Goal: Task Accomplishment & Management: Use online tool/utility

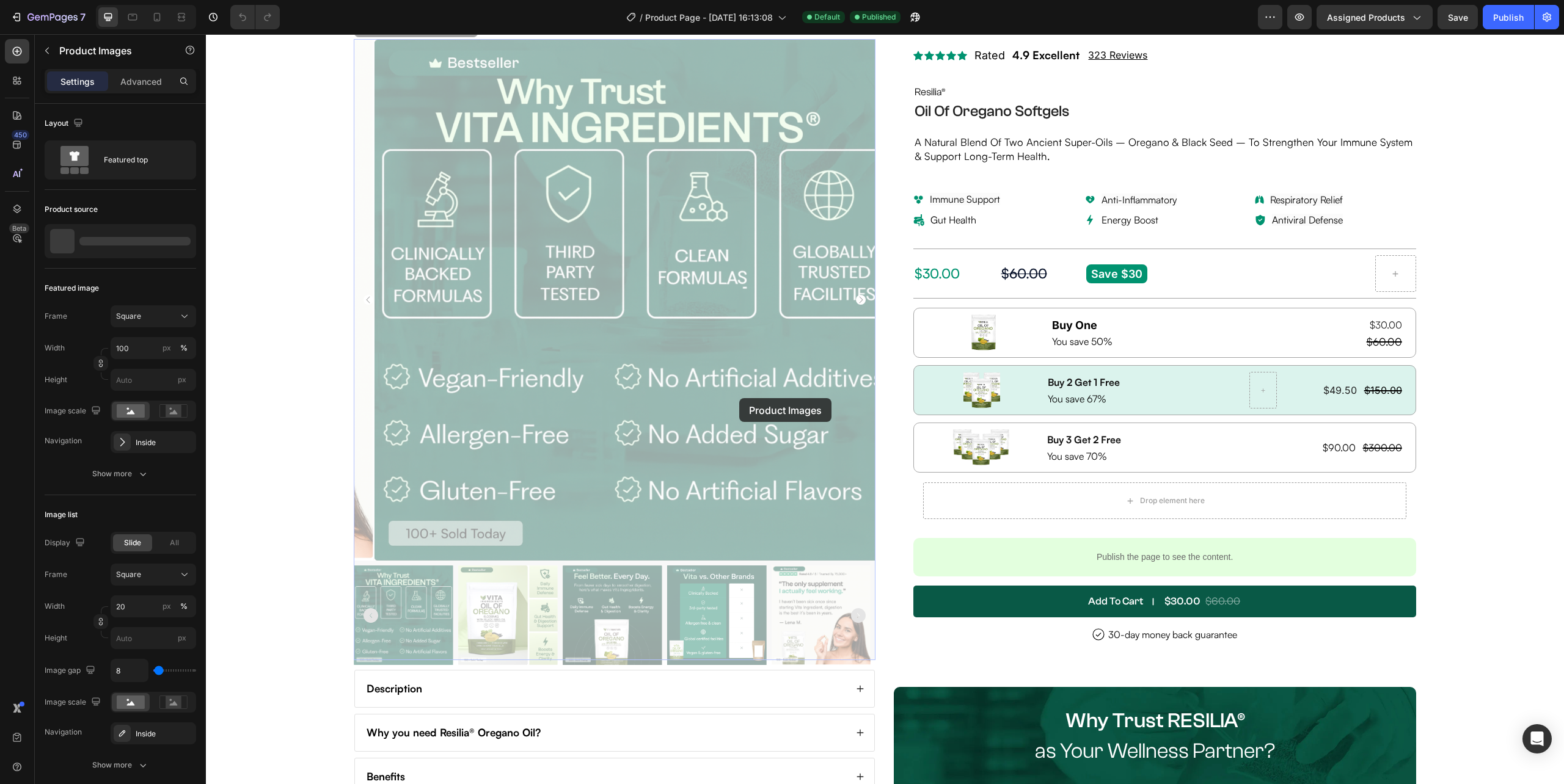
scroll to position [245, 0]
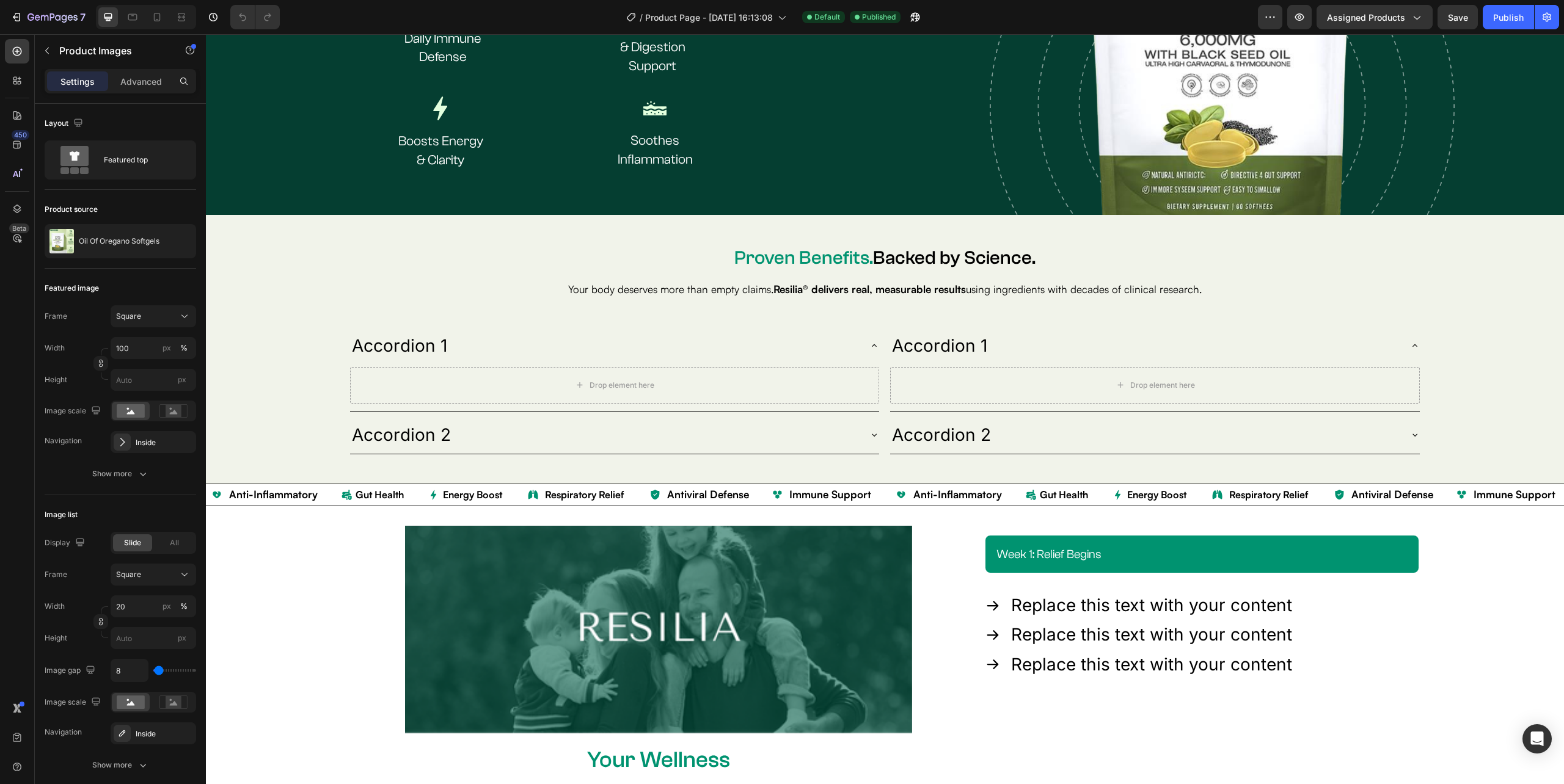
scroll to position [2605, 0]
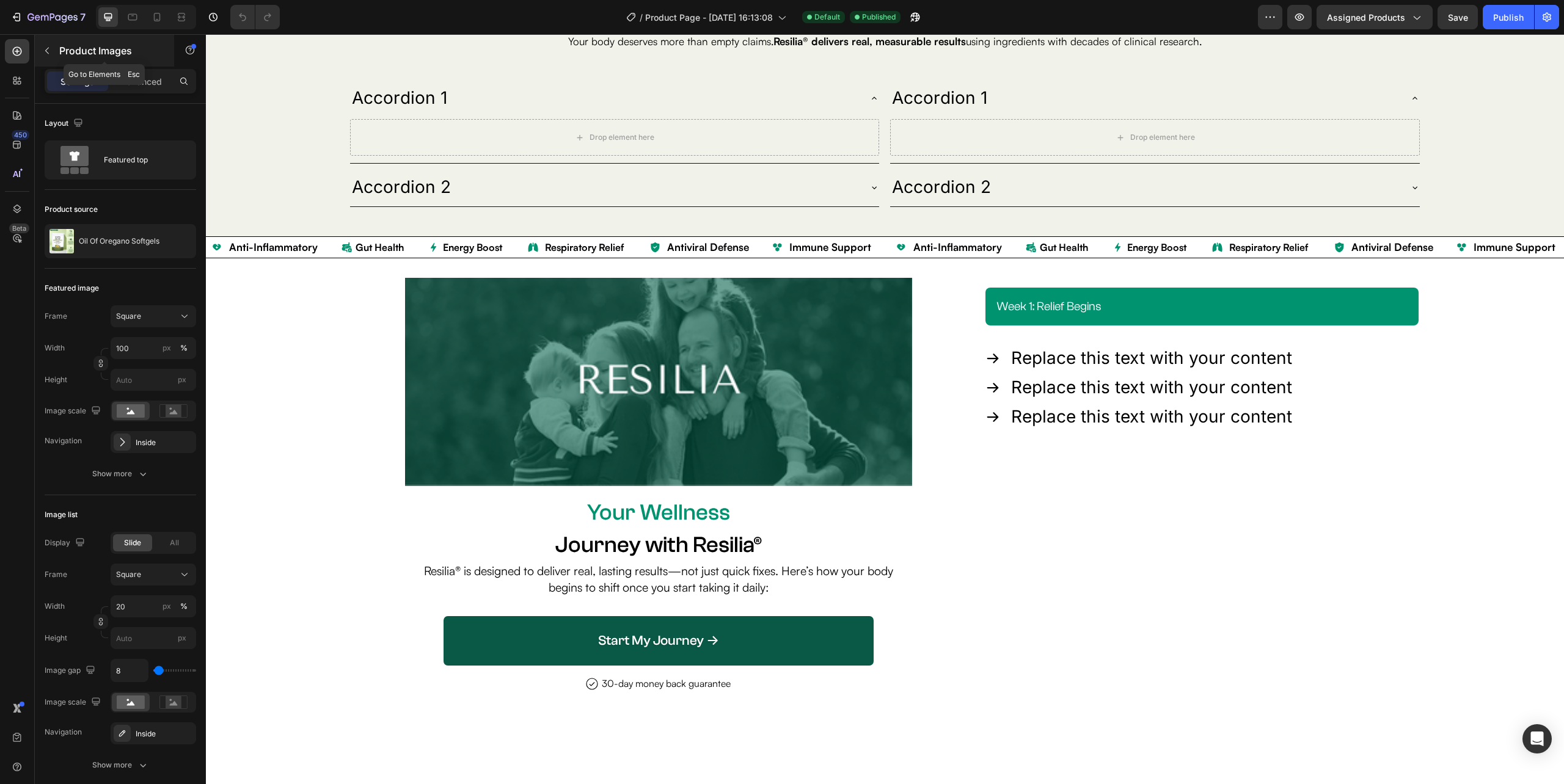
click at [47, 51] on icon "button" at bounding box center [47, 50] width 9 height 9
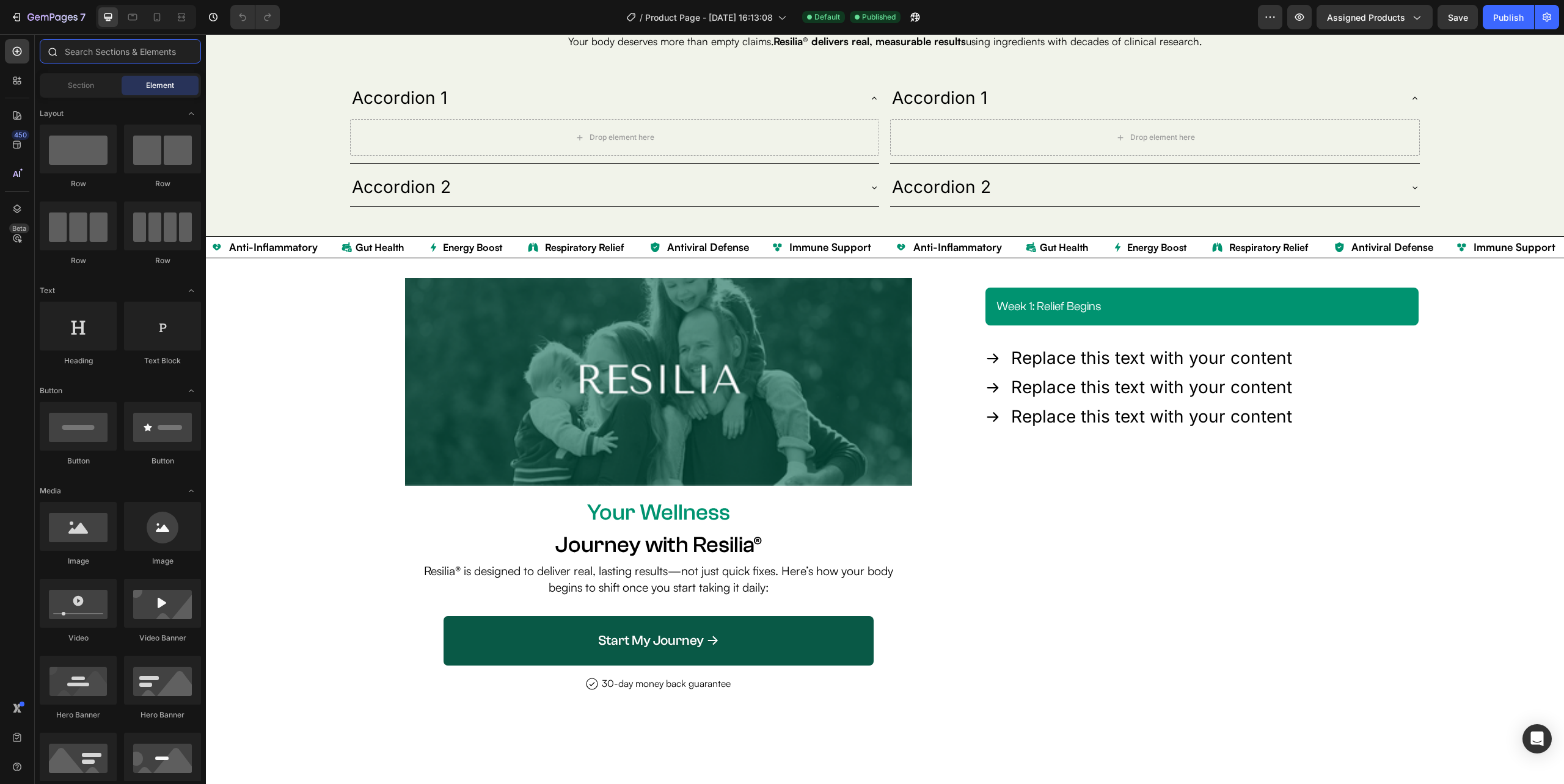
click at [111, 51] on input "text" at bounding box center [120, 52] width 161 height 25
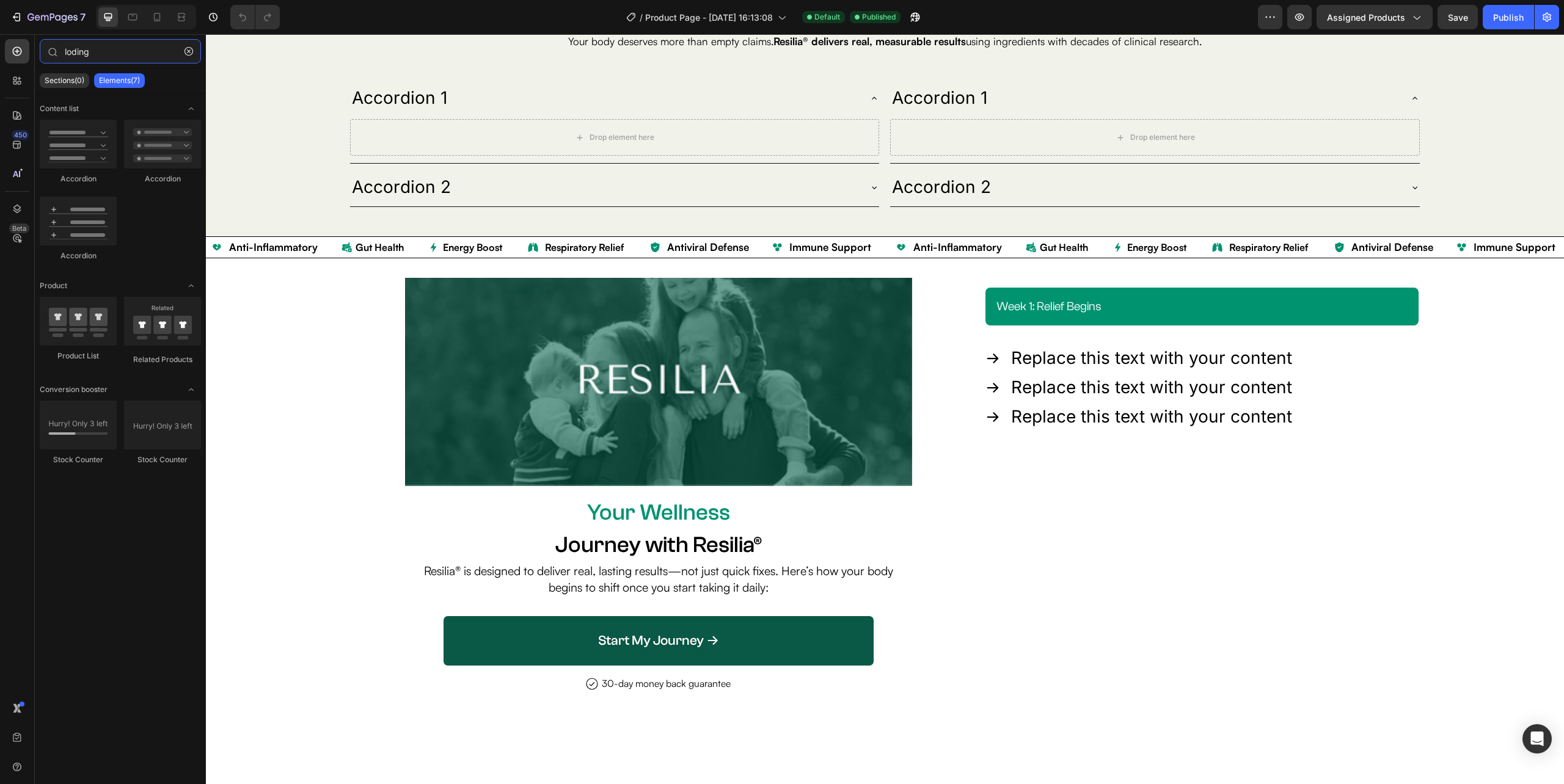
type input "loding"
drag, startPoint x: 284, startPoint y: 488, endPoint x: 961, endPoint y: 382, distance: 685.2
drag, startPoint x: 94, startPoint y: 433, endPoint x: 87, endPoint y: 397, distance: 36.7
click at [87, 397] on div "Content list Accordion Accordion Accordion Product Product List Related Product…" at bounding box center [120, 292] width 171 height 398
click at [105, 49] on input "loding" at bounding box center [120, 52] width 161 height 25
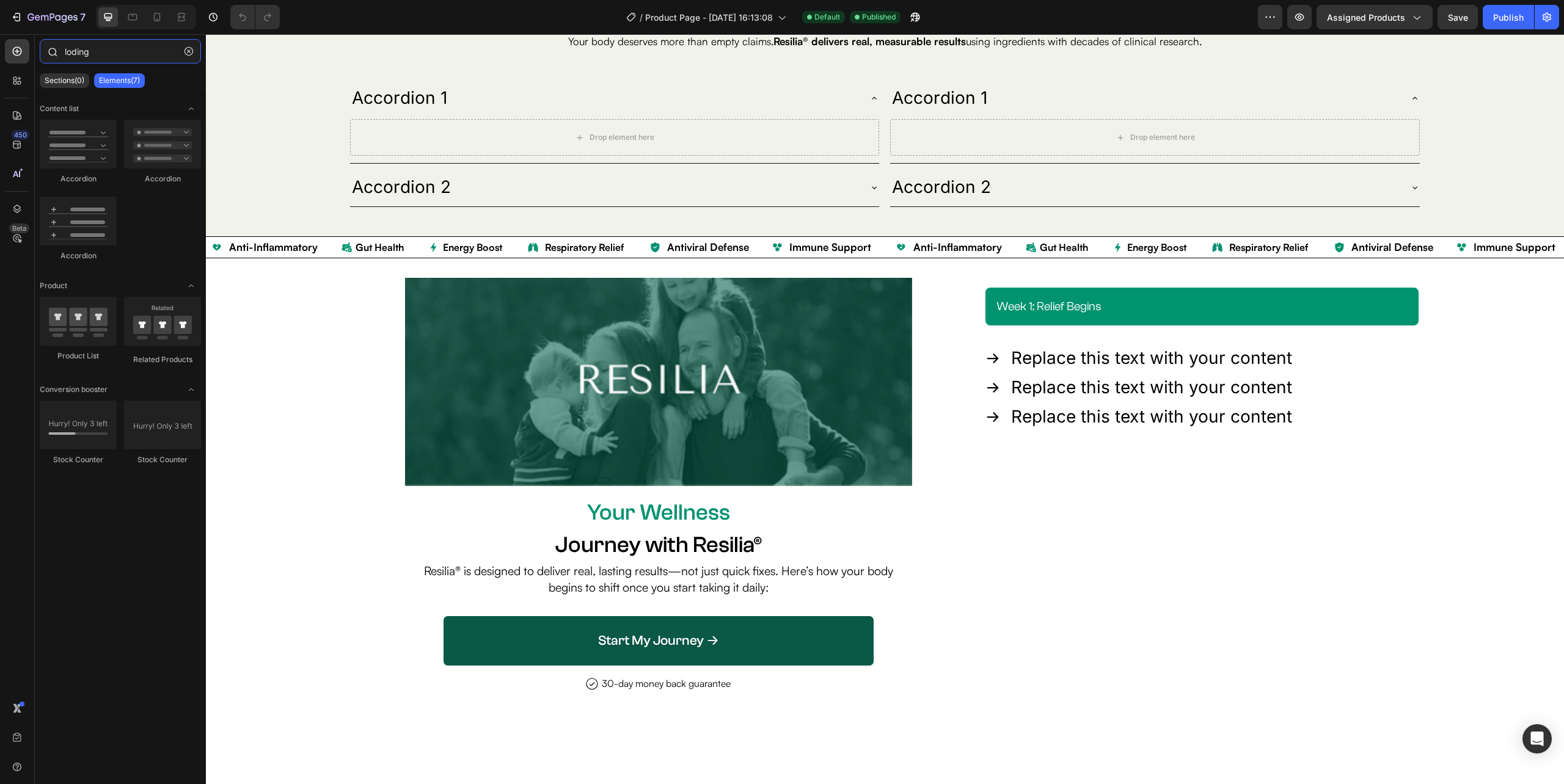
click at [105, 49] on input "loding" at bounding box center [120, 52] width 161 height 25
click at [985, 357] on icon at bounding box center [992, 358] width 15 height 15
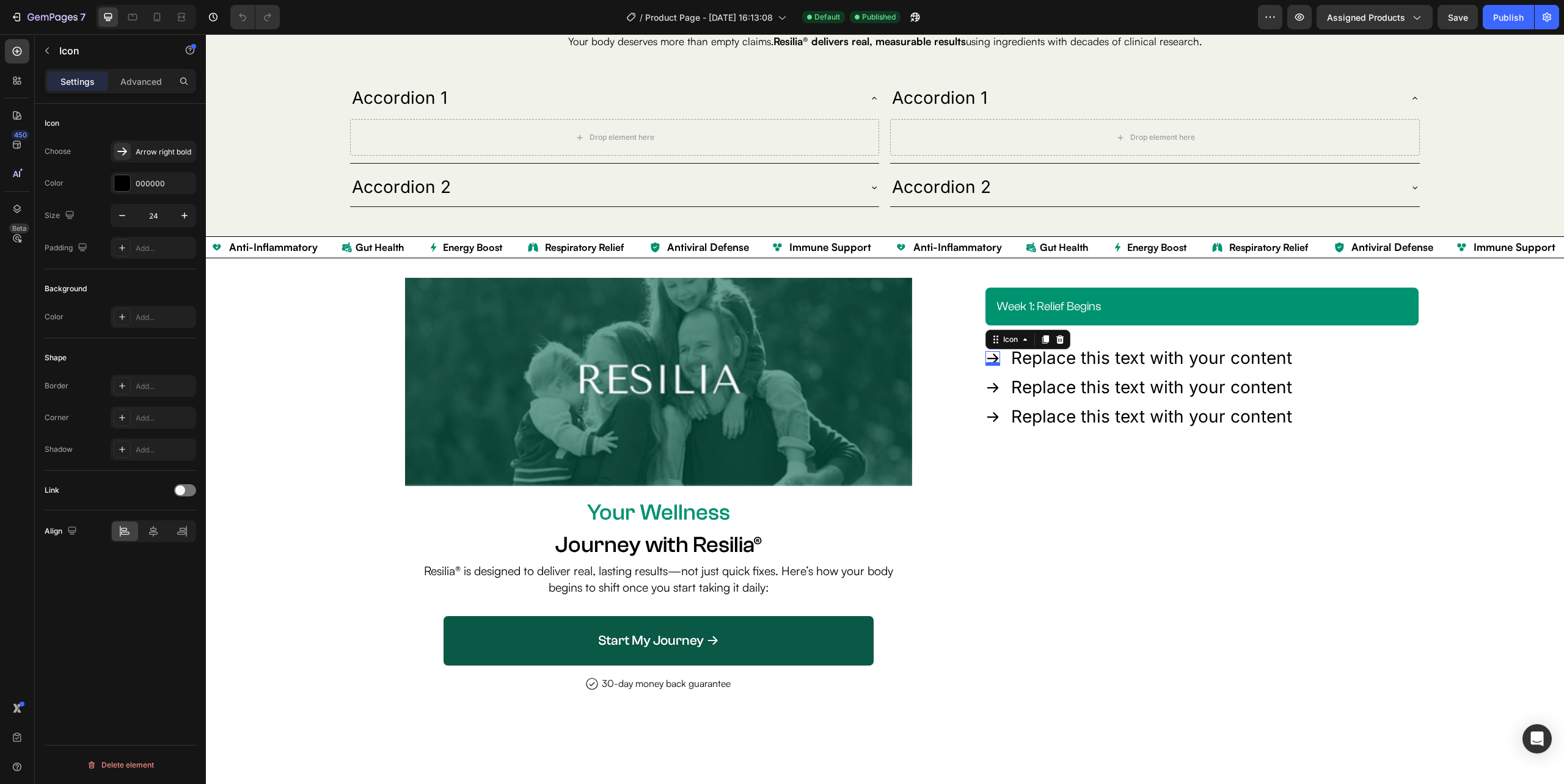
click at [985, 364] on div at bounding box center [992, 364] width 15 height 4
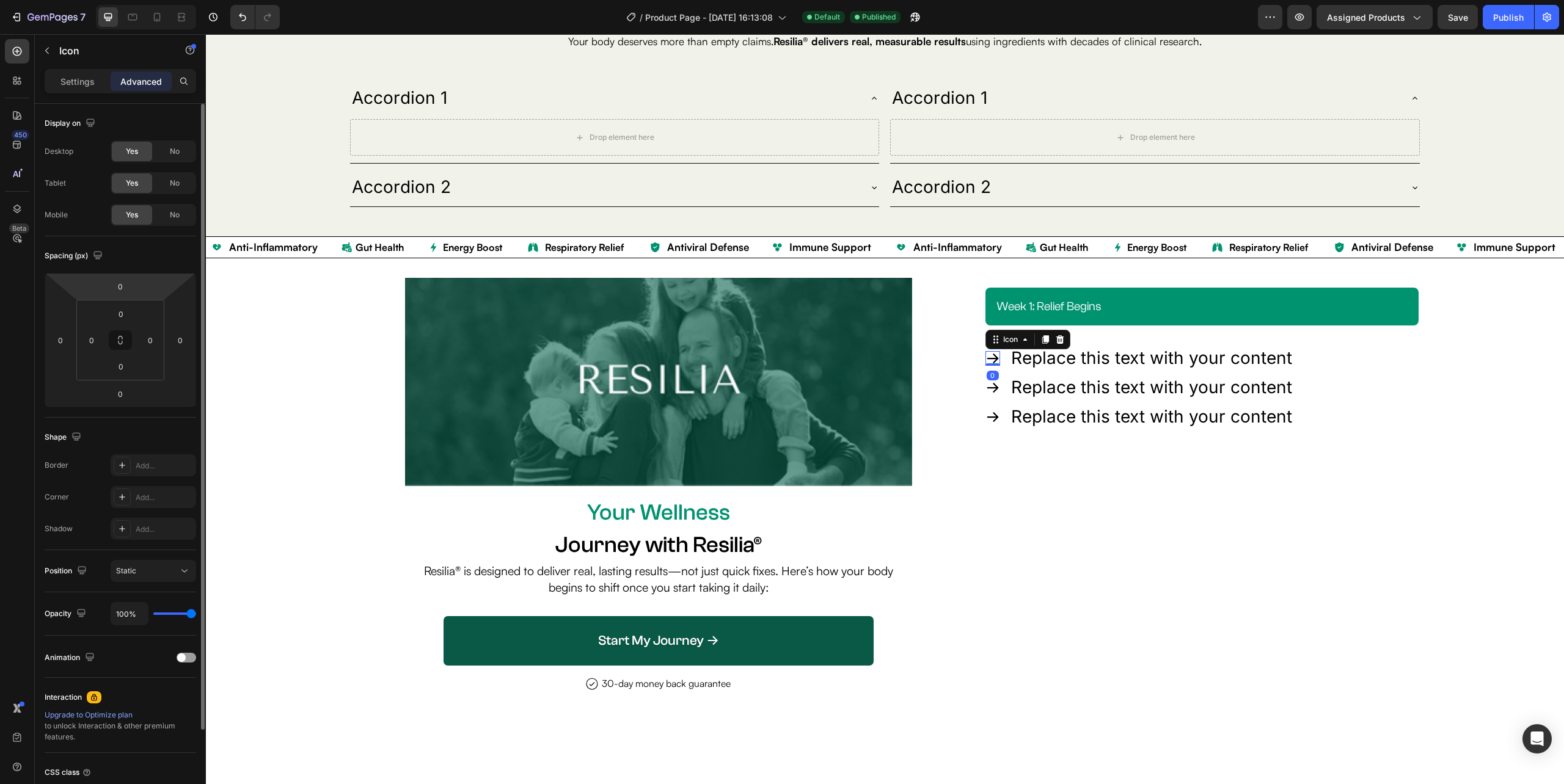
click at [66, 88] on div "Settings" at bounding box center [78, 81] width 61 height 20
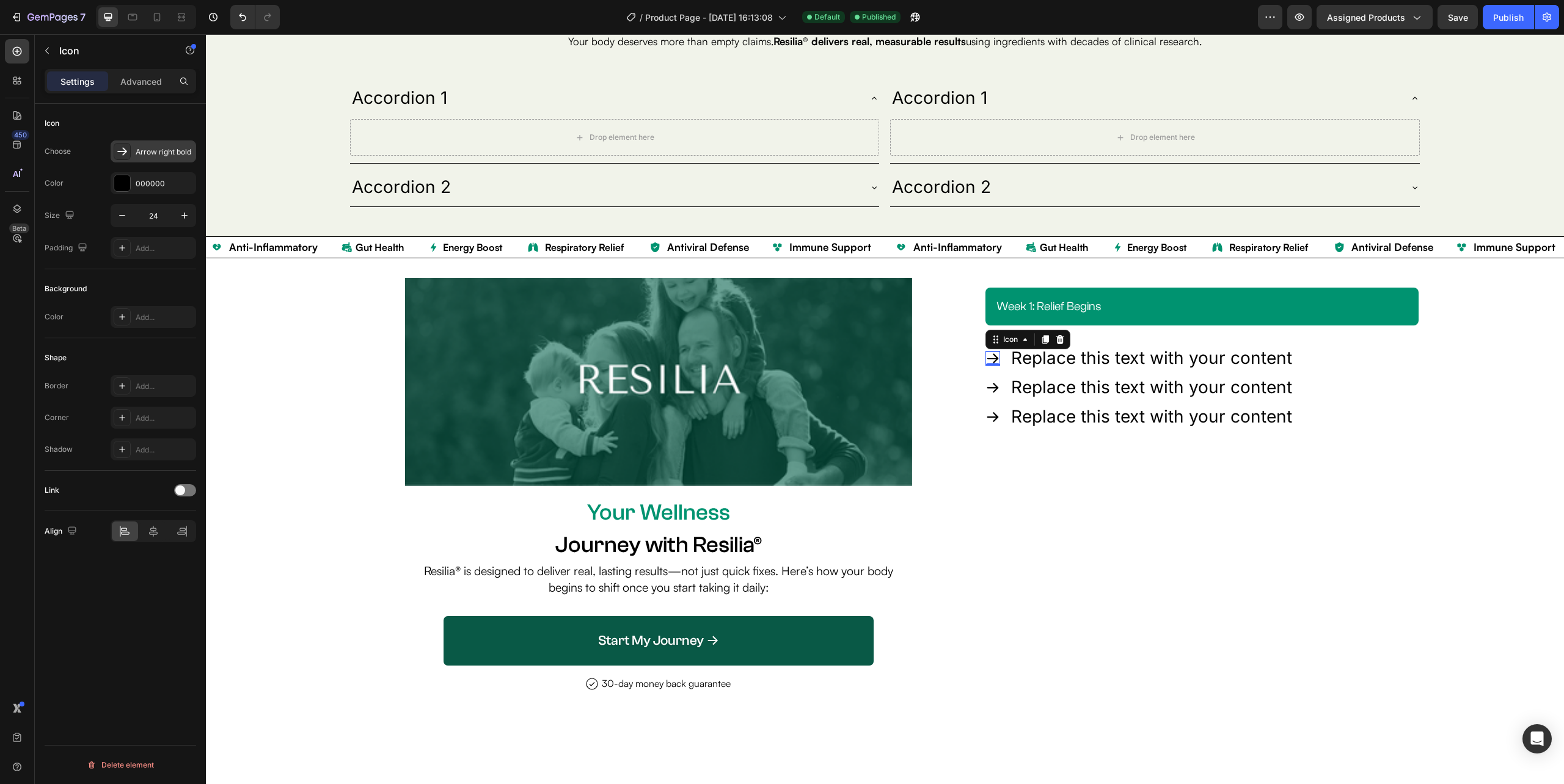
click at [146, 154] on div "Arrow right bold" at bounding box center [164, 151] width 58 height 11
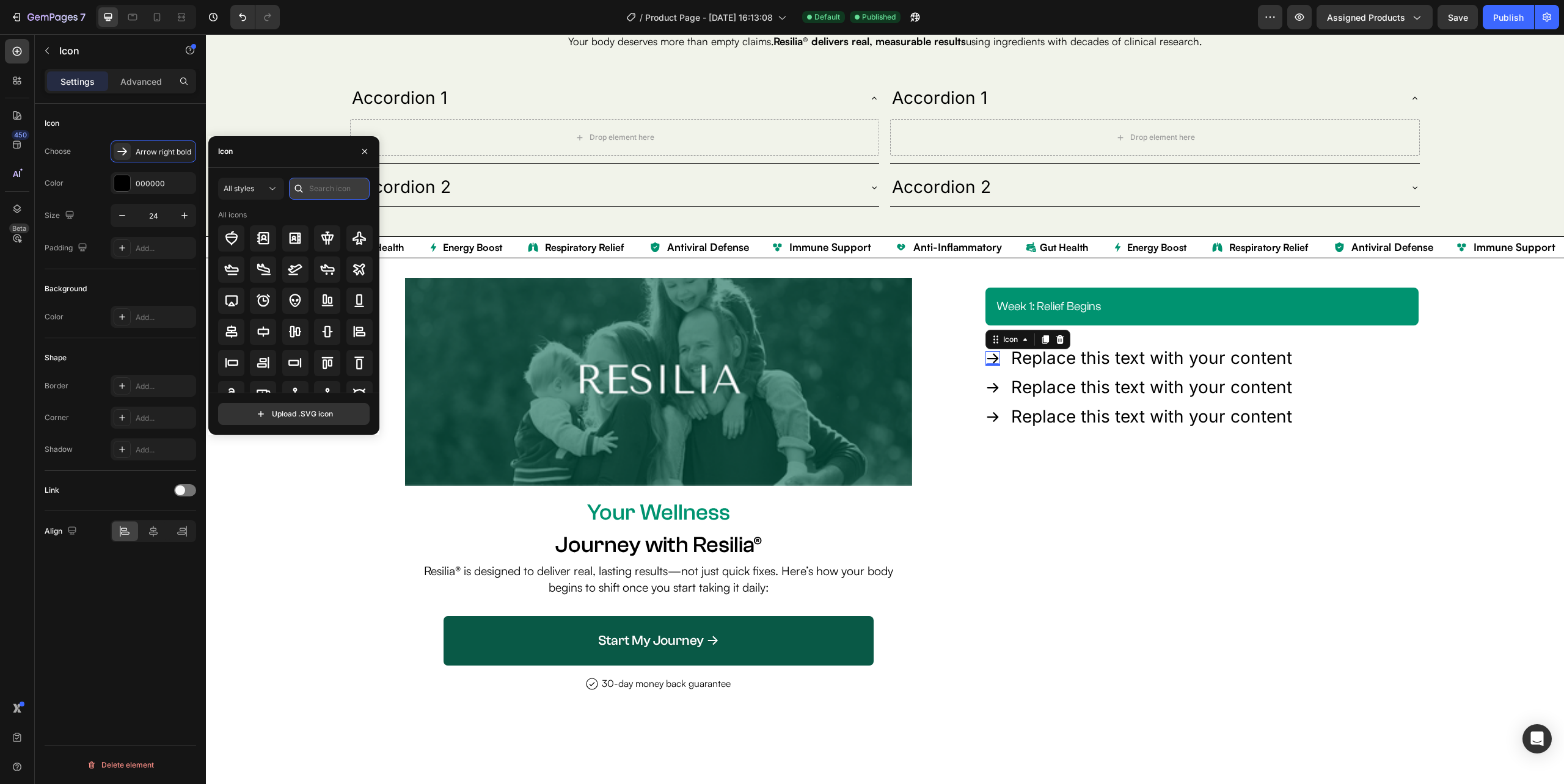
click at [321, 186] on input "text" at bounding box center [329, 189] width 81 height 22
type input "check"
click at [328, 241] on icon at bounding box center [328, 238] width 15 height 15
click at [1308, 357] on div "Icon 0 Replace this text with your content Text Block Row" at bounding box center [1201, 358] width 433 height 26
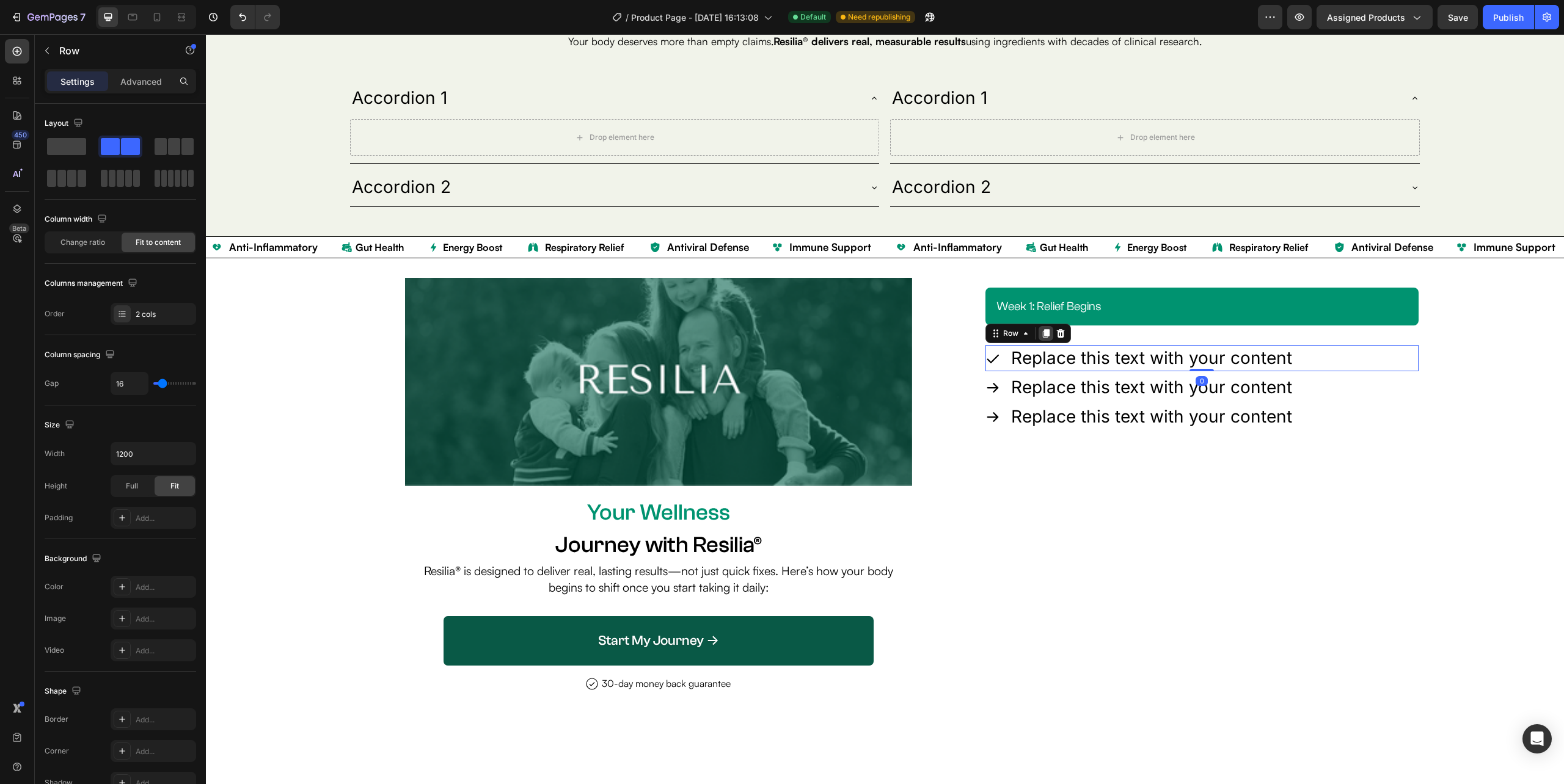
click at [1042, 332] on icon at bounding box center [1045, 333] width 7 height 9
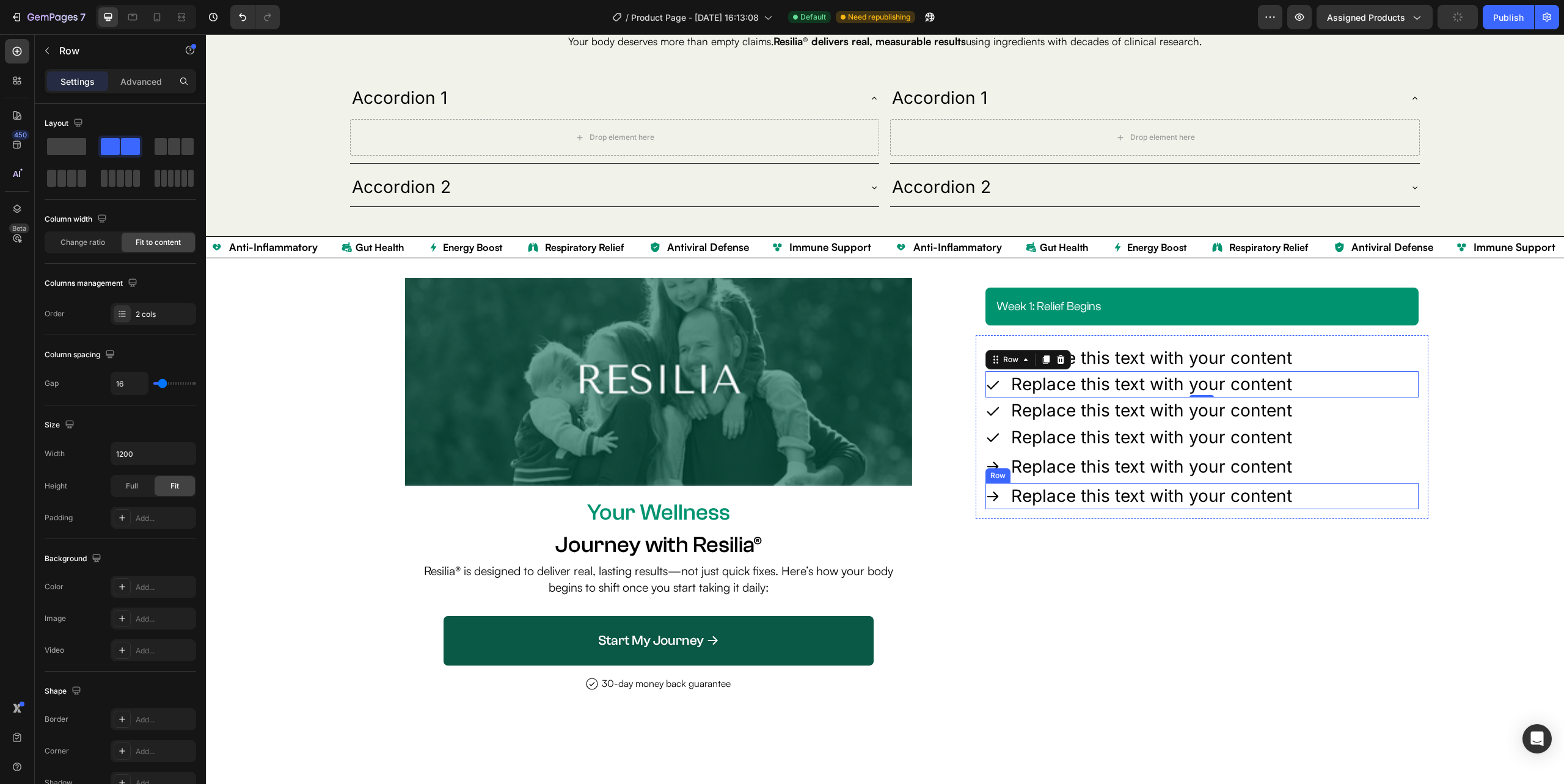
click at [1287, 495] on div "Icon Replace this text with your content Text Block Row" at bounding box center [1201, 496] width 433 height 26
click at [1059, 472] on div at bounding box center [1060, 472] width 15 height 15
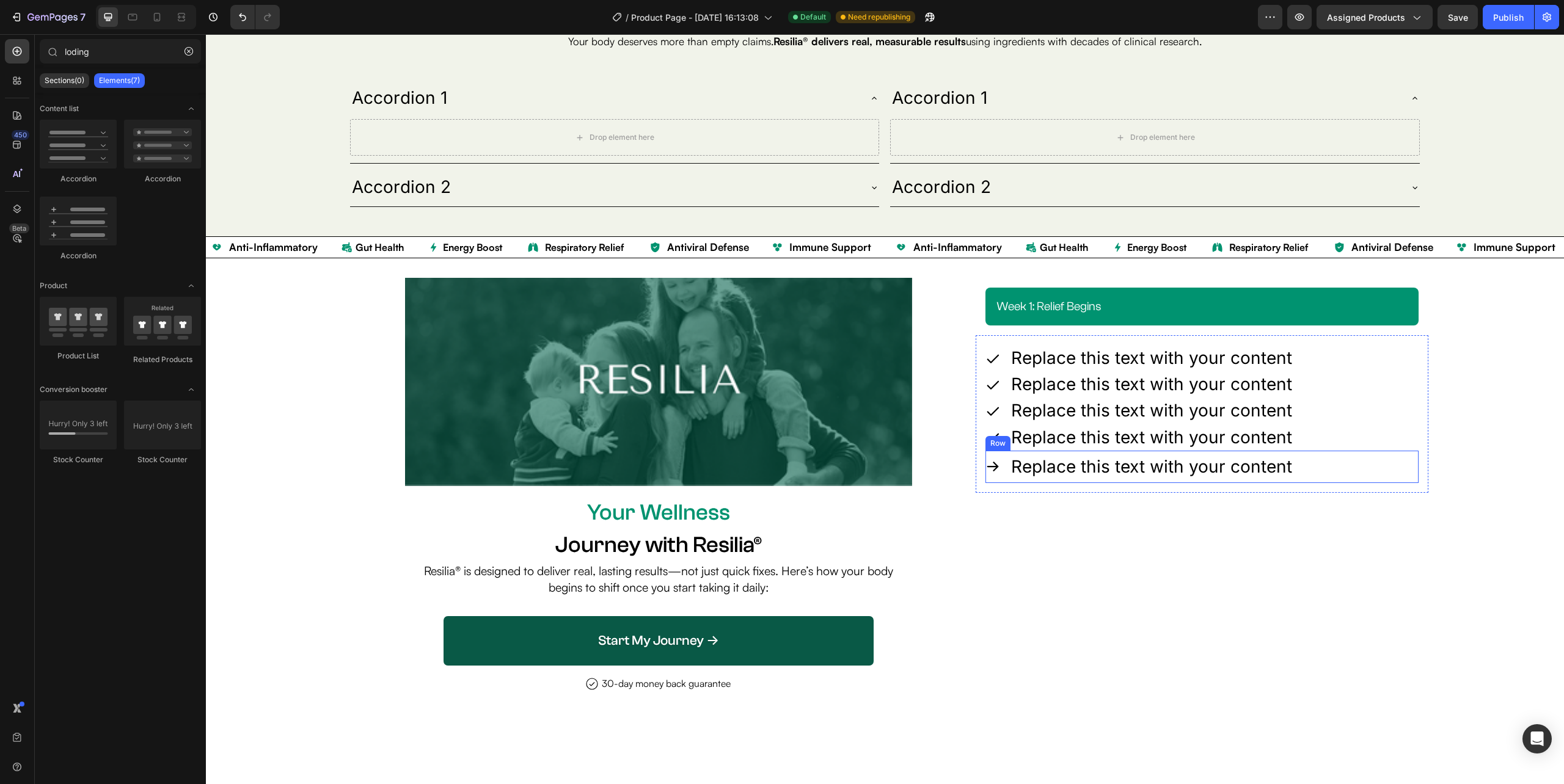
click at [1318, 475] on div "Icon Replace this text with your content Text Block Row" at bounding box center [1201, 467] width 433 height 32
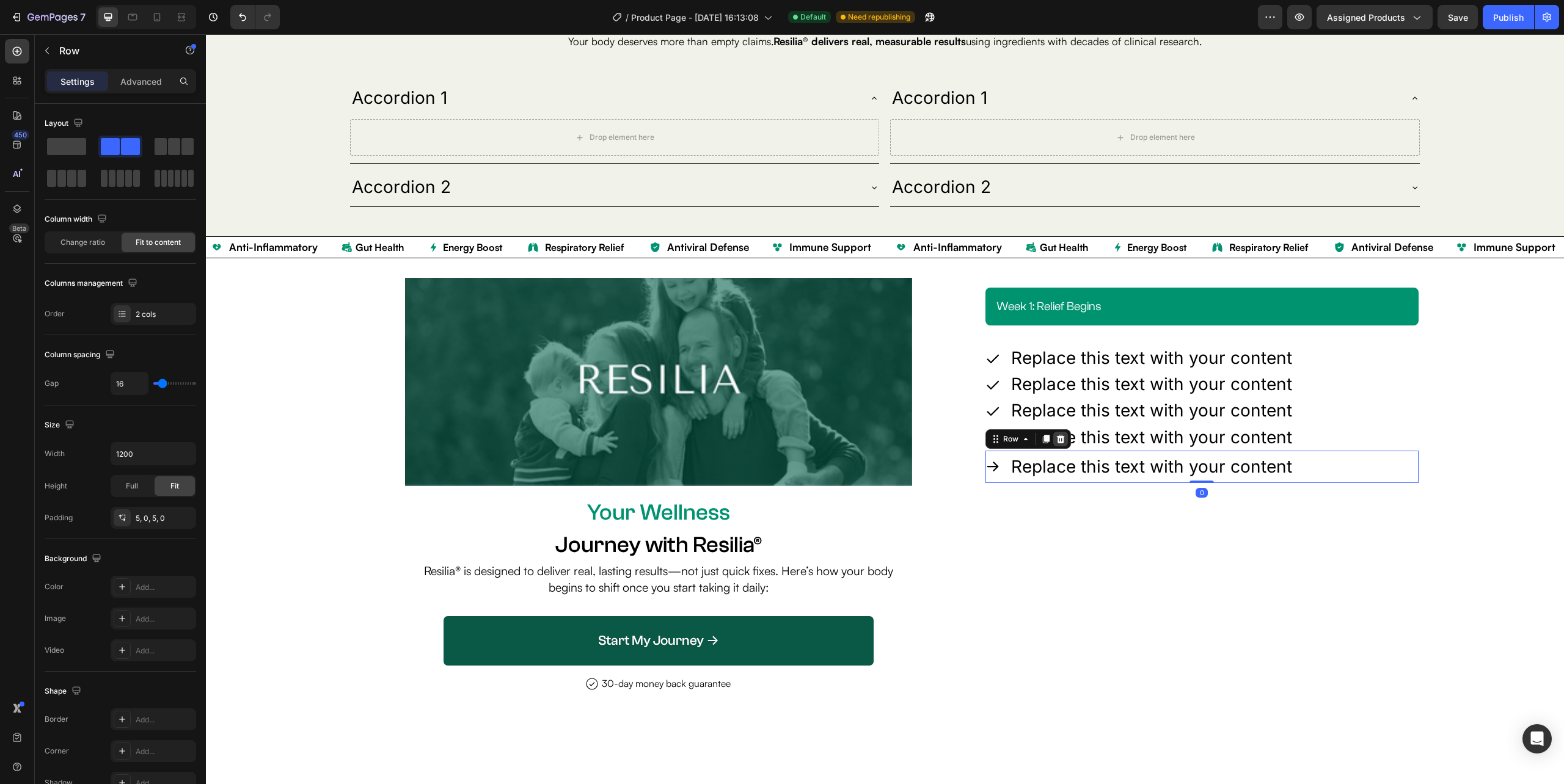
click at [1056, 440] on icon at bounding box center [1060, 439] width 9 height 9
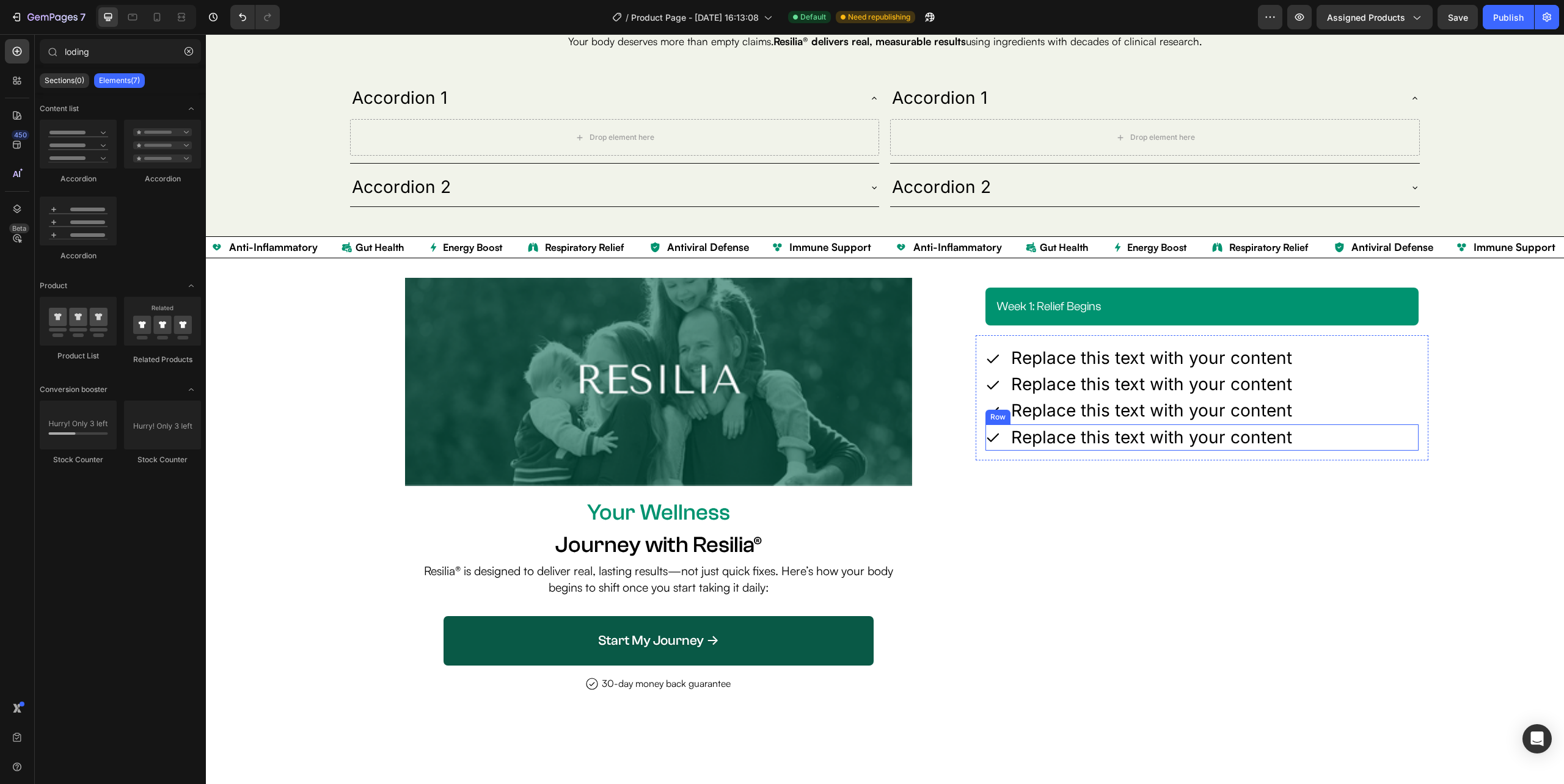
click at [1312, 440] on div "Icon Replace this text with your content Text Block Row" at bounding box center [1201, 437] width 433 height 26
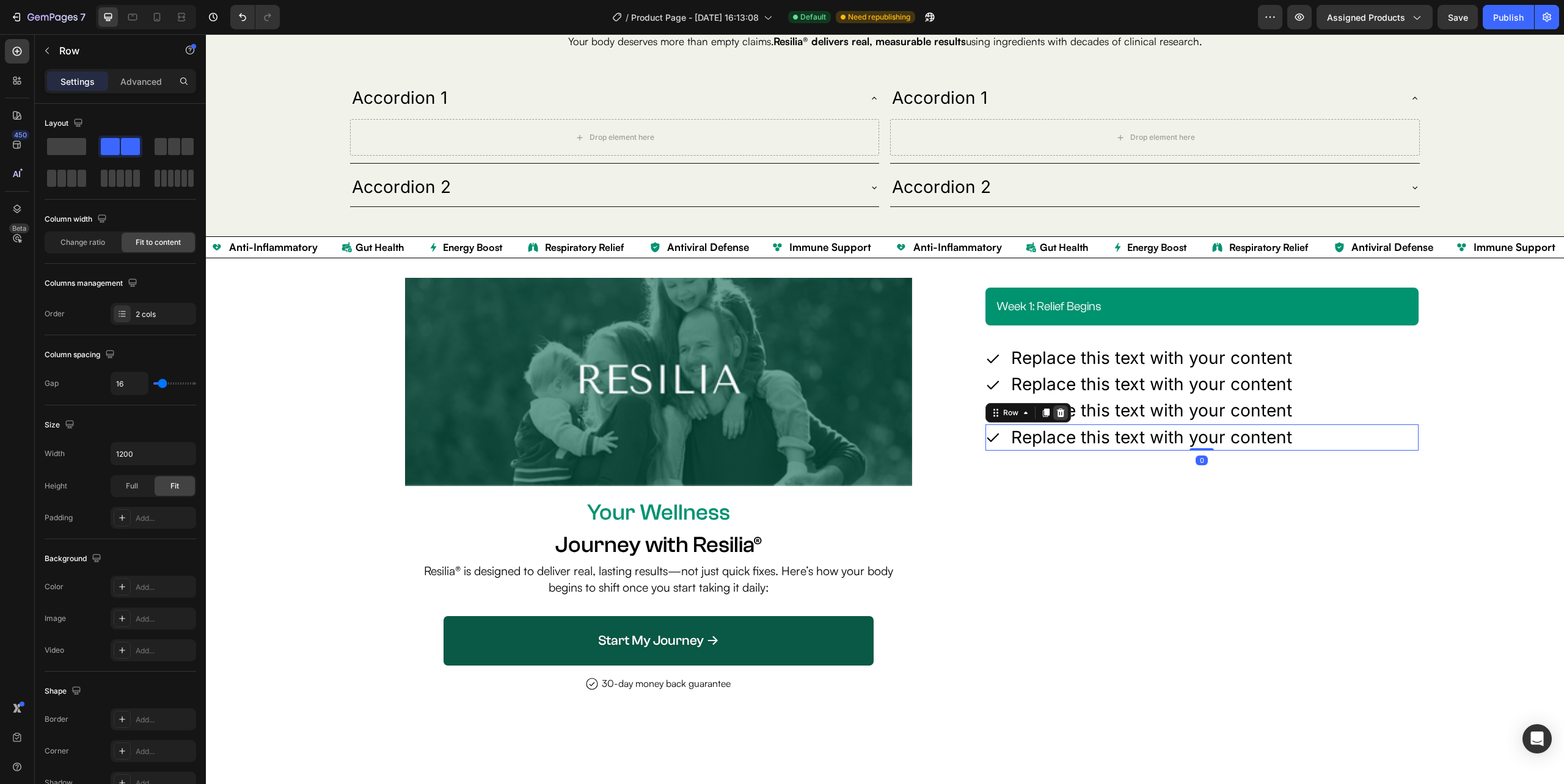
click at [1057, 416] on icon at bounding box center [1060, 412] width 8 height 9
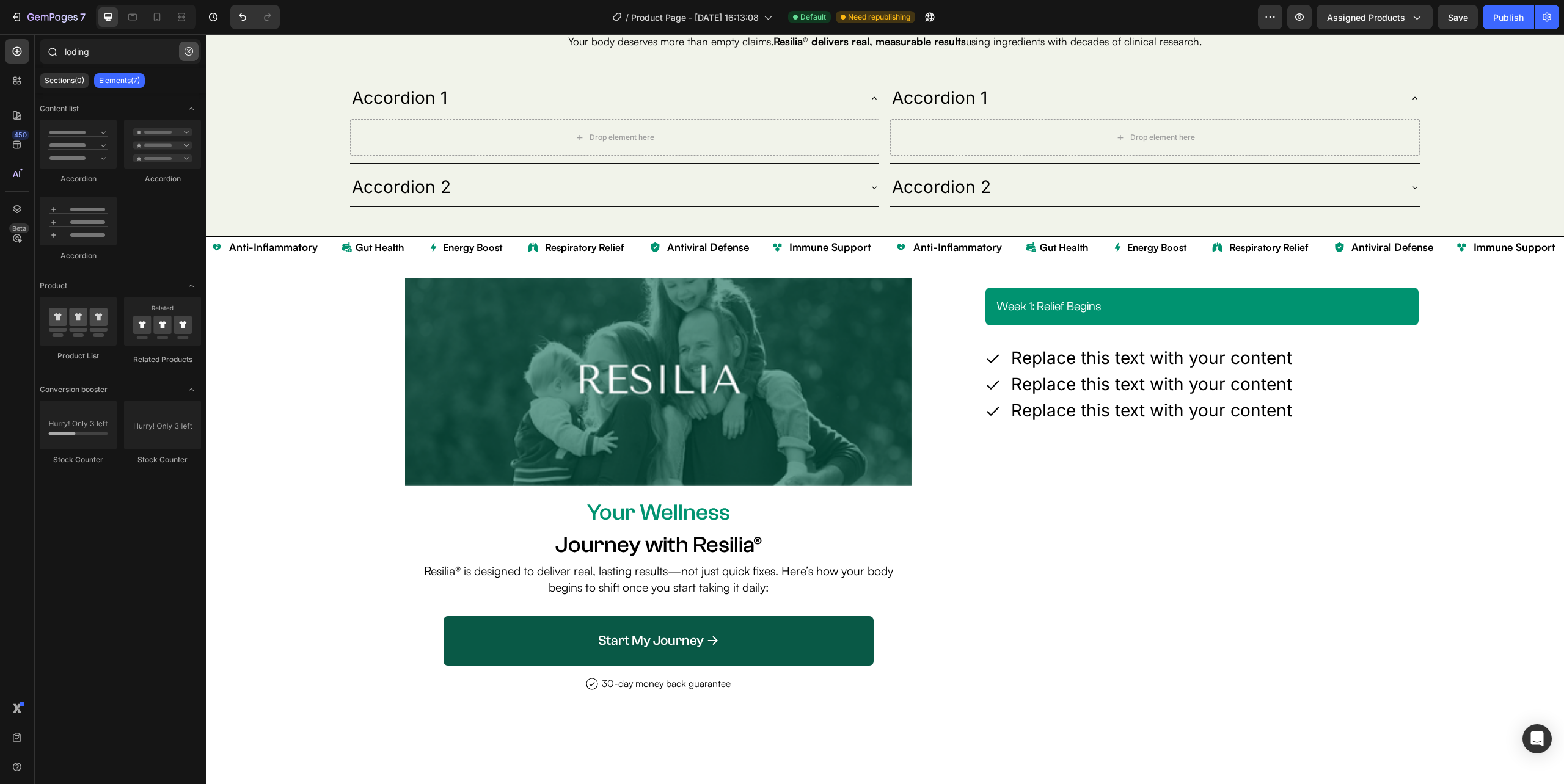
click at [186, 47] on icon "button" at bounding box center [189, 52] width 9 height 9
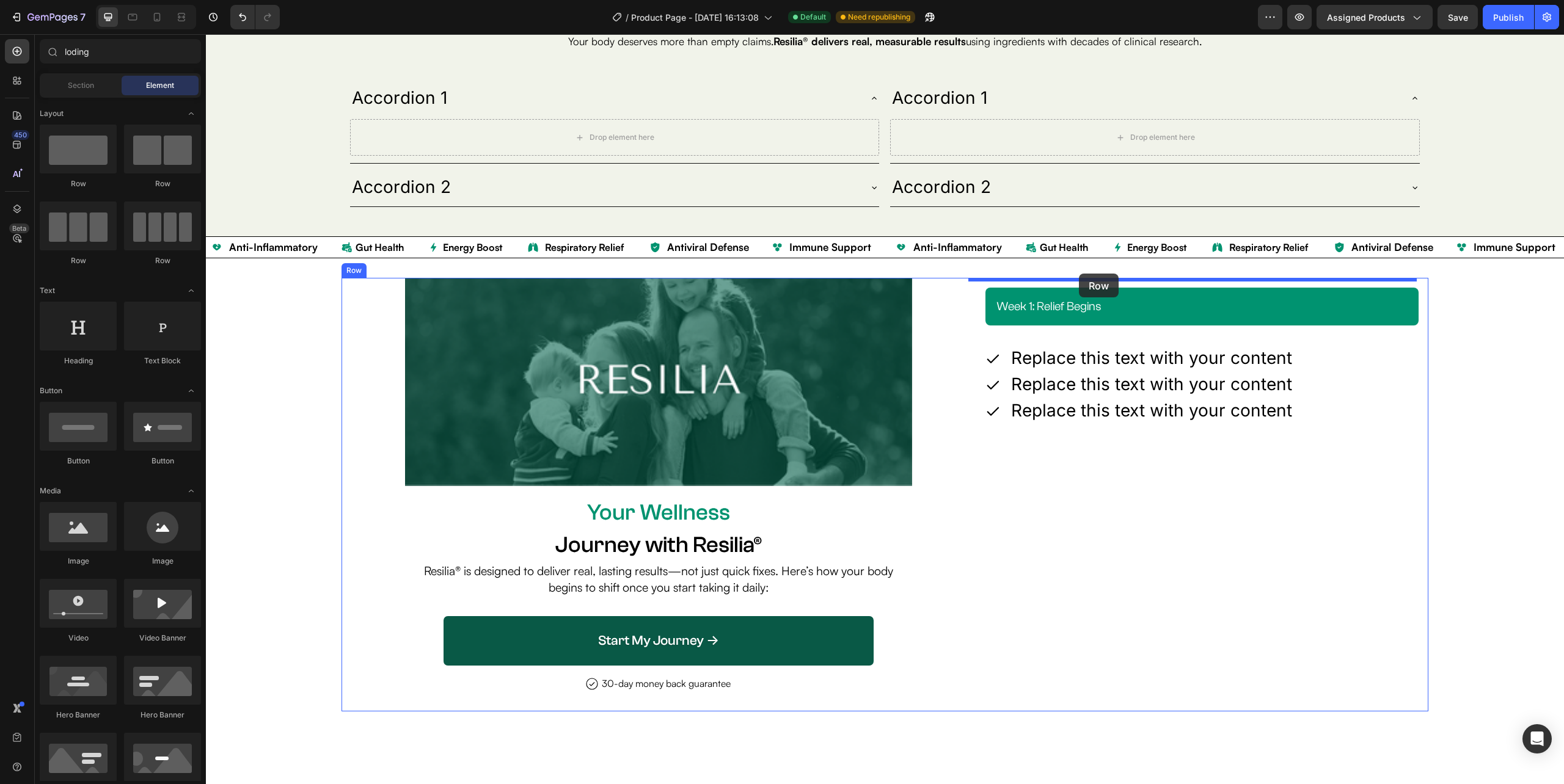
drag, startPoint x: 363, startPoint y: 194, endPoint x: 1079, endPoint y: 274, distance: 720.5
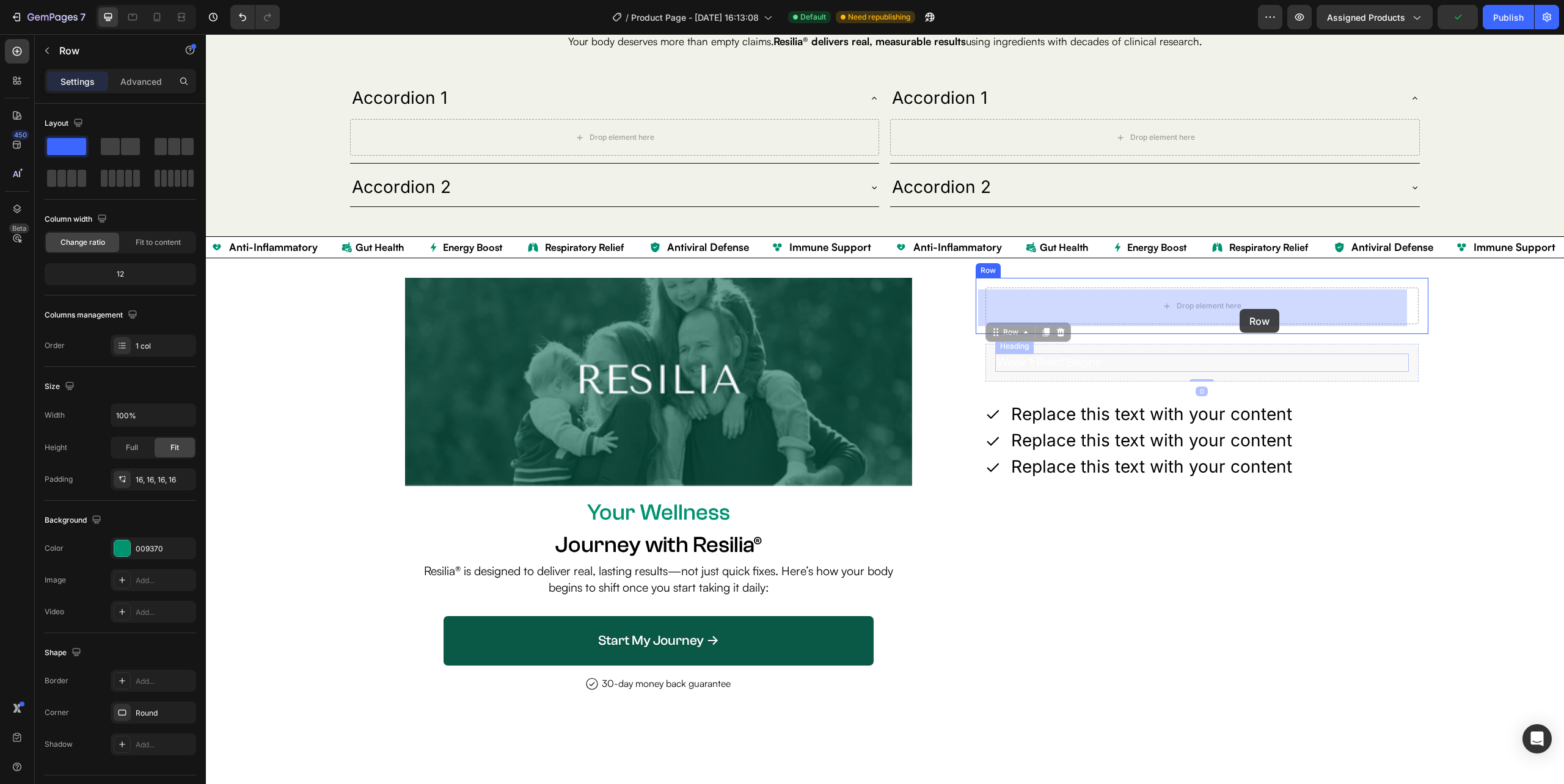
drag, startPoint x: 1238, startPoint y: 380, endPoint x: 1239, endPoint y: 309, distance: 71.0
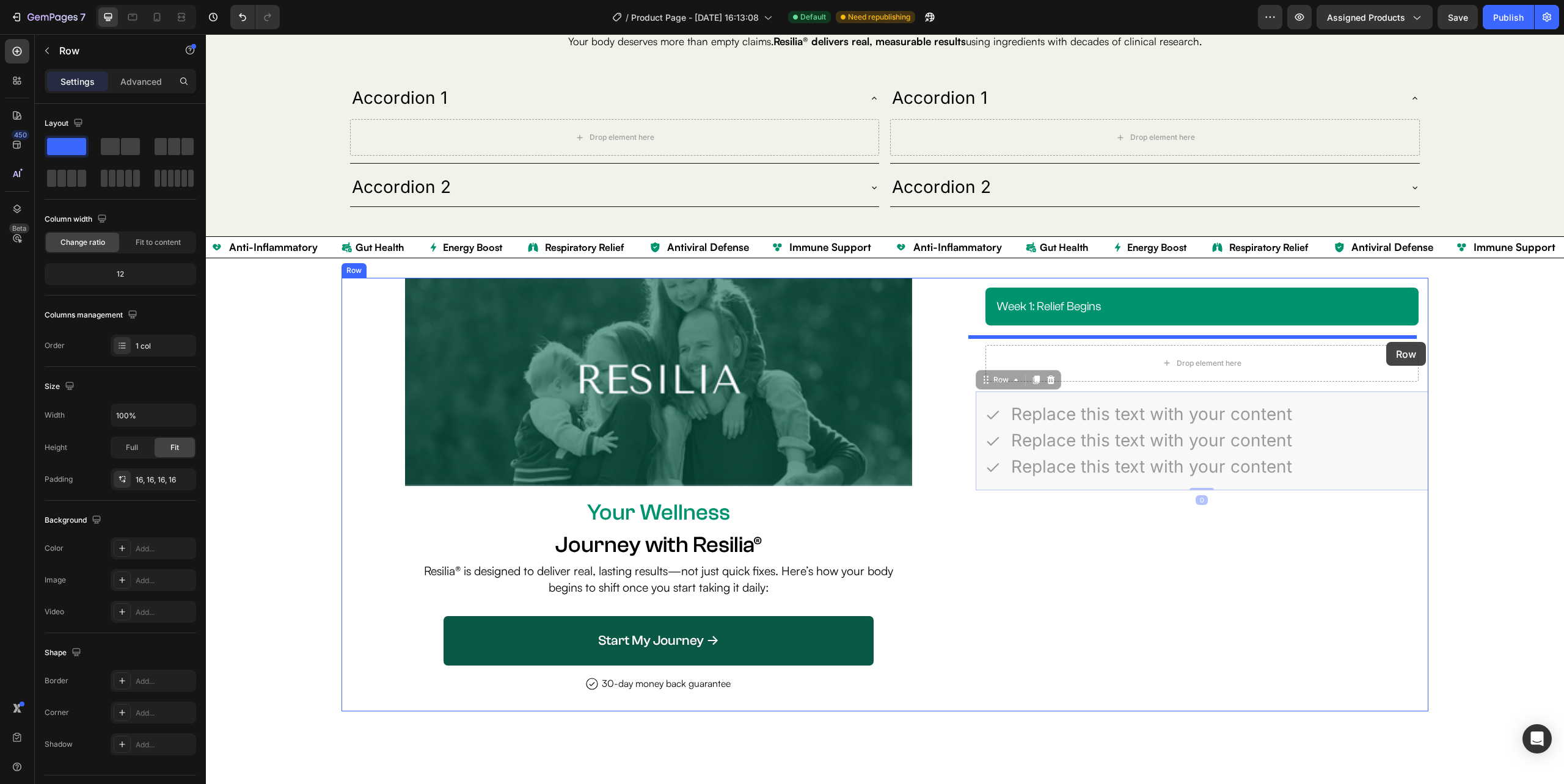
drag, startPoint x: 1406, startPoint y: 483, endPoint x: 1386, endPoint y: 342, distance: 142.4
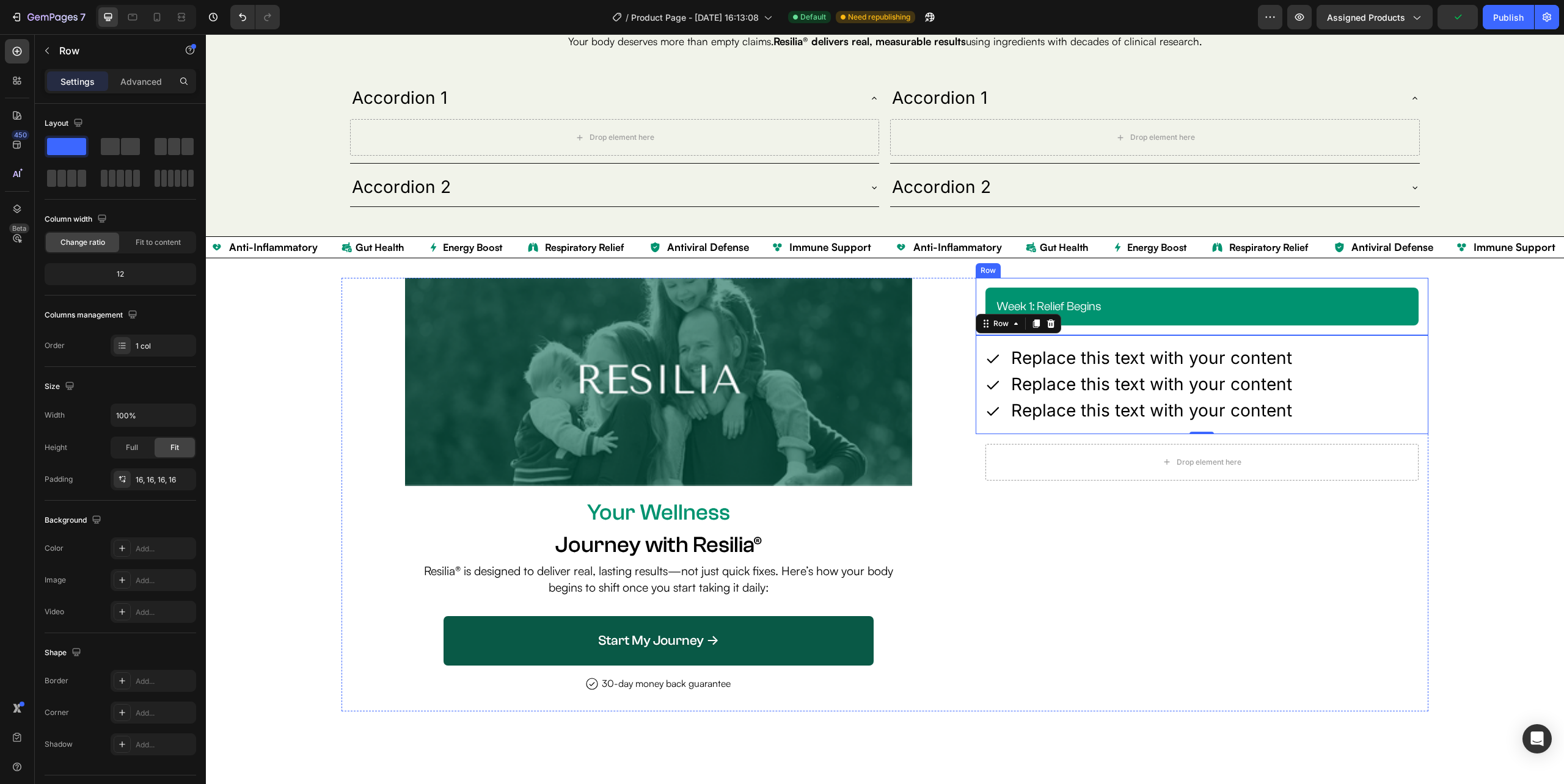
click at [976, 306] on div "week 1: relief begins Heading Row Row" at bounding box center [1202, 306] width 453 height 58
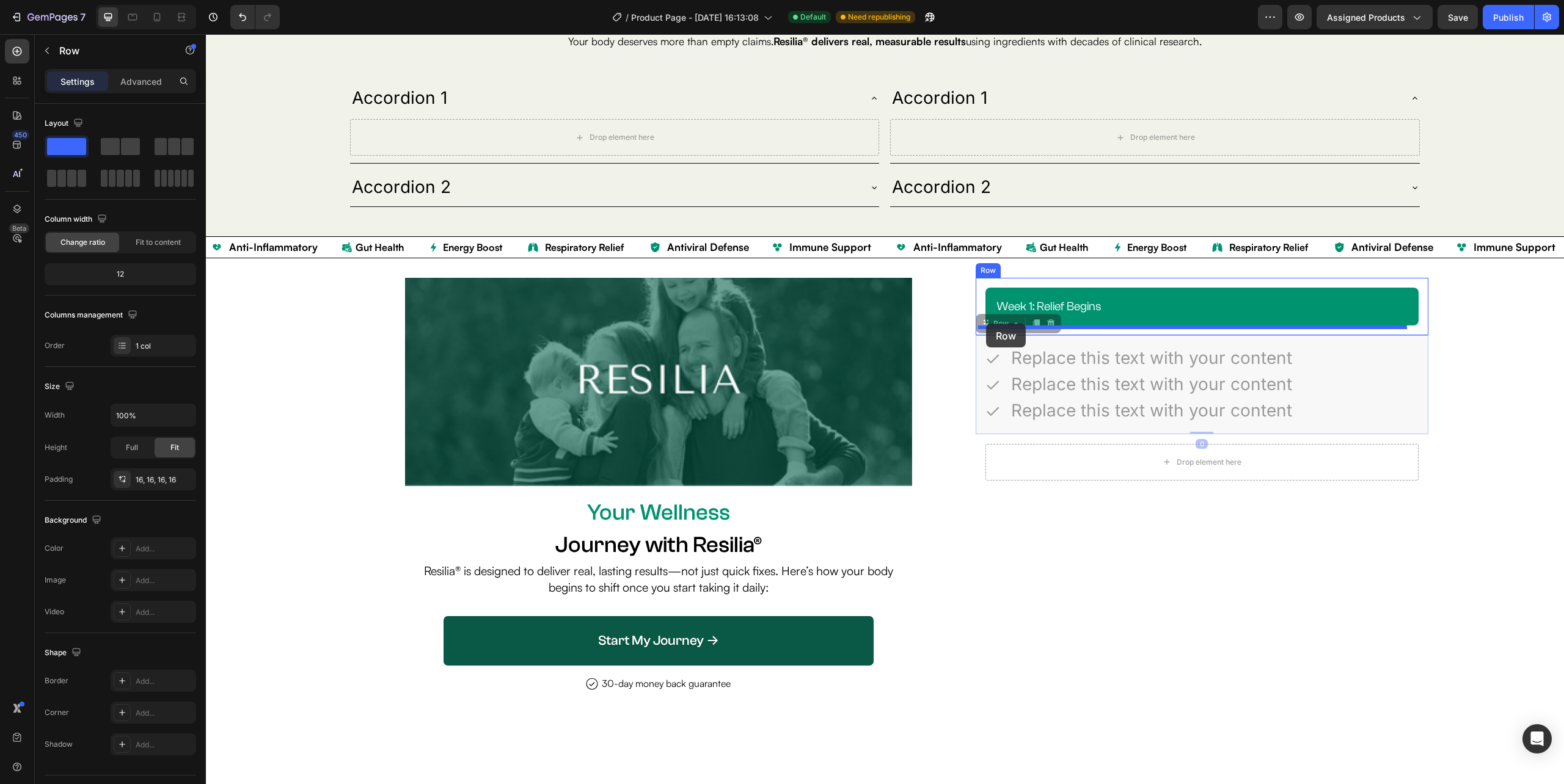
drag, startPoint x: 976, startPoint y: 360, endPoint x: 986, endPoint y: 324, distance: 37.4
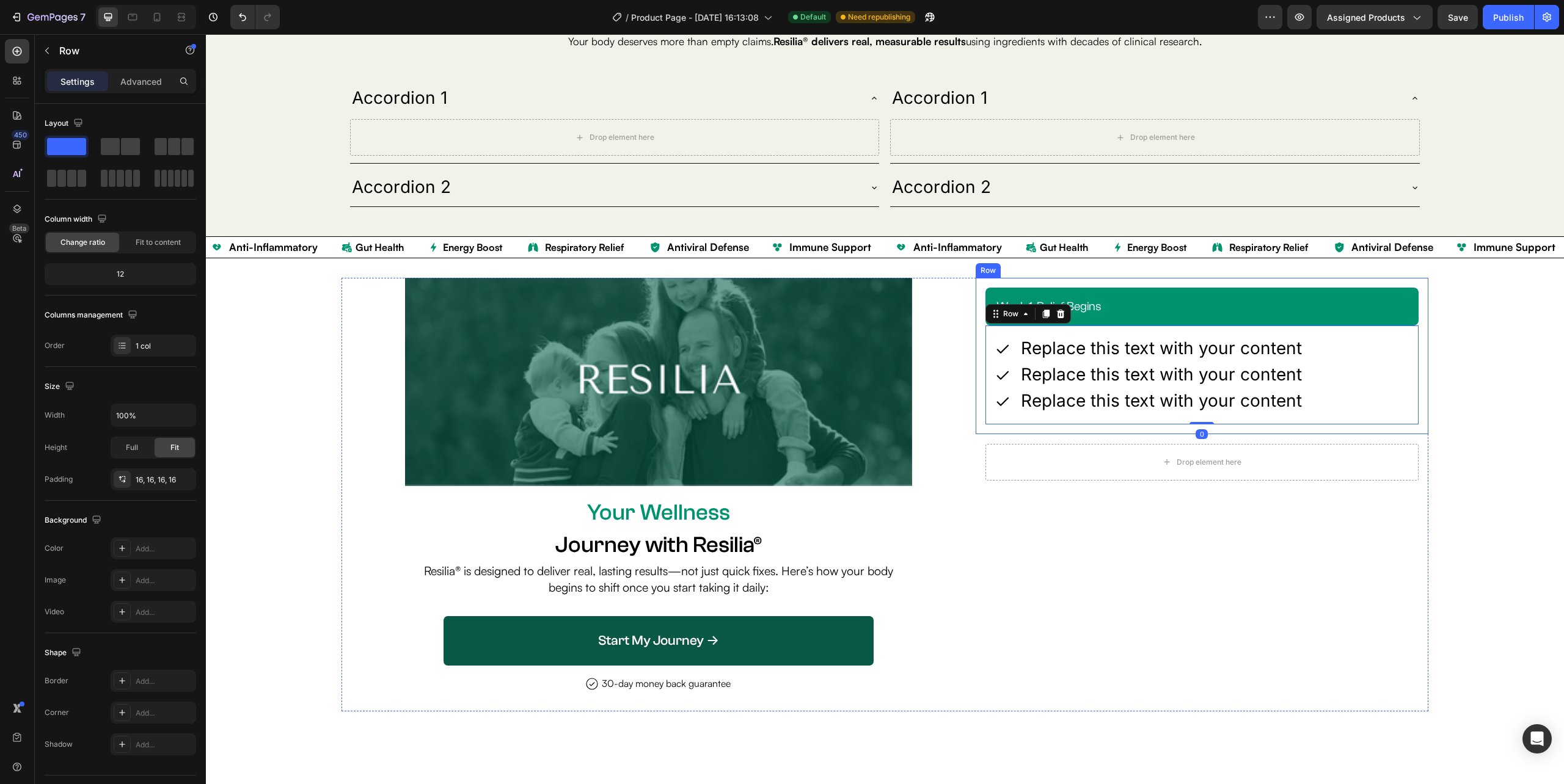
click at [1410, 316] on div "week 1: relief begins Heading Row Icon Replace this text with your content Text…" at bounding box center [1202, 356] width 453 height 156
click at [1409, 464] on div "Drop element here Row" at bounding box center [1202, 462] width 453 height 56
click at [1046, 424] on icon at bounding box center [1050, 422] width 8 height 9
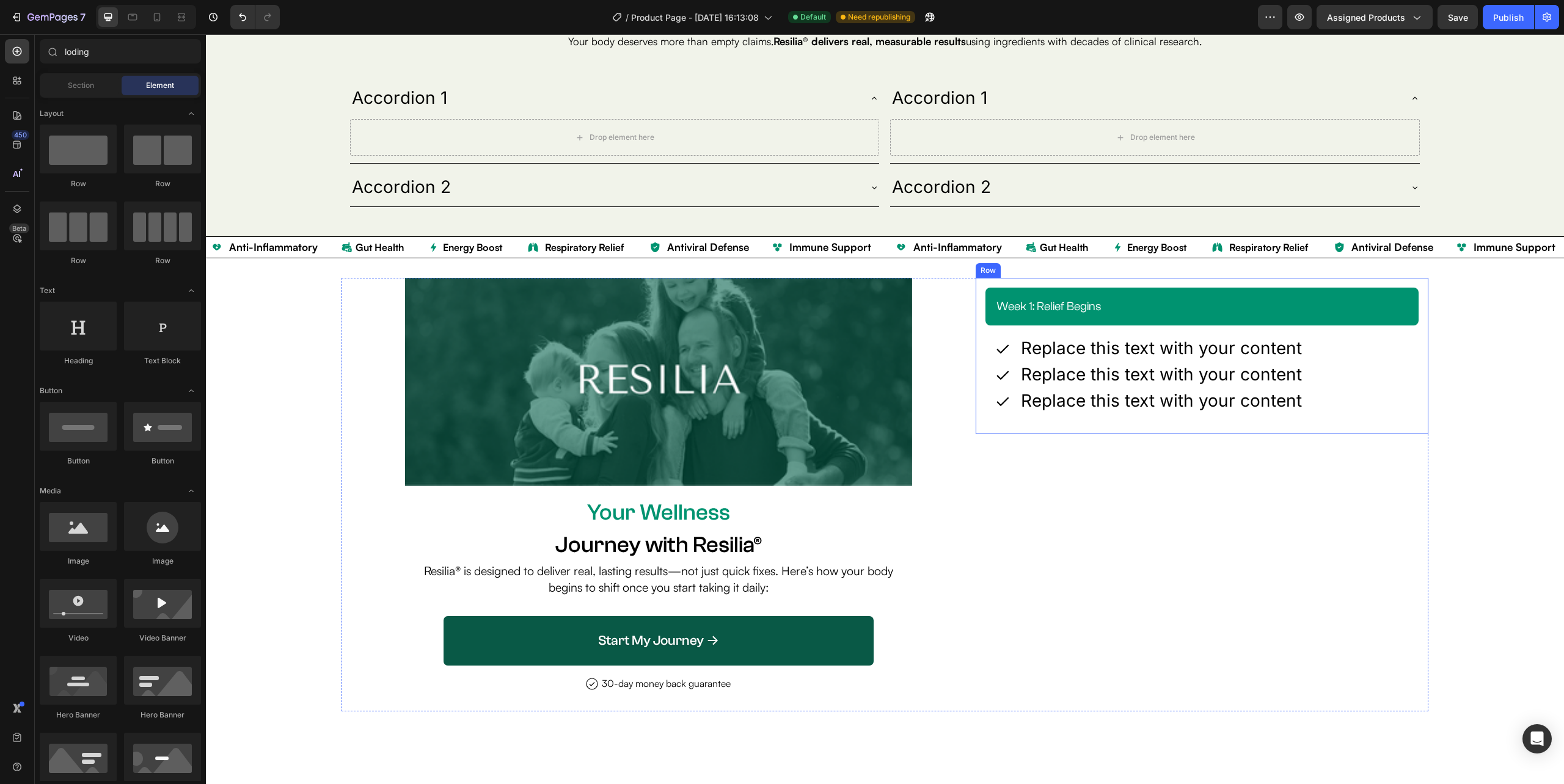
click at [1411, 395] on div "week 1: relief begins Heading Row Icon Replace this text with your content Text…" at bounding box center [1202, 356] width 453 height 156
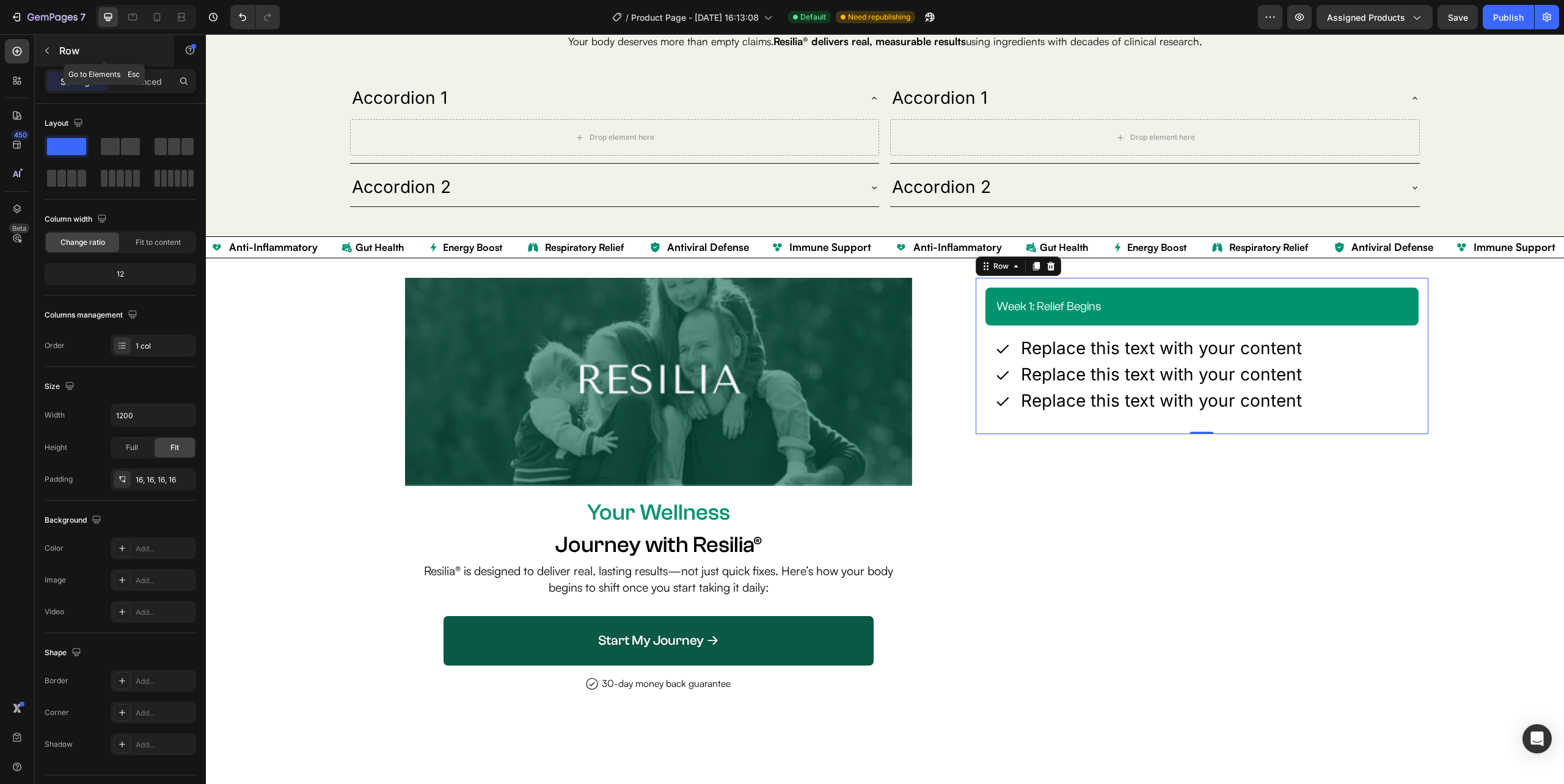
click at [50, 51] on icon "button" at bounding box center [47, 50] width 9 height 9
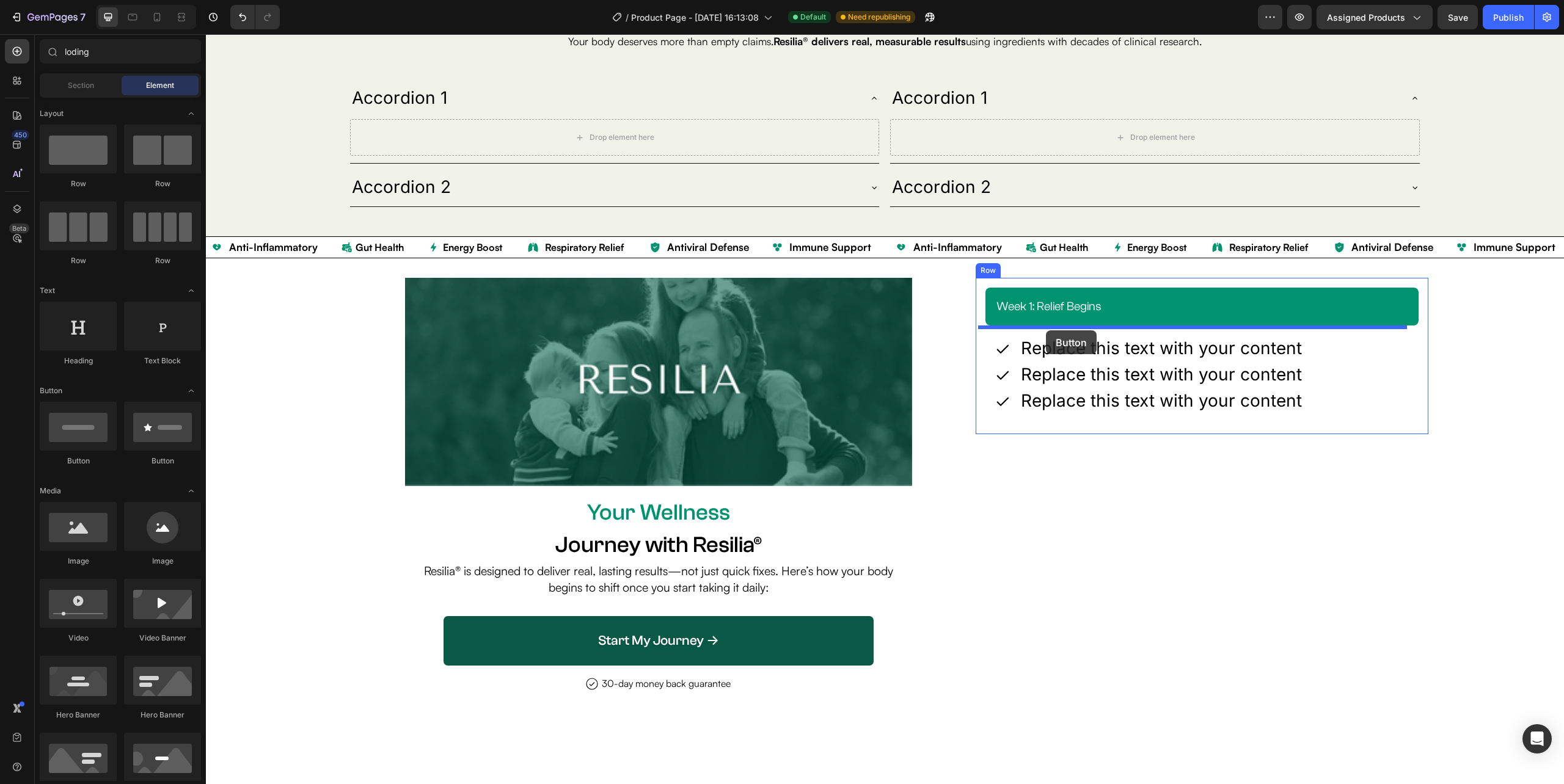
drag, startPoint x: 339, startPoint y: 426, endPoint x: 1046, endPoint y: 330, distance: 713.5
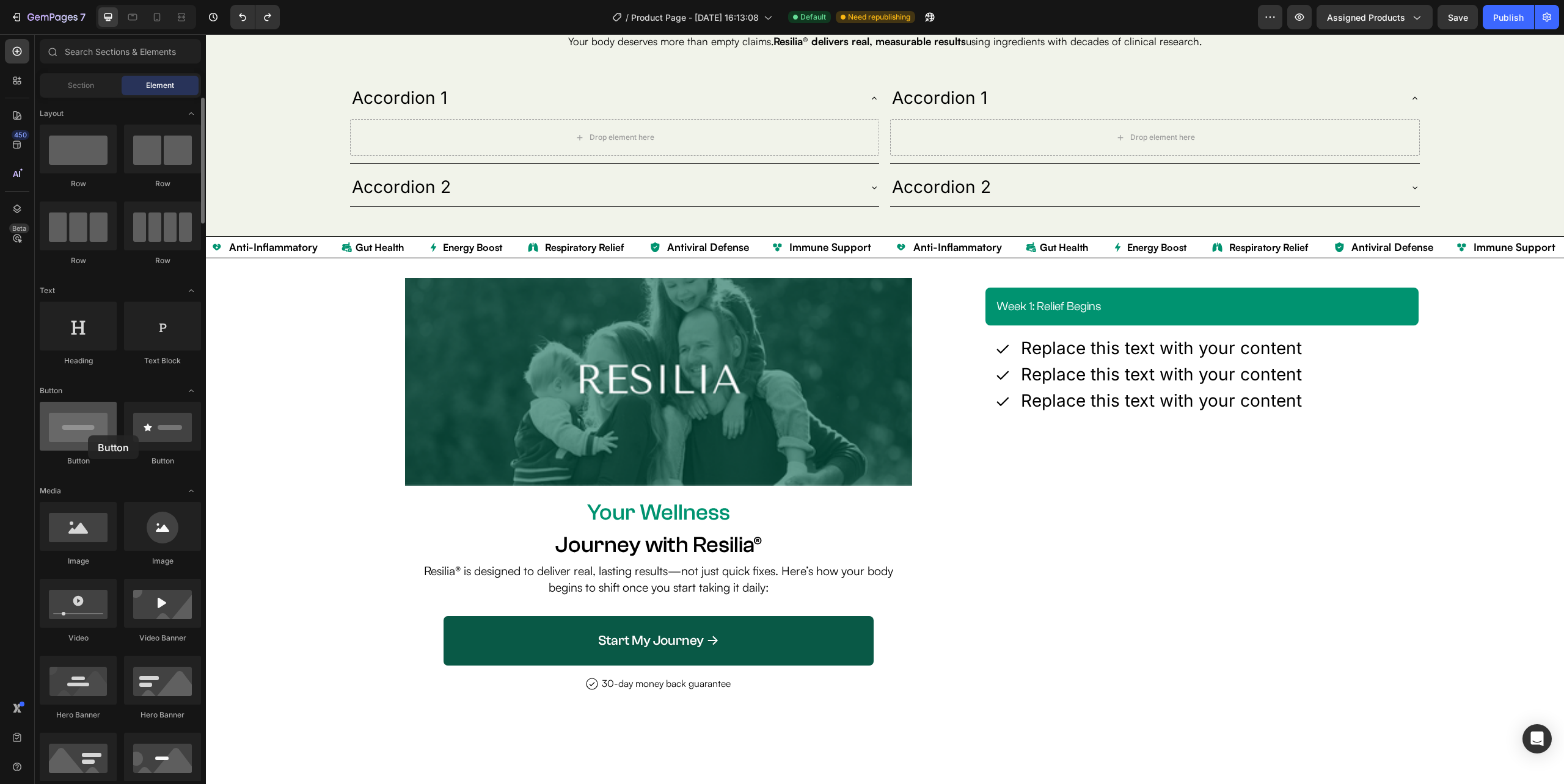
click at [88, 435] on div at bounding box center [79, 426] width 77 height 49
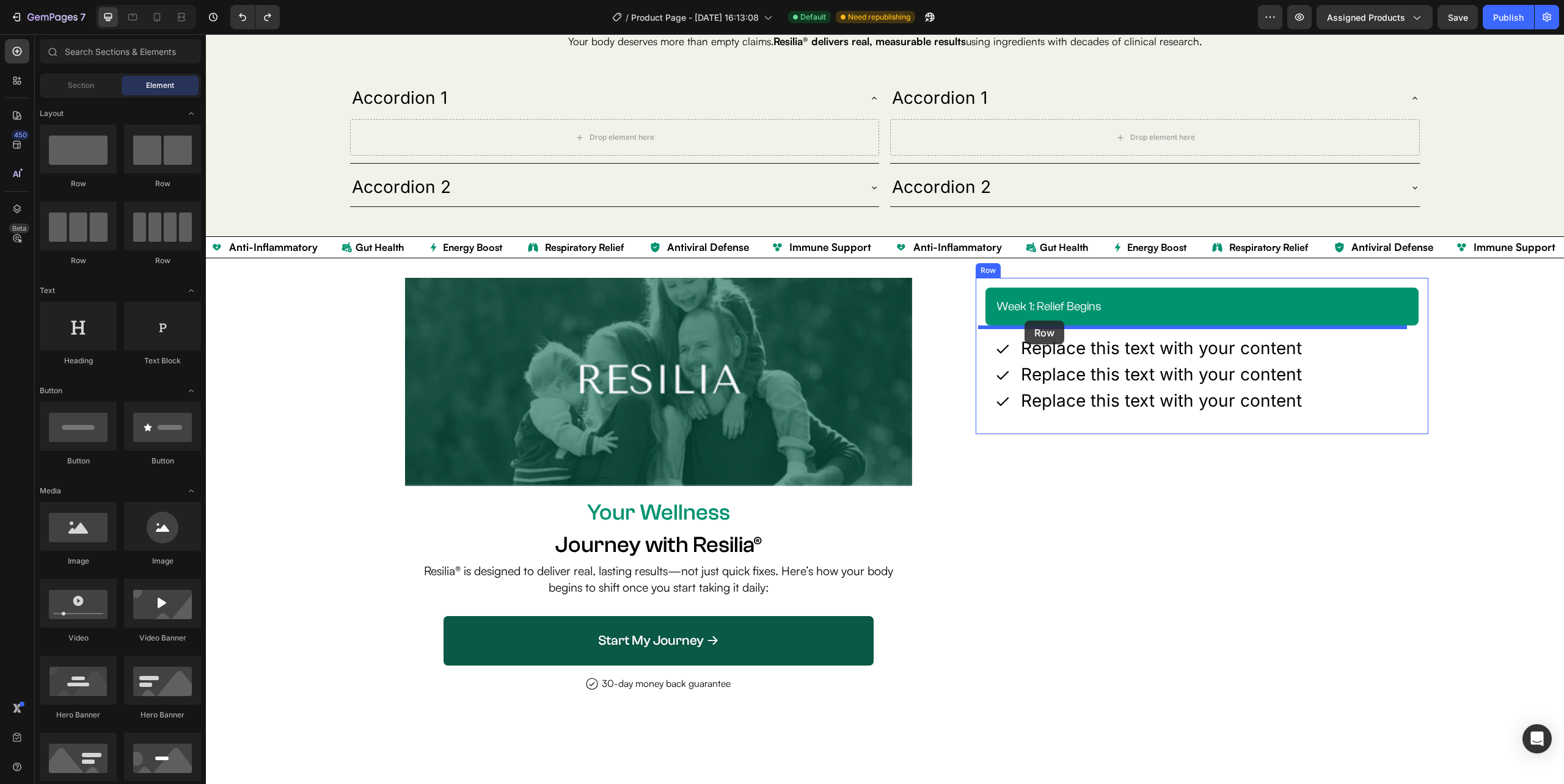
drag, startPoint x: 283, startPoint y: 194, endPoint x: 1024, endPoint y: 320, distance: 751.6
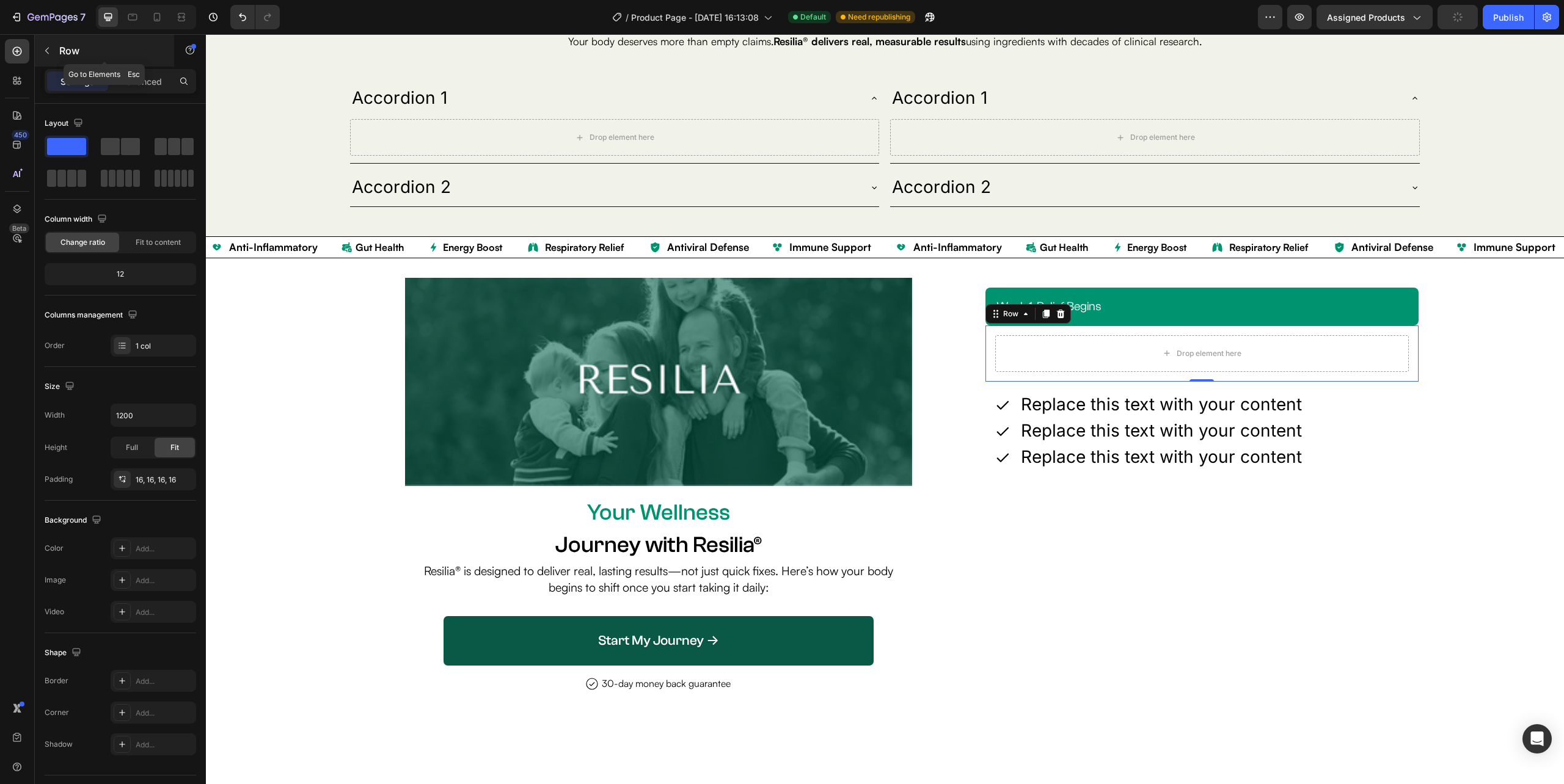
click at [44, 47] on icon "button" at bounding box center [47, 50] width 9 height 9
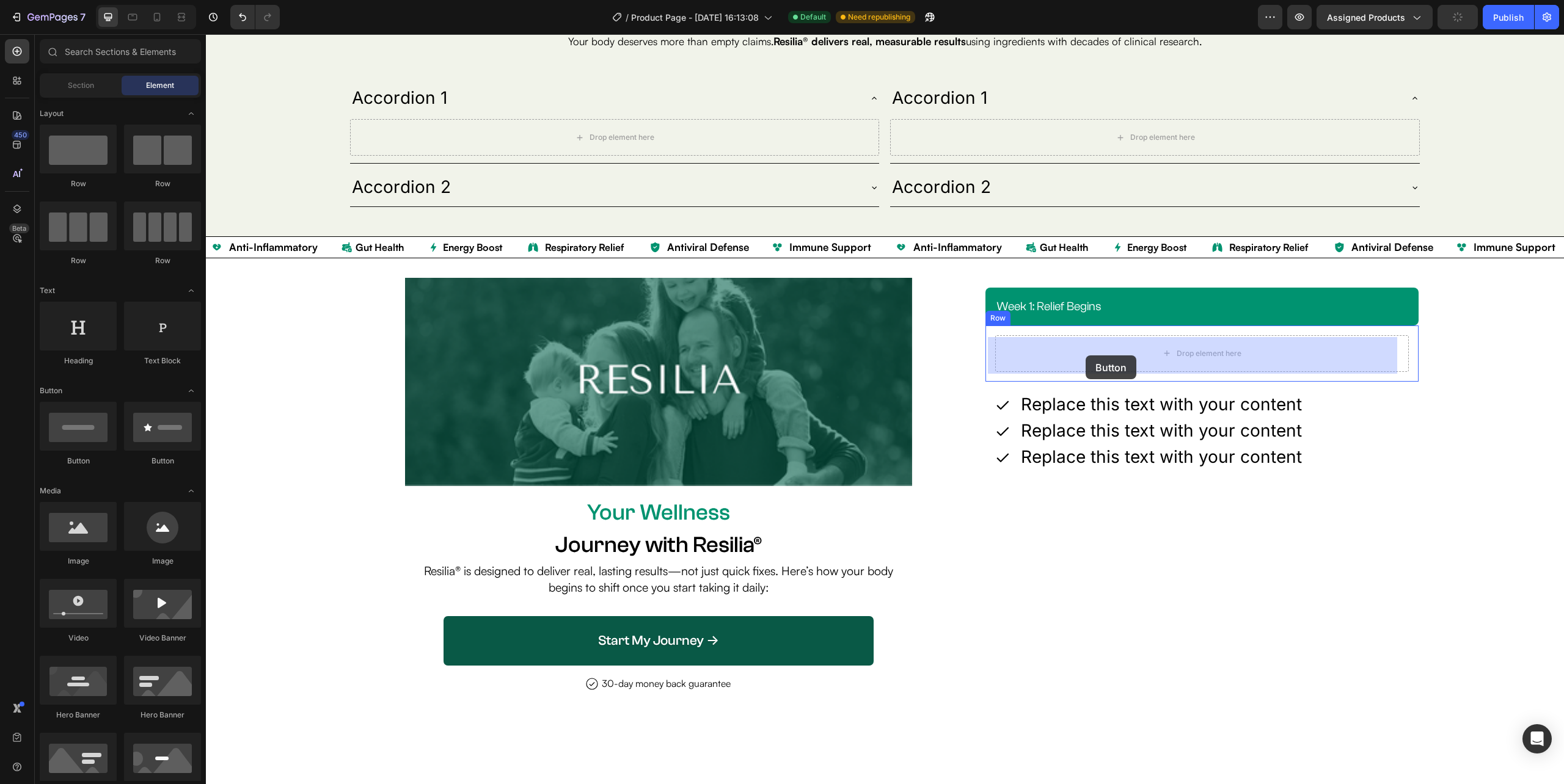
drag, startPoint x: 621, startPoint y: 480, endPoint x: 1086, endPoint y: 355, distance: 481.5
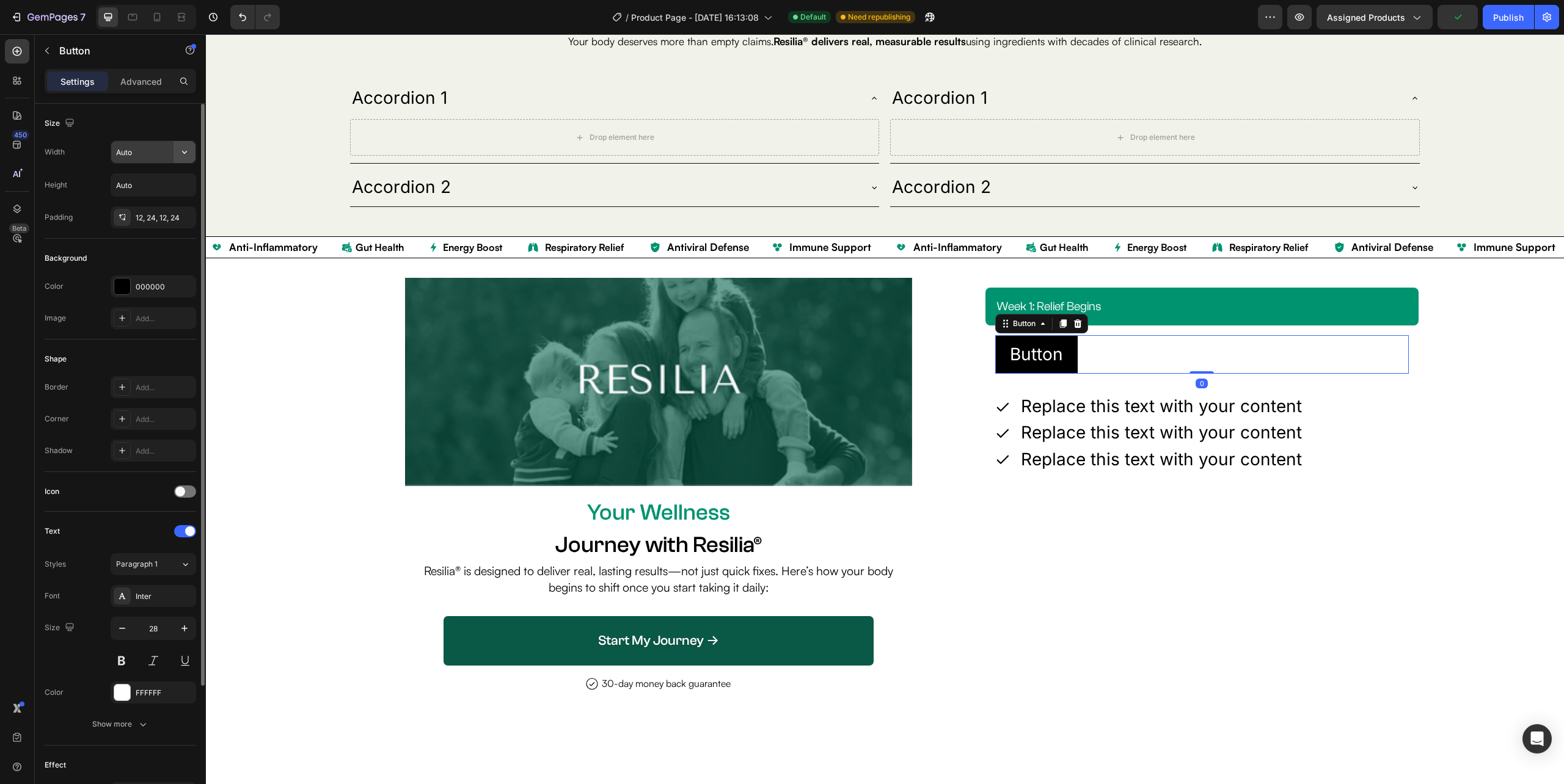
click at [189, 152] on icon "button" at bounding box center [184, 152] width 12 height 12
drag, startPoint x: 178, startPoint y: 181, endPoint x: 175, endPoint y: 209, distance: 28.2
click at [175, 209] on div "Fit content Auto Full 100%" at bounding box center [141, 196] width 100 height 47
click at [175, 209] on span "100%" at bounding box center [175, 207] width 20 height 11
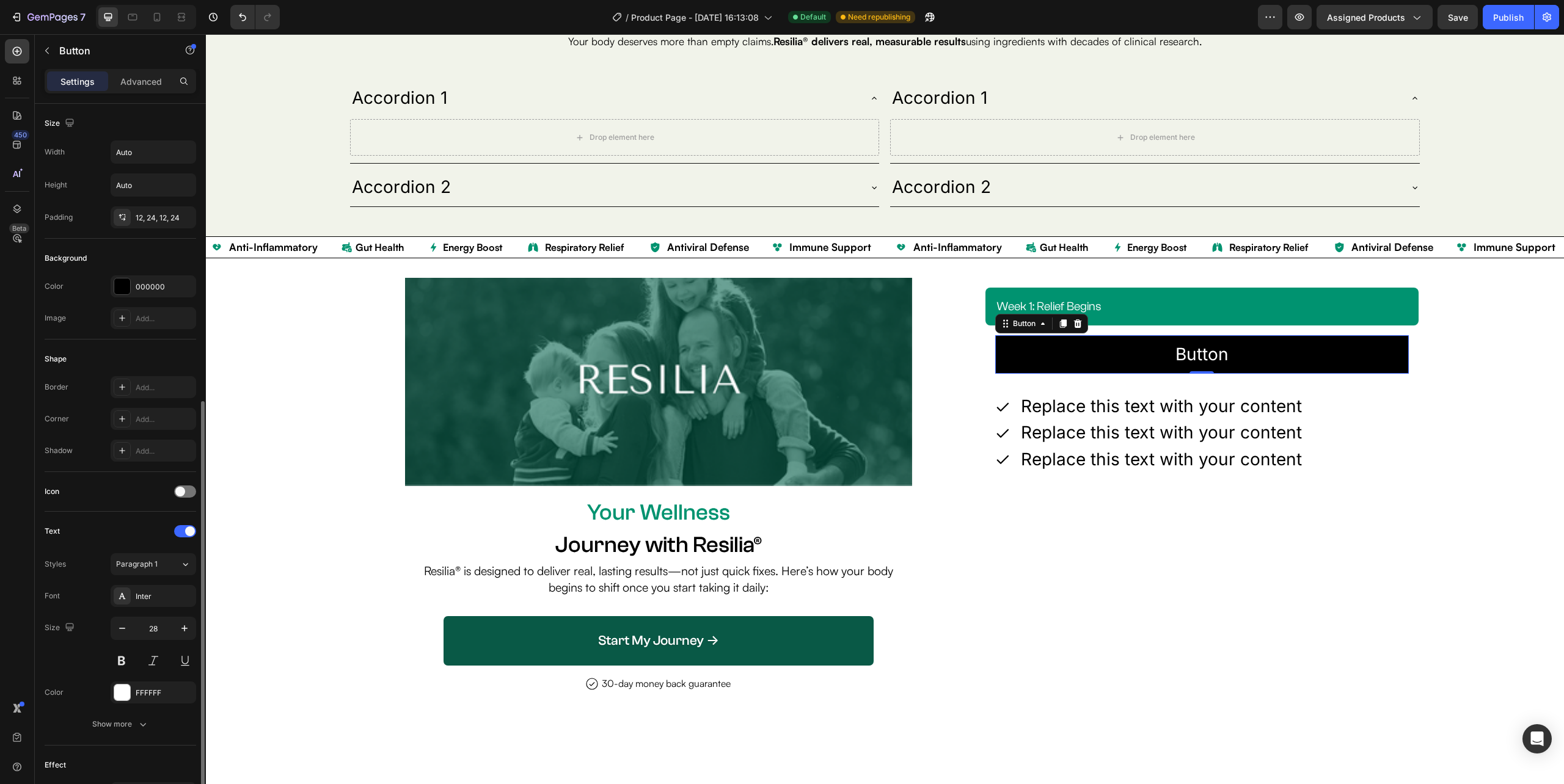
scroll to position [164, 0]
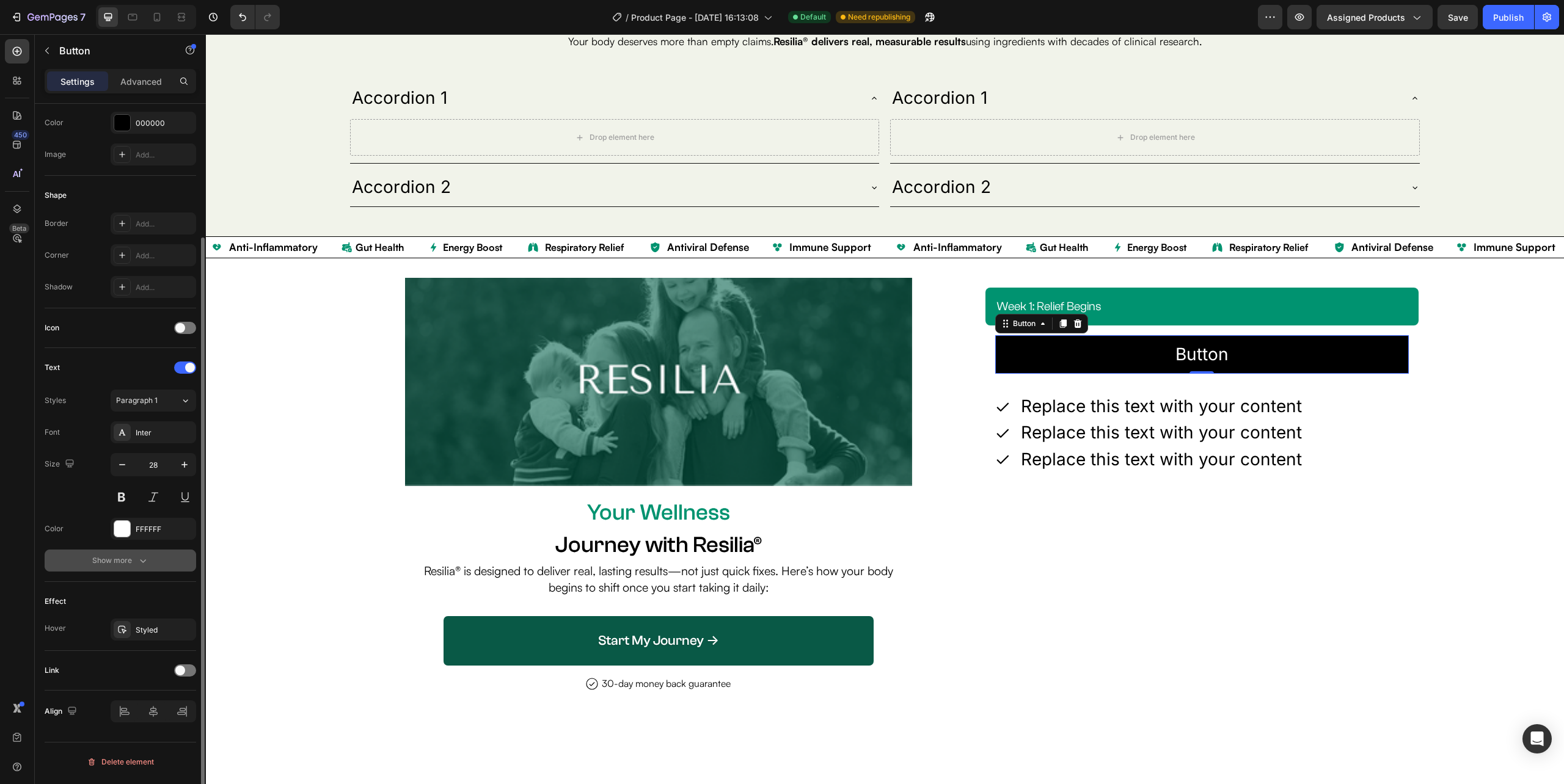
click at [130, 569] on button "Show more" at bounding box center [120, 561] width 151 height 22
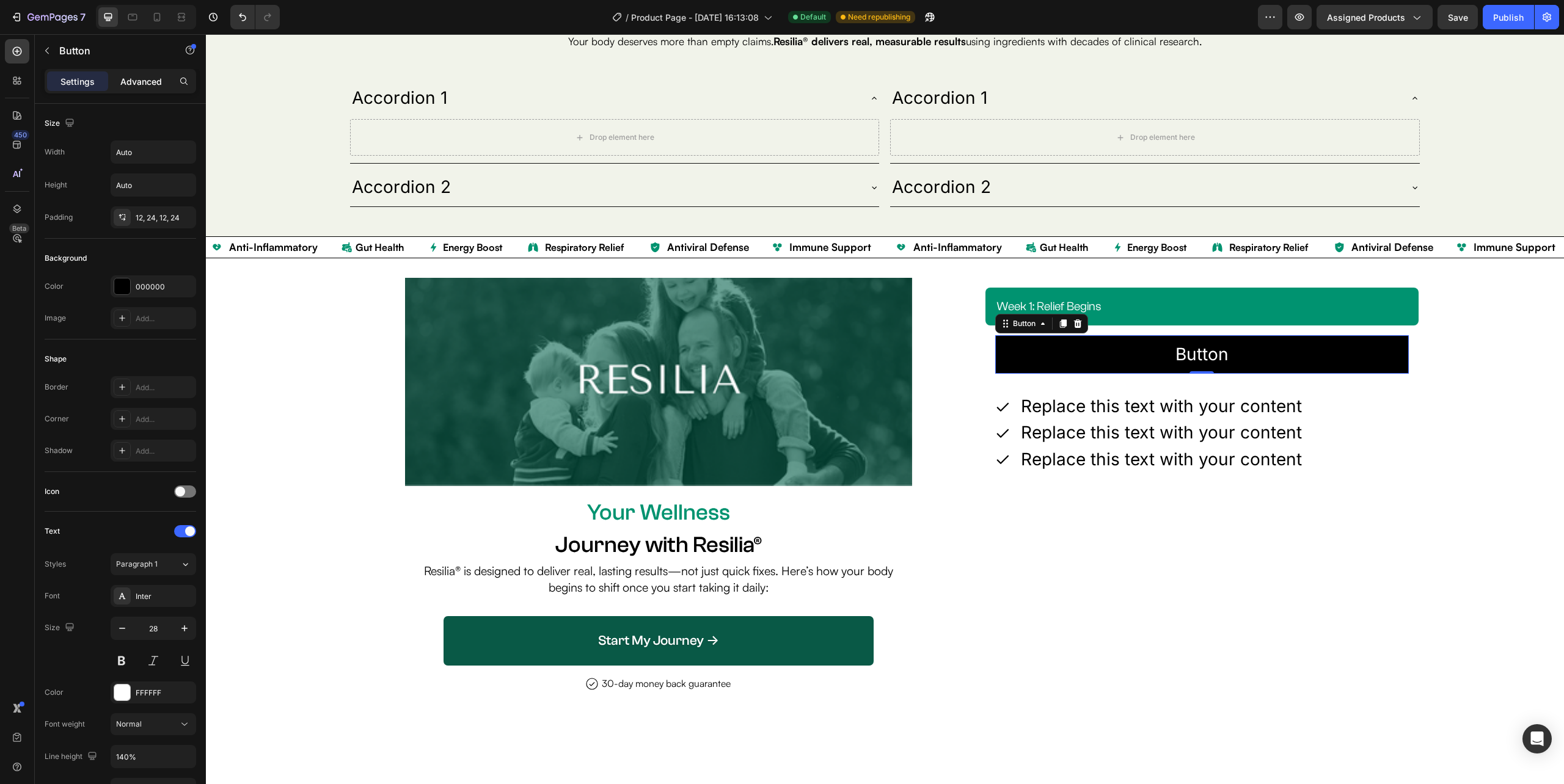
click at [146, 78] on p "Advanced" at bounding box center [141, 82] width 42 height 13
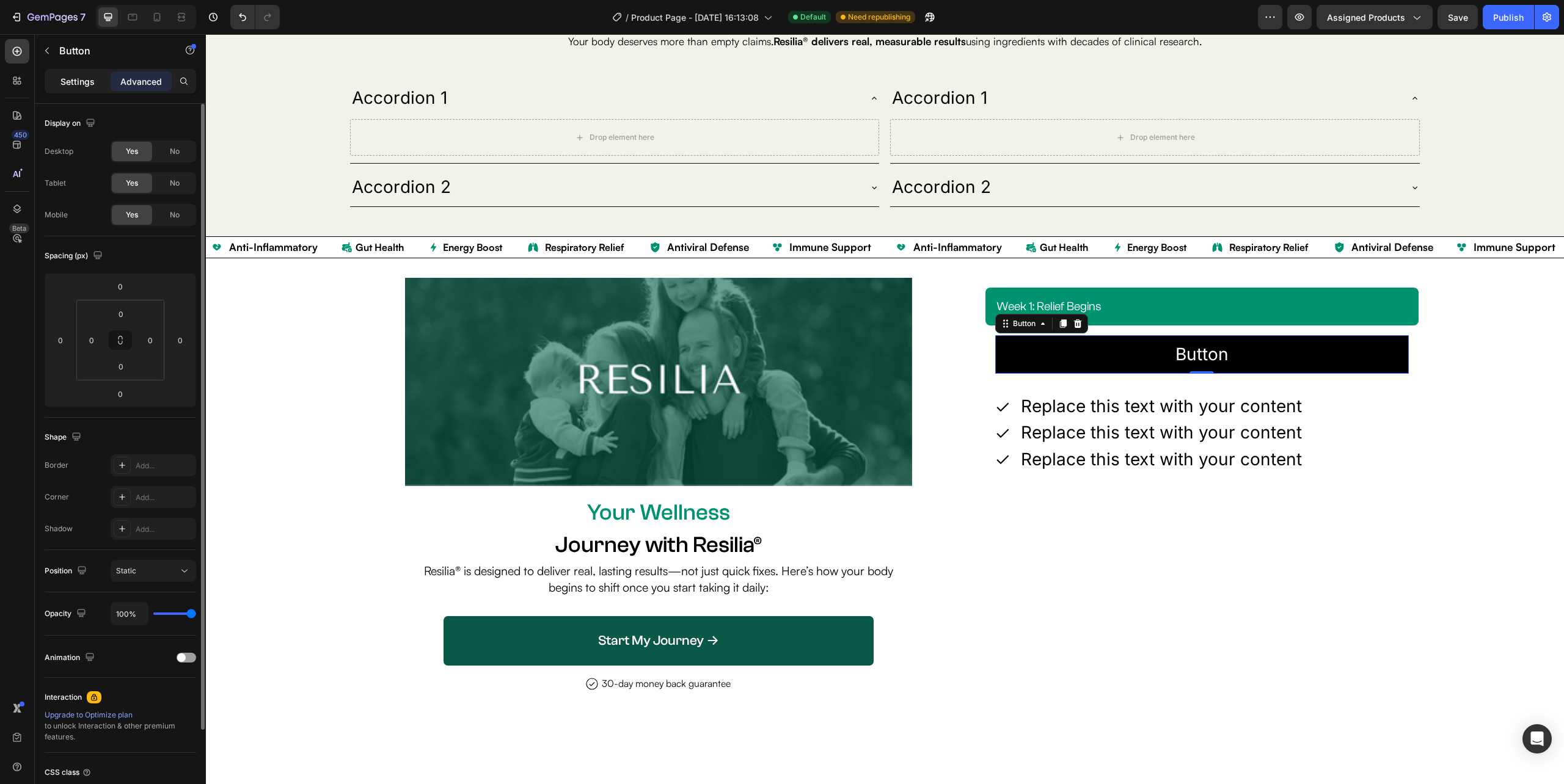
click at [87, 84] on p "Settings" at bounding box center [77, 82] width 34 height 13
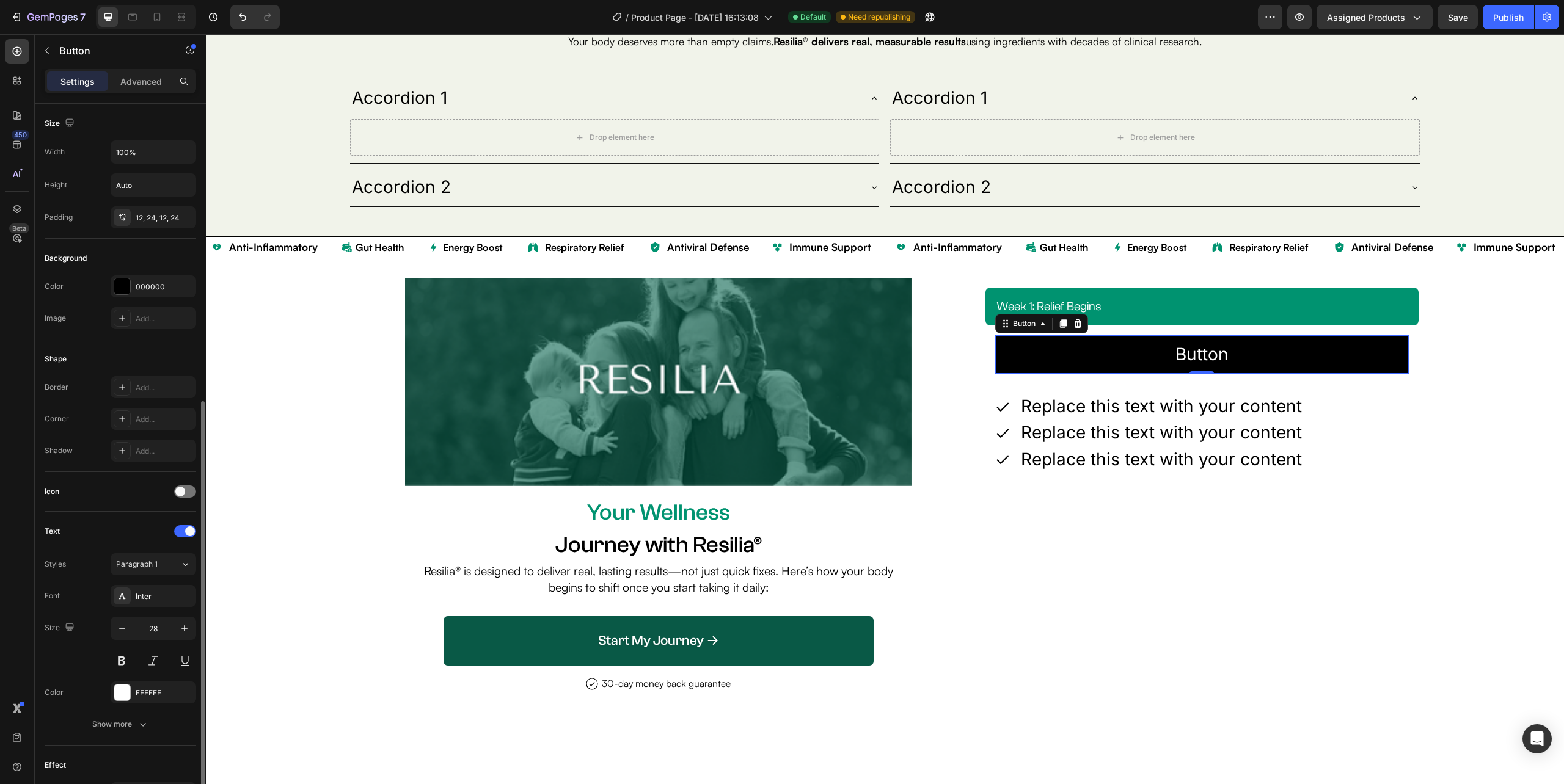
scroll to position [164, 0]
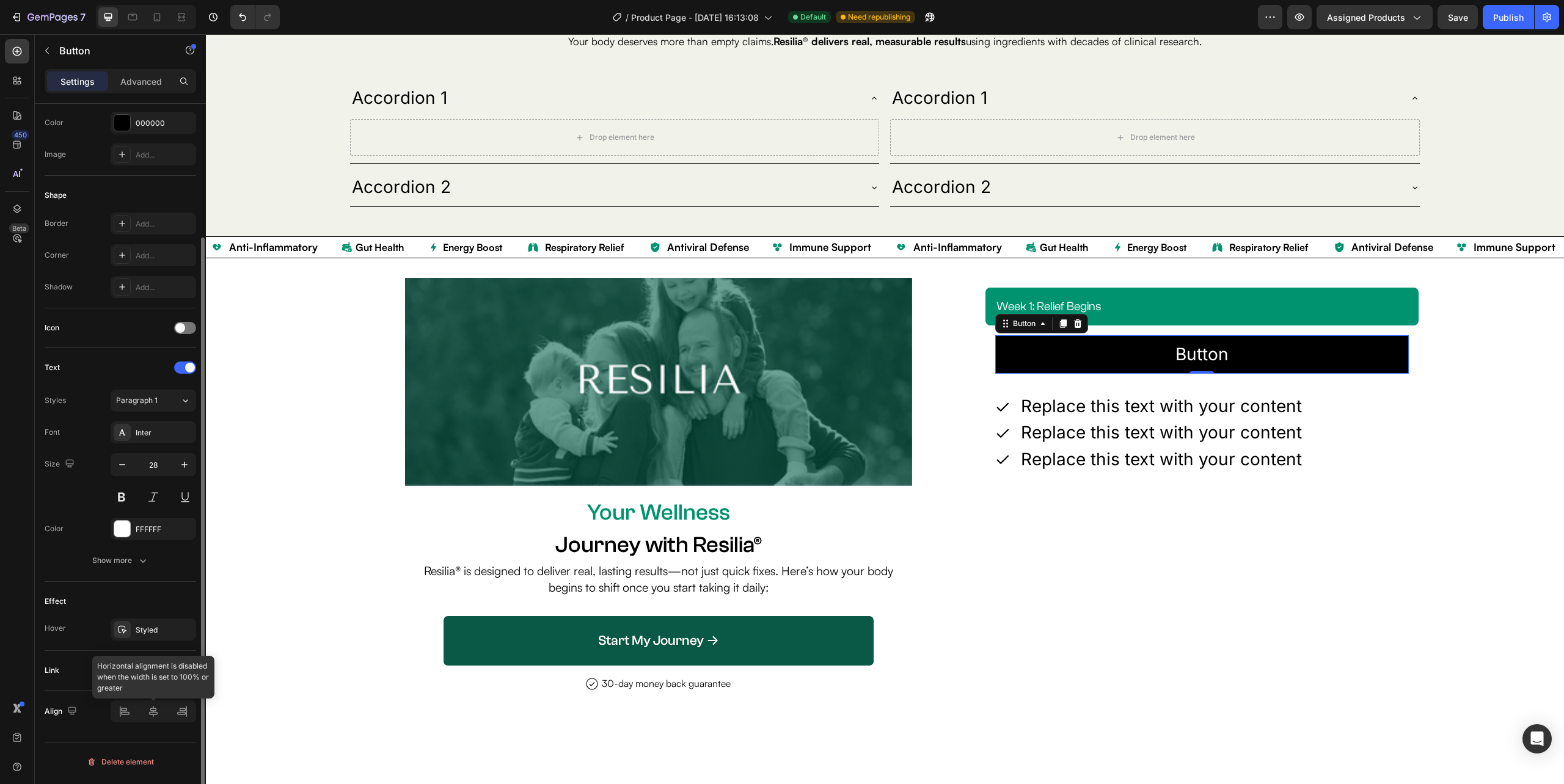
click at [119, 715] on div at bounding box center [153, 711] width 85 height 22
click at [186, 673] on div at bounding box center [185, 670] width 22 height 12
click at [186, 673] on span at bounding box center [189, 670] width 9 height 9
click at [186, 673] on div at bounding box center [185, 670] width 22 height 12
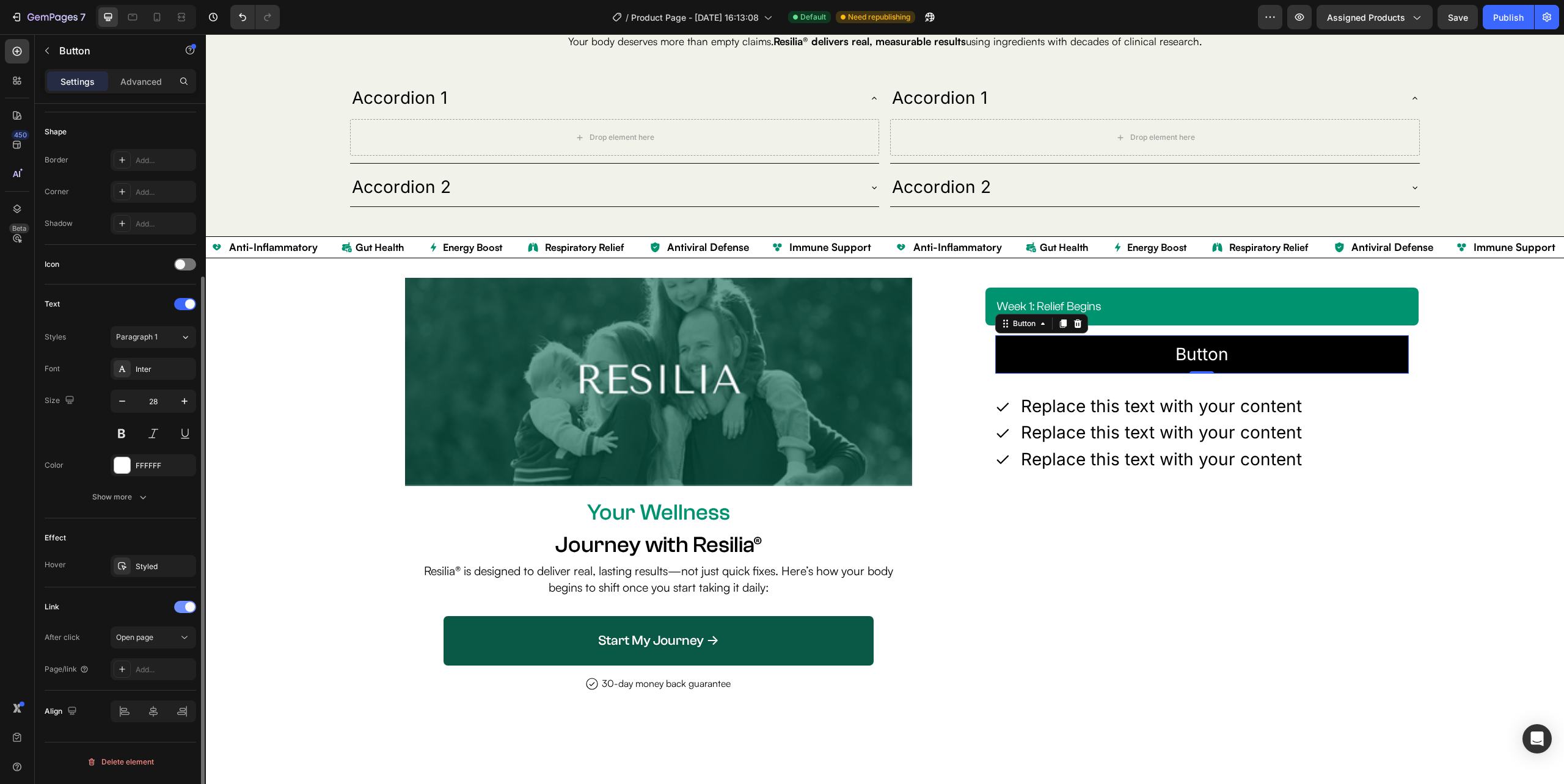
click at [178, 609] on div at bounding box center [185, 607] width 22 height 12
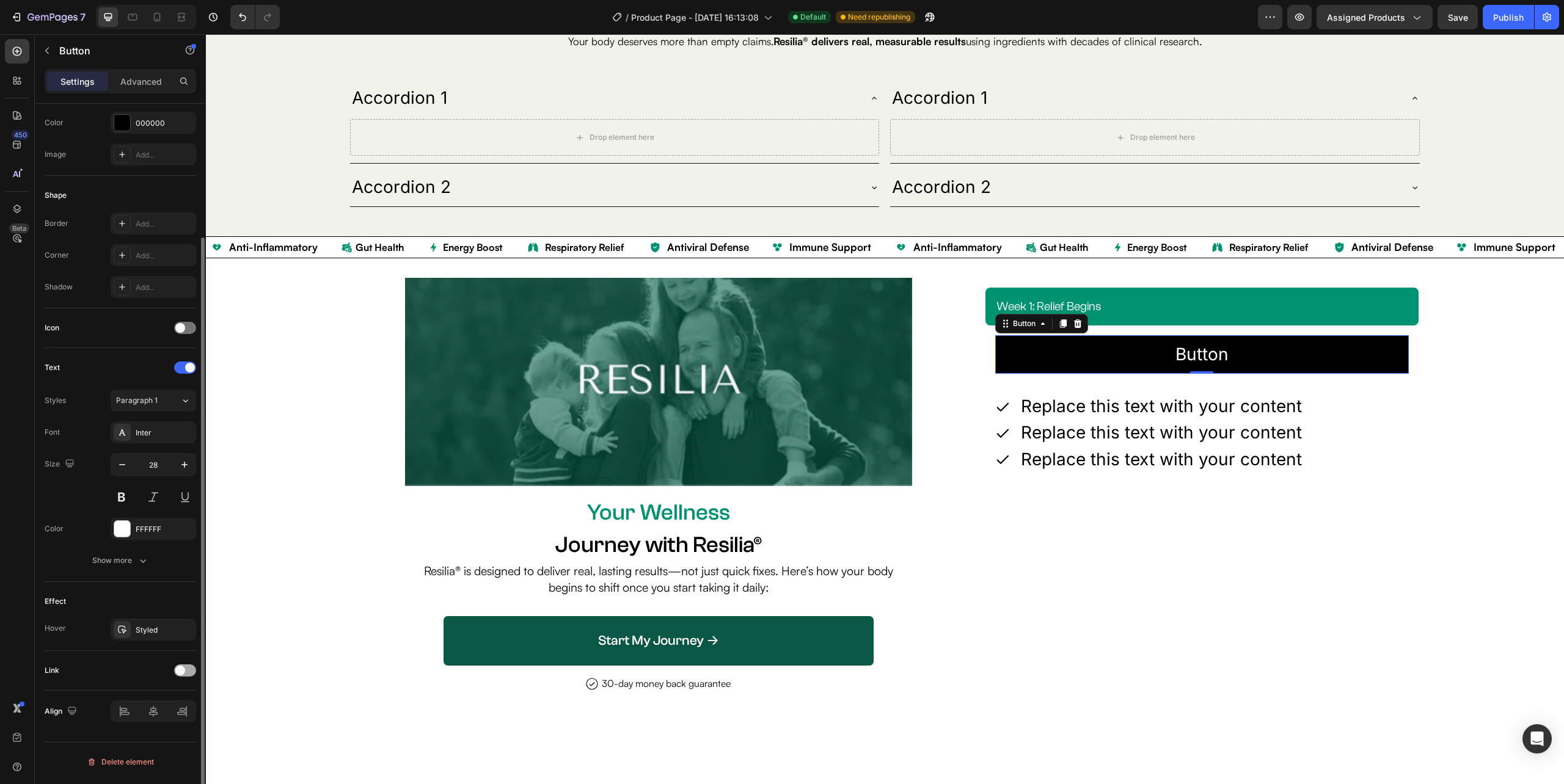
scroll to position [164, 0]
click at [1075, 325] on icon at bounding box center [1077, 323] width 9 height 9
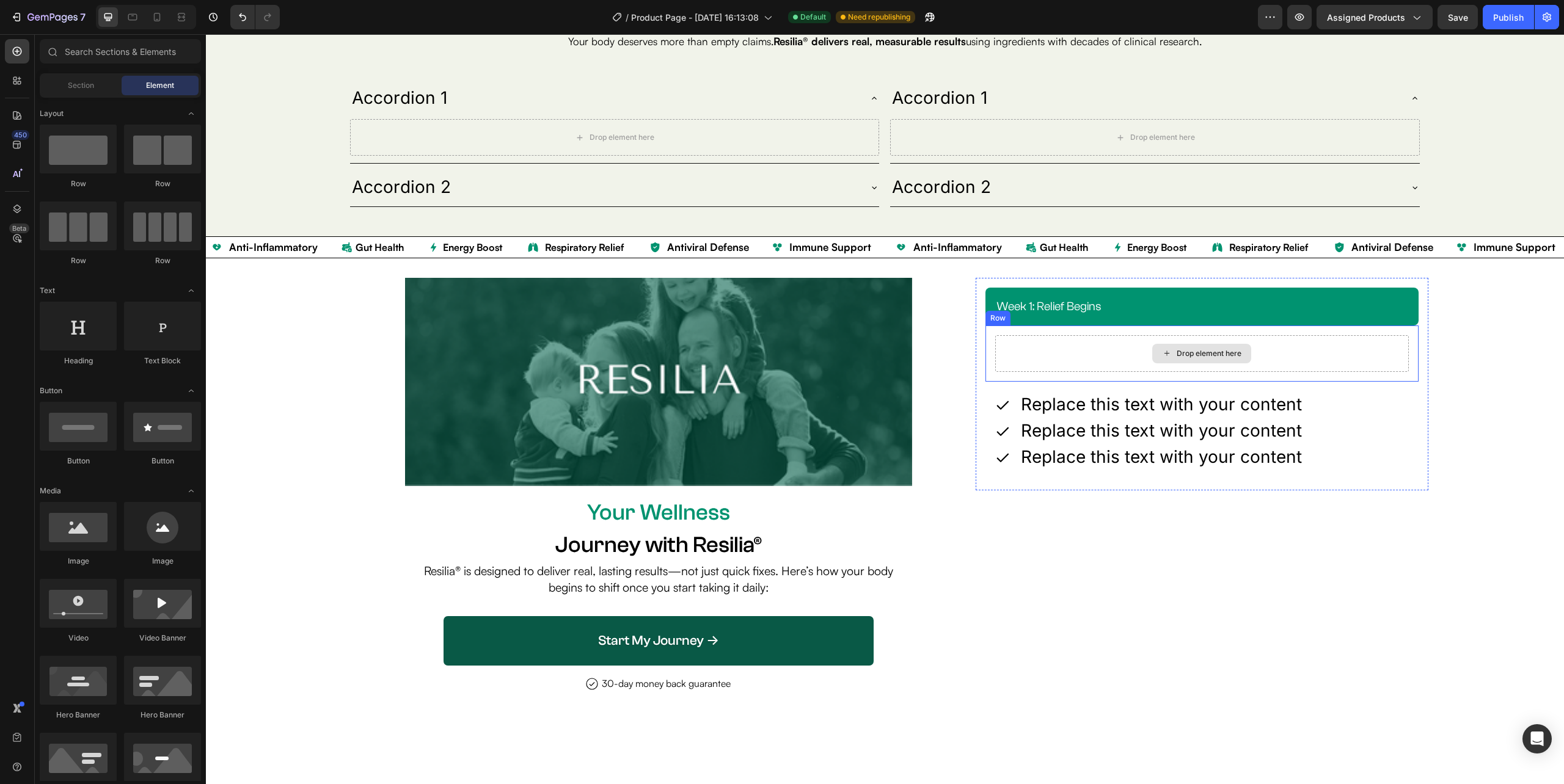
click at [1049, 364] on div "Drop element here" at bounding box center [1202, 354] width 414 height 36
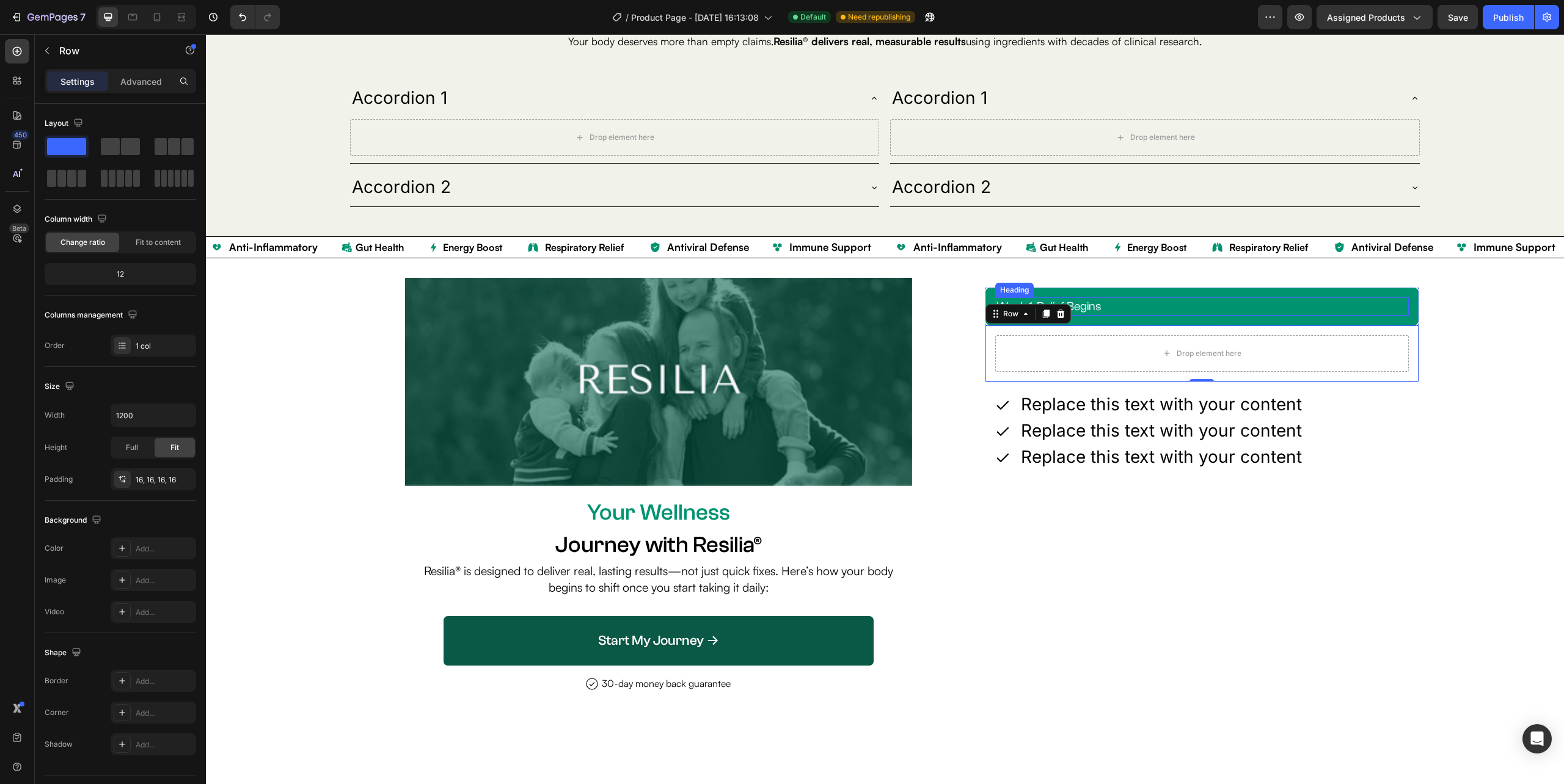
click at [1182, 301] on h2 "week 1: relief begins" at bounding box center [1202, 306] width 414 height 18
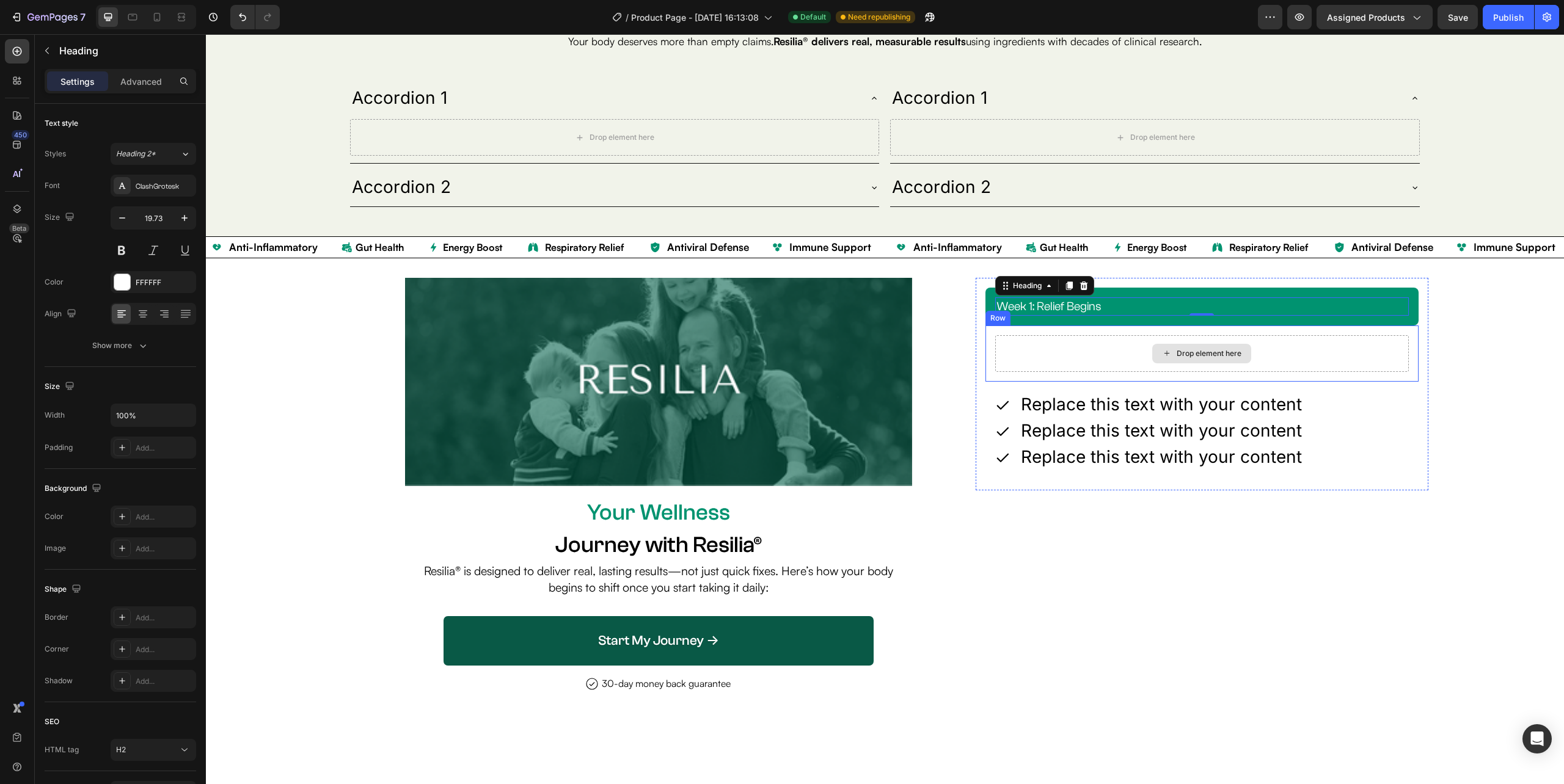
click at [1066, 366] on div "Drop element here" at bounding box center [1202, 354] width 414 height 36
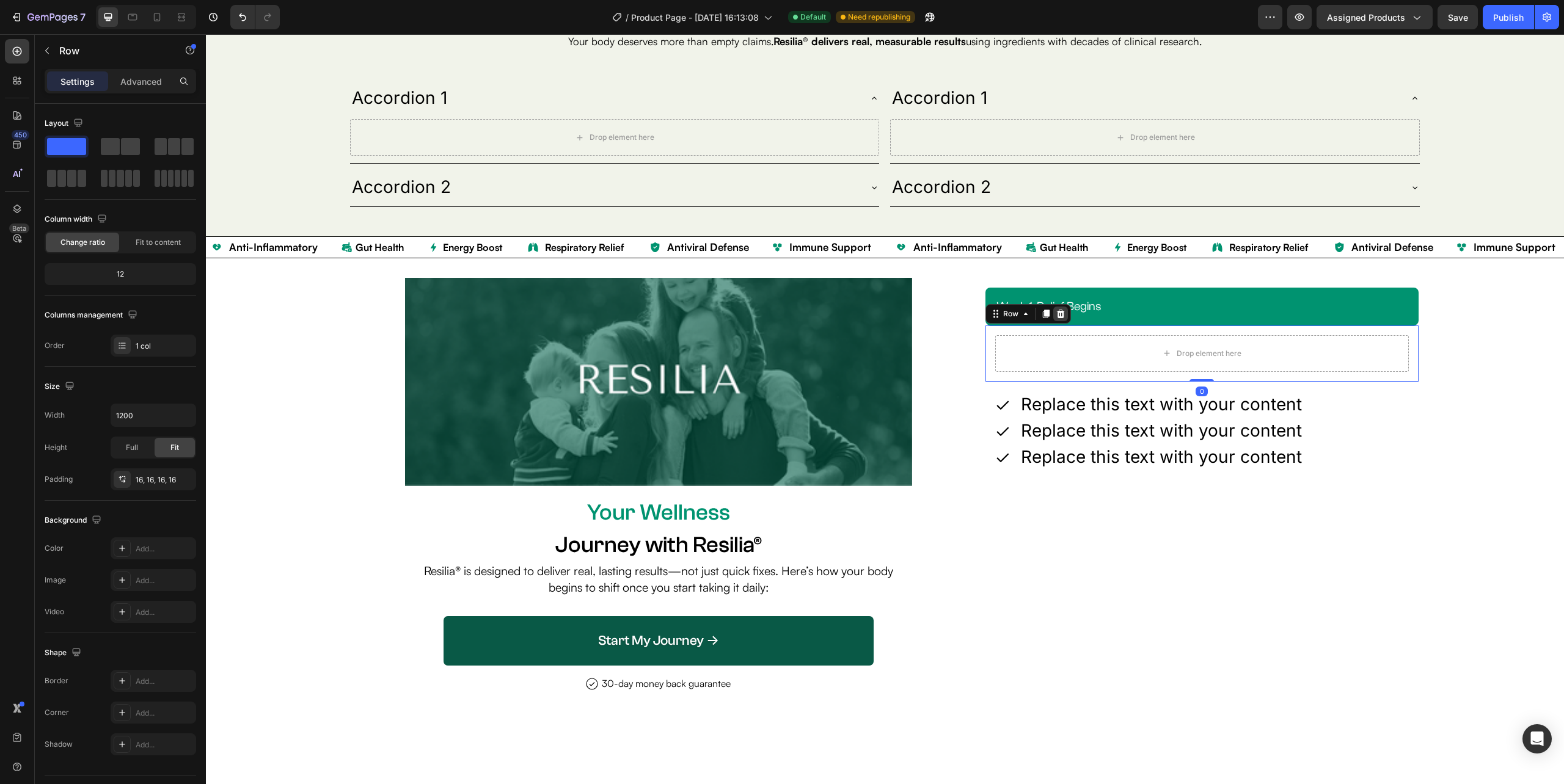
click at [1053, 321] on div at bounding box center [1060, 314] width 15 height 15
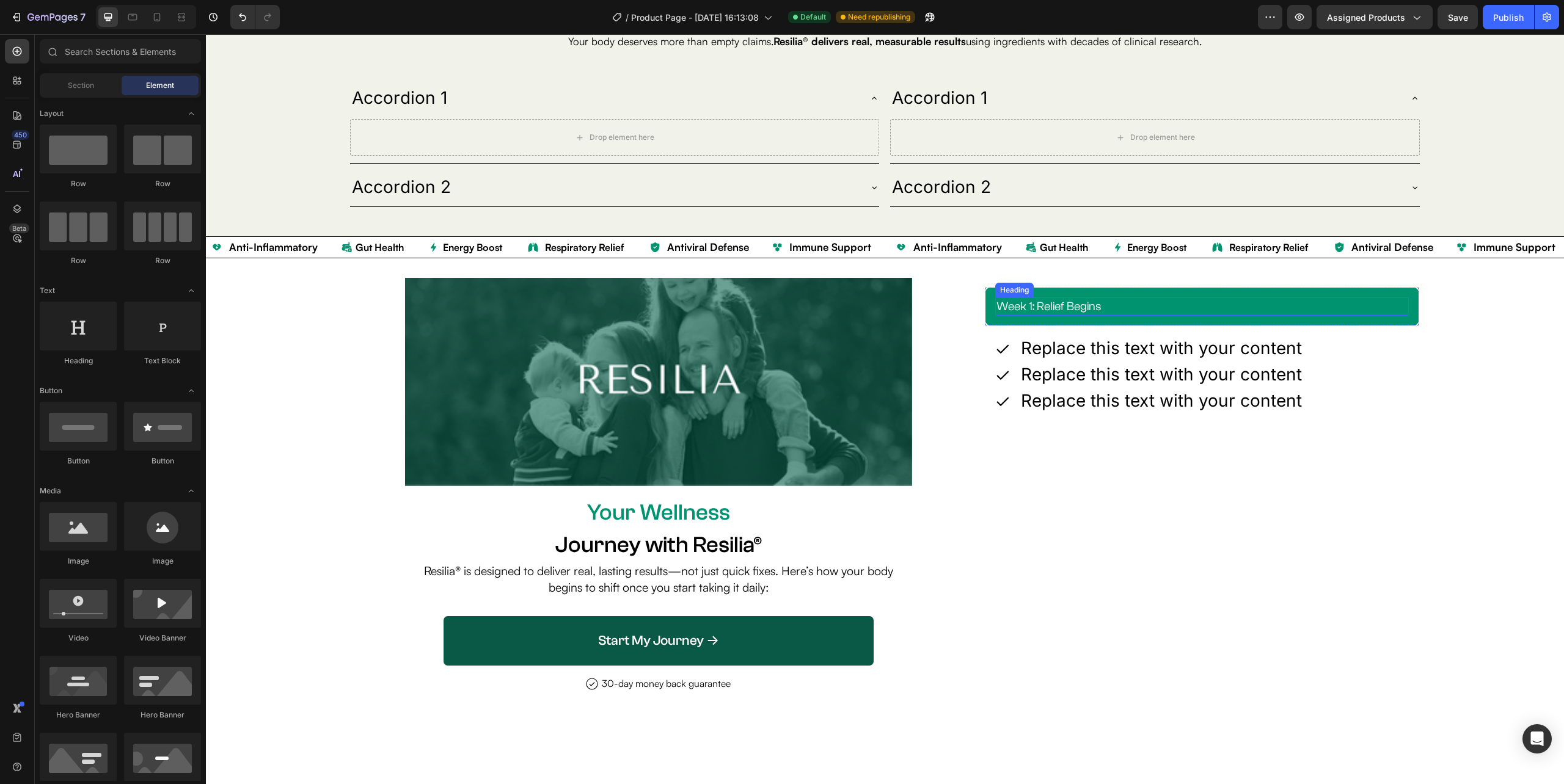
click at [1094, 304] on h2 "week 1: relief begins" at bounding box center [1202, 306] width 414 height 18
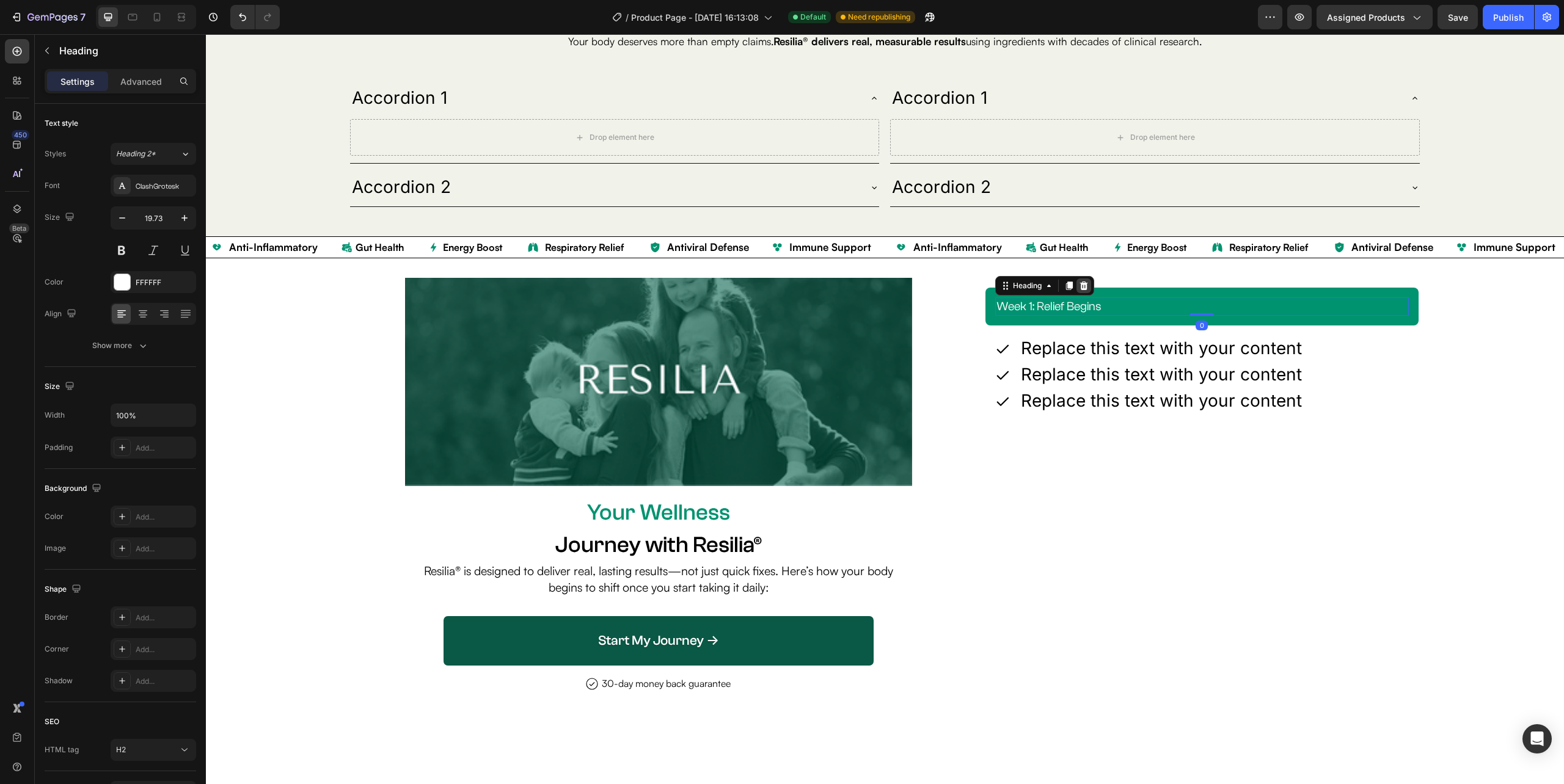
click at [1083, 286] on div at bounding box center [1083, 286] width 15 height 15
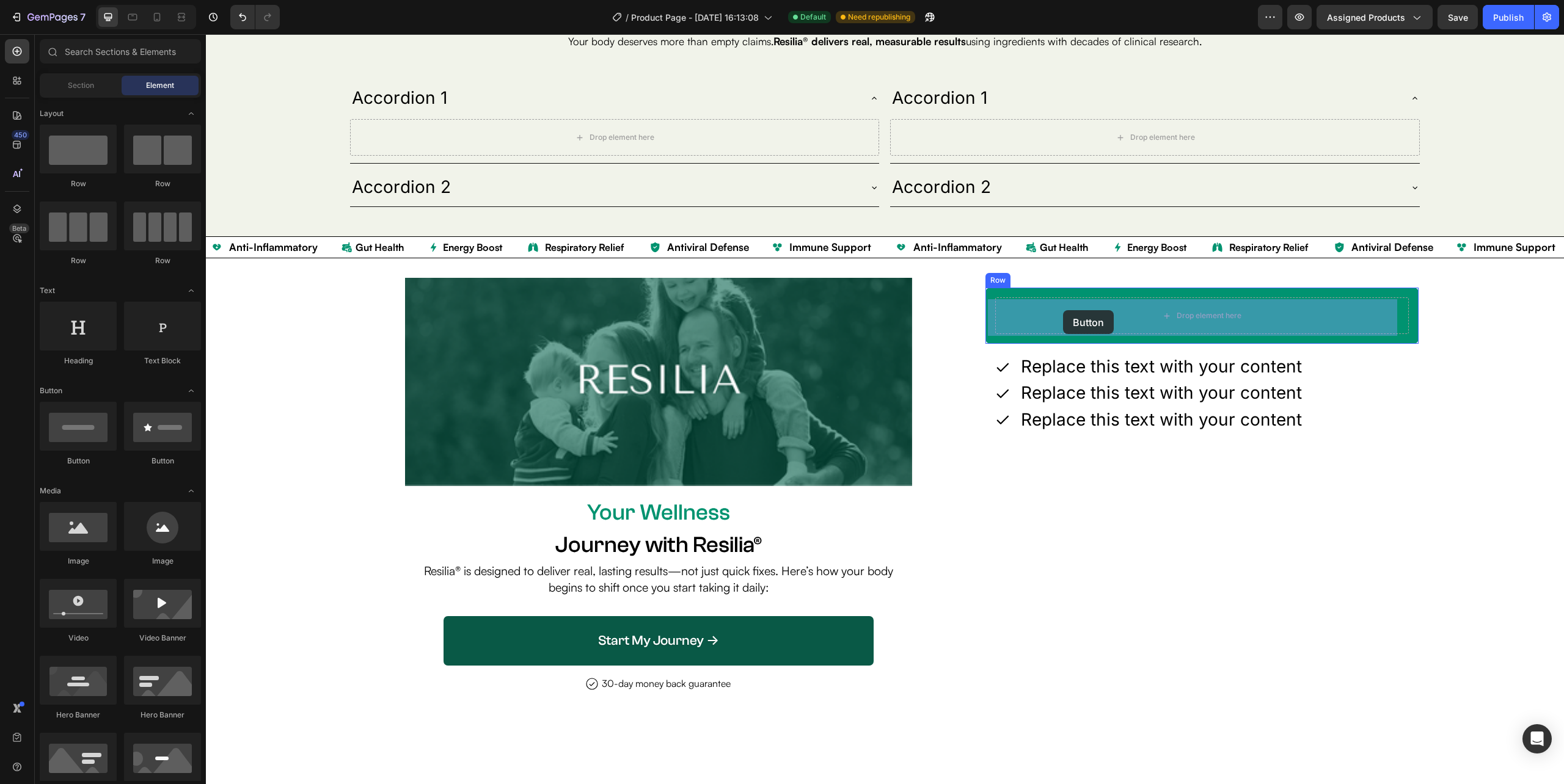
drag, startPoint x: 291, startPoint y: 467, endPoint x: 1063, endPoint y: 310, distance: 787.8
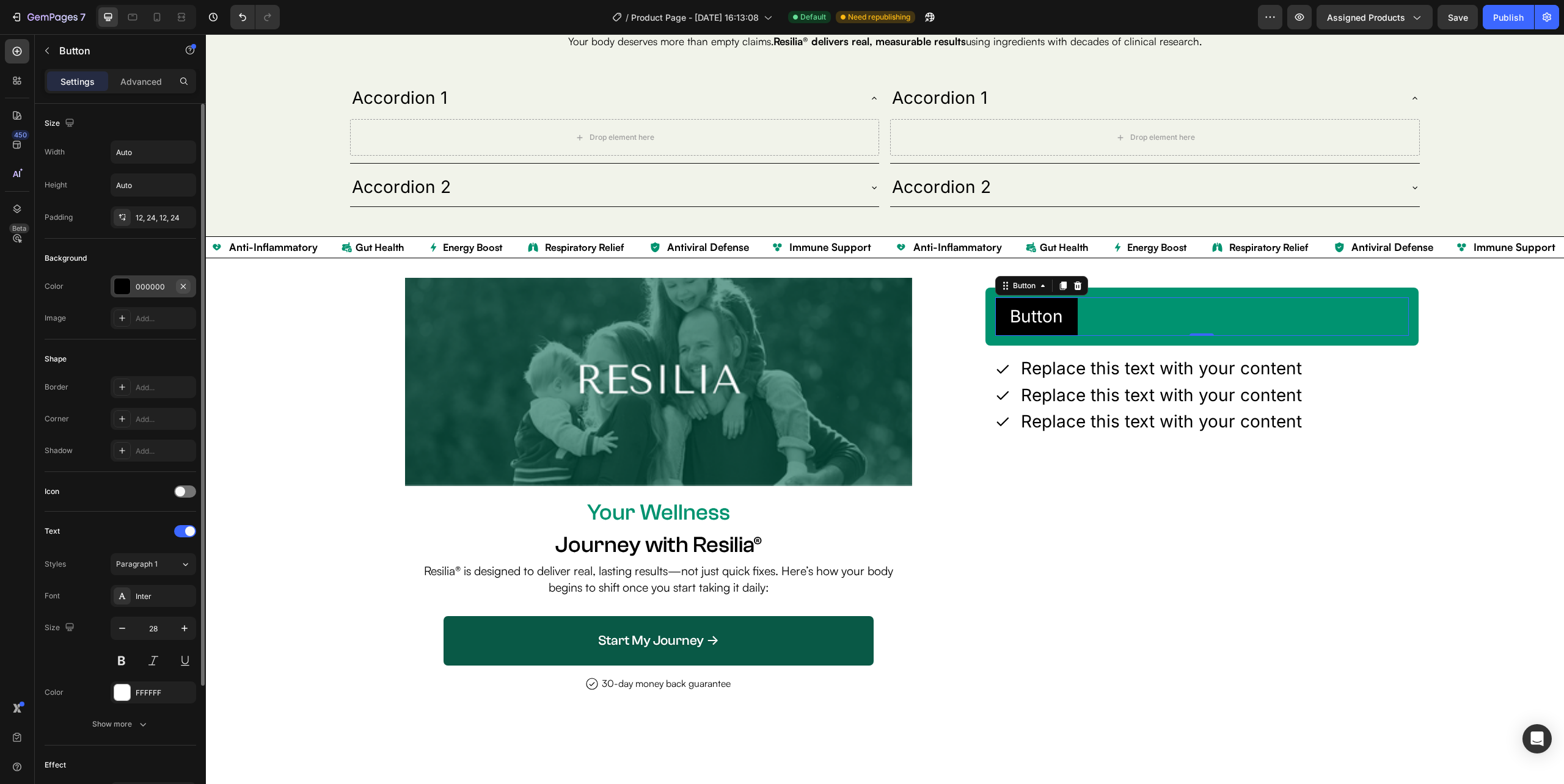
click at [181, 287] on icon "button" at bounding box center [183, 286] width 9 height 9
click at [189, 211] on button "button" at bounding box center [183, 218] width 15 height 15
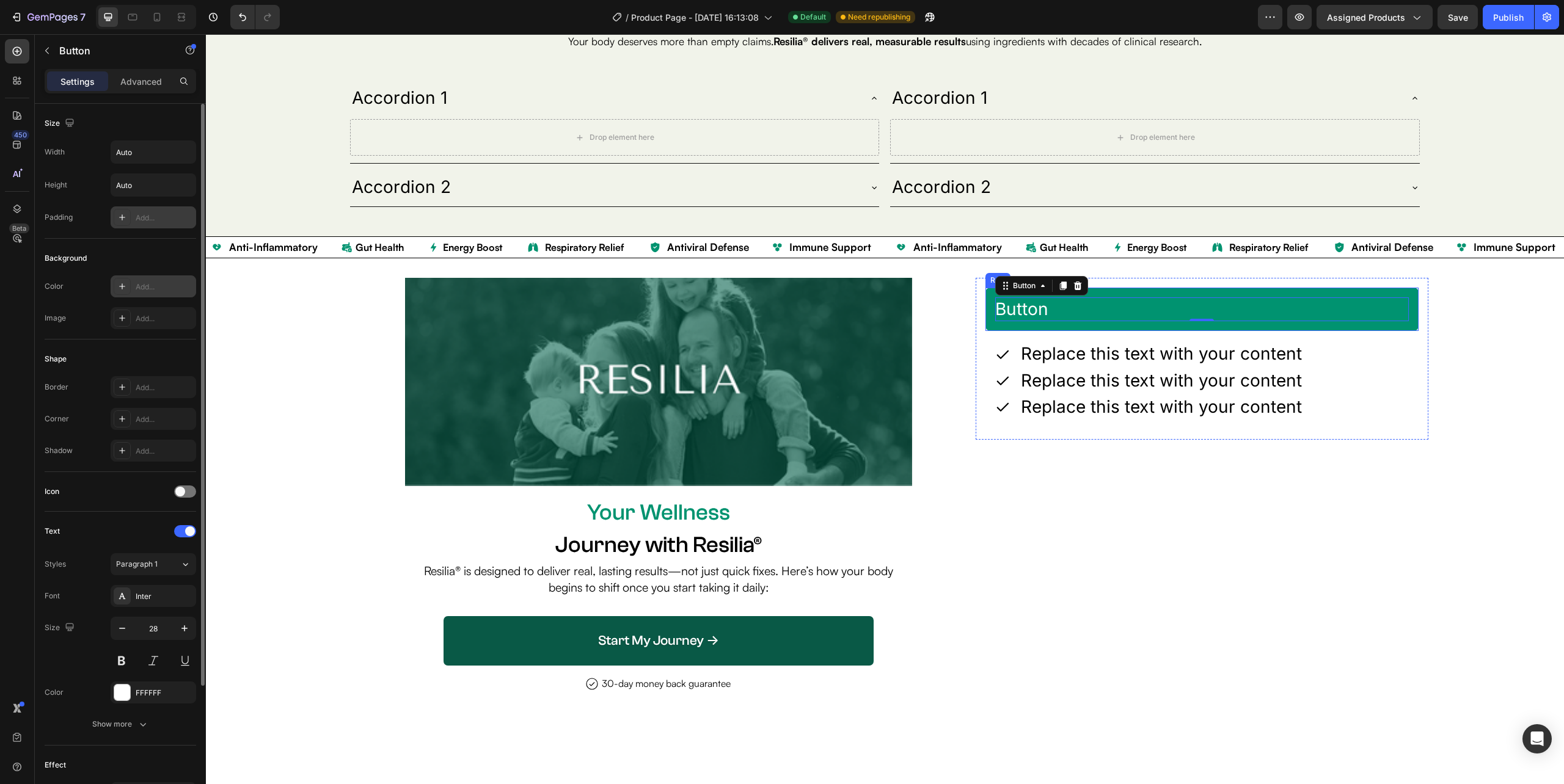
click at [1113, 328] on div "Button Button 0 Row" at bounding box center [1201, 309] width 433 height 44
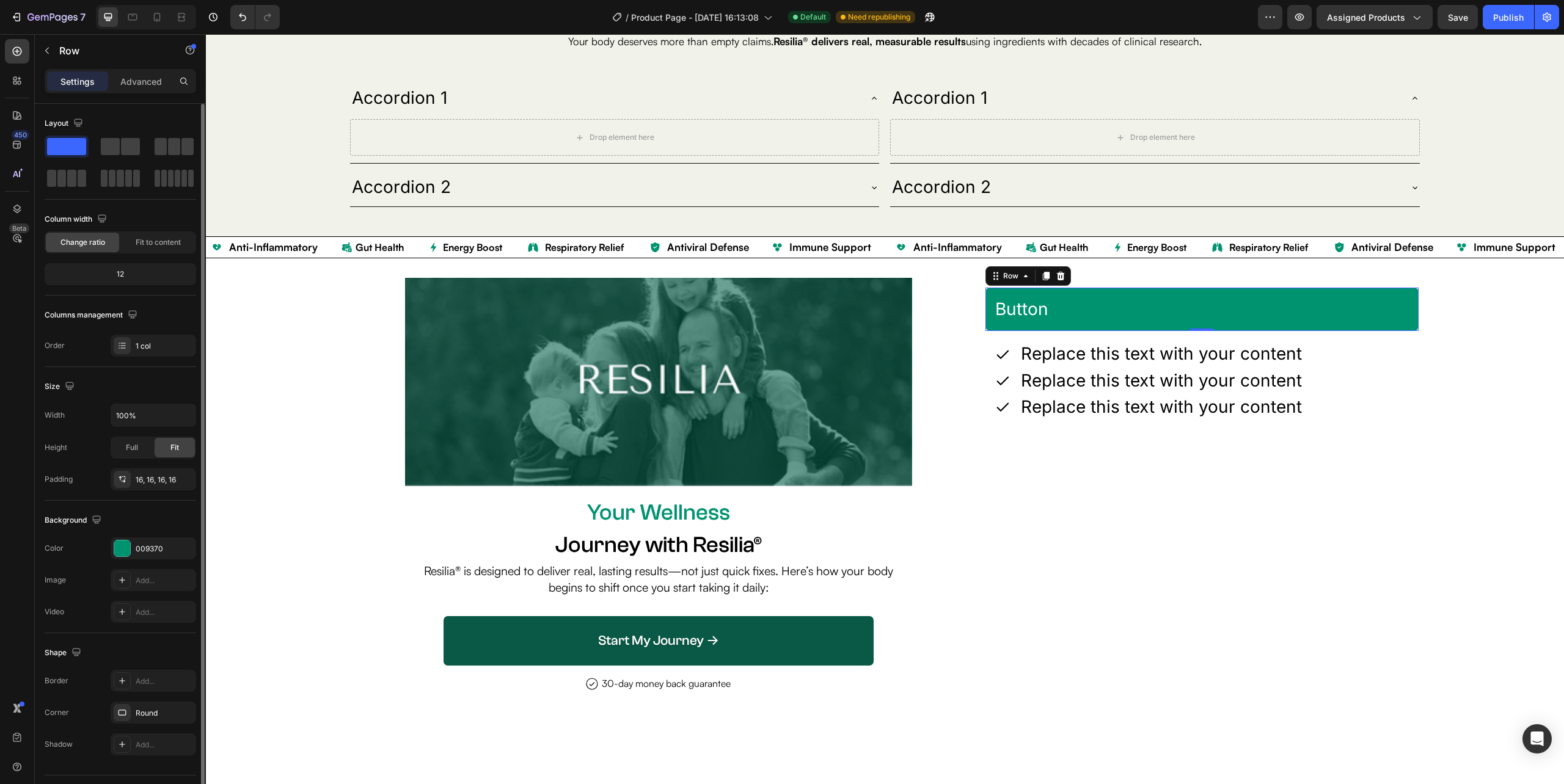
click at [1016, 328] on div "Button Button Row 0" at bounding box center [1201, 309] width 433 height 44
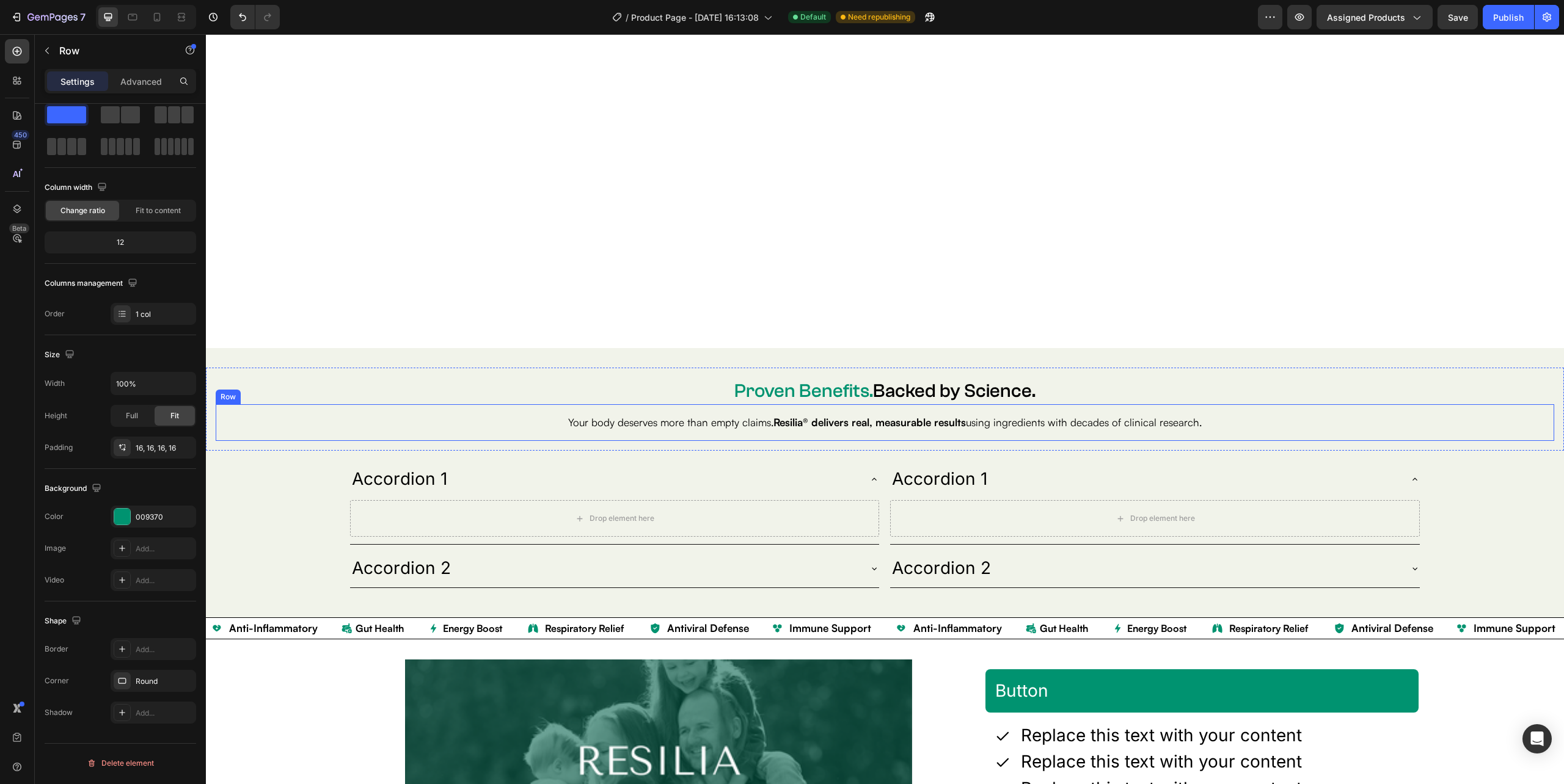
scroll to position [2549, 0]
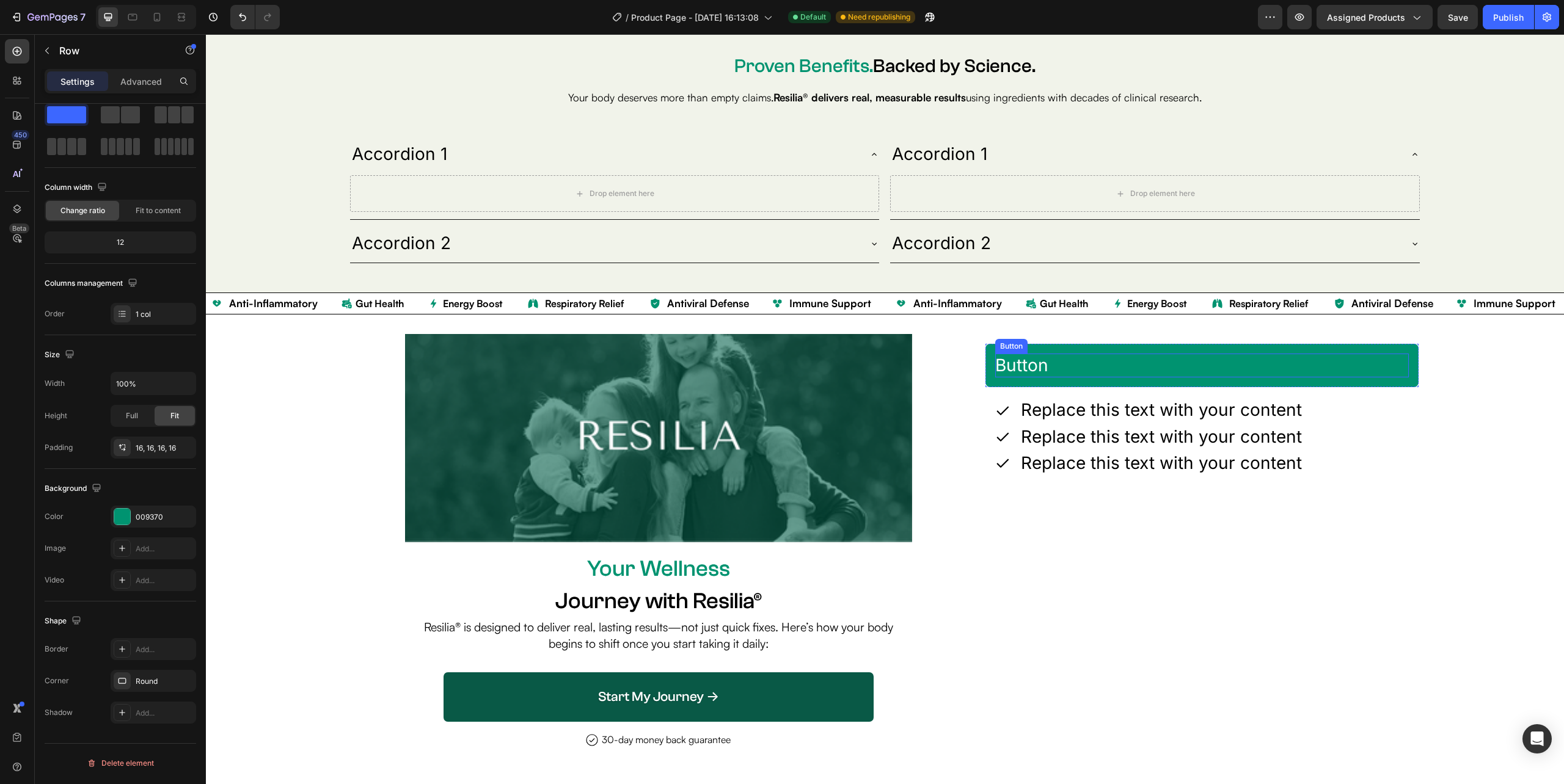
click at [1053, 366] on div "Button Button" at bounding box center [1202, 365] width 414 height 24
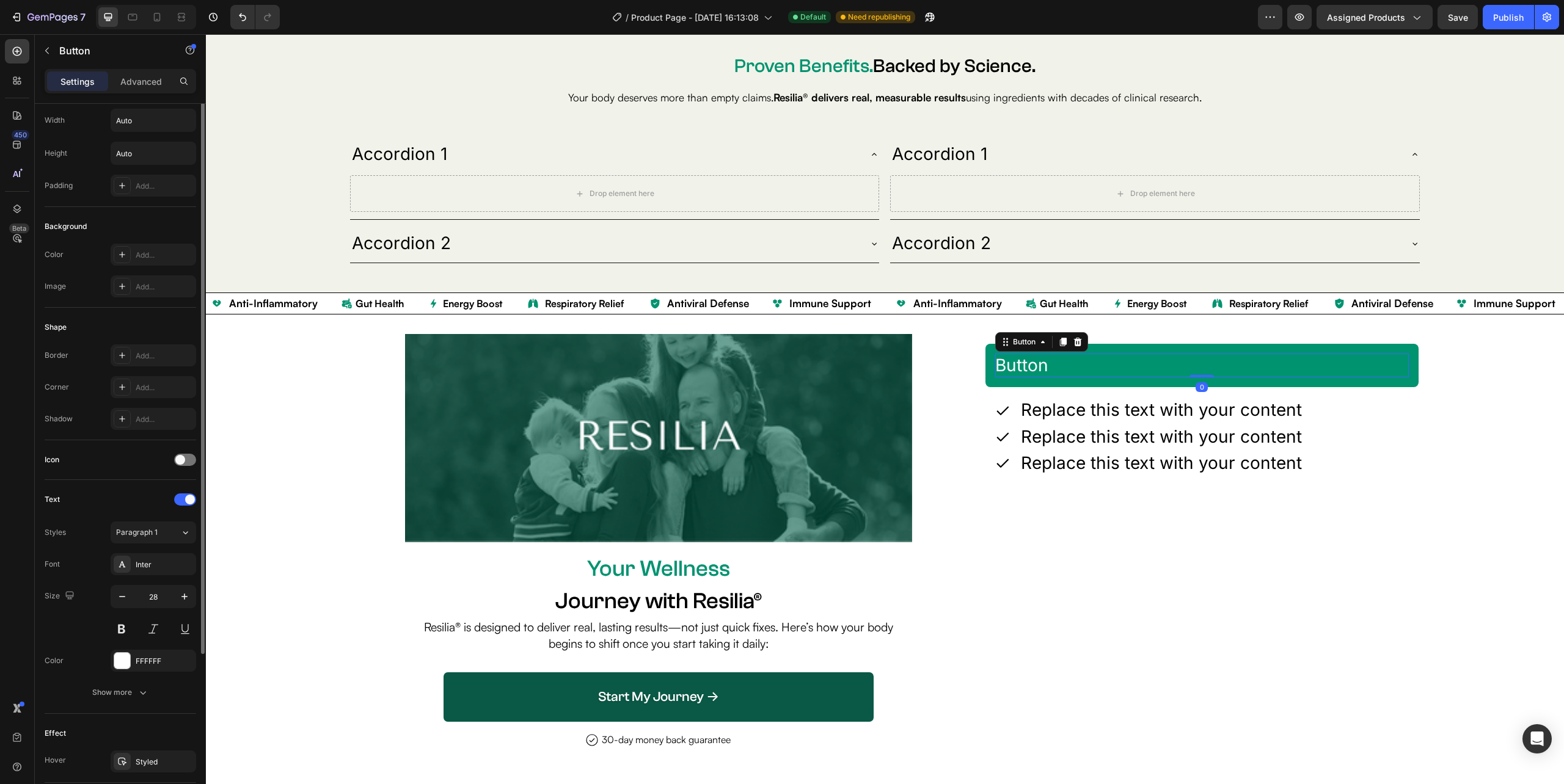
scroll to position [0, 0]
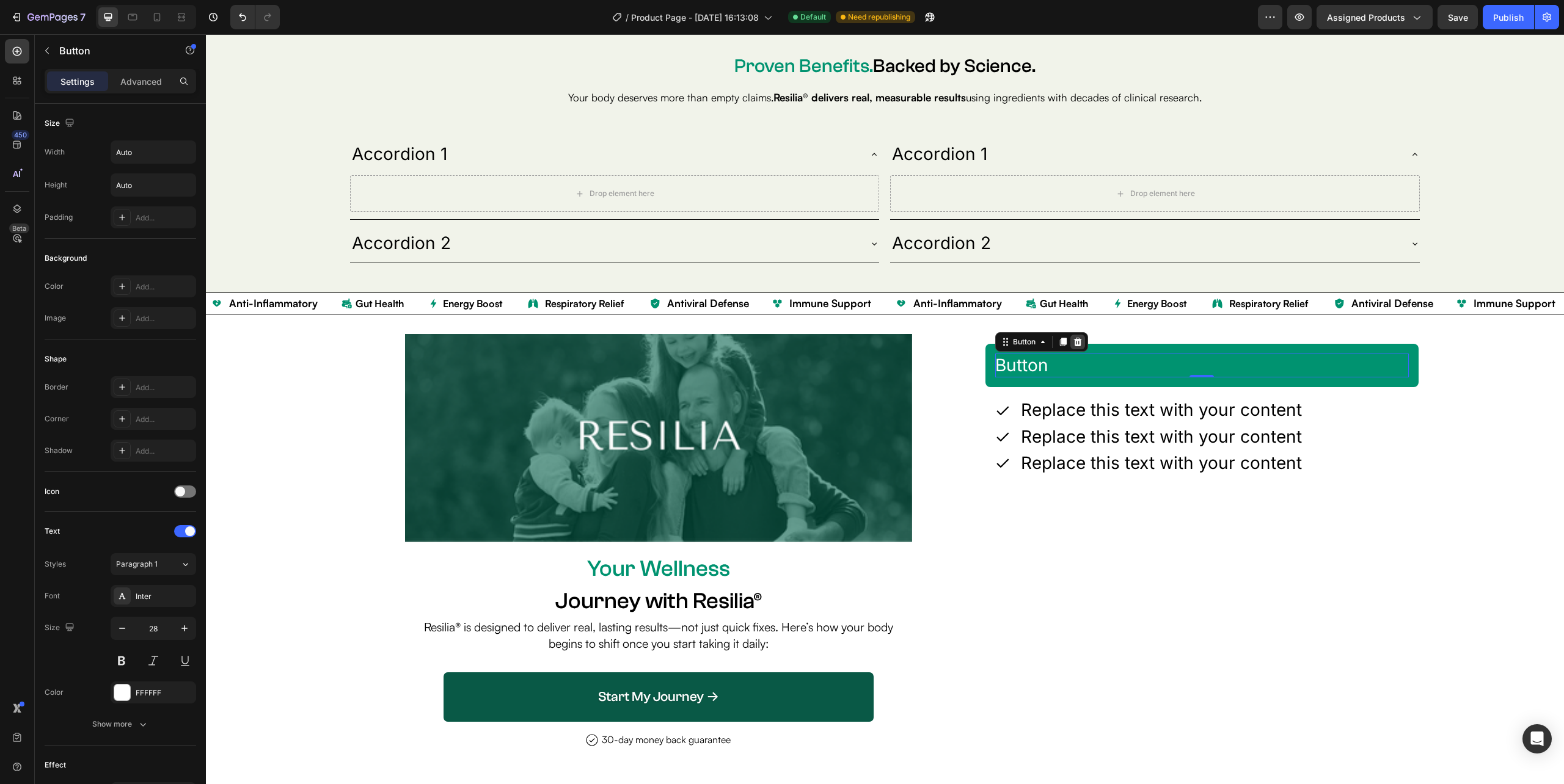
click at [1073, 343] on icon at bounding box center [1077, 342] width 8 height 9
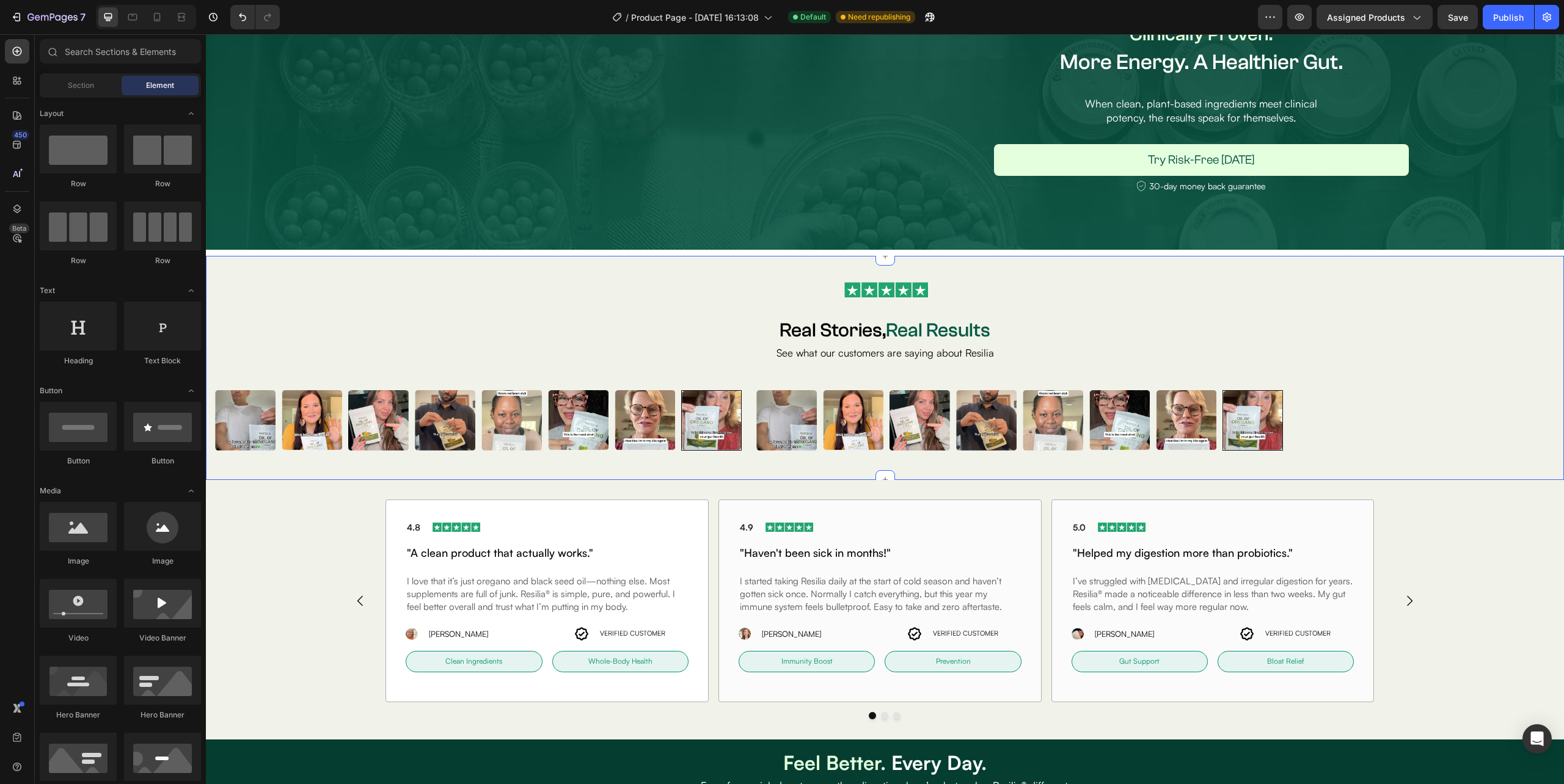
scroll to position [1409, 0]
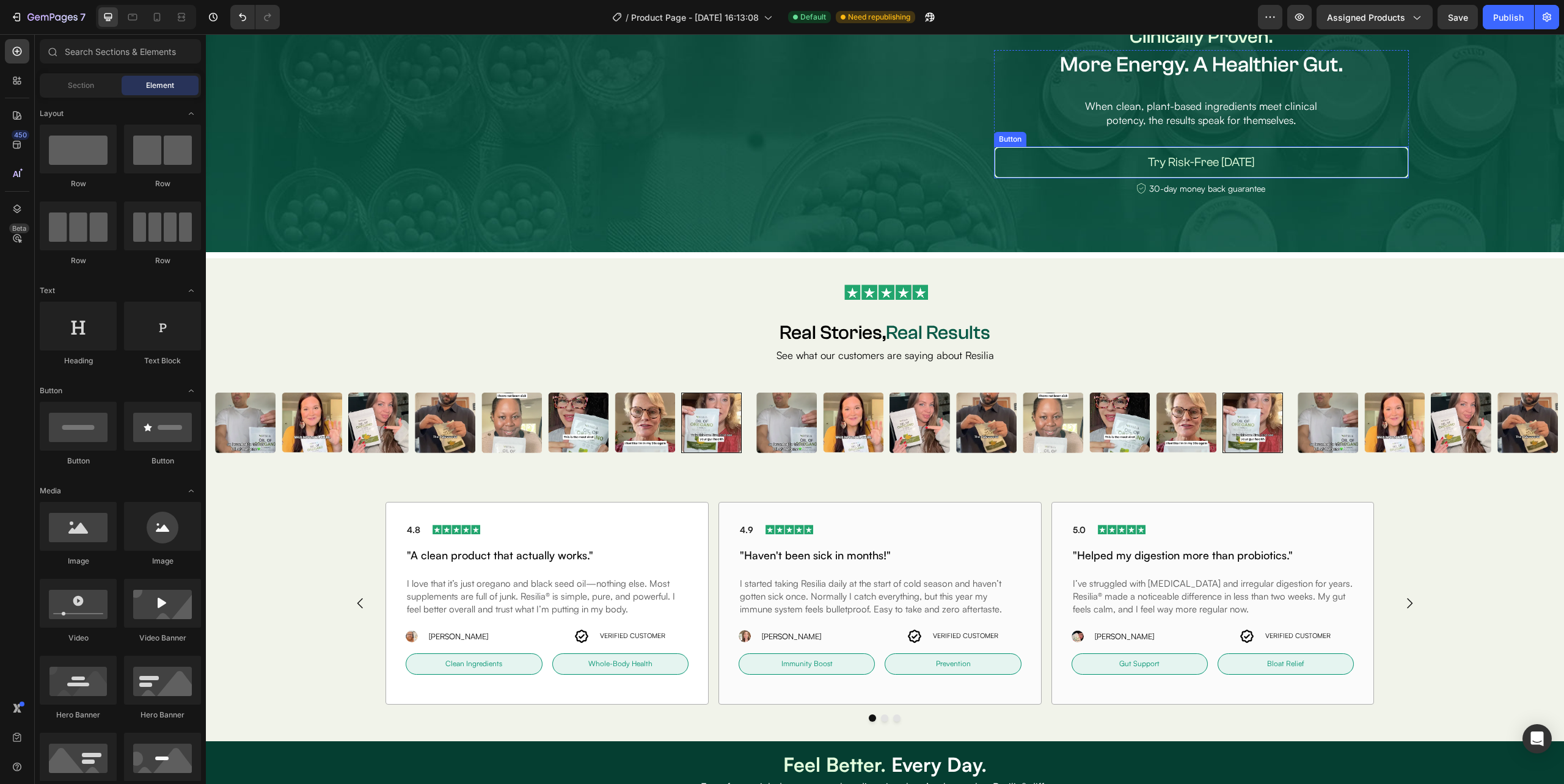
click at [1389, 165] on button "Try Risk-Free [DATE]" at bounding box center [1201, 162] width 415 height 32
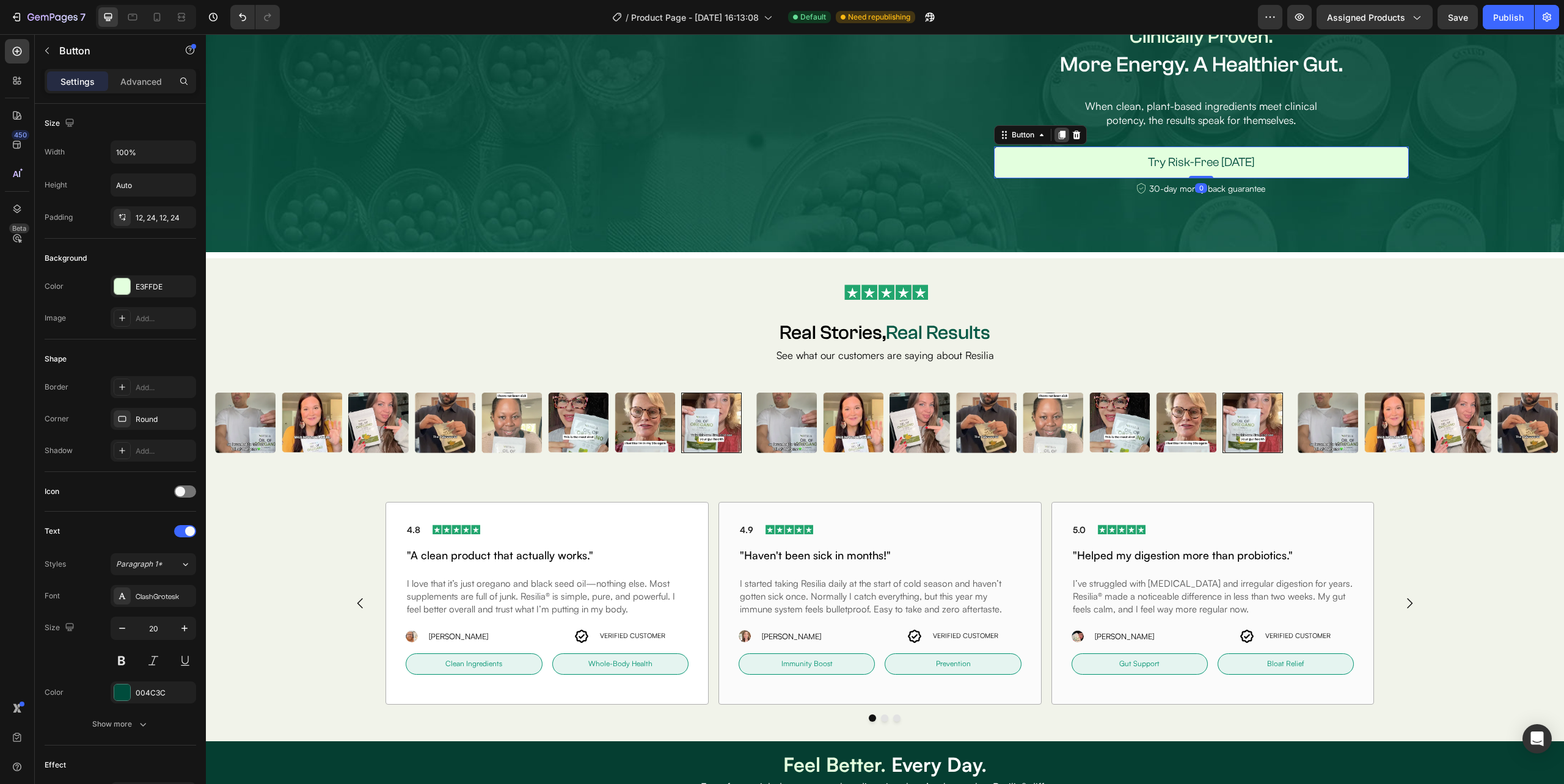
click at [1058, 135] on icon at bounding box center [1061, 135] width 7 height 9
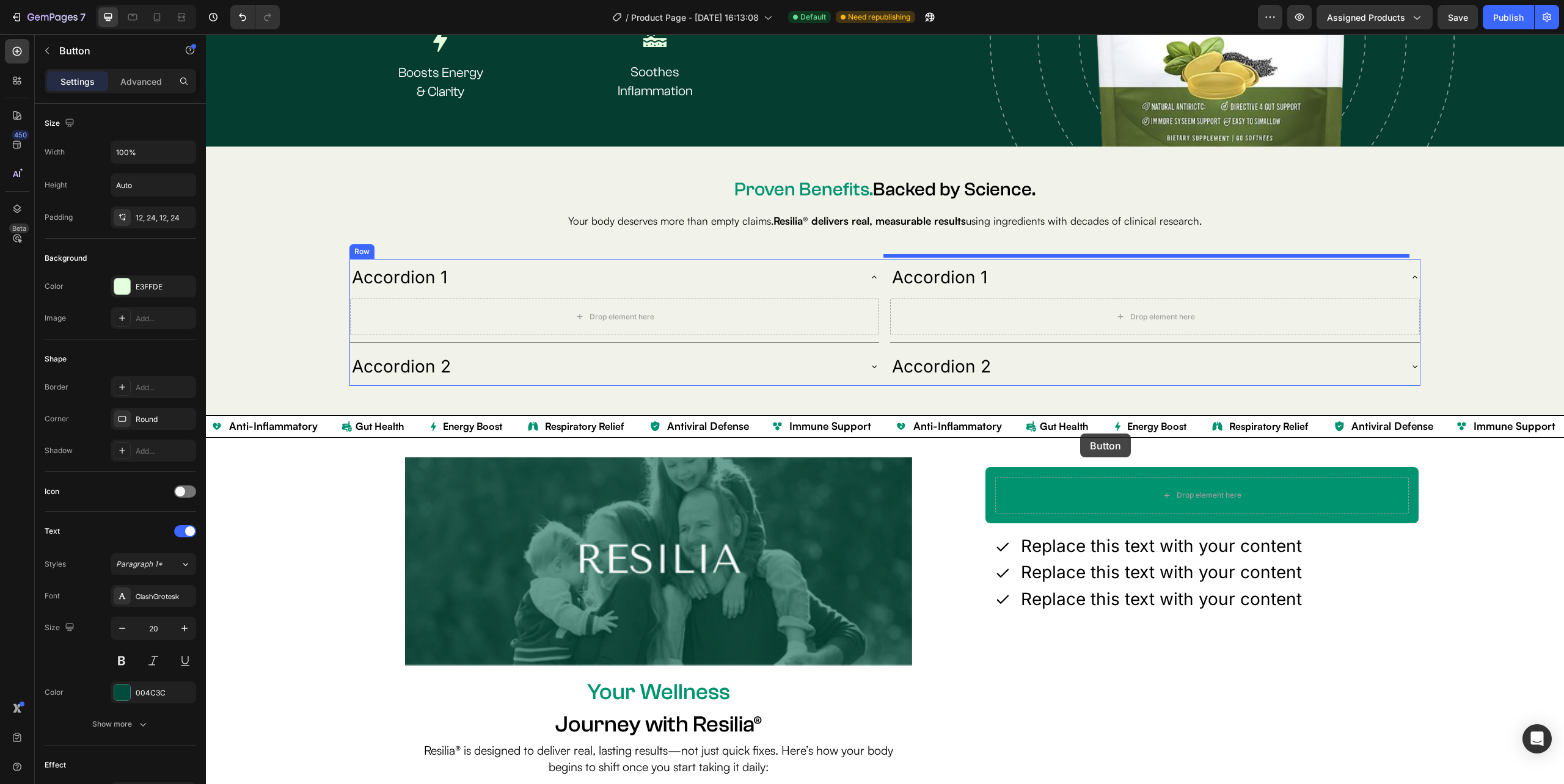
scroll to position [2468, 0]
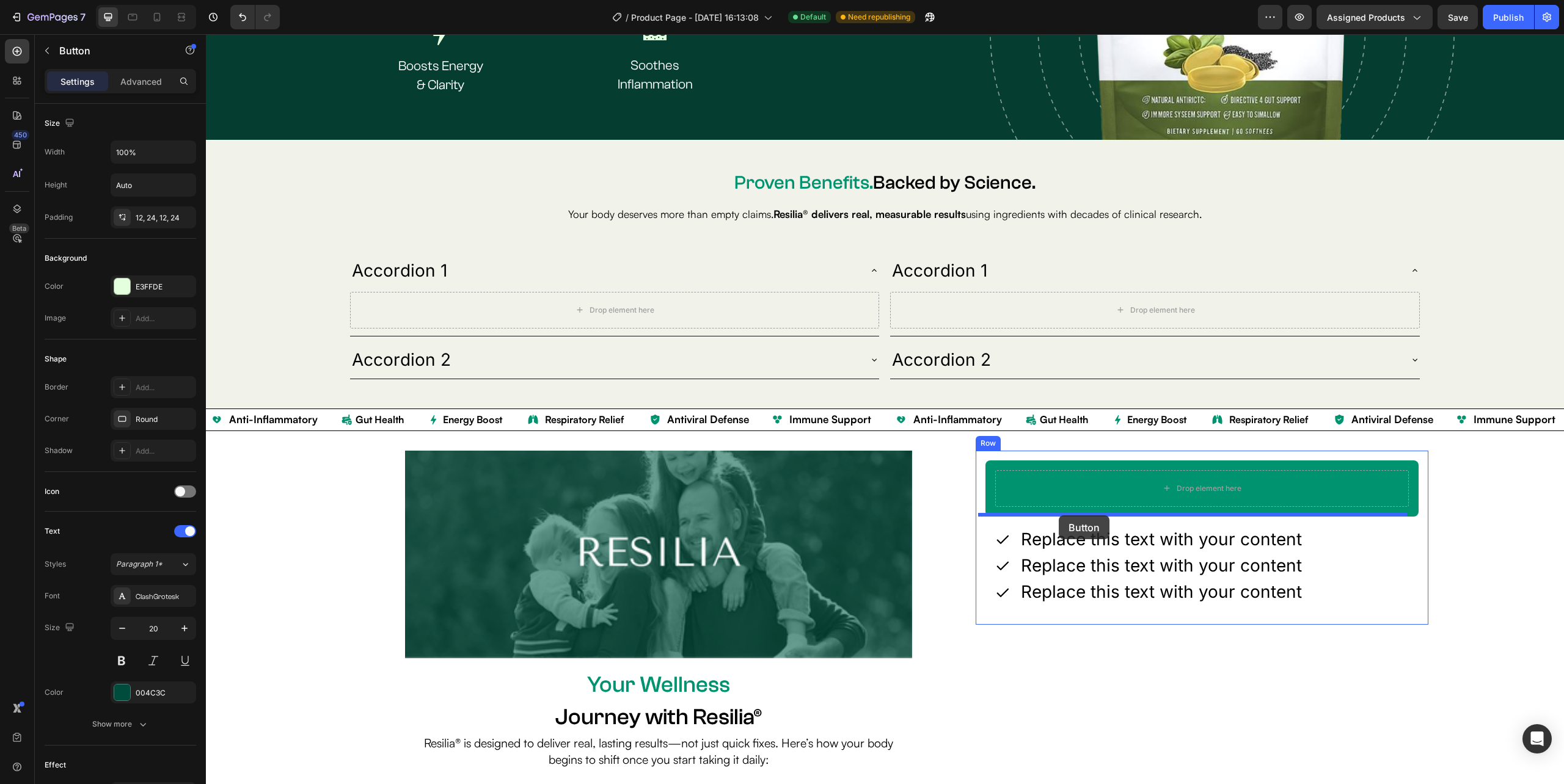
drag, startPoint x: 1024, startPoint y: 166, endPoint x: 1059, endPoint y: 515, distance: 350.8
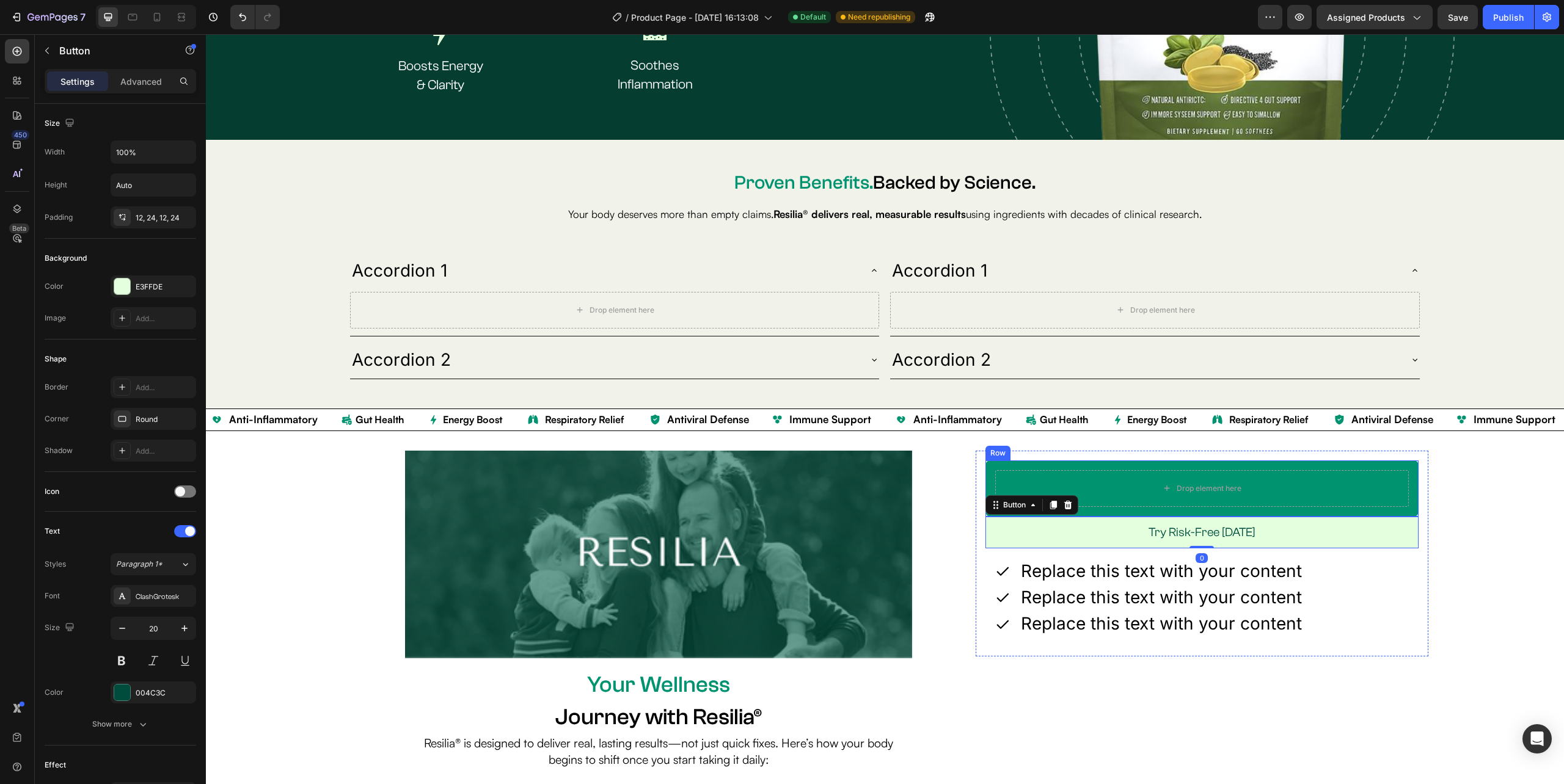
click at [1402, 467] on div "Drop element here Row" at bounding box center [1201, 488] width 433 height 56
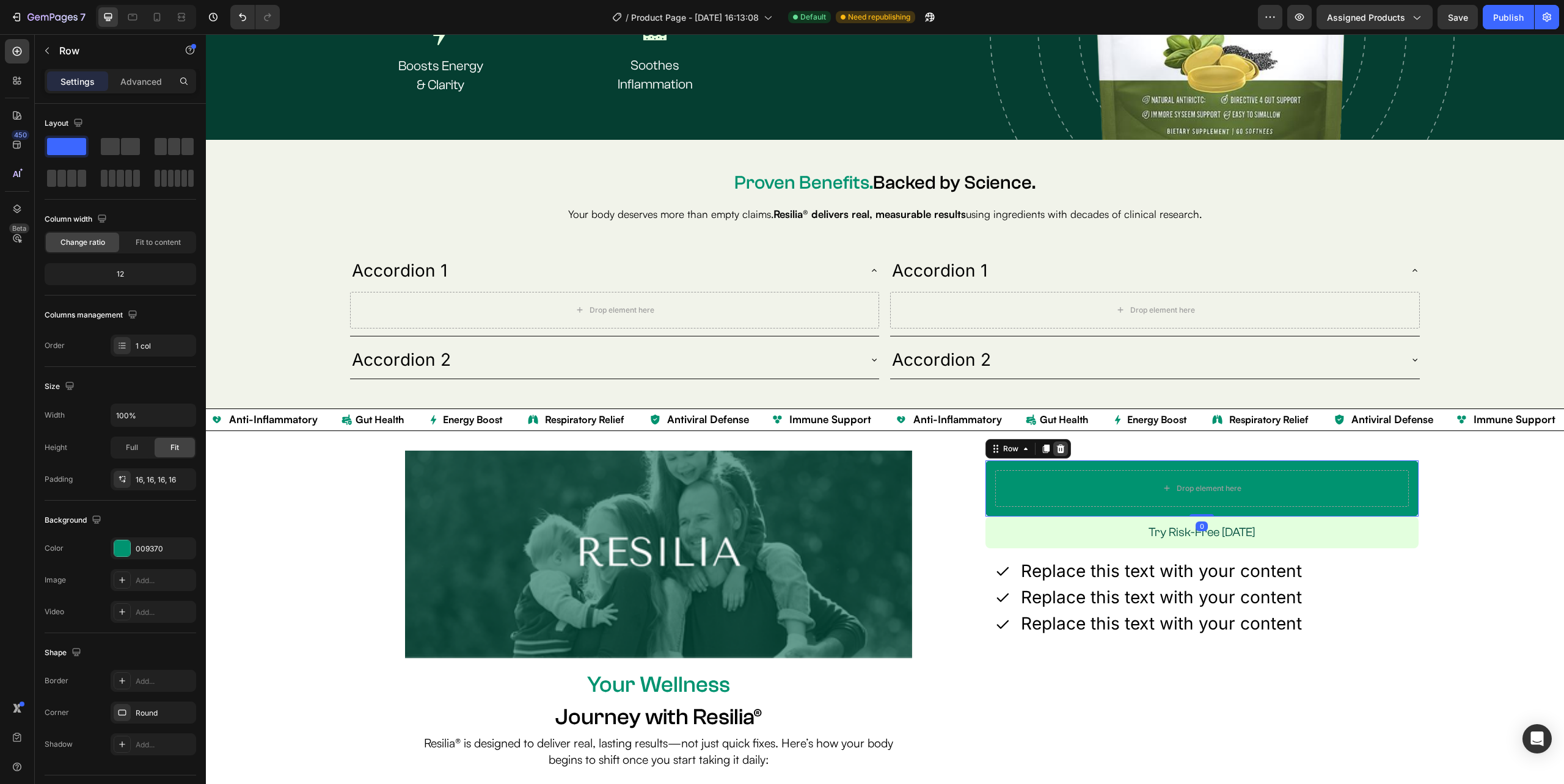
click at [1057, 445] on icon at bounding box center [1060, 448] width 8 height 9
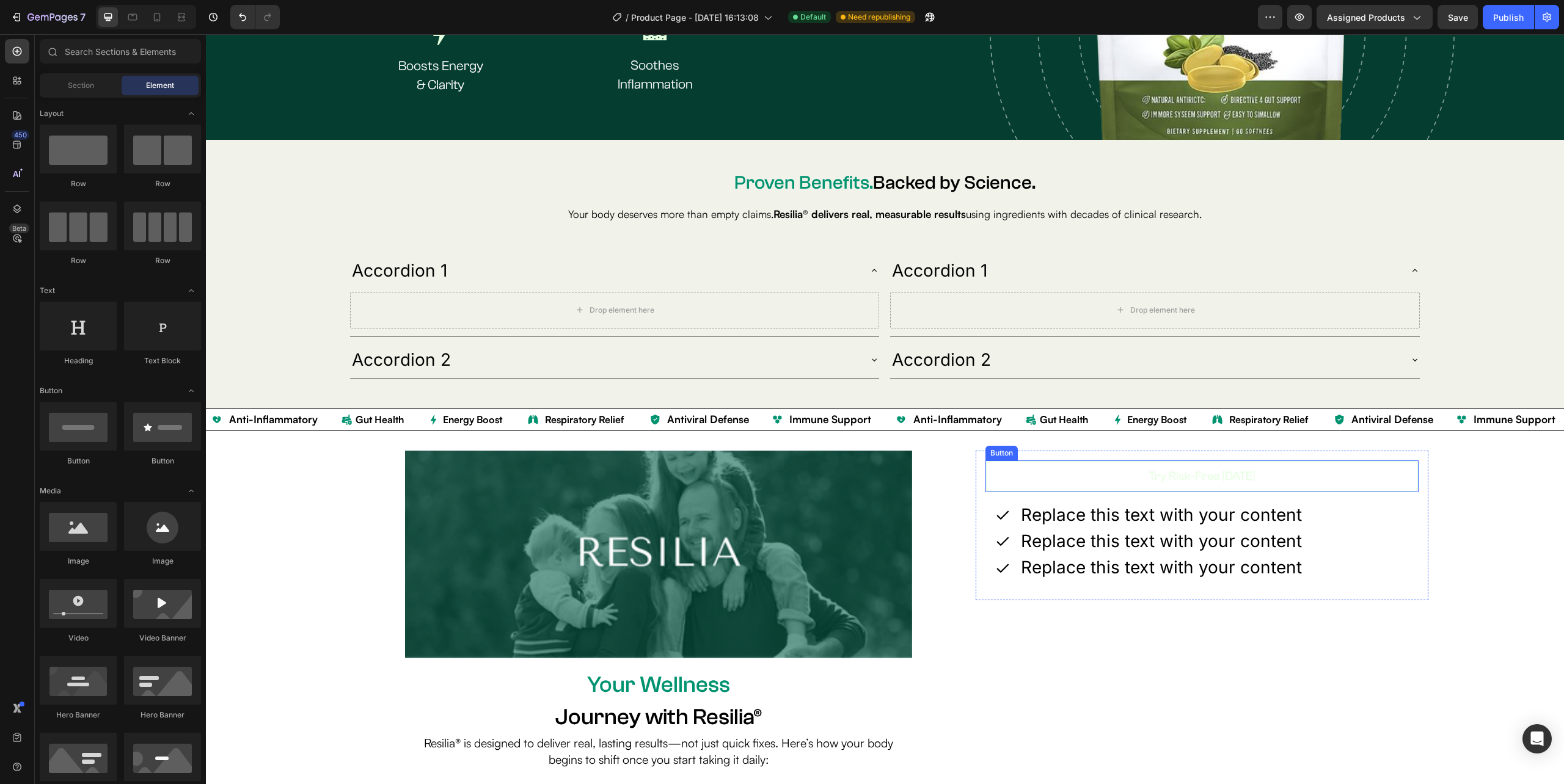
click at [1067, 462] on button "Try Risk-Free [DATE]" at bounding box center [1201, 477] width 433 height 32
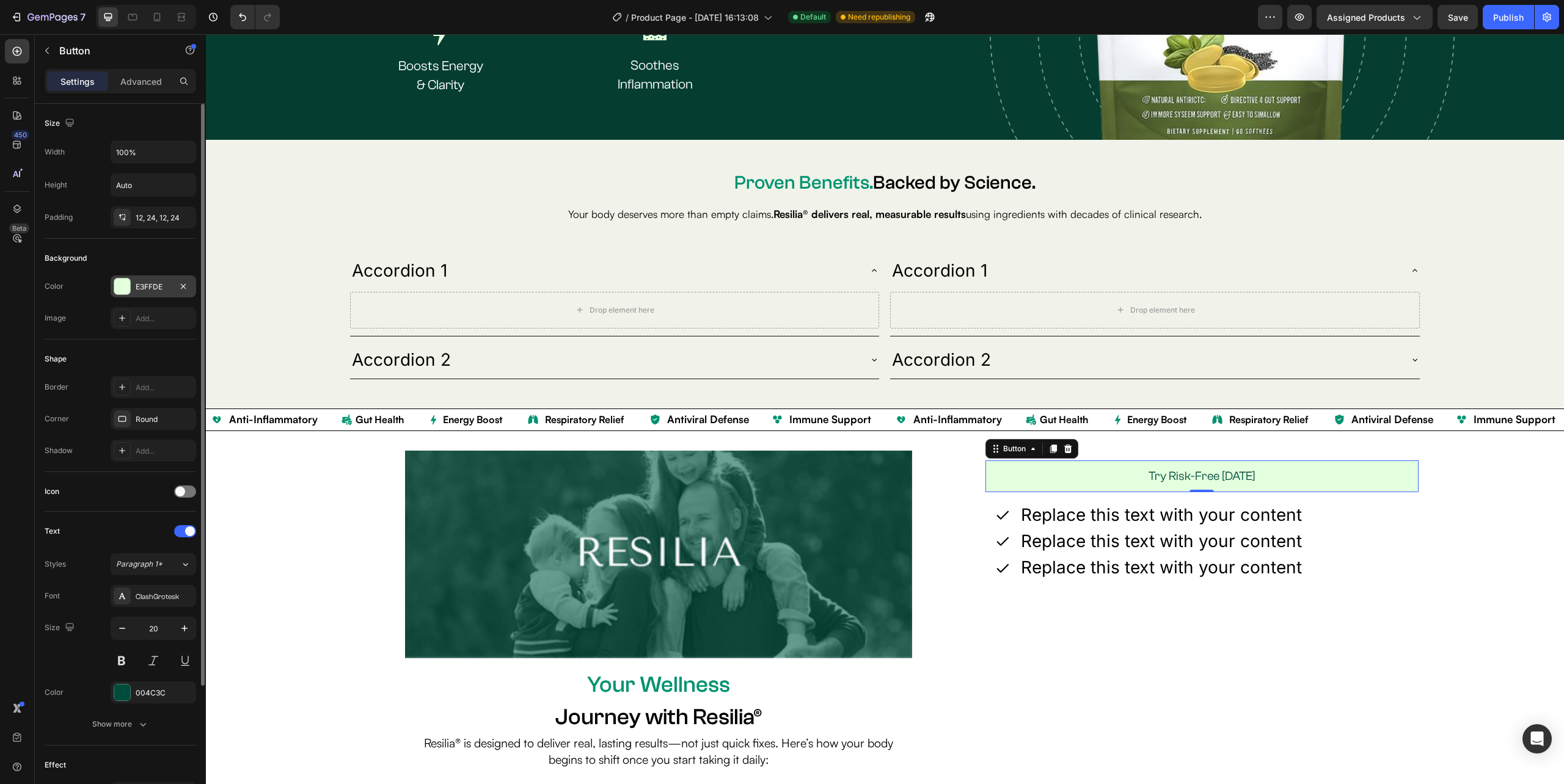
click at [130, 287] on div at bounding box center [122, 286] width 17 height 17
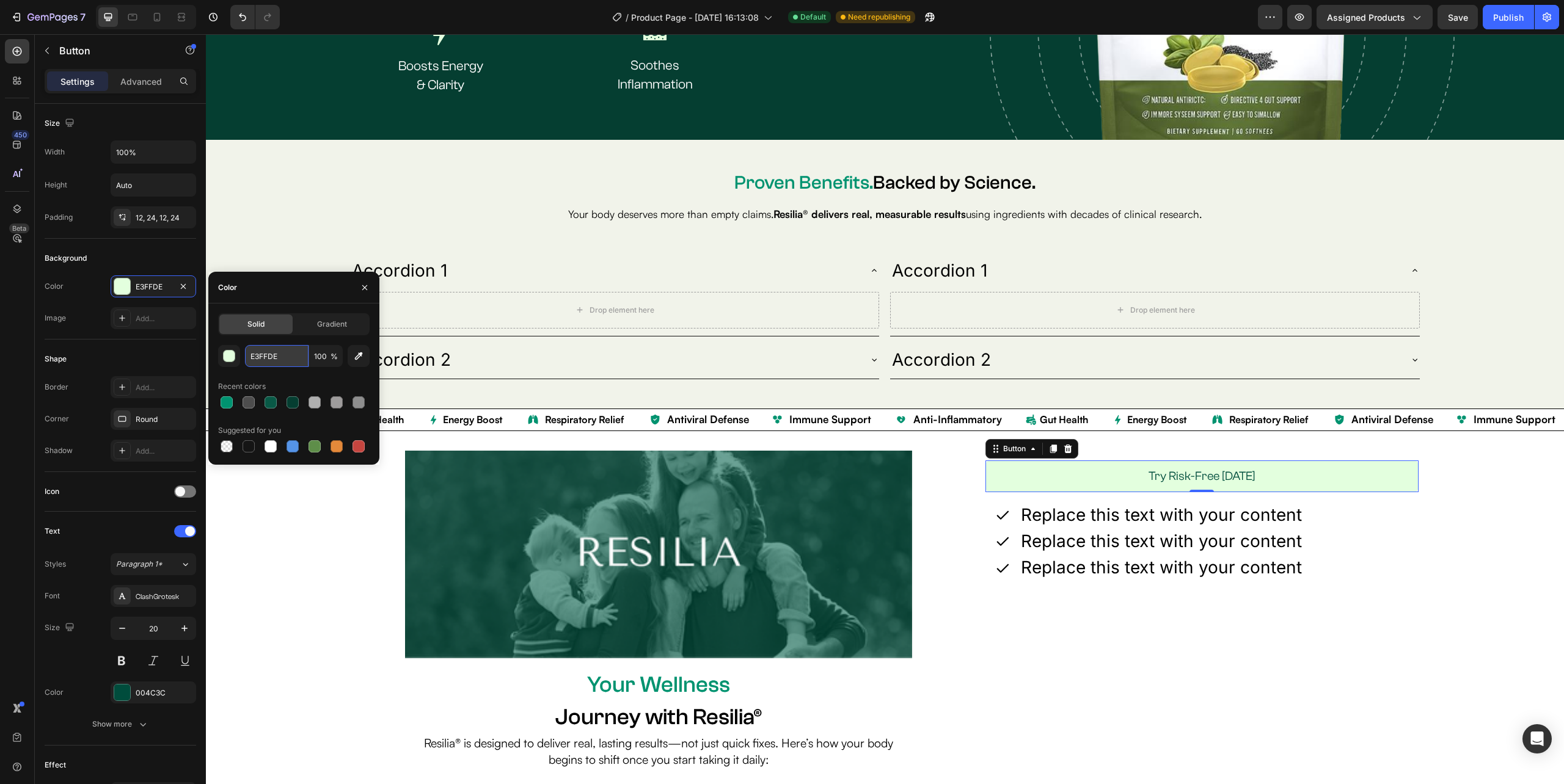
click at [284, 355] on input "E3FFDE" at bounding box center [276, 356] width 63 height 22
paste input "#009370"
type input "#009370"
click at [1174, 480] on p "Try Risk-Free [DATE]" at bounding box center [1201, 476] width 107 height 17
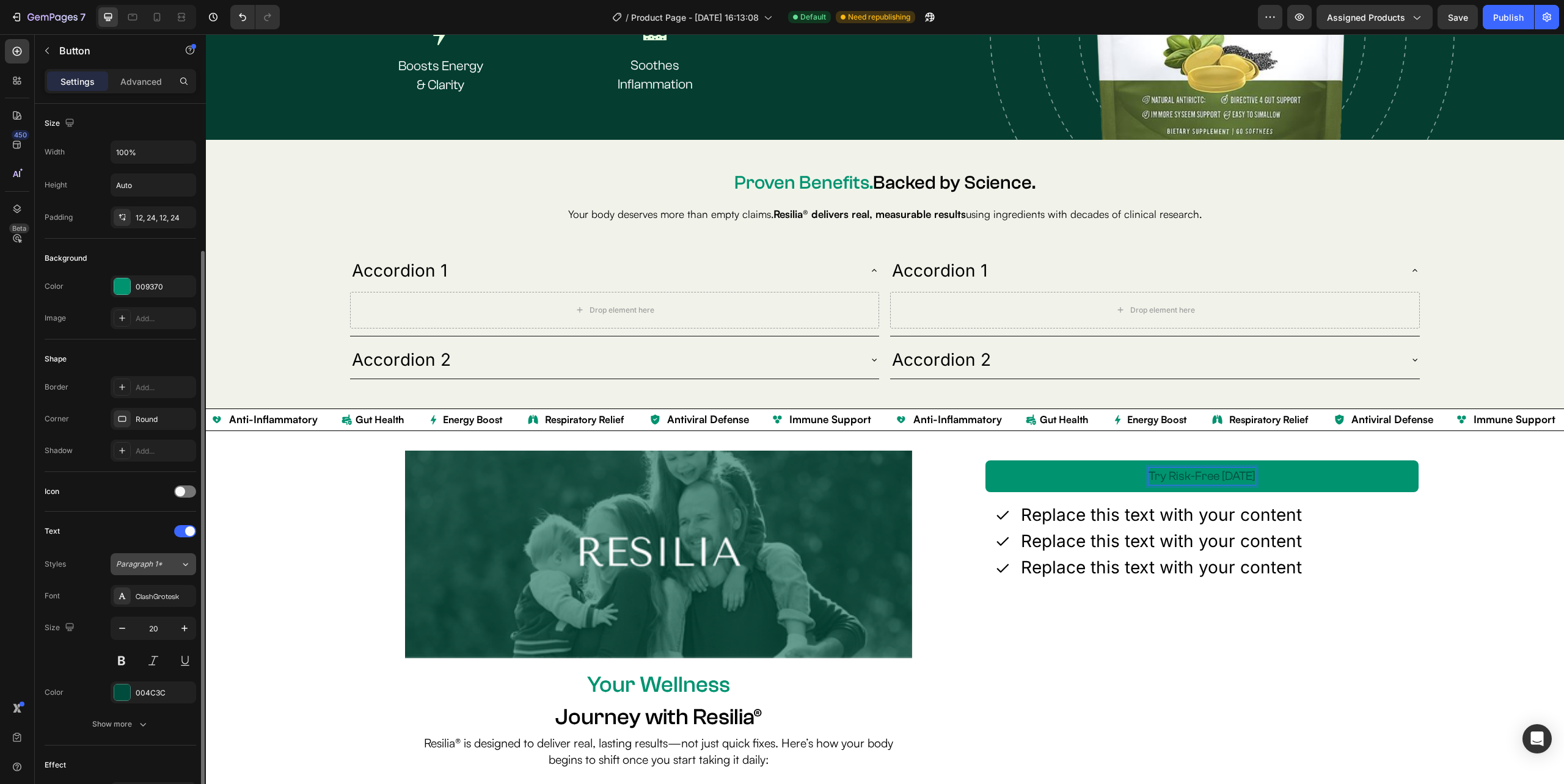
scroll to position [82, 0]
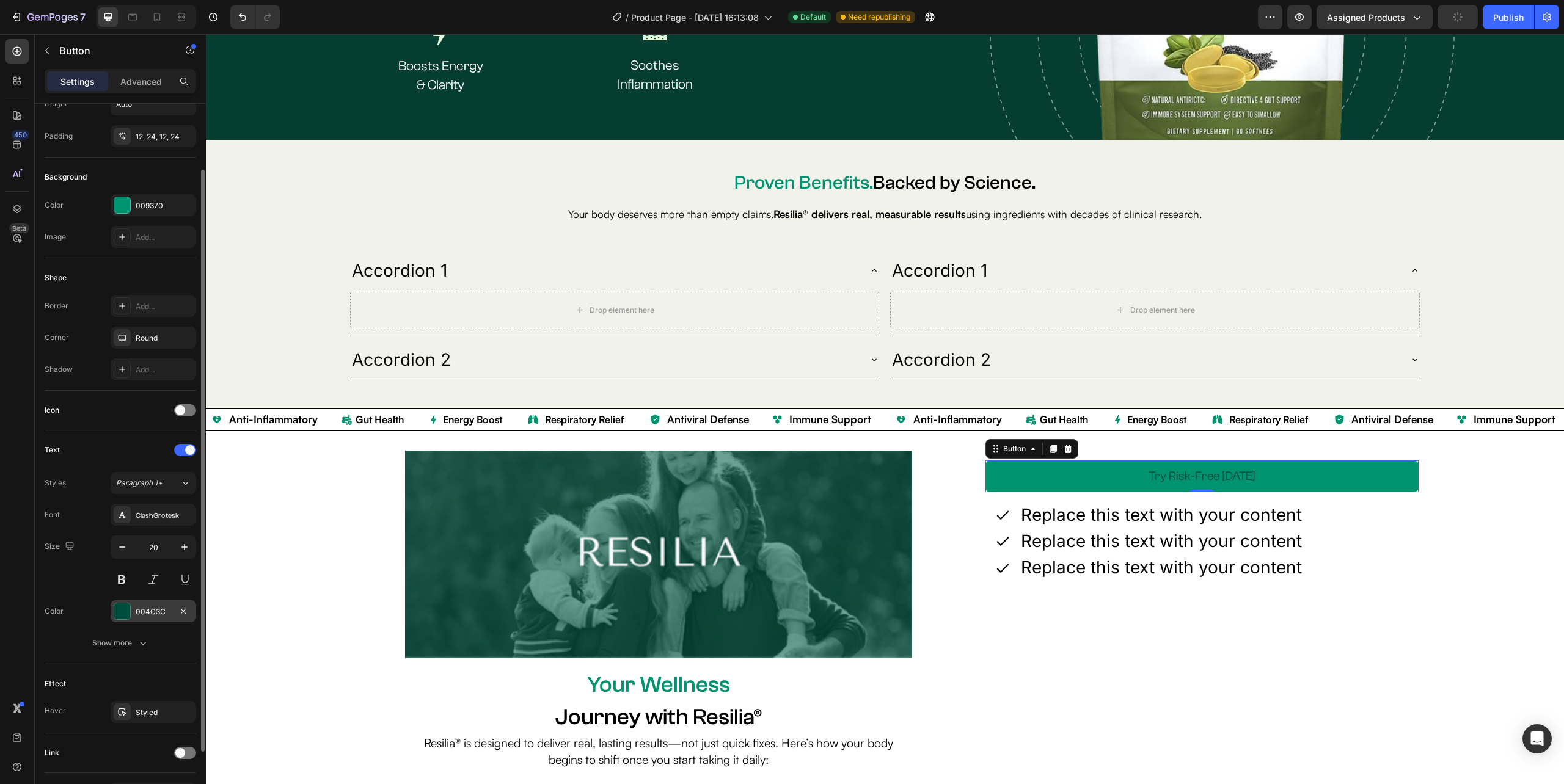
click at [123, 614] on div at bounding box center [122, 611] width 16 height 16
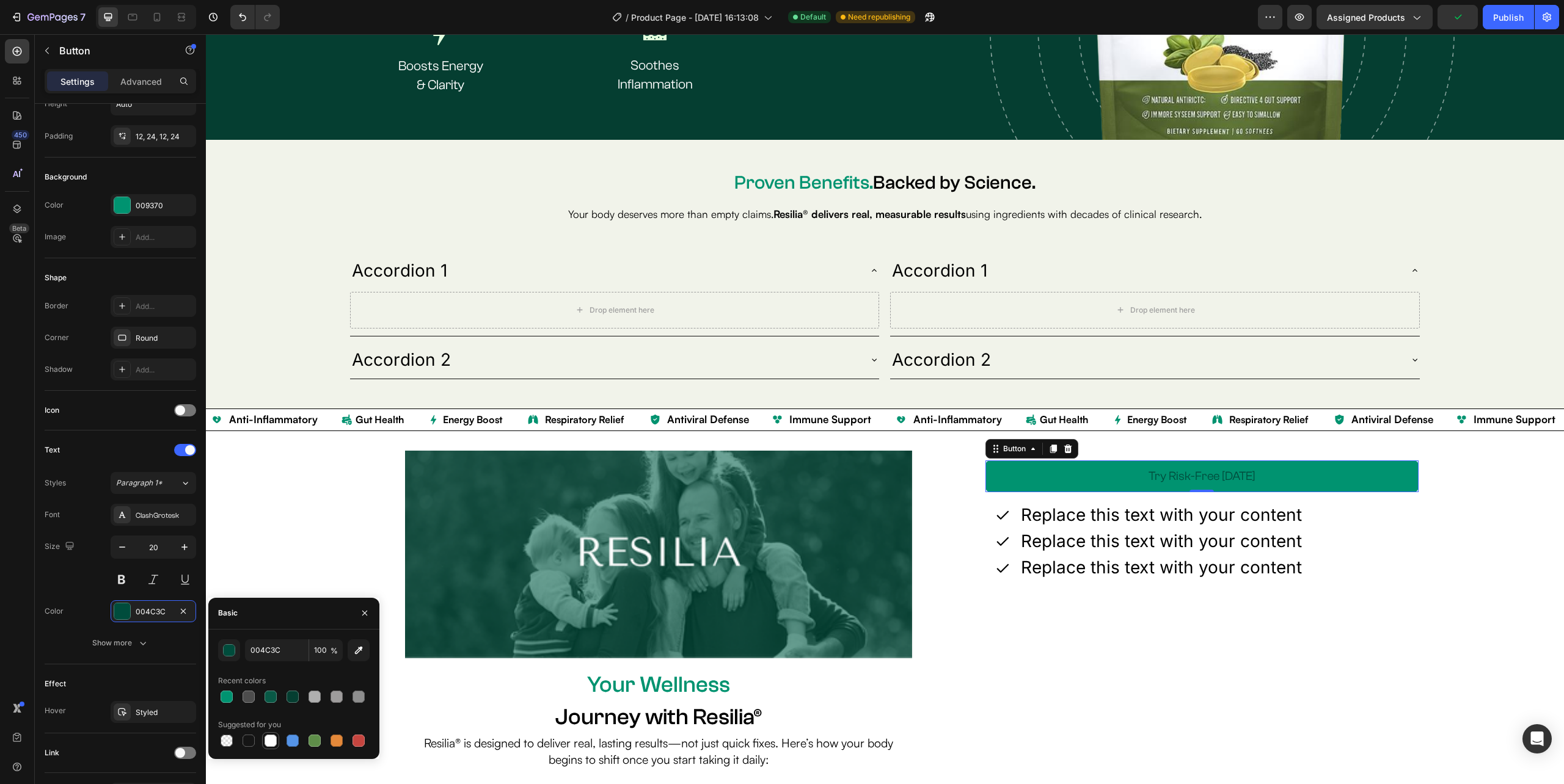
click at [272, 743] on div at bounding box center [270, 740] width 12 height 12
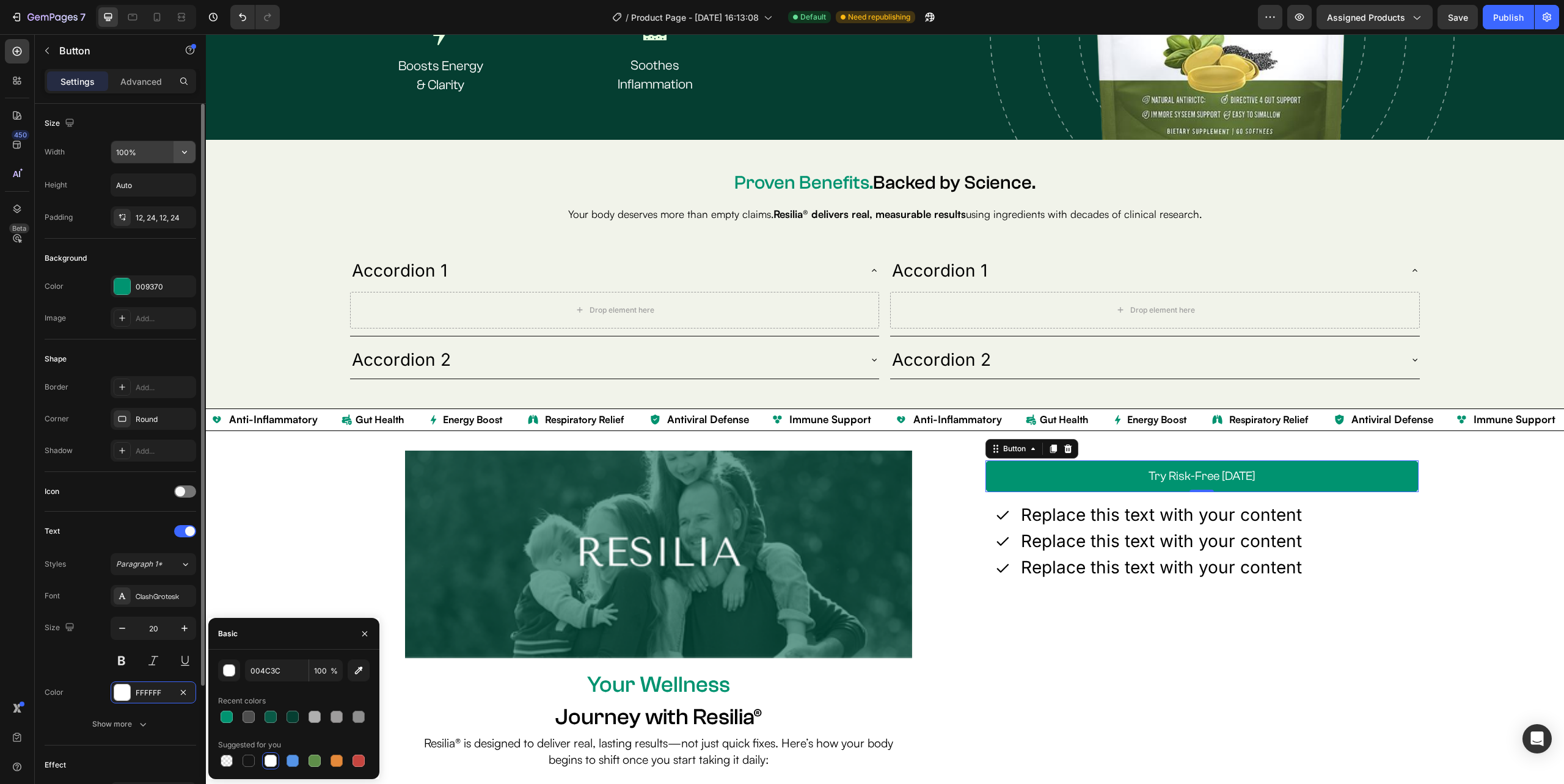
click at [184, 154] on icon "button" at bounding box center [184, 152] width 12 height 12
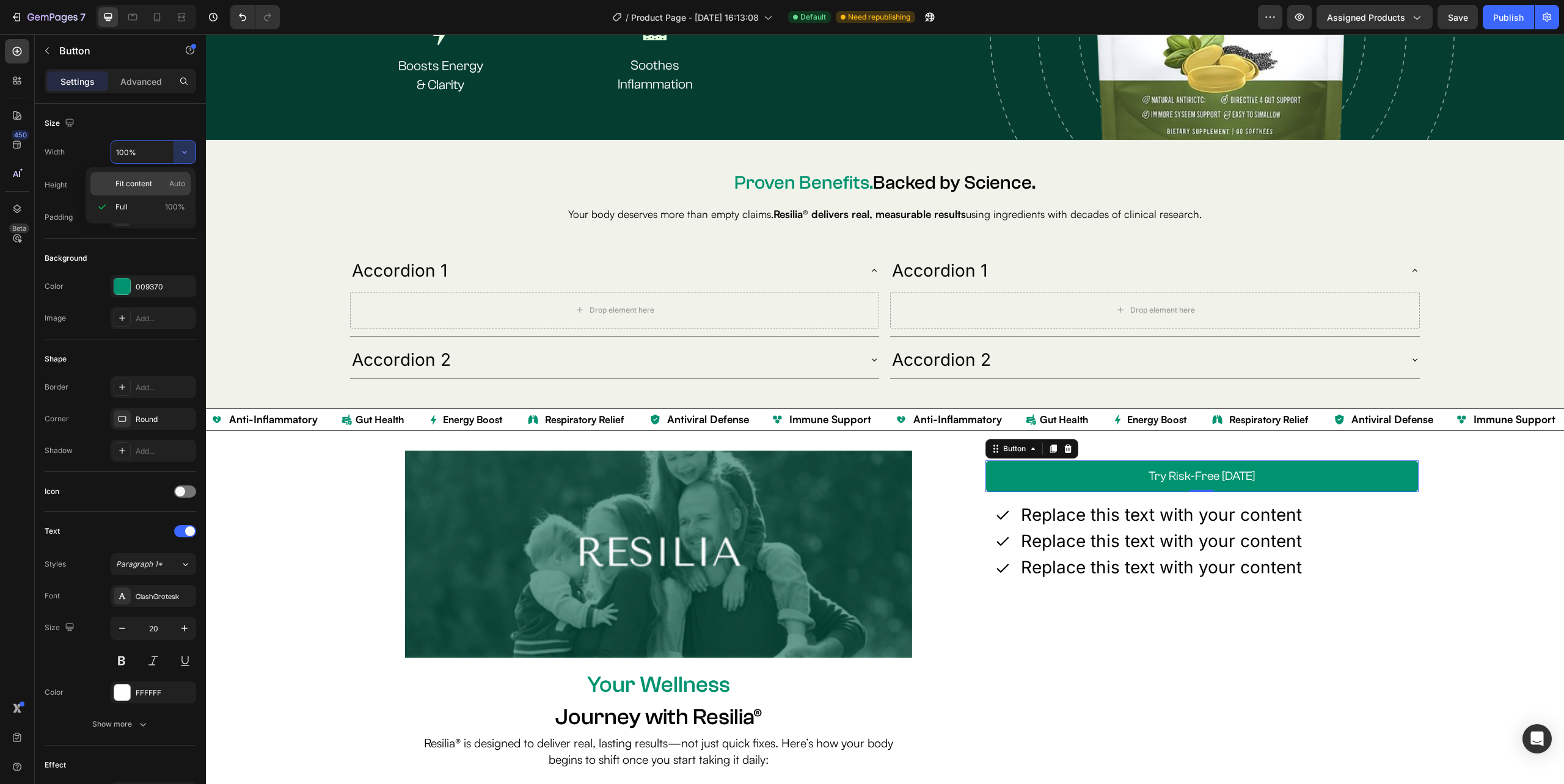
click at [154, 182] on p "Fit content Auto" at bounding box center [151, 183] width 70 height 11
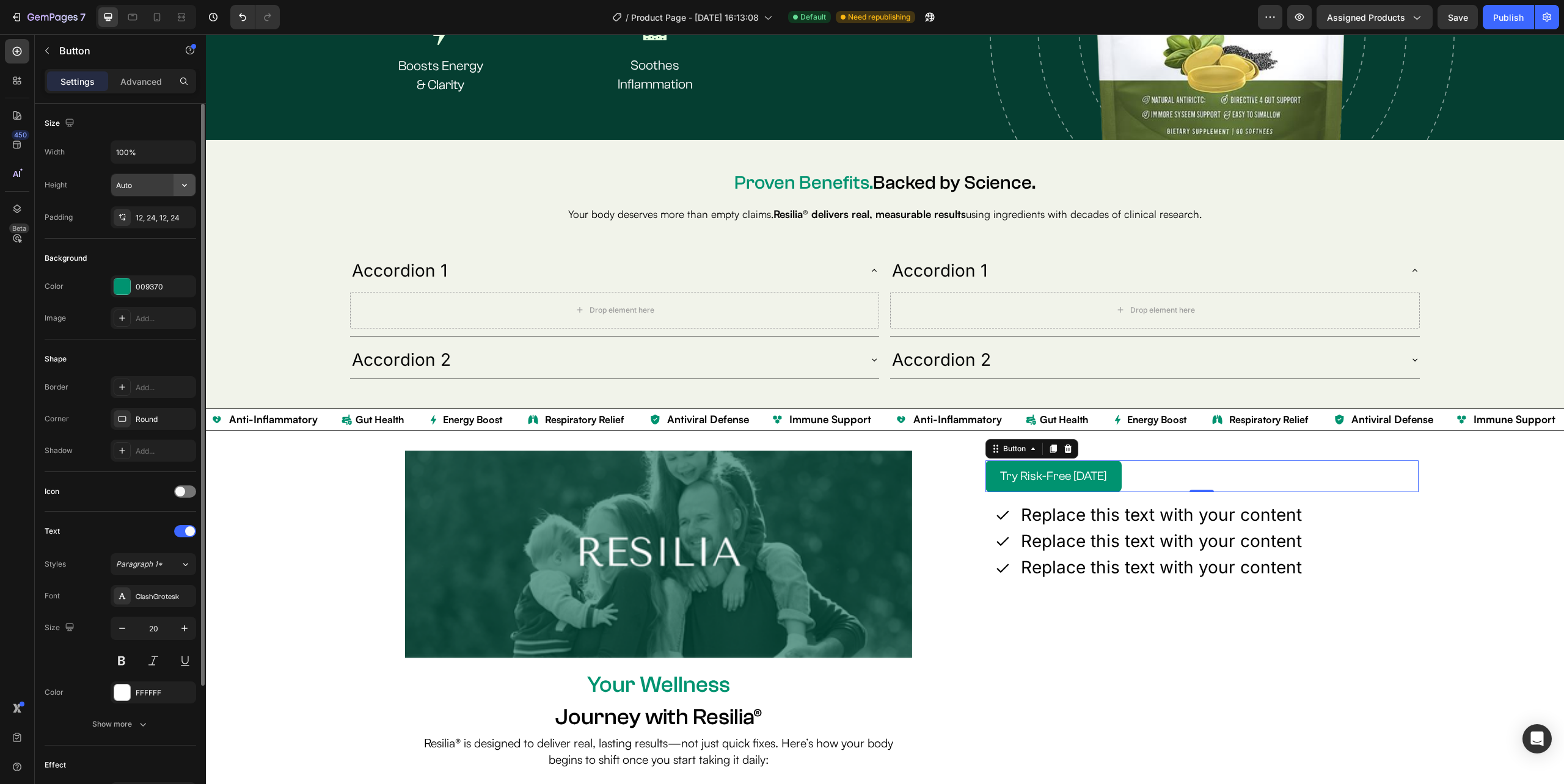
click at [184, 184] on icon "button" at bounding box center [184, 185] width 12 height 12
click at [186, 146] on button "button" at bounding box center [184, 152] width 22 height 22
click at [167, 205] on span "100%" at bounding box center [175, 207] width 20 height 11
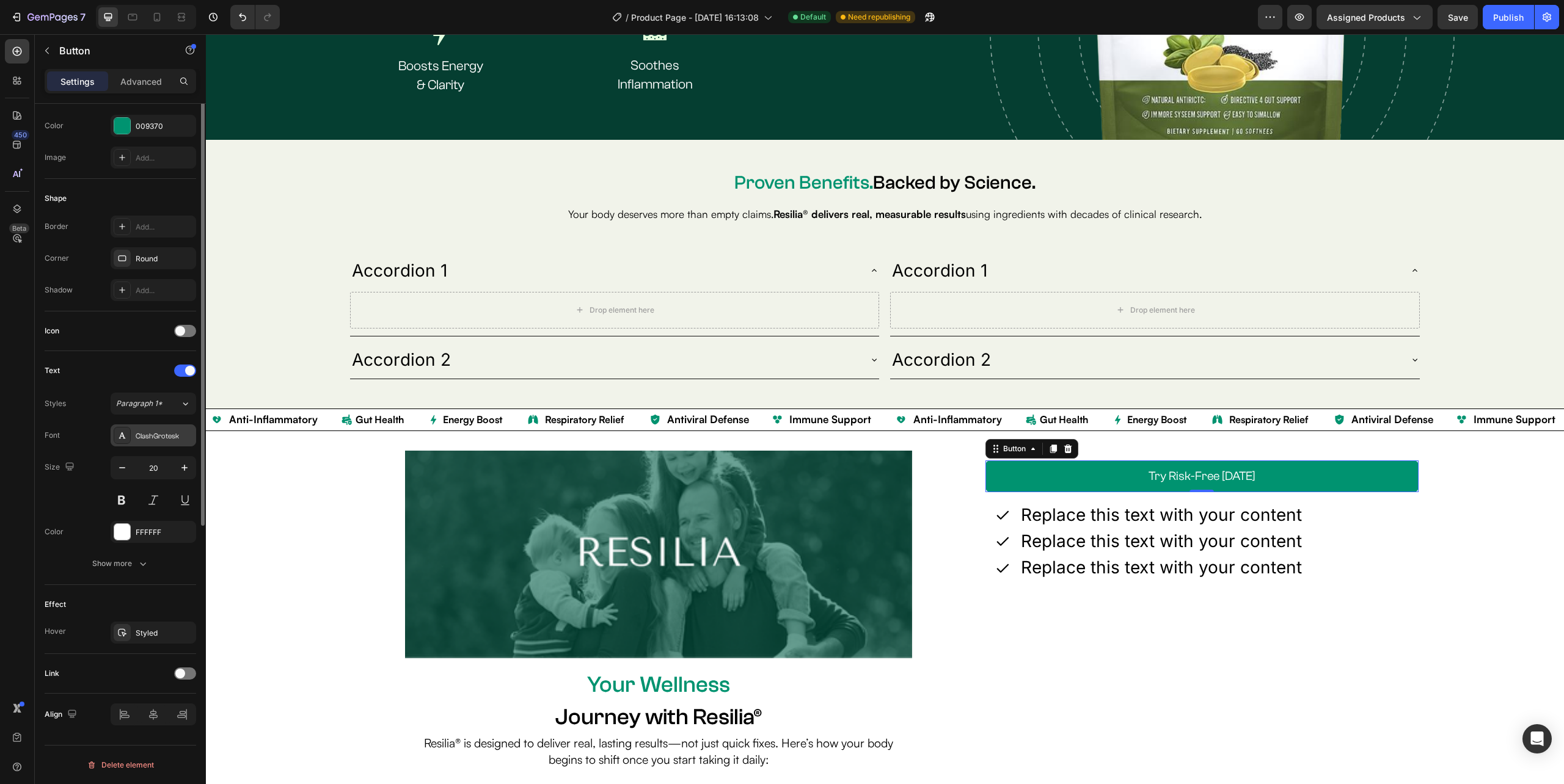
scroll to position [1, 0]
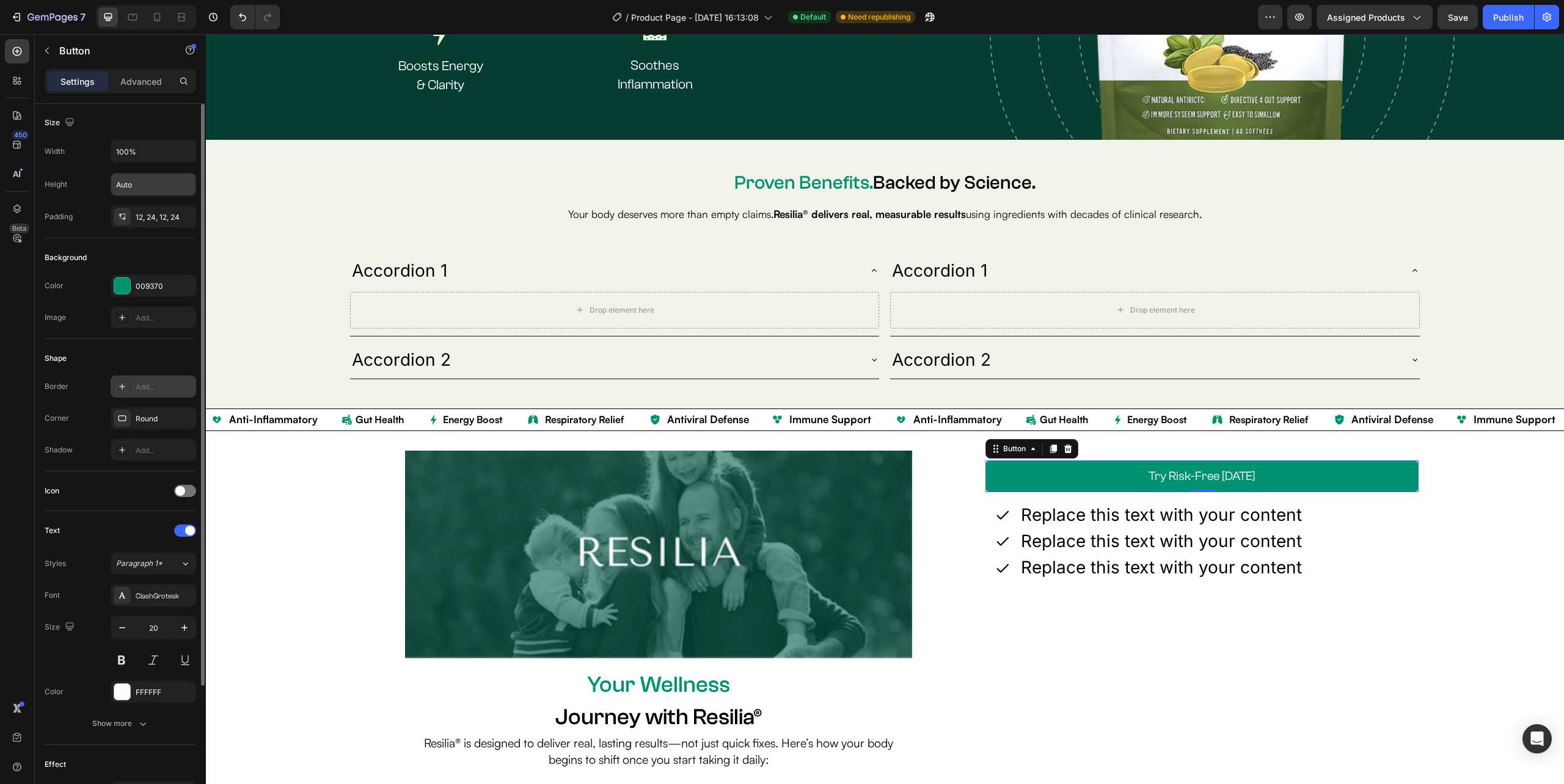
click at [125, 379] on div at bounding box center [122, 386] width 17 height 17
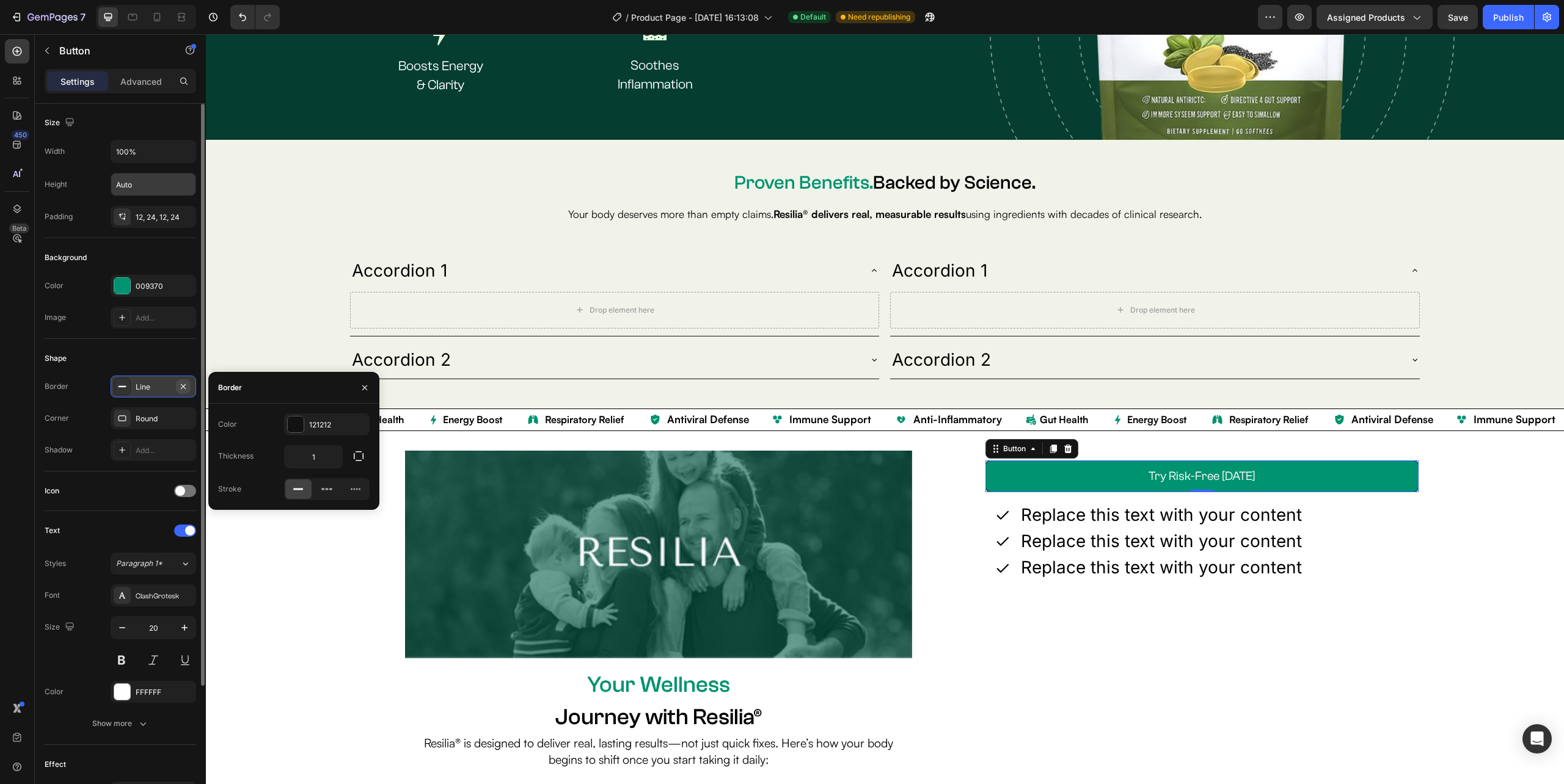
click at [181, 387] on icon "button" at bounding box center [183, 386] width 5 height 5
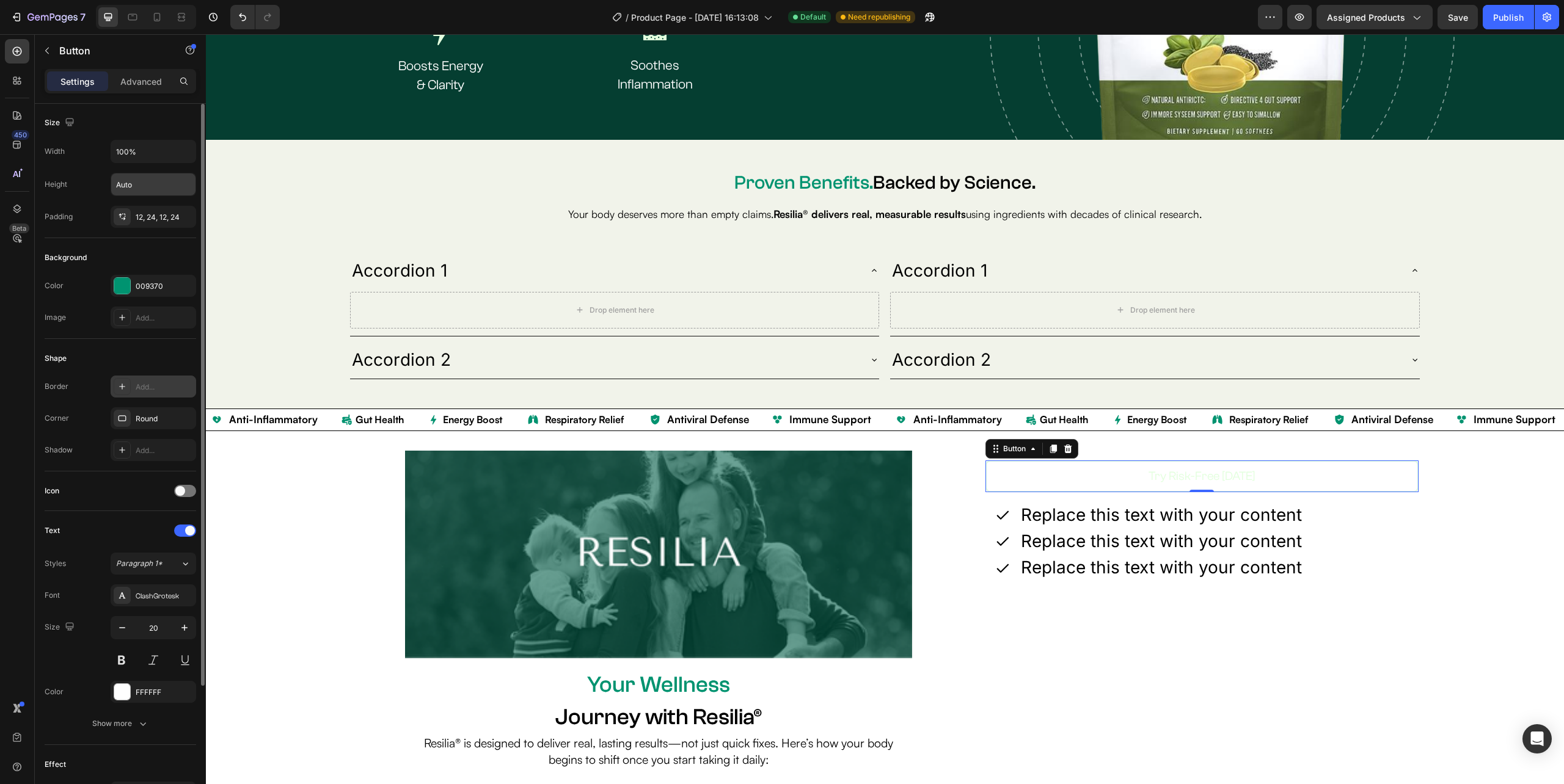
click at [985, 480] on button "Try Risk-Free [DATE]" at bounding box center [1201, 477] width 433 height 32
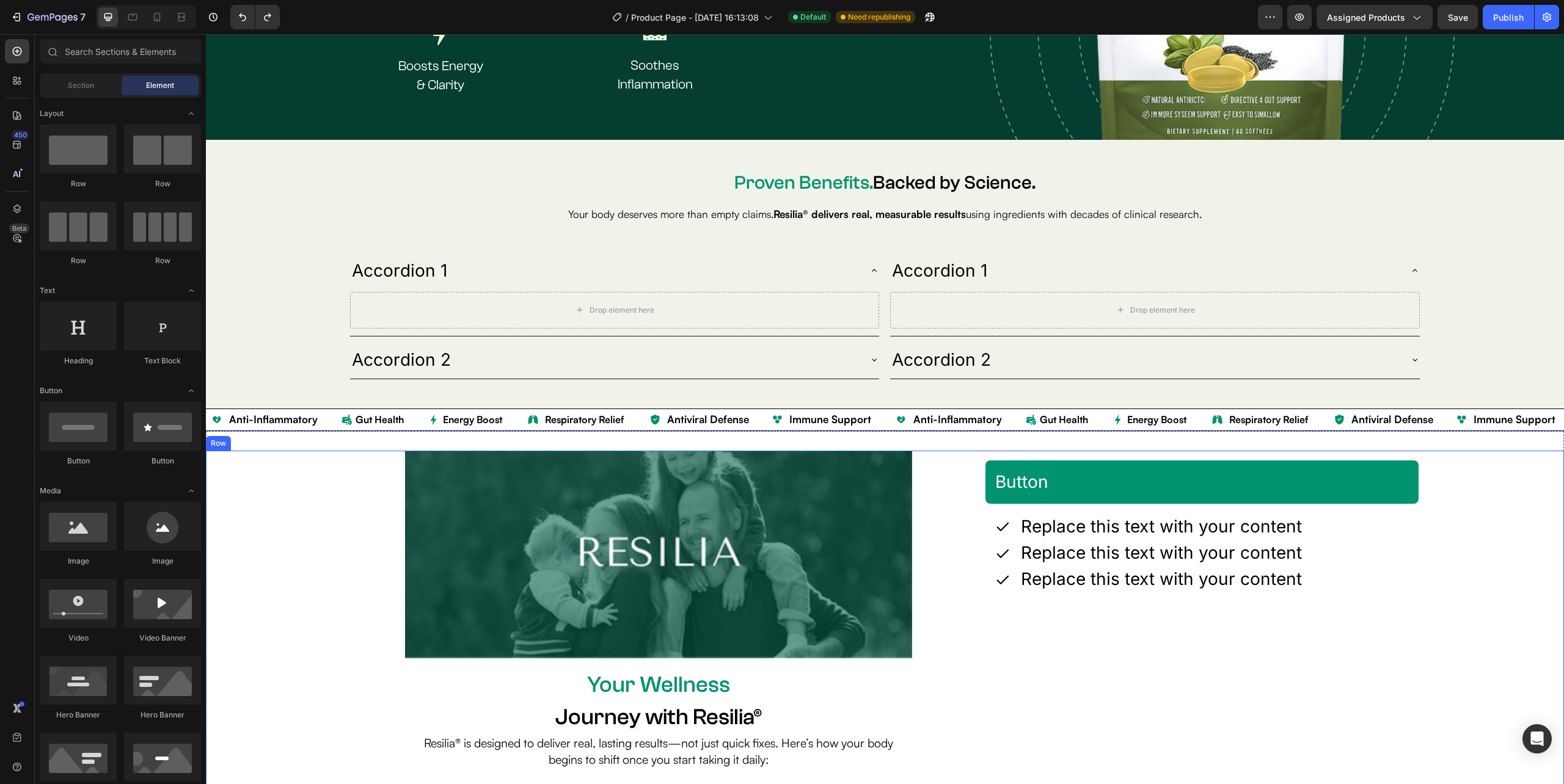
click at [1459, 479] on div "Image Your Wellness Text Block Journey with Resilia® Heading Resilia® is design…" at bounding box center [885, 668] width 1358 height 434
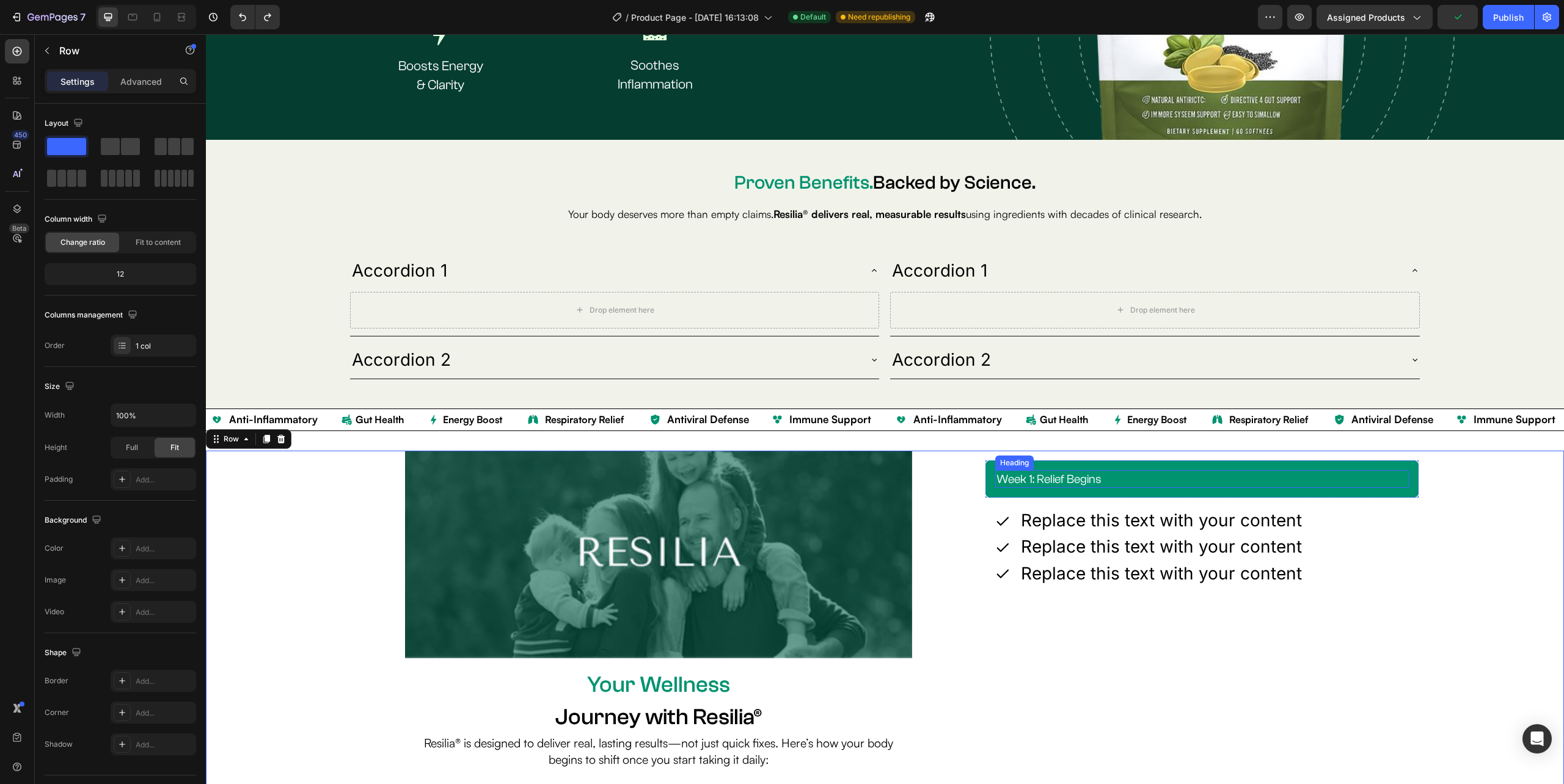
click at [1088, 480] on h2 "week 1: relief begins" at bounding box center [1202, 479] width 414 height 18
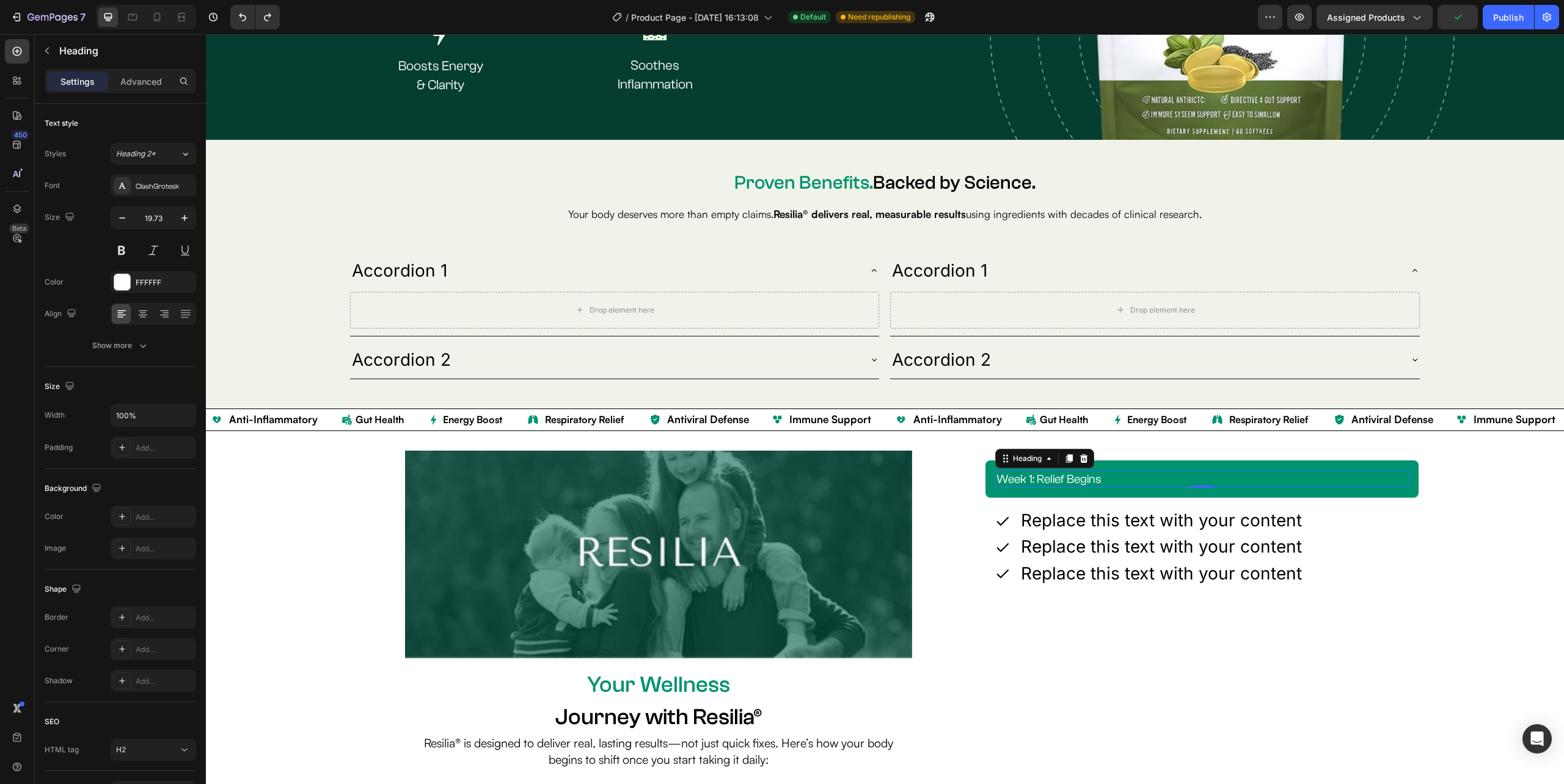
click at [1088, 480] on p "week 1: relief begins" at bounding box center [1201, 480] width 411 height 16
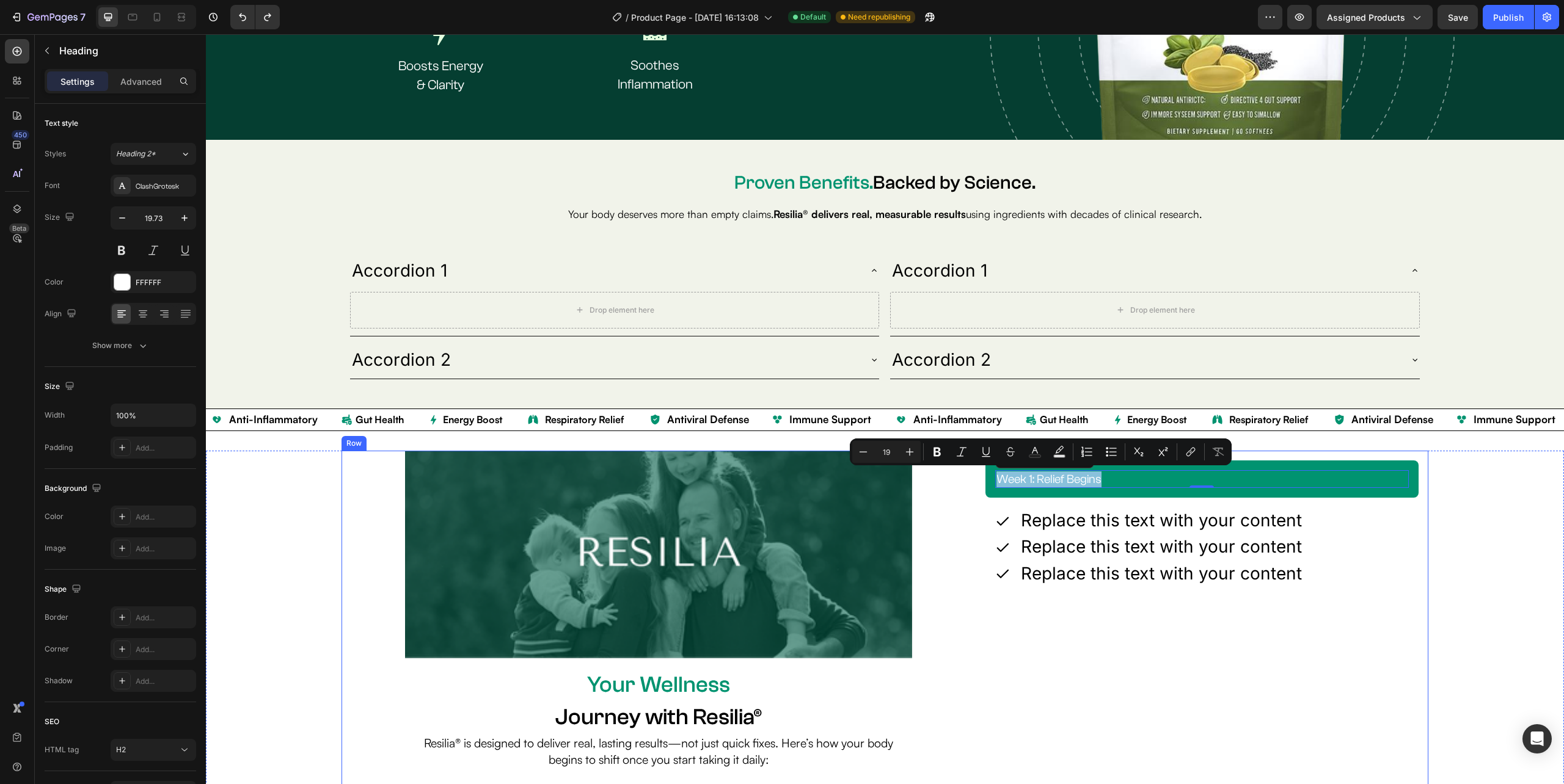
click at [1087, 634] on div "week 1: relief begins Heading 0 Row Icon Replace this text with your content Te…" at bounding box center [1202, 668] width 453 height 434
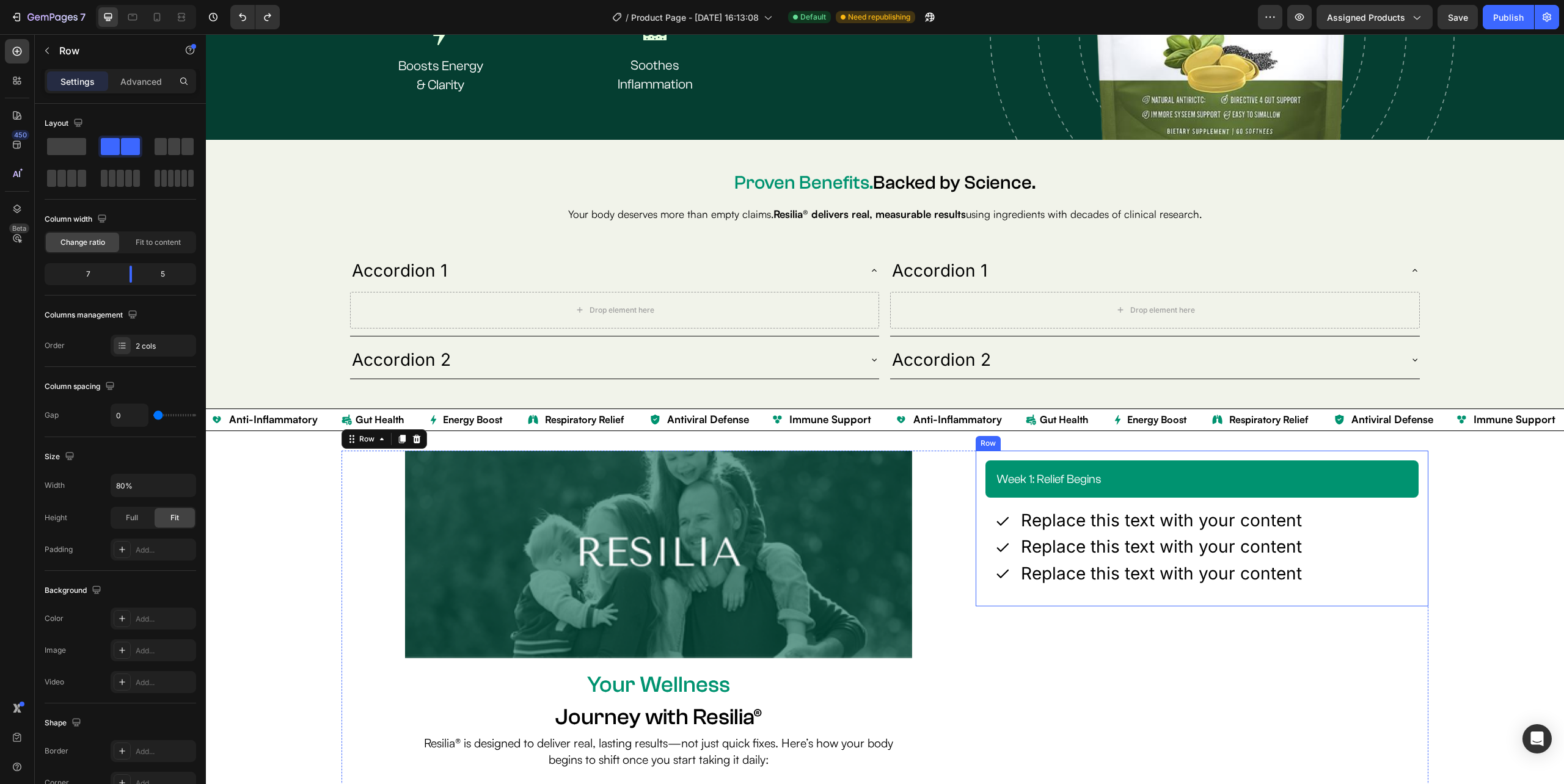
click at [976, 483] on div "week 1: relief begins Heading Row Icon Replace this text with your content Text…" at bounding box center [1202, 528] width 453 height 156
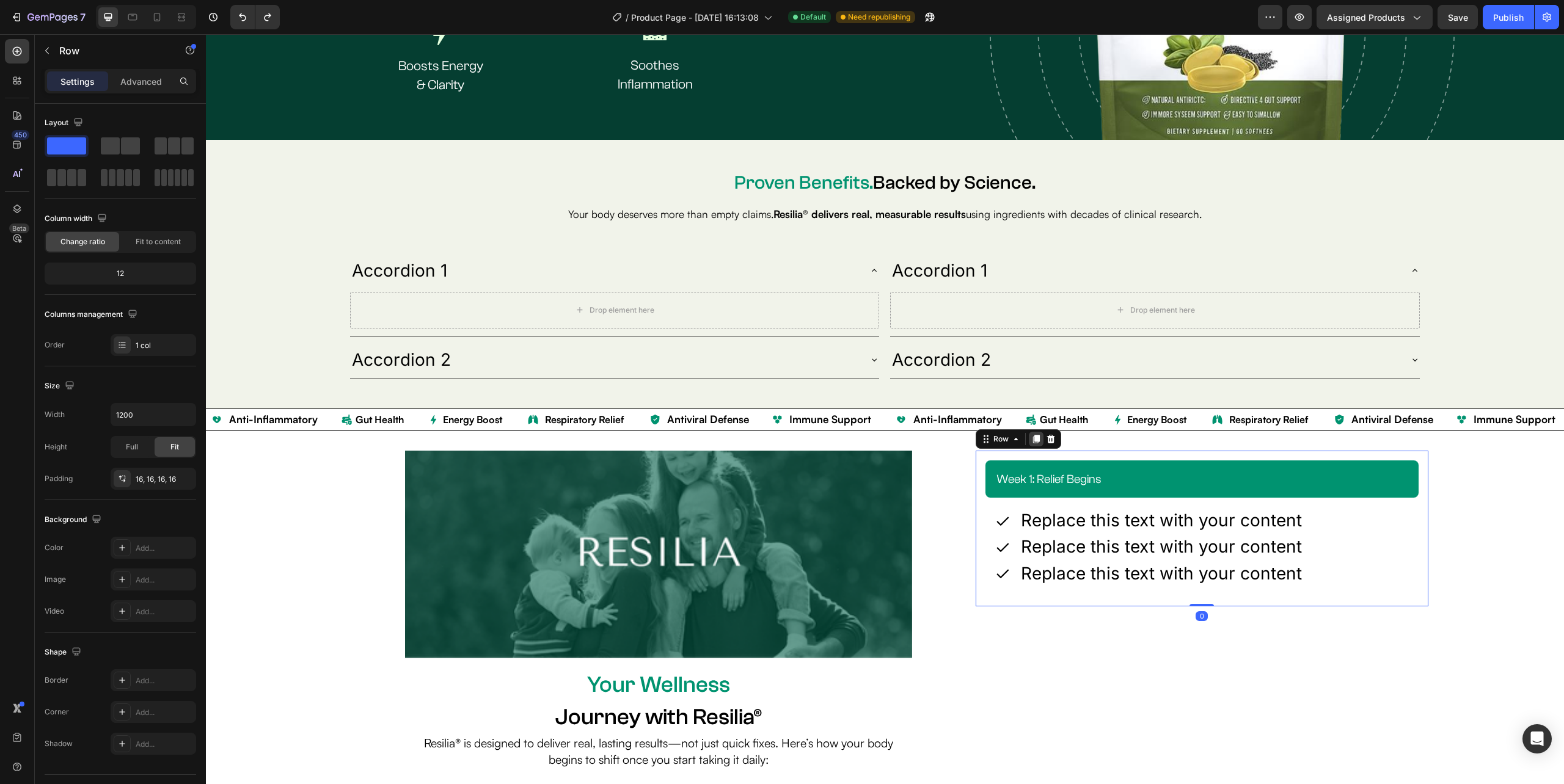
click at [1032, 438] on icon at bounding box center [1035, 439] width 9 height 9
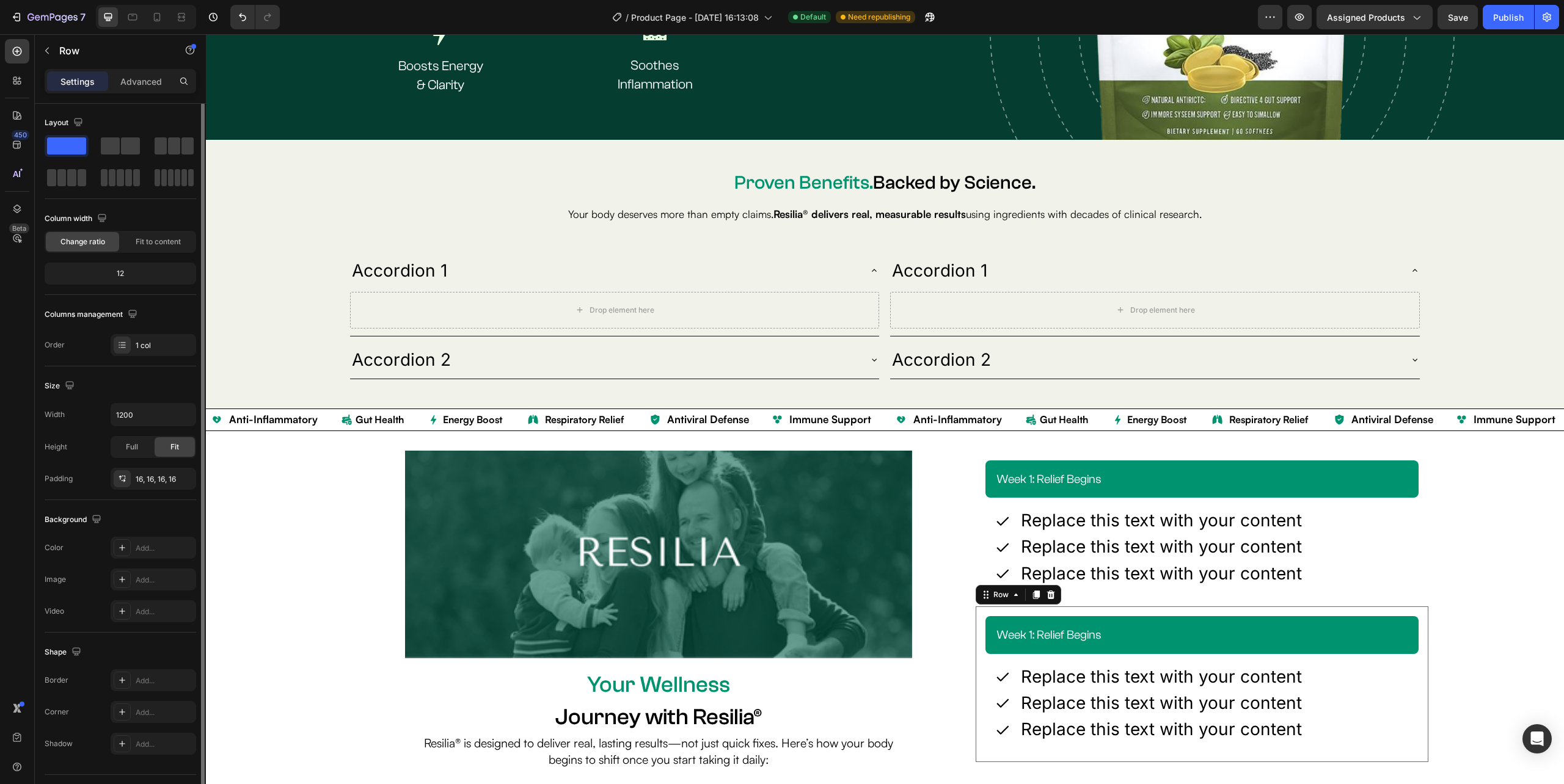
scroll to position [0, 0]
click at [976, 523] on div "week 1: relief begins Heading Row Icon Replace this text with your content Text…" at bounding box center [1202, 528] width 453 height 156
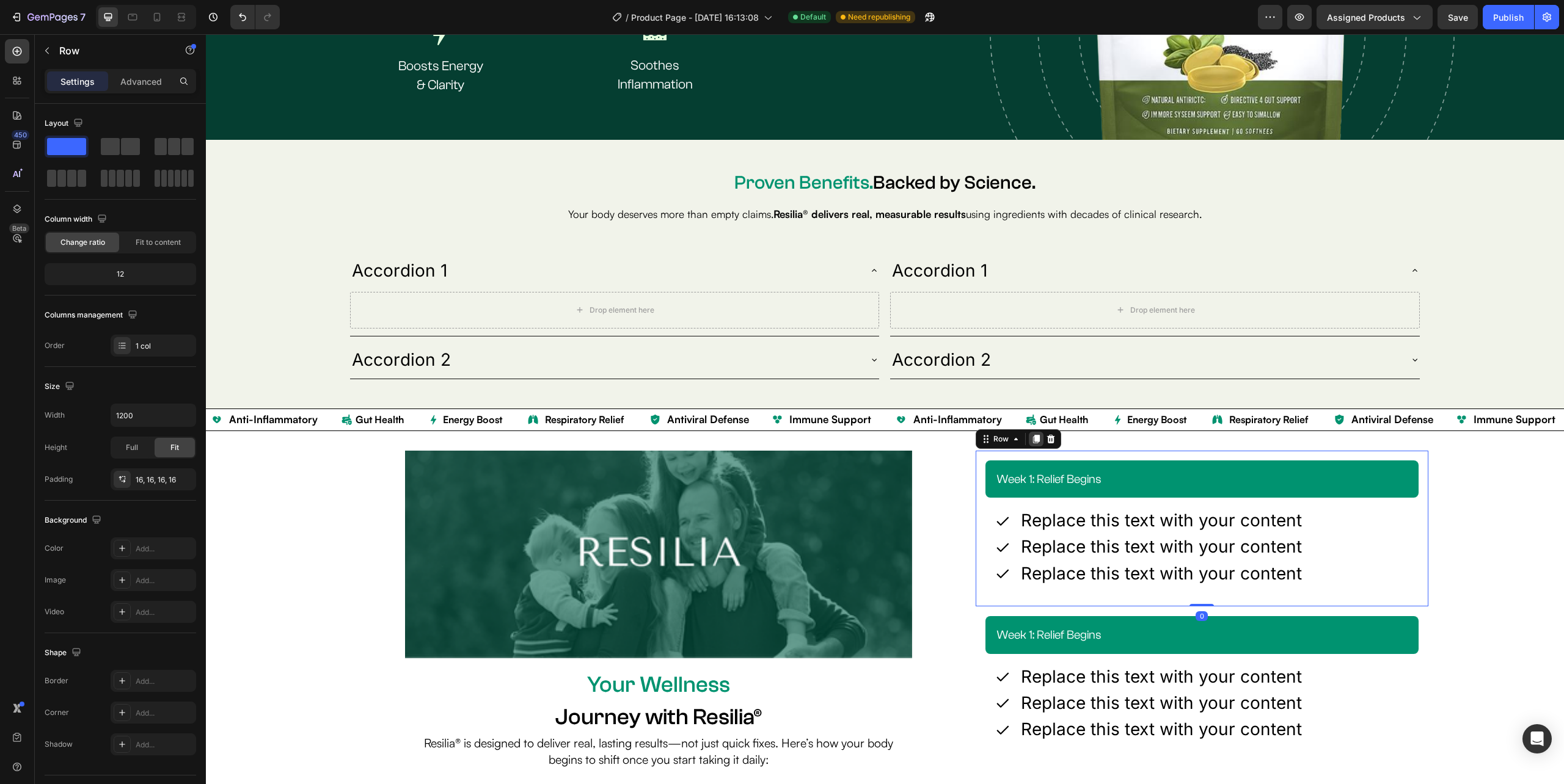
click at [1031, 440] on icon at bounding box center [1035, 439] width 9 height 9
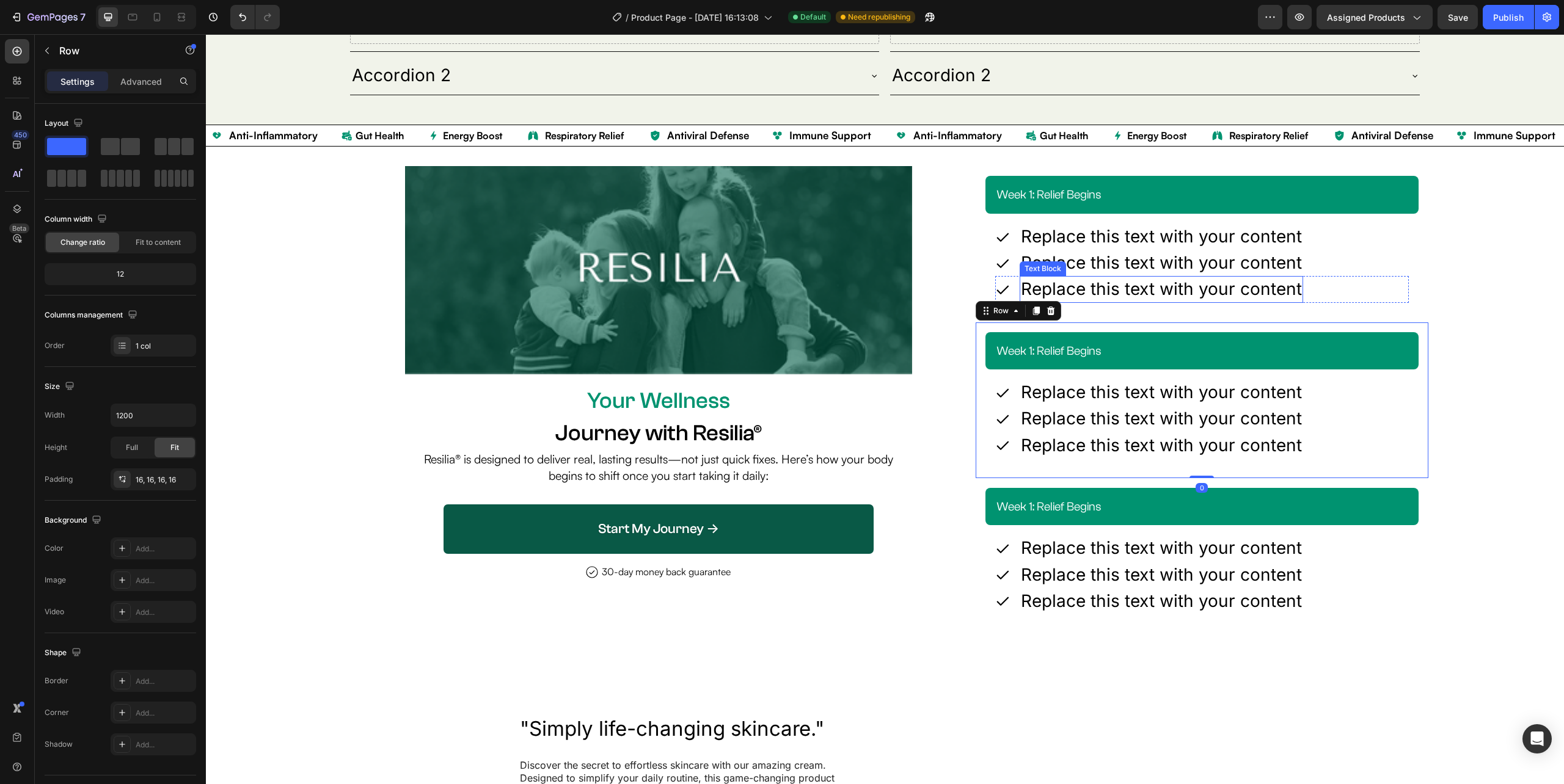
scroll to position [2793, 0]
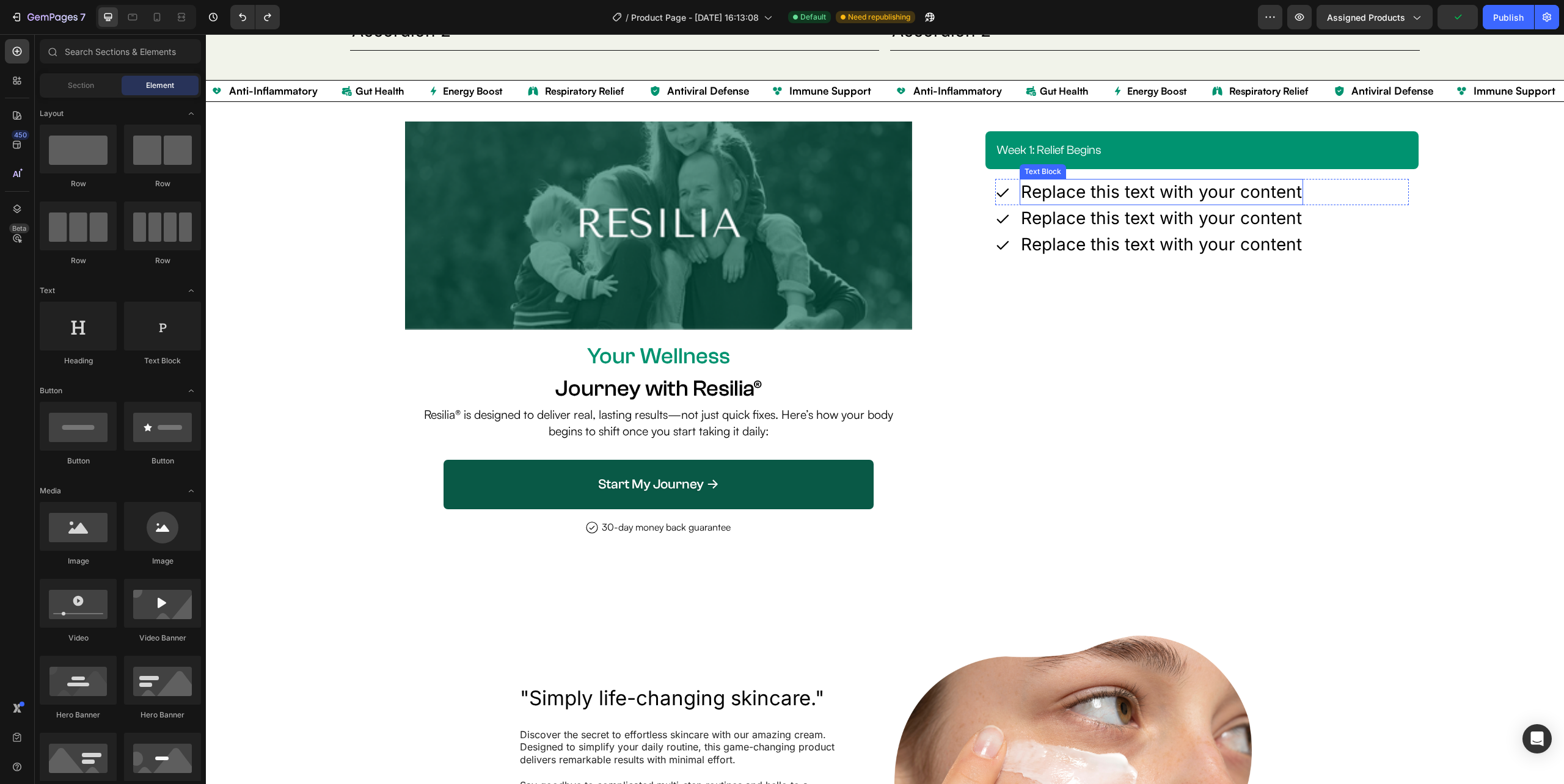
click at [1105, 191] on div "Replace this text with your content" at bounding box center [1161, 192] width 283 height 26
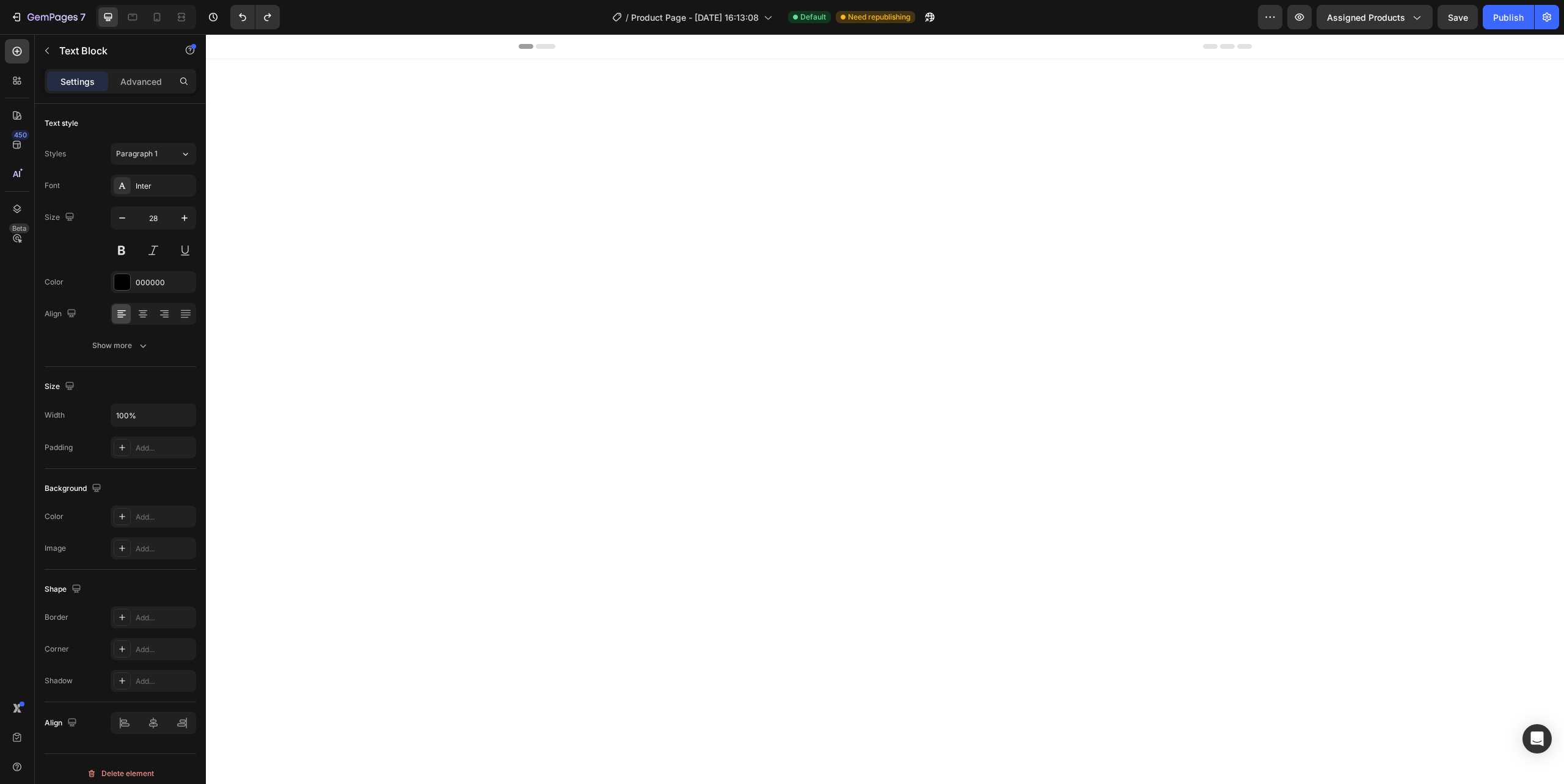
scroll to position [2793, 0]
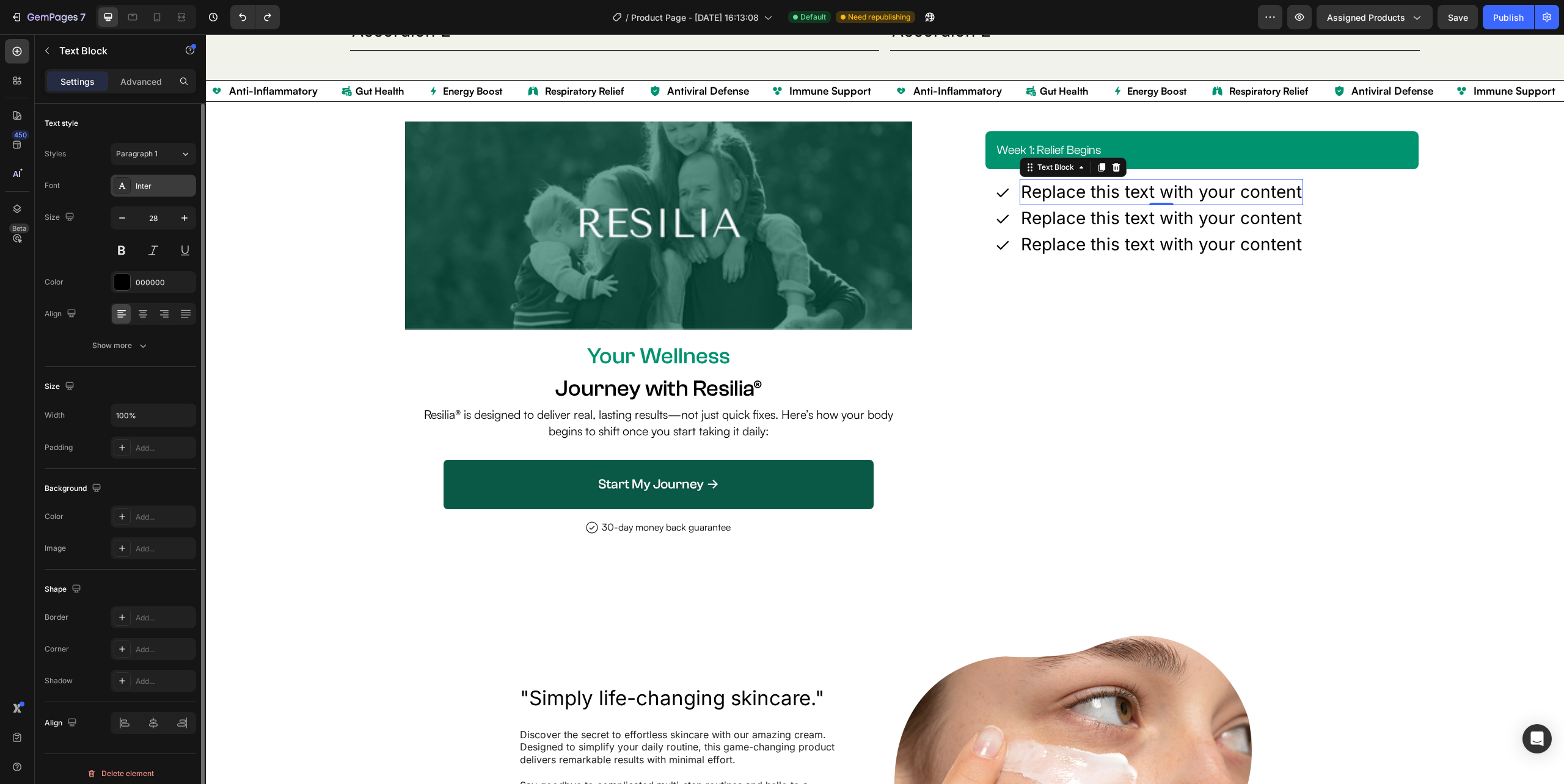
click at [150, 189] on div "Inter" at bounding box center [164, 186] width 58 height 11
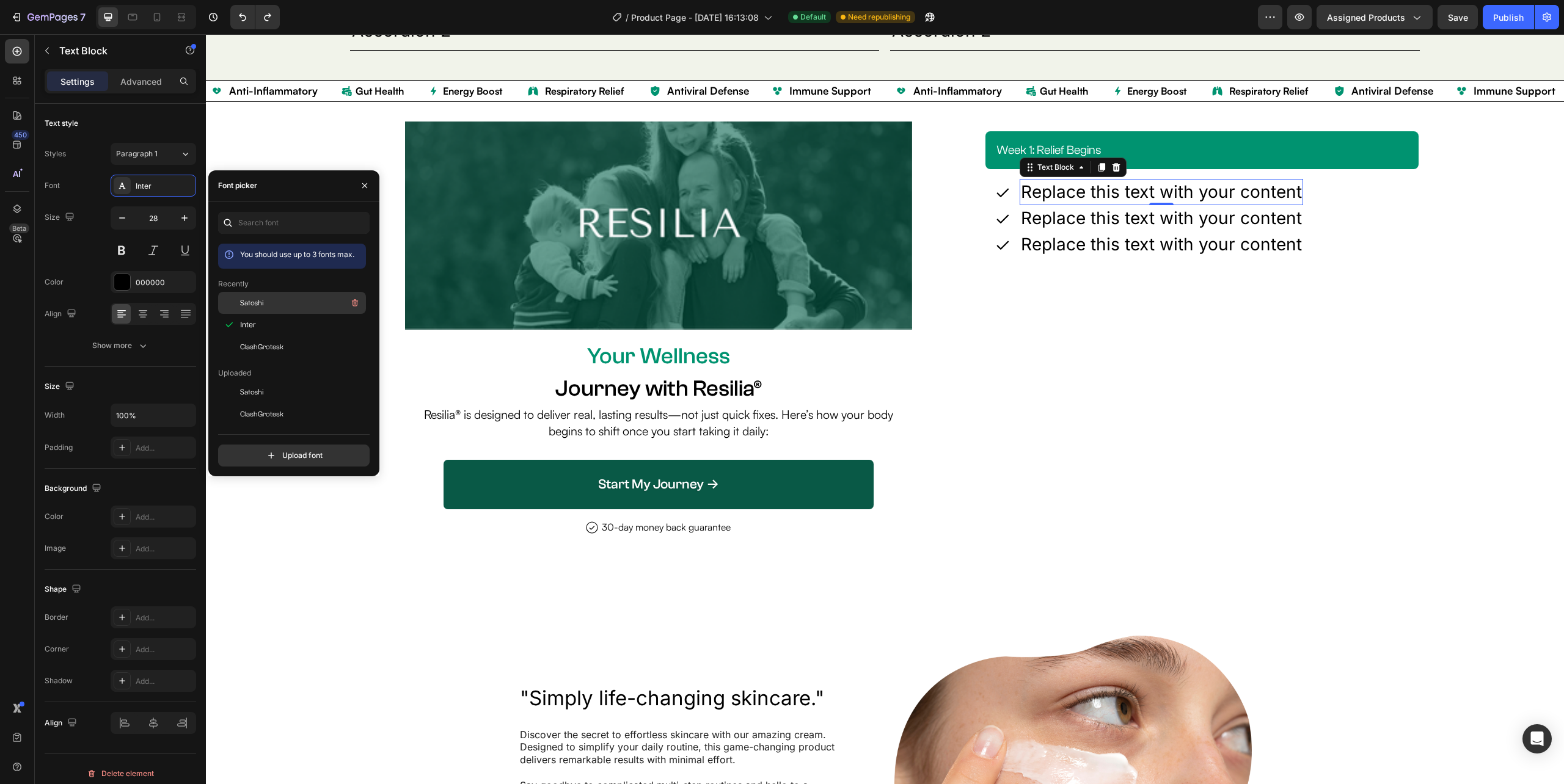
click at [256, 306] on span "Satoshi" at bounding box center [252, 303] width 24 height 11
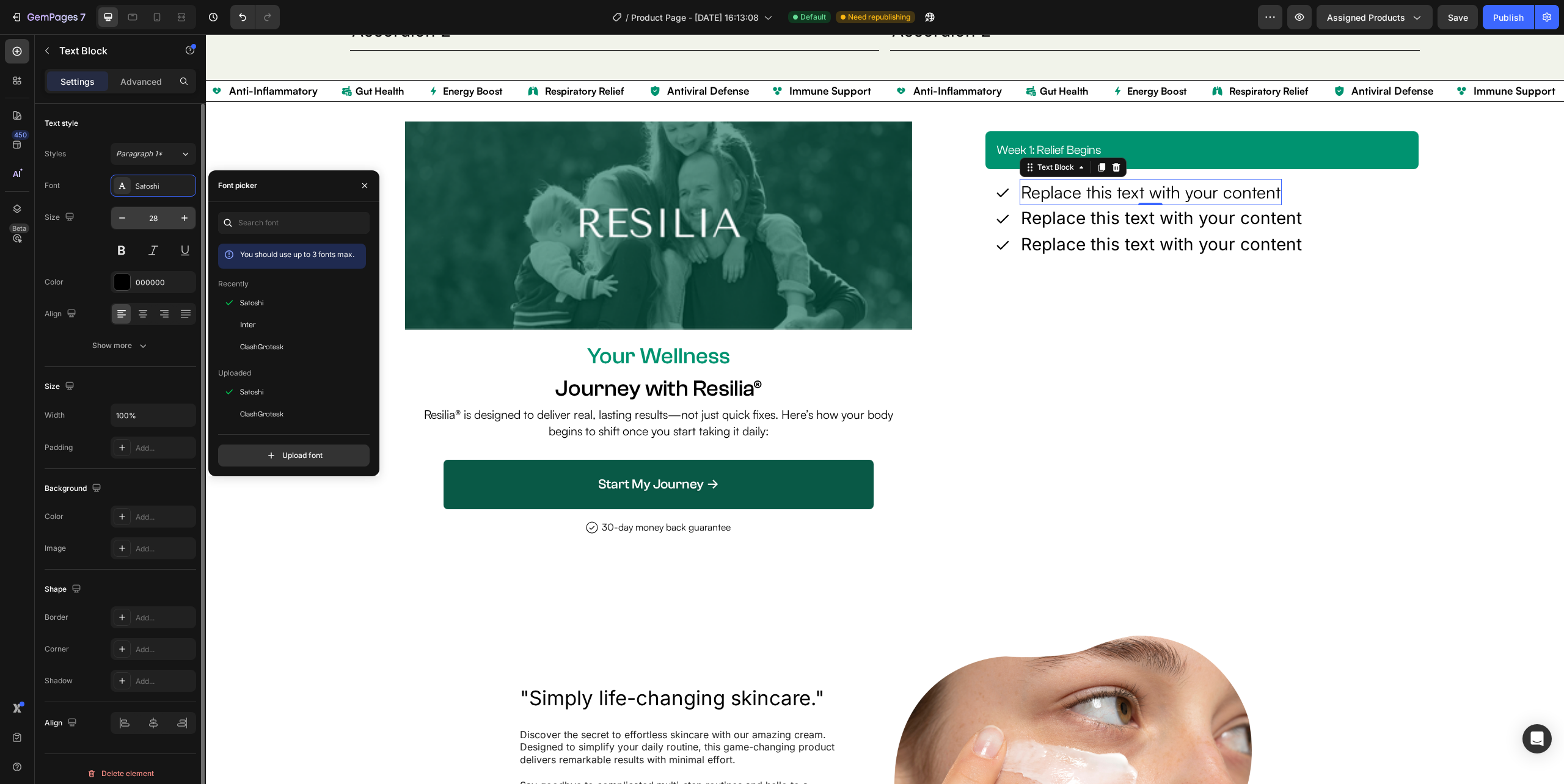
click at [152, 222] on input "28" at bounding box center [153, 218] width 40 height 22
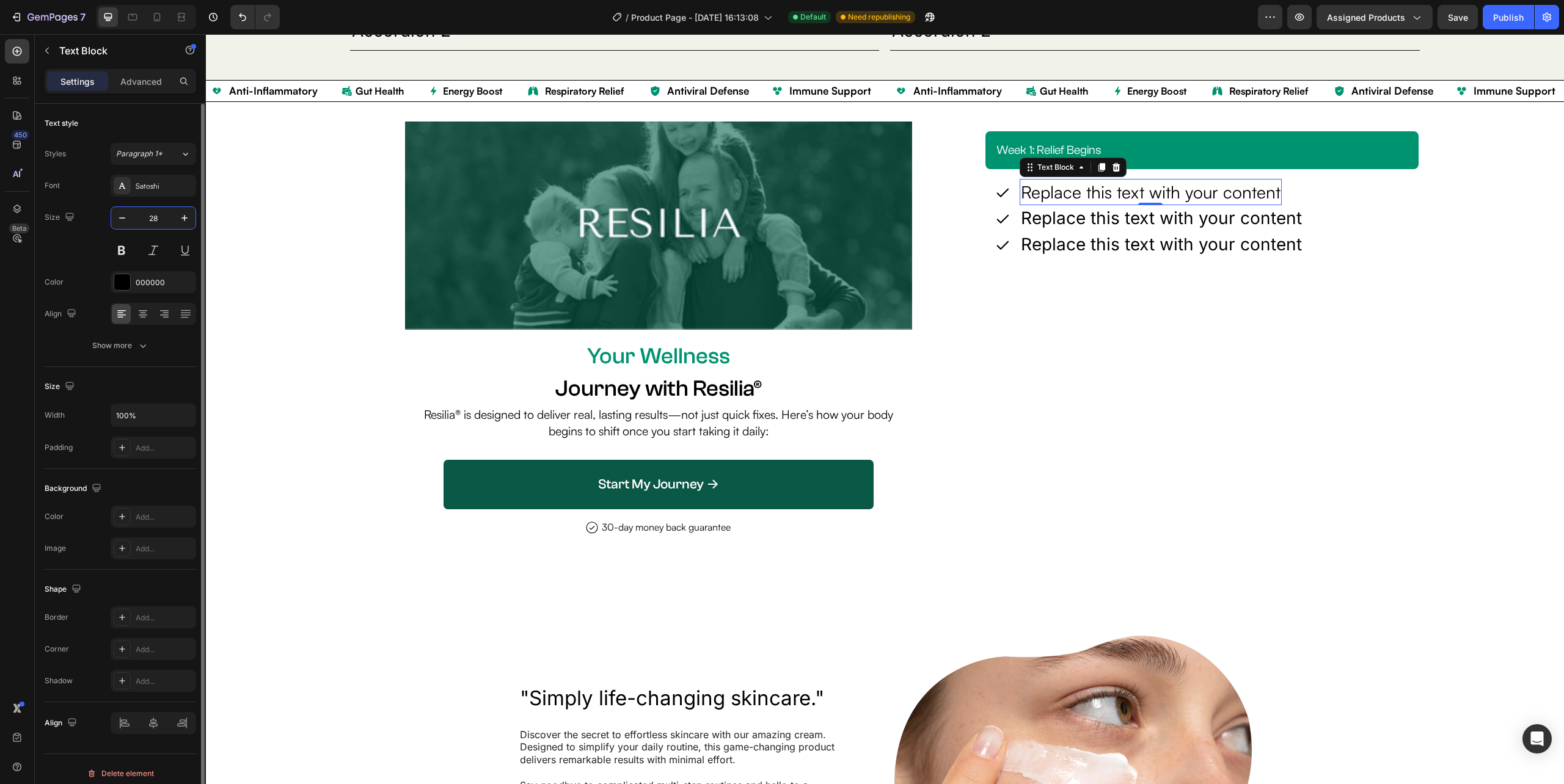
click at [152, 222] on input "28" at bounding box center [153, 218] width 40 height 22
type input "19.43"
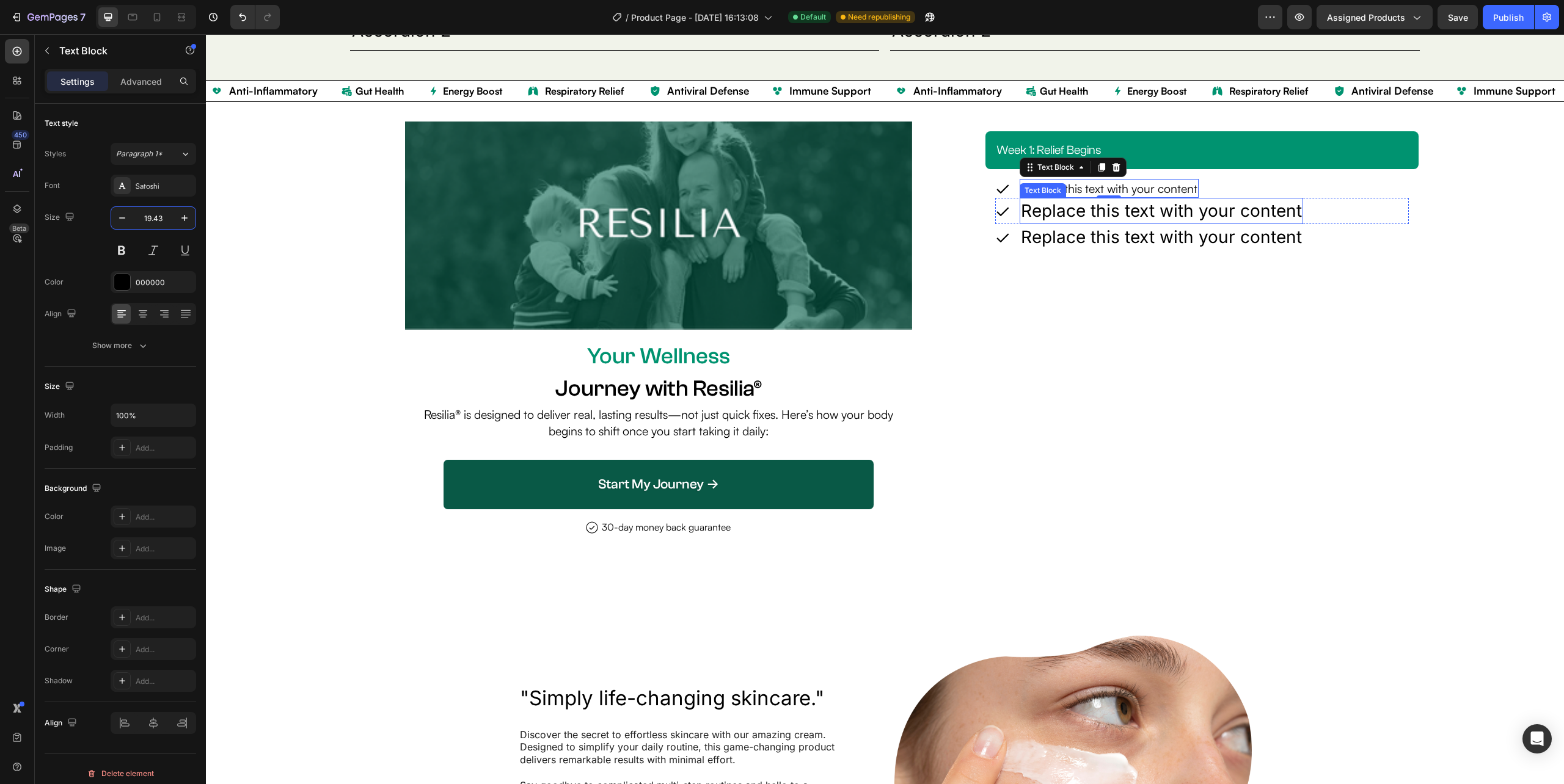
click at [1070, 209] on div "Replace this text with your content" at bounding box center [1161, 211] width 283 height 26
click at [1070, 209] on p "Replace this text with your content" at bounding box center [1161, 211] width 281 height 24
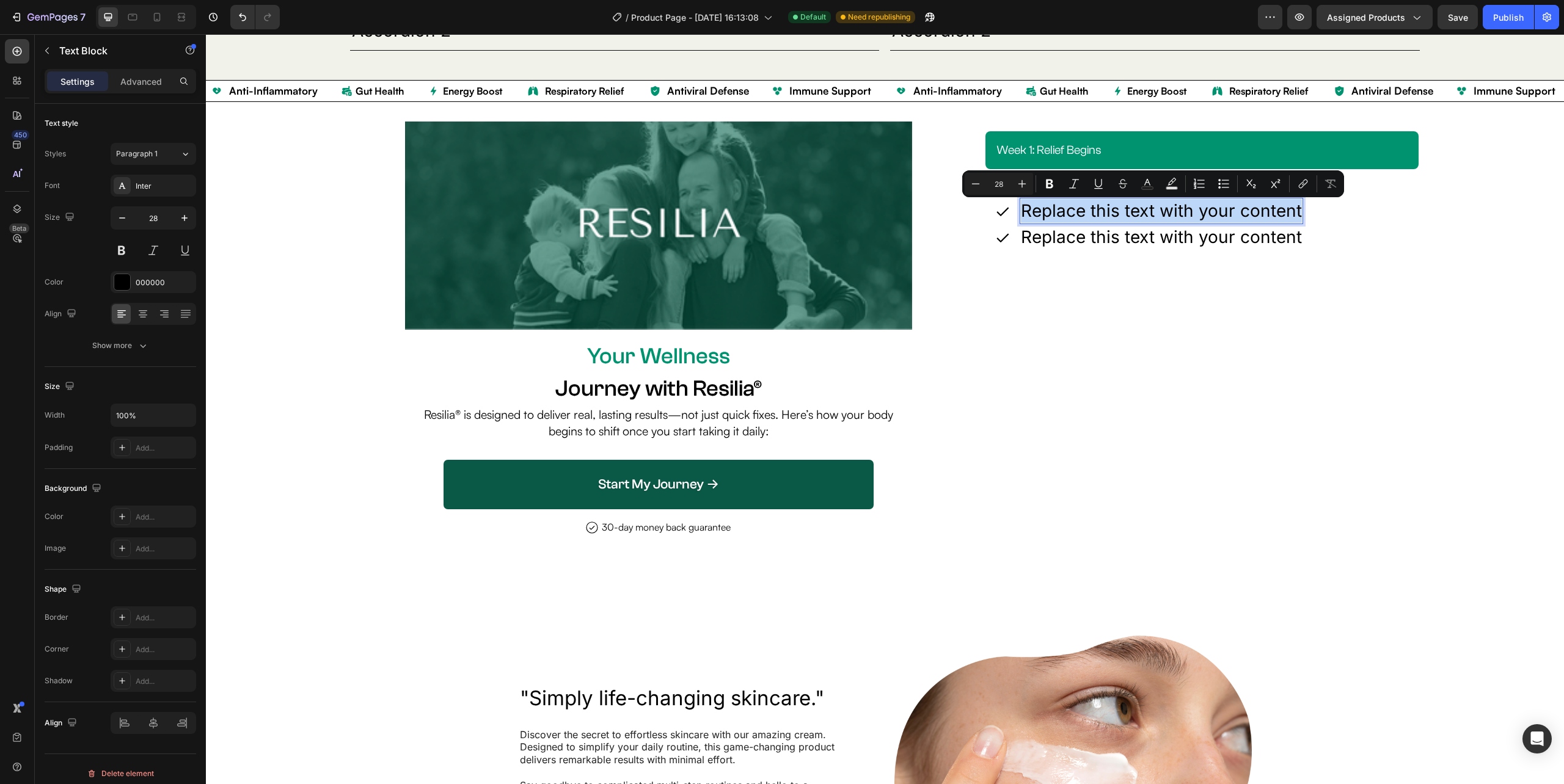
click at [1070, 209] on p "Replace this text with your content" at bounding box center [1161, 211] width 281 height 24
click at [146, 186] on div "Inter" at bounding box center [164, 186] width 58 height 11
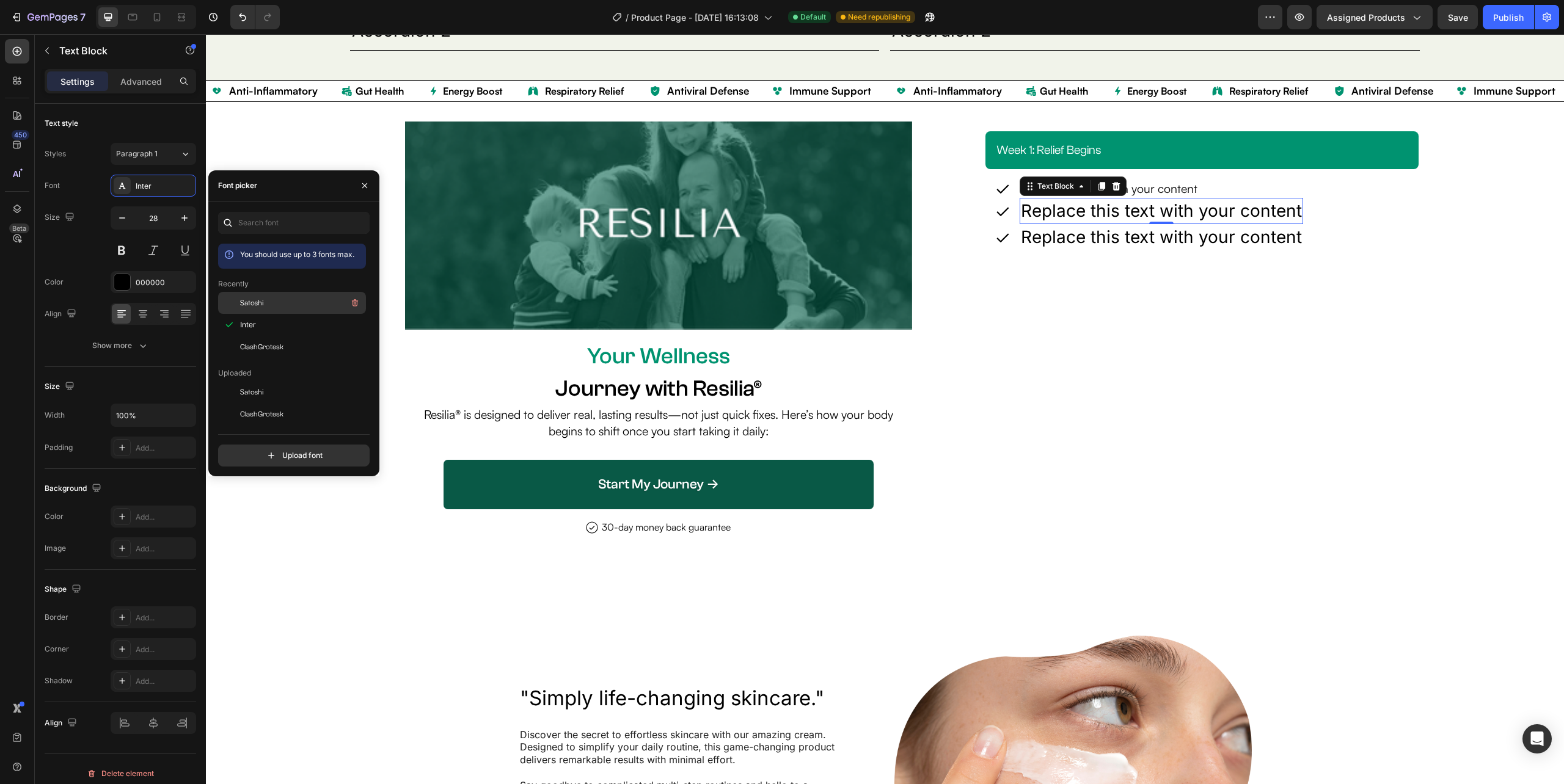
click at [274, 303] on div "Satoshi" at bounding box center [301, 303] width 123 height 15
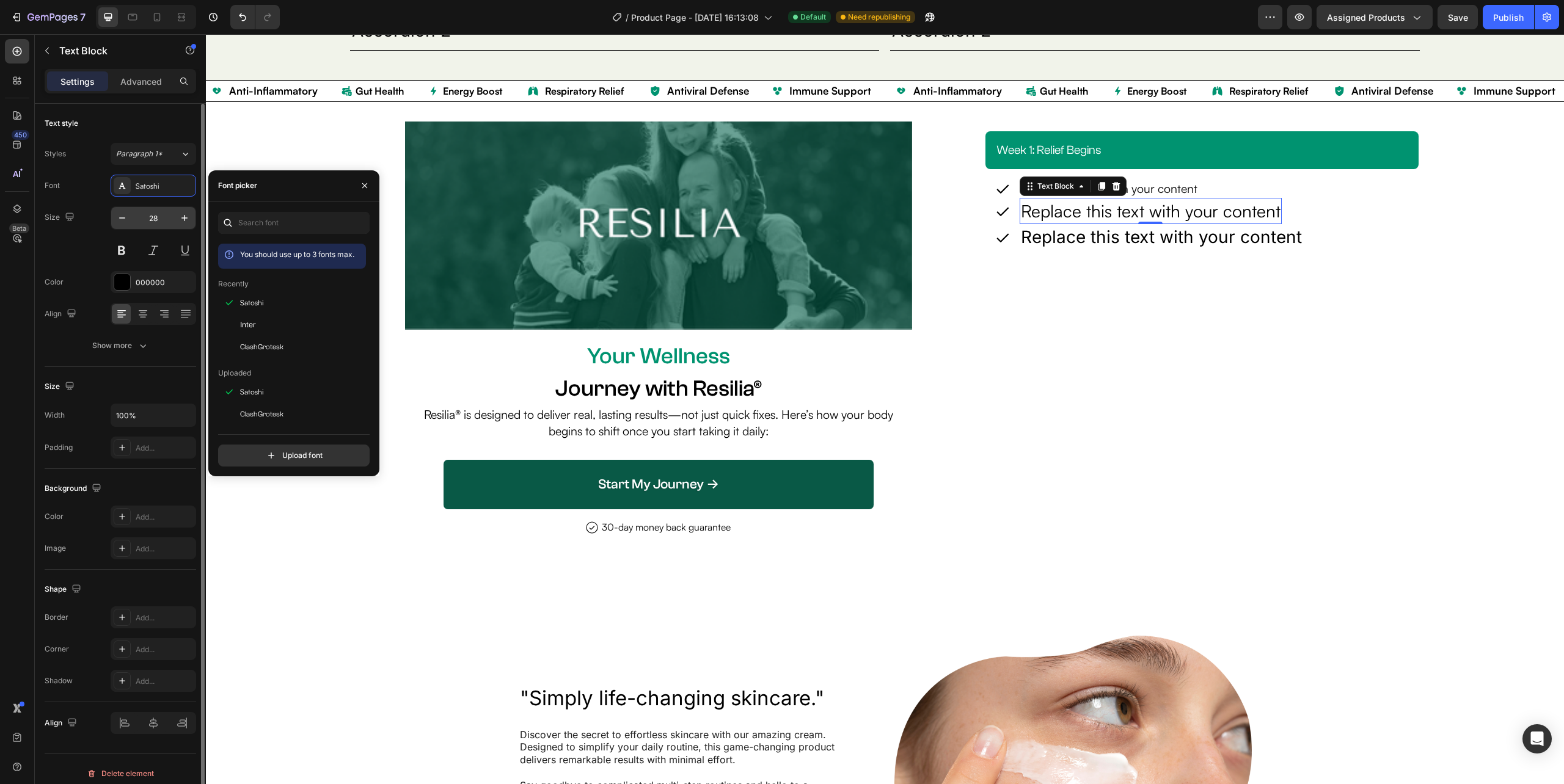
click at [160, 218] on input "28" at bounding box center [153, 218] width 40 height 22
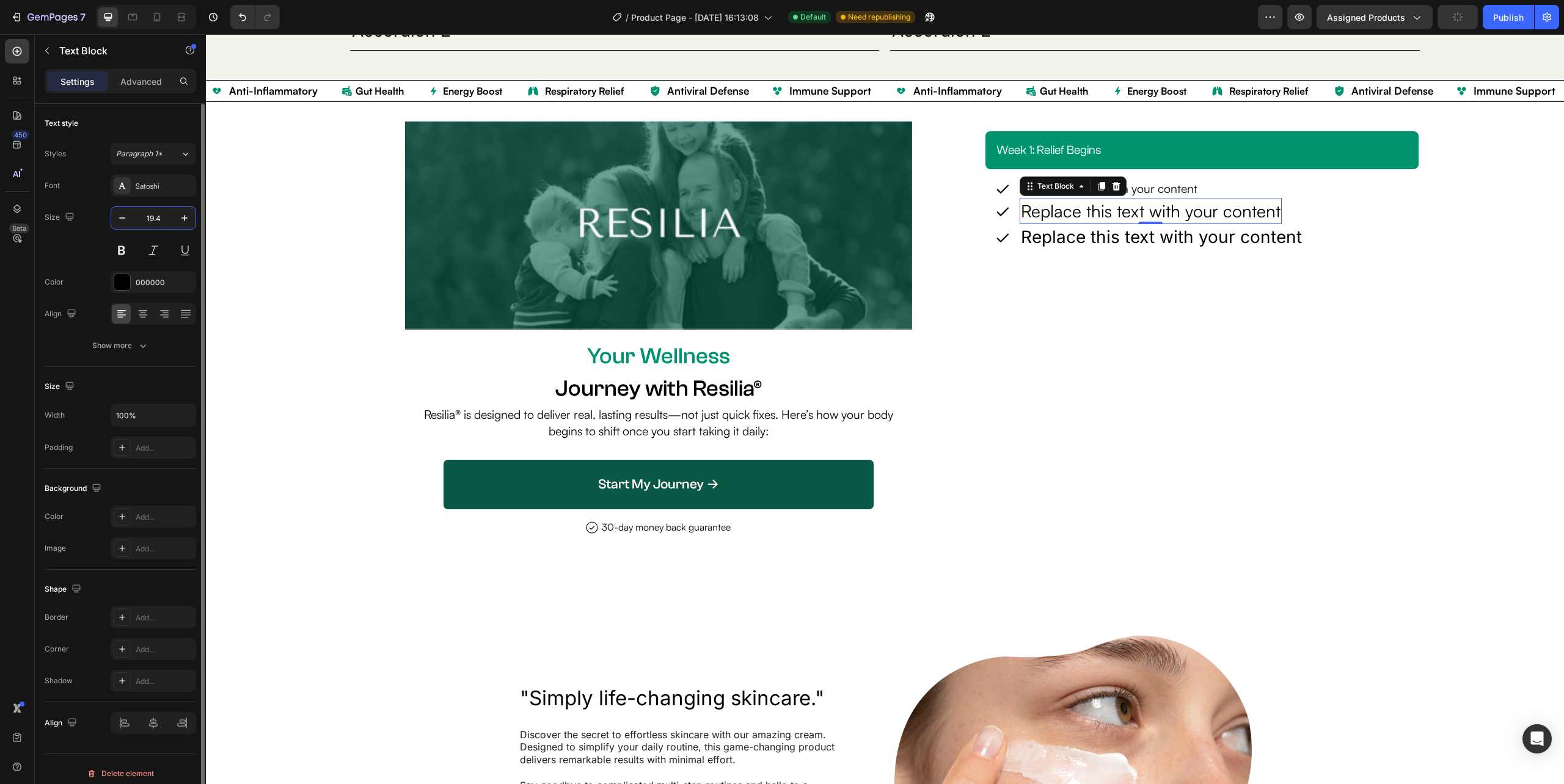
type input "19.43"
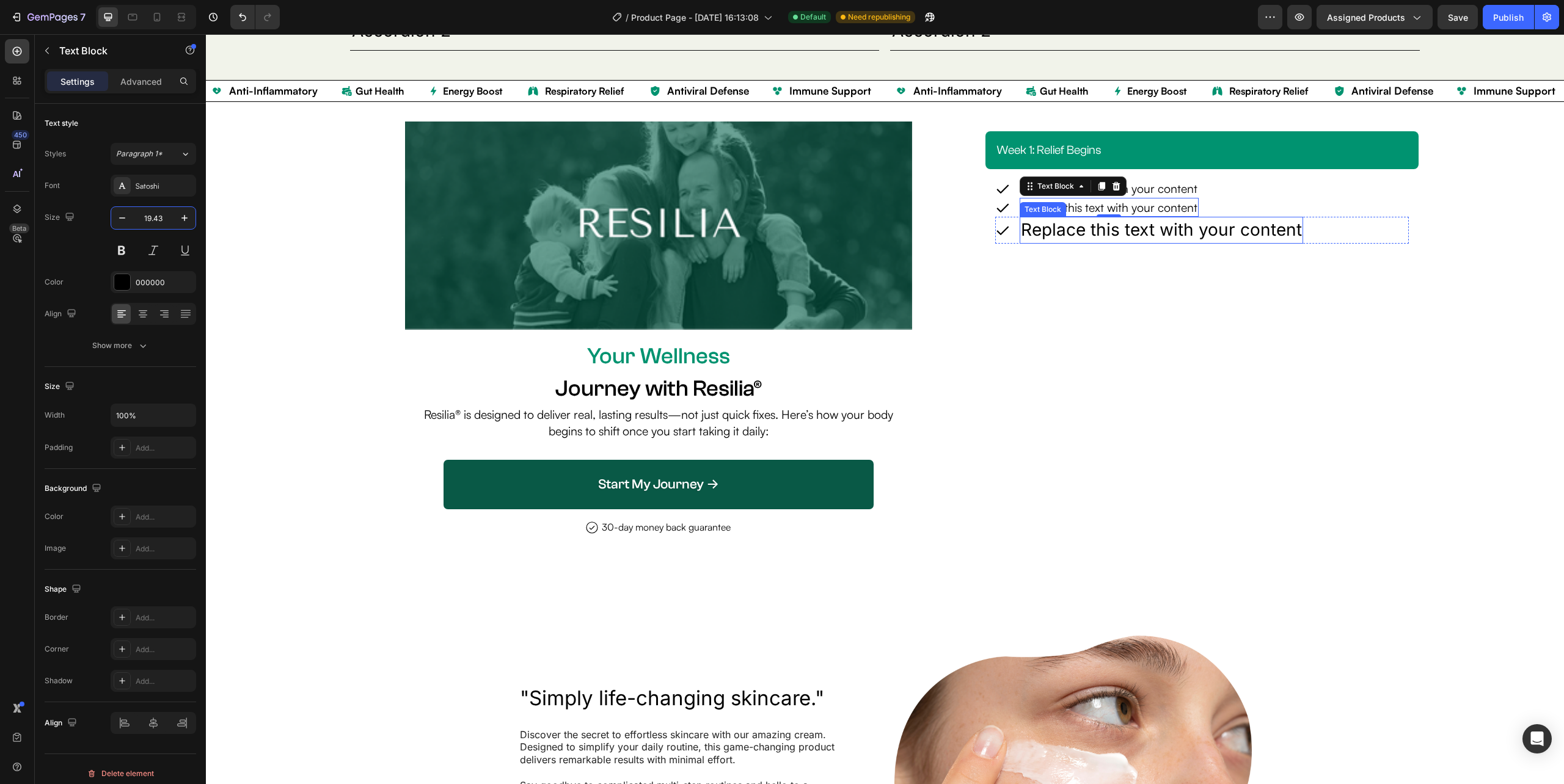
click at [1059, 232] on div "Replace this text with your content" at bounding box center [1161, 230] width 283 height 26
click at [1059, 232] on p "Replace this text with your content" at bounding box center [1161, 230] width 281 height 24
click at [1153, 239] on p "Replace this text with your content" at bounding box center [1161, 230] width 281 height 24
click at [1121, 205] on p "Replace this text with your content" at bounding box center [1109, 207] width 176 height 17
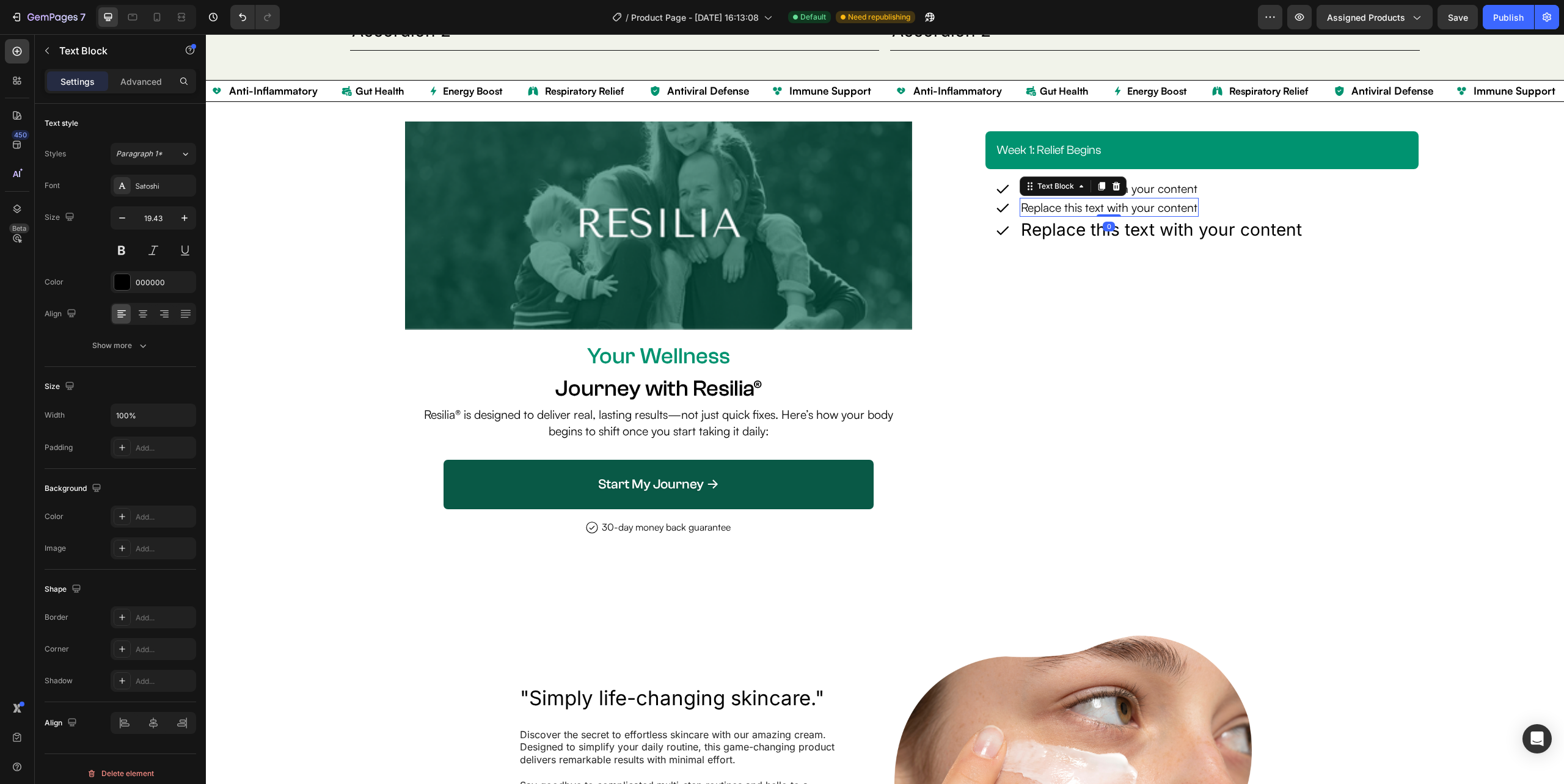
click at [1103, 227] on div "0" at bounding box center [1108, 226] width 12 height 9
click at [1079, 229] on p "Replace this text with your content" at bounding box center [1161, 230] width 281 height 24
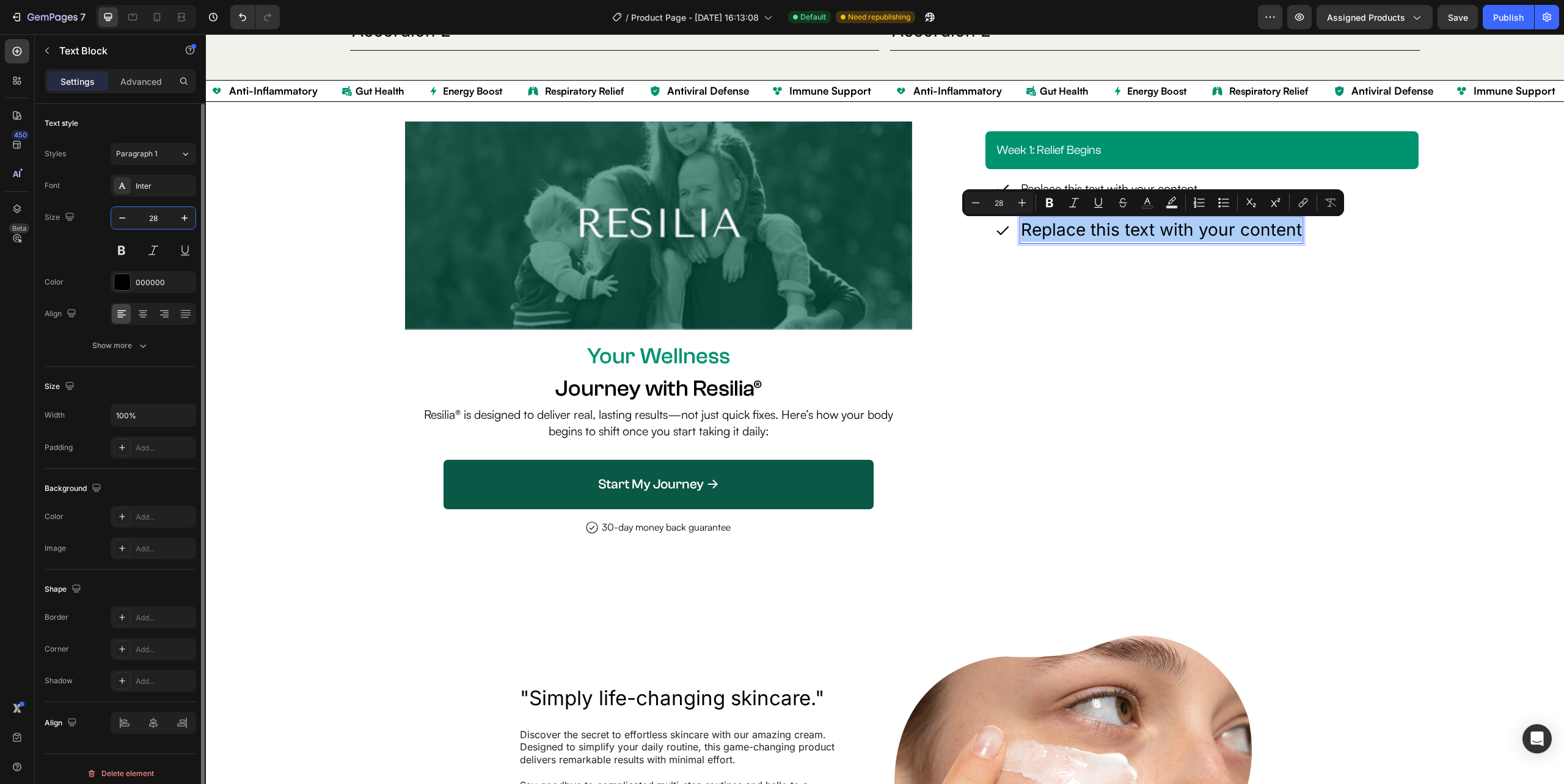
click at [152, 214] on input "28" at bounding box center [153, 218] width 40 height 22
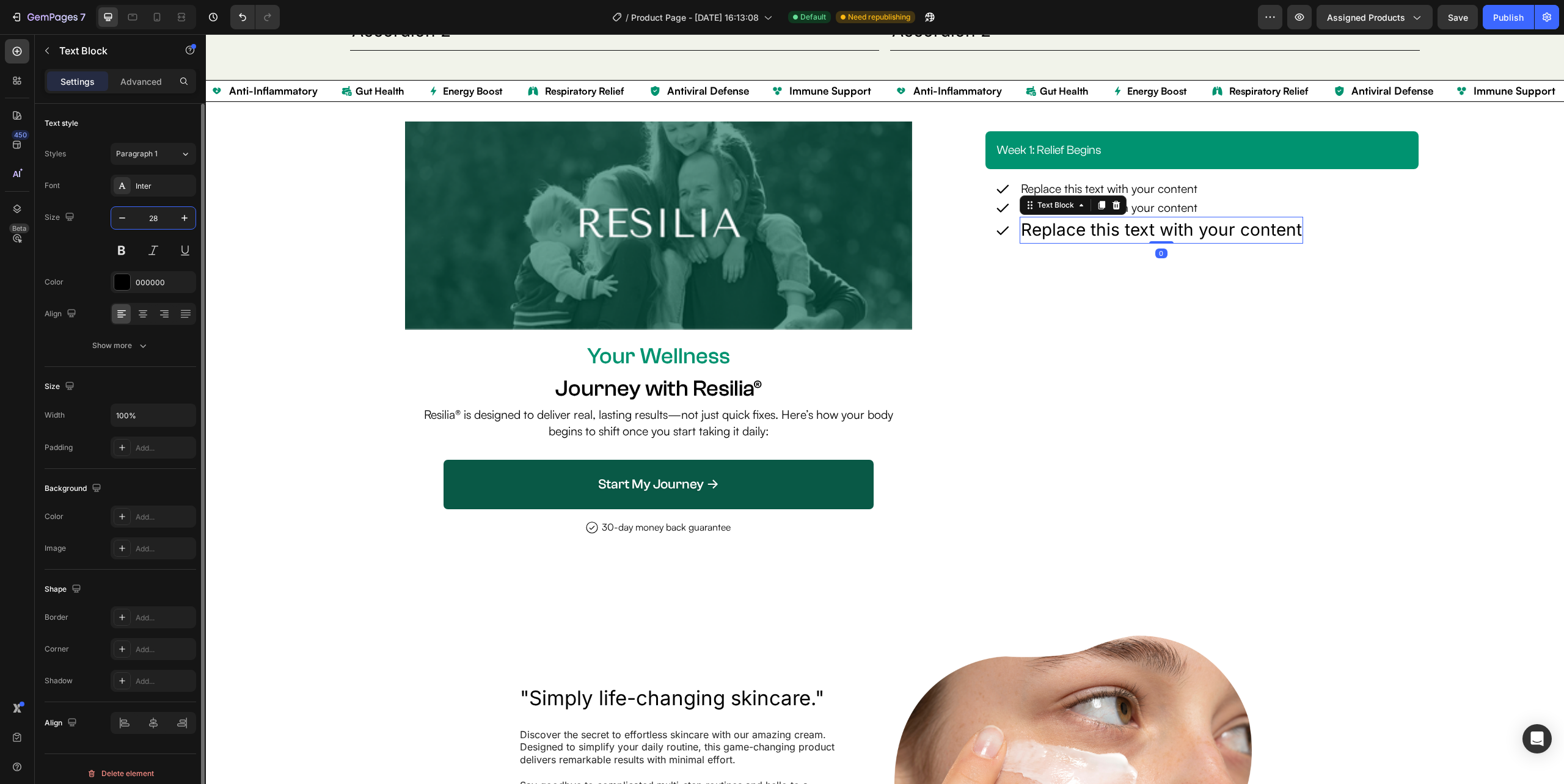
click at [153, 214] on input "28" at bounding box center [153, 218] width 40 height 22
type input "19.43"
click at [157, 180] on div "Inter" at bounding box center [153, 186] width 85 height 22
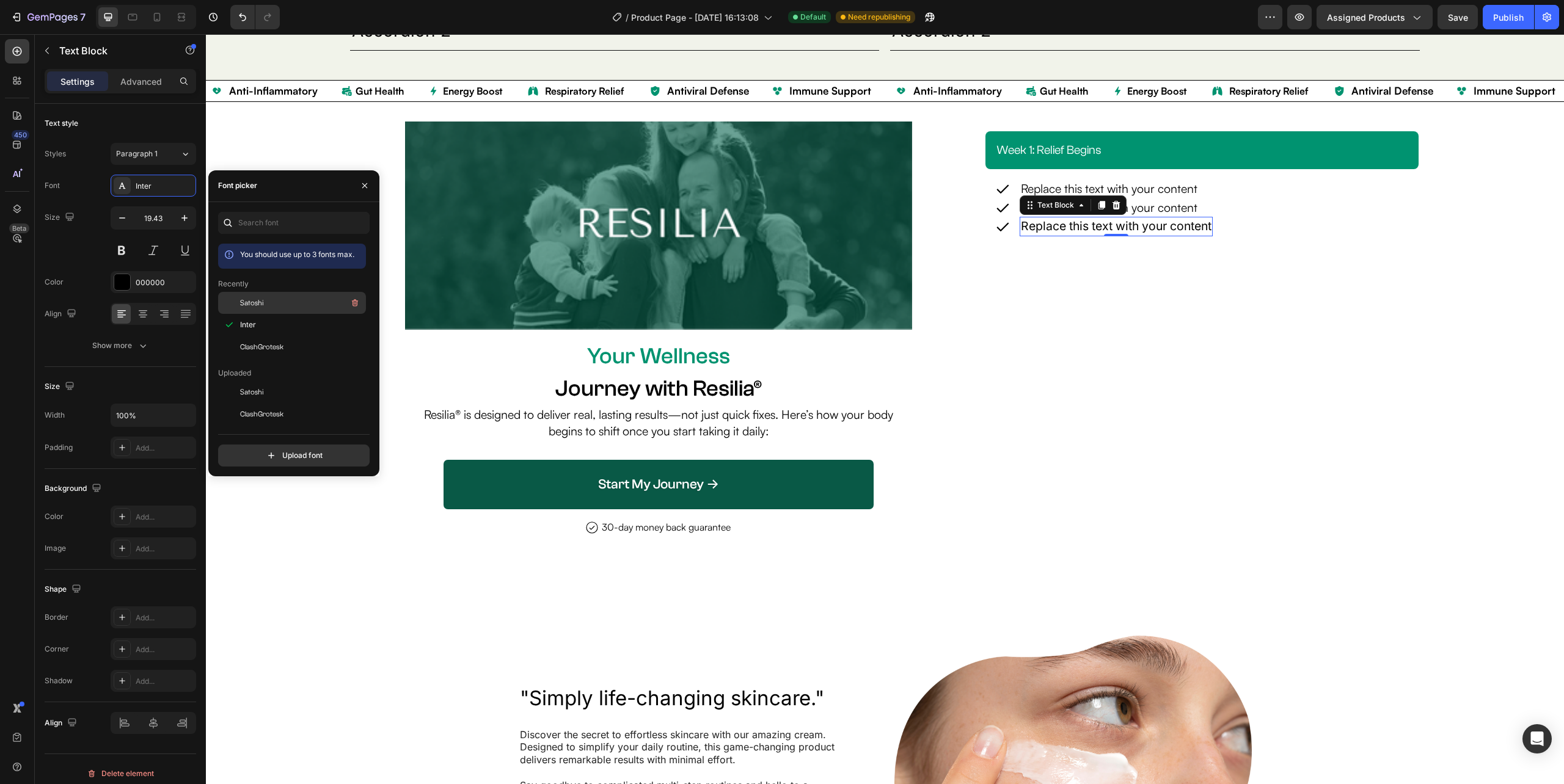
click at [274, 305] on div "Satoshi" at bounding box center [301, 303] width 123 height 15
click at [1164, 304] on div "week 1: relief begins Heading Row Icon Replace this text with your content Text…" at bounding box center [1202, 338] width 453 height 434
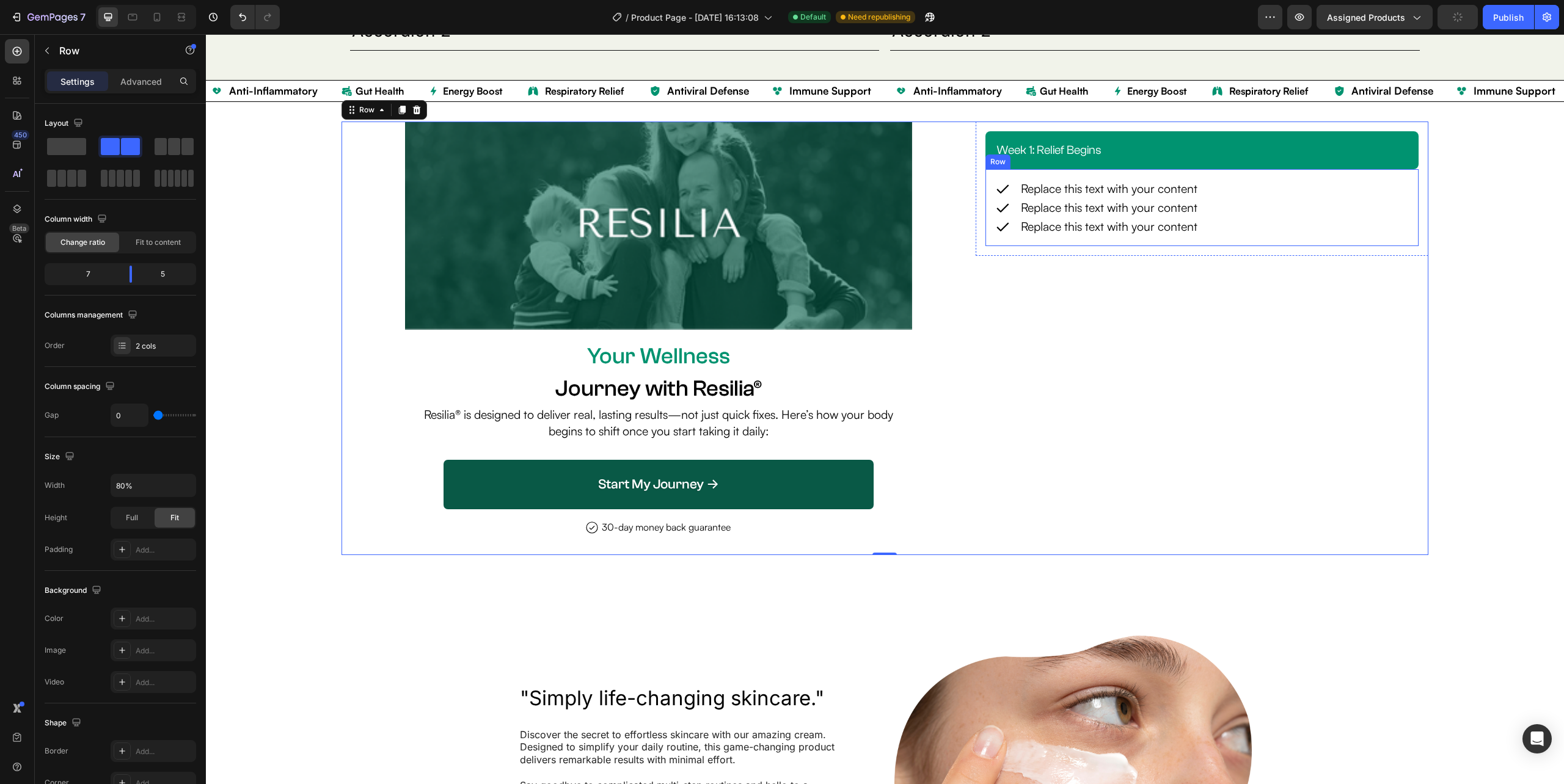
click at [1400, 213] on div "Icon Replace this text with your content Text Block Row Icon Replace this text …" at bounding box center [1201, 207] width 433 height 77
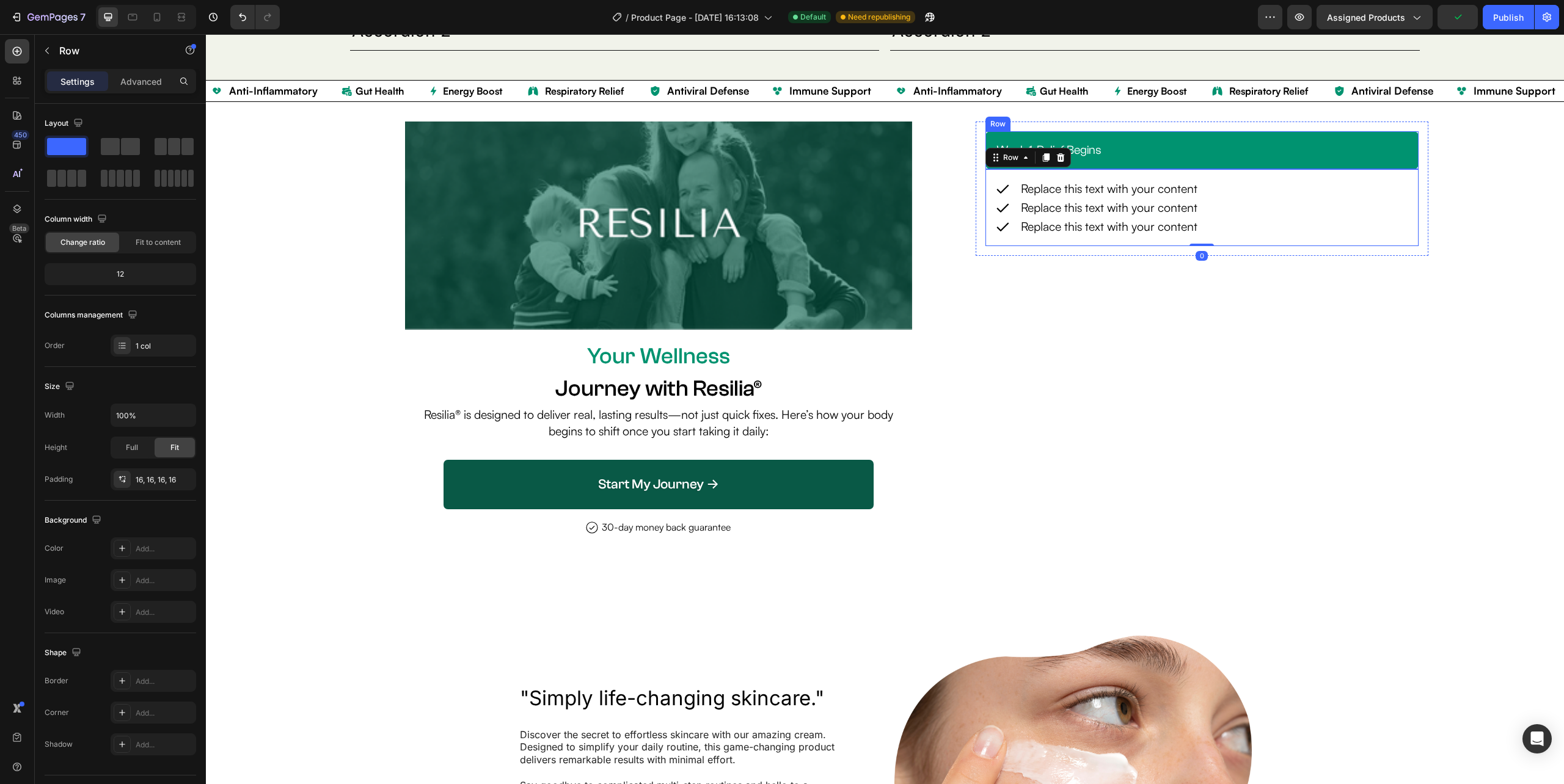
click at [1405, 169] on div "week 1: relief begins Heading Row" at bounding box center [1201, 150] width 433 height 38
click at [1041, 118] on icon at bounding box center [1046, 119] width 9 height 9
click at [1042, 117] on icon at bounding box center [1045, 120] width 7 height 9
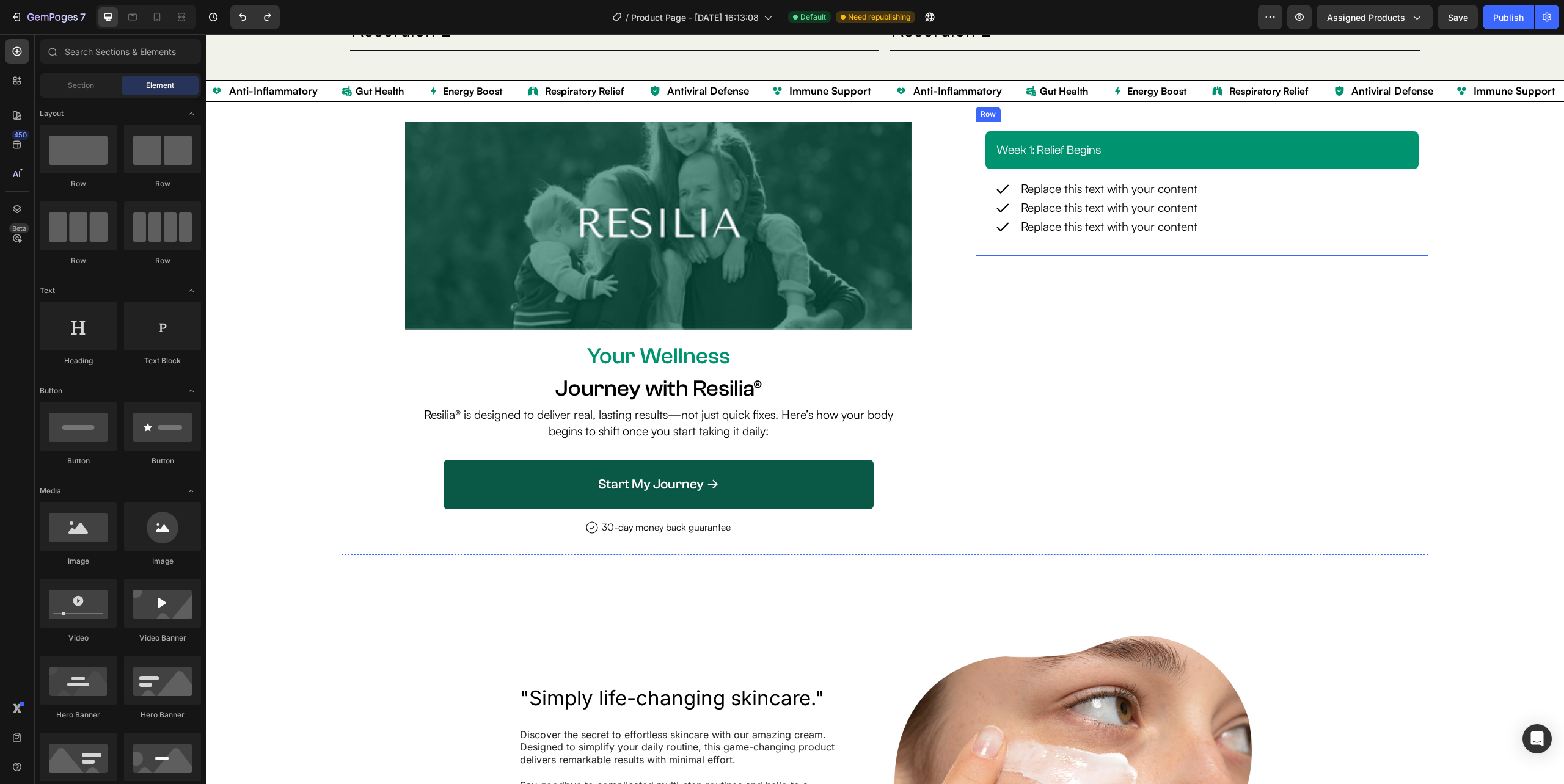
click at [976, 194] on div "week 1: relief begins Heading Row Icon Replace this text with your content Text…" at bounding box center [1202, 189] width 453 height 134
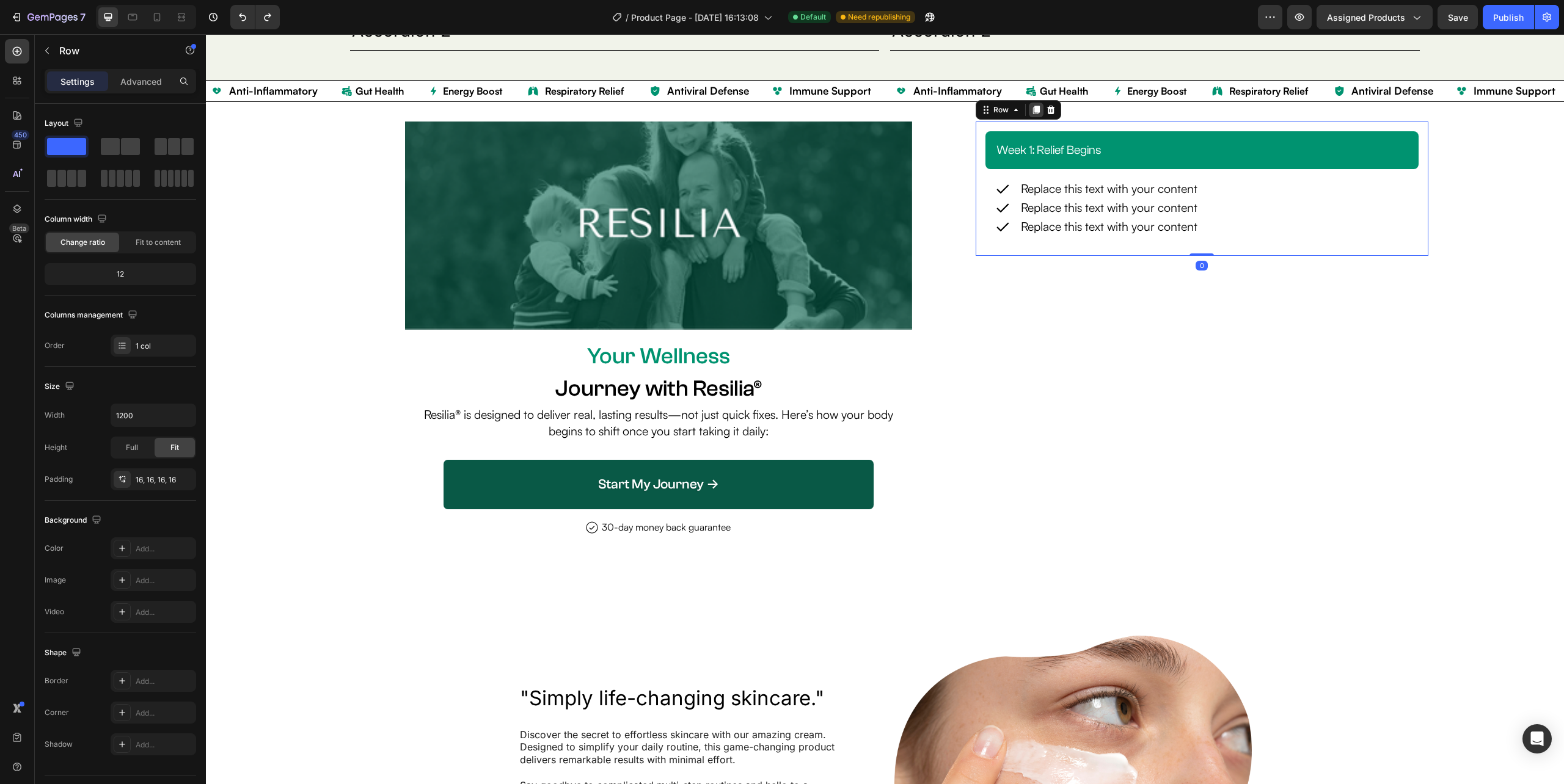
click at [1032, 111] on icon at bounding box center [1035, 110] width 7 height 9
click at [1032, 111] on icon at bounding box center [1035, 110] width 7 height 9
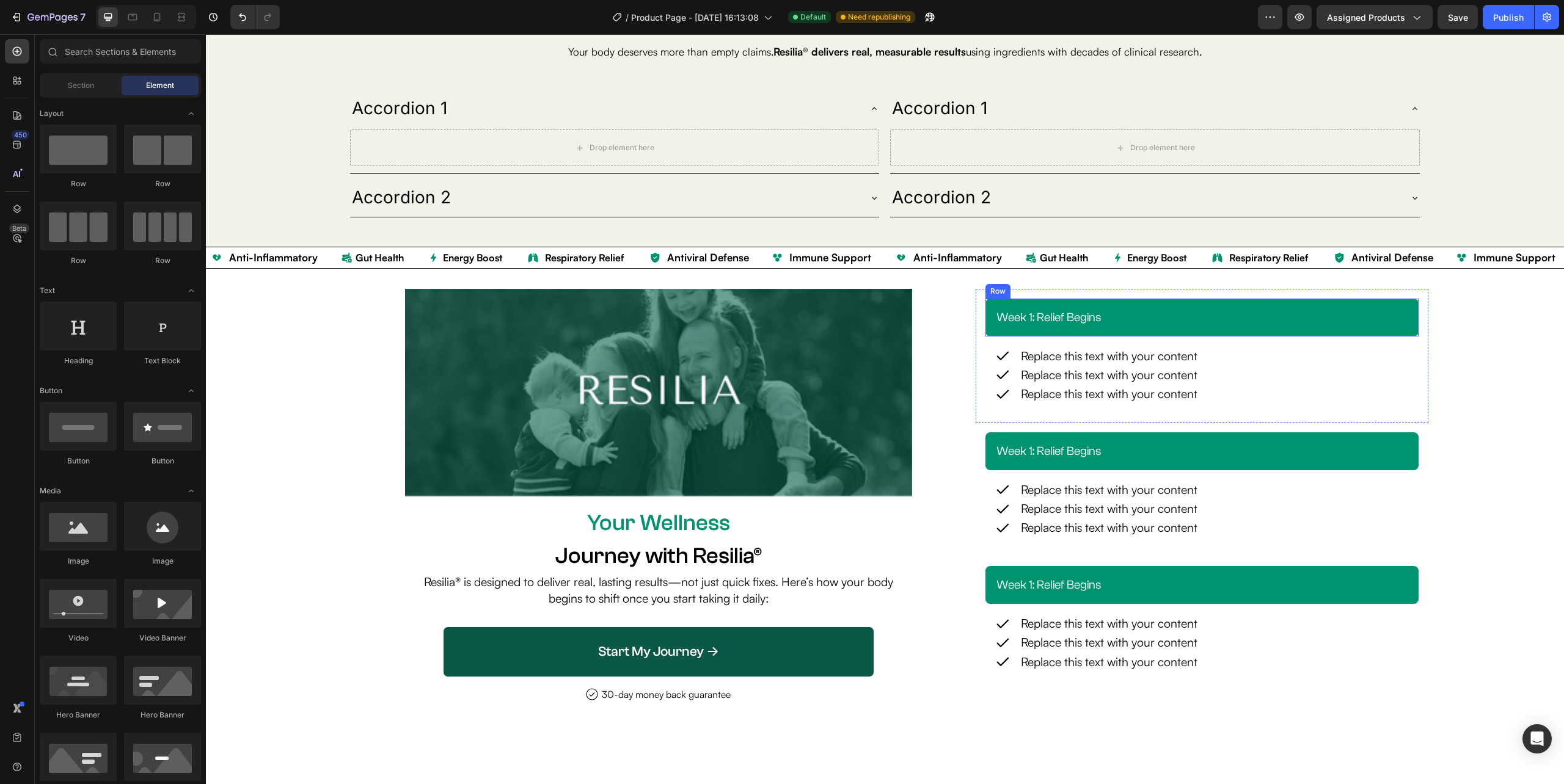
scroll to position [2789, 0]
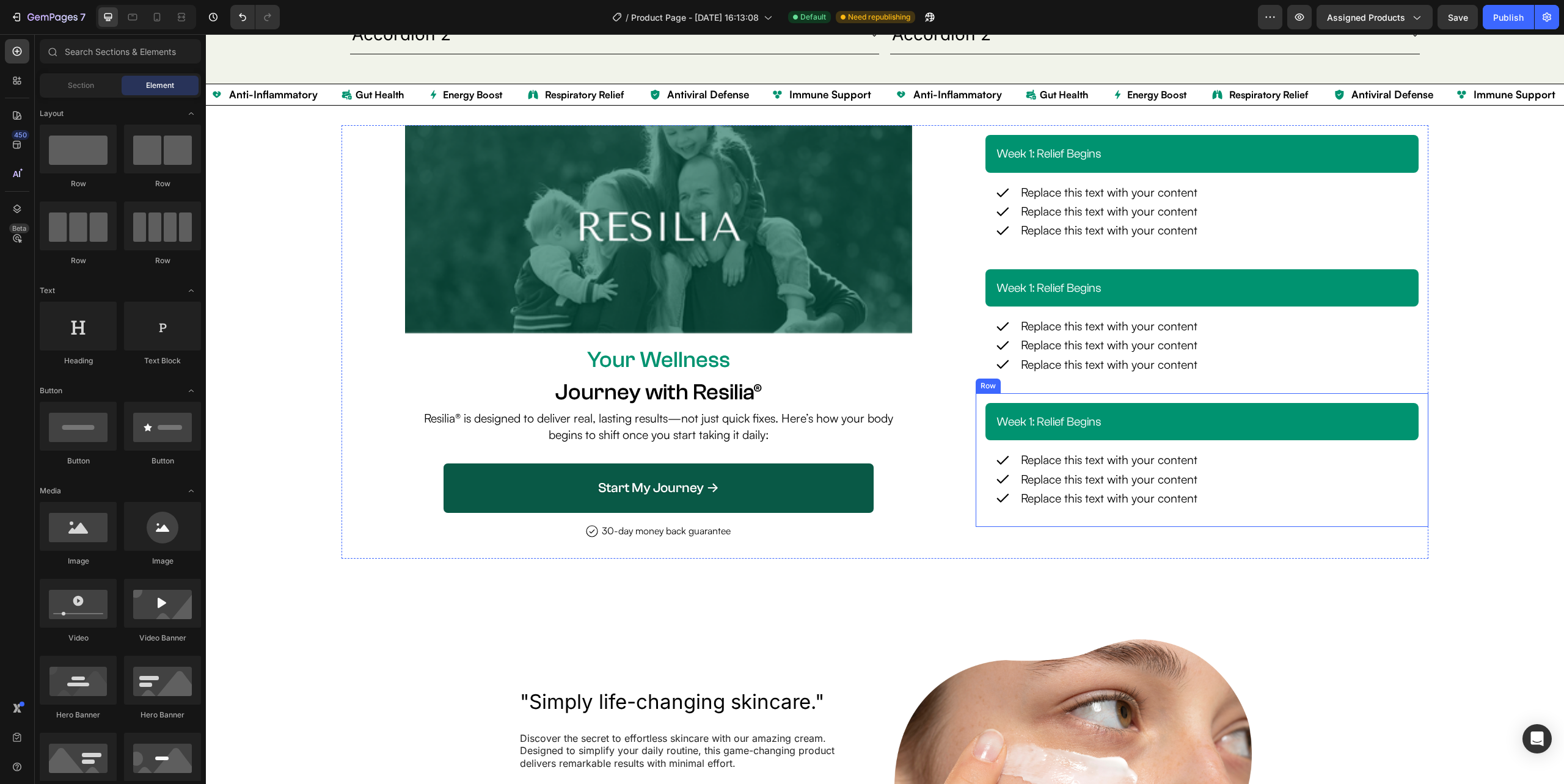
click at [1408, 416] on div "week 1: relief begins Heading Row Icon Replace this text with your content Text…" at bounding box center [1202, 460] width 453 height 134
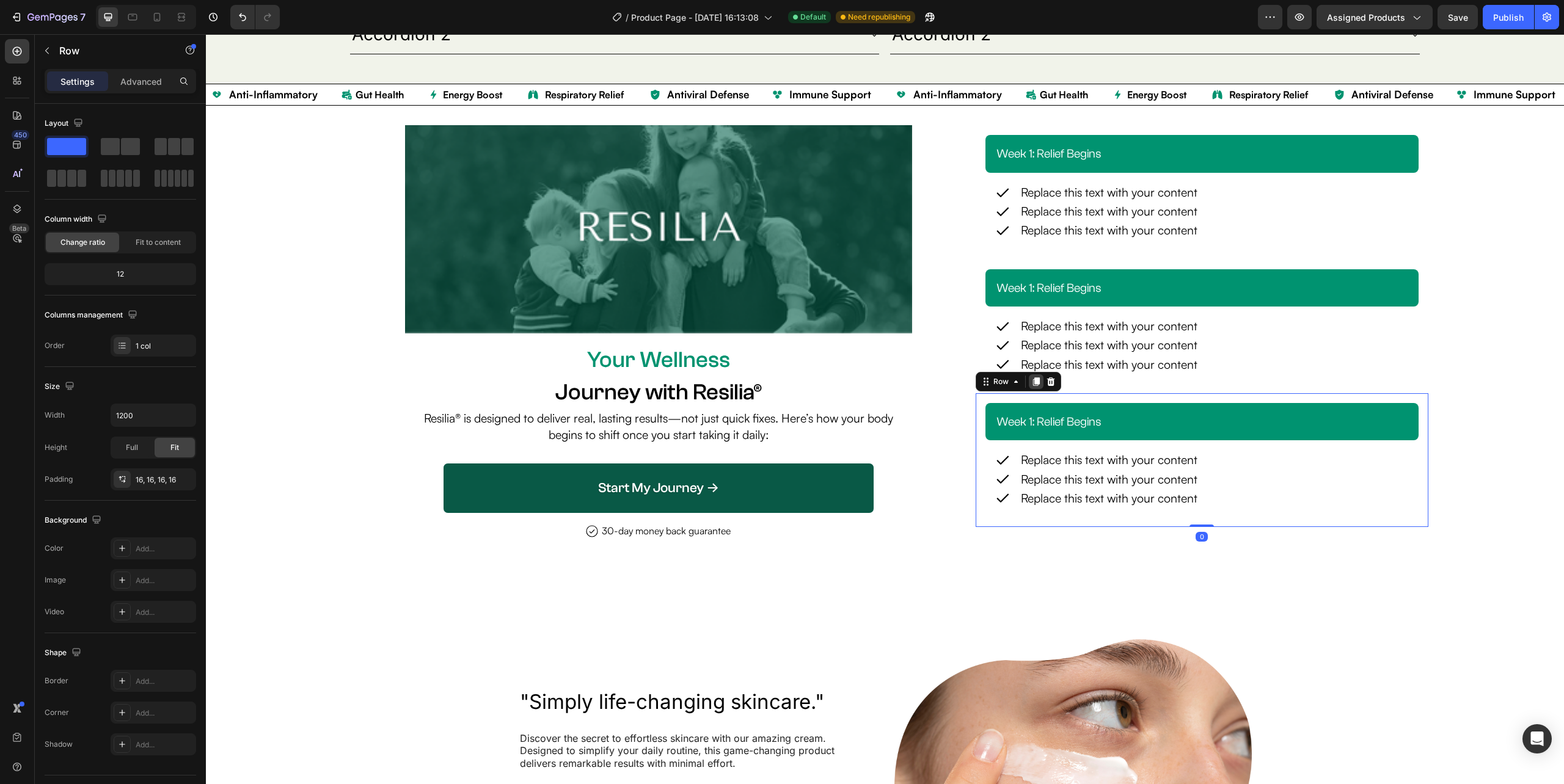
click at [1032, 381] on icon at bounding box center [1035, 381] width 7 height 9
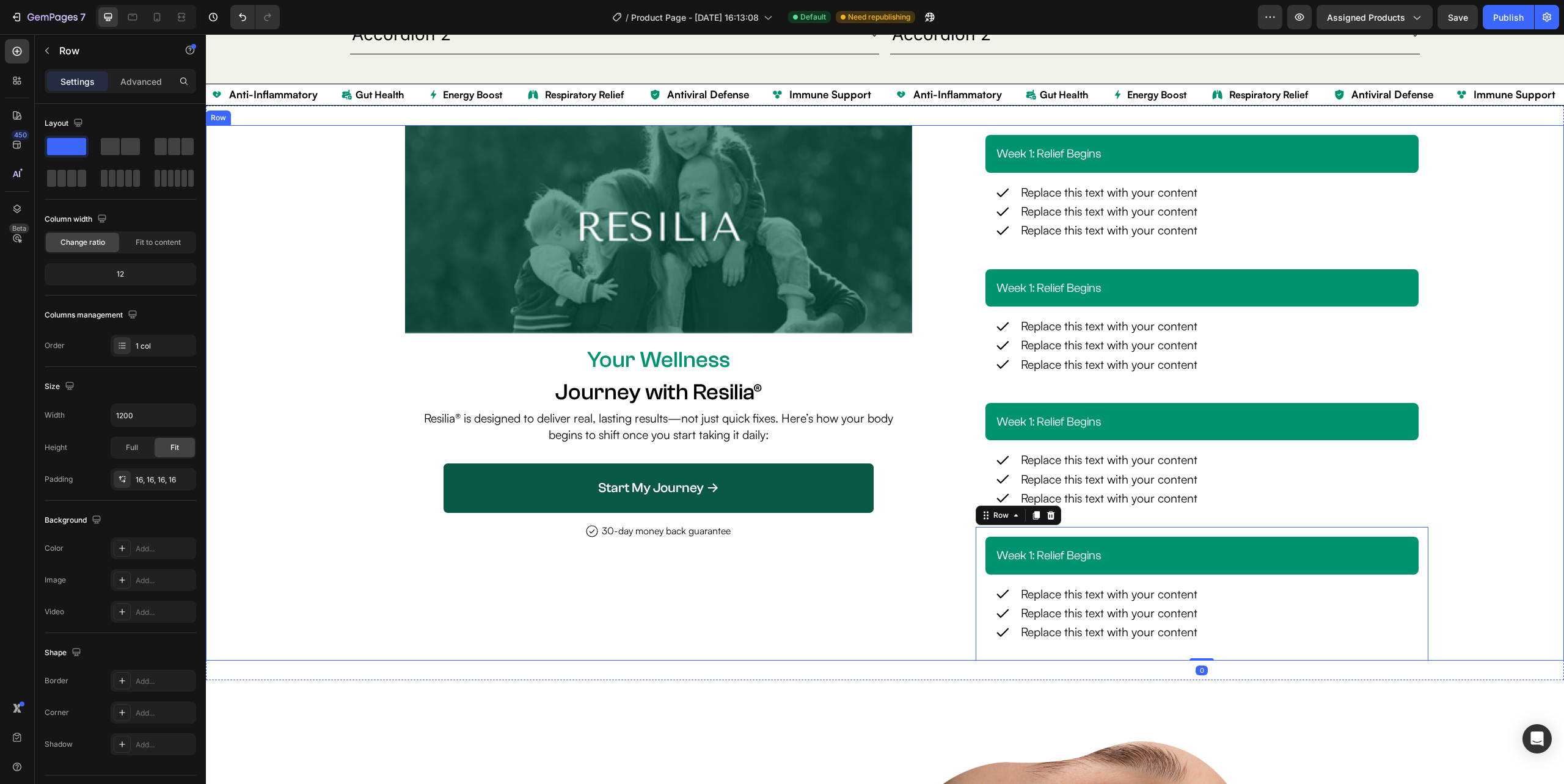
click at [1517, 387] on div "Image Your Wellness Text Block Journey with Resilia® Heading Resilia® is design…" at bounding box center [885, 393] width 1358 height 536
click at [1070, 191] on div "Replace this text with your content" at bounding box center [1109, 192] width 179 height 19
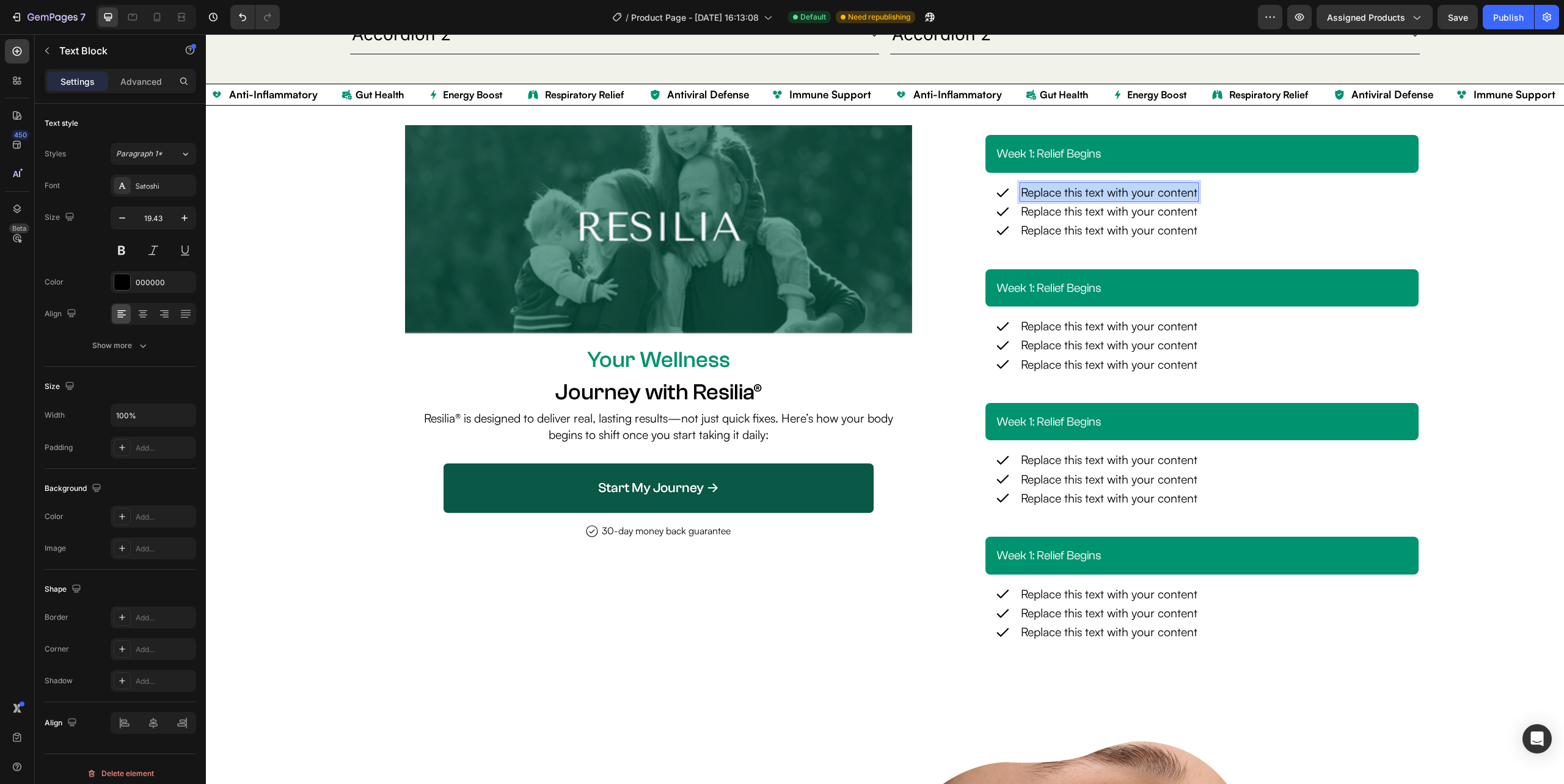
click at [1070, 191] on p "Replace this text with your content" at bounding box center [1109, 192] width 176 height 17
click at [1094, 210] on div "Replace this text with your content" at bounding box center [1109, 211] width 179 height 19
click at [1094, 210] on p "Replace this text with your content" at bounding box center [1109, 211] width 176 height 17
click at [1098, 235] on div "Replace this text with your content" at bounding box center [1109, 230] width 179 height 19
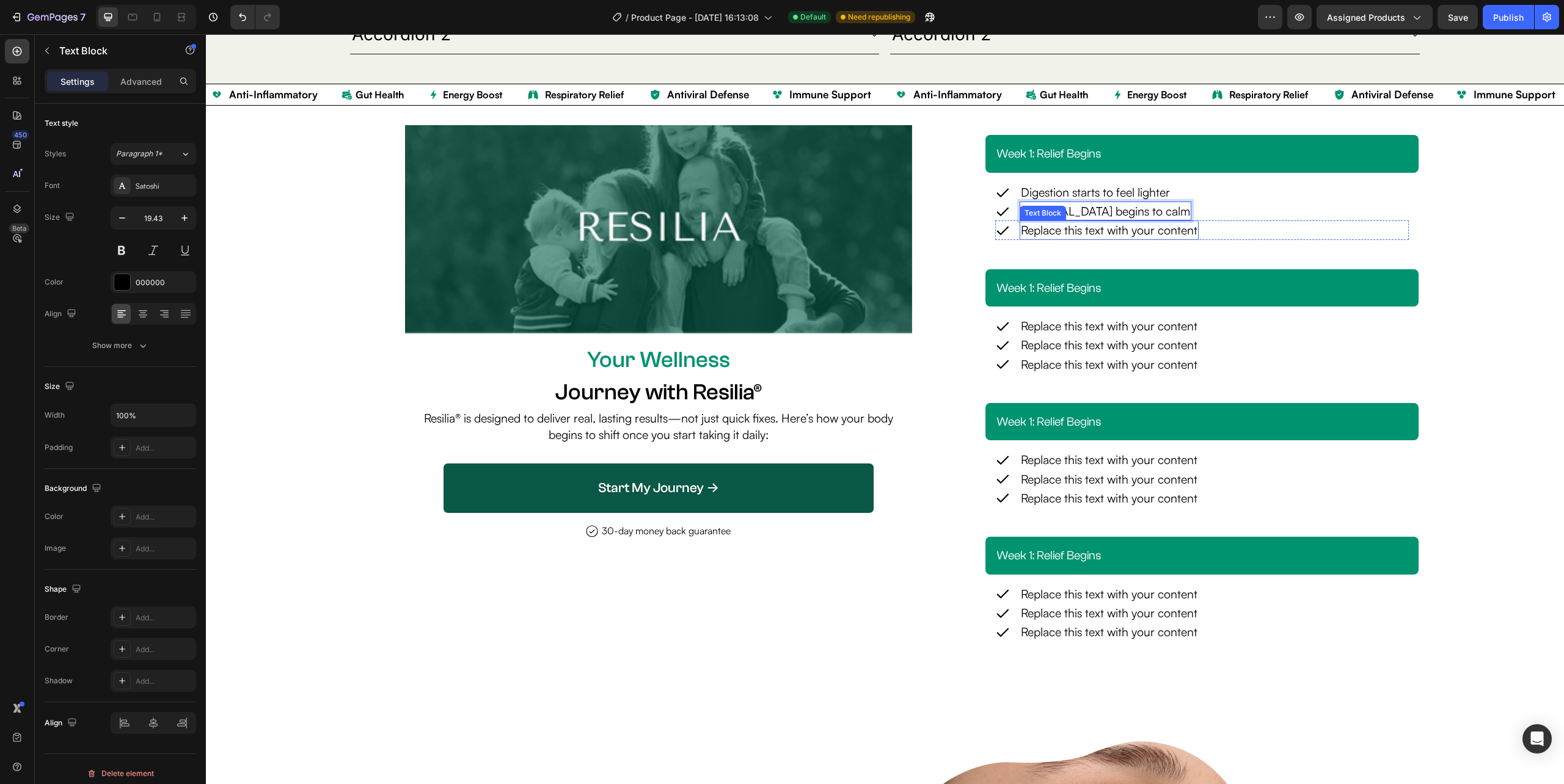
click at [1098, 235] on div "Replace this text with your content" at bounding box center [1109, 230] width 179 height 19
click at [1098, 235] on p "Replace this text with your content" at bounding box center [1109, 230] width 176 height 17
click at [1079, 290] on h2 "week 1: relief begins" at bounding box center [1202, 288] width 414 height 18
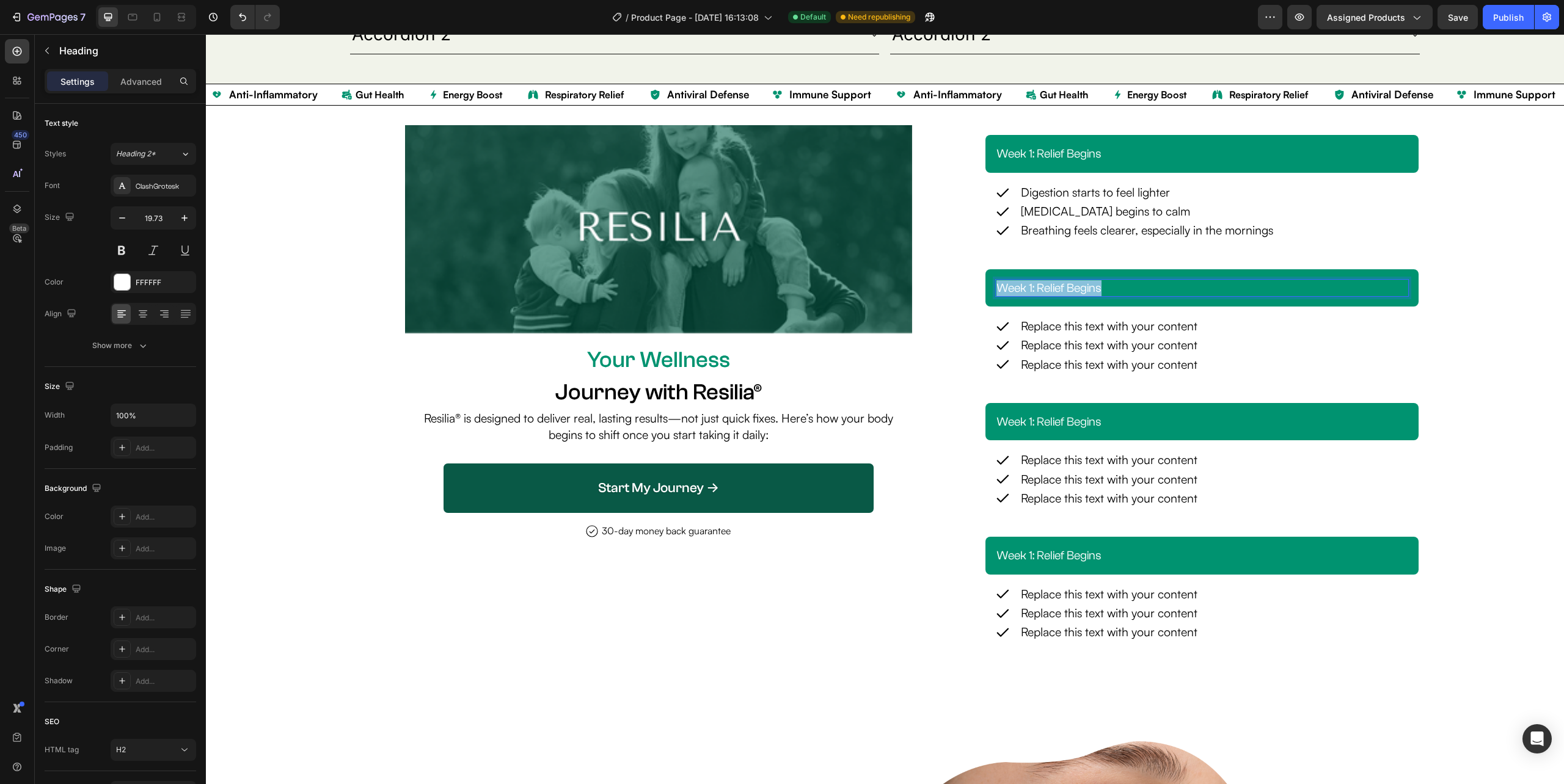
click at [1079, 290] on p "week 1: relief begins" at bounding box center [1201, 288] width 411 height 16
click at [1121, 328] on div "Replace this text with your content" at bounding box center [1109, 326] width 179 height 19
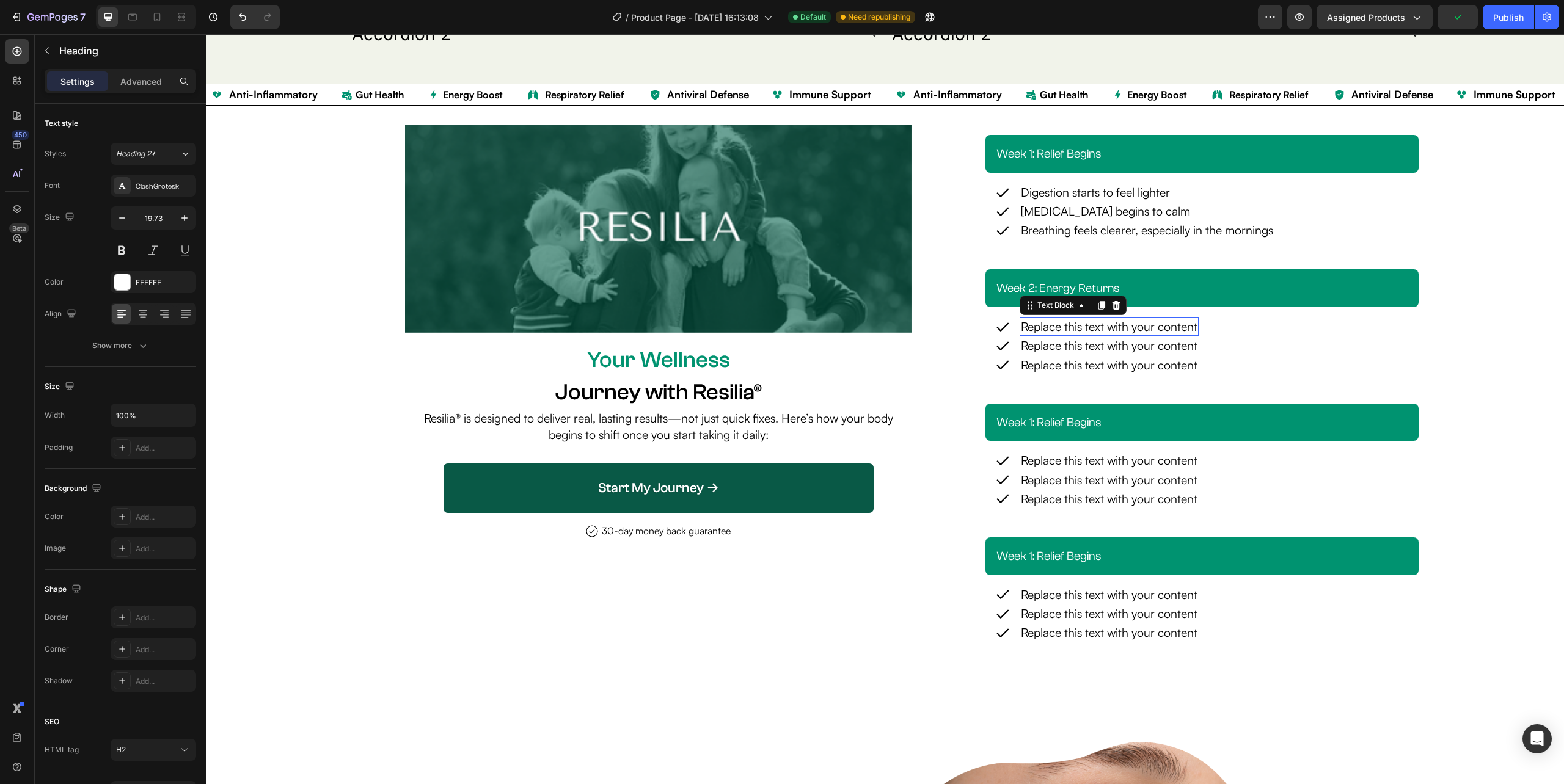
click at [1121, 328] on p "Replace this text with your content" at bounding box center [1109, 326] width 176 height 17
click at [1178, 341] on div "Replace this text with your content" at bounding box center [1109, 345] width 179 height 19
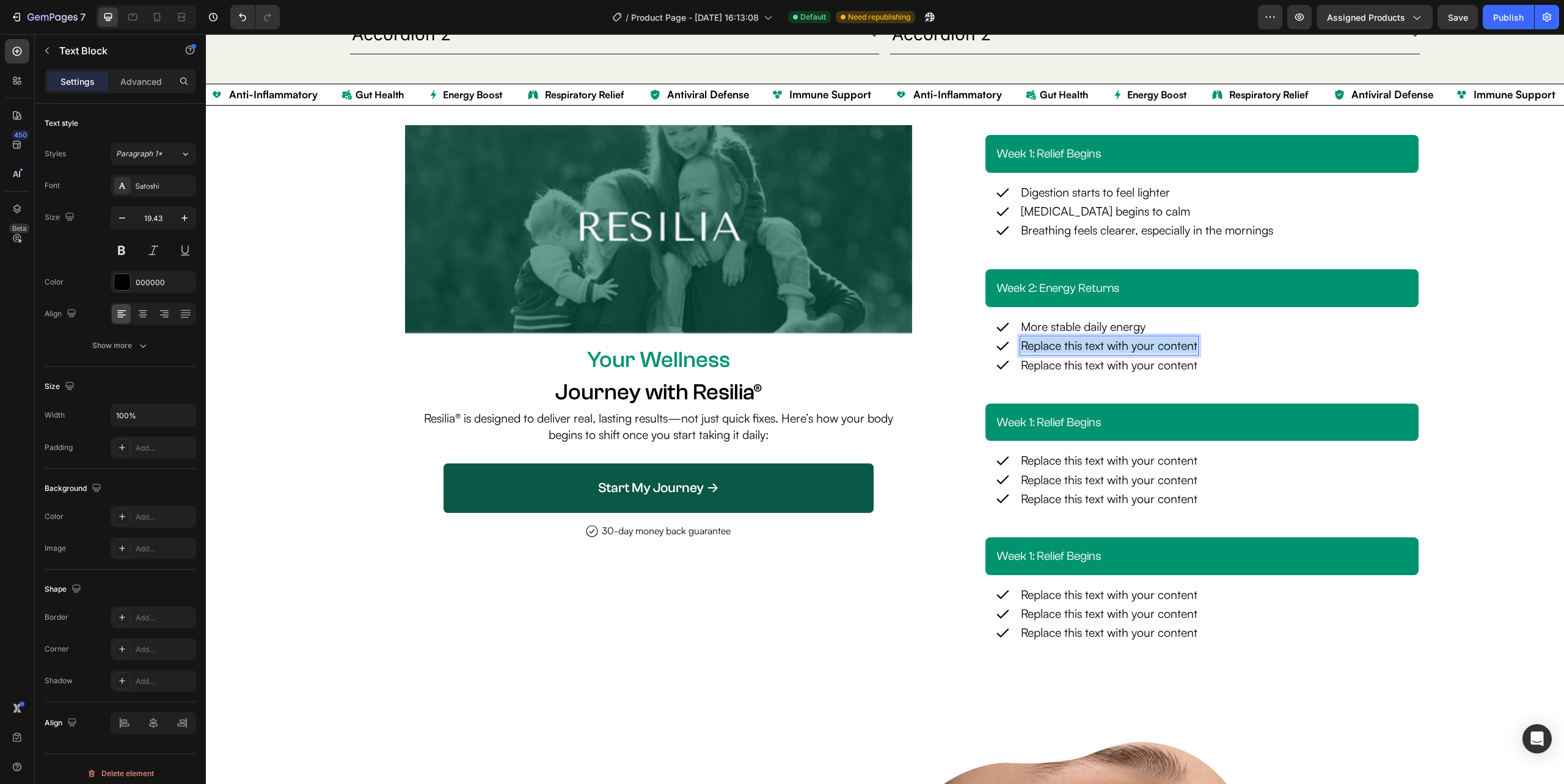
click at [1178, 341] on p "Replace this text with your content" at bounding box center [1109, 345] width 176 height 17
click at [1140, 373] on div "Replace this text with your content" at bounding box center [1109, 365] width 179 height 19
click at [1099, 423] on h2 "week 1: relief begins" at bounding box center [1202, 422] width 414 height 18
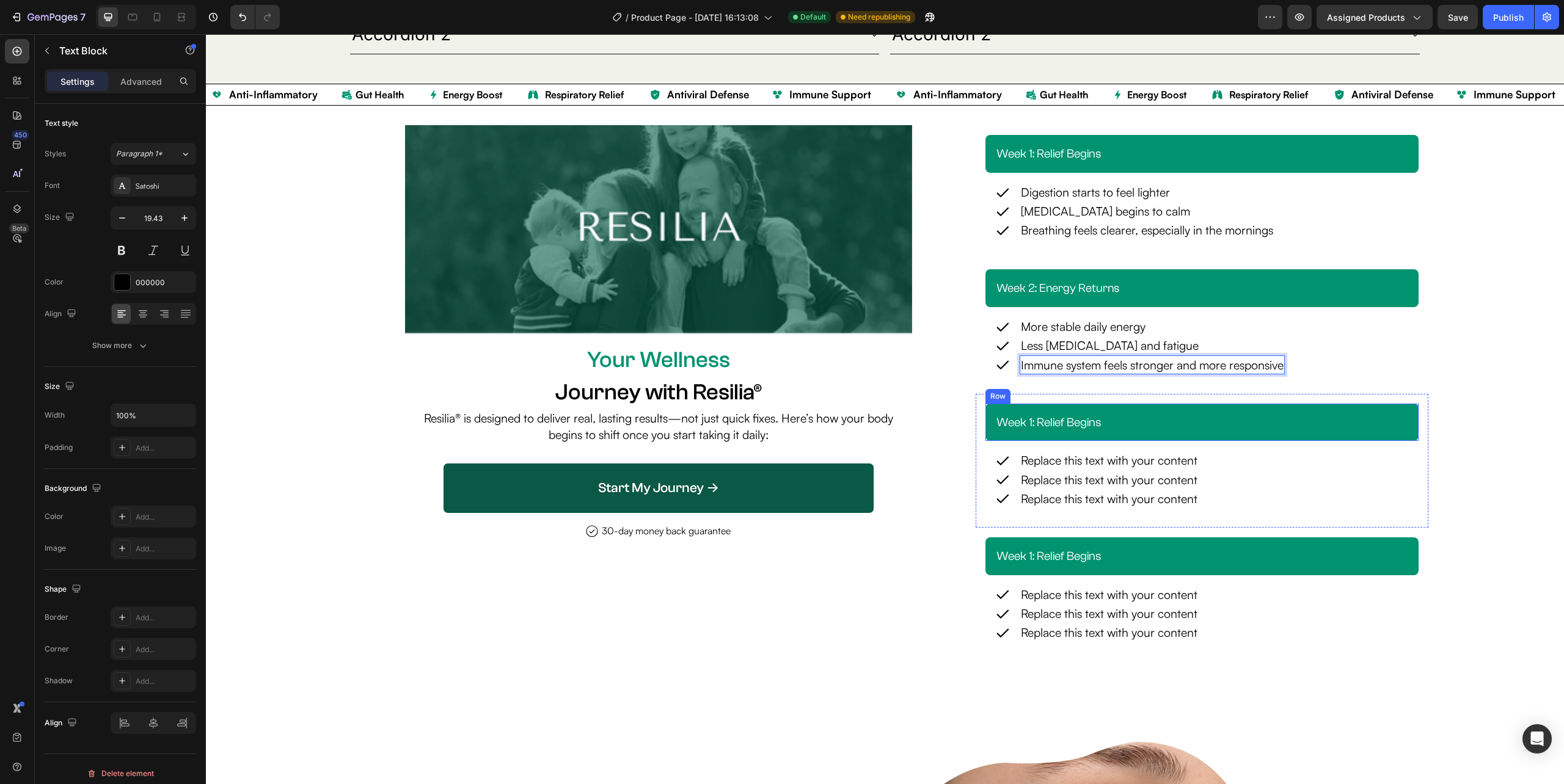
click at [1099, 423] on h2 "week 1: relief begins" at bounding box center [1202, 422] width 414 height 18
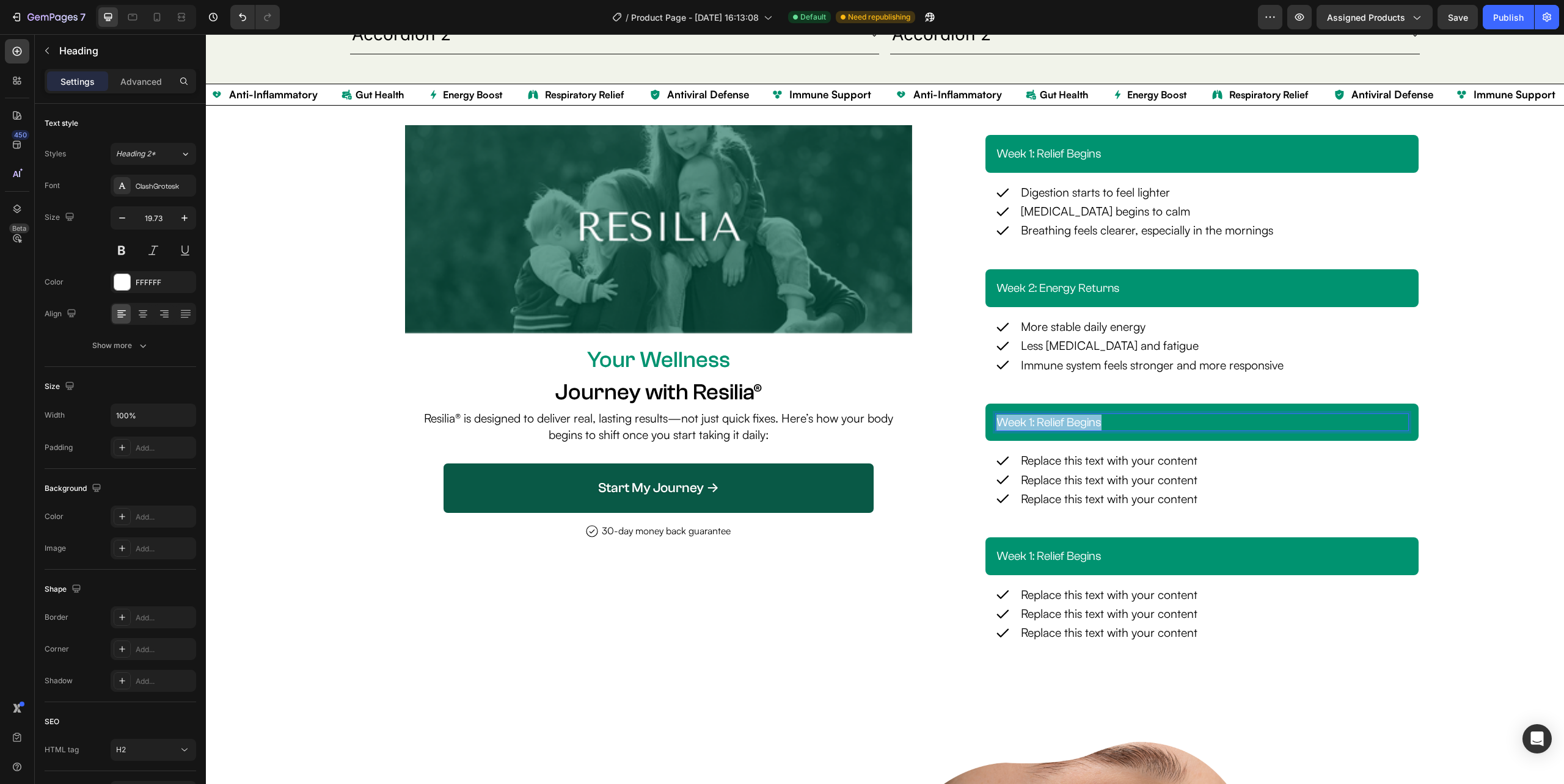
click at [1099, 423] on p "week 1: relief begins" at bounding box center [1201, 423] width 411 height 16
click at [1049, 146] on h2 "week 1: relief begins" at bounding box center [1202, 154] width 414 height 18
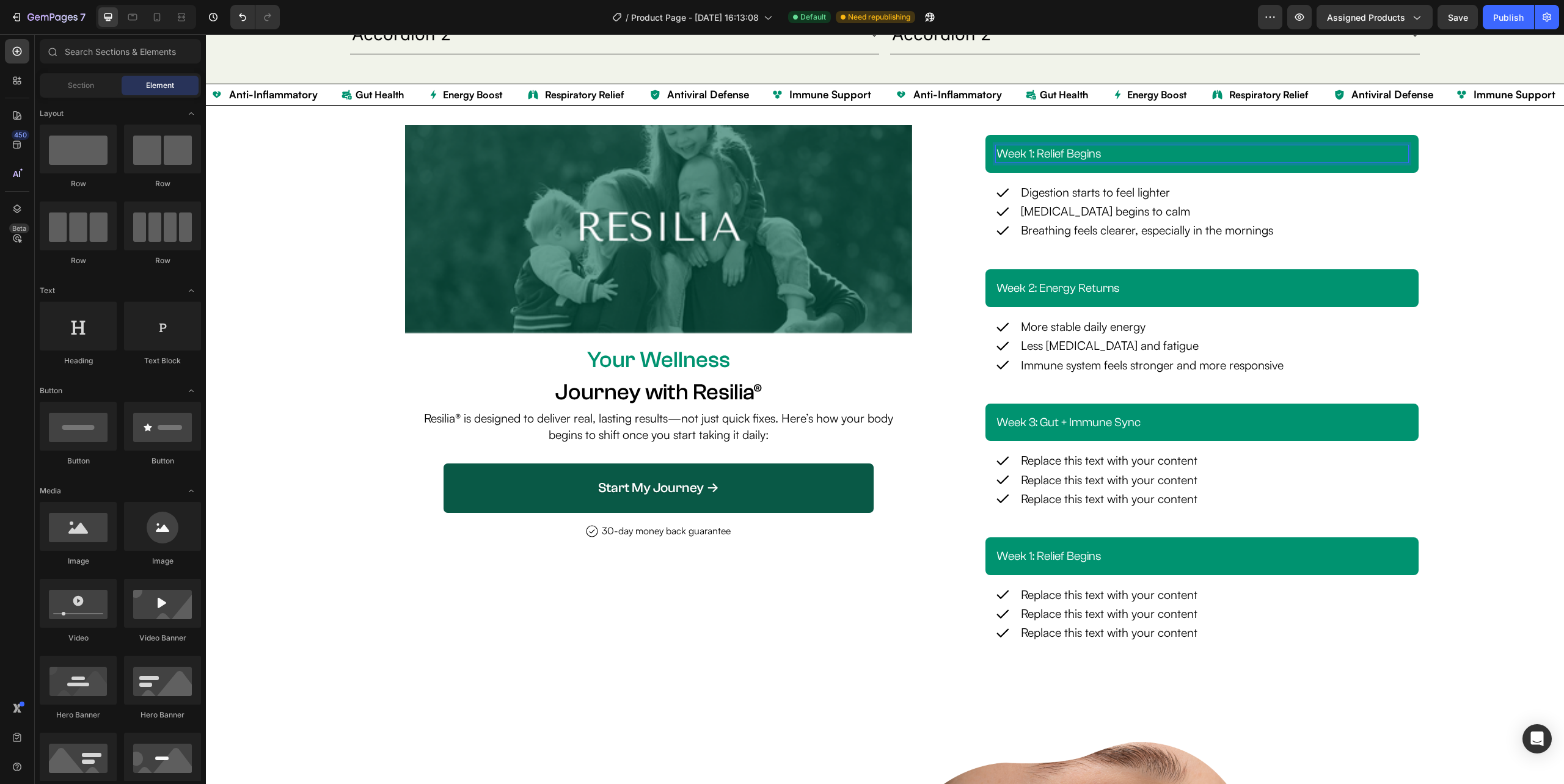
click at [1041, 132] on div at bounding box center [1041, 132] width 0 height 0
click at [1091, 150] on p "week 1: relief begins" at bounding box center [1201, 154] width 411 height 16
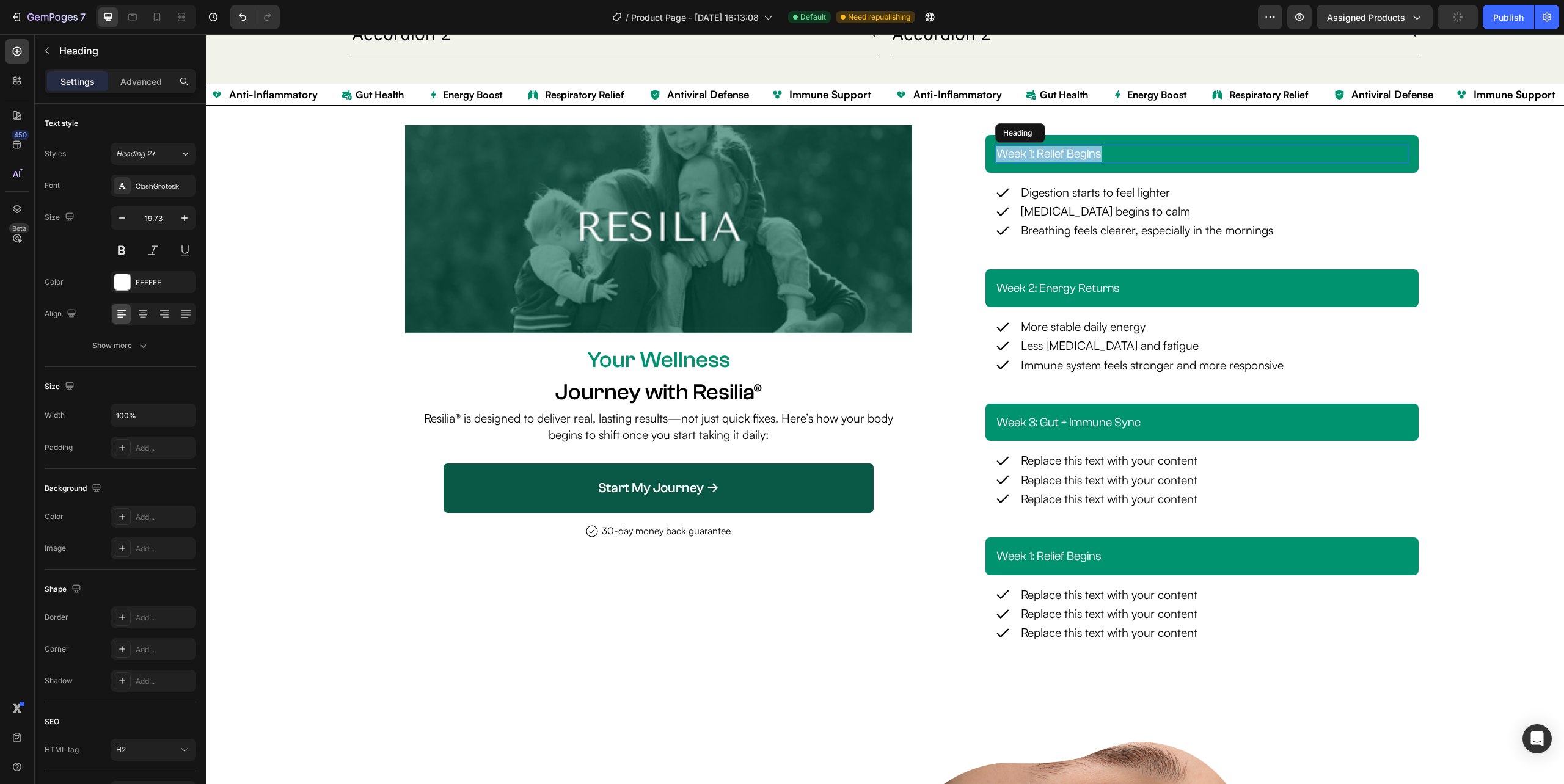
click at [1091, 150] on p "week 1: relief begins" at bounding box center [1201, 154] width 411 height 16
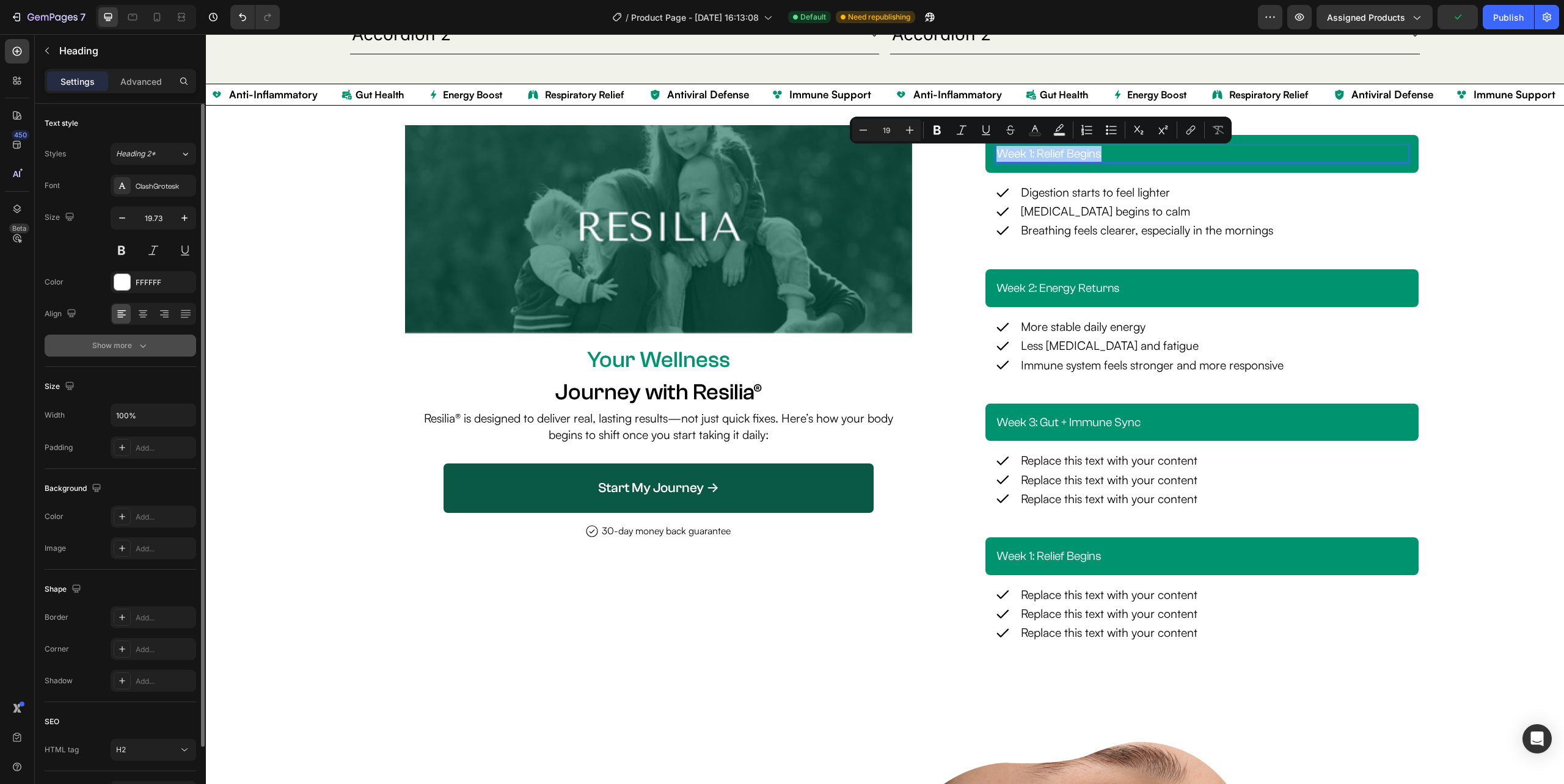
click at [138, 352] on button "Show more" at bounding box center [120, 346] width 151 height 22
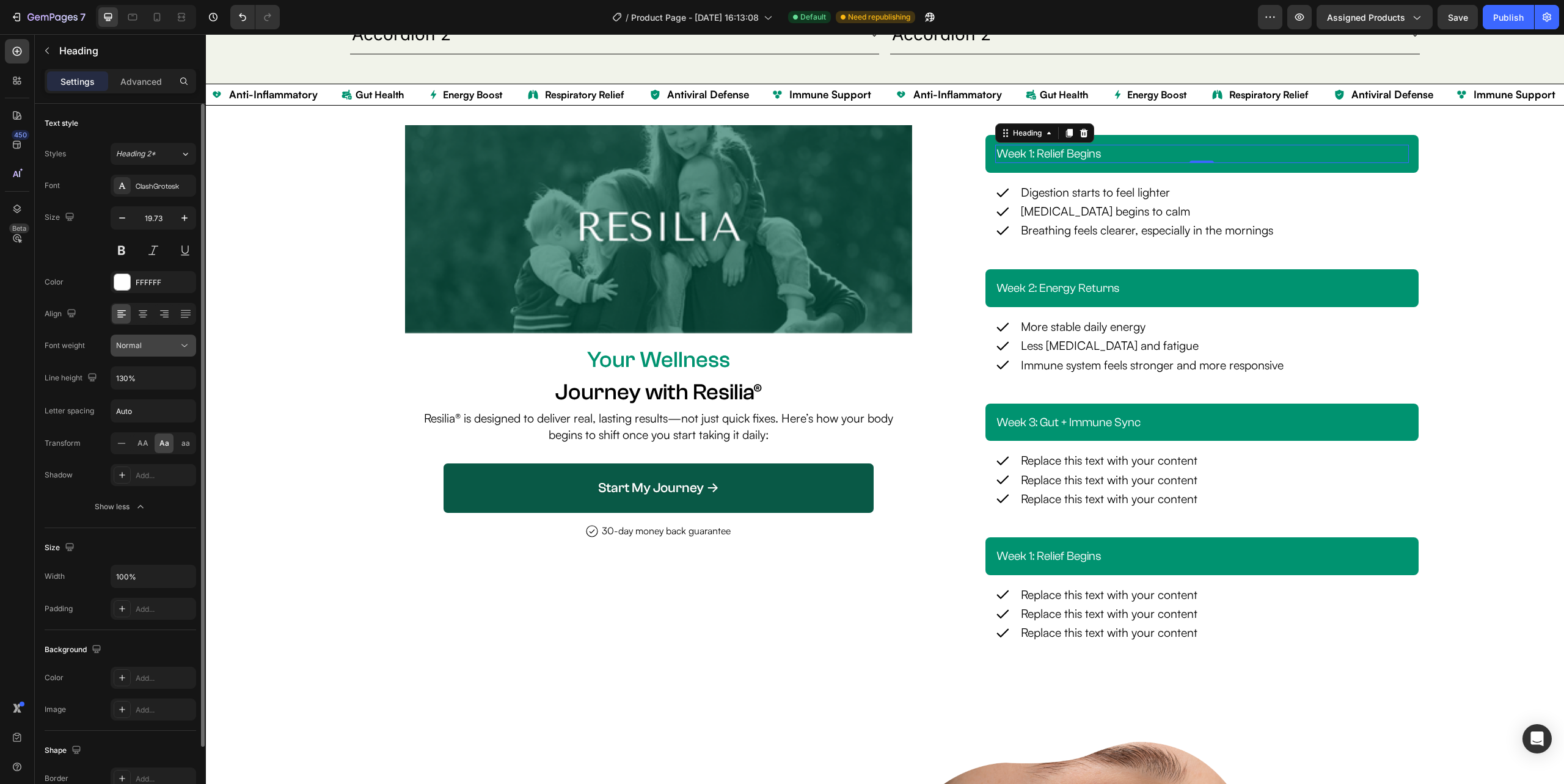
click at [150, 345] on div "Normal" at bounding box center [147, 345] width 63 height 11
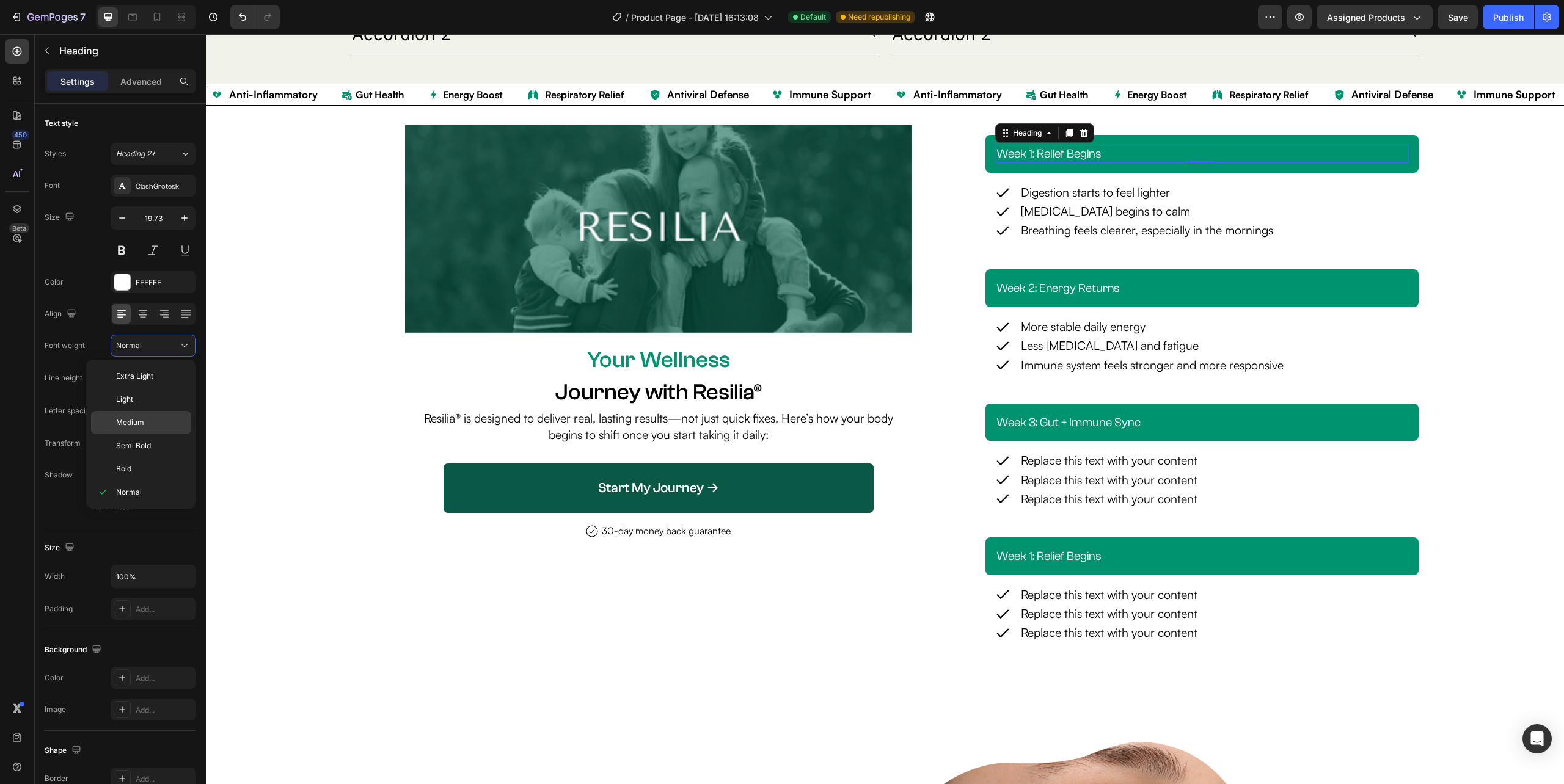
click at [146, 427] on p "Medium" at bounding box center [151, 422] width 70 height 11
click at [1231, 275] on div "⁠⁠⁠⁠⁠⁠⁠ Week 2: Energy Returns Heading Row" at bounding box center [1201, 288] width 433 height 39
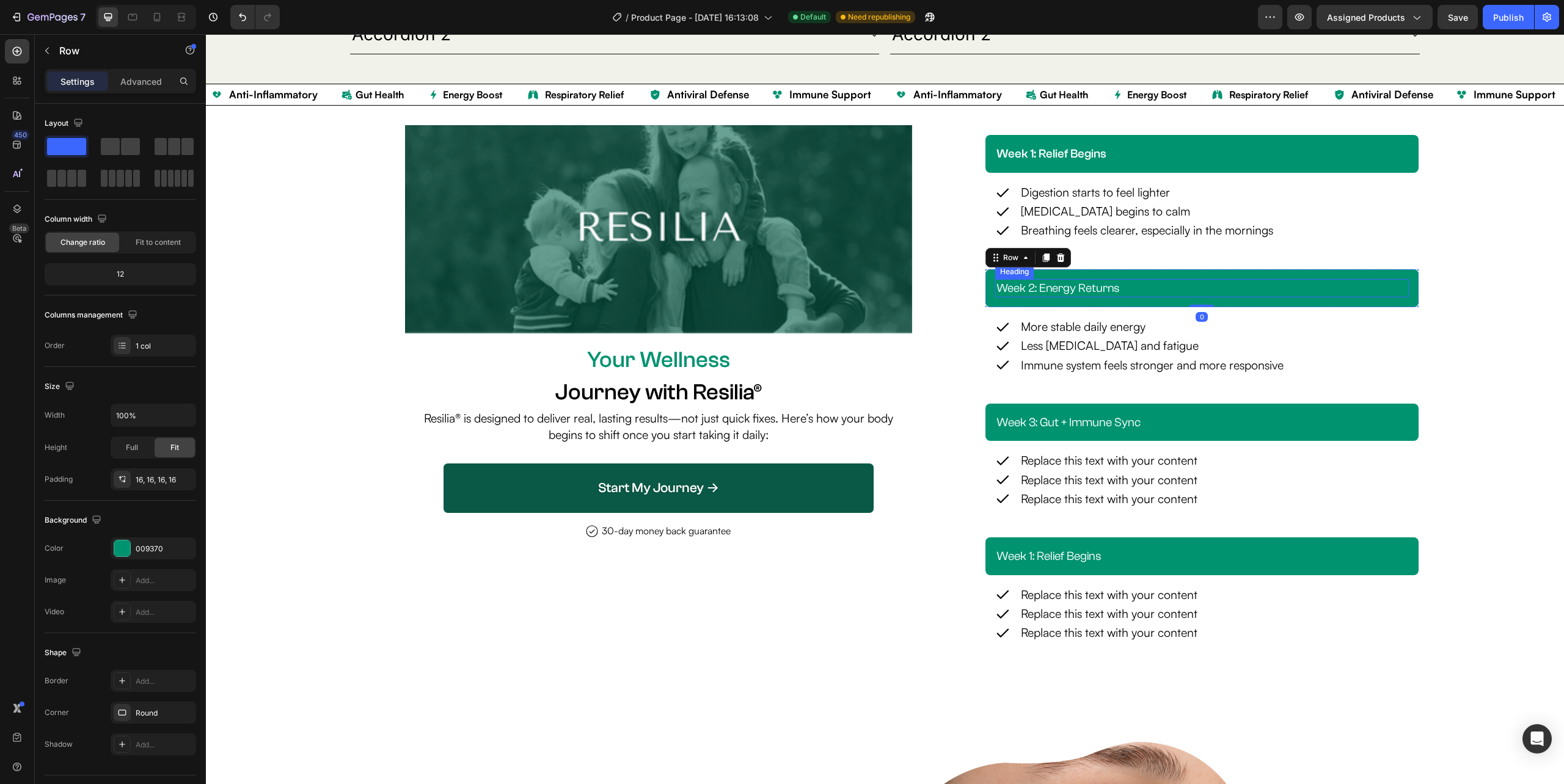
click at [1094, 286] on span "Week 2: Energy Returns" at bounding box center [1057, 288] width 123 height 13
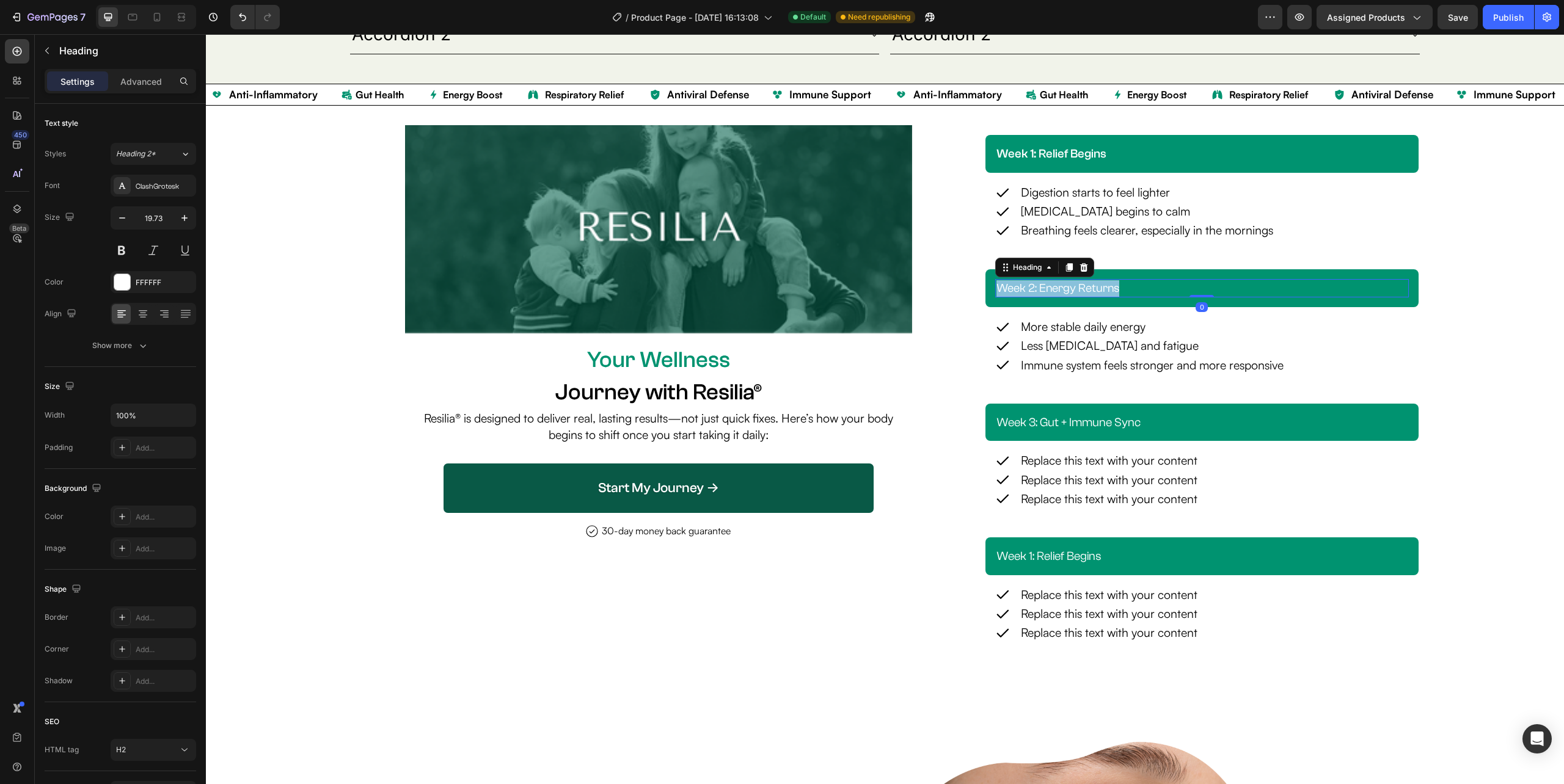
click at [1094, 286] on span "Week 2: Energy Returns" at bounding box center [1057, 288] width 123 height 13
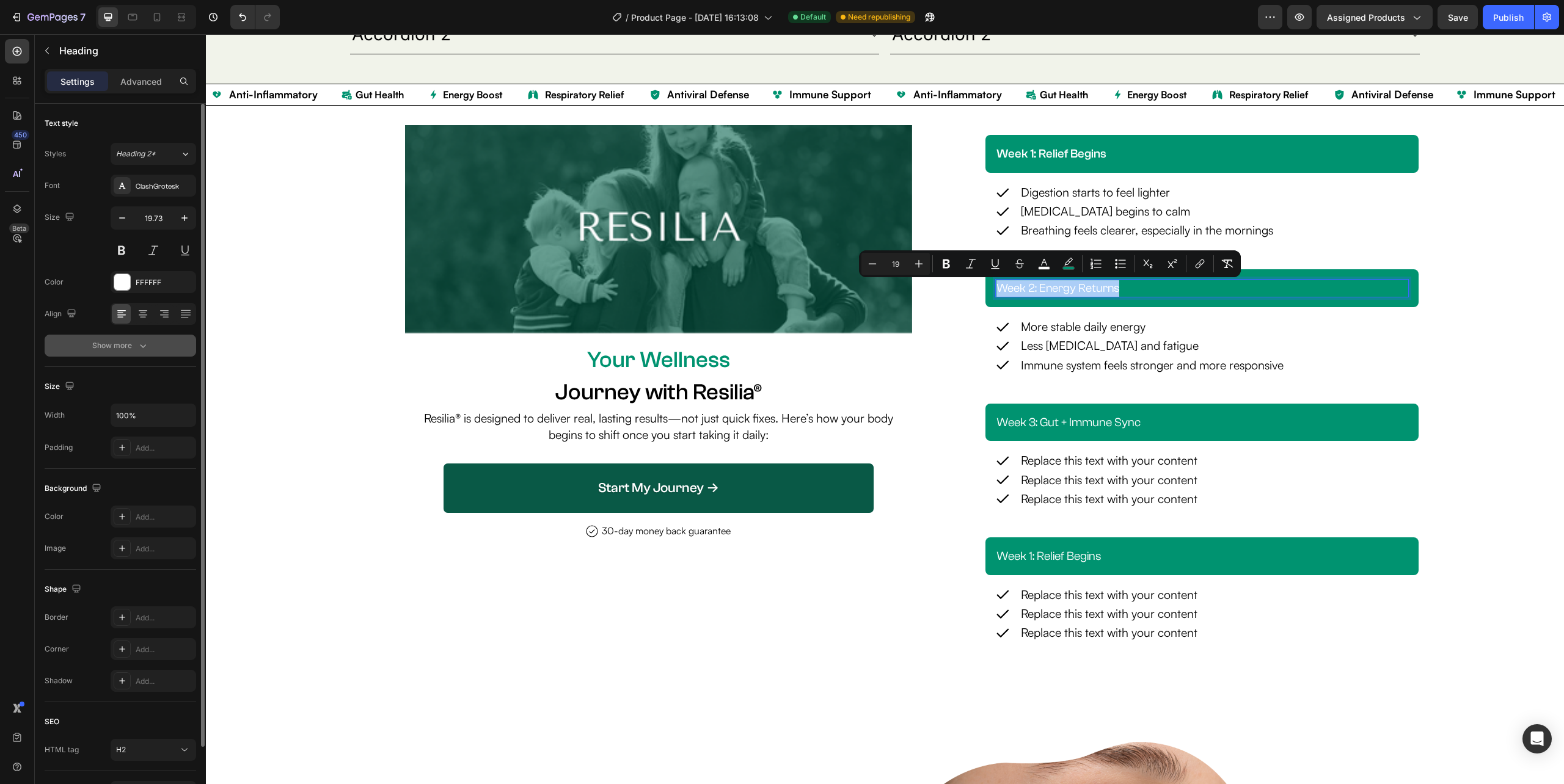
click at [135, 352] on button "Show more" at bounding box center [120, 346] width 151 height 22
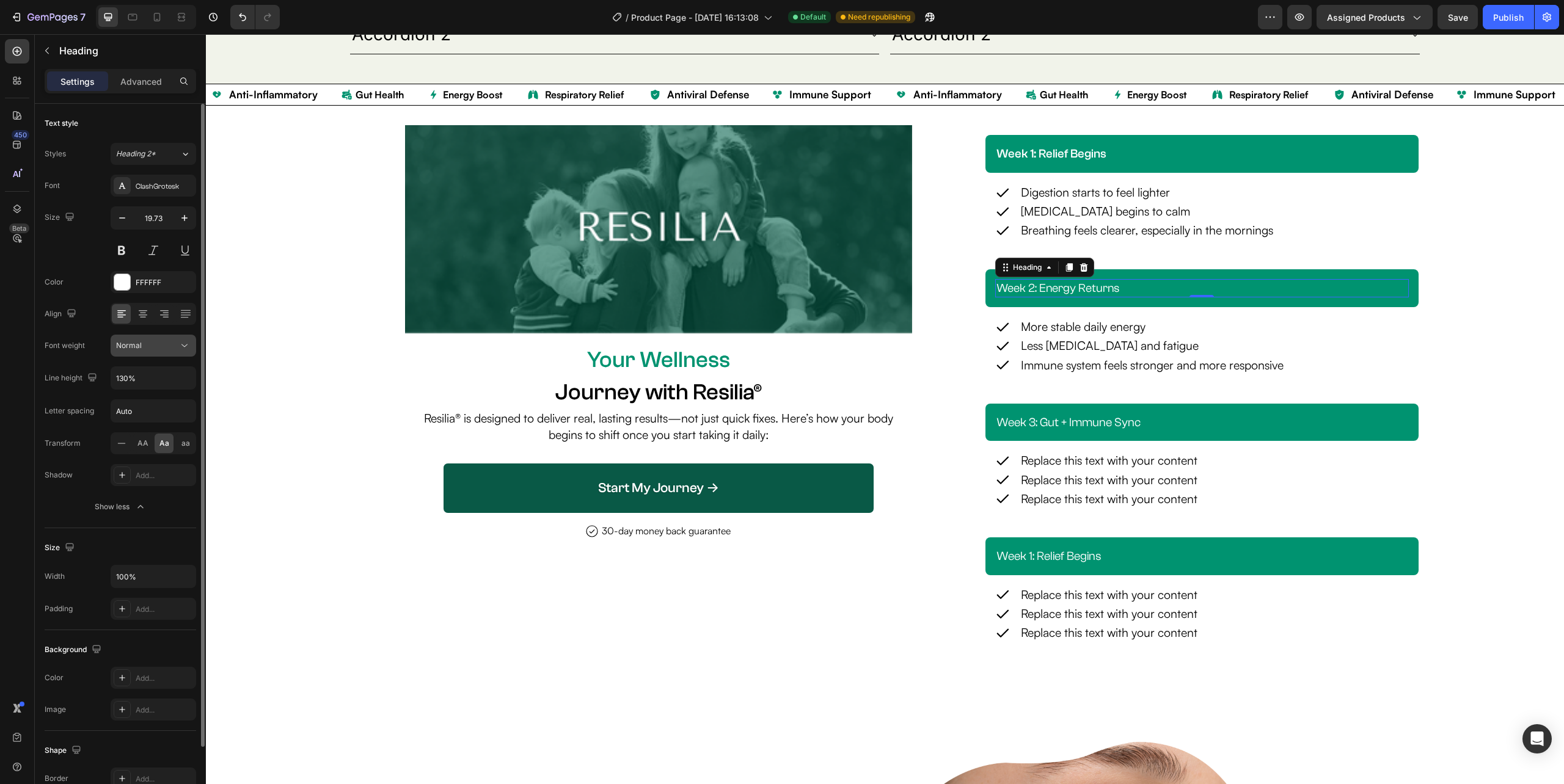
click at [142, 348] on div "Normal" at bounding box center [147, 345] width 63 height 11
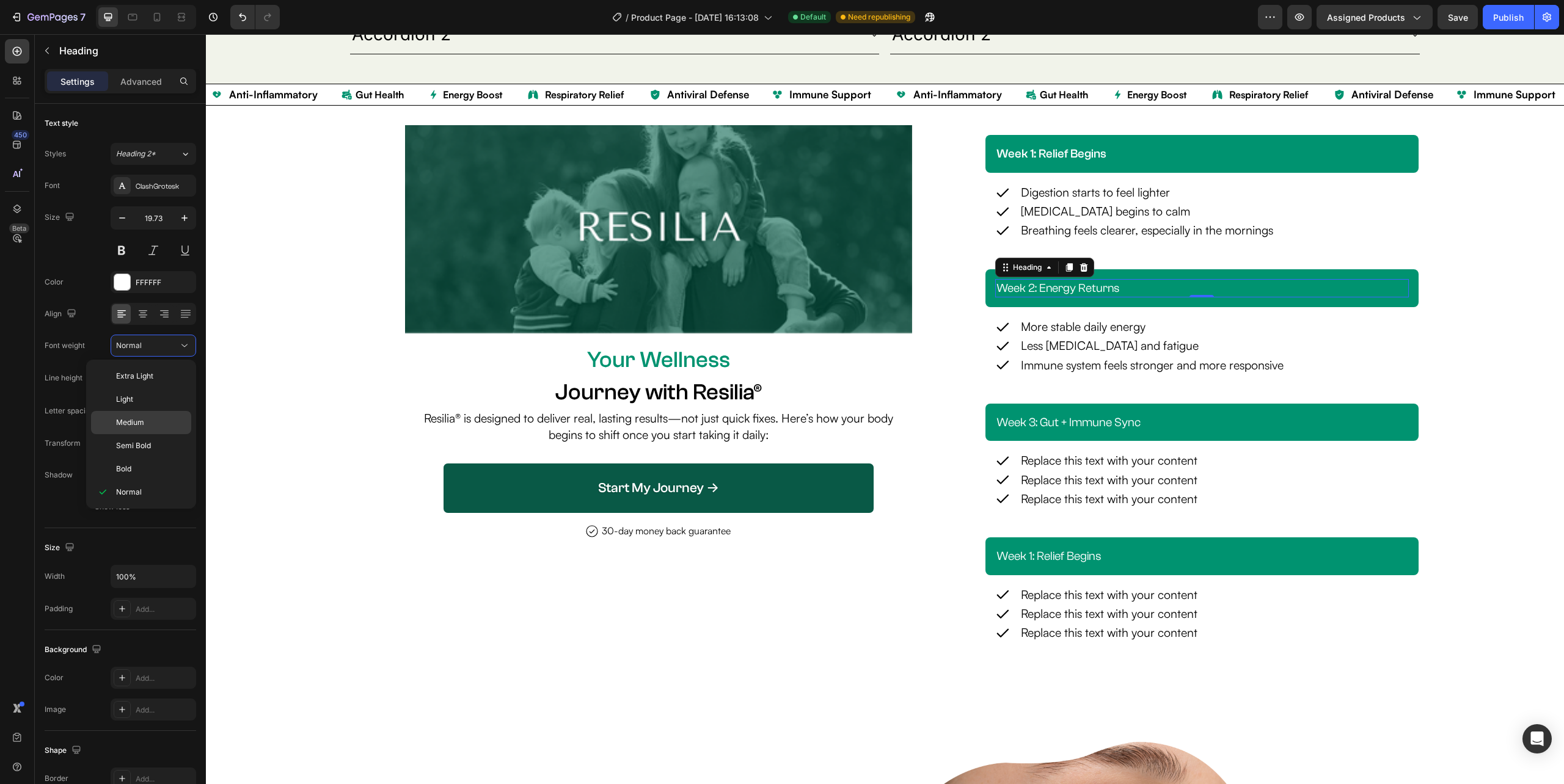
click at [138, 421] on span "Medium" at bounding box center [130, 422] width 28 height 11
click at [1134, 424] on p "Week 3: Gut + Immune Sync" at bounding box center [1201, 423] width 411 height 16
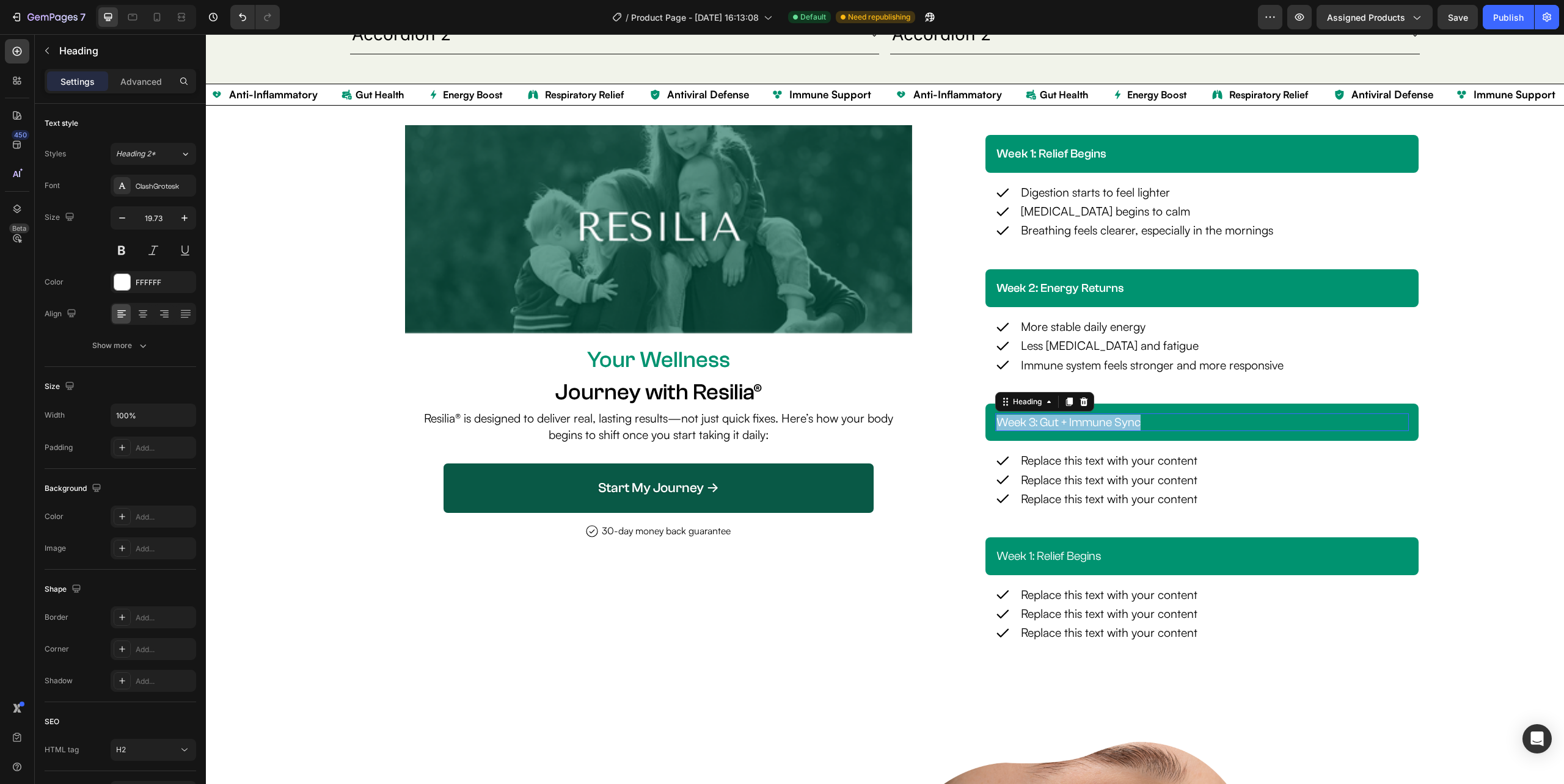
click at [1134, 424] on p "Week 3: Gut + Immune Sync" at bounding box center [1201, 423] width 411 height 16
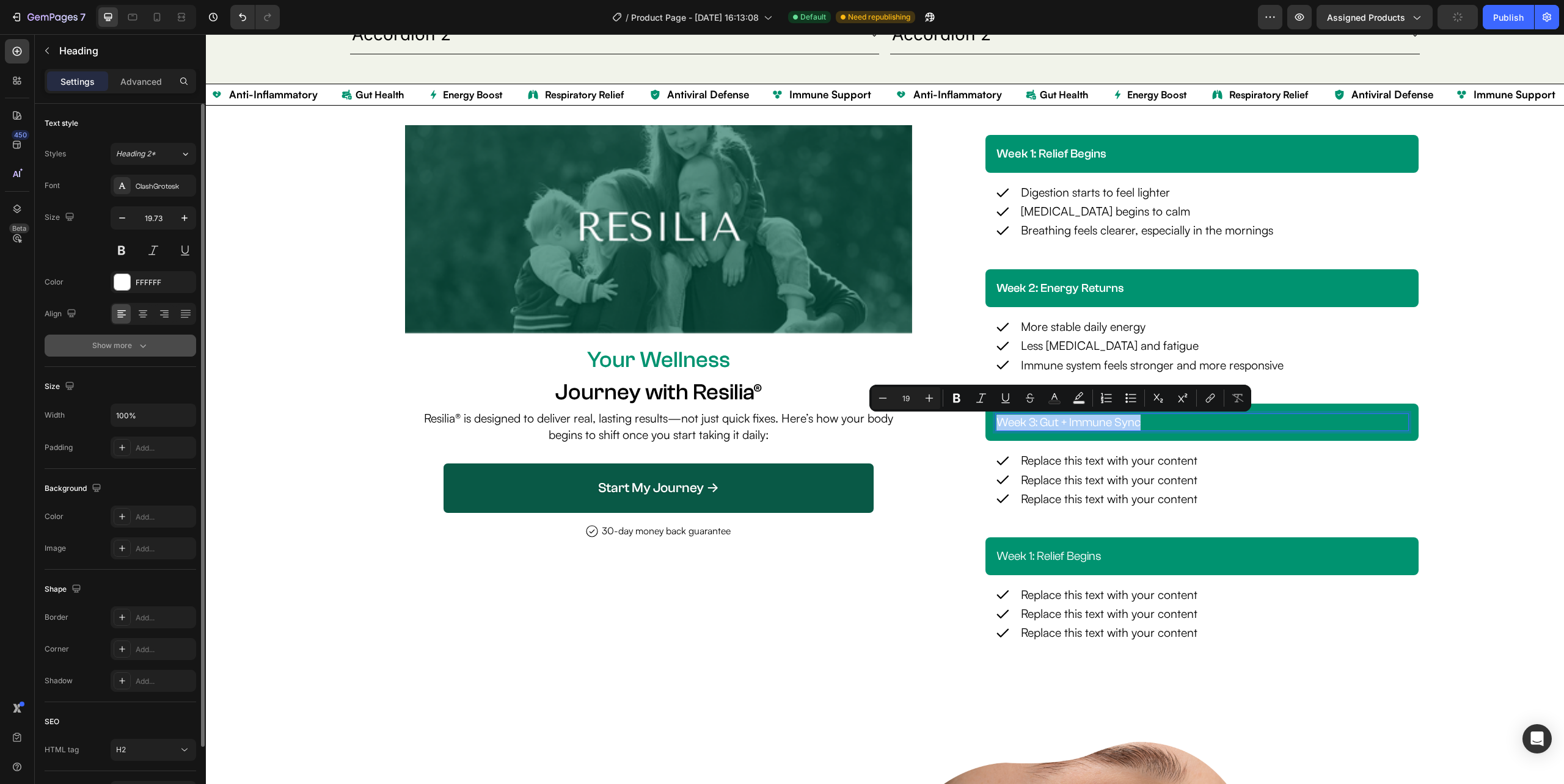
click at [131, 348] on div "Show more" at bounding box center [121, 345] width 57 height 12
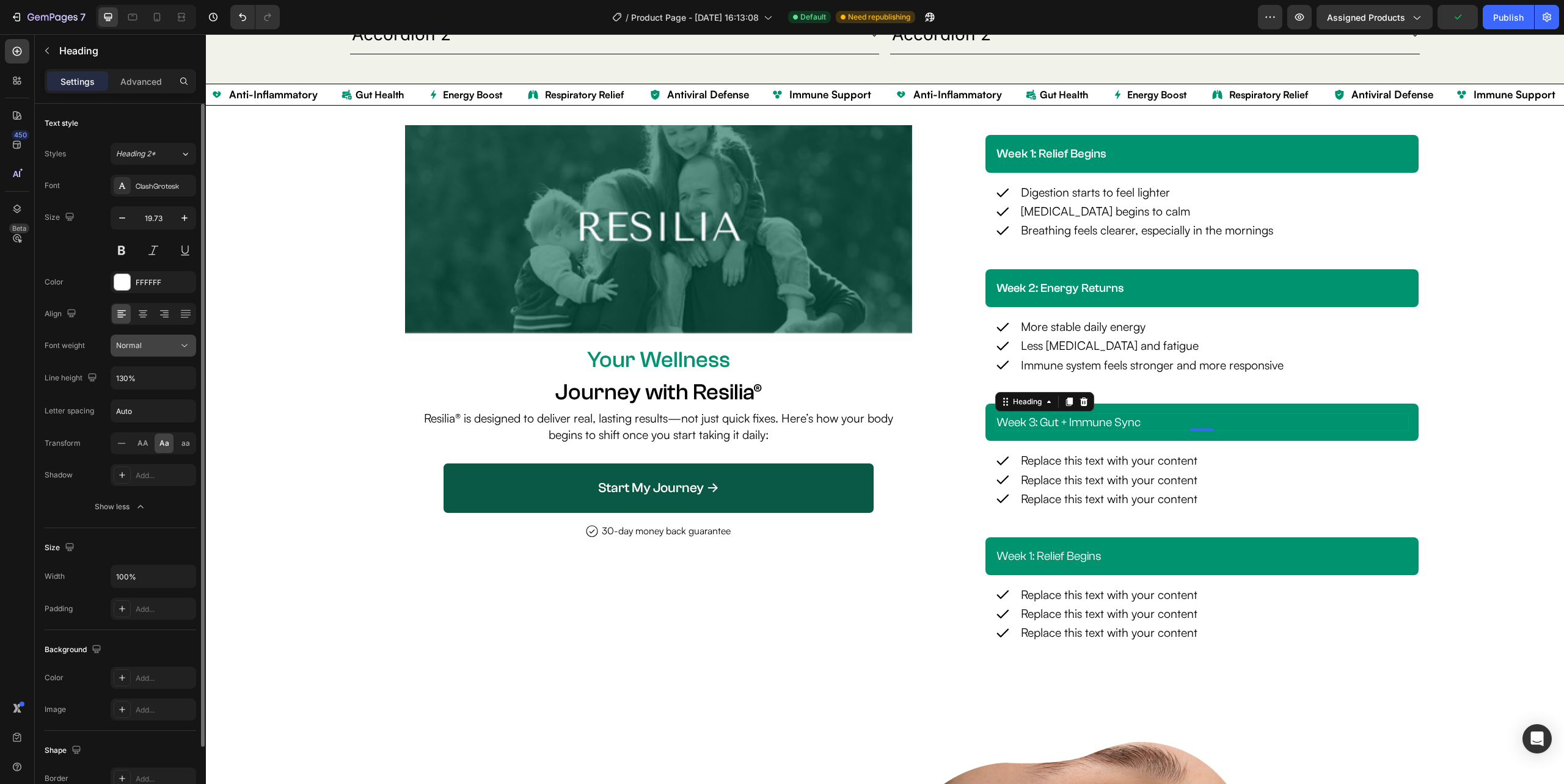
click at [154, 349] on div "Normal" at bounding box center [147, 345] width 63 height 11
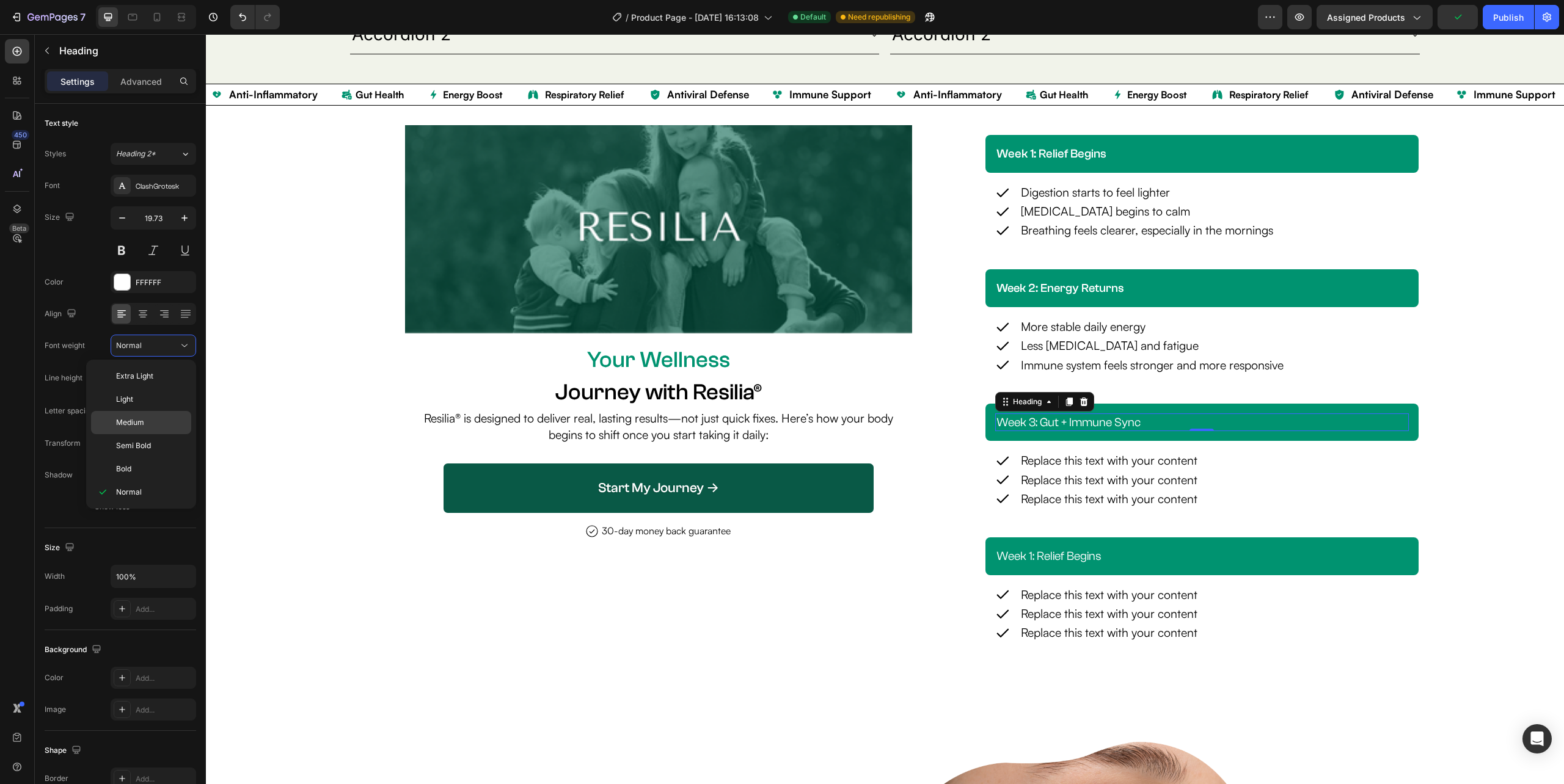
click at [151, 426] on p "Medium" at bounding box center [151, 422] width 70 height 11
click at [1099, 558] on h2 "week 1: relief begins" at bounding box center [1202, 556] width 414 height 18
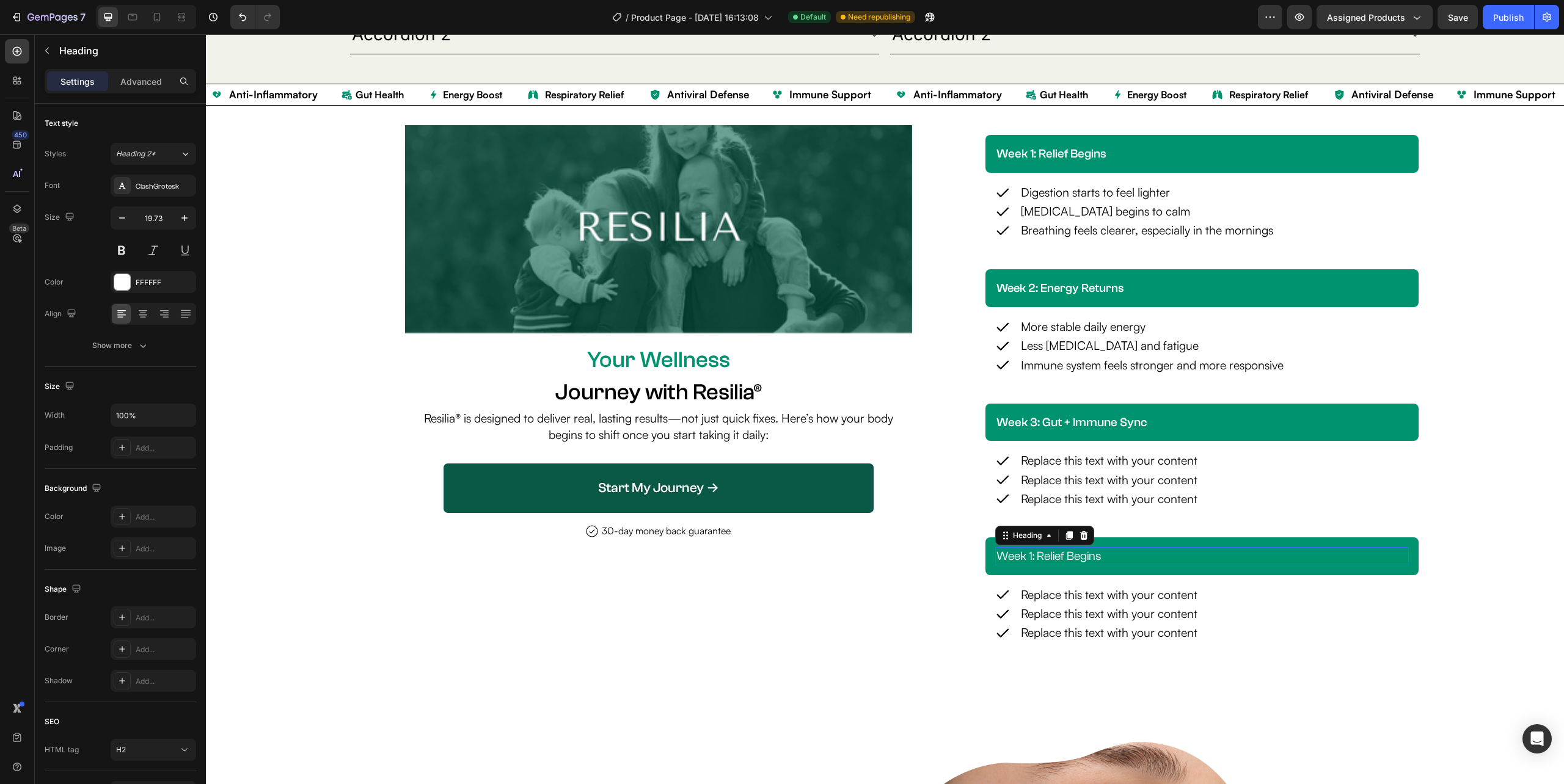
click at [1099, 558] on h2 "week 1: relief begins" at bounding box center [1202, 556] width 414 height 18
click at [1099, 558] on p "week 1: relief begins" at bounding box center [1201, 556] width 411 height 16
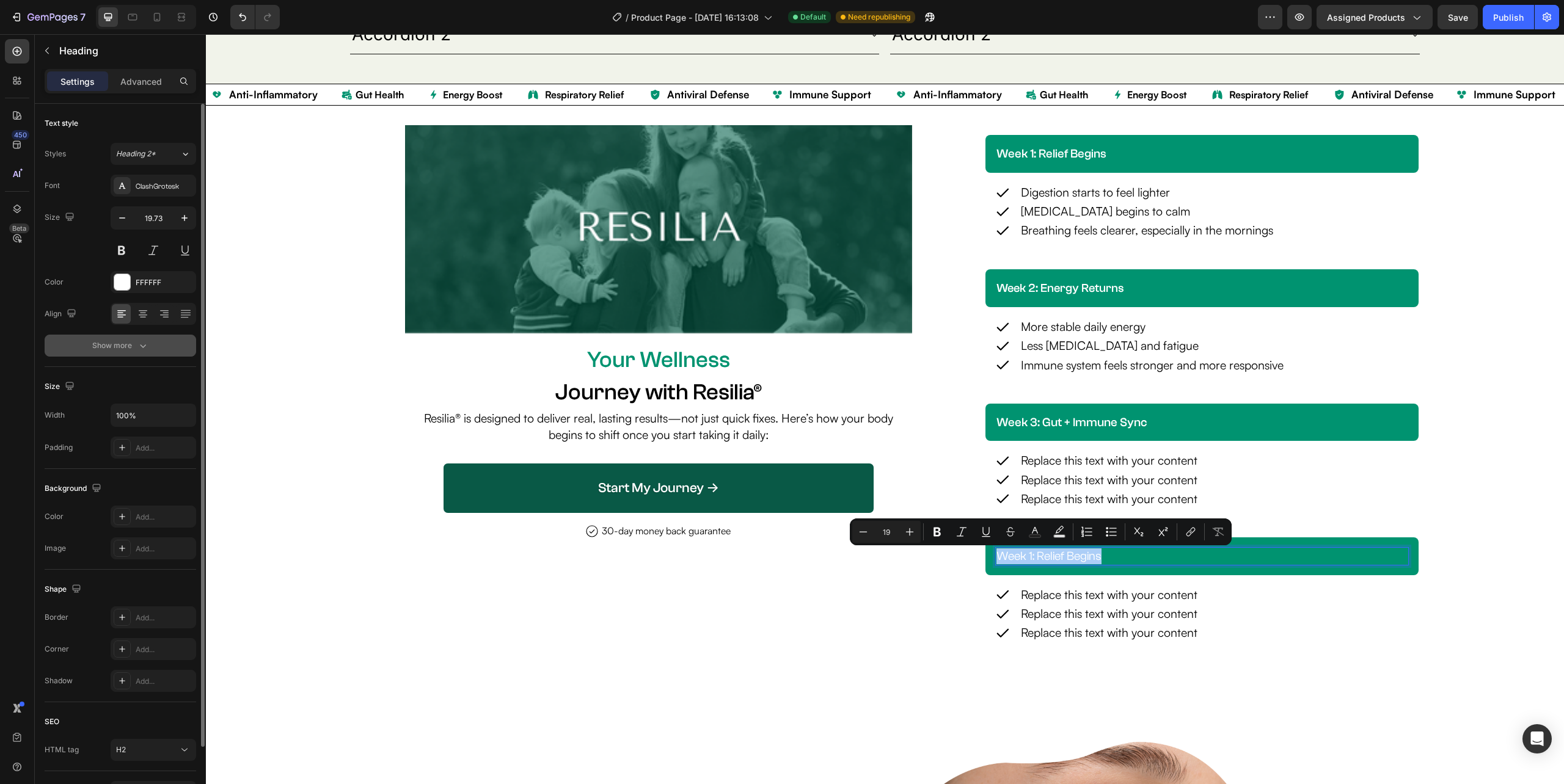
click at [145, 355] on button "Show more" at bounding box center [120, 346] width 151 height 22
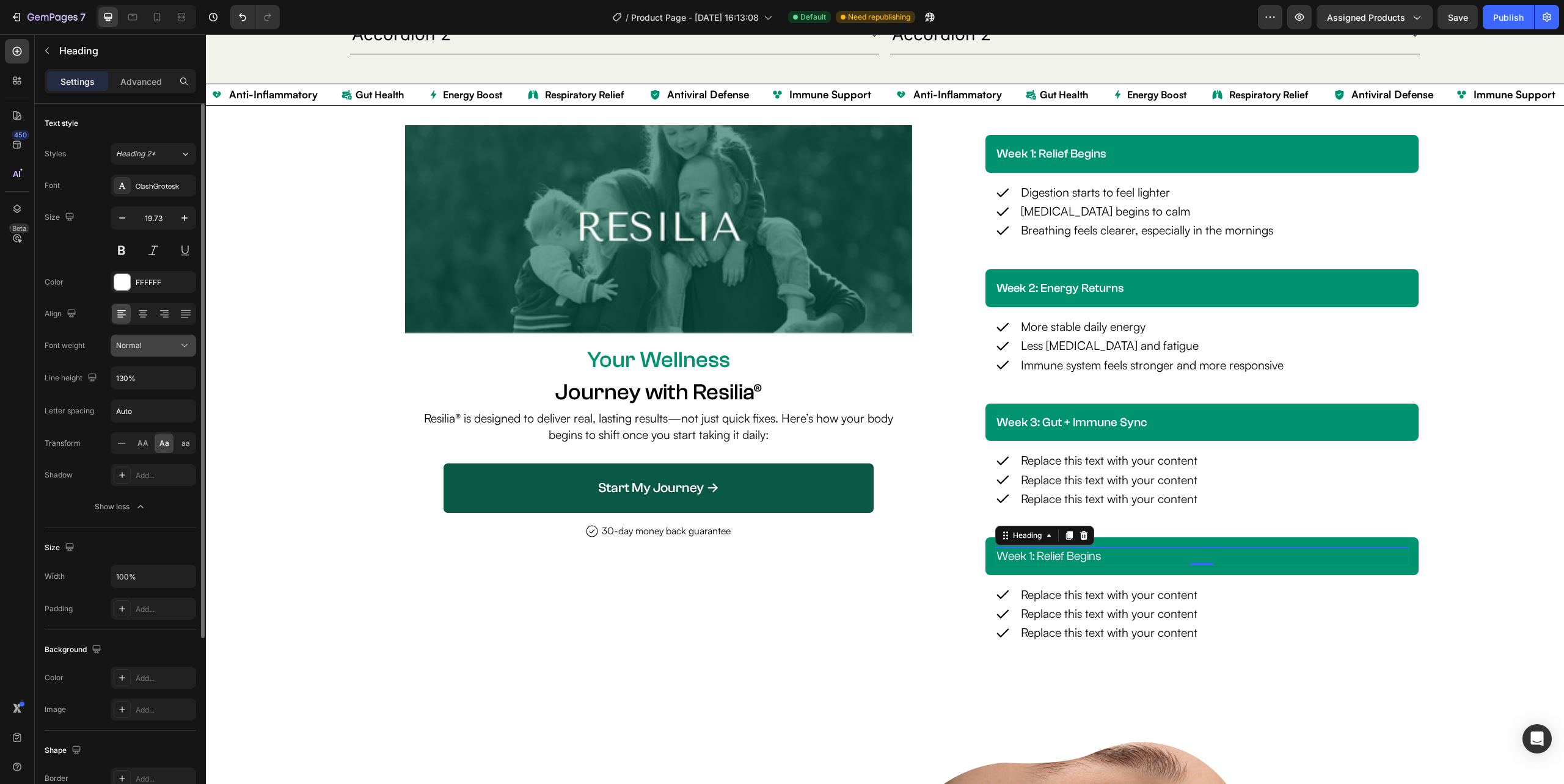
click at [147, 344] on div "Normal" at bounding box center [147, 345] width 63 height 11
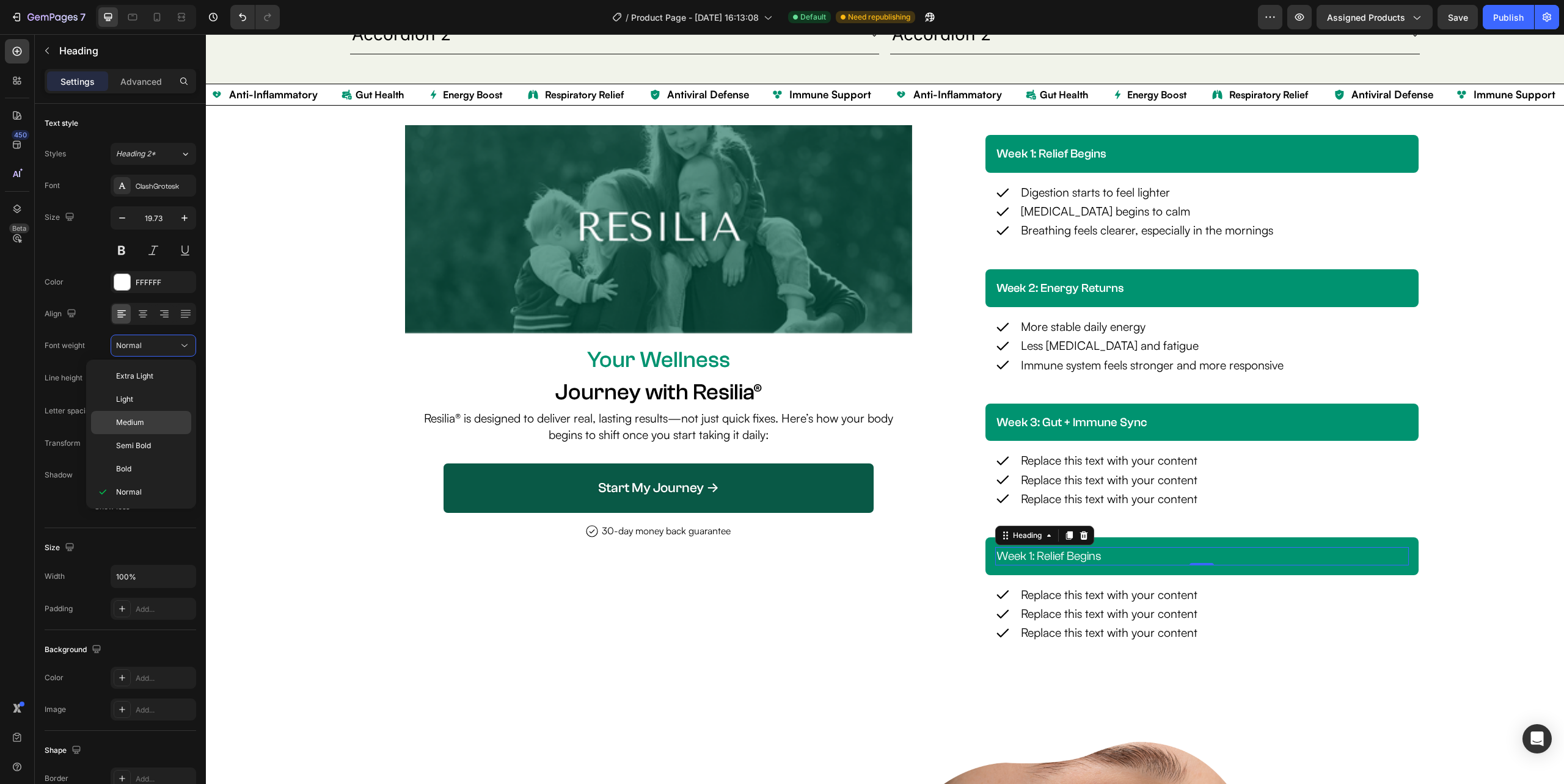
drag, startPoint x: 142, startPoint y: 423, endPoint x: 982, endPoint y: 533, distance: 847.2
click at [142, 423] on span "Medium" at bounding box center [130, 422] width 28 height 11
click at [1521, 419] on div "Image Your Wellness Text Block Journey with Resilia® Heading Resilia® is design…" at bounding box center [885, 393] width 1358 height 536
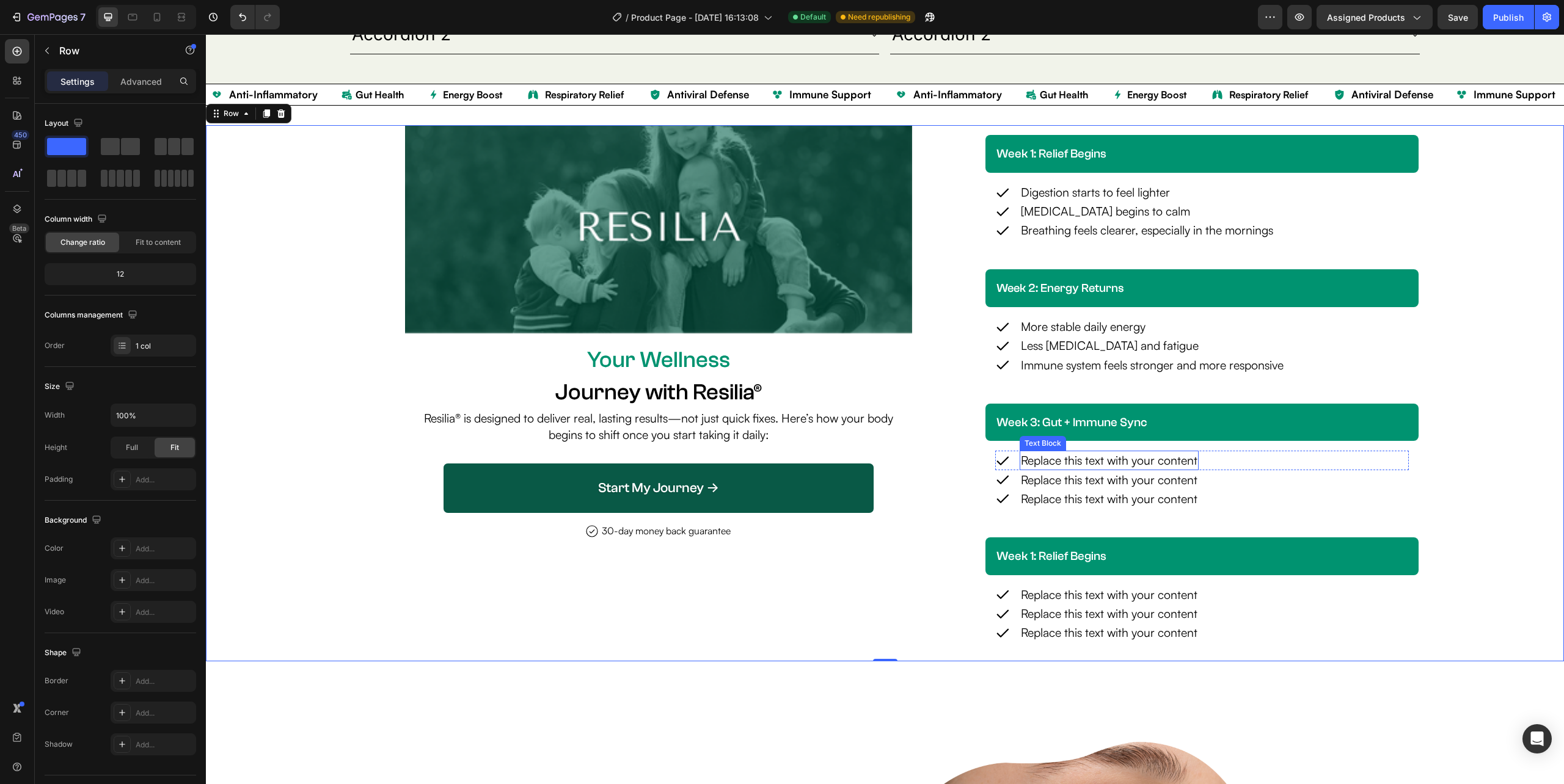
click at [1038, 462] on div "Replace this text with your content" at bounding box center [1109, 460] width 179 height 19
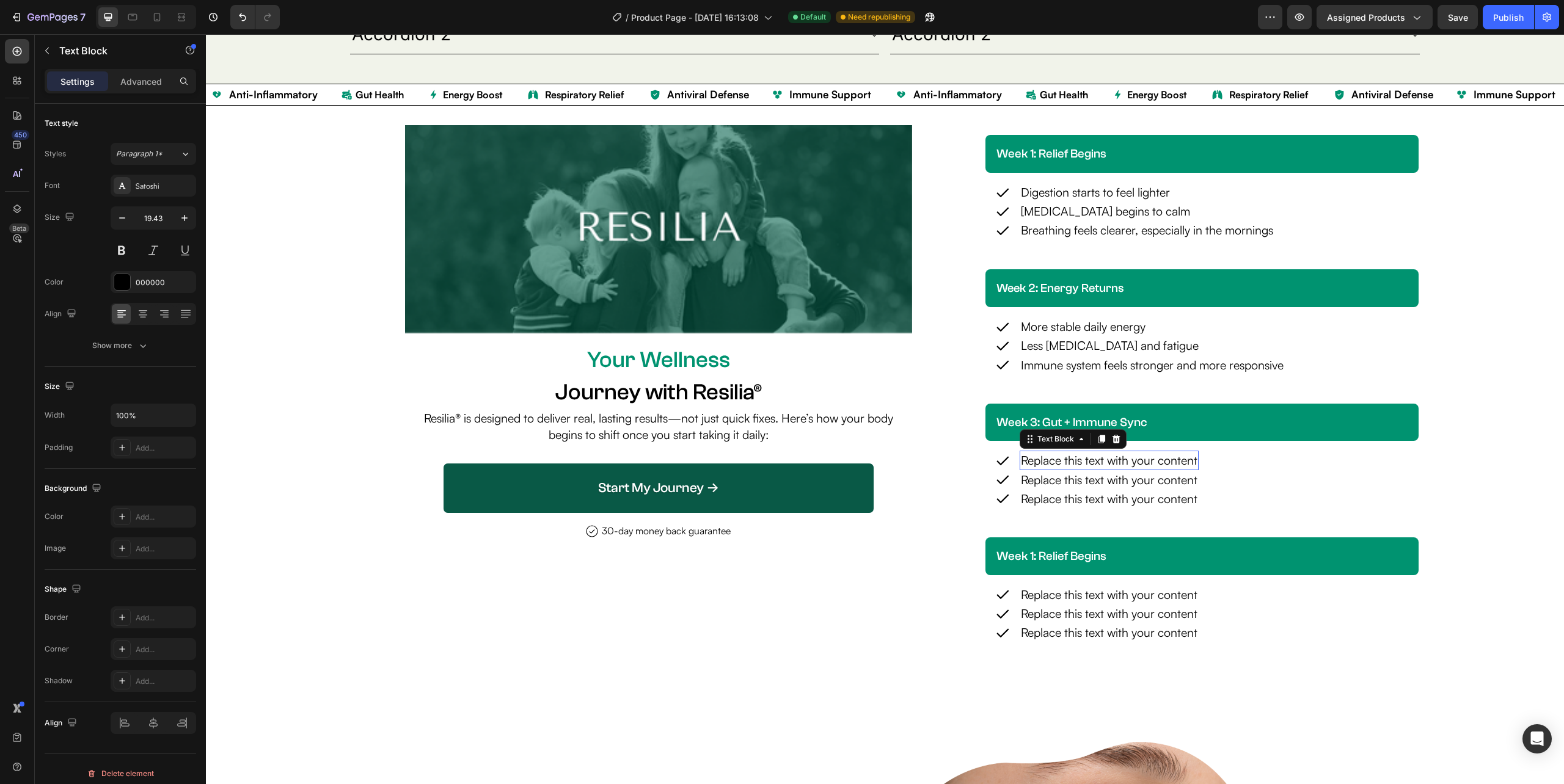
click at [1038, 462] on p "Replace this text with your content" at bounding box center [1109, 460] width 176 height 17
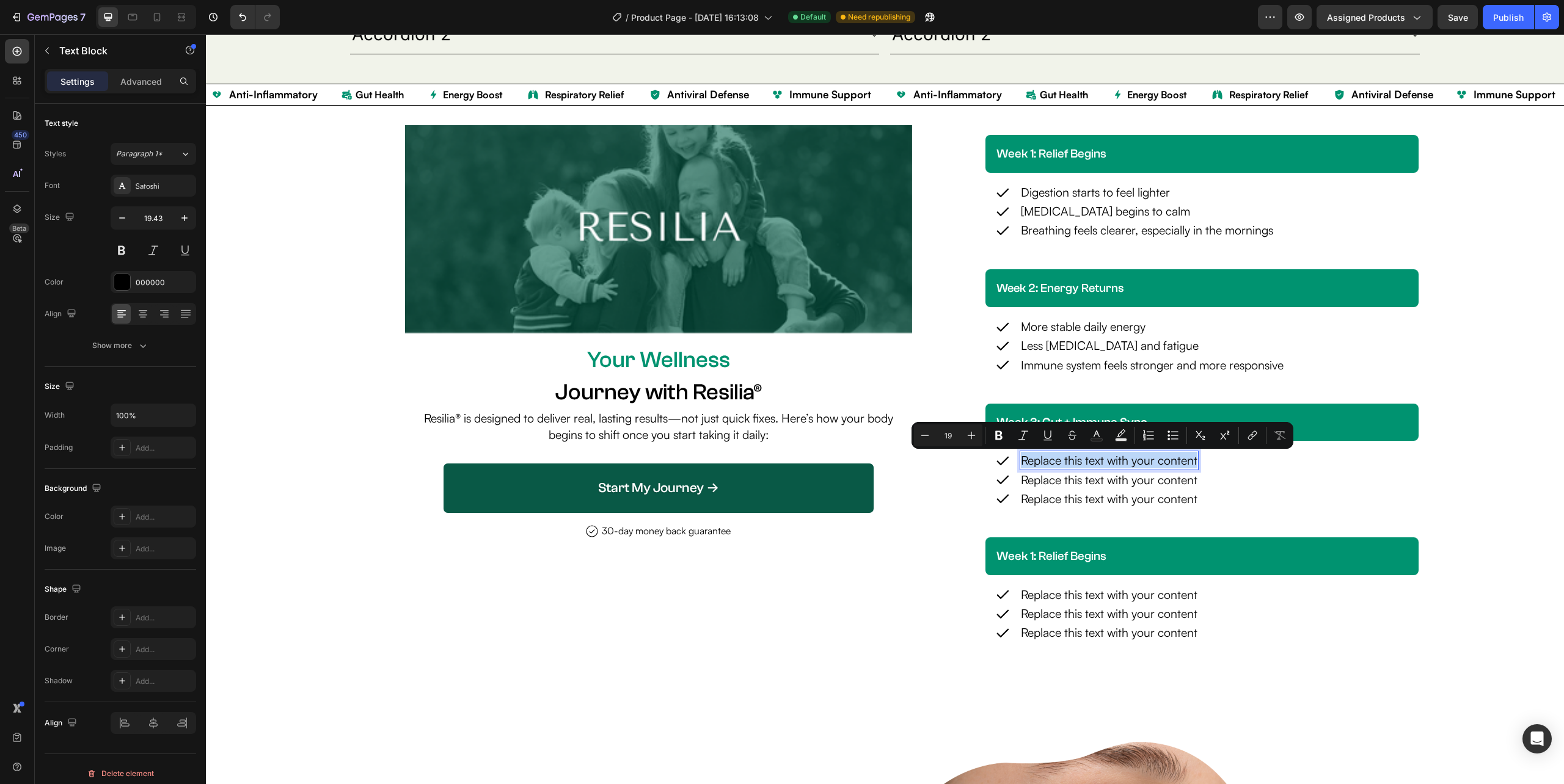
click at [1100, 465] on p "Replace this text with your content" at bounding box center [1109, 460] width 176 height 17
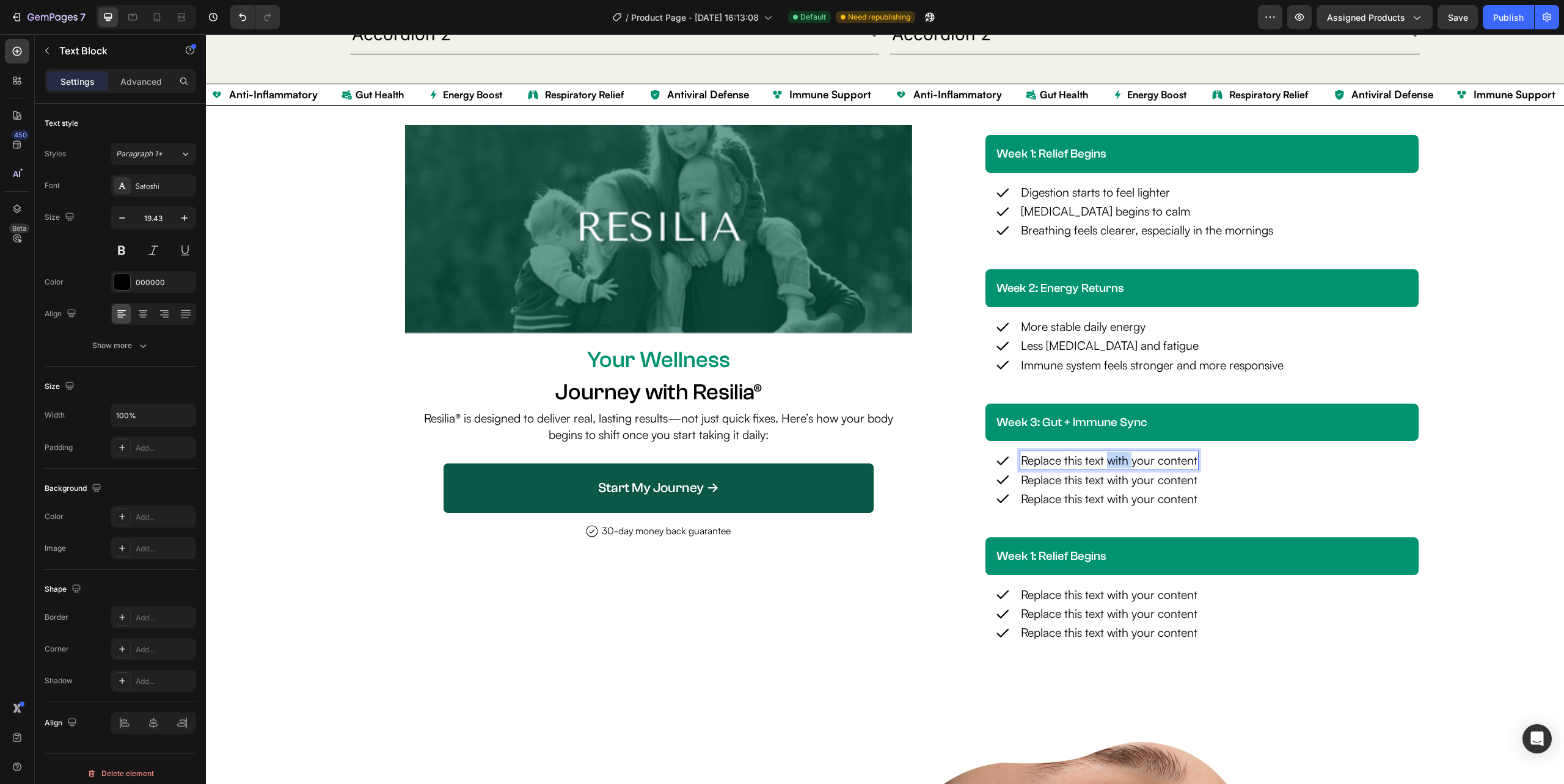
click at [1100, 465] on p "Replace this text with your content" at bounding box center [1109, 460] width 176 height 17
click at [1027, 477] on div "Replace this text with your content" at bounding box center [1109, 480] width 179 height 19
click at [1027, 477] on p "Replace this text with your content" at bounding box center [1109, 480] width 176 height 17
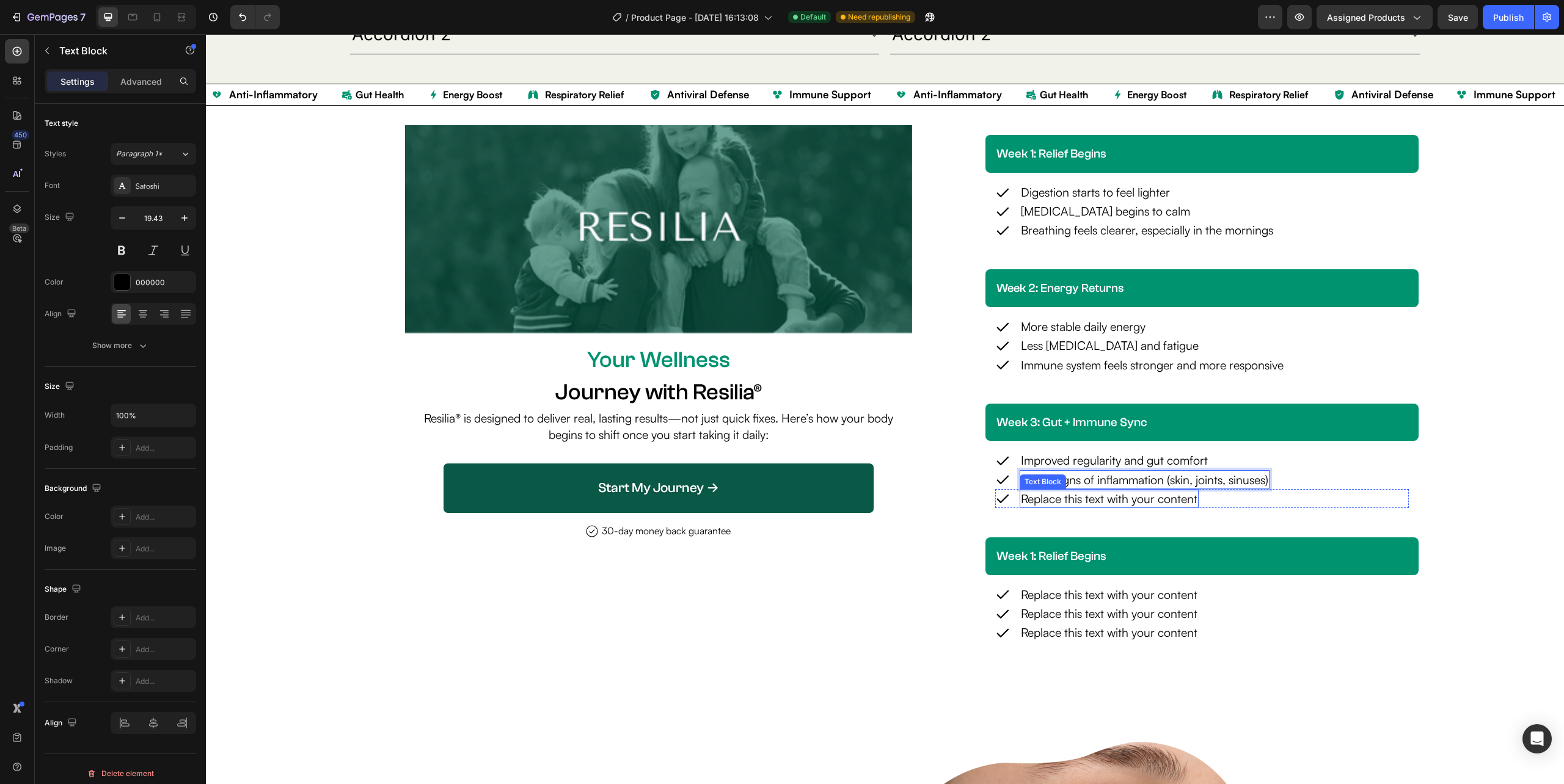
click at [1110, 501] on div "Replace this text with your content" at bounding box center [1109, 499] width 179 height 19
click at [1110, 501] on p "Replace this text with your content" at bounding box center [1109, 499] width 176 height 17
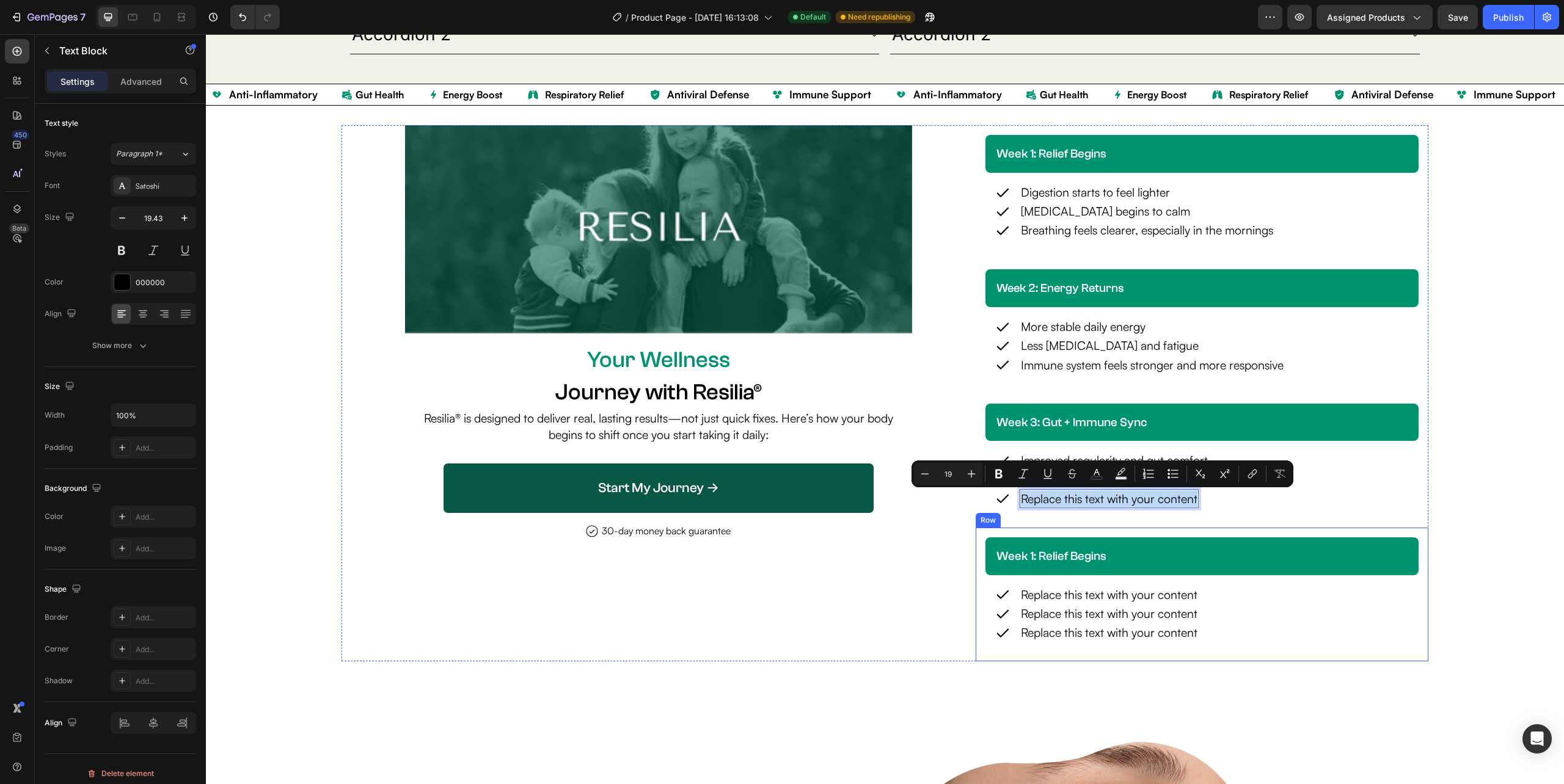
click at [1247, 660] on div "week 1: relief begins Heading Row Icon Replace this text with your content Text…" at bounding box center [1202, 595] width 453 height 134
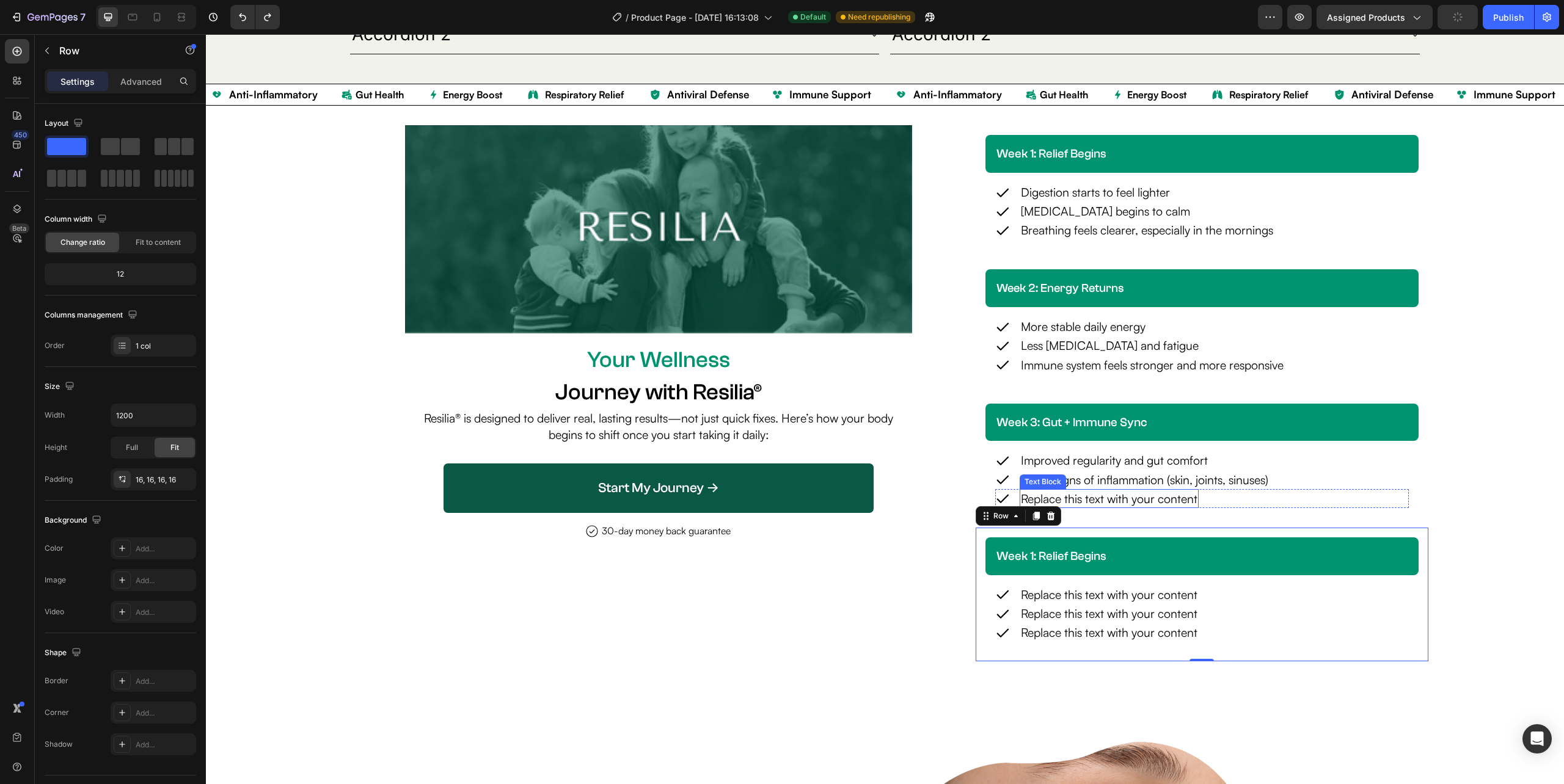
click at [1081, 496] on div "Replace this text with your content" at bounding box center [1109, 499] width 179 height 19
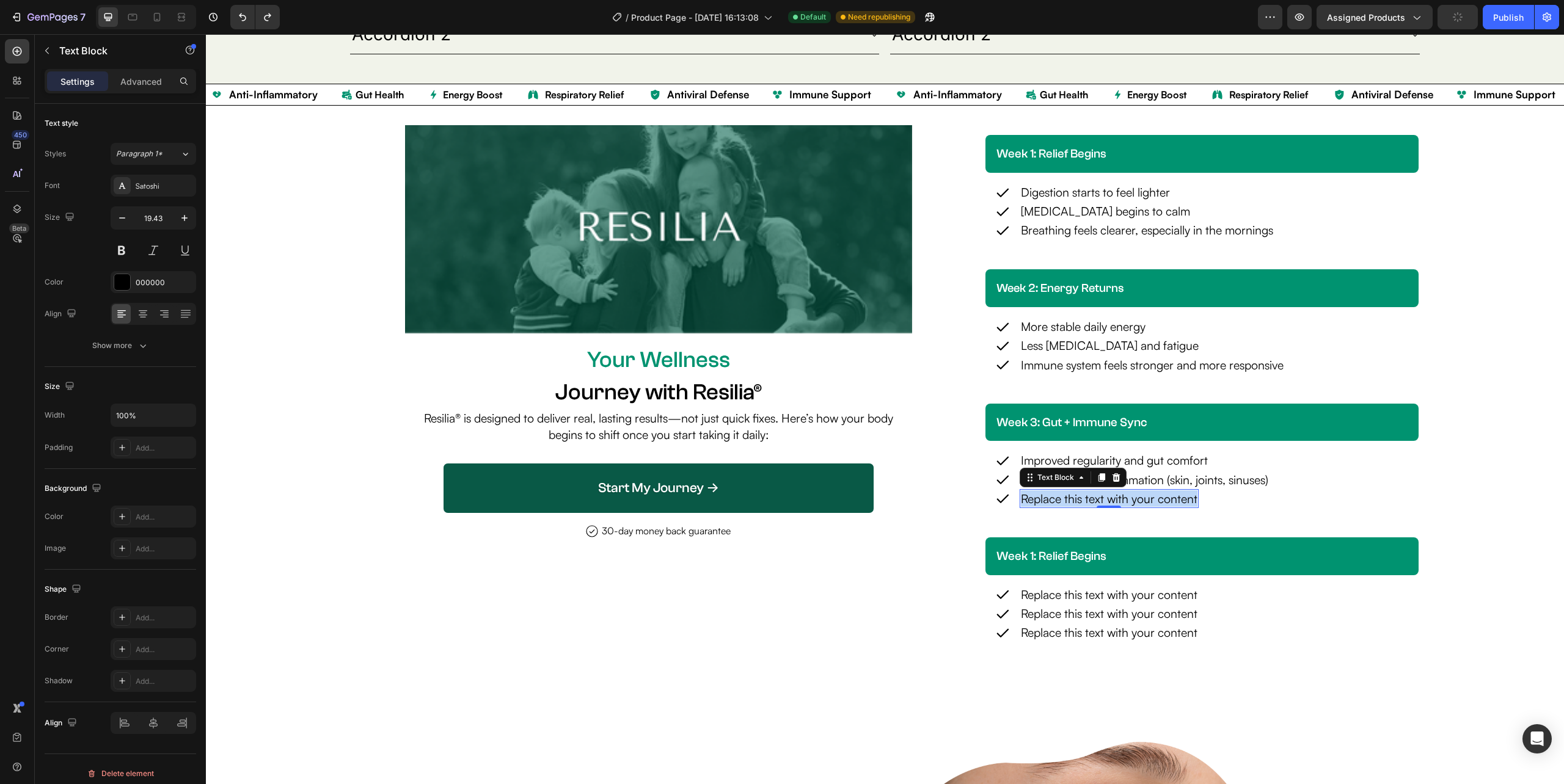
click at [1081, 496] on p "Replace this text with your content" at bounding box center [1109, 499] width 176 height 17
click at [924, 521] on div "Start My Journey → Button Row" at bounding box center [658, 488] width 633 height 69
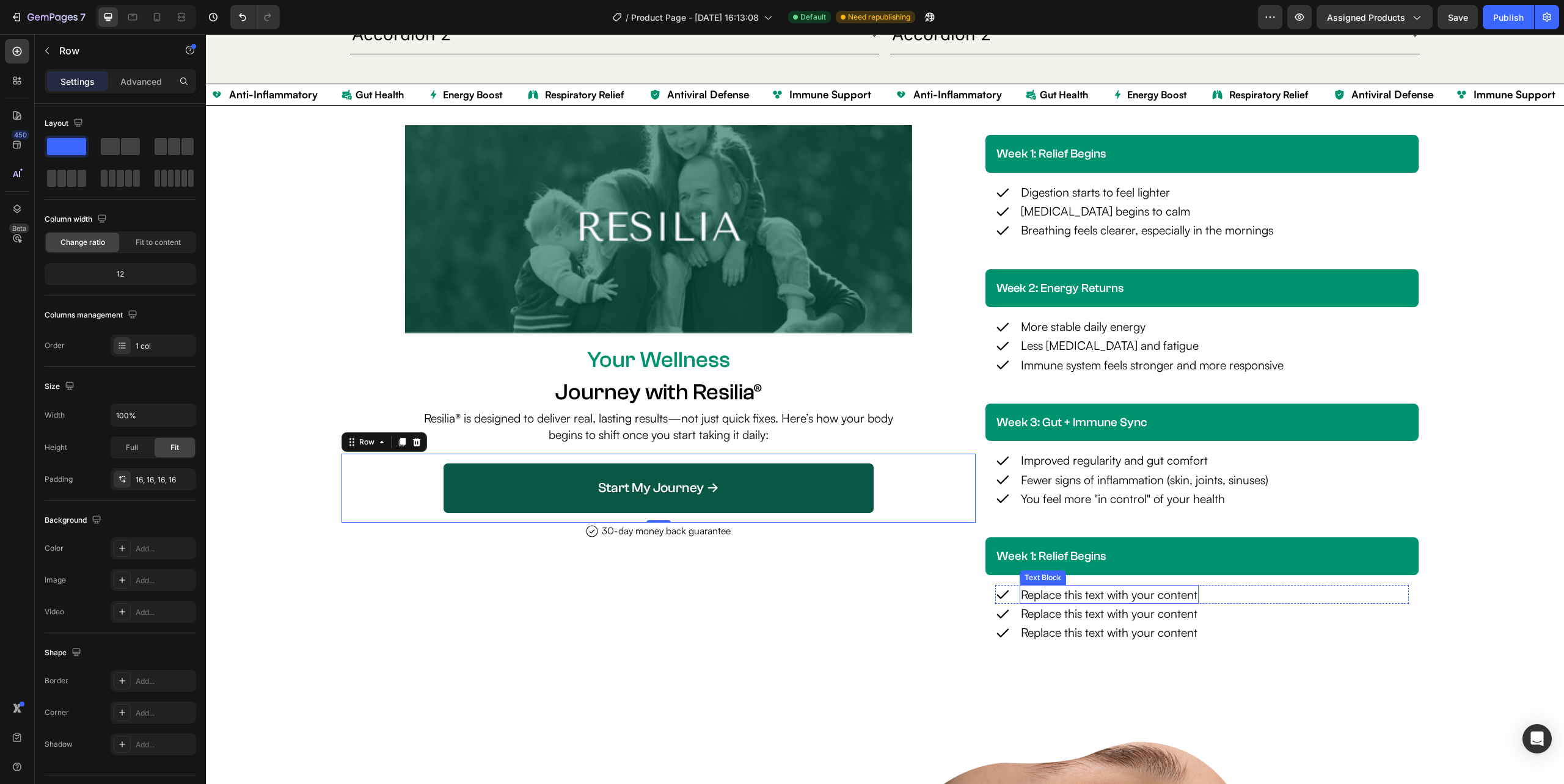
click at [1117, 595] on div "Replace this text with your content" at bounding box center [1109, 595] width 179 height 19
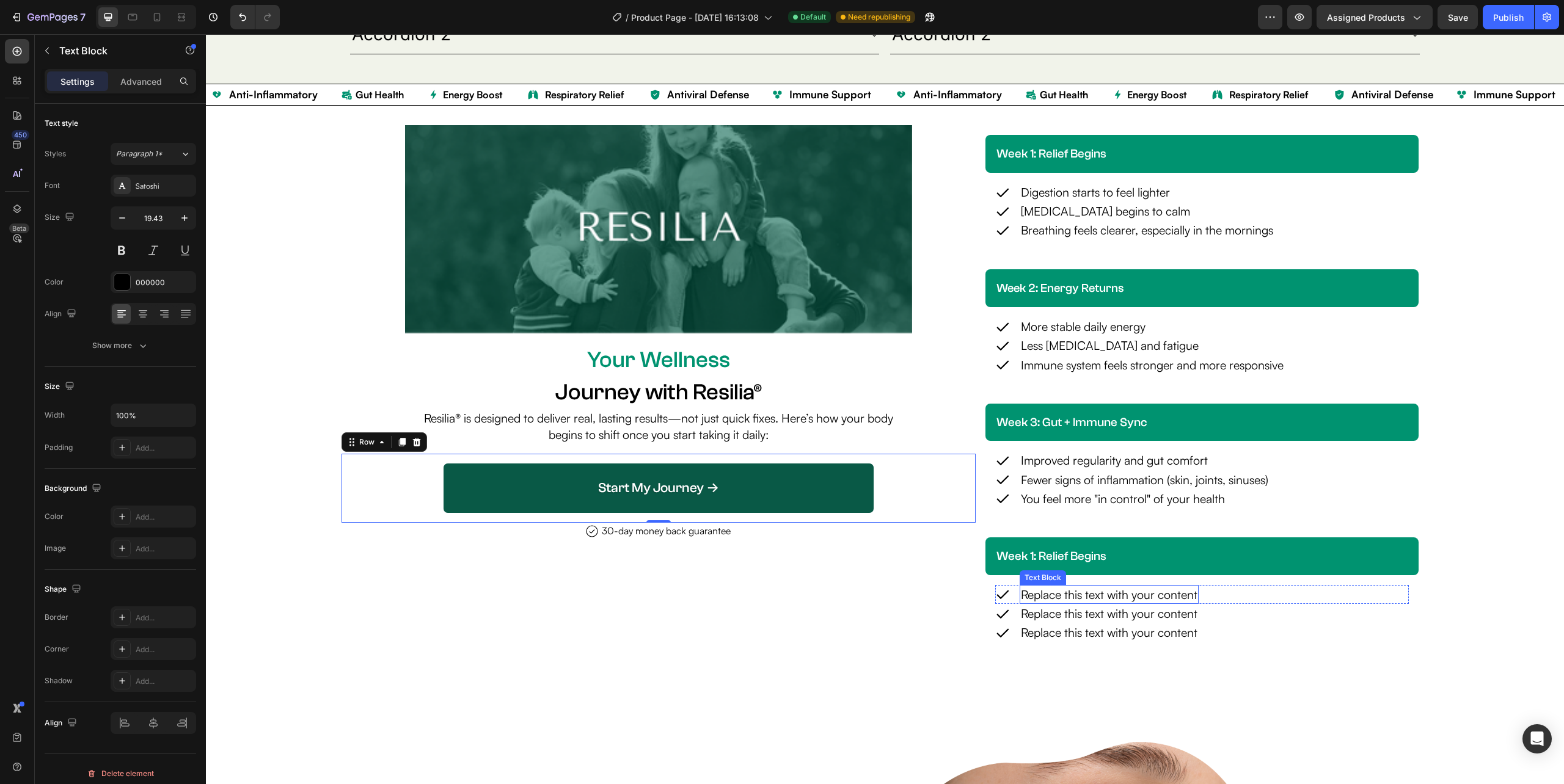
click at [1117, 595] on div "Replace this text with your content" at bounding box center [1109, 595] width 179 height 19
click at [1117, 595] on p "Replace this text with your content" at bounding box center [1109, 594] width 176 height 17
click at [1074, 599] on p "Resilience through seasonal changes" at bounding box center [1115, 594] width 188 height 17
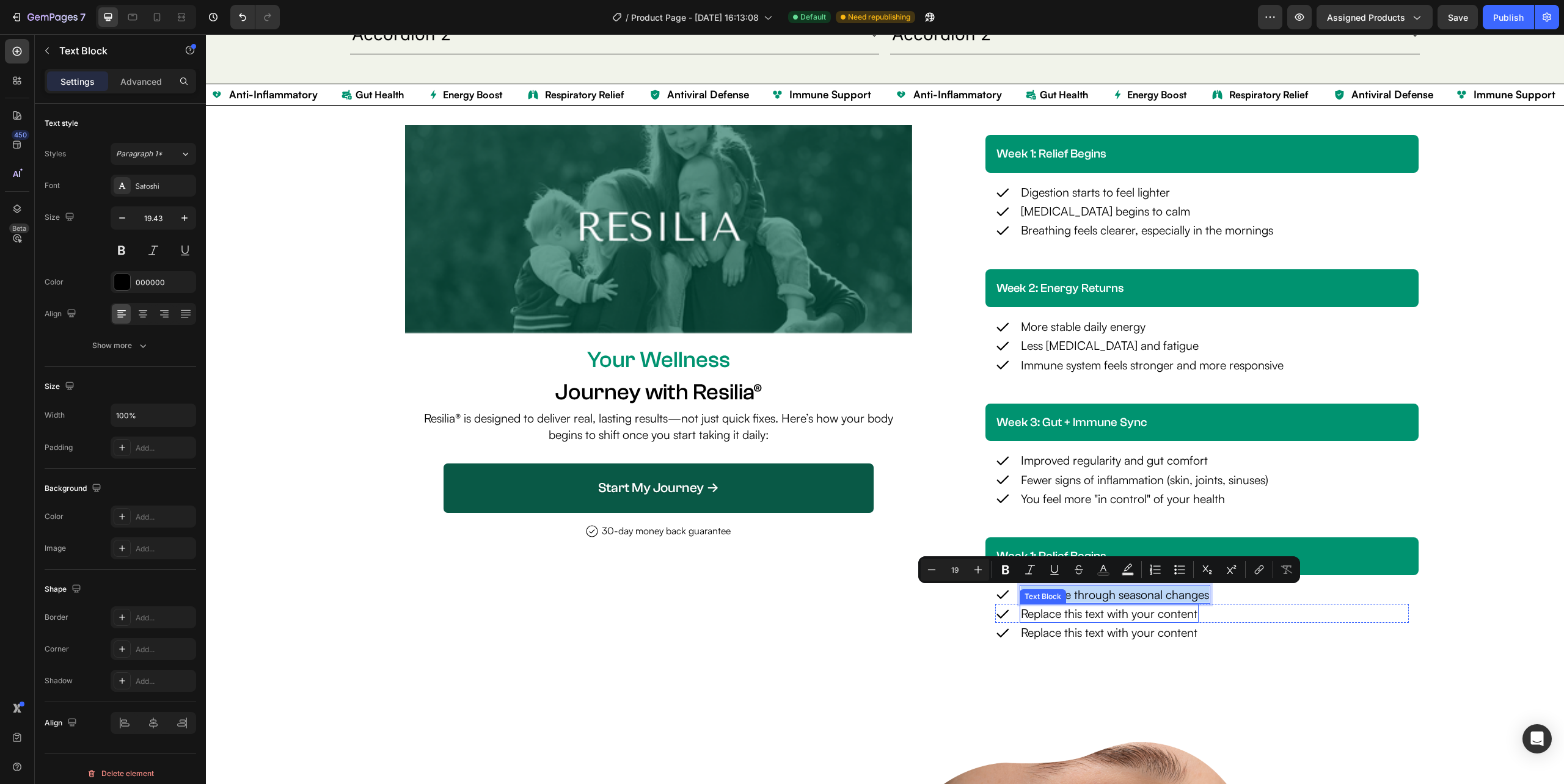
click at [1137, 614] on div "Replace this text with your content" at bounding box center [1109, 614] width 179 height 19
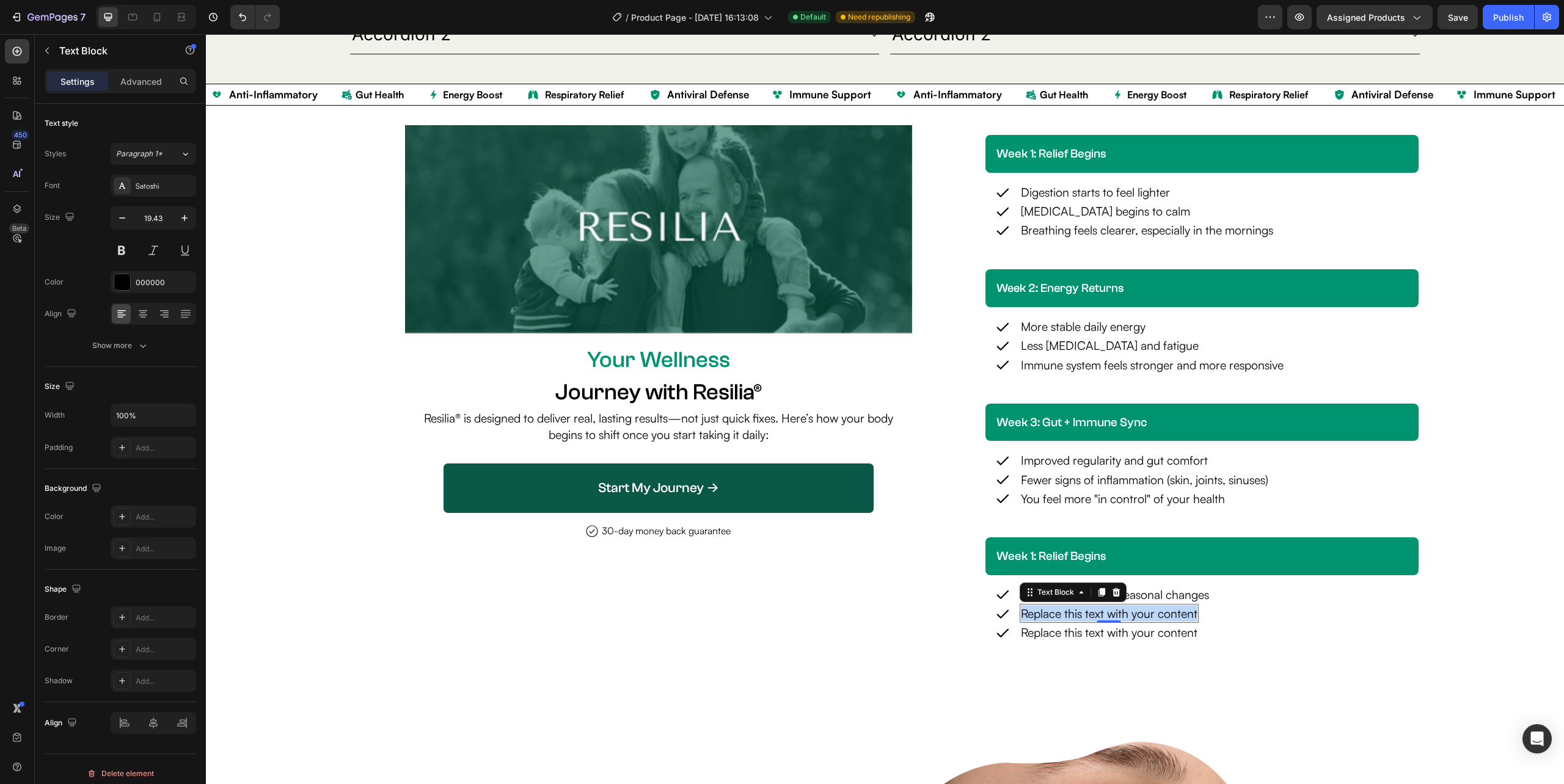
click at [1137, 614] on p "Replace this text with your content" at bounding box center [1109, 613] width 176 height 17
click at [1182, 630] on div "Replace this text with your content" at bounding box center [1109, 633] width 179 height 19
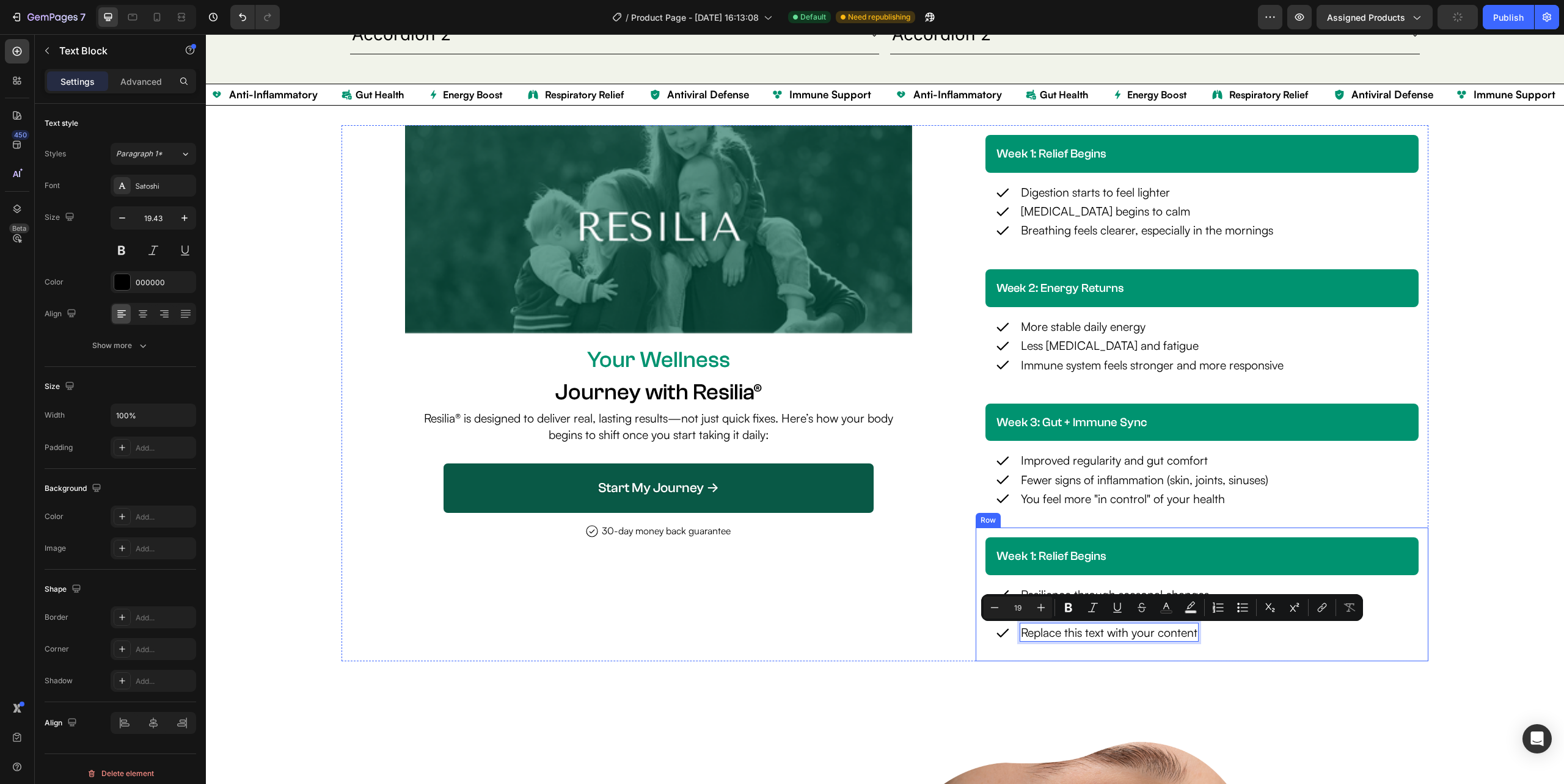
click at [1113, 634] on p "Replace this text with your content" at bounding box center [1109, 632] width 176 height 17
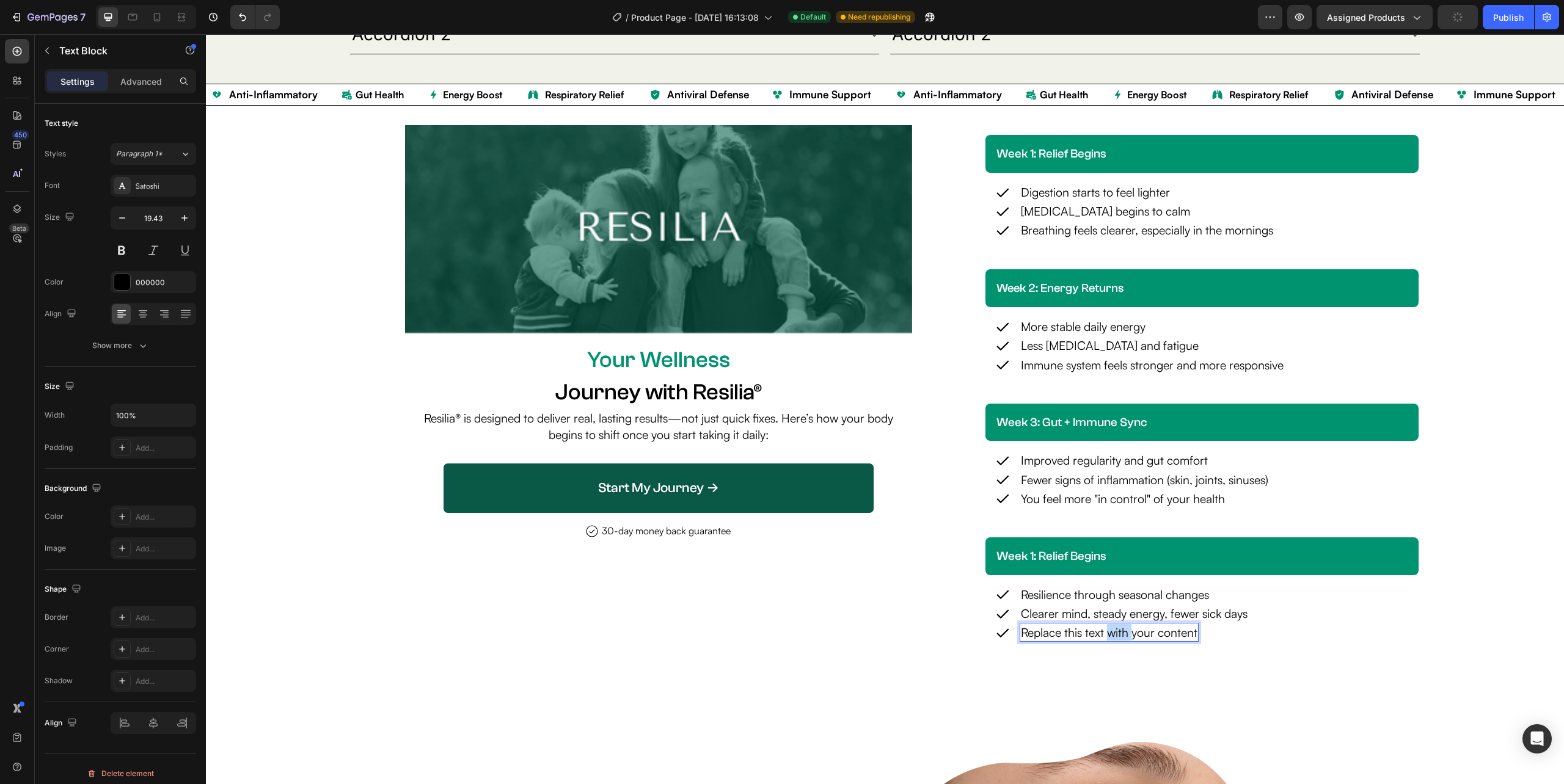
click at [1113, 634] on p "Replace this text with your content" at bounding box center [1109, 632] width 176 height 17
click at [1324, 677] on div "Image Your Wellness Text Block Journey with Resilia® Heading Resilia® is design…" at bounding box center [885, 393] width 1358 height 575
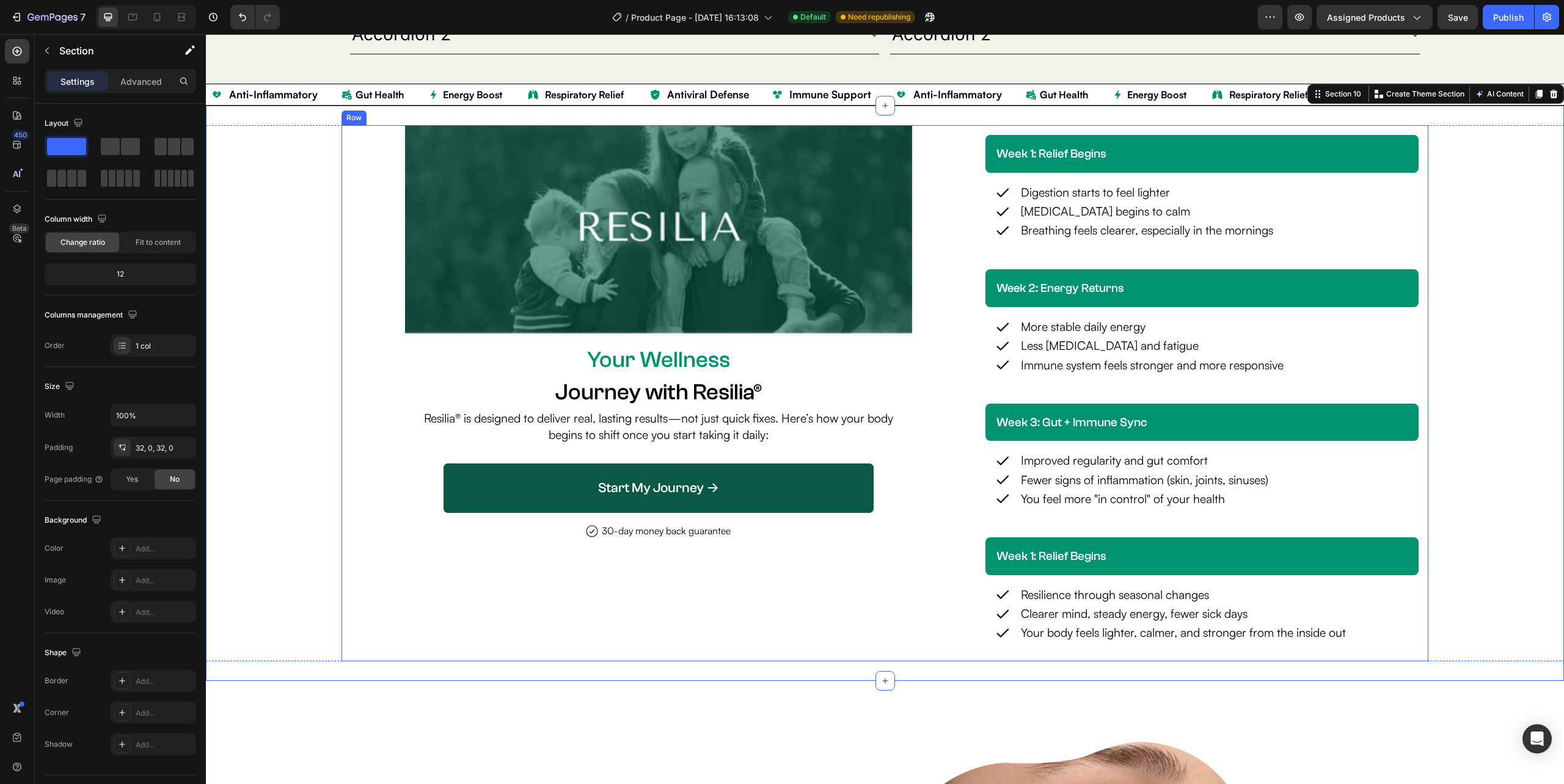
click at [965, 638] on div "Image Your Wellness Text Block Journey with Resilia® Heading Resilia® is design…" at bounding box center [658, 393] width 633 height 536
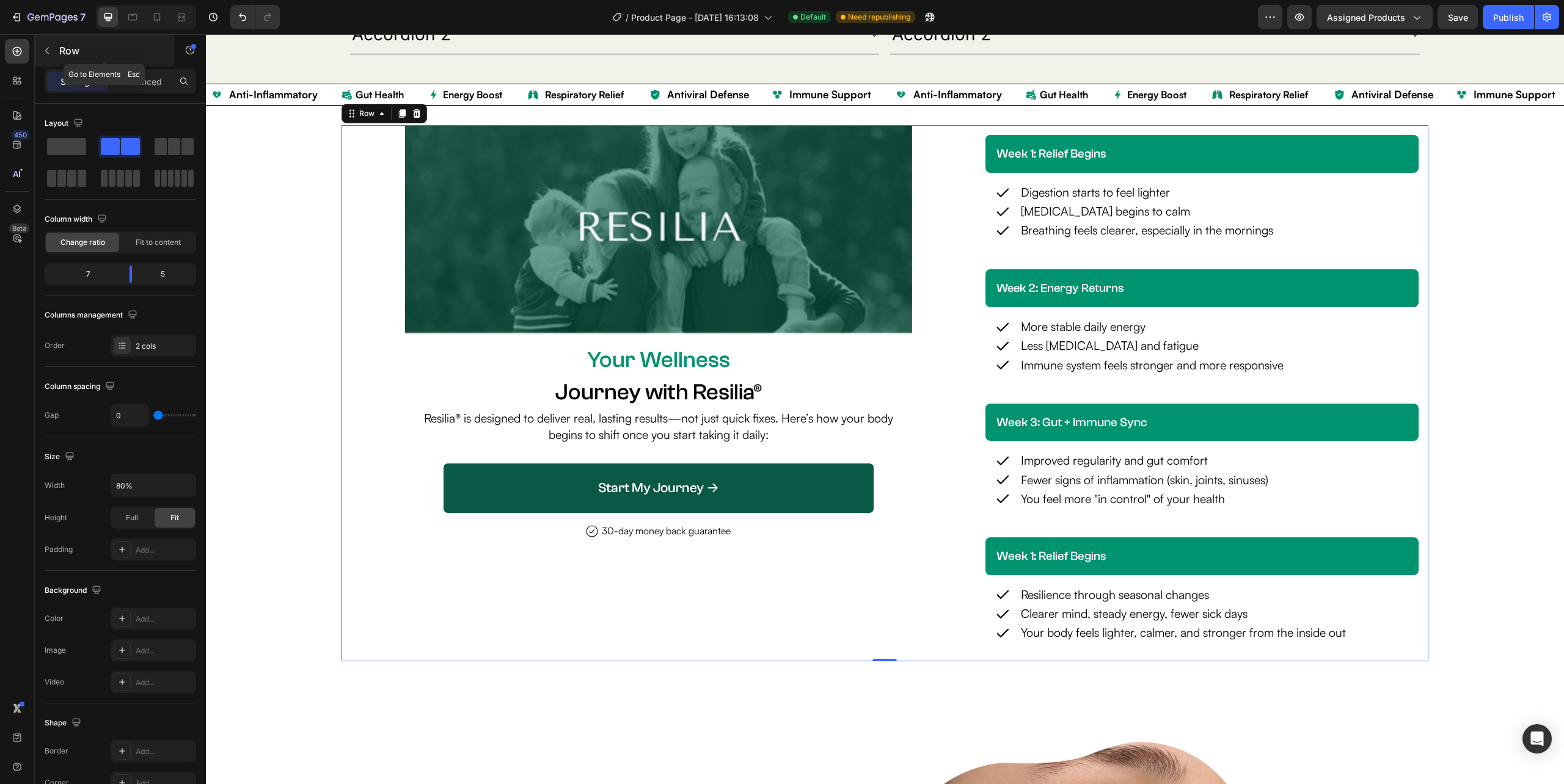
click at [44, 51] on icon "button" at bounding box center [47, 50] width 9 height 9
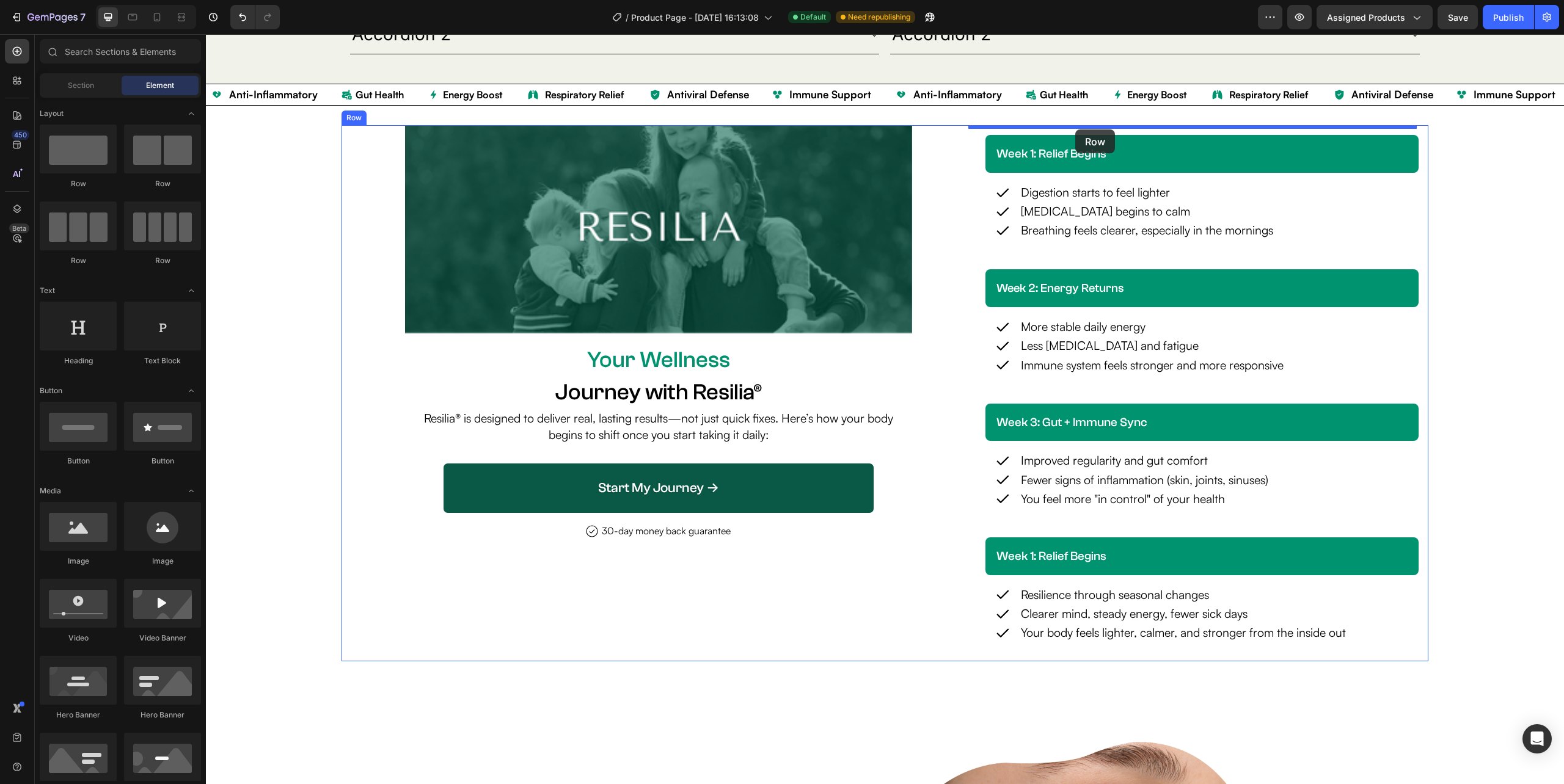
drag, startPoint x: 319, startPoint y: 191, endPoint x: 1075, endPoint y: 130, distance: 758.5
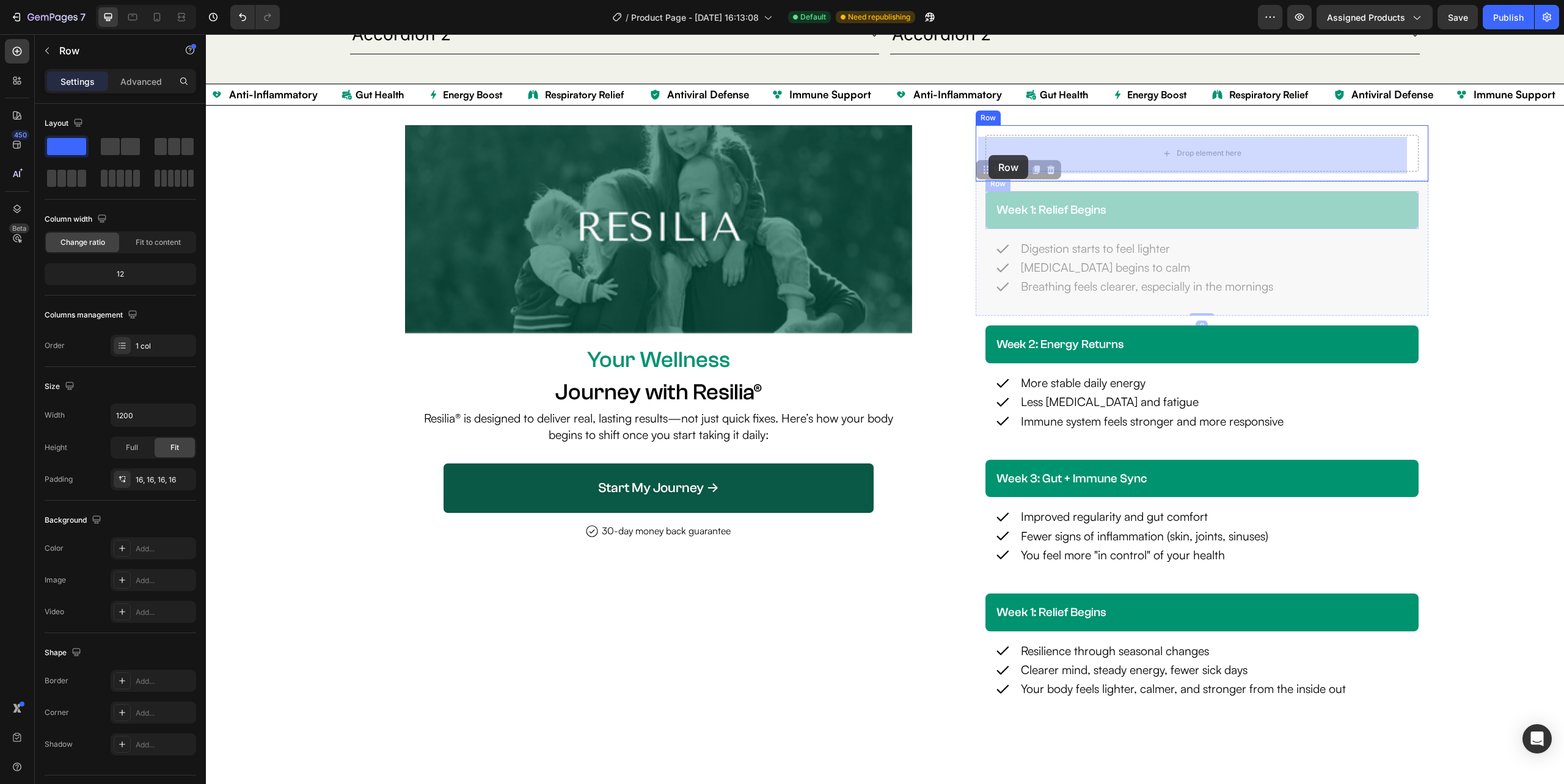
drag, startPoint x: 971, startPoint y: 239, endPoint x: 988, endPoint y: 159, distance: 81.8
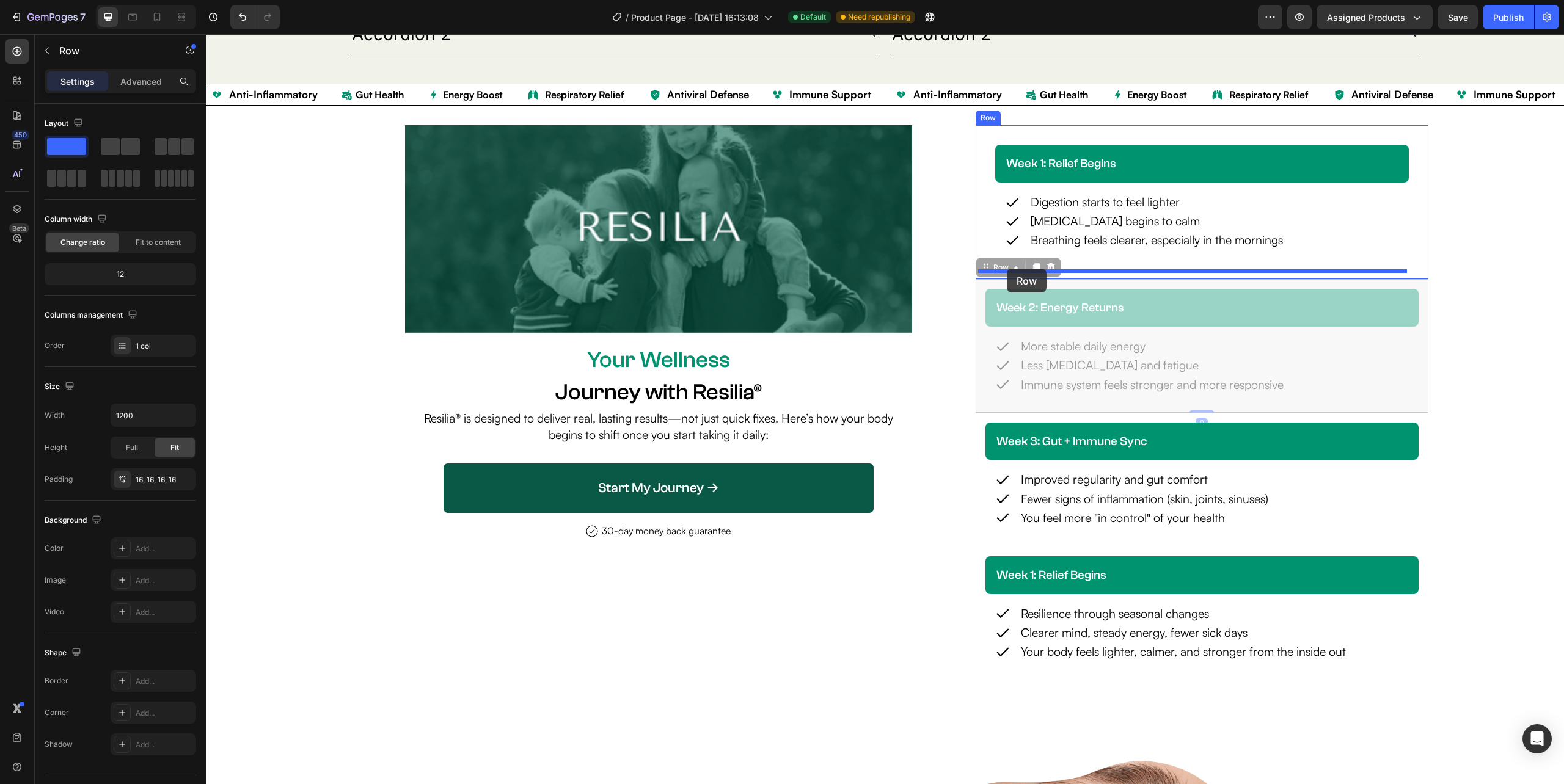
drag, startPoint x: 971, startPoint y: 336, endPoint x: 1007, endPoint y: 269, distance: 76.1
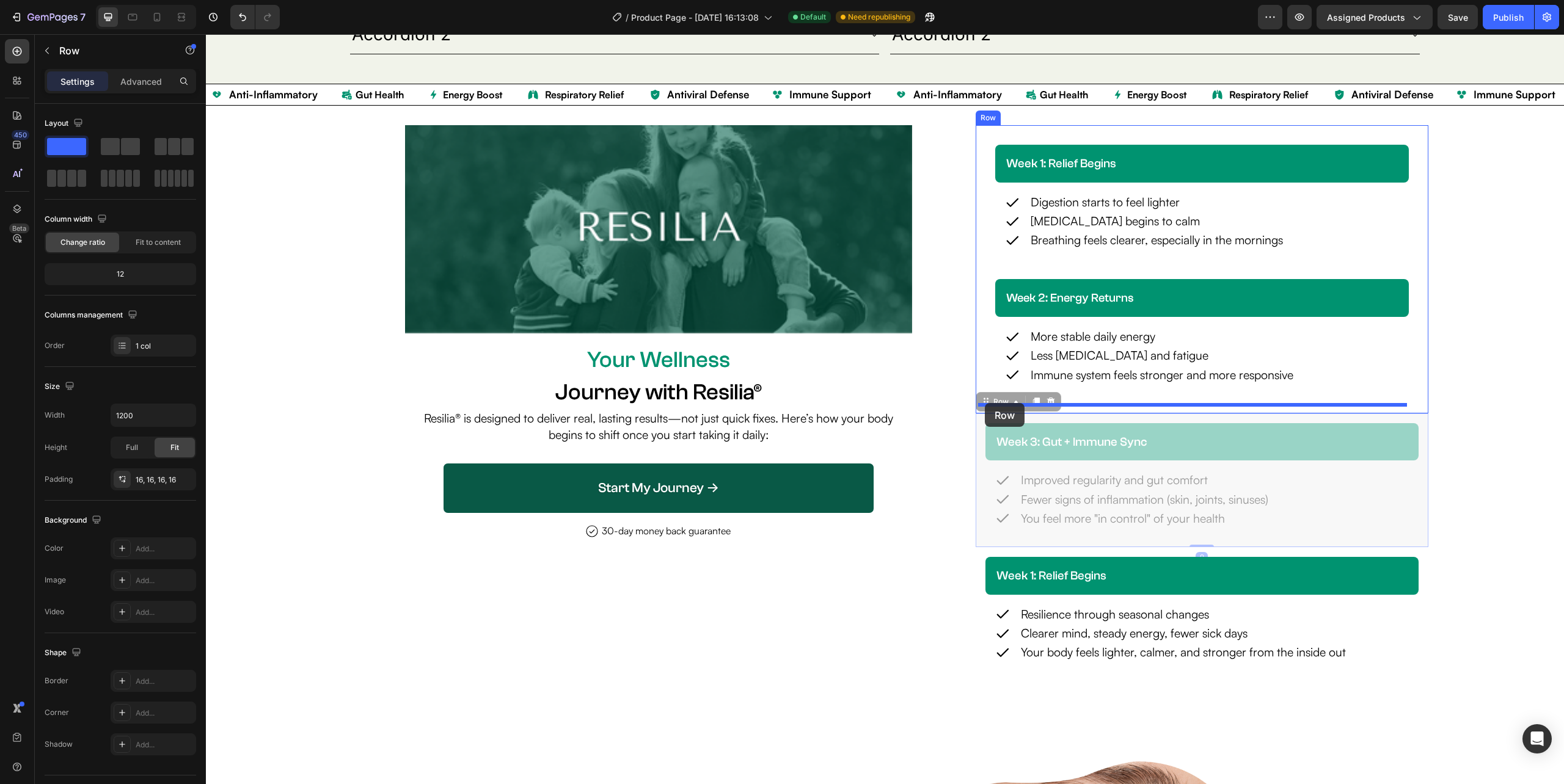
drag, startPoint x: 971, startPoint y: 450, endPoint x: 984, endPoint y: 403, distance: 48.8
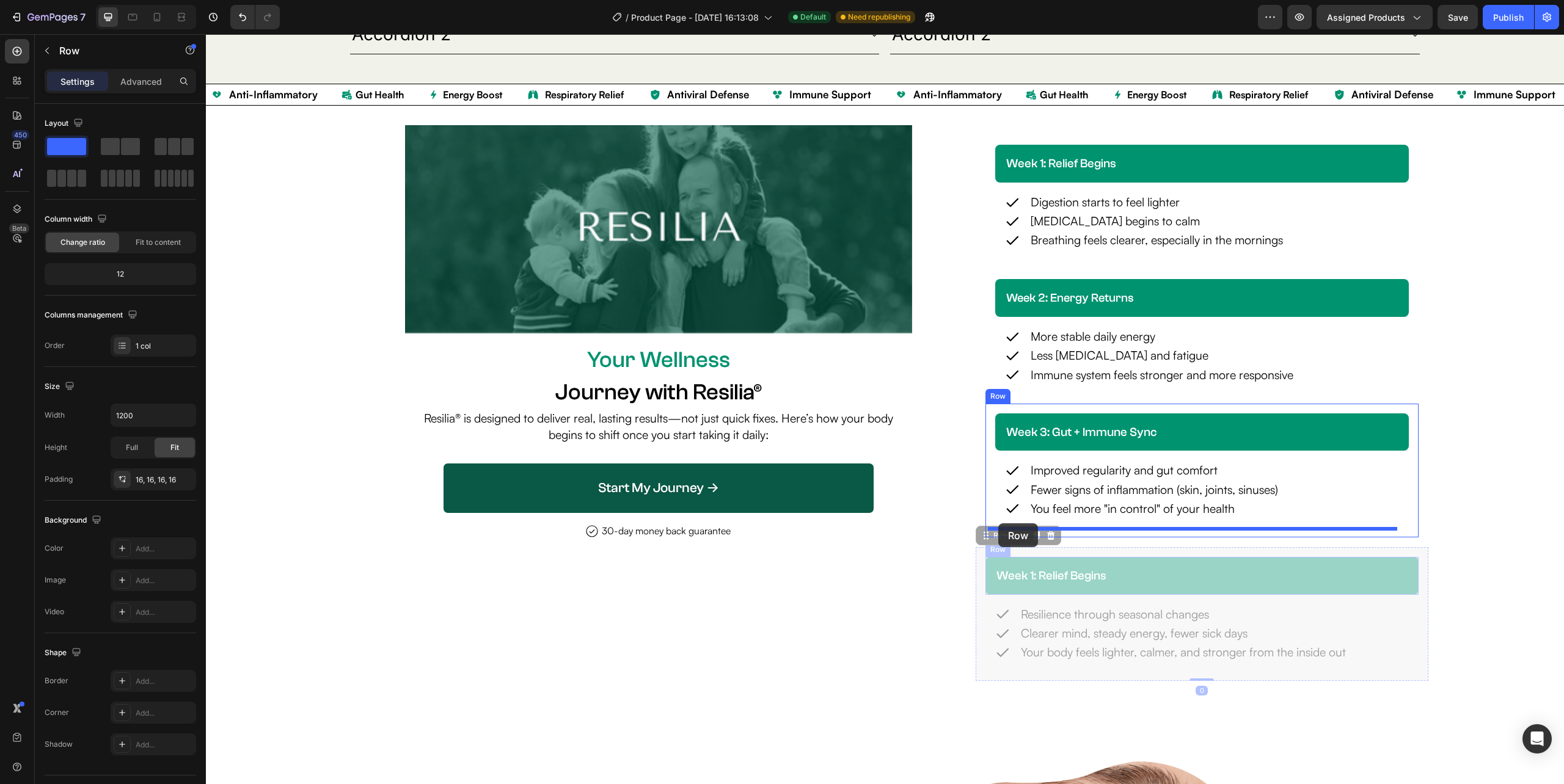
drag, startPoint x: 973, startPoint y: 577, endPoint x: 998, endPoint y: 523, distance: 59.5
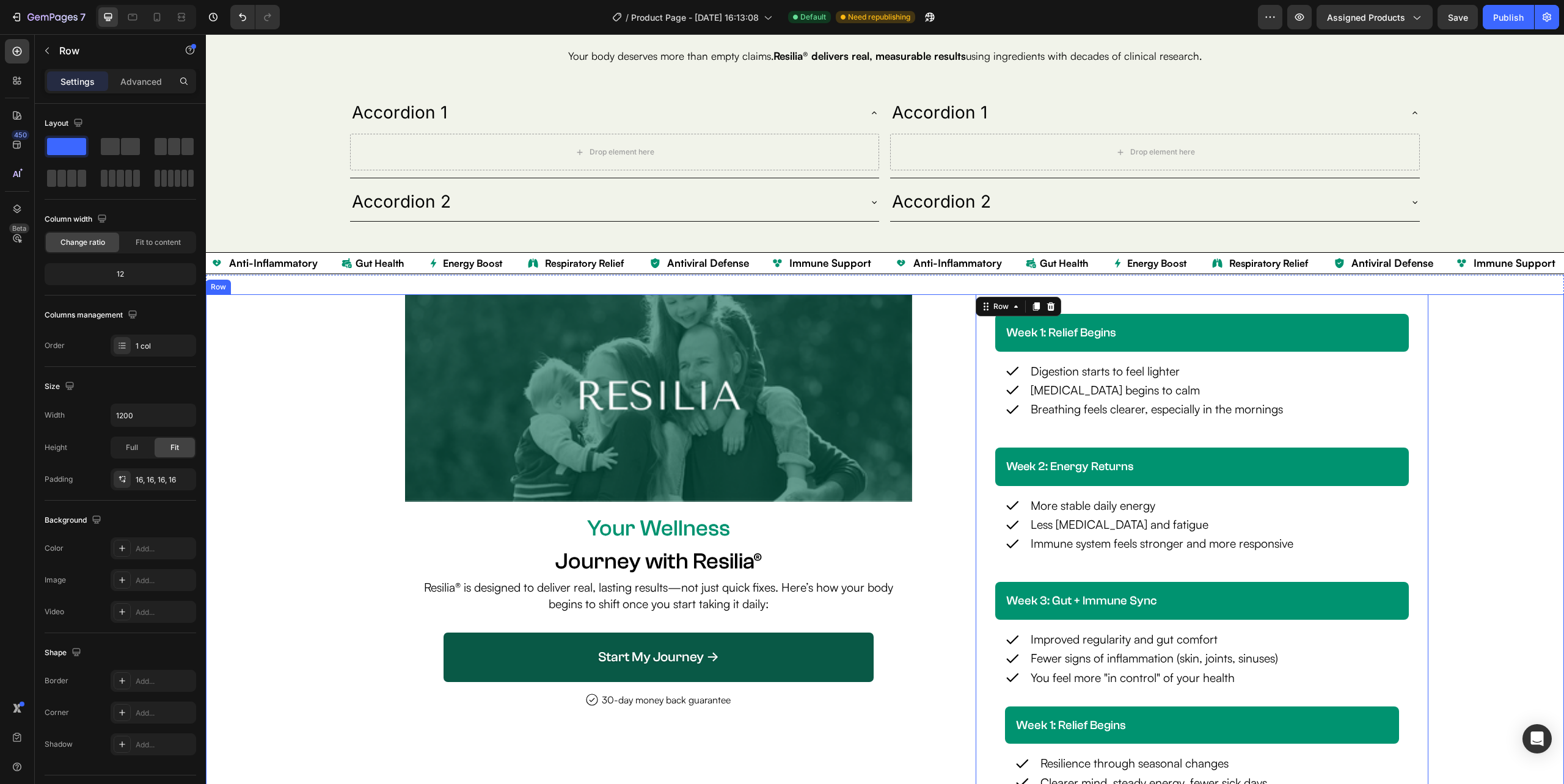
scroll to position [2786, 0]
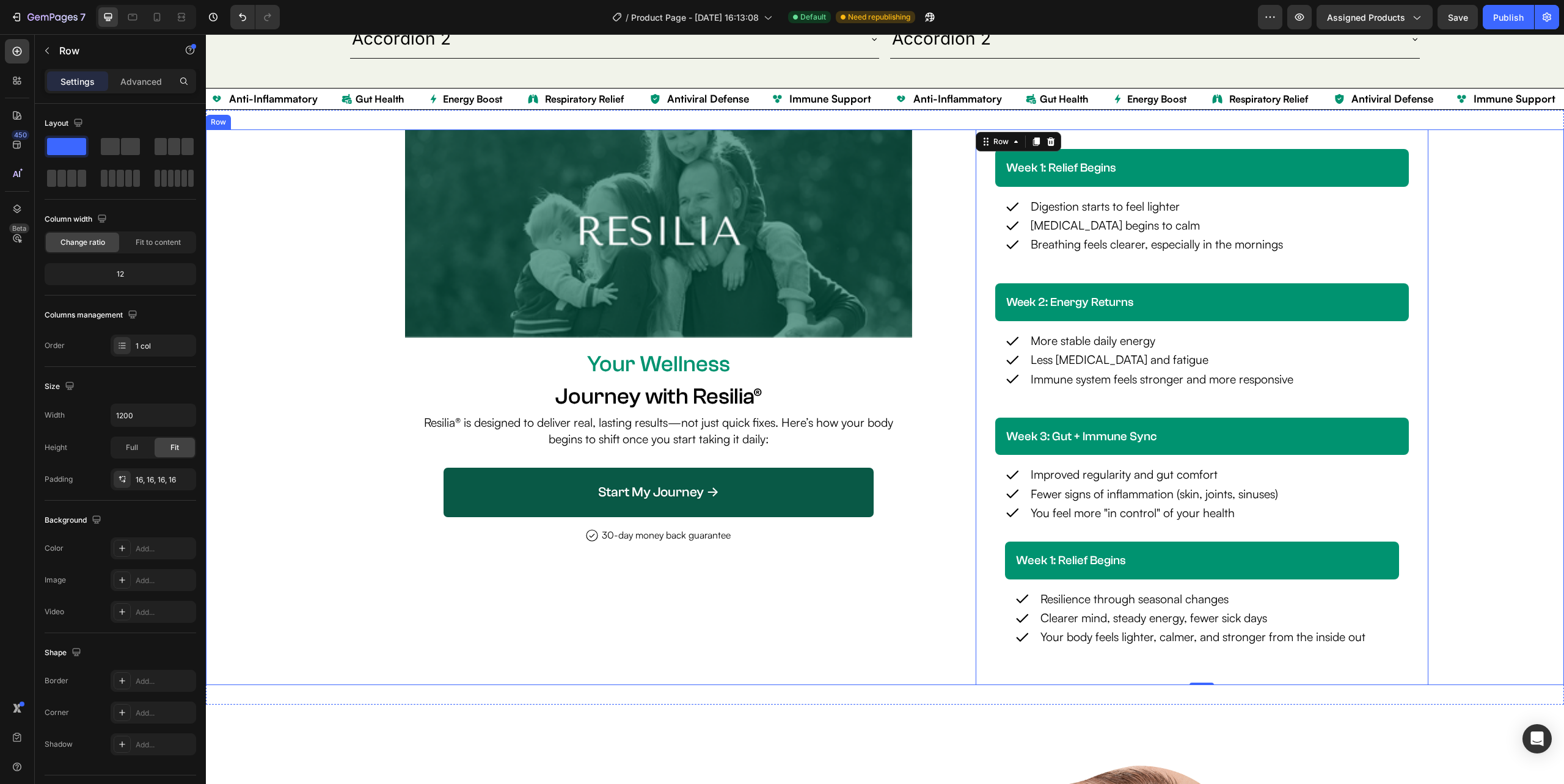
click at [1485, 369] on div "Image Your Wellness Text Block Journey with Resilia® Heading Resilia® is design…" at bounding box center [885, 407] width 1358 height 555
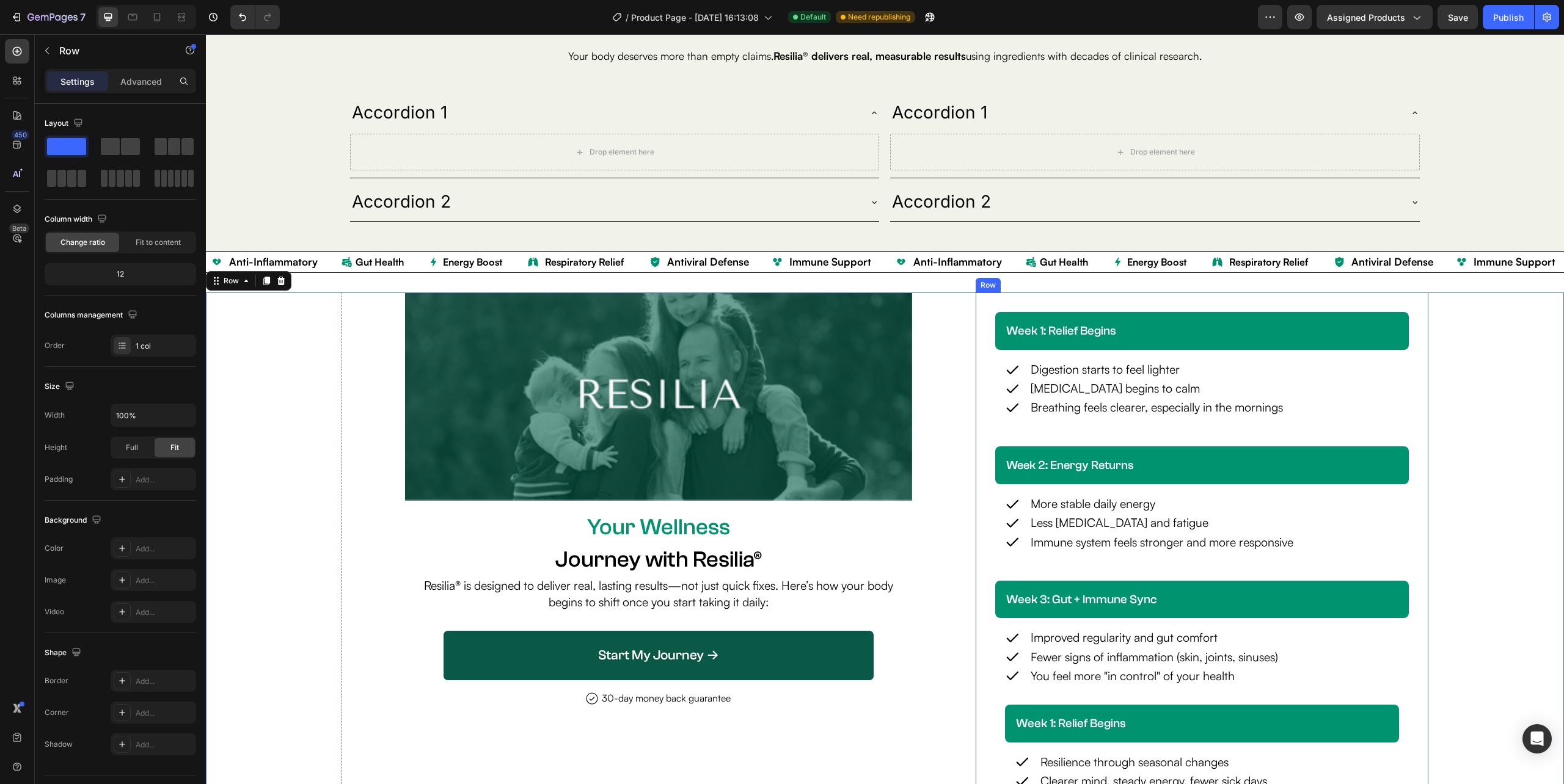
click at [976, 328] on div "week 1: relief begins Heading Row Icon Digestion starts to feel lighter Text Bl…" at bounding box center [1202, 570] width 453 height 555
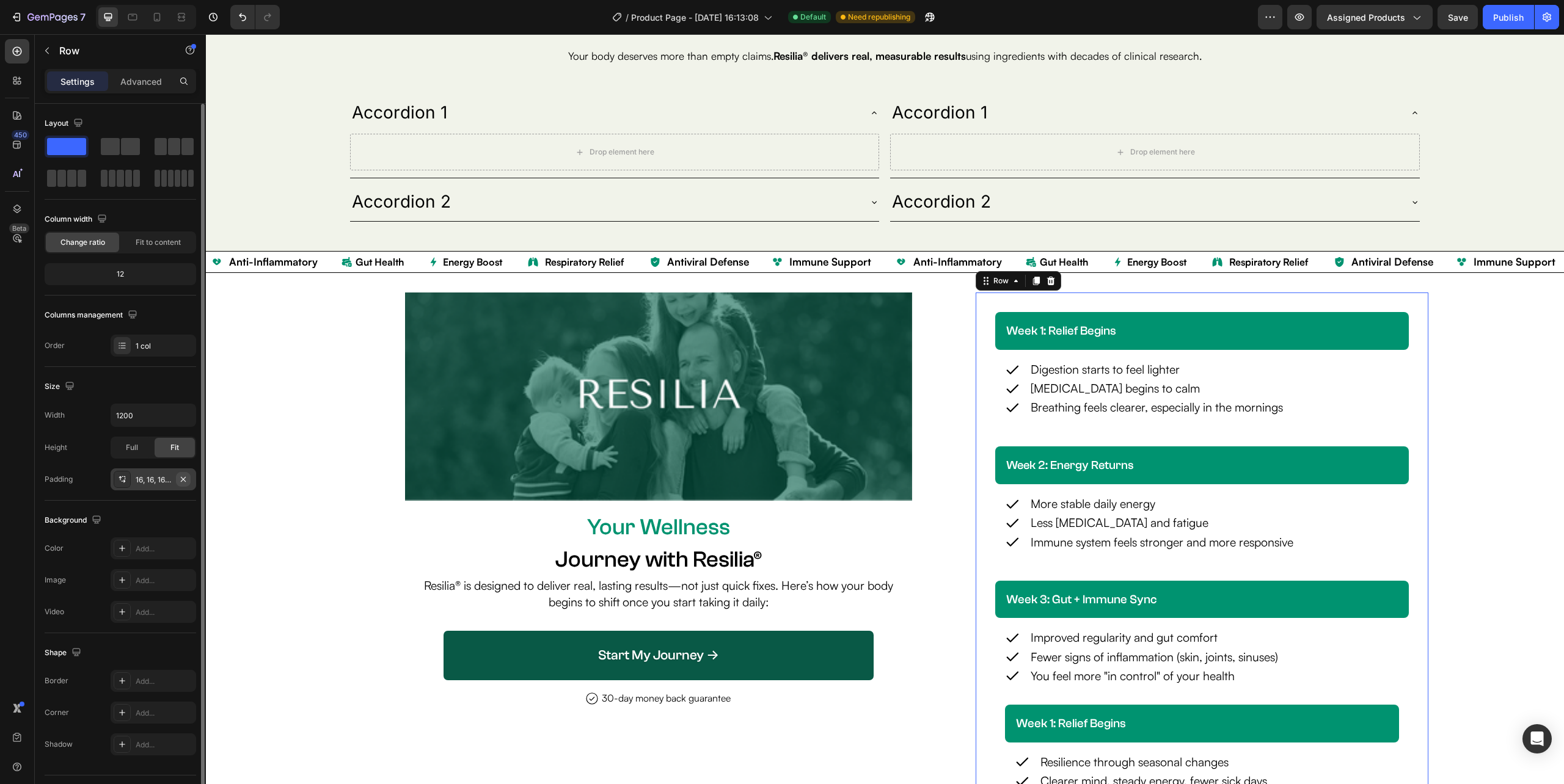
click at [182, 483] on icon "button" at bounding box center [183, 479] width 9 height 9
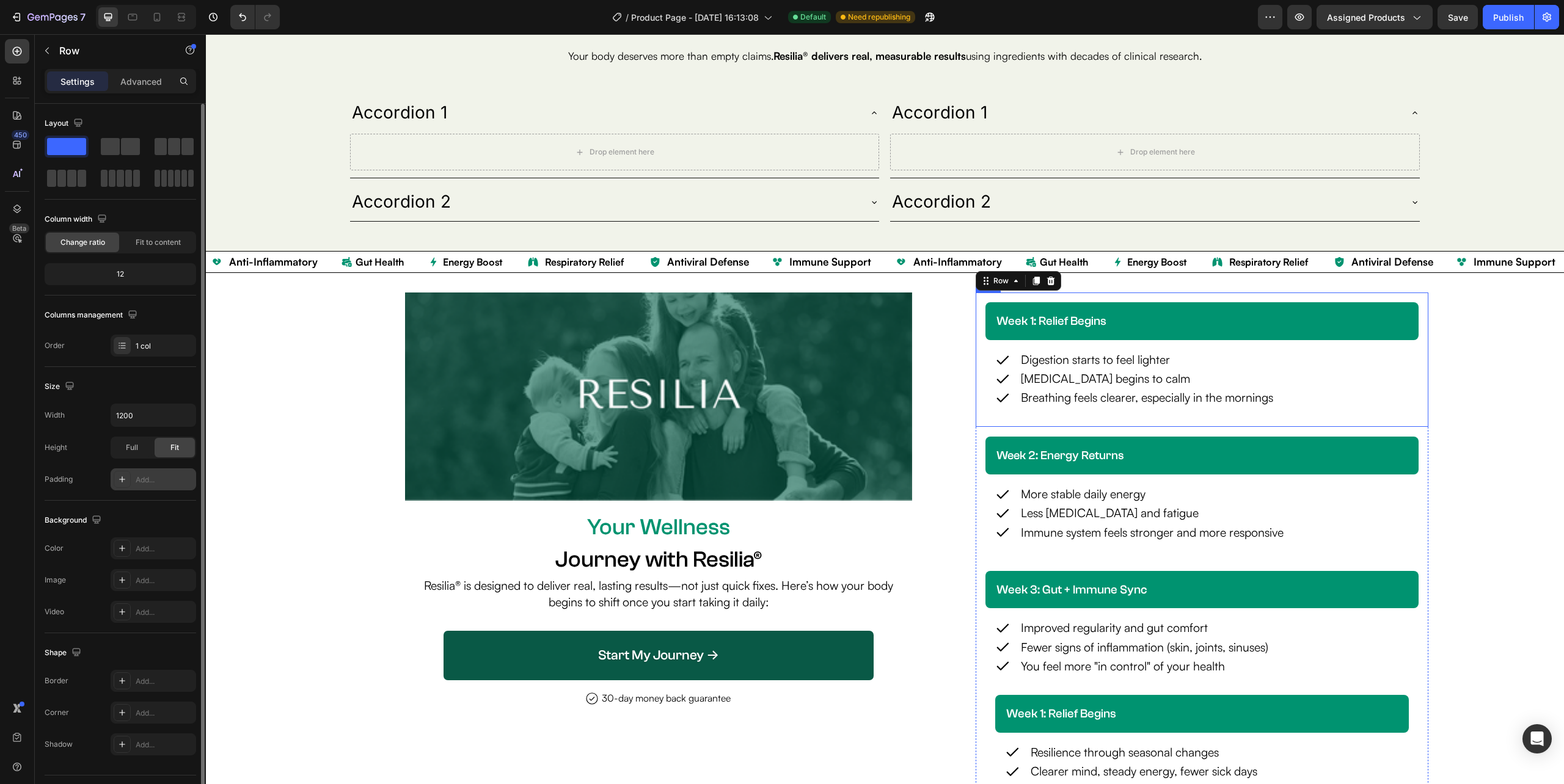
click at [976, 319] on div "week 1: relief begins Heading Row Icon Digestion starts to feel lighter Text Bl…" at bounding box center [1202, 360] width 453 height 134
click at [183, 481] on icon "button" at bounding box center [183, 478] width 5 height 5
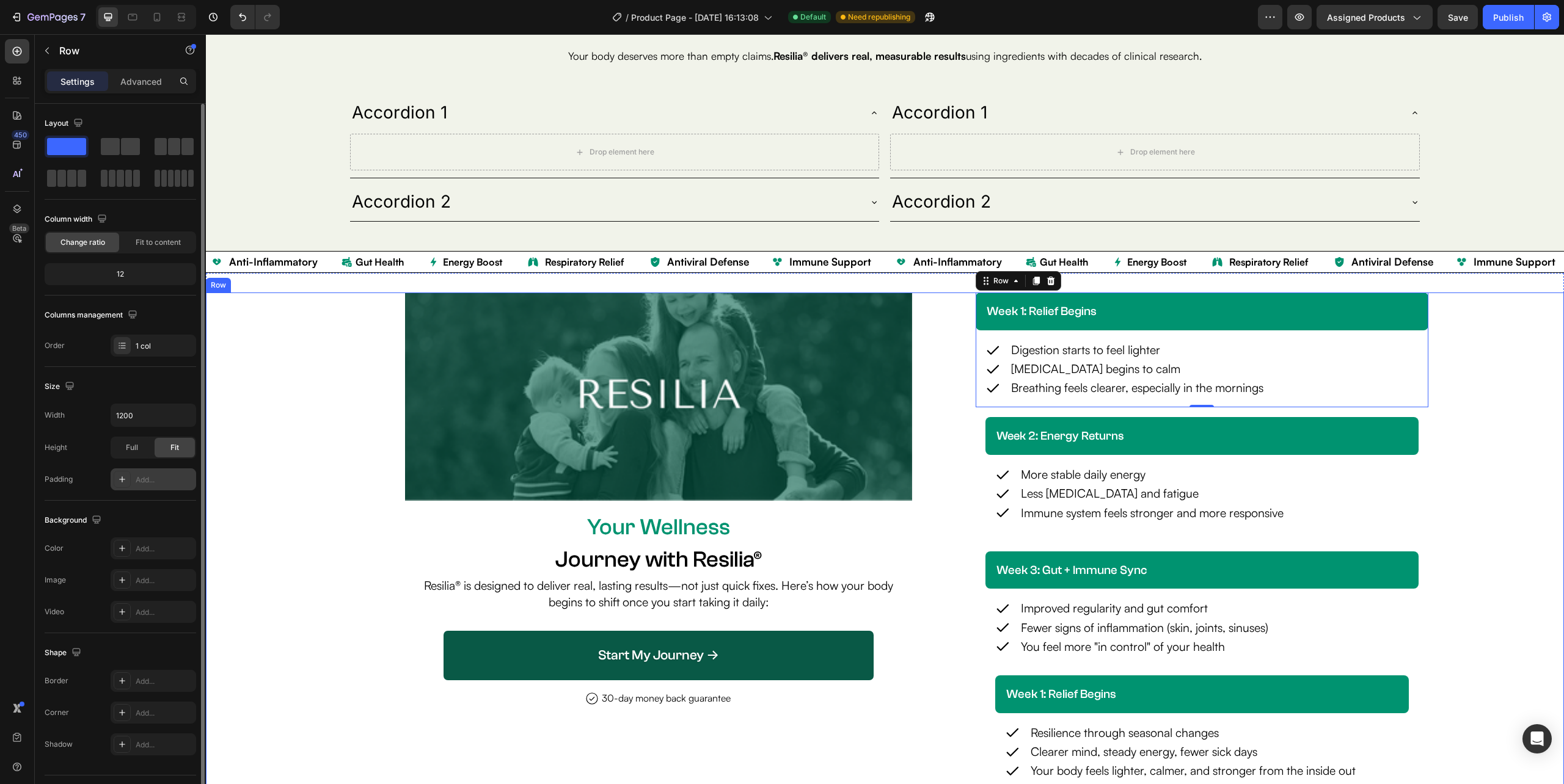
click at [1478, 485] on div "Image Your Wellness Text Block Journey with Resilia® Heading Resilia® is design…" at bounding box center [885, 551] width 1358 height 517
click at [144, 85] on p "Advanced" at bounding box center [141, 82] width 42 height 13
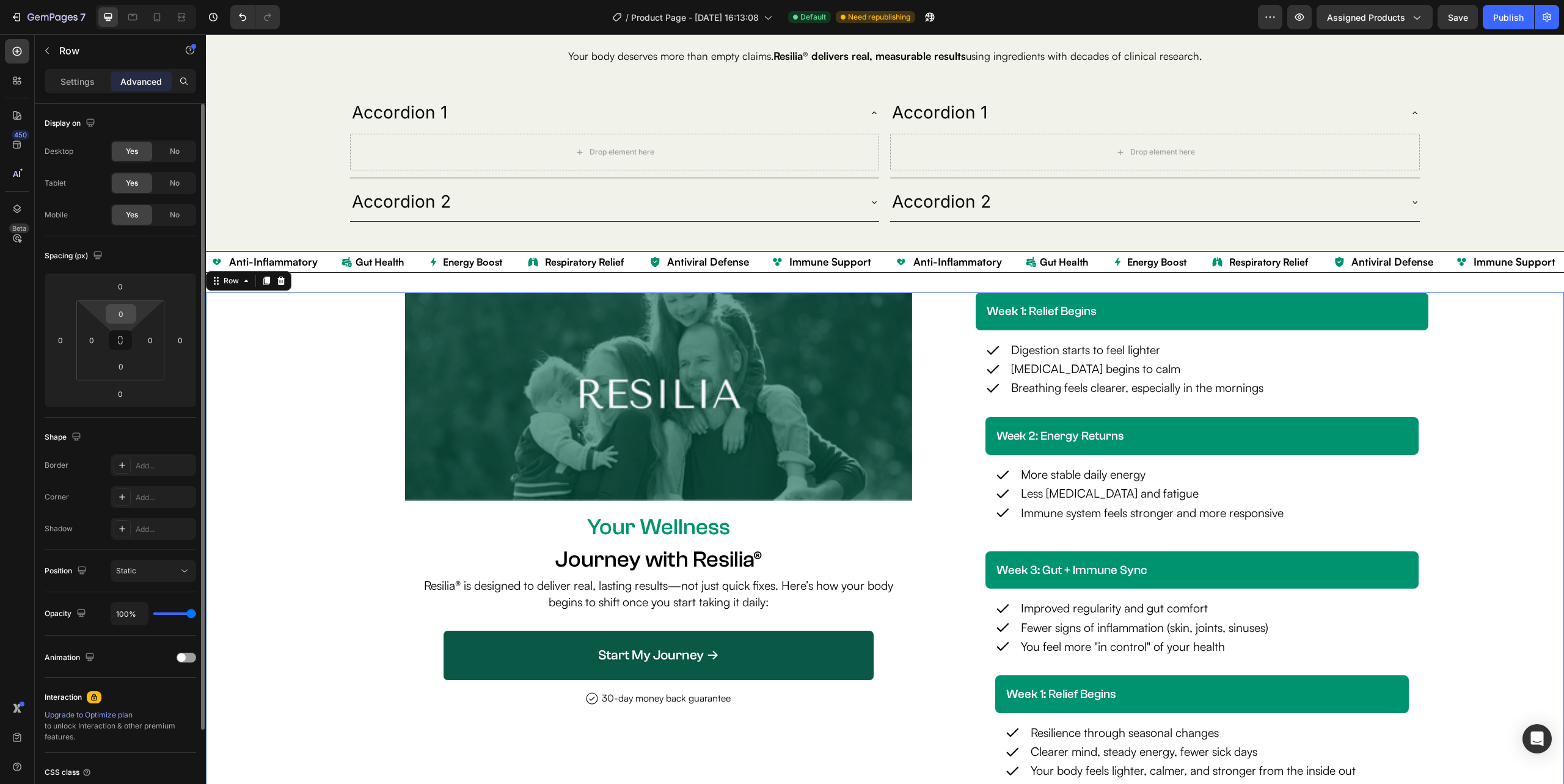
click at [125, 313] on input "0" at bounding box center [121, 314] width 25 height 18
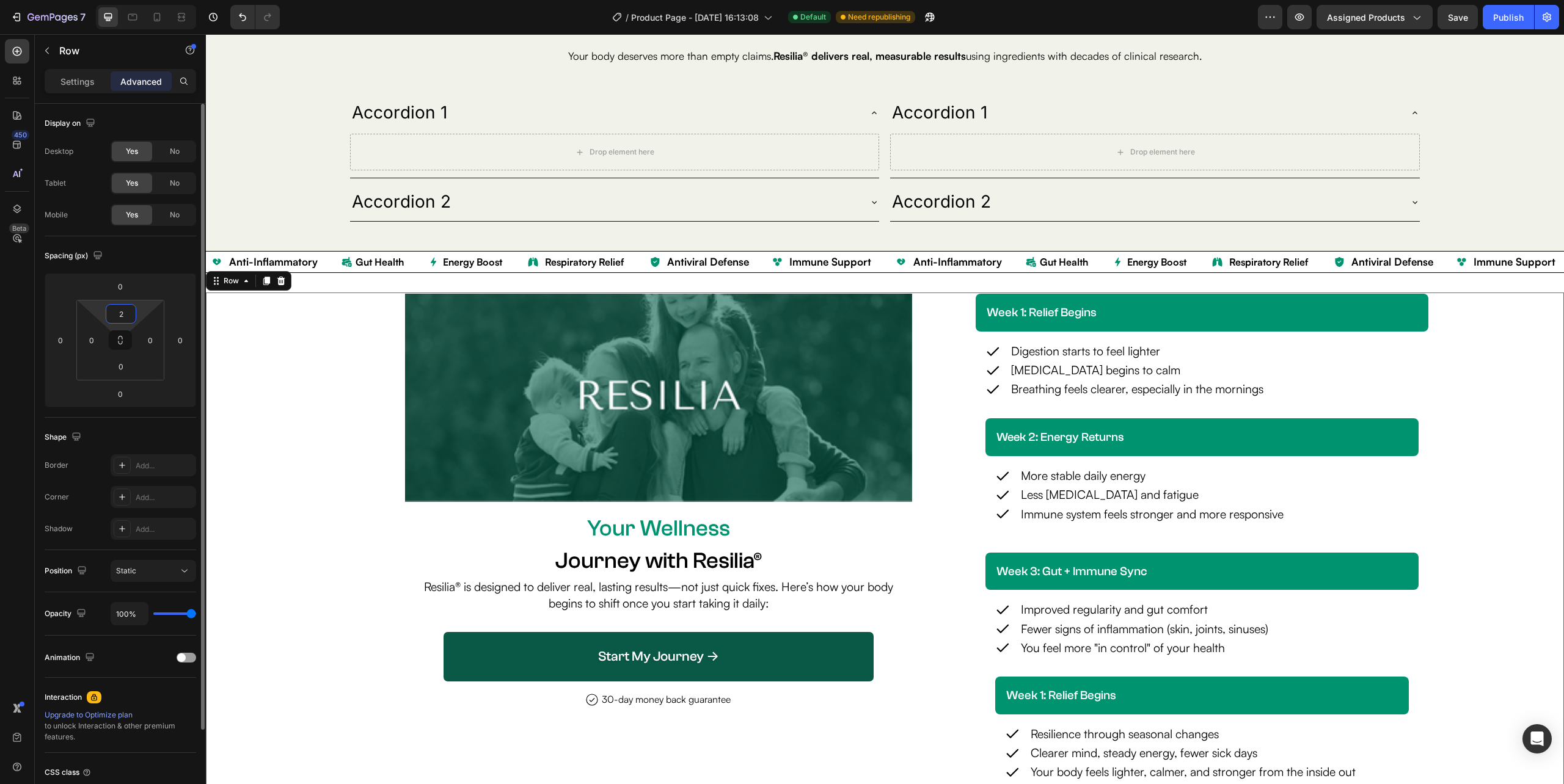
type input "20"
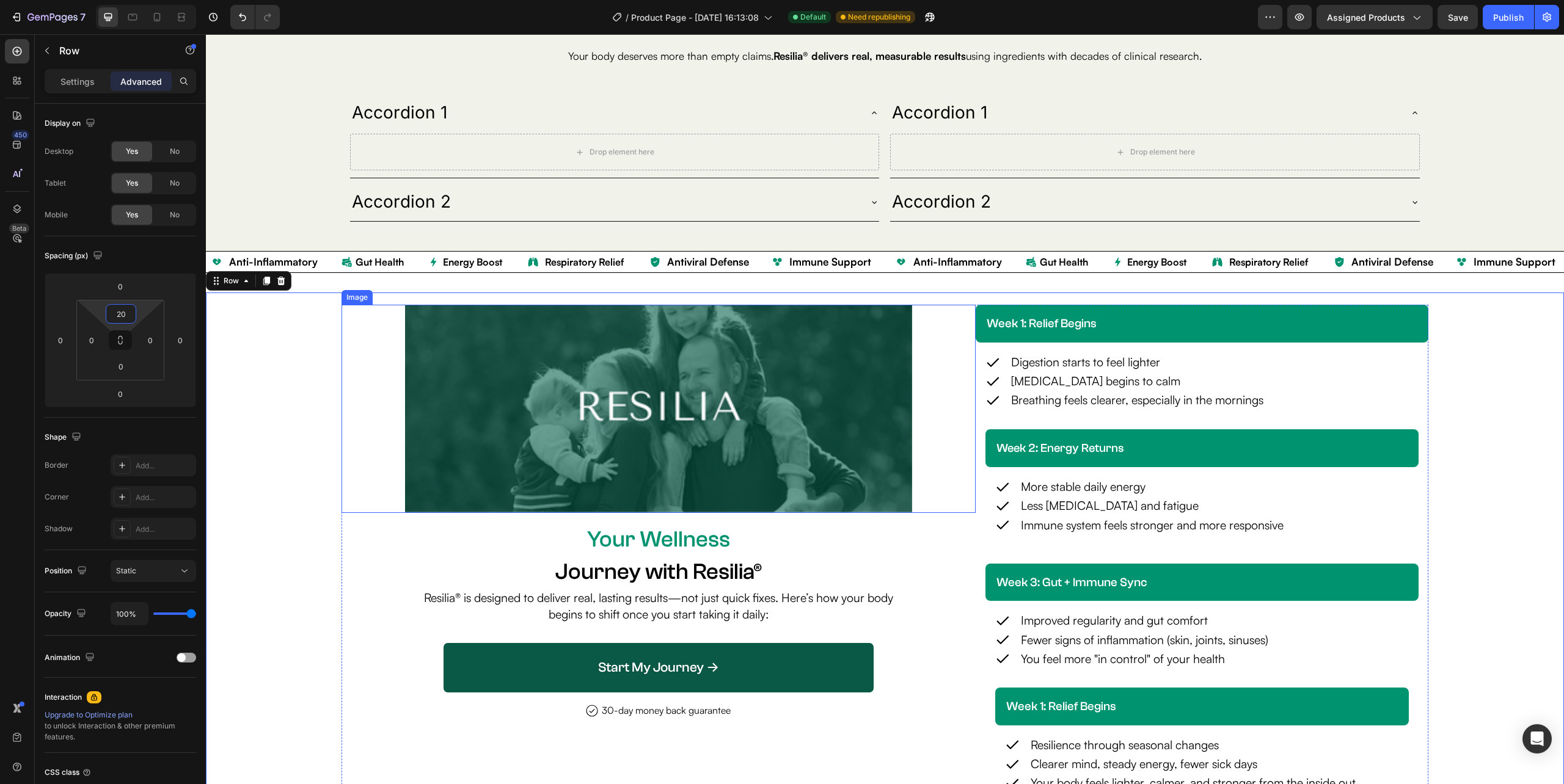
click at [897, 411] on img at bounding box center [658, 408] width 507 height 207
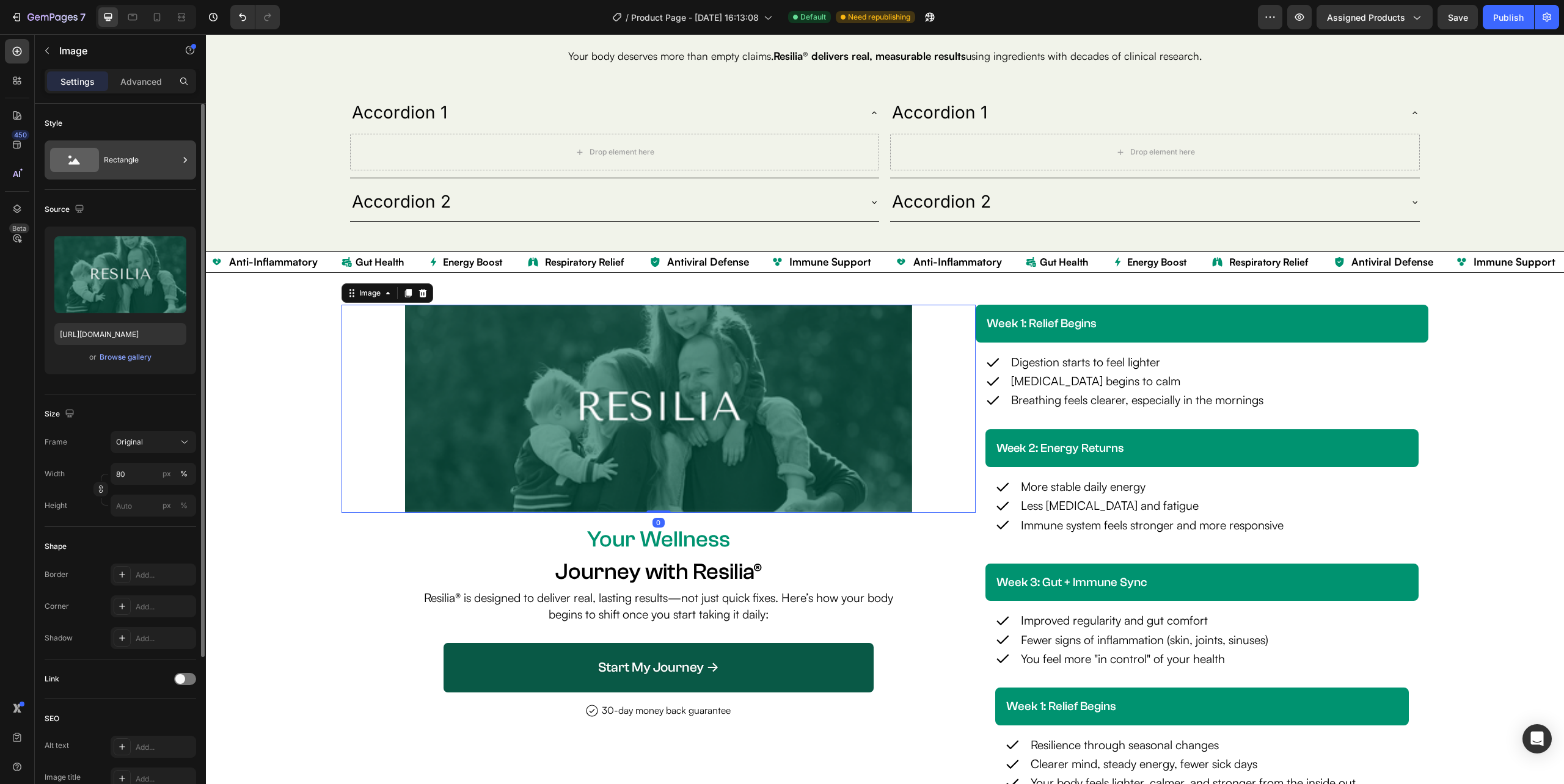
click at [133, 165] on div "Rectangle" at bounding box center [141, 160] width 74 height 28
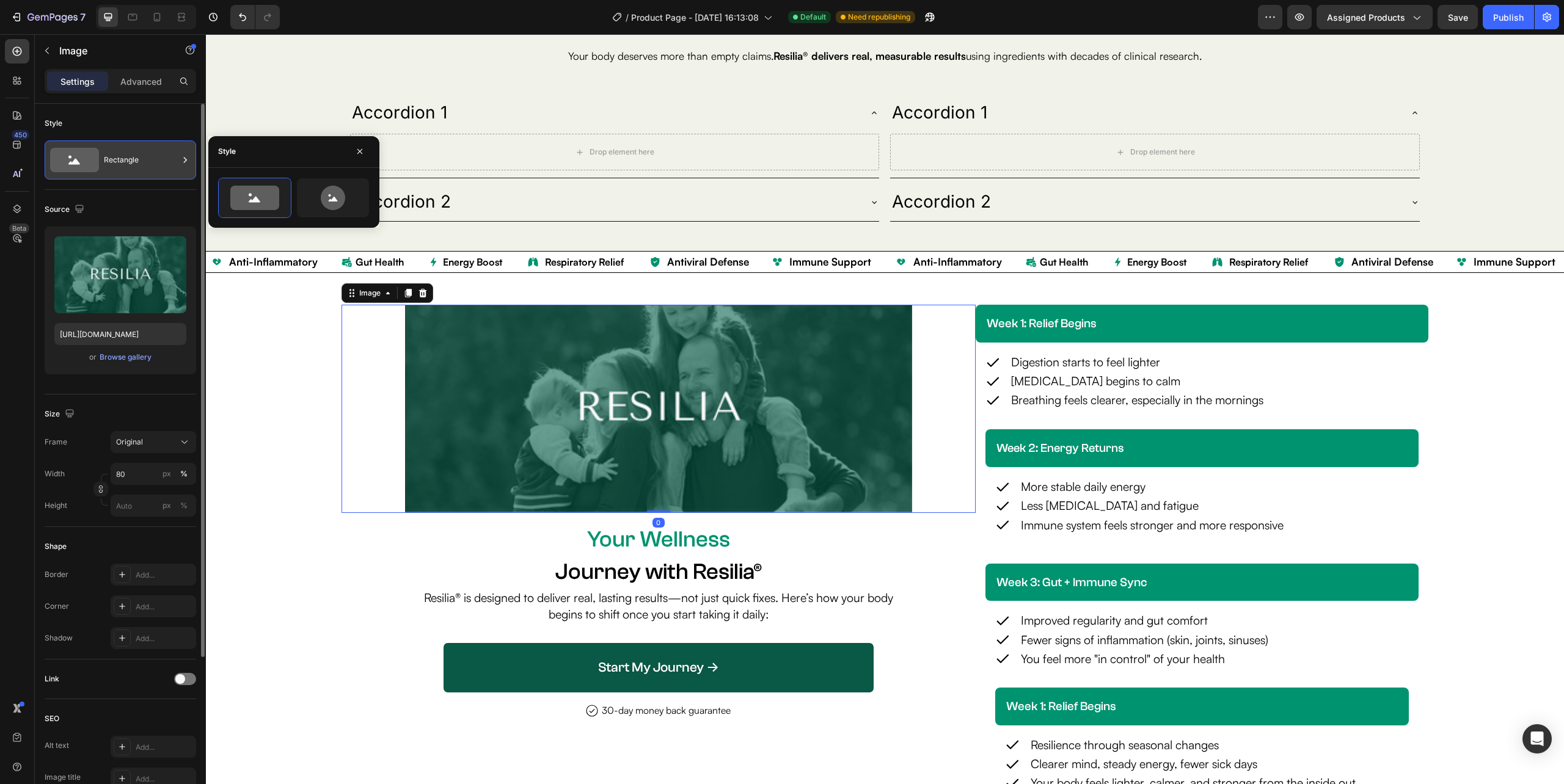
click at [133, 165] on div "Rectangle" at bounding box center [141, 160] width 74 height 28
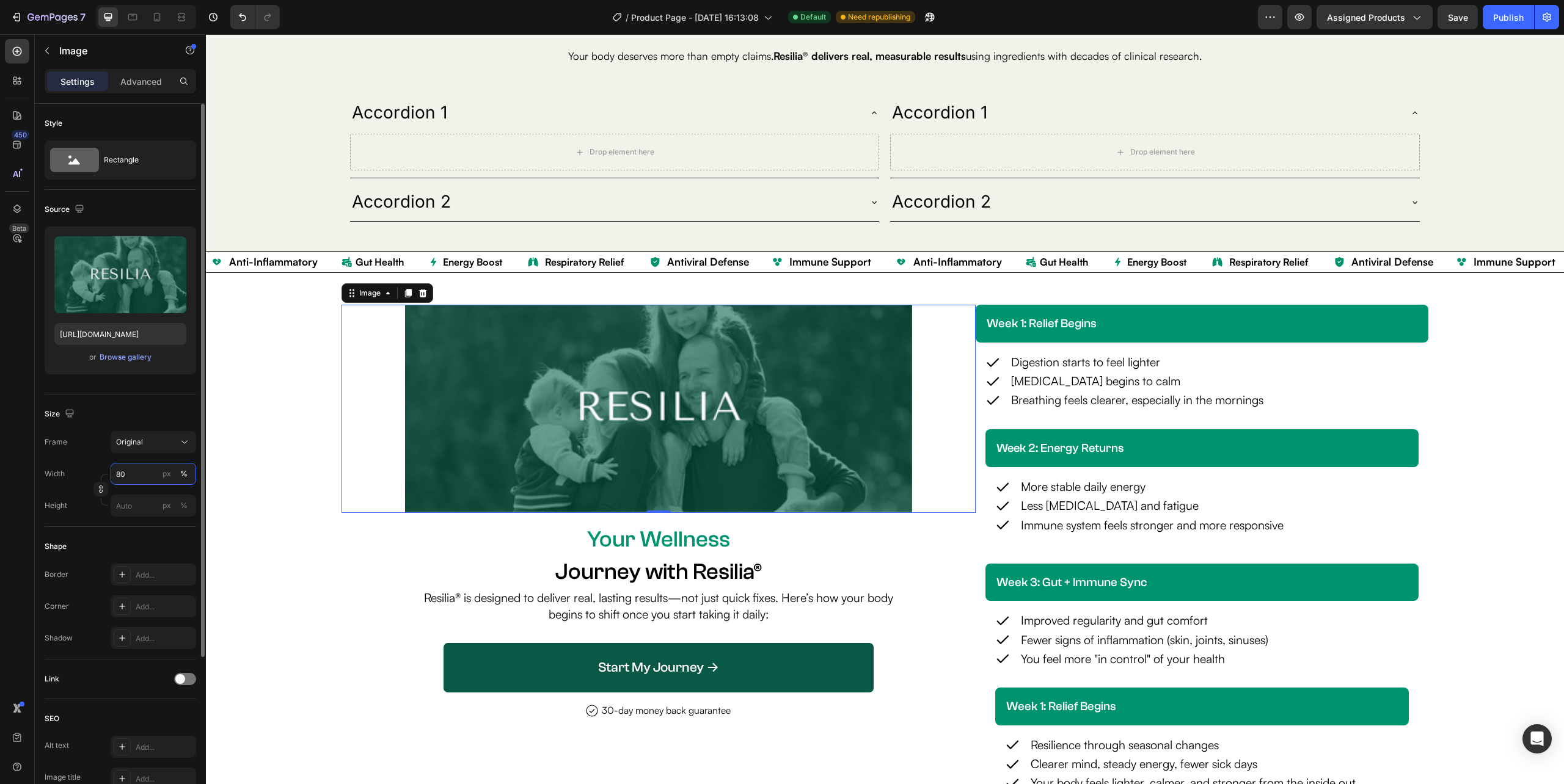
click at [116, 468] on input "80" at bounding box center [153, 474] width 85 height 22
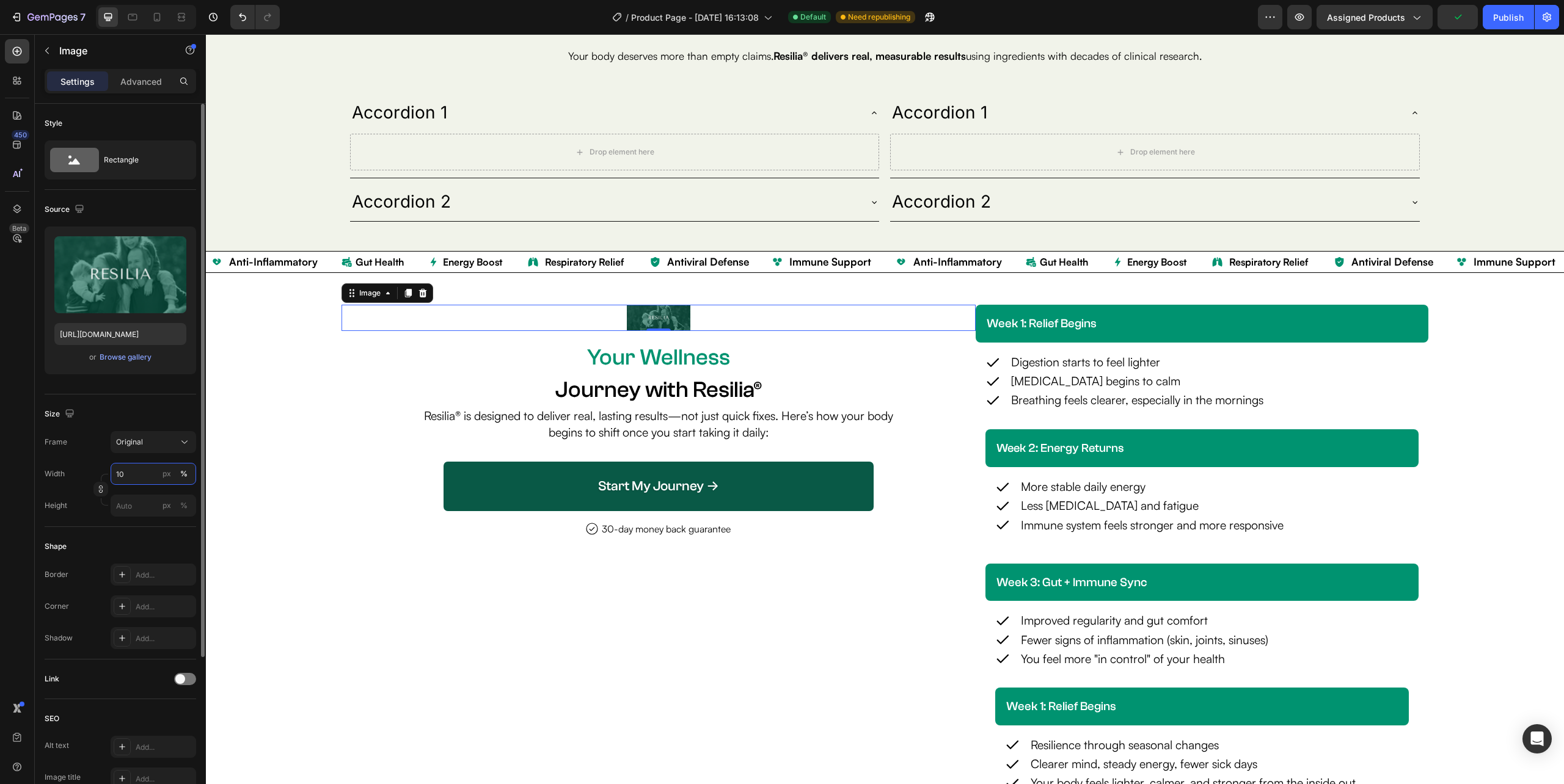
type input "100"
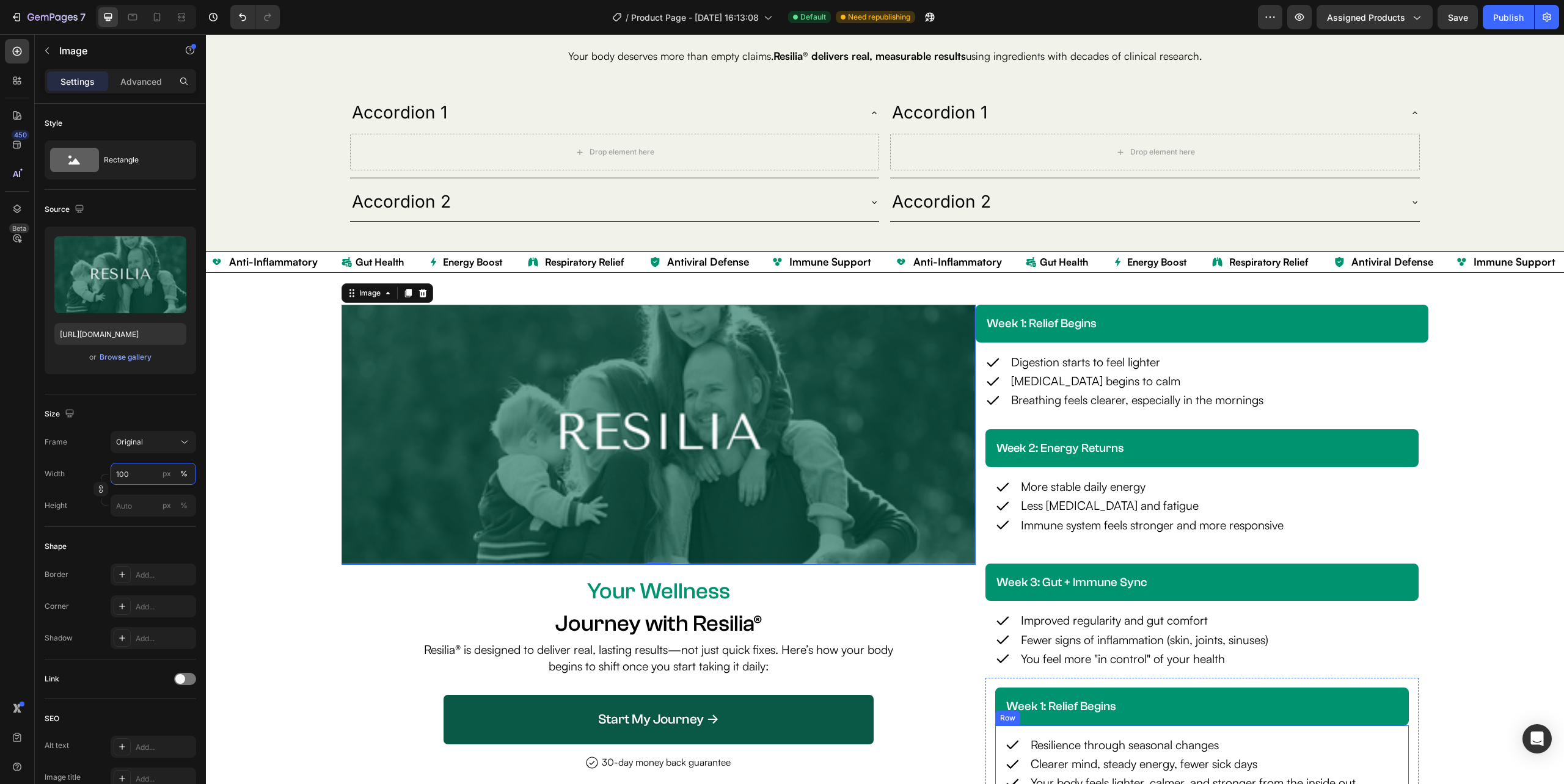
scroll to position [2786, 0]
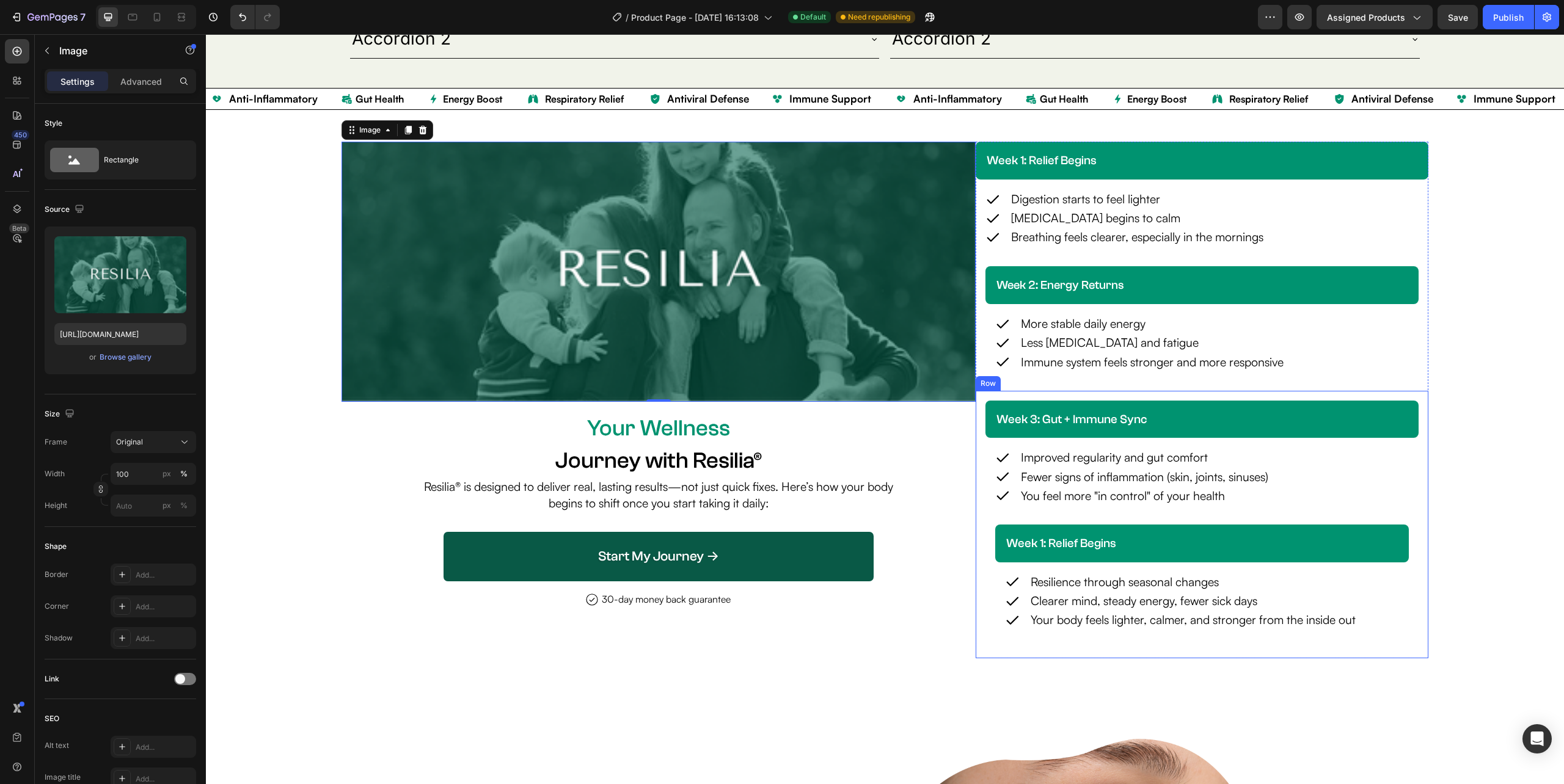
click at [976, 646] on div "week 3: gut + immune sync Heading Row Icon Improved regularity and gut comfort …" at bounding box center [1202, 525] width 453 height 268
click at [404, 392] on img at bounding box center [658, 272] width 633 height 260
click at [133, 467] on input "100" at bounding box center [153, 474] width 85 height 22
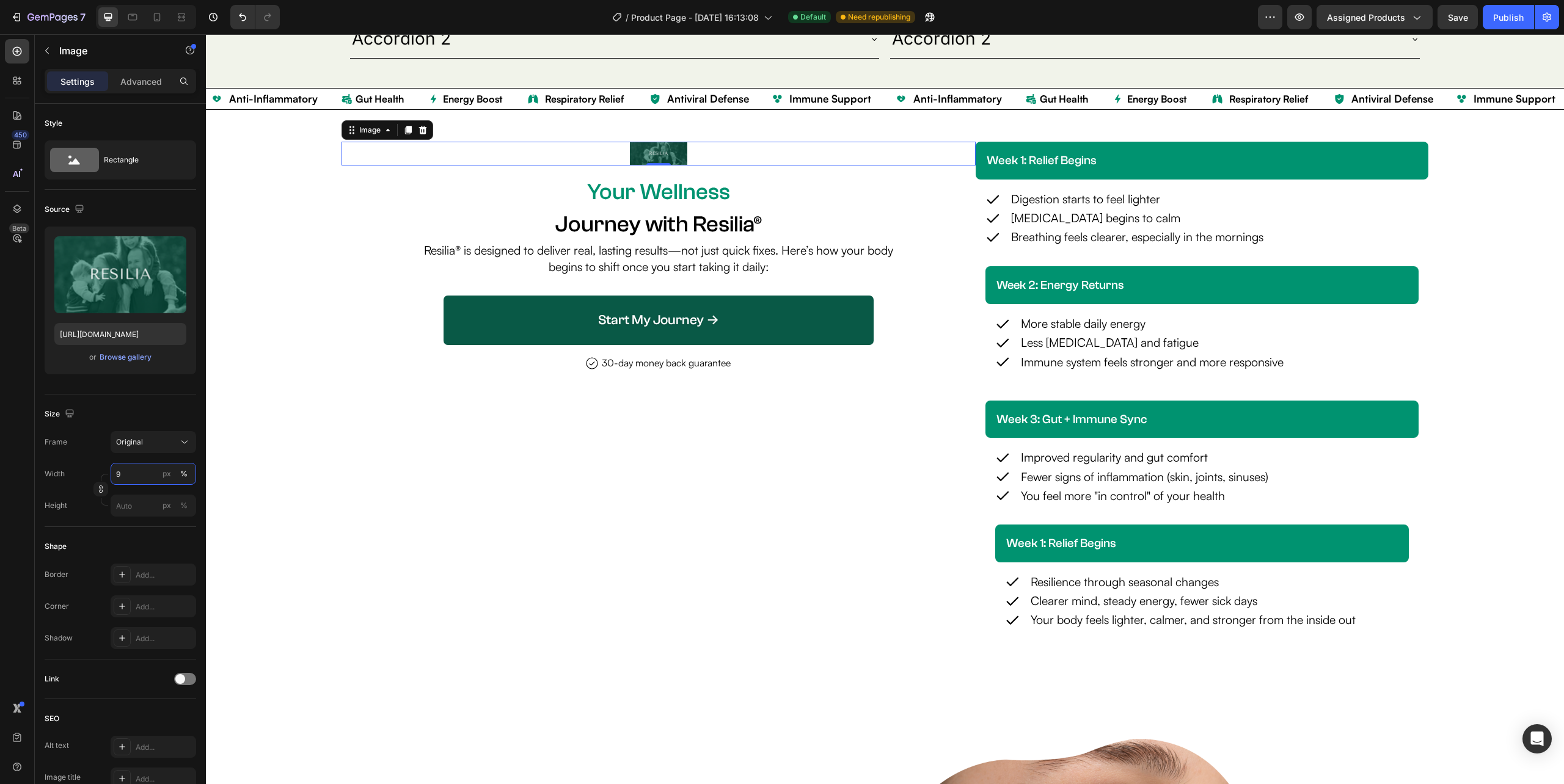
type input "90"
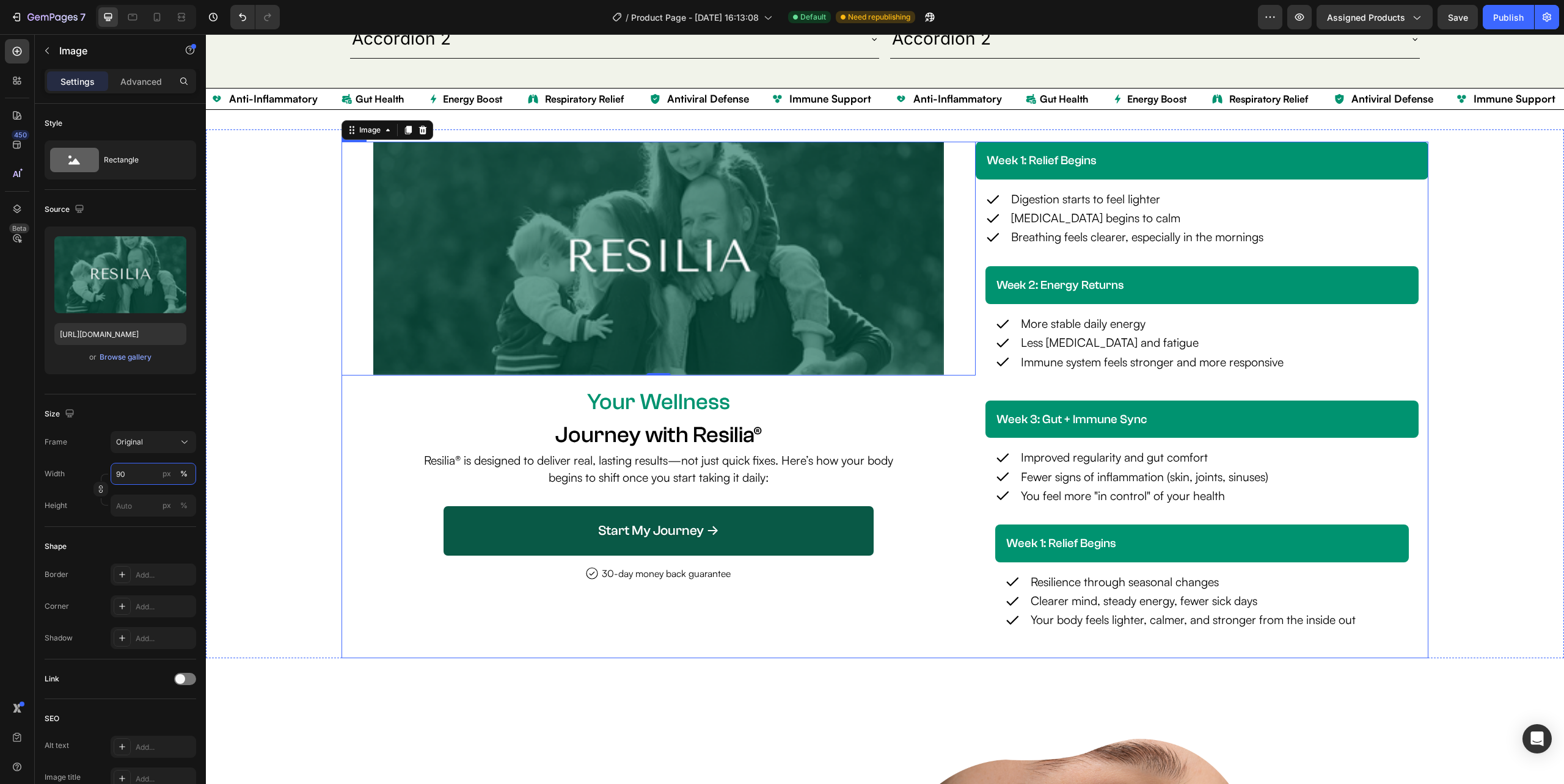
scroll to position [2704, 0]
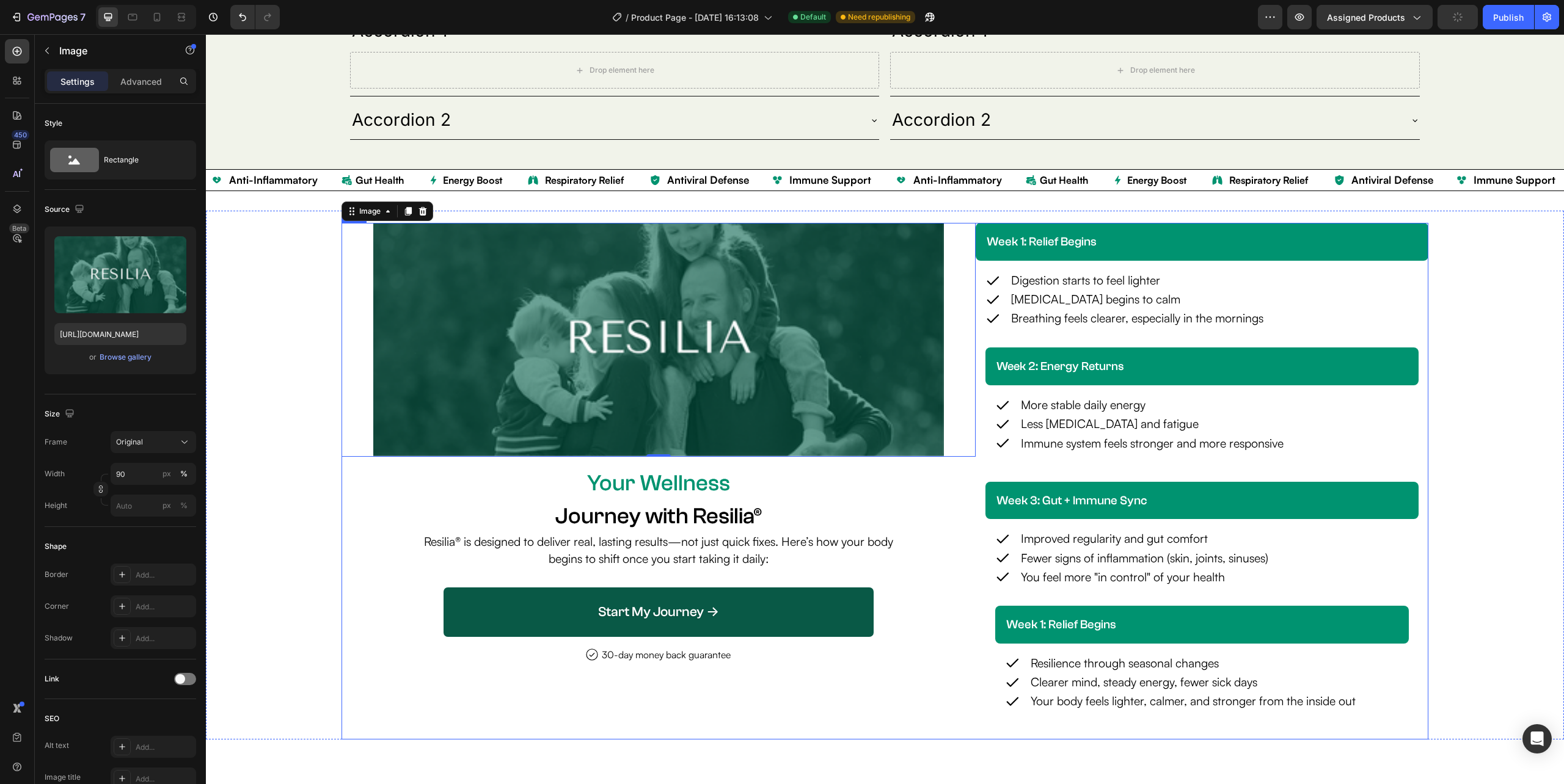
click at [954, 490] on div "Image 0 Your Wellness Text Block Journey with Resilia® Heading Resilia® is desi…" at bounding box center [658, 481] width 633 height 517
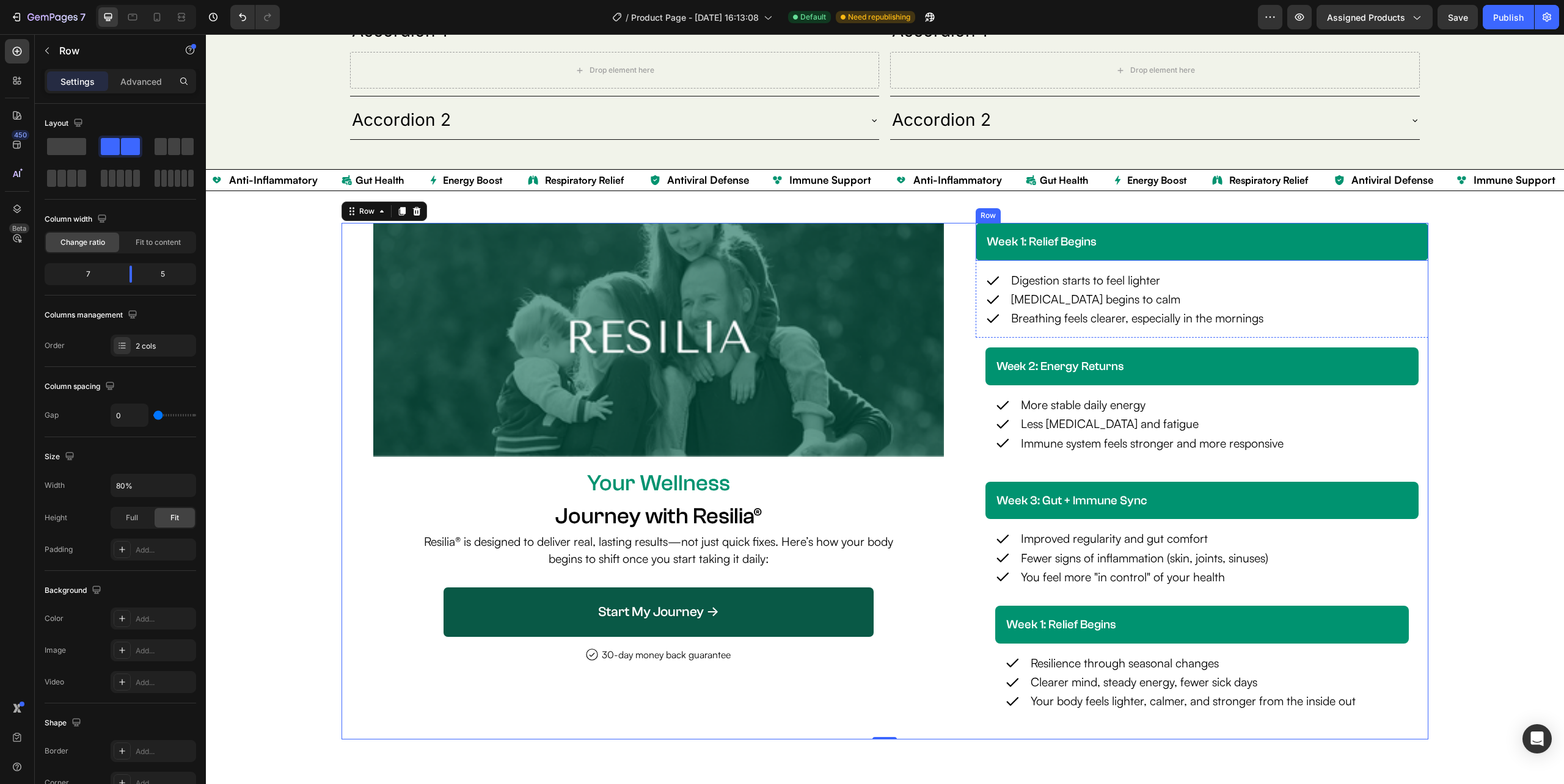
click at [976, 248] on div "week 1: relief begins Heading Row" at bounding box center [1202, 242] width 453 height 38
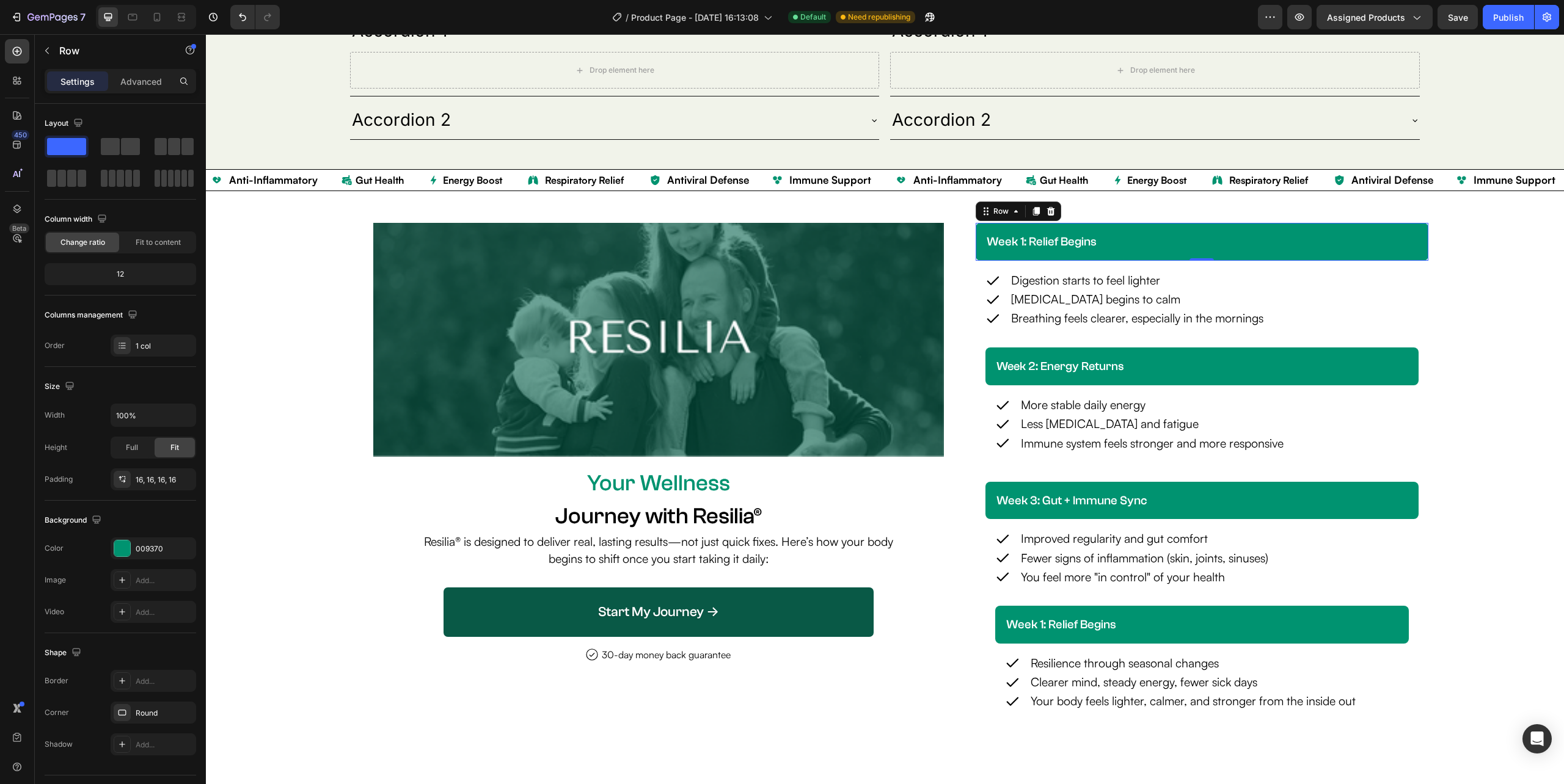
click at [976, 242] on div "week 1: relief begins Heading Row 0" at bounding box center [1202, 242] width 453 height 38
click at [1413, 304] on div "Icon Digestion starts to feel lighter Text Block Row Icon Bloating begins to ca…" at bounding box center [1202, 299] width 453 height 77
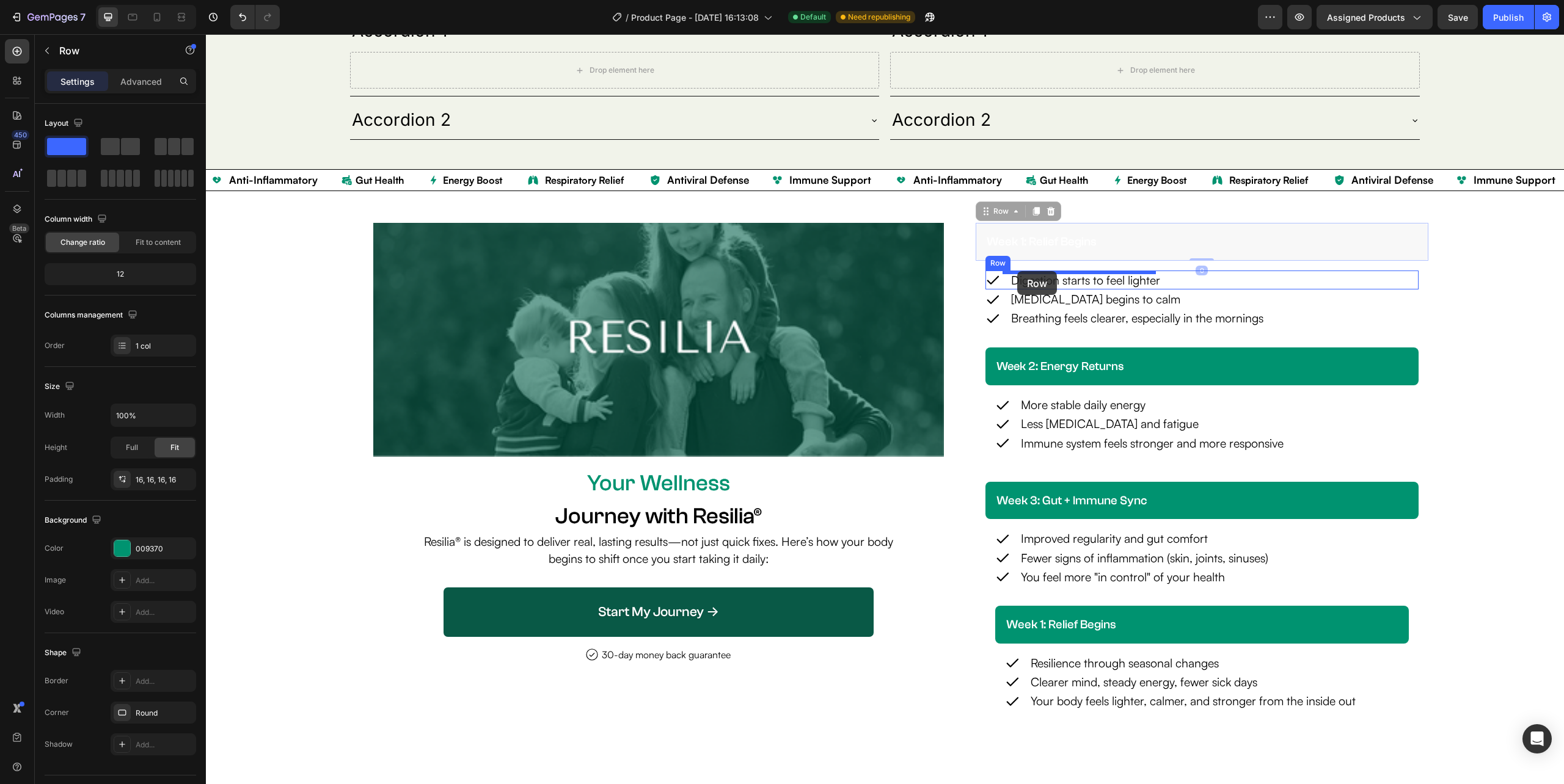
drag, startPoint x: 971, startPoint y: 226, endPoint x: 1017, endPoint y: 272, distance: 65.1
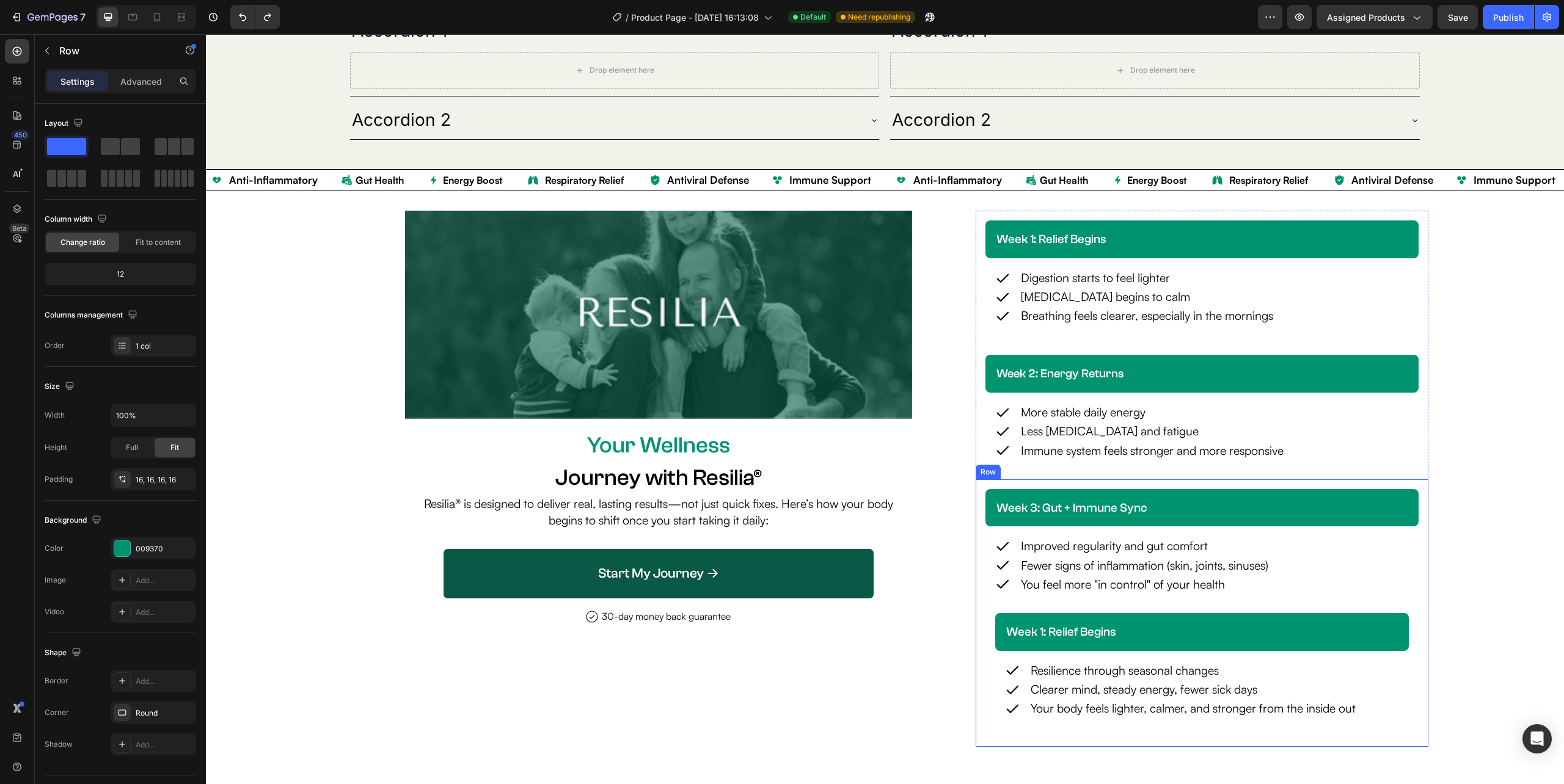
click at [976, 743] on div "week 3: gut + immune sync Heading Row Icon Improved regularity and gut comfort …" at bounding box center [1202, 614] width 453 height 268
click at [976, 259] on div "week 1: relief begins Heading Row Icon Digestion starts to feel lighter Text Bl…" at bounding box center [1202, 277] width 453 height 134
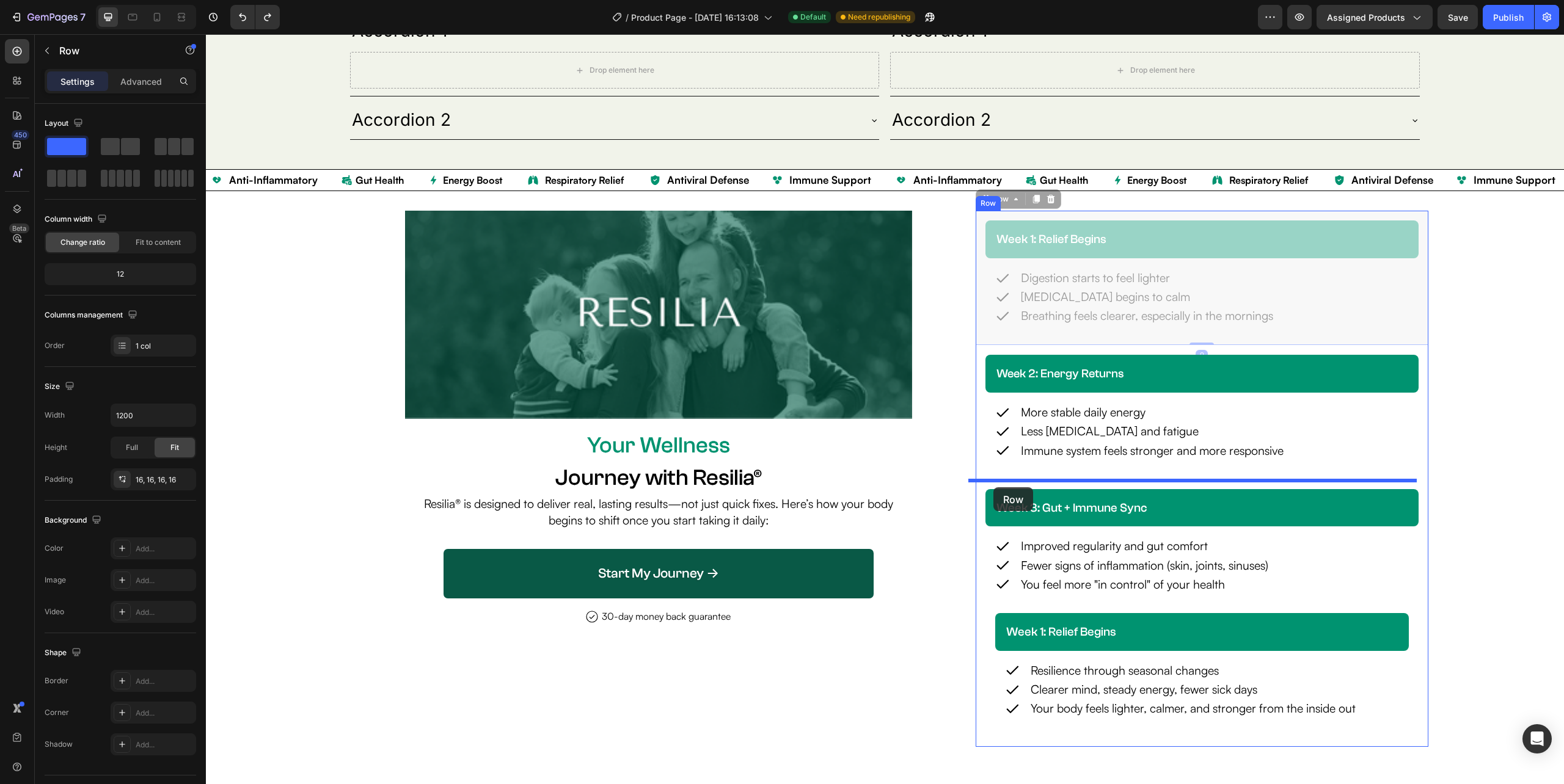
drag, startPoint x: 973, startPoint y: 258, endPoint x: 993, endPoint y: 488, distance: 230.9
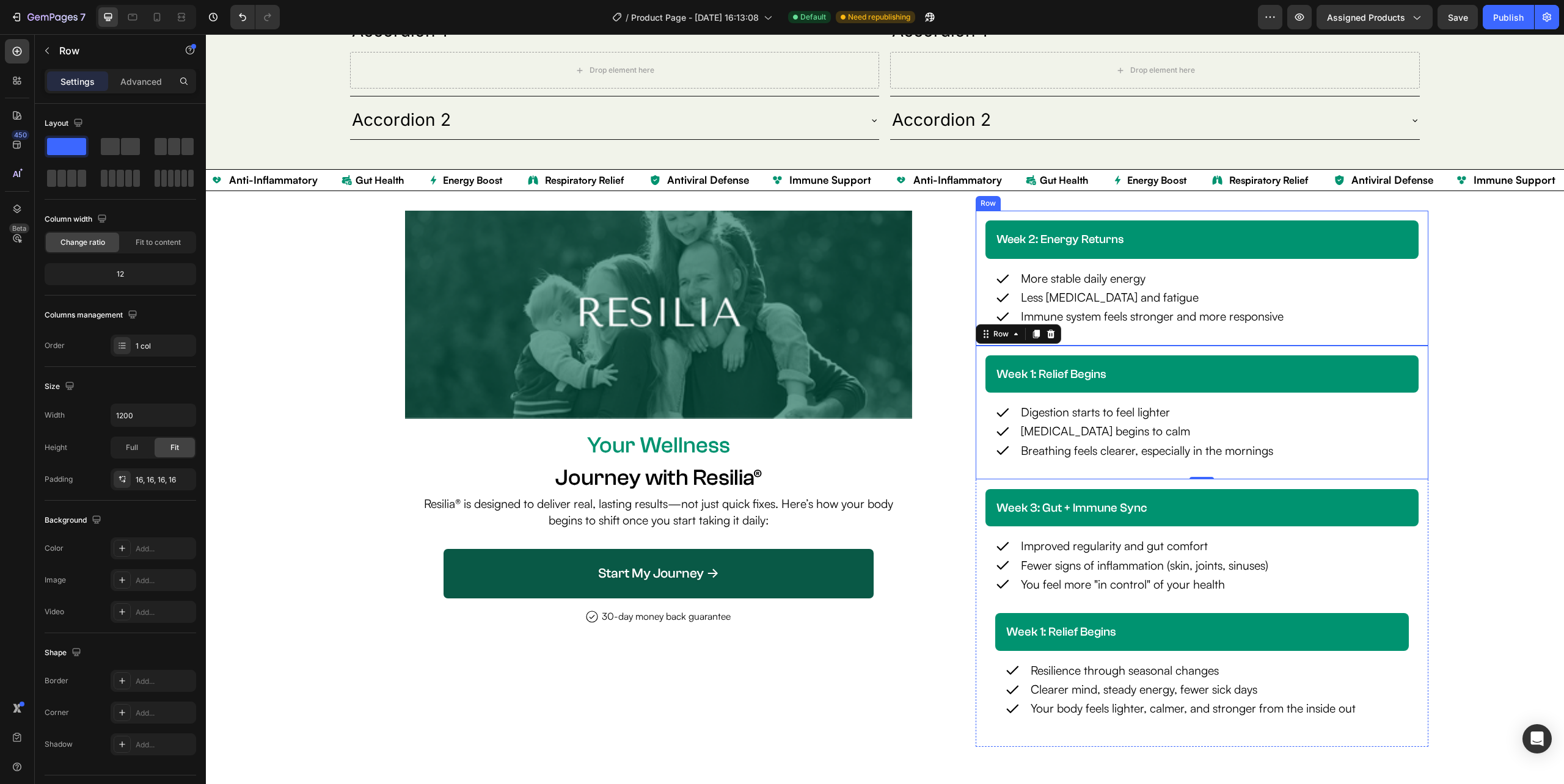
click at [976, 243] on div "week 2: energy returns Heading Row Icon More stable daily energy Text Block Row…" at bounding box center [1202, 277] width 453 height 135
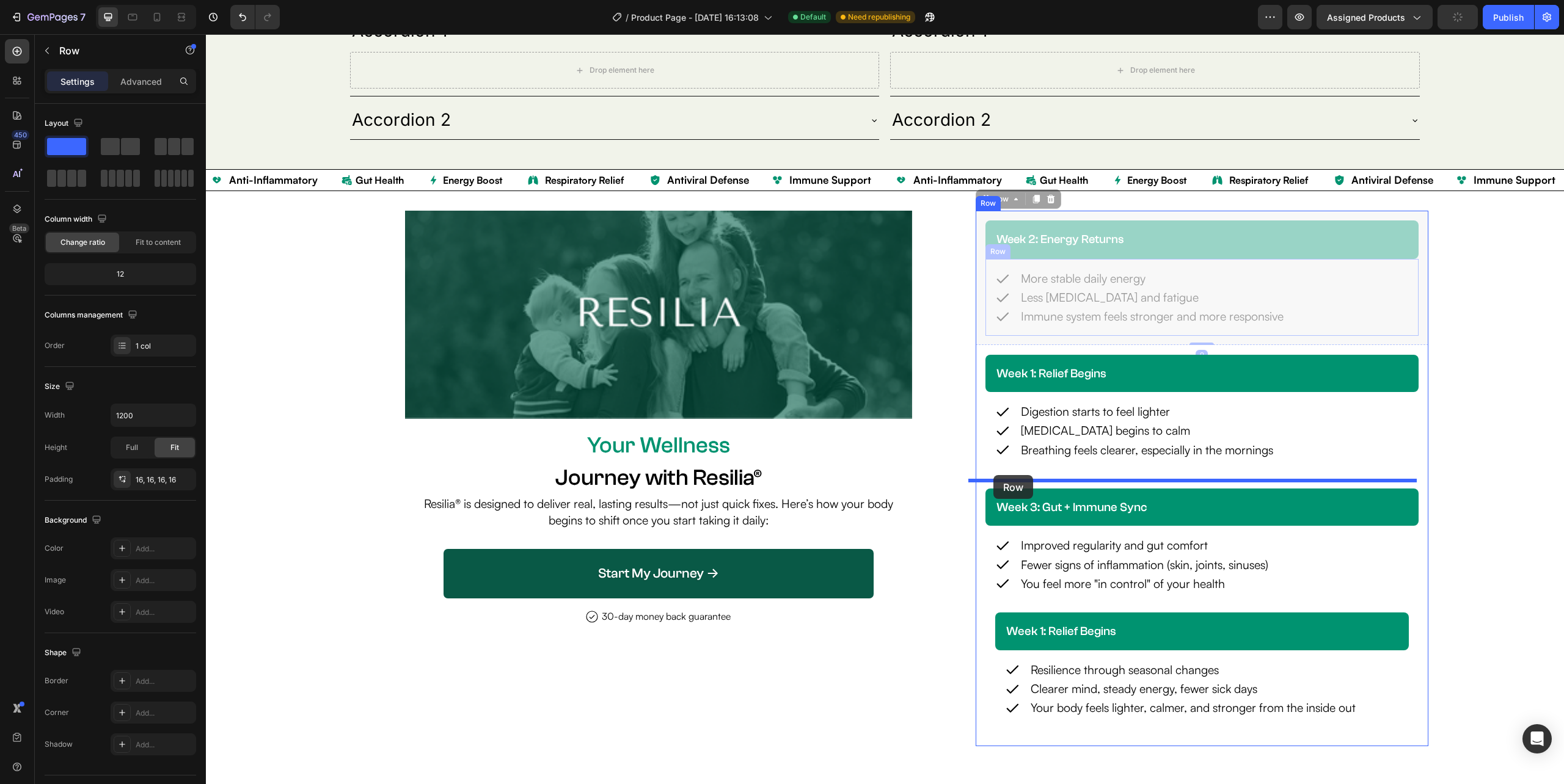
drag, startPoint x: 971, startPoint y: 243, endPoint x: 993, endPoint y: 475, distance: 233.0
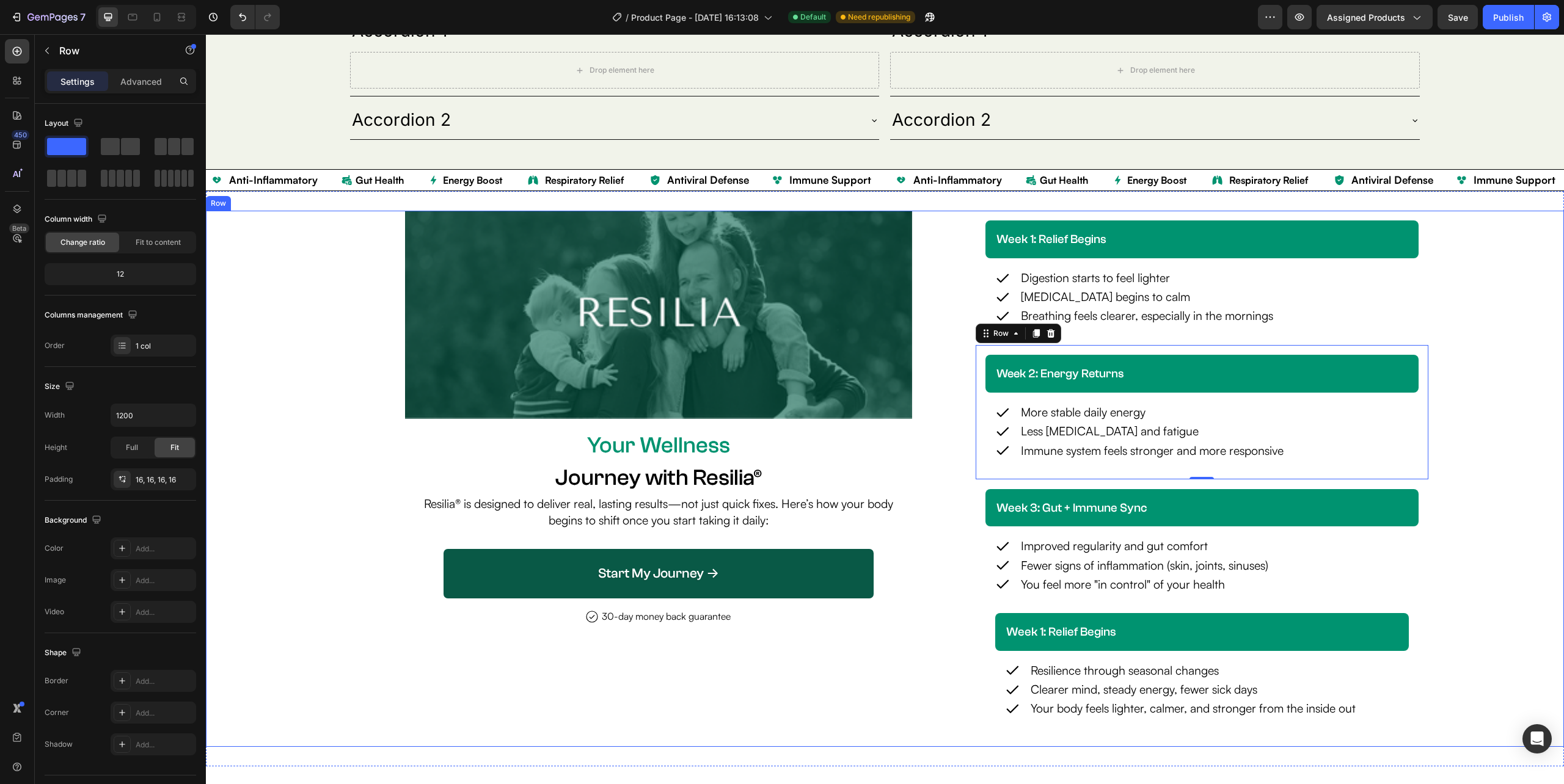
click at [1479, 364] on div "Image Your Wellness Text Block Journey with Resilia® Heading Resilia® is design…" at bounding box center [885, 478] width 1358 height 536
click at [1411, 487] on div "week 3: gut + immune sync Heading Row Icon Improved regularity and gut comfort …" at bounding box center [1202, 614] width 453 height 268
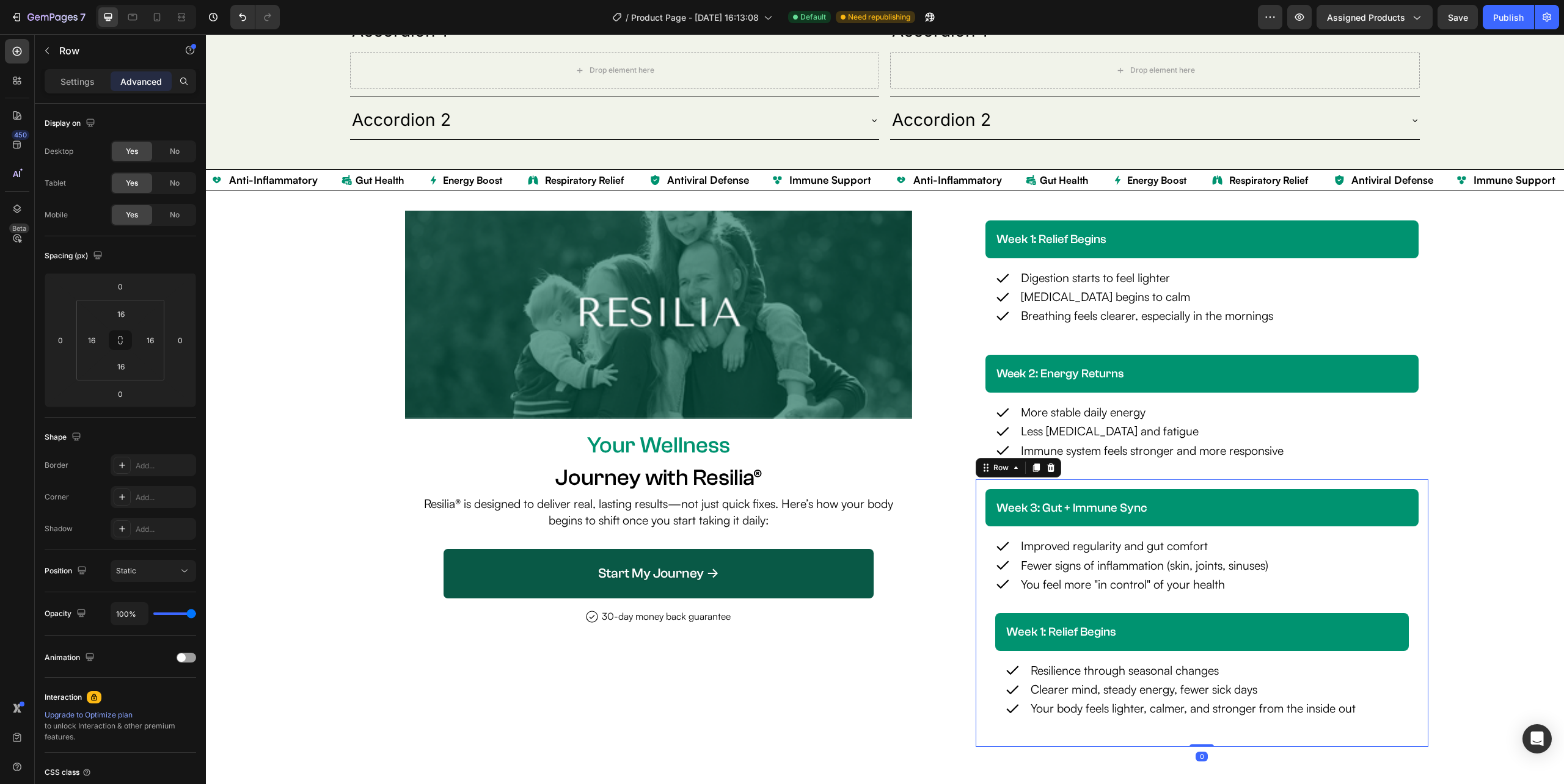
click at [1413, 479] on div "week 2: energy returns Heading Row Icon More stable daily energy Text Block Row…" at bounding box center [1202, 412] width 453 height 135
click at [1415, 477] on div "week 2: energy returns Heading Row Icon More stable daily energy Text Block Row…" at bounding box center [1202, 412] width 453 height 135
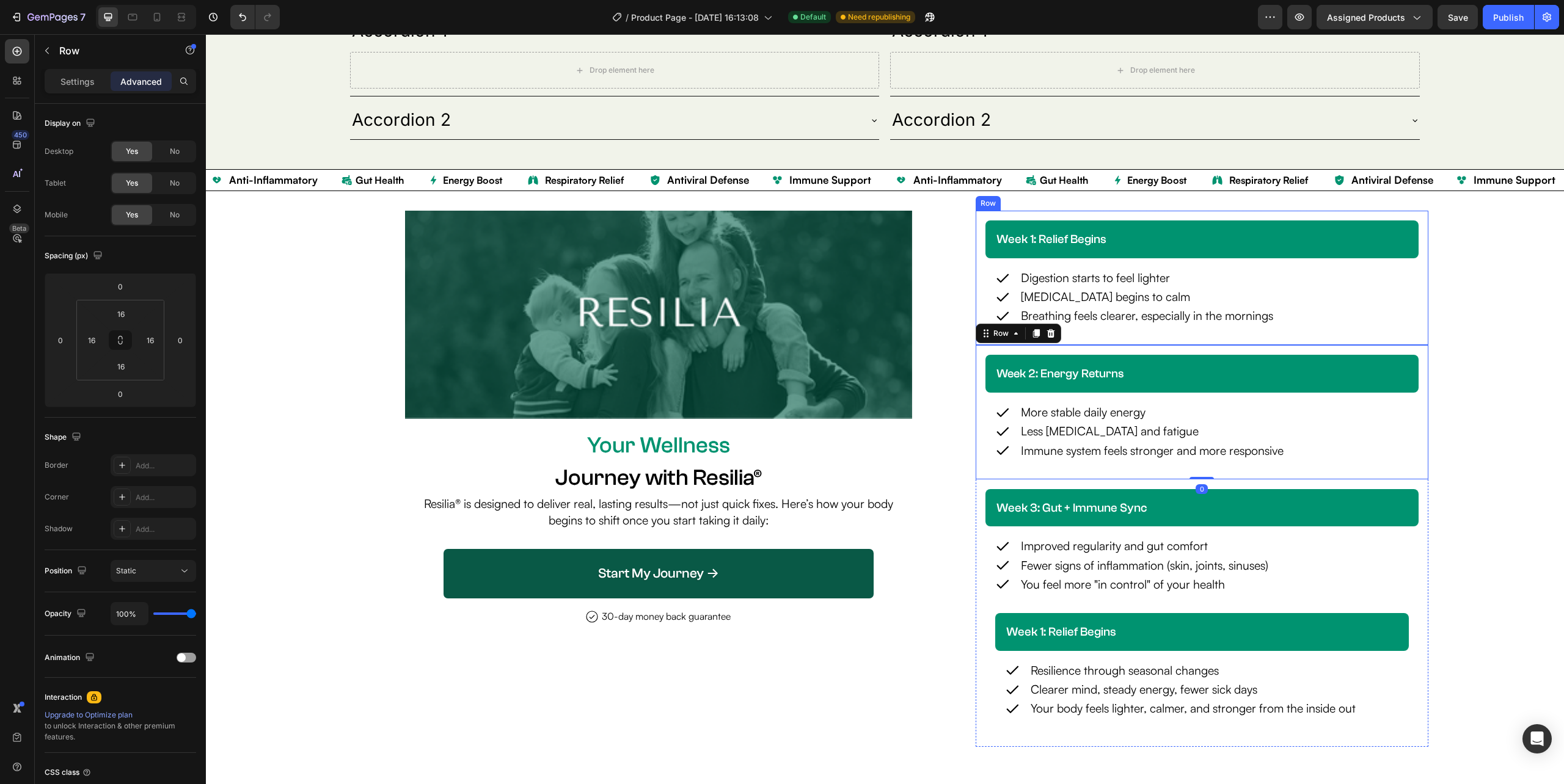
click at [1413, 326] on div "week 1: relief begins Heading Row Icon Digestion starts to feel lighter Text Bl…" at bounding box center [1202, 277] width 453 height 134
click at [1415, 352] on div "week 2: energy returns Heading Row Icon More stable daily energy Text Block Row…" at bounding box center [1202, 412] width 453 height 135
click at [1416, 346] on div "week 2: energy returns Heading Row Icon More stable daily energy Text Block Row…" at bounding box center [1202, 412] width 453 height 135
click at [1416, 342] on div "week 1: relief begins Heading Row Icon Digestion starts to feel lighter Text Bl…" at bounding box center [1202, 277] width 453 height 134
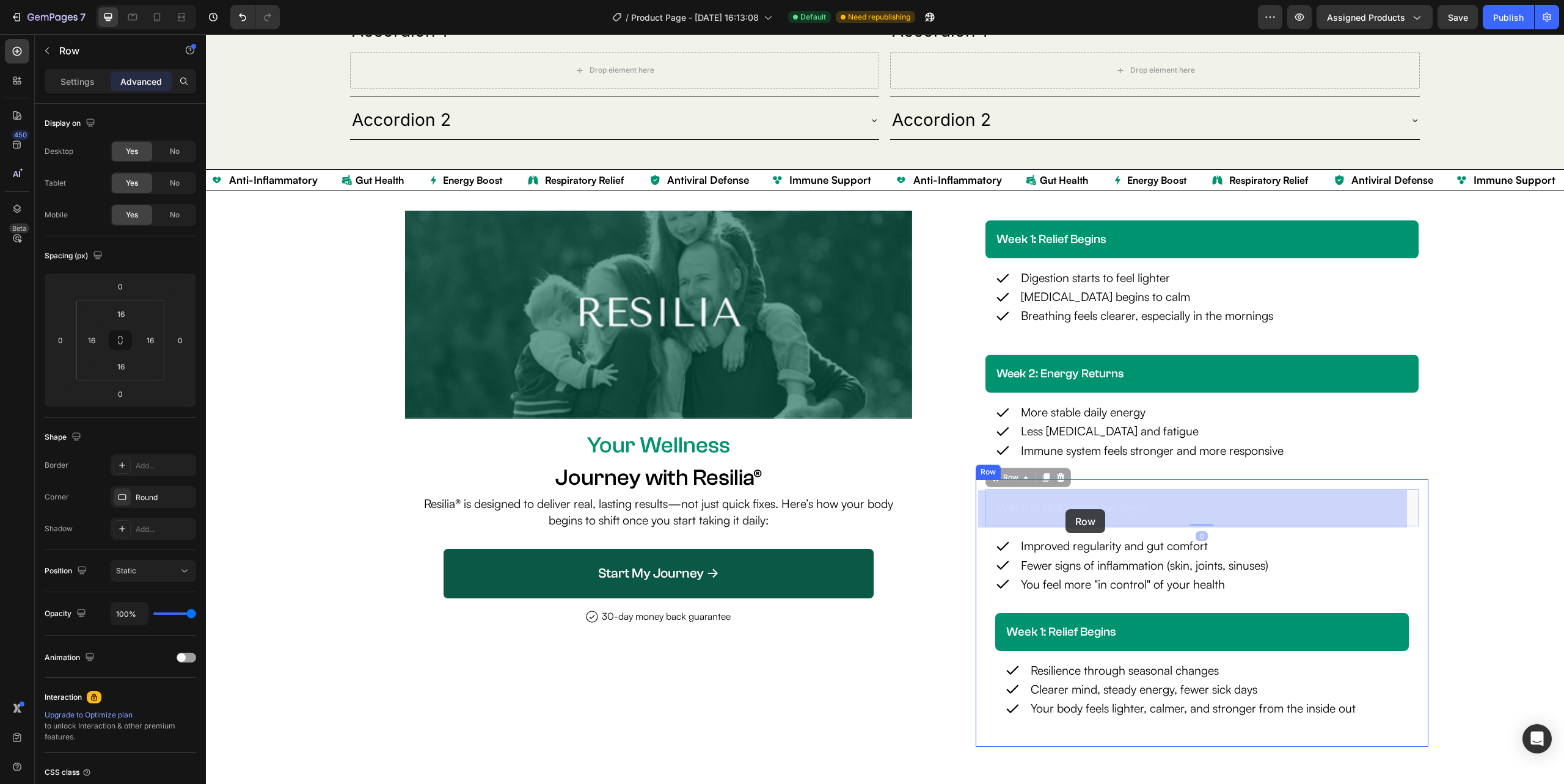
drag, startPoint x: 982, startPoint y: 506, endPoint x: 1065, endPoint y: 510, distance: 83.1
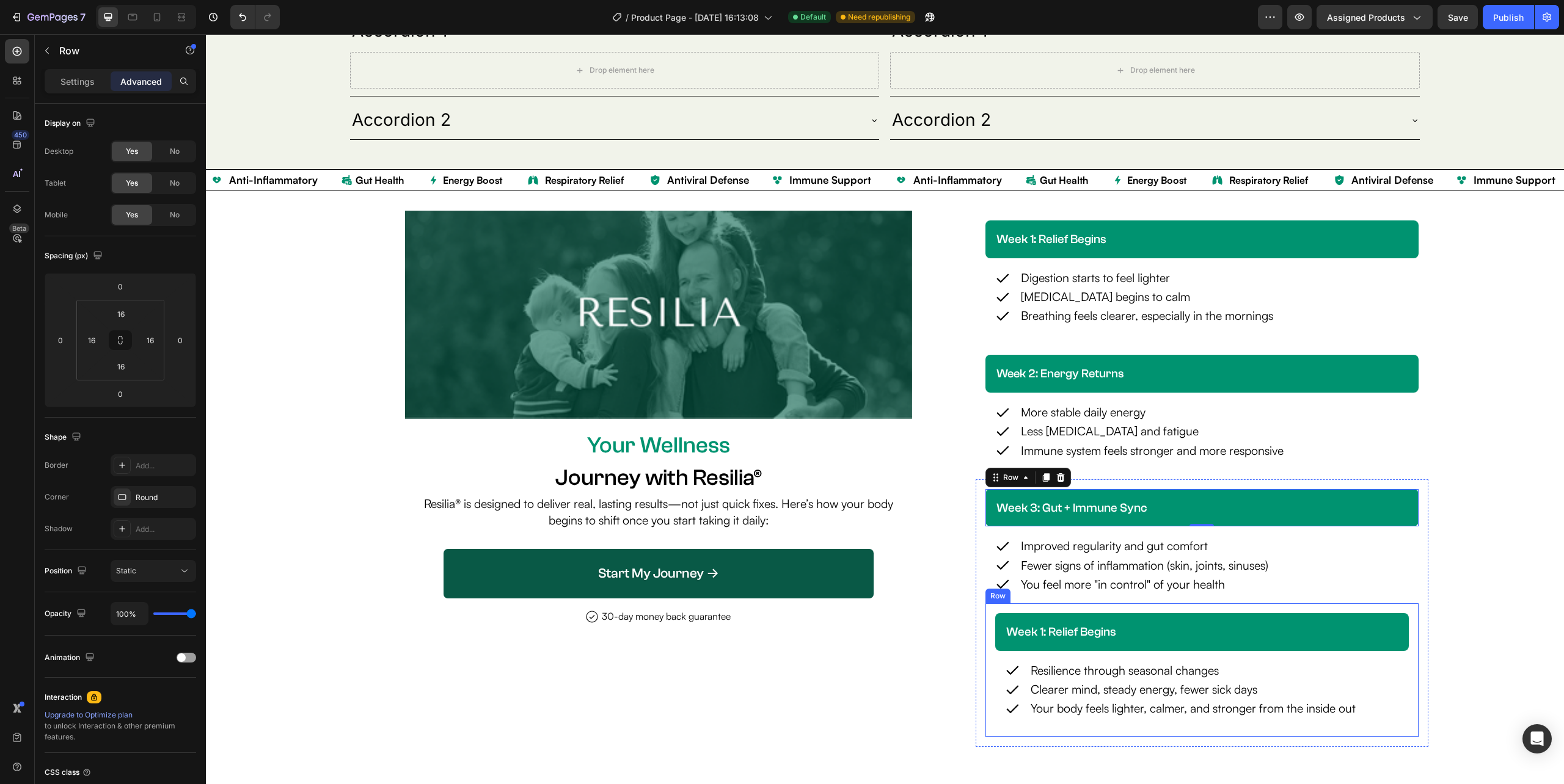
click at [985, 635] on div "week 1: relief begins Heading Row Icon Resilience through seasonal changes Text…" at bounding box center [1201, 670] width 433 height 134
click at [74, 82] on p "Settings" at bounding box center [77, 82] width 34 height 13
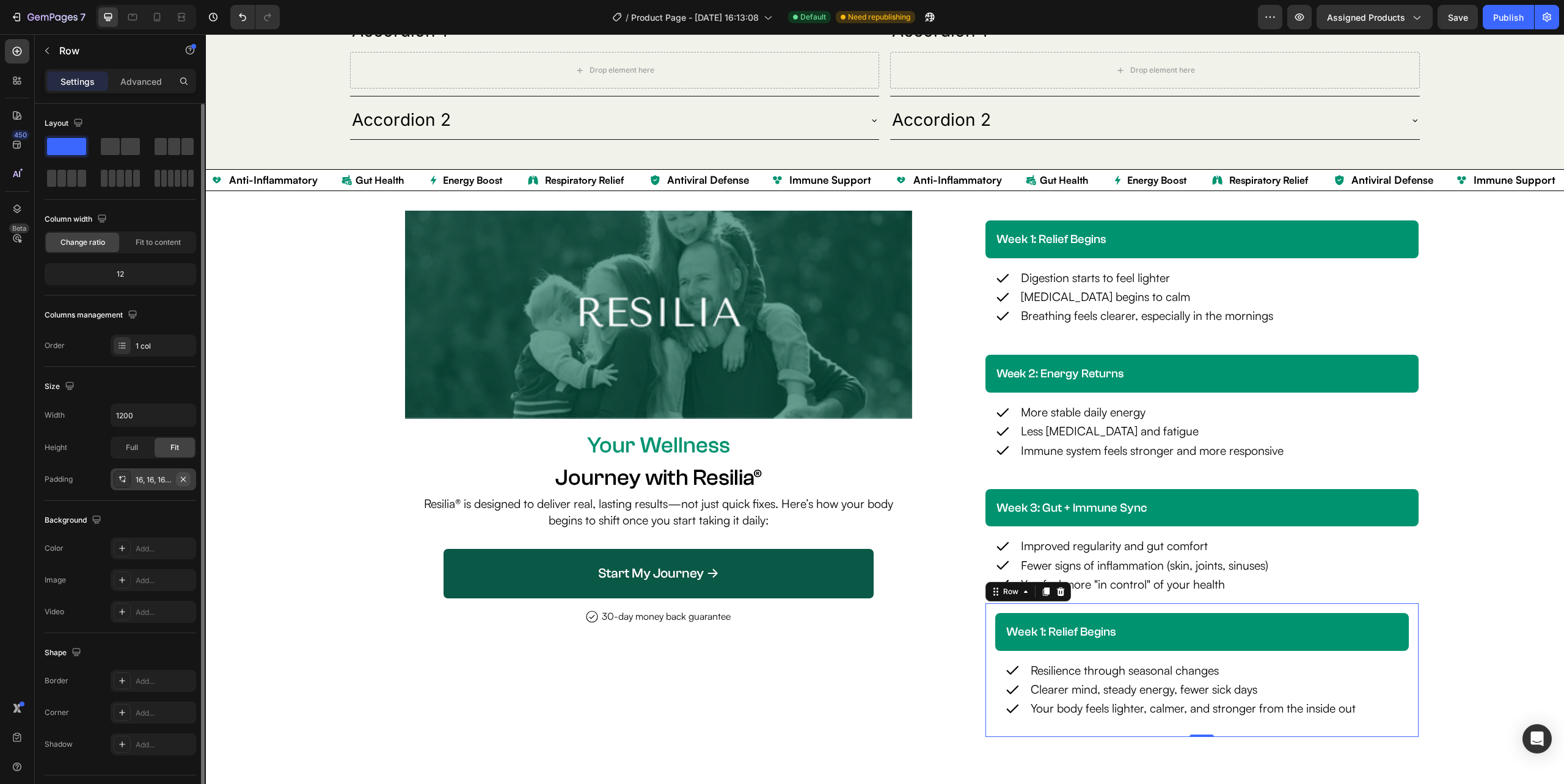
click at [181, 478] on icon "button" at bounding box center [183, 479] width 9 height 9
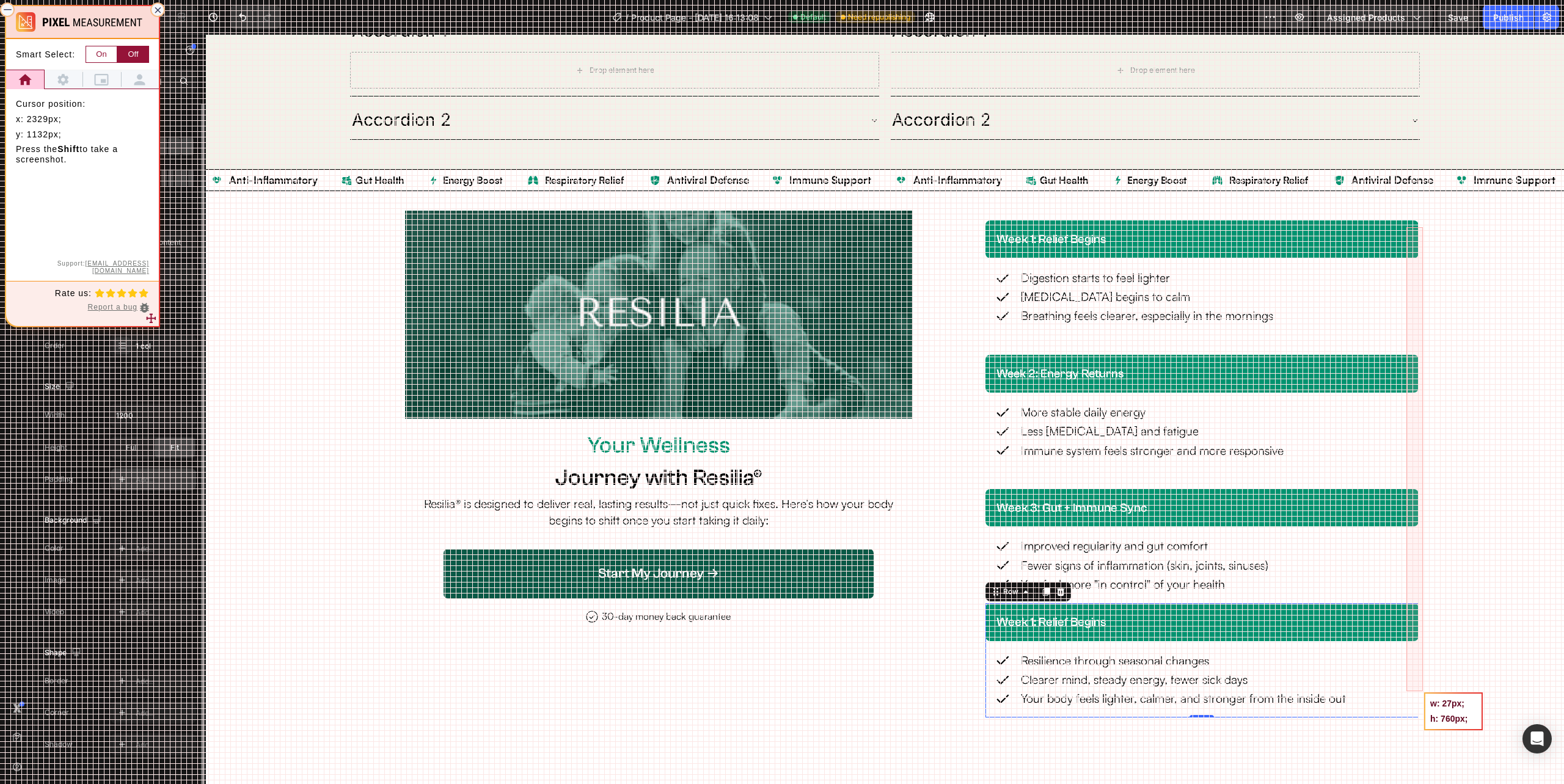
drag, startPoint x: 1406, startPoint y: 229, endPoint x: 1423, endPoint y: 692, distance: 463.3
click at [1423, 692] on div at bounding box center [782, 392] width 1564 height 784
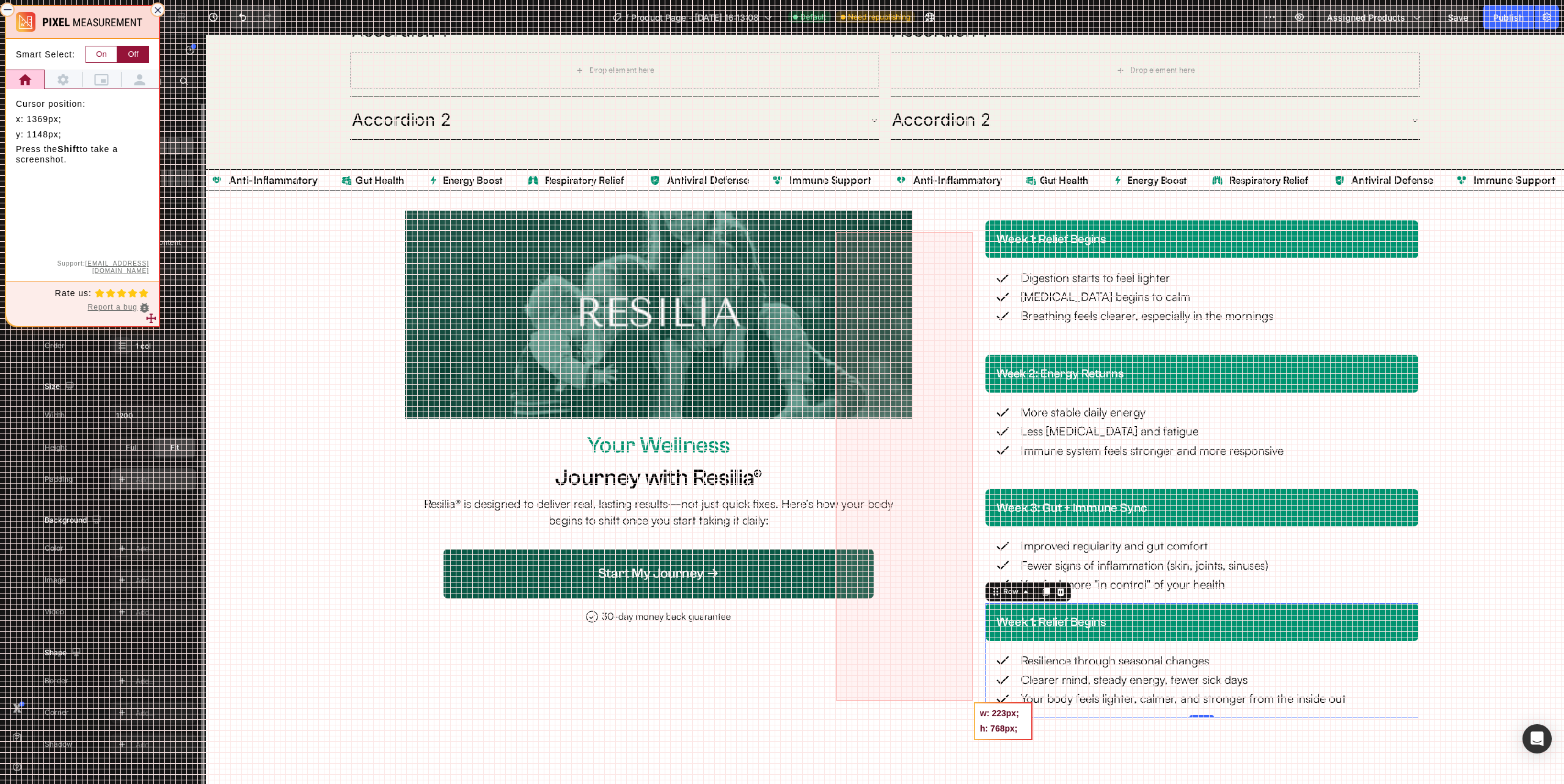
drag, startPoint x: 973, startPoint y: 232, endPoint x: 837, endPoint y: 701, distance: 488.3
click at [837, 701] on div at bounding box center [782, 392] width 1564 height 784
click at [157, 11] on icon at bounding box center [157, 9] width 7 height 7
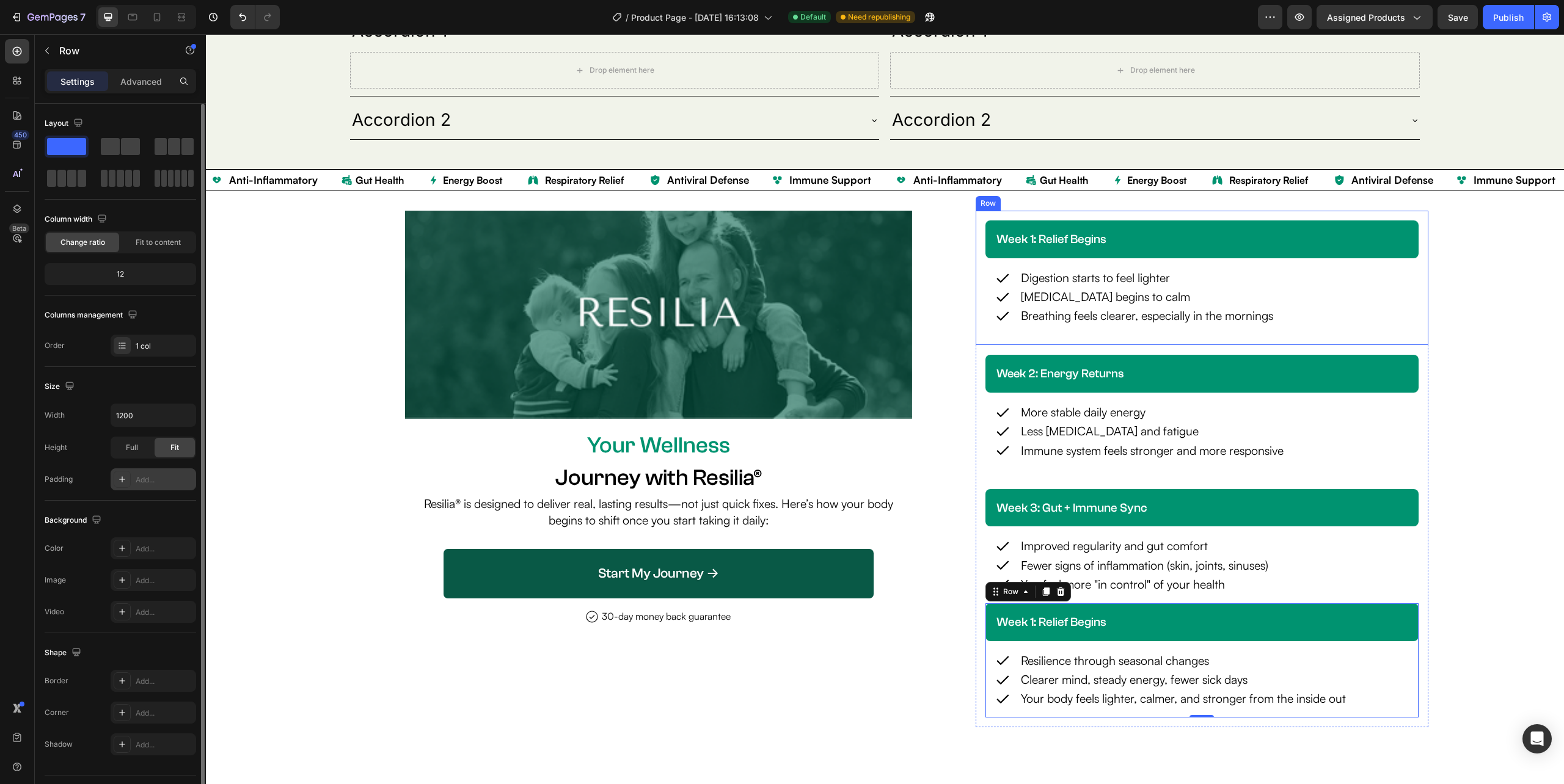
click at [1062, 215] on div "week 1: relief begins Heading Row Icon Digestion starts to feel lighter Text Bl…" at bounding box center [1202, 277] width 453 height 134
click at [142, 74] on div "Advanced" at bounding box center [141, 81] width 61 height 20
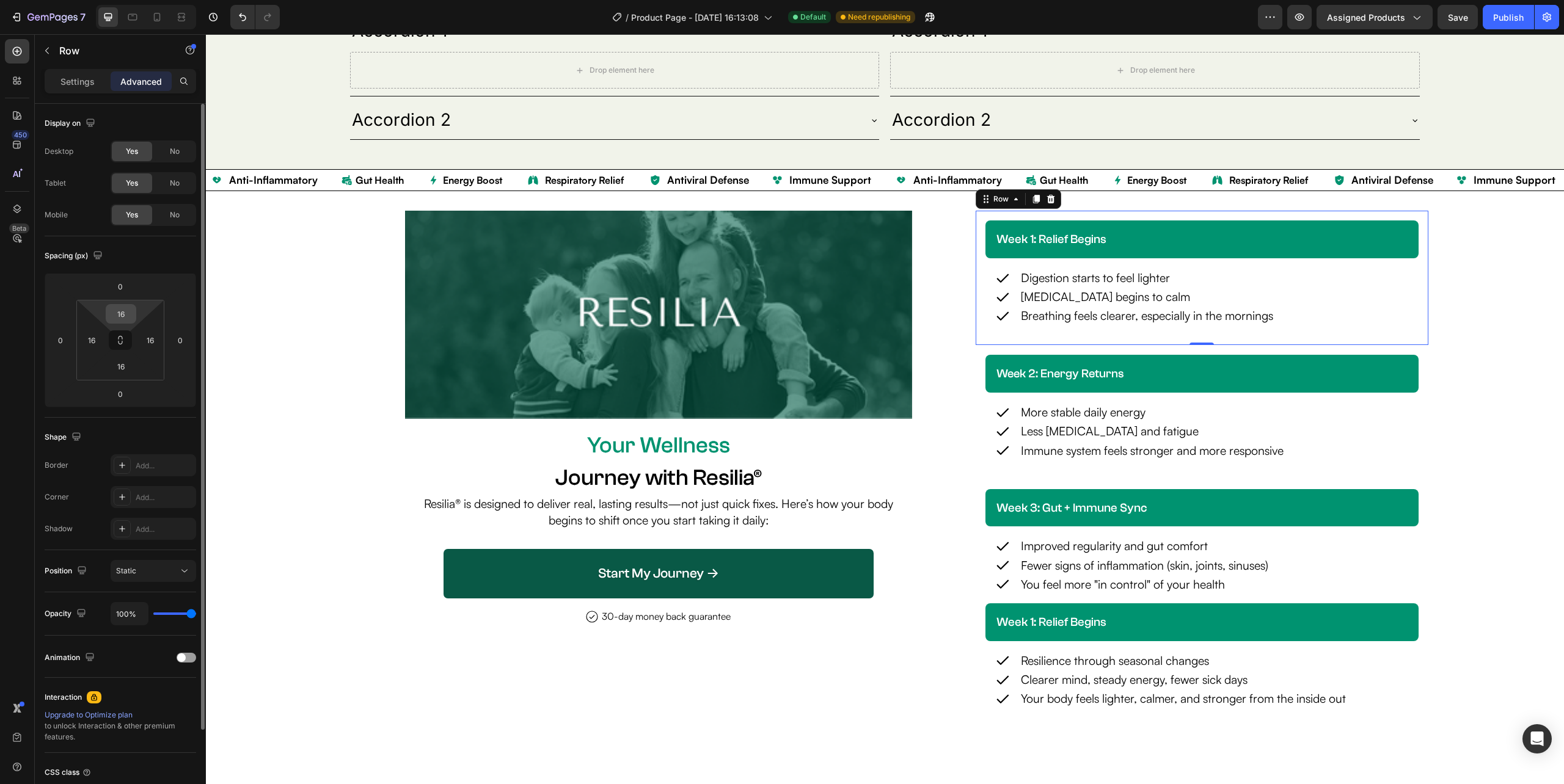
click at [125, 321] on input "16" at bounding box center [121, 314] width 25 height 18
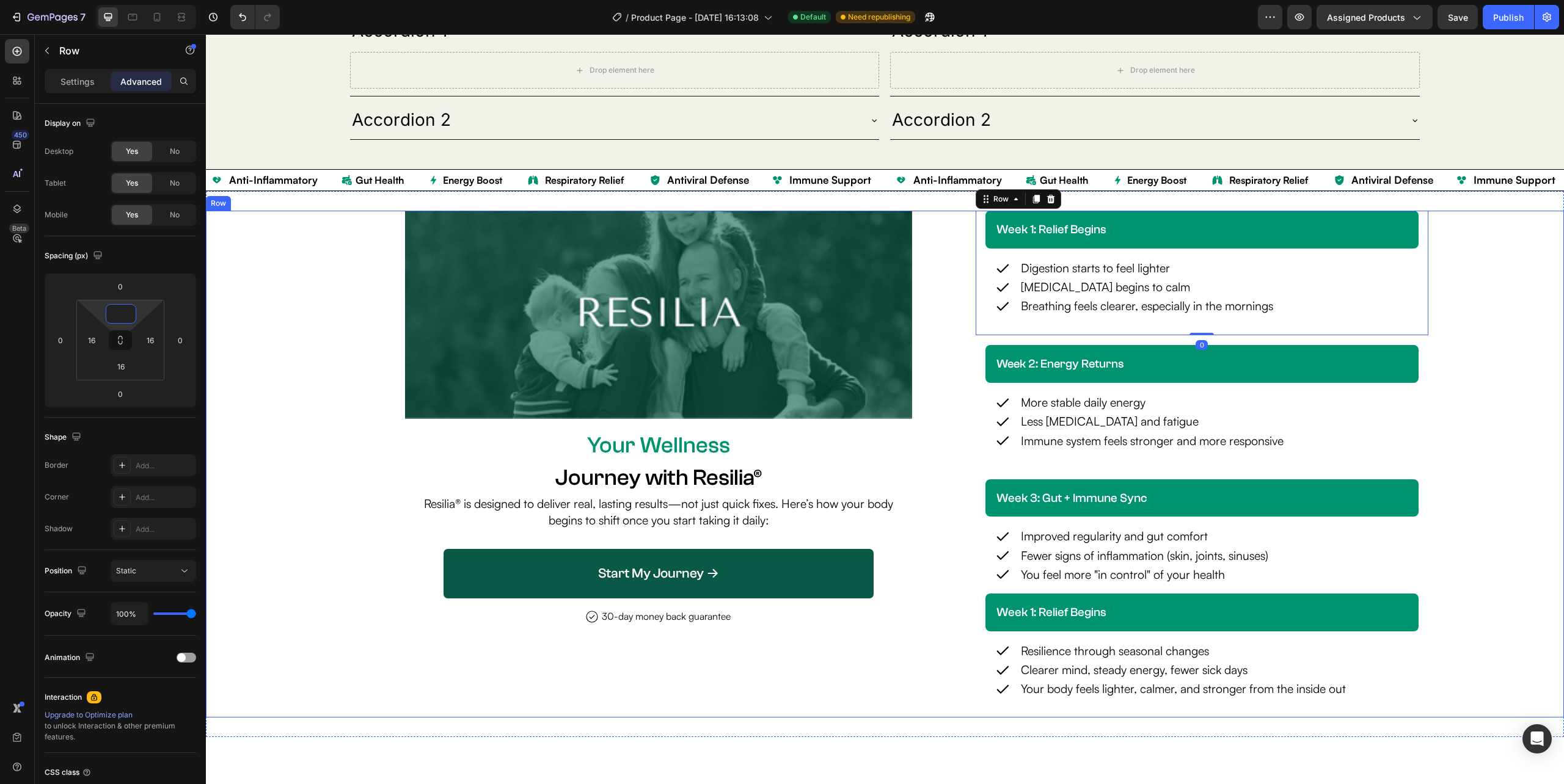
click at [1456, 267] on div "Image Your Wellness Text Block Journey with Resilia® Heading Resilia® is design…" at bounding box center [885, 464] width 1358 height 507
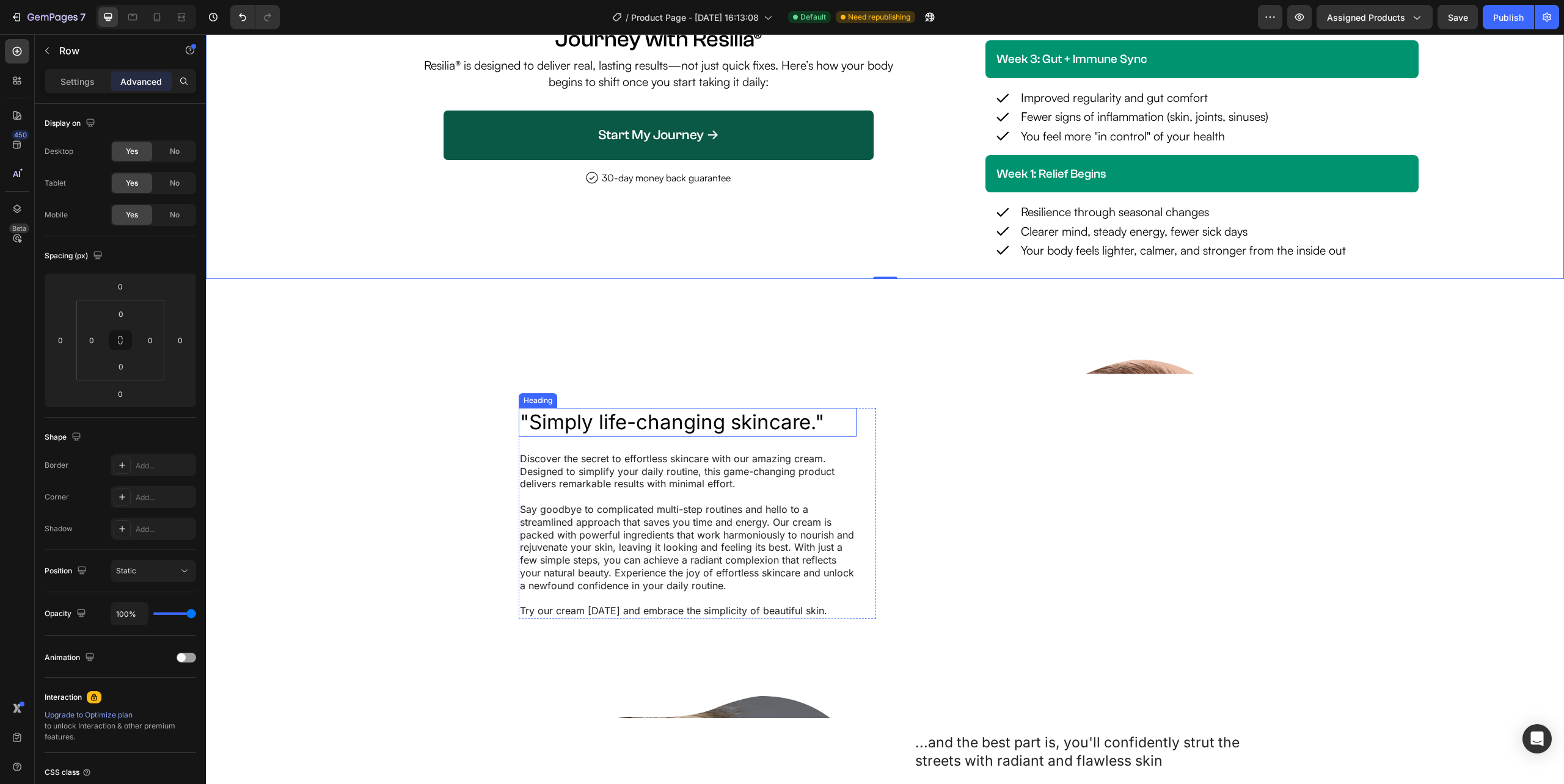
scroll to position [3193, 0]
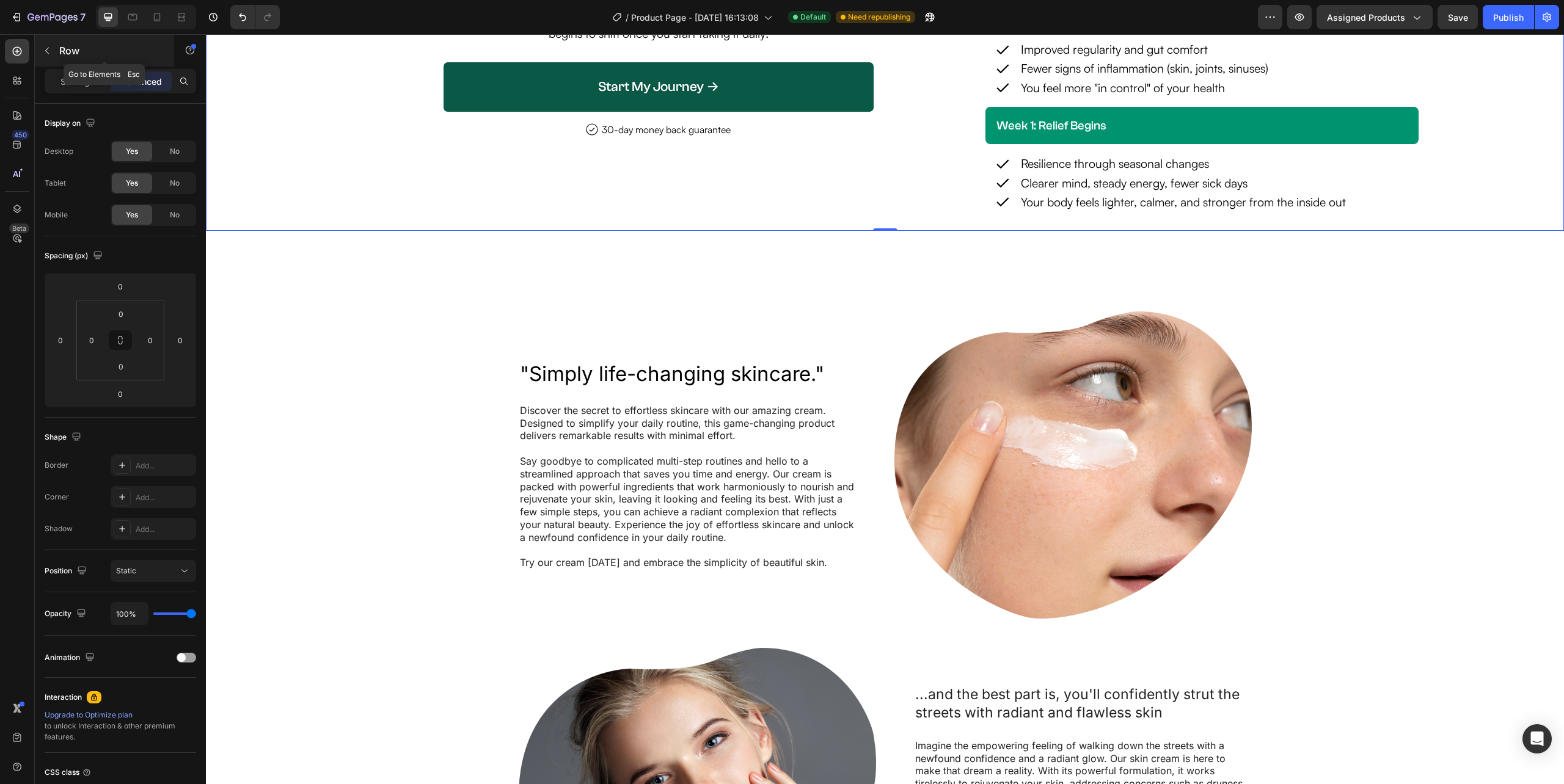
click at [44, 47] on icon "button" at bounding box center [47, 50] width 9 height 9
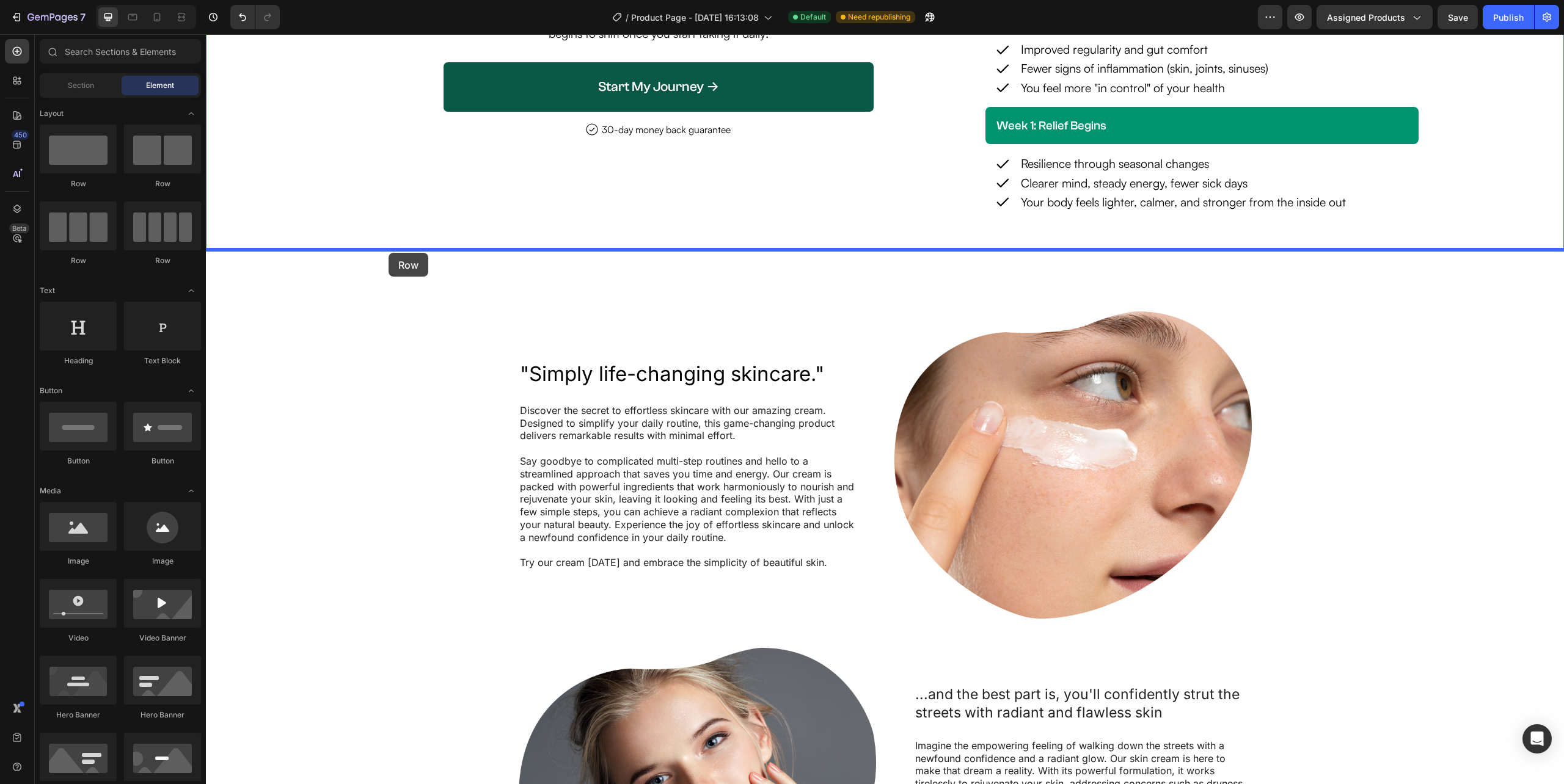
drag, startPoint x: 291, startPoint y: 191, endPoint x: 389, endPoint y: 253, distance: 116.0
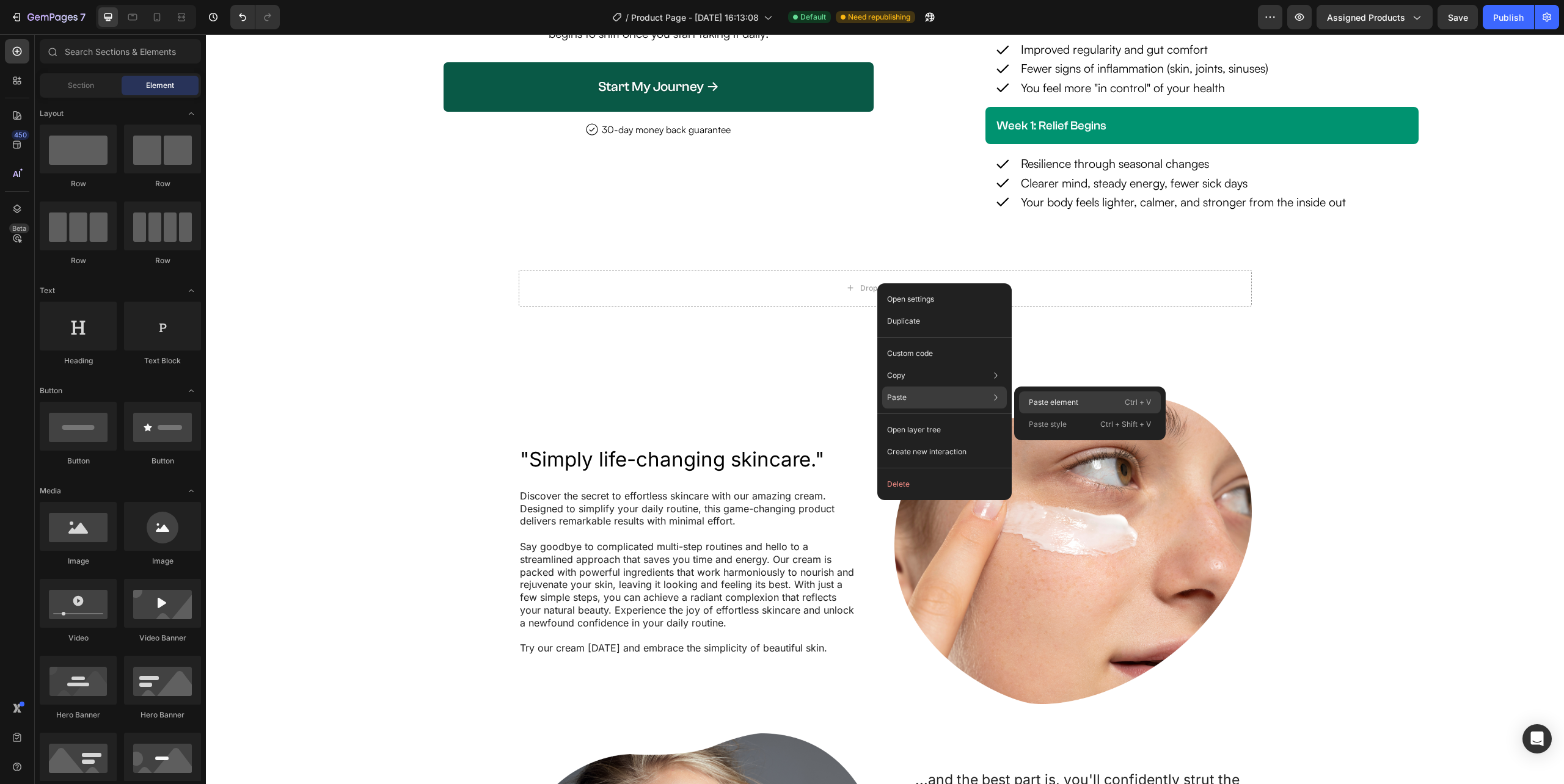
click at [1091, 399] on div "Paste element Ctrl + V" at bounding box center [1089, 403] width 142 height 22
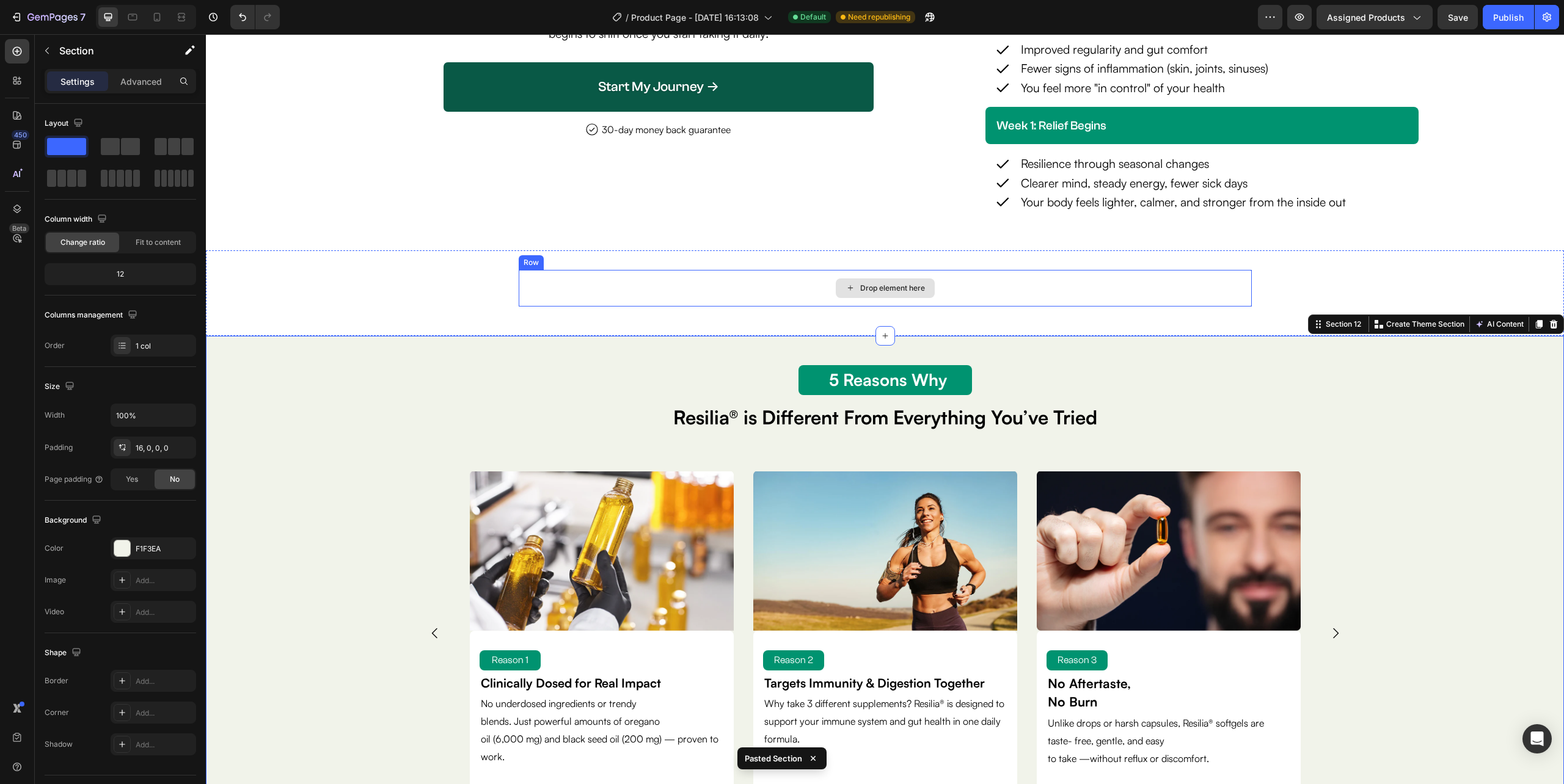
click at [582, 306] on div "Drop element here" at bounding box center [885, 288] width 733 height 36
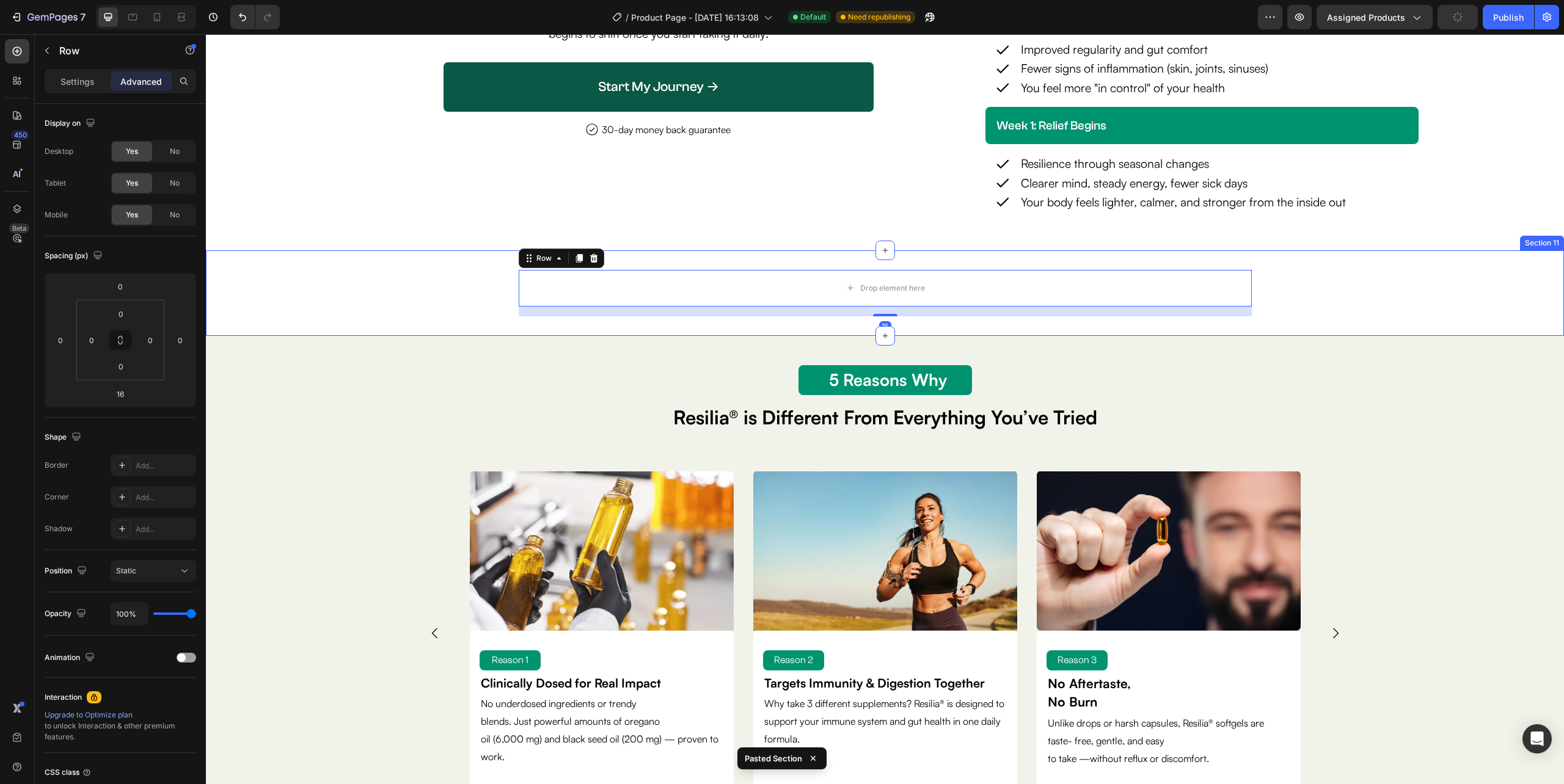
click at [465, 316] on div "Drop element here Row 16" at bounding box center [885, 293] width 1358 height 47
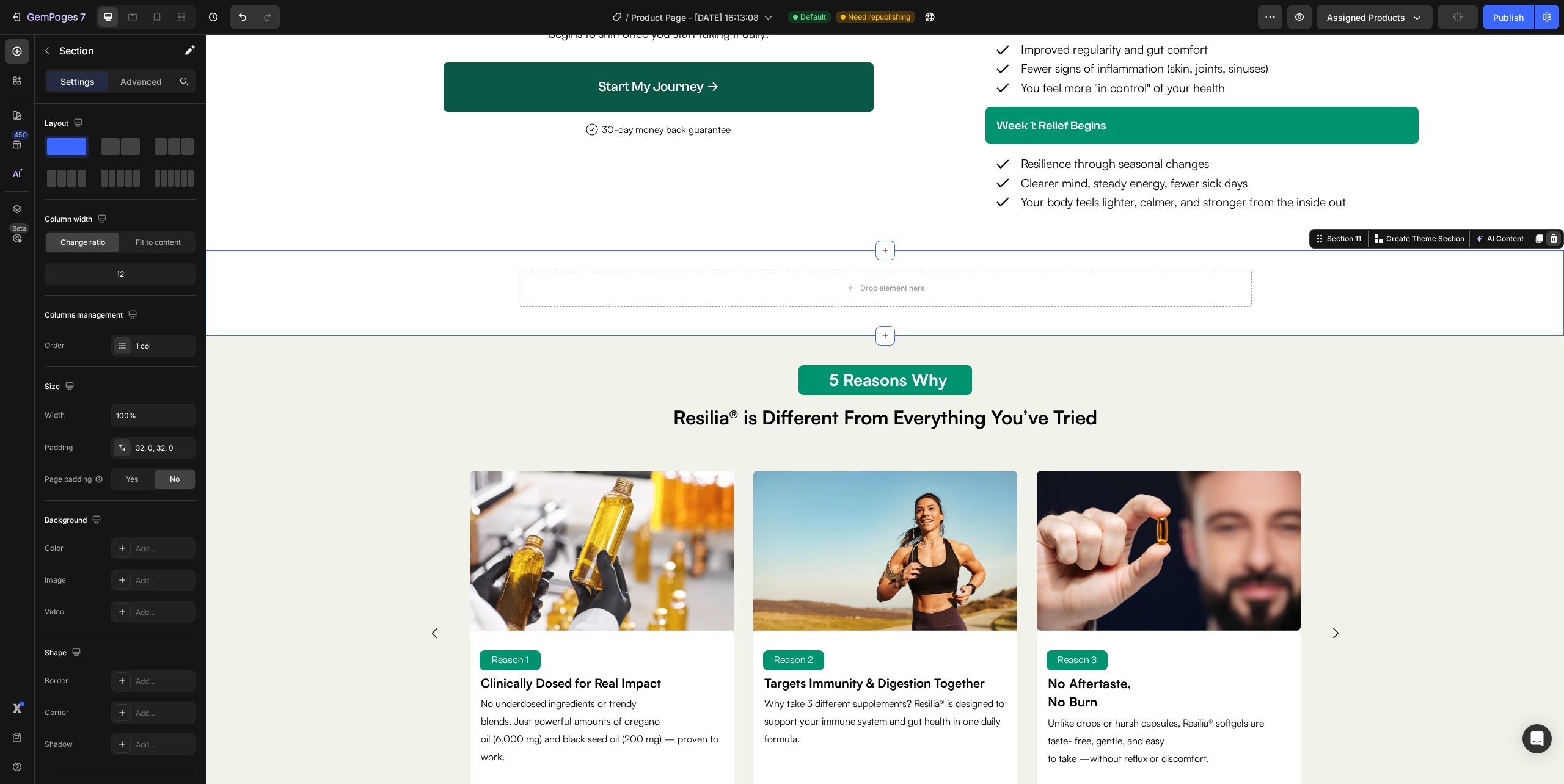
click at [1547, 233] on div at bounding box center [1553, 239] width 15 height 15
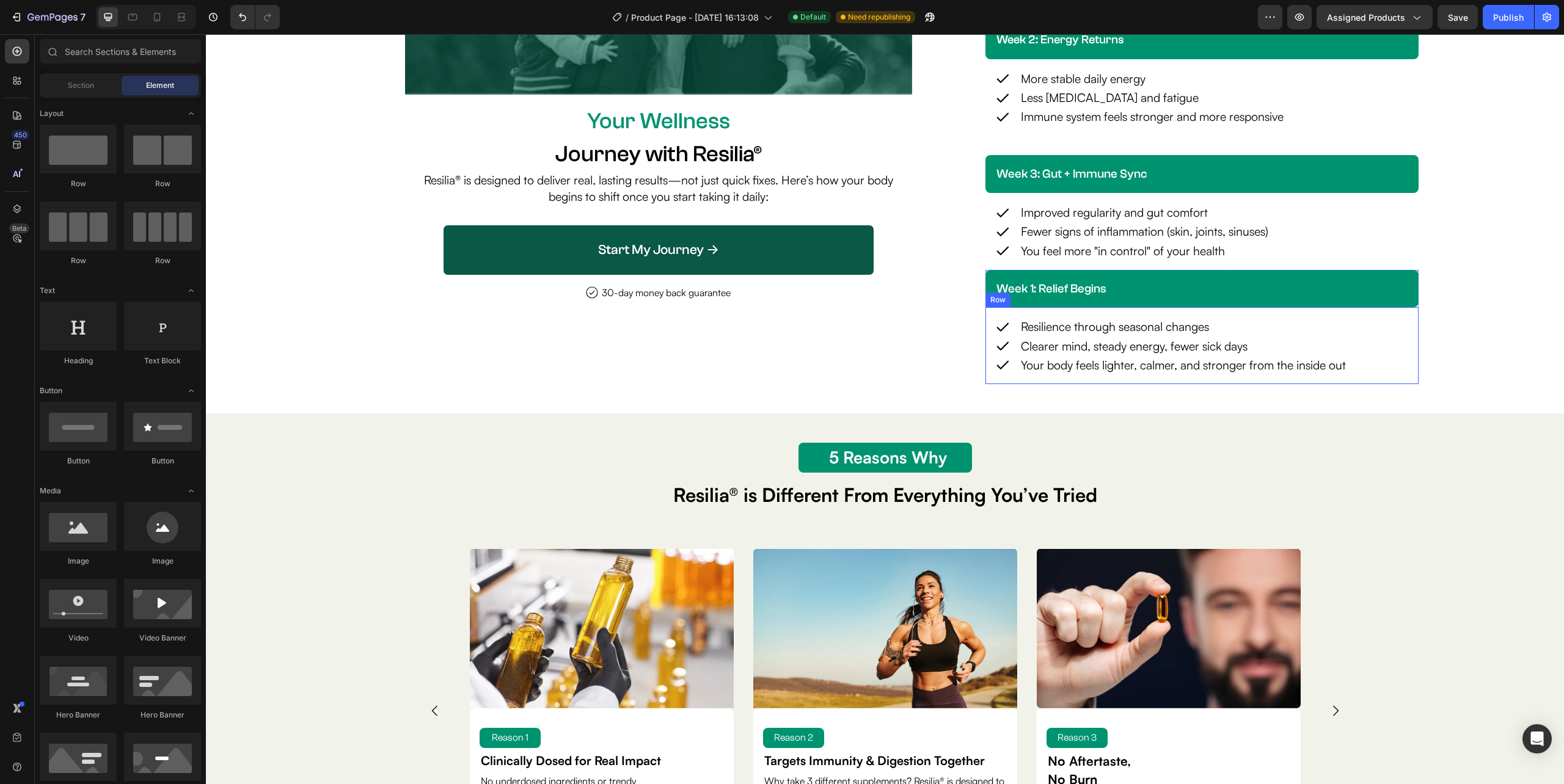
scroll to position [3355, 0]
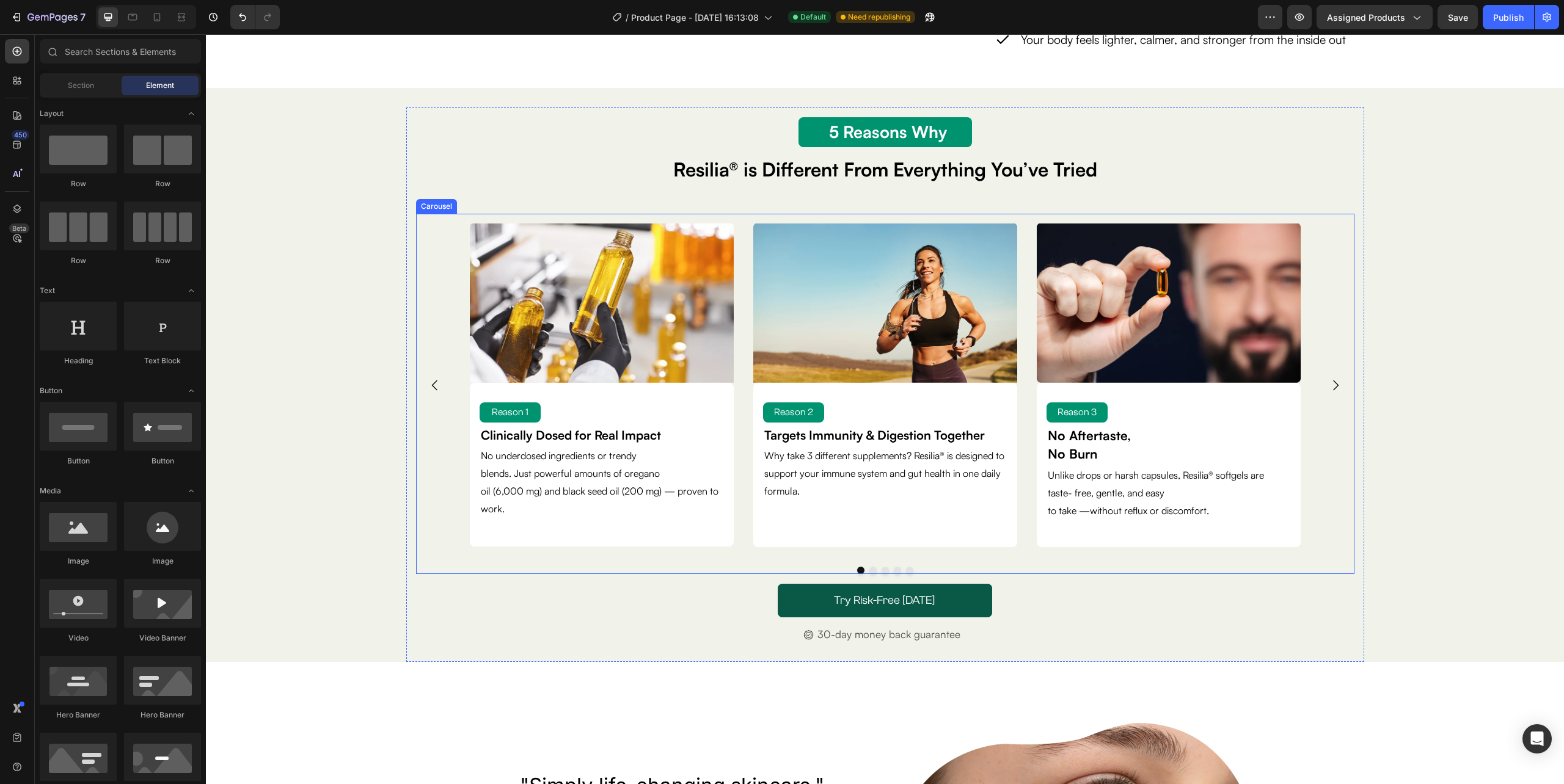
click at [416, 320] on div "Image Reason 1 Text Block Clinically Dosed for Real Impact Text Block No underd…" at bounding box center [885, 386] width 939 height 344
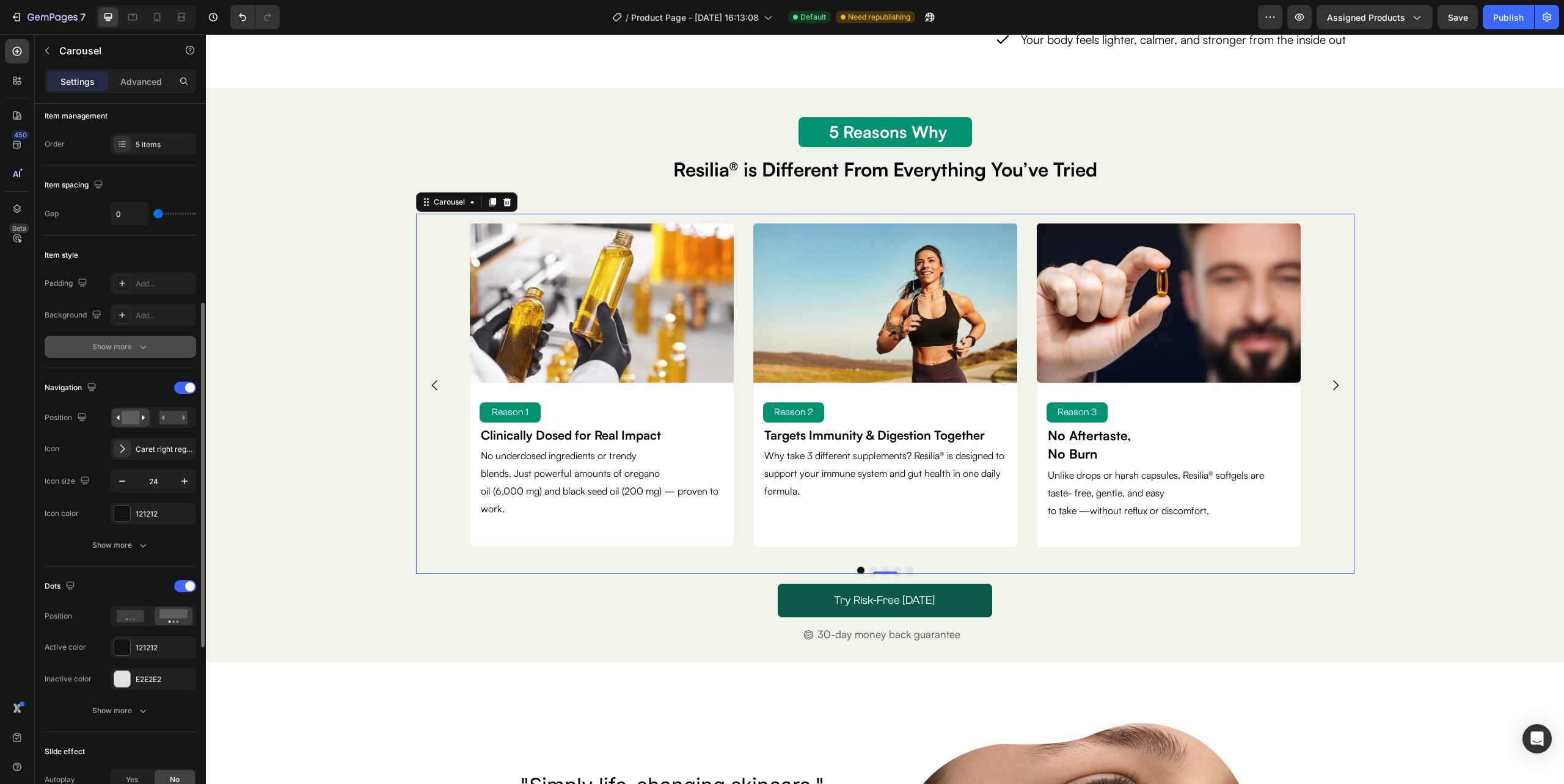
scroll to position [245, 0]
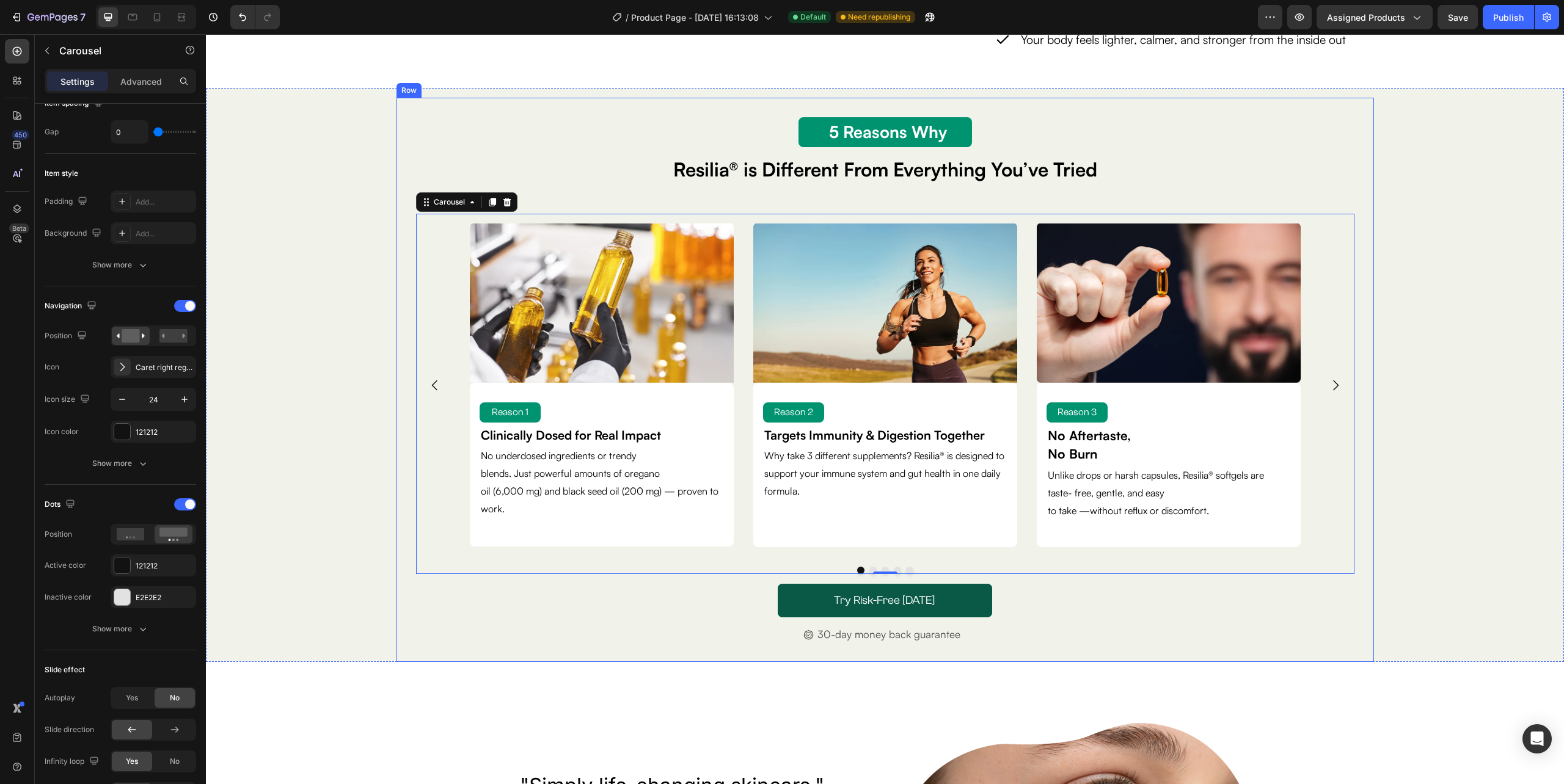
click at [398, 368] on div "5 Reason Why Text Block 5 Reasons Why Text Block Resilia® is Different From Eve…" at bounding box center [885, 380] width 977 height 565
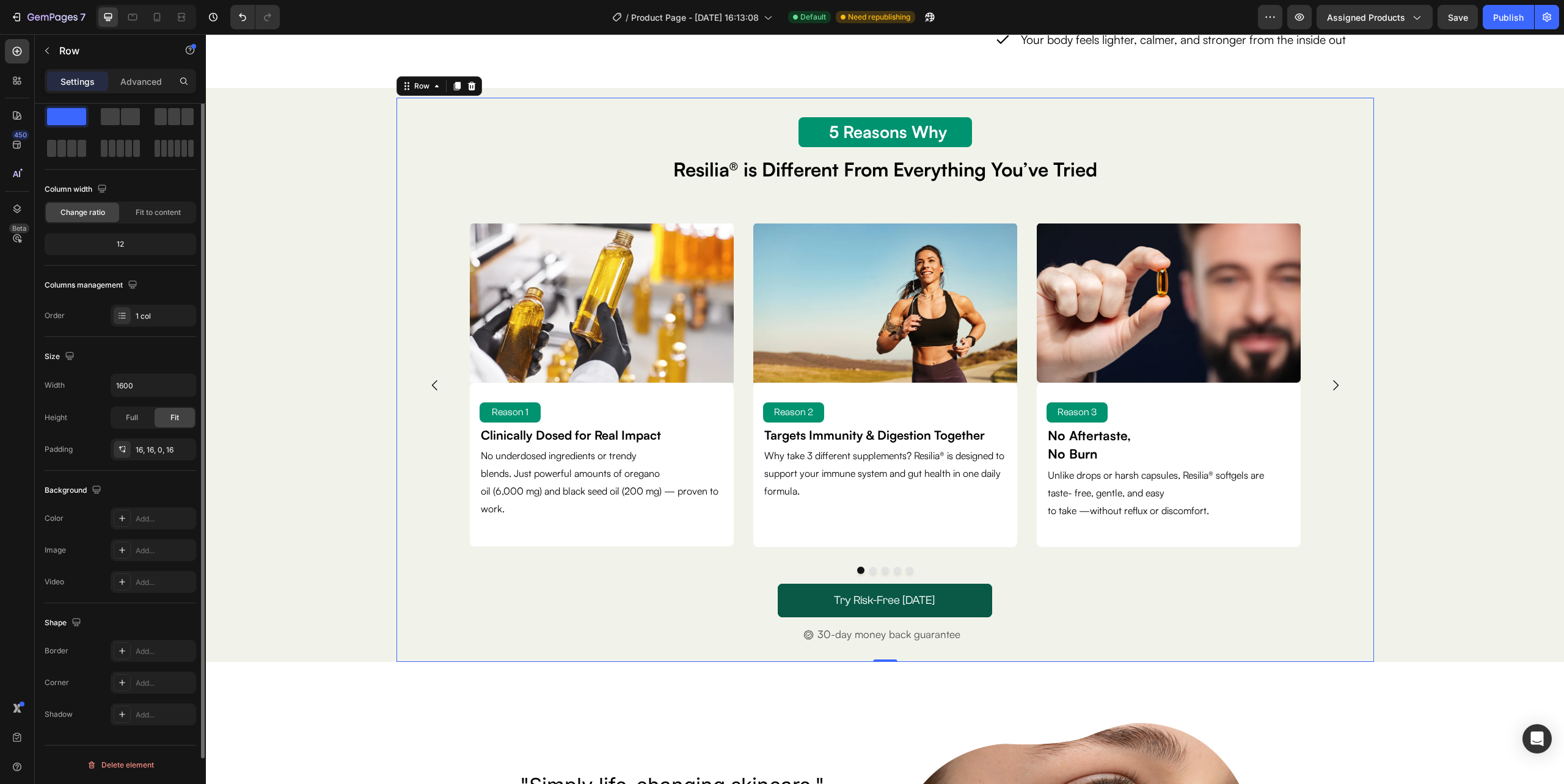
scroll to position [0, 0]
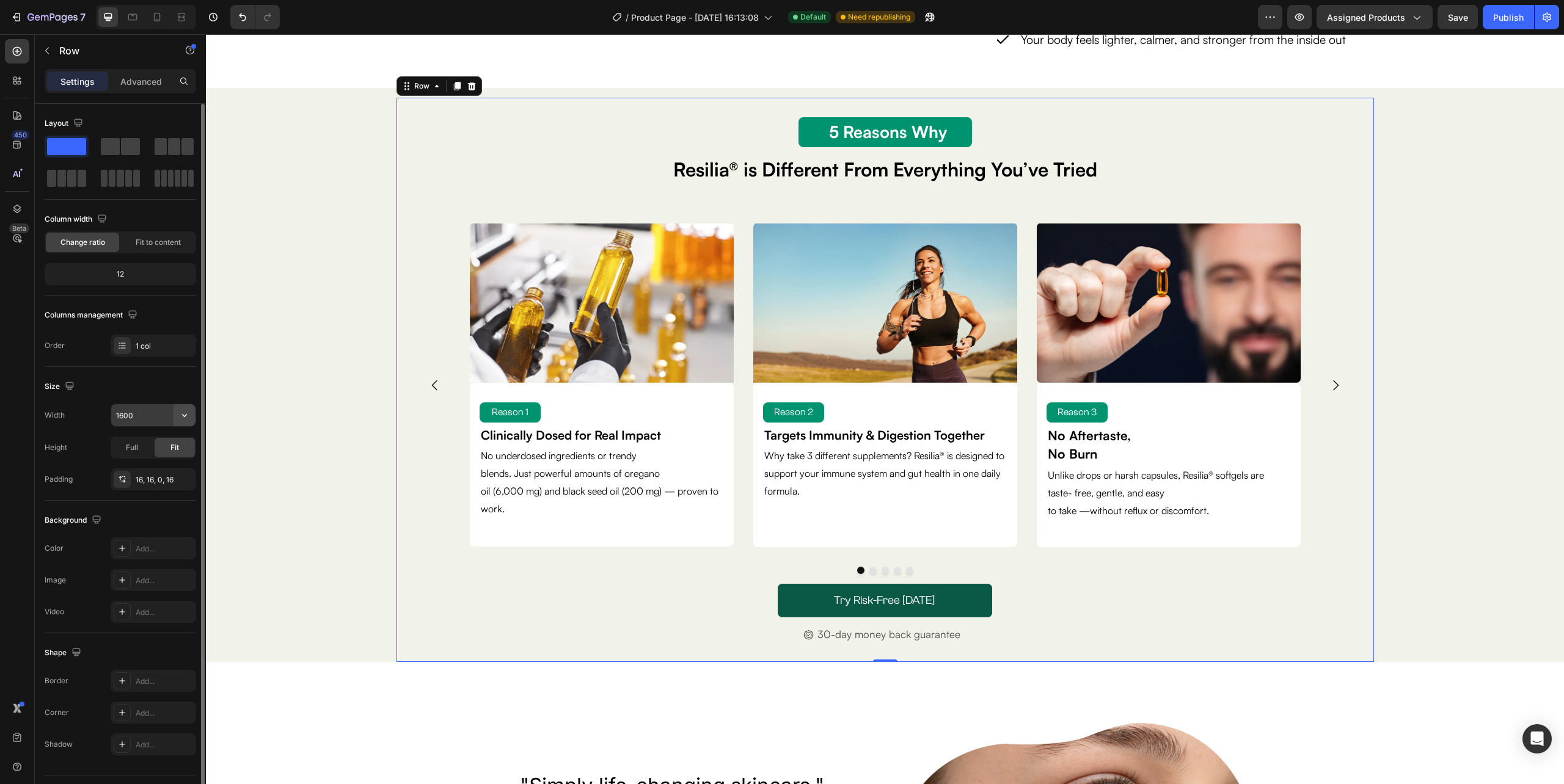
click at [187, 416] on icon "button" at bounding box center [184, 415] width 12 height 12
click at [167, 472] on span "100%" at bounding box center [175, 470] width 20 height 11
type input "100%"
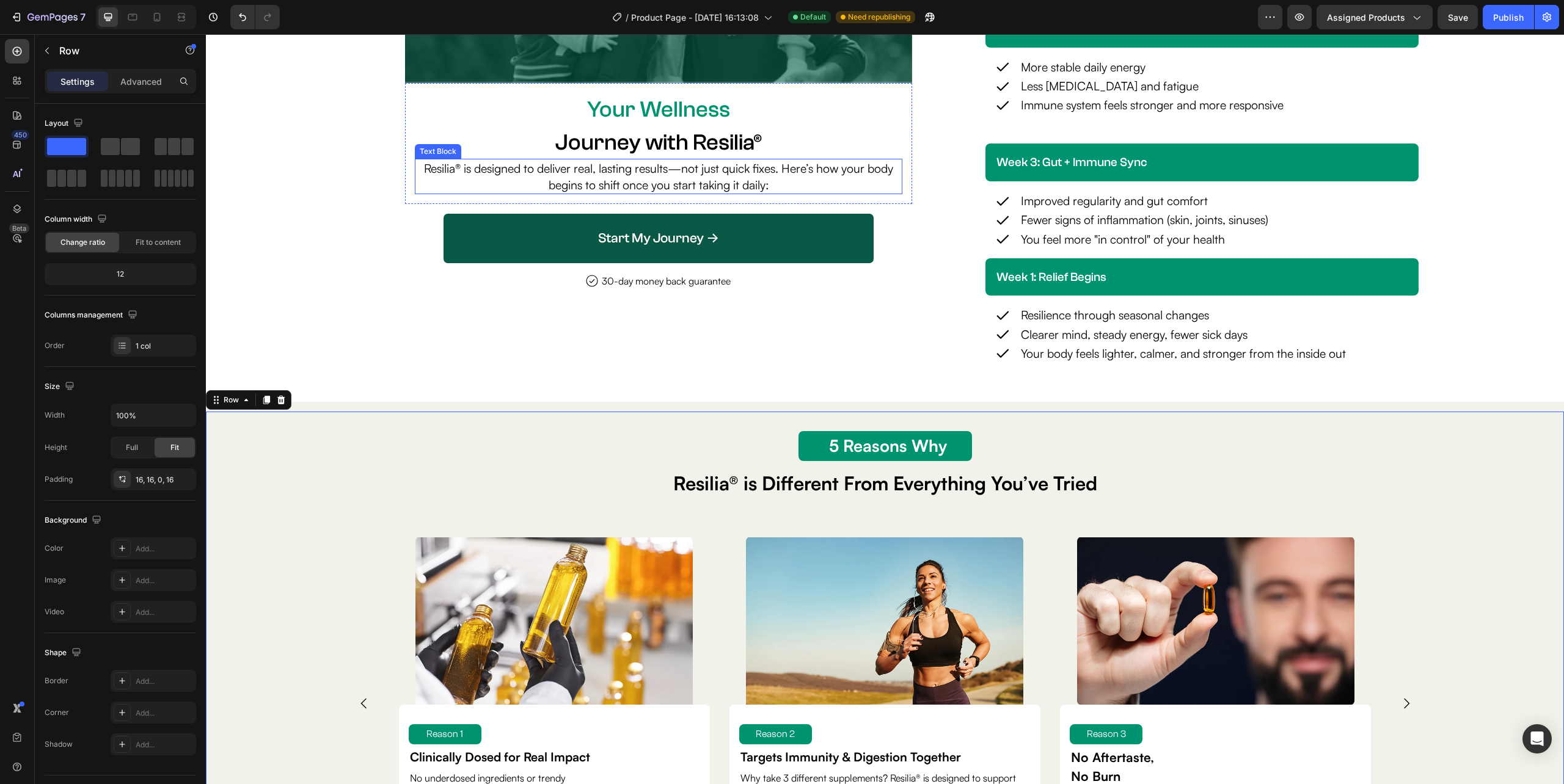
scroll to position [3193, 0]
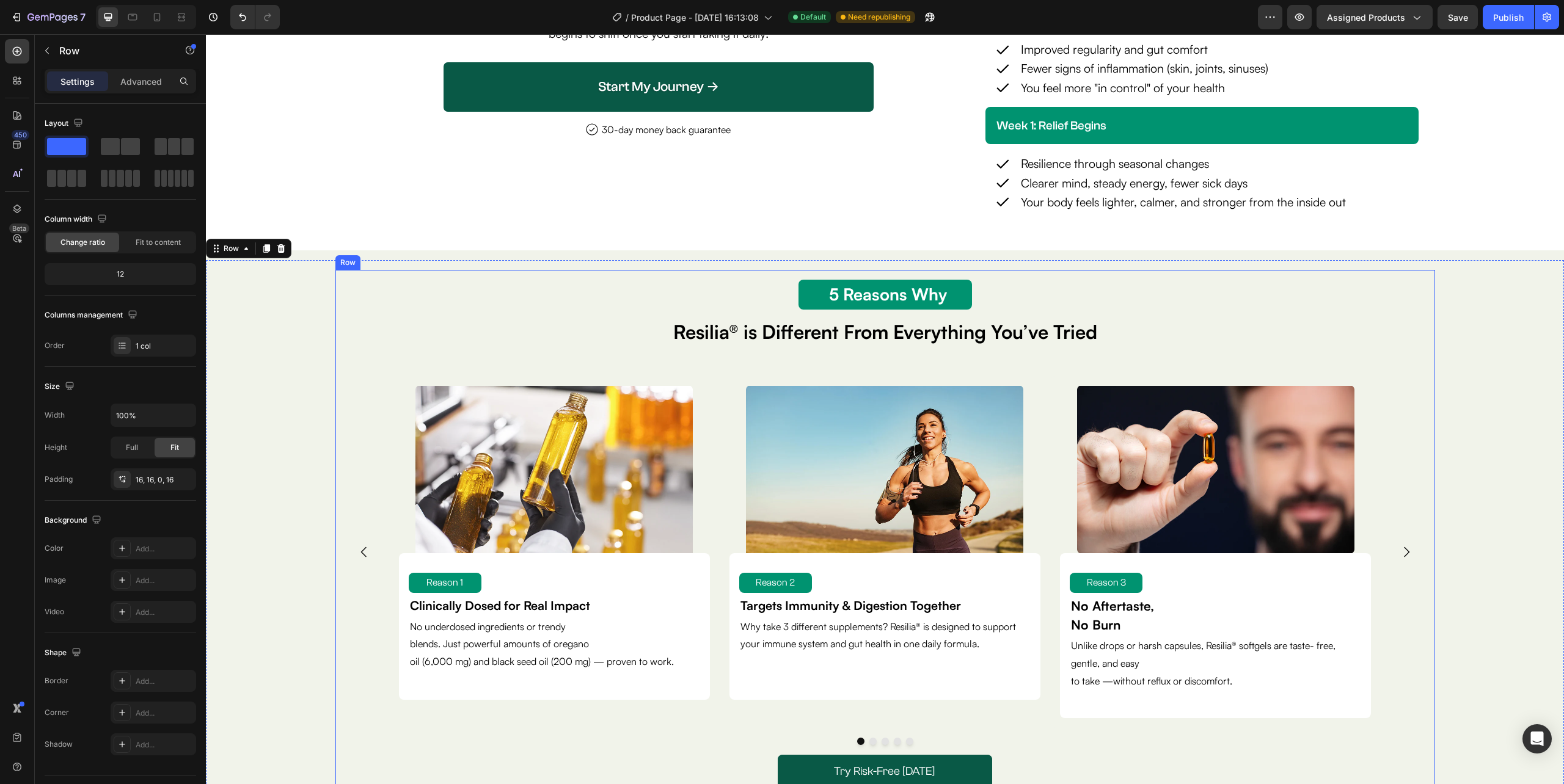
click at [336, 455] on div "5 Reason Why Text Block 5 Reasons Why Text Block Resilia® is Different From Eve…" at bounding box center [885, 552] width 1099 height 563
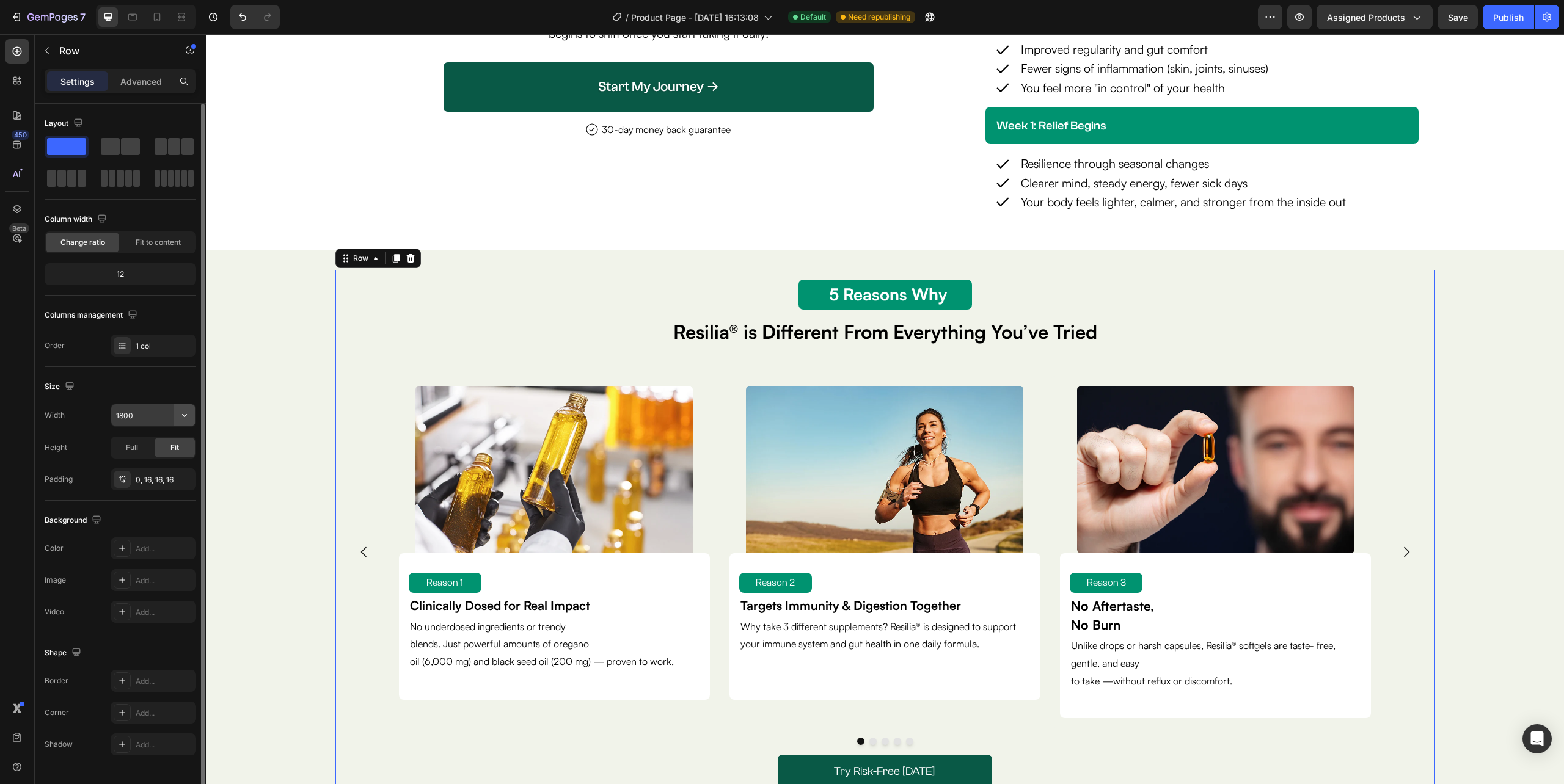
click at [181, 416] on icon "button" at bounding box center [184, 415] width 12 height 12
click at [165, 461] on div "Full 100%" at bounding box center [141, 471] width 100 height 23
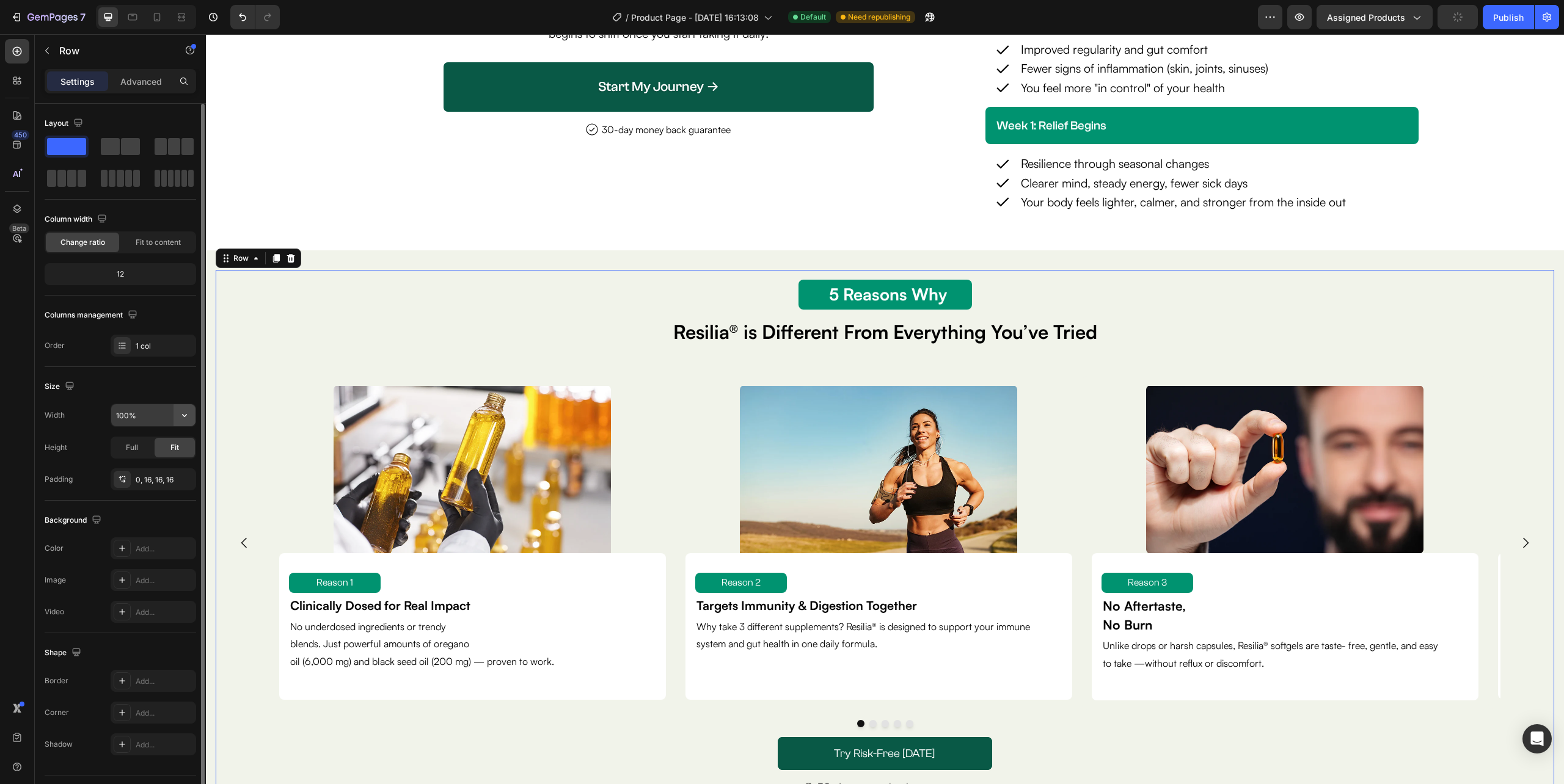
click at [184, 416] on icon "button" at bounding box center [184, 415] width 12 height 12
click at [147, 419] on input "100%" at bounding box center [154, 415] width 84 height 22
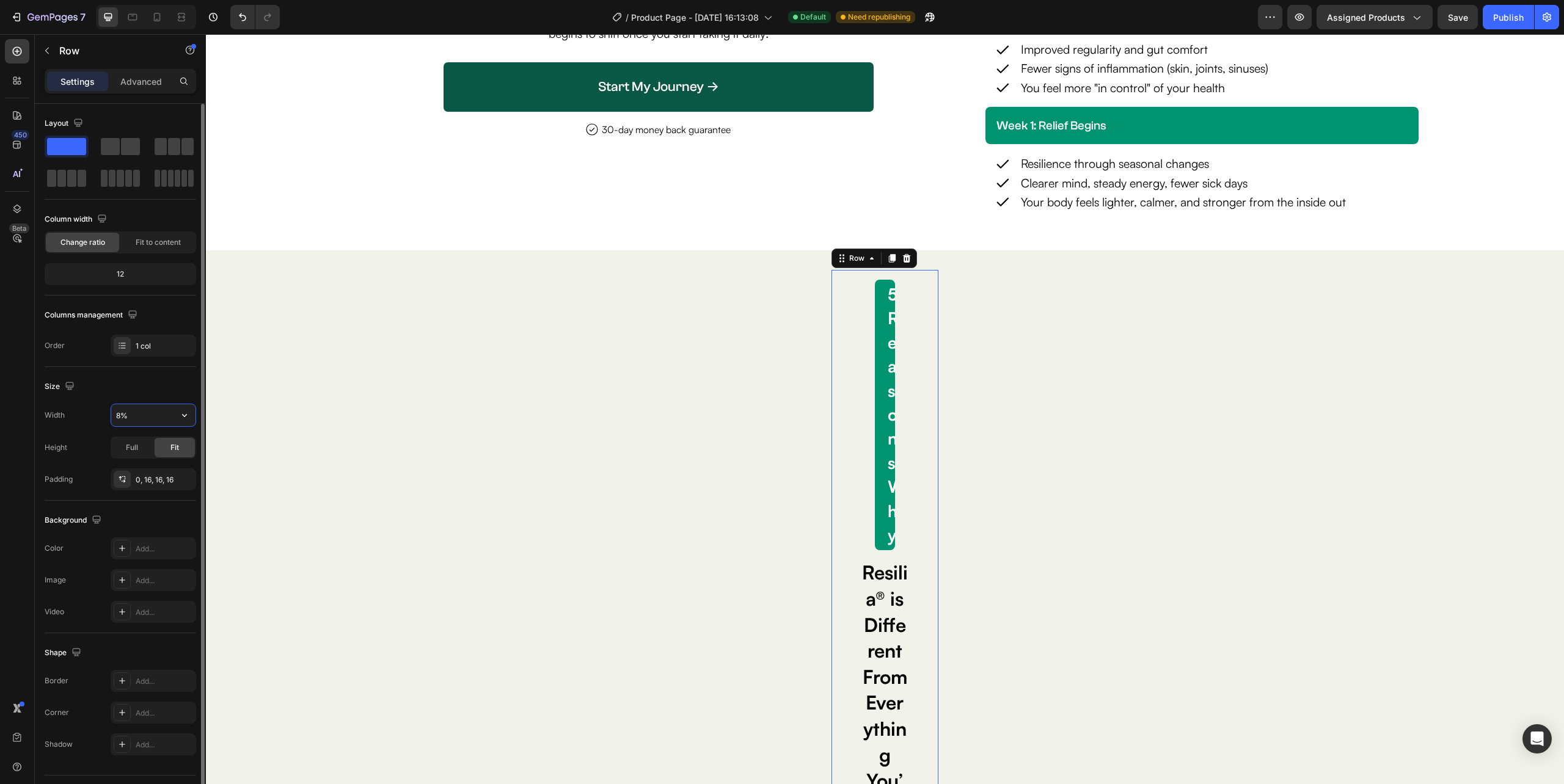
type input "80%"
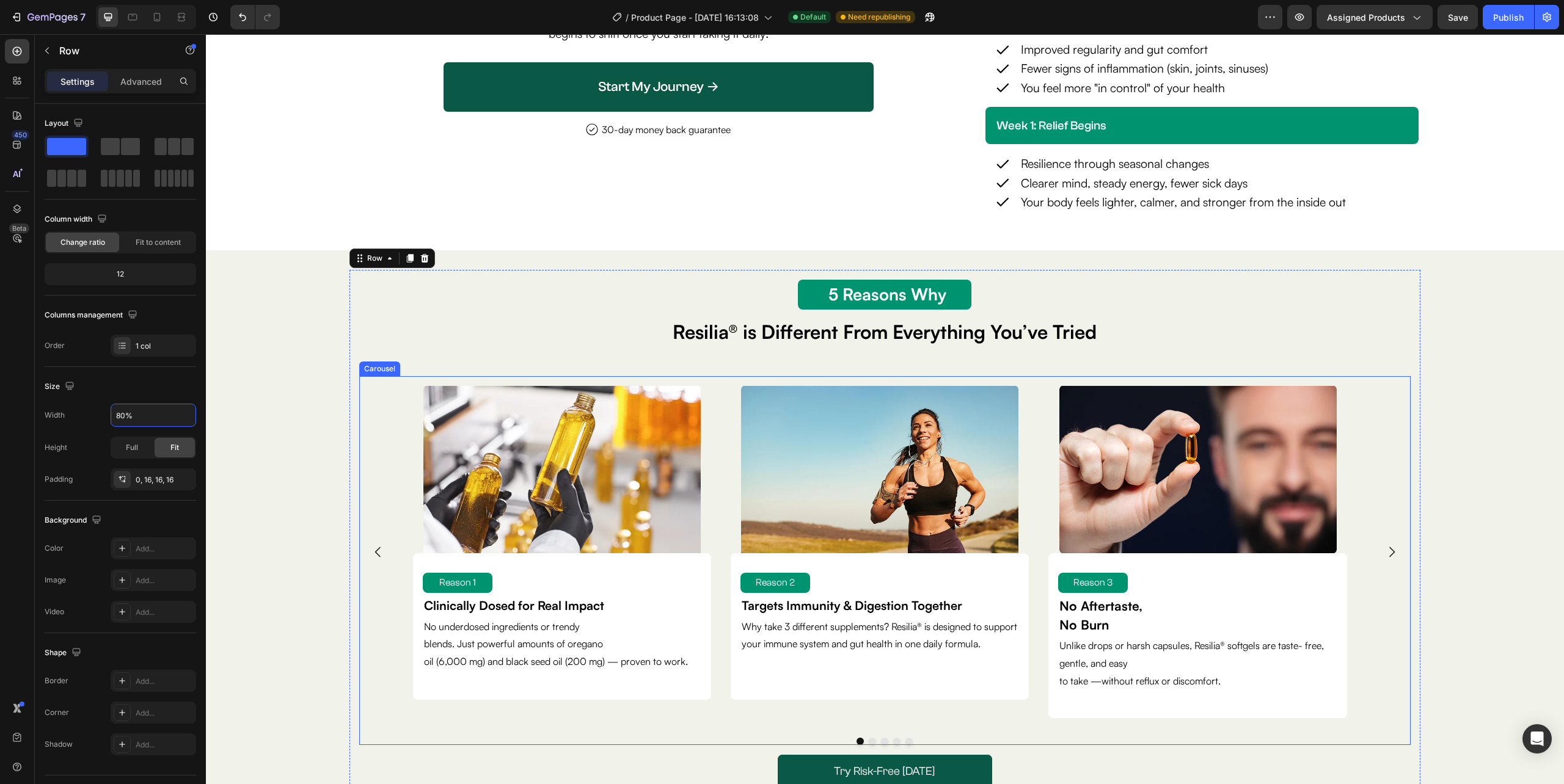
click at [363, 509] on div "Image Reason 1 Text Block Clinically Dosed for Real Impact Text Block No underd…" at bounding box center [885, 552] width 1051 height 352
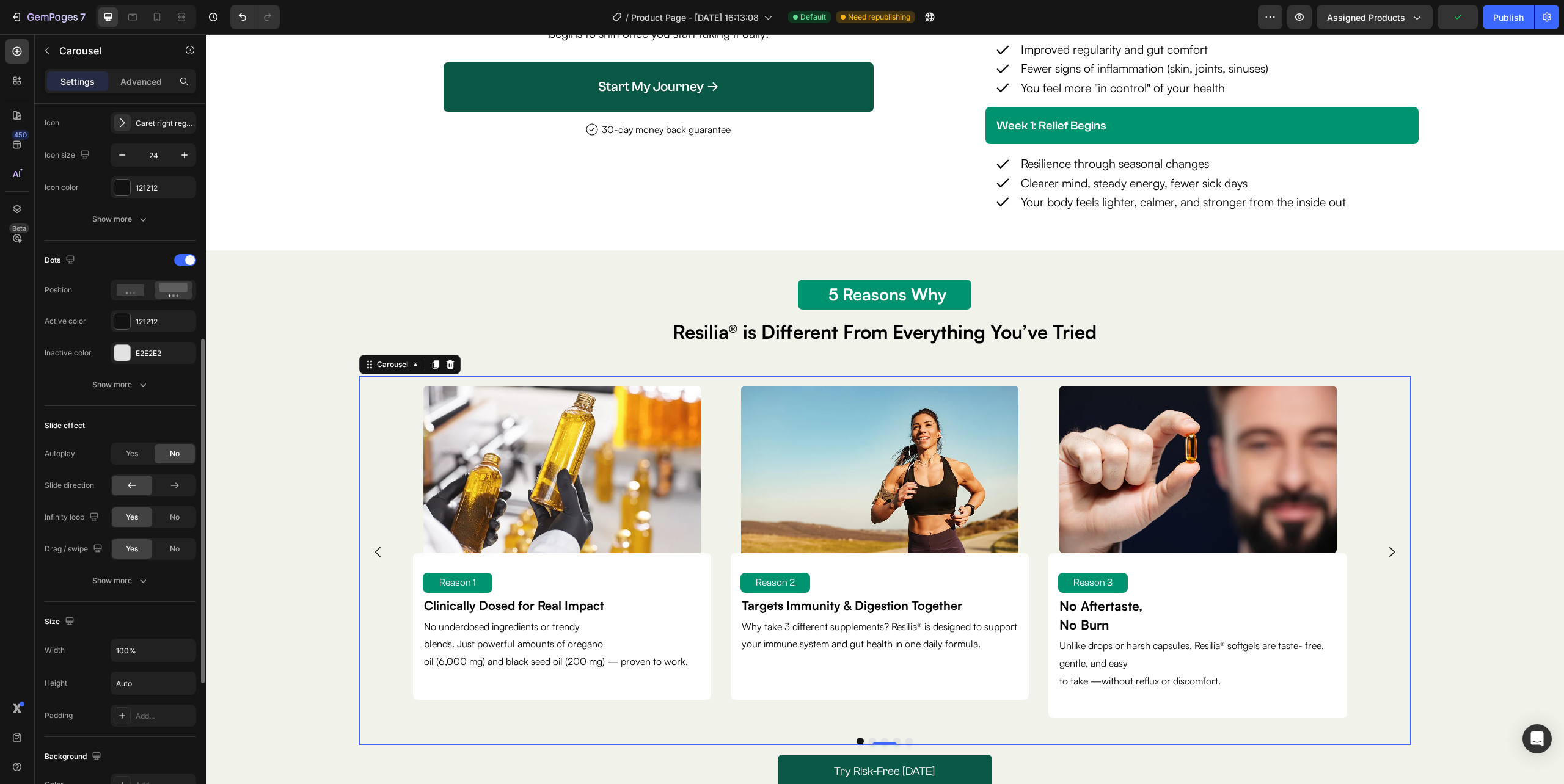
scroll to position [733, 0]
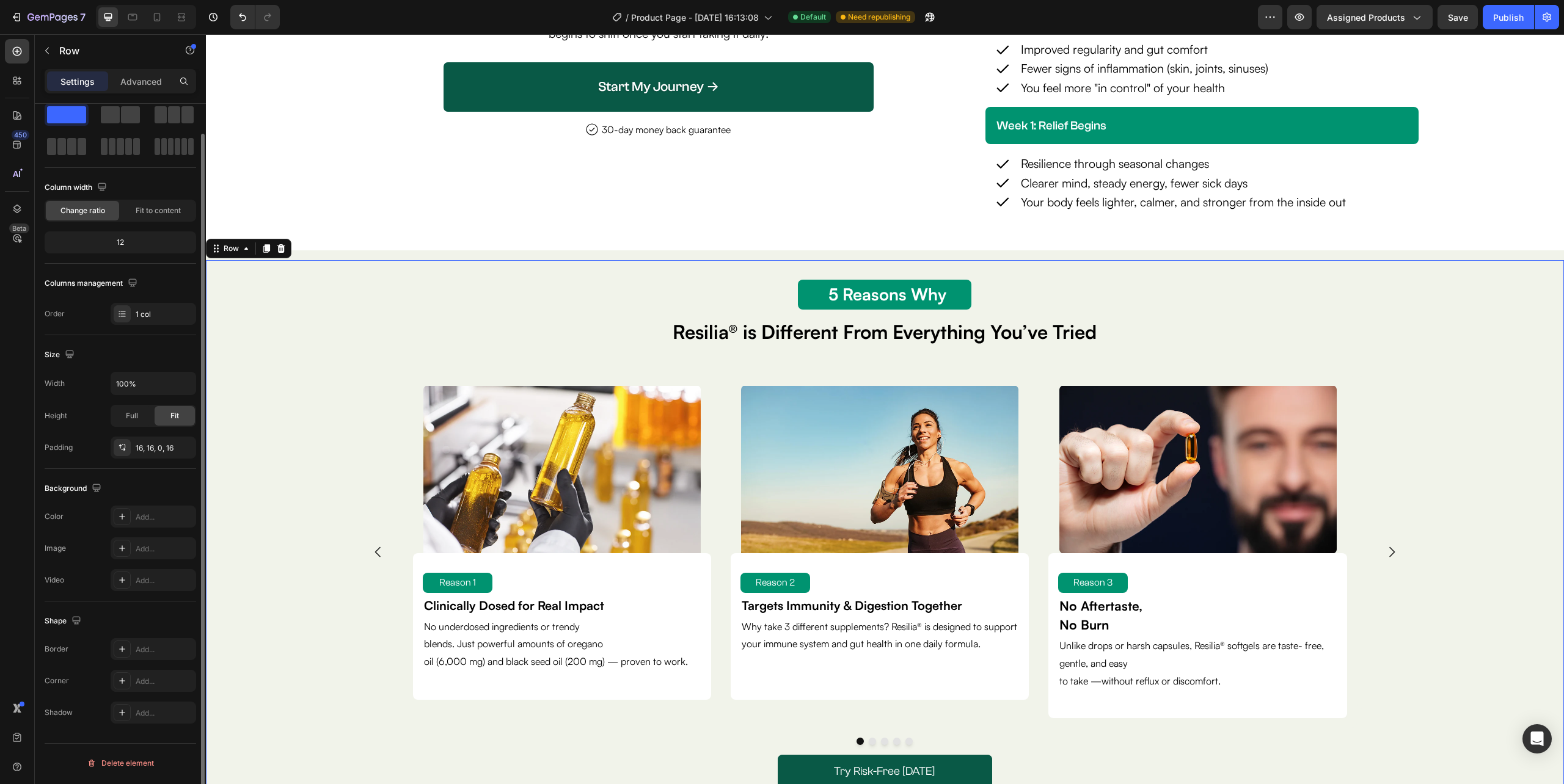
click at [318, 426] on div "5 Reason Why Text Block 5 Reasons Why Text Block Resilia® is Different From Eve…" at bounding box center [885, 552] width 1338 height 563
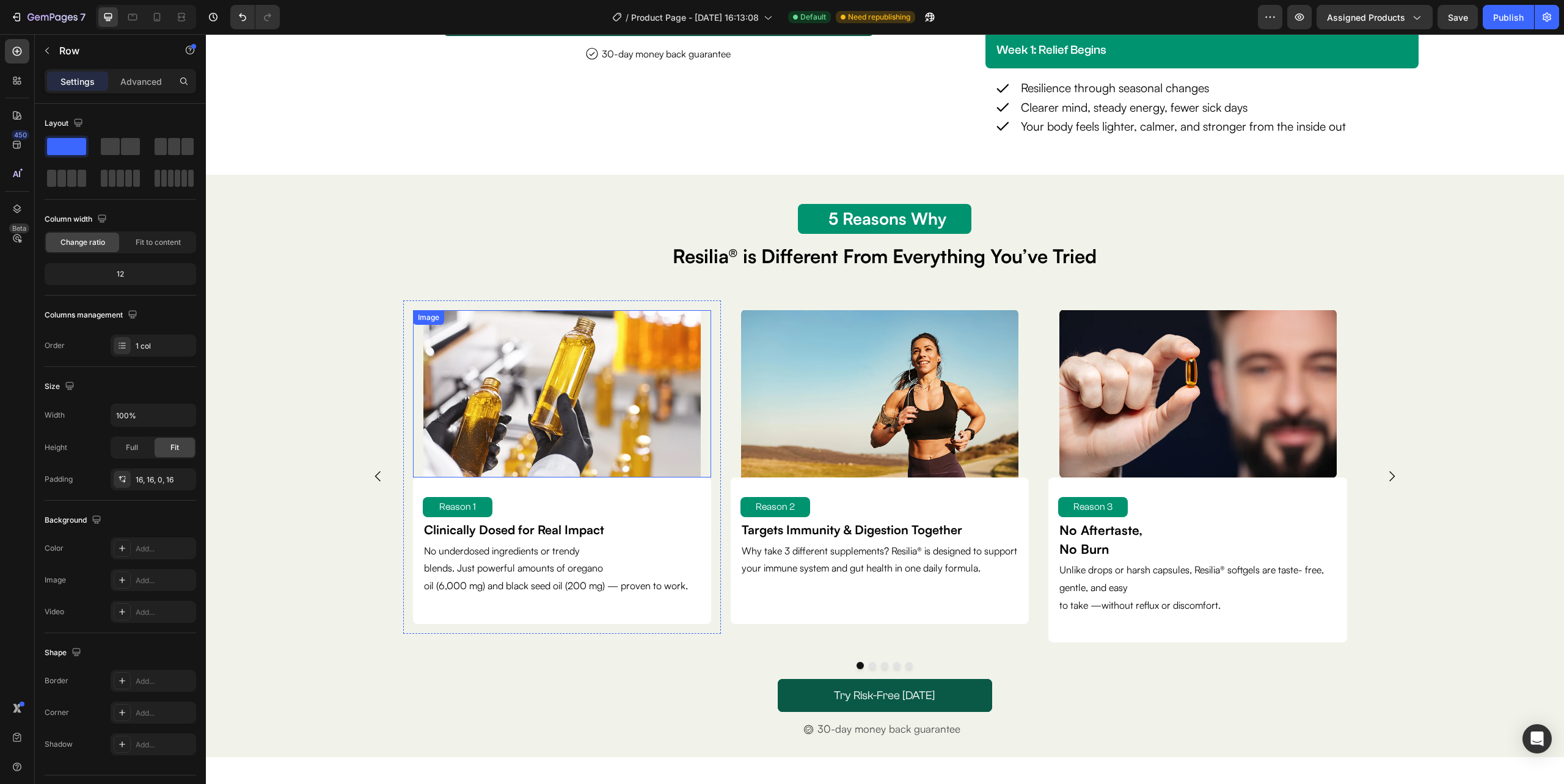
scroll to position [3298, 0]
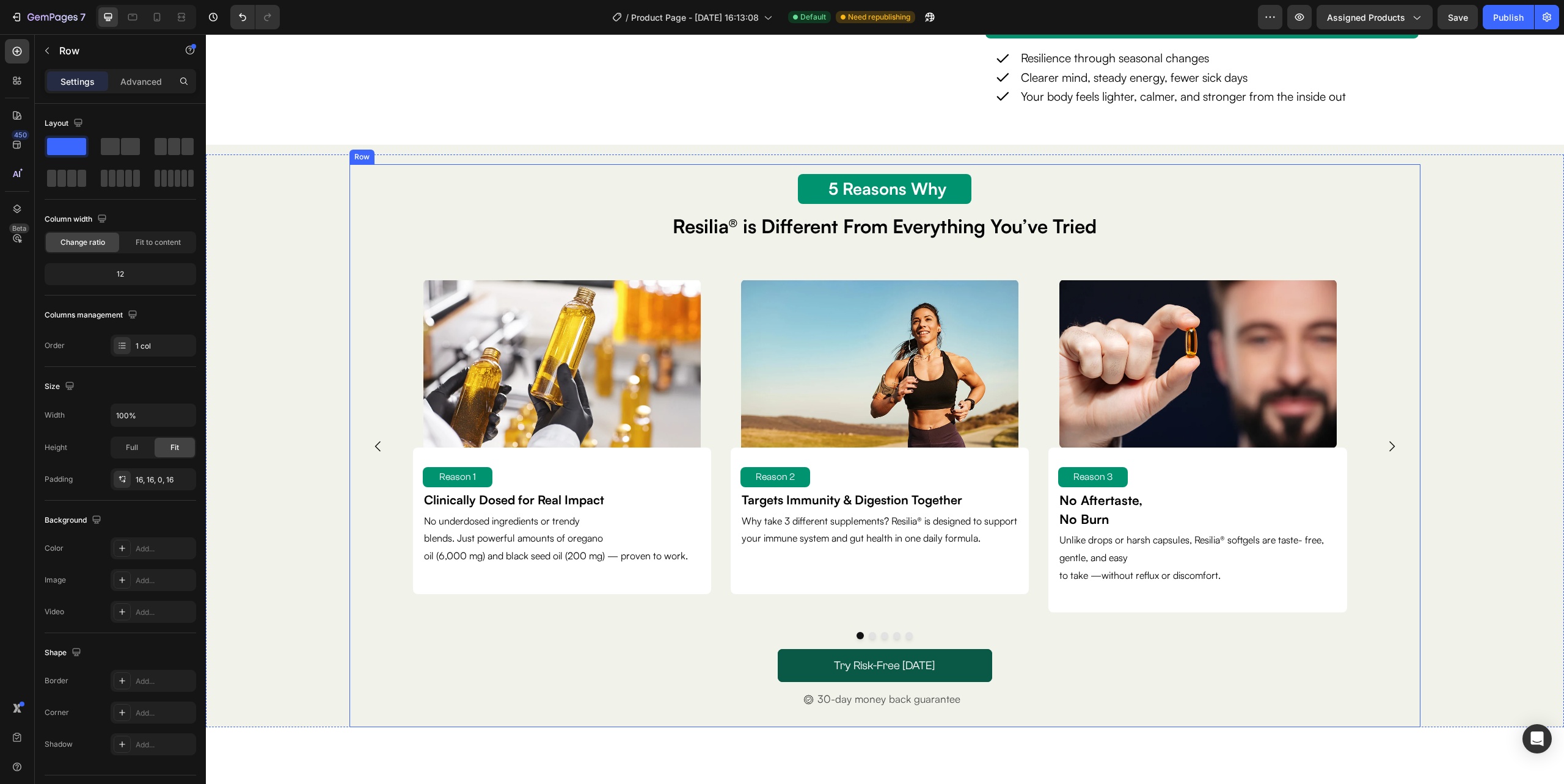
click at [353, 464] on div "5 Reason Why Text Block 5 Reasons Why Text Block Resilia® is Different From Eve…" at bounding box center [885, 446] width 1071 height 563
click at [130, 419] on input "80%" at bounding box center [154, 415] width 84 height 22
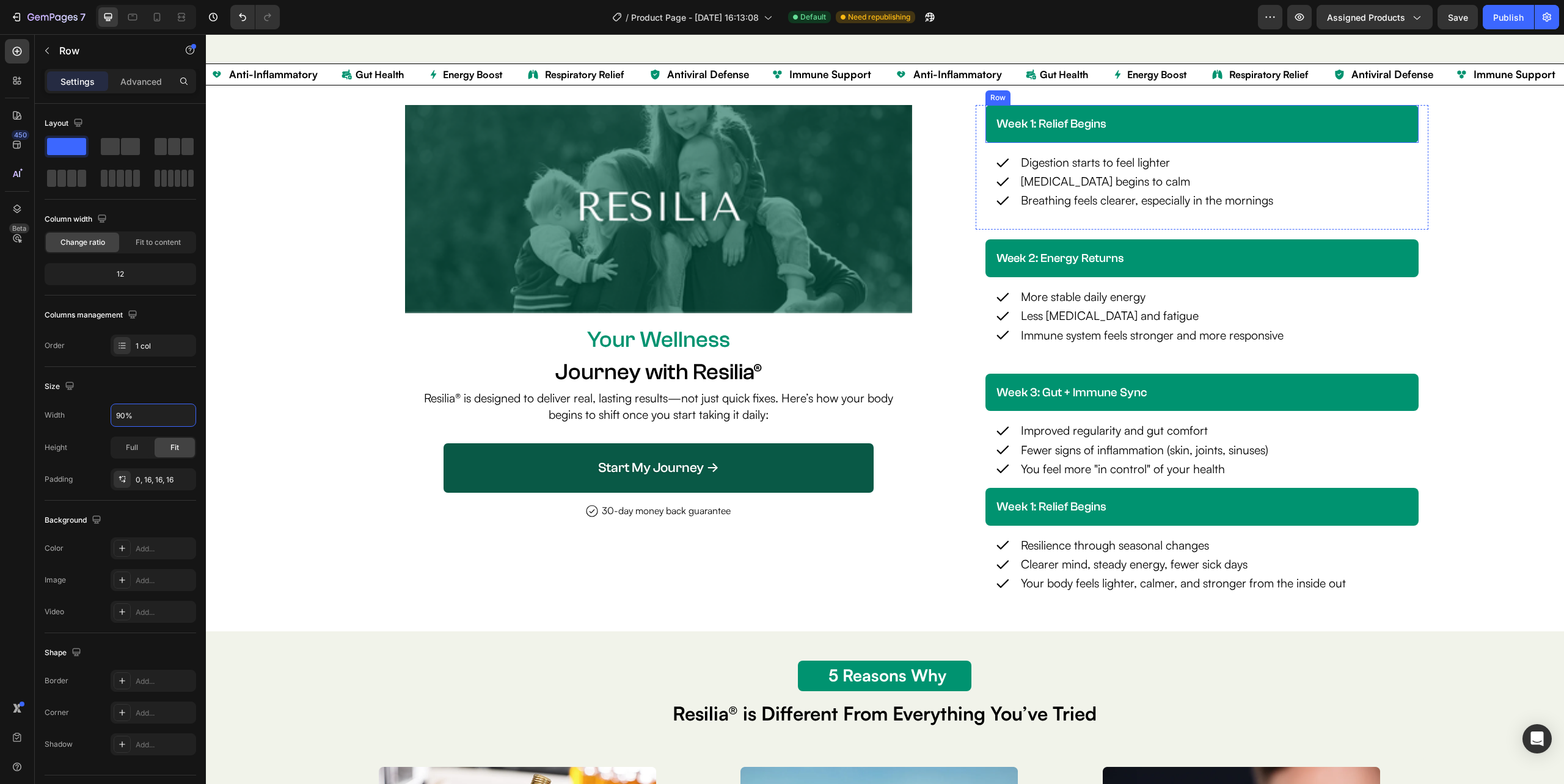
scroll to position [2729, 0]
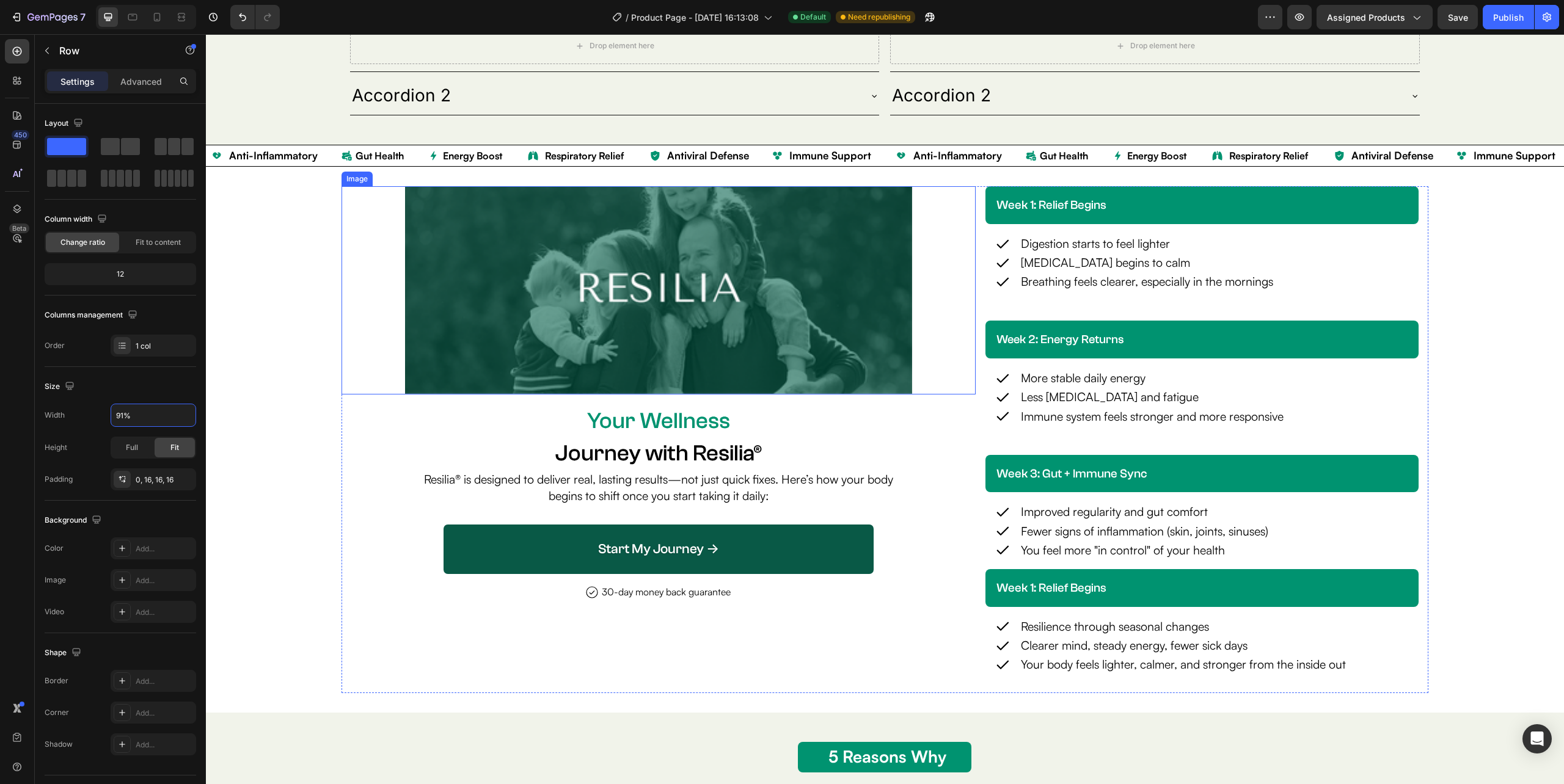
type input "90%"
click at [379, 386] on div at bounding box center [658, 290] width 633 height 207
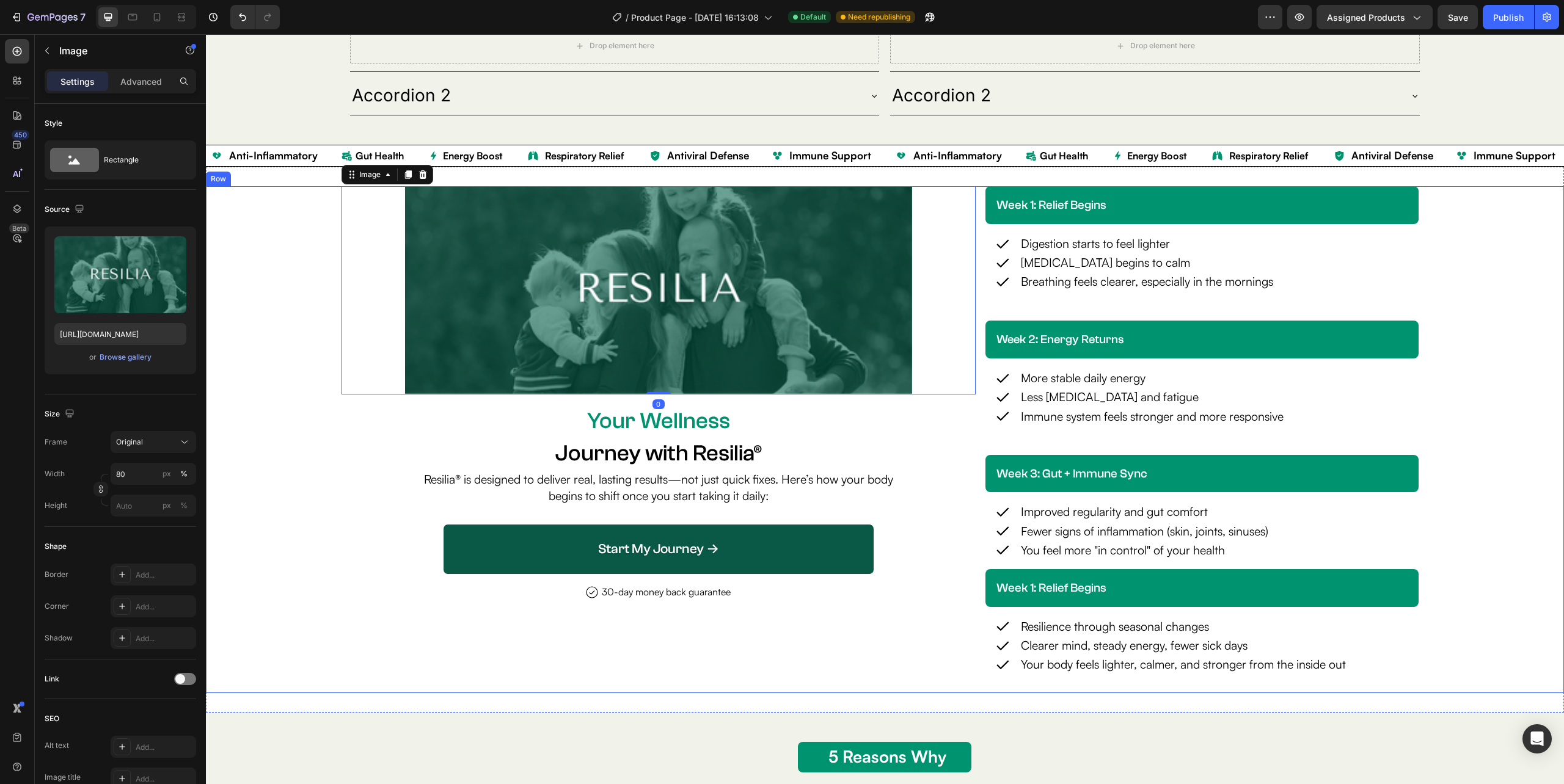
click at [301, 421] on div "Image 0 Your Wellness Text Block Journey with Resilia® Heading Resilia® is desi…" at bounding box center [885, 440] width 1358 height 507
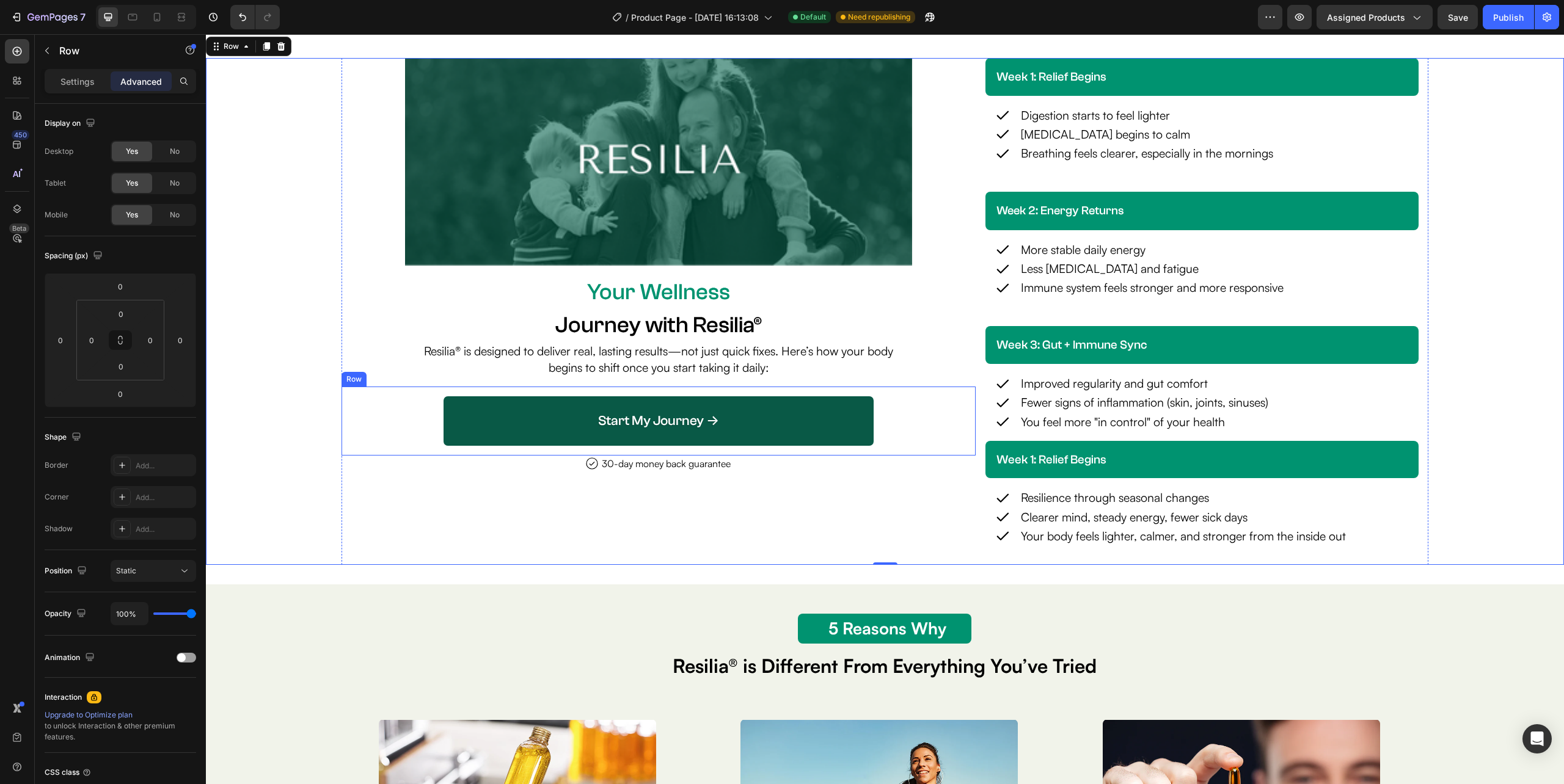
scroll to position [3184, 0]
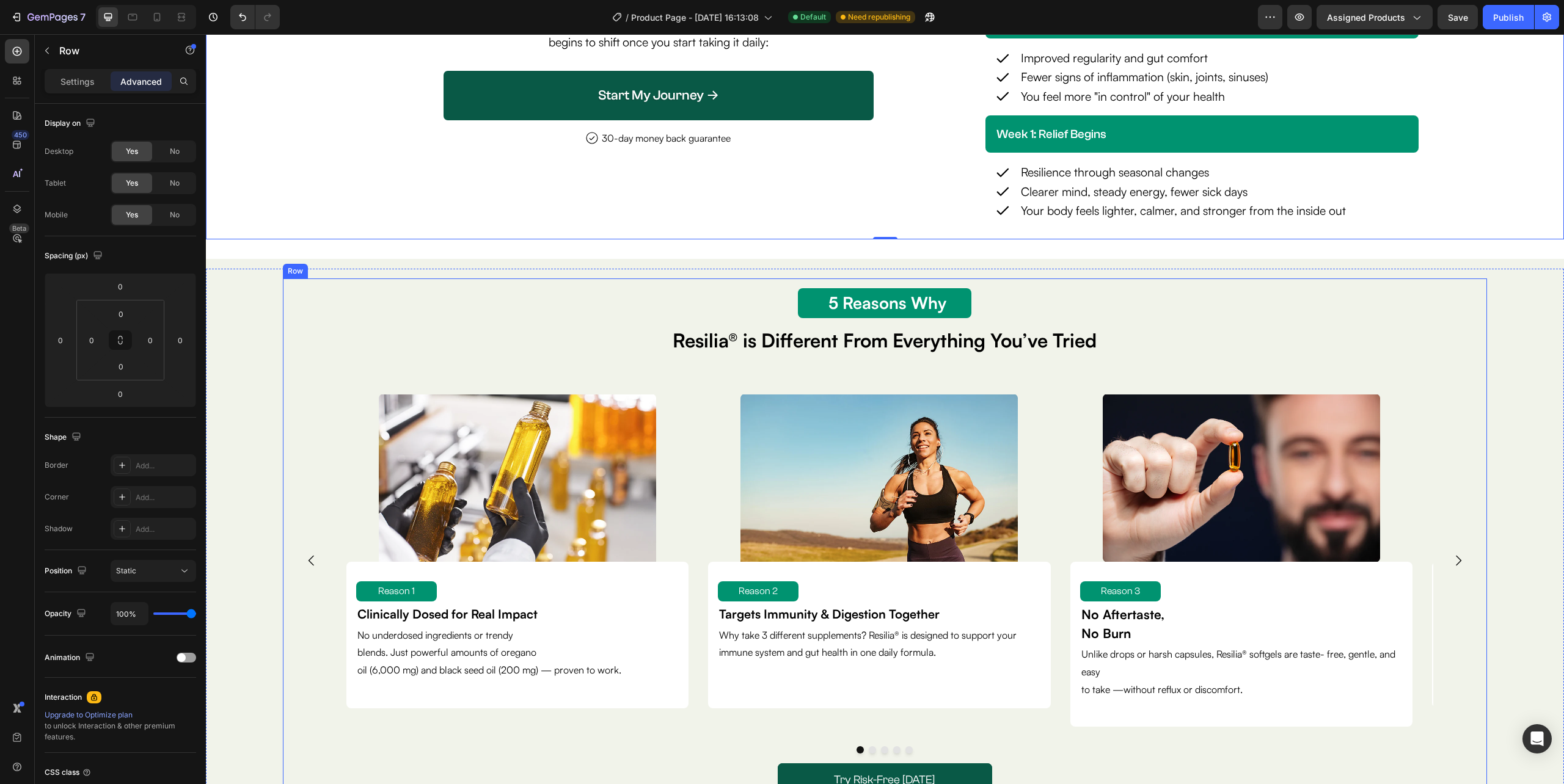
click at [287, 442] on div "5 Reason Why Text Block 5 Reasons Why Text Block Resilia® is Different From Eve…" at bounding box center [885, 561] width 1204 height 563
click at [84, 76] on p "Settings" at bounding box center [77, 82] width 34 height 13
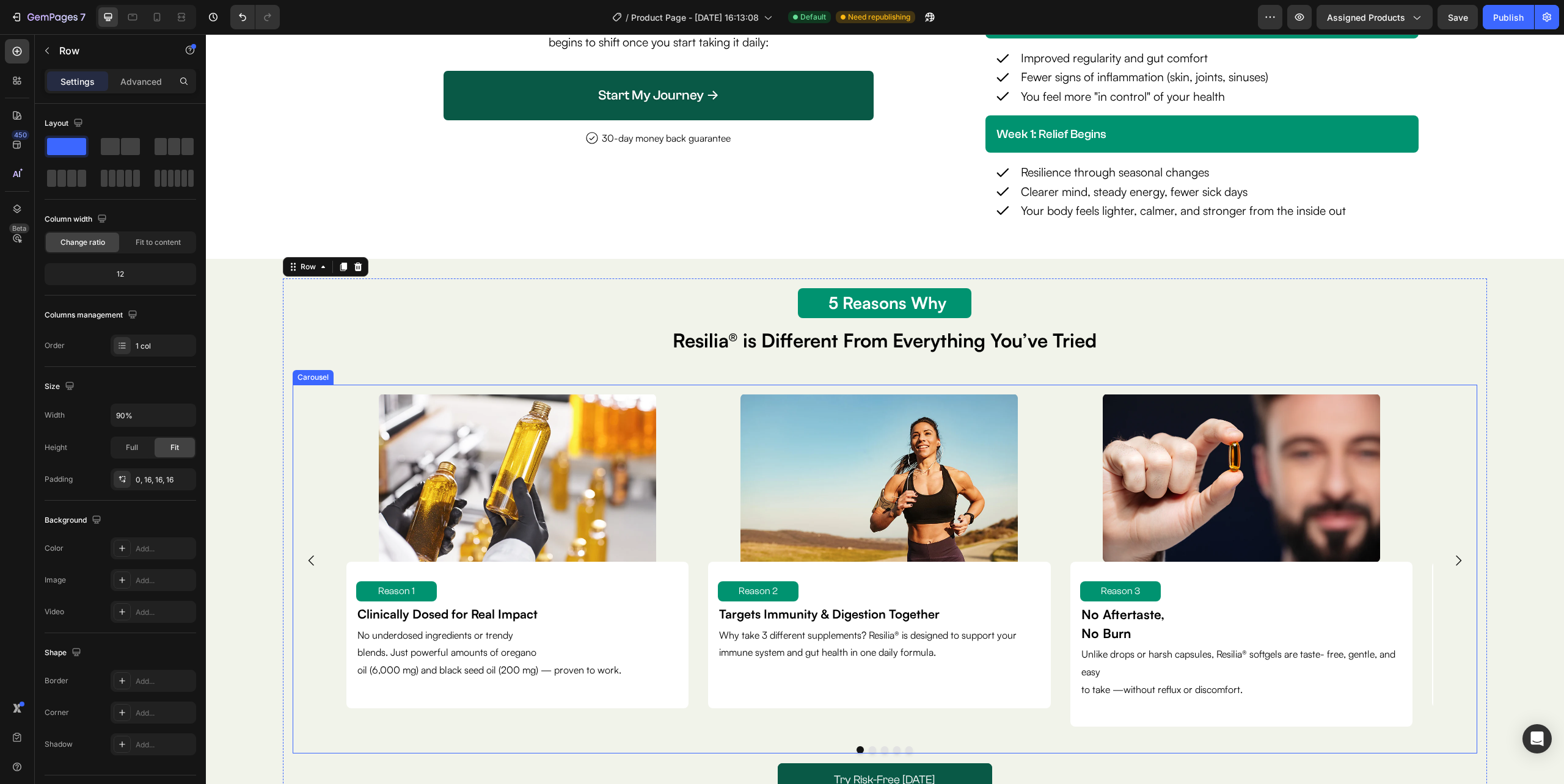
click at [311, 462] on div "Image Reason 1 Text Block Clinically Dosed for Real Impact Text Block No underd…" at bounding box center [885, 561] width 1185 height 352
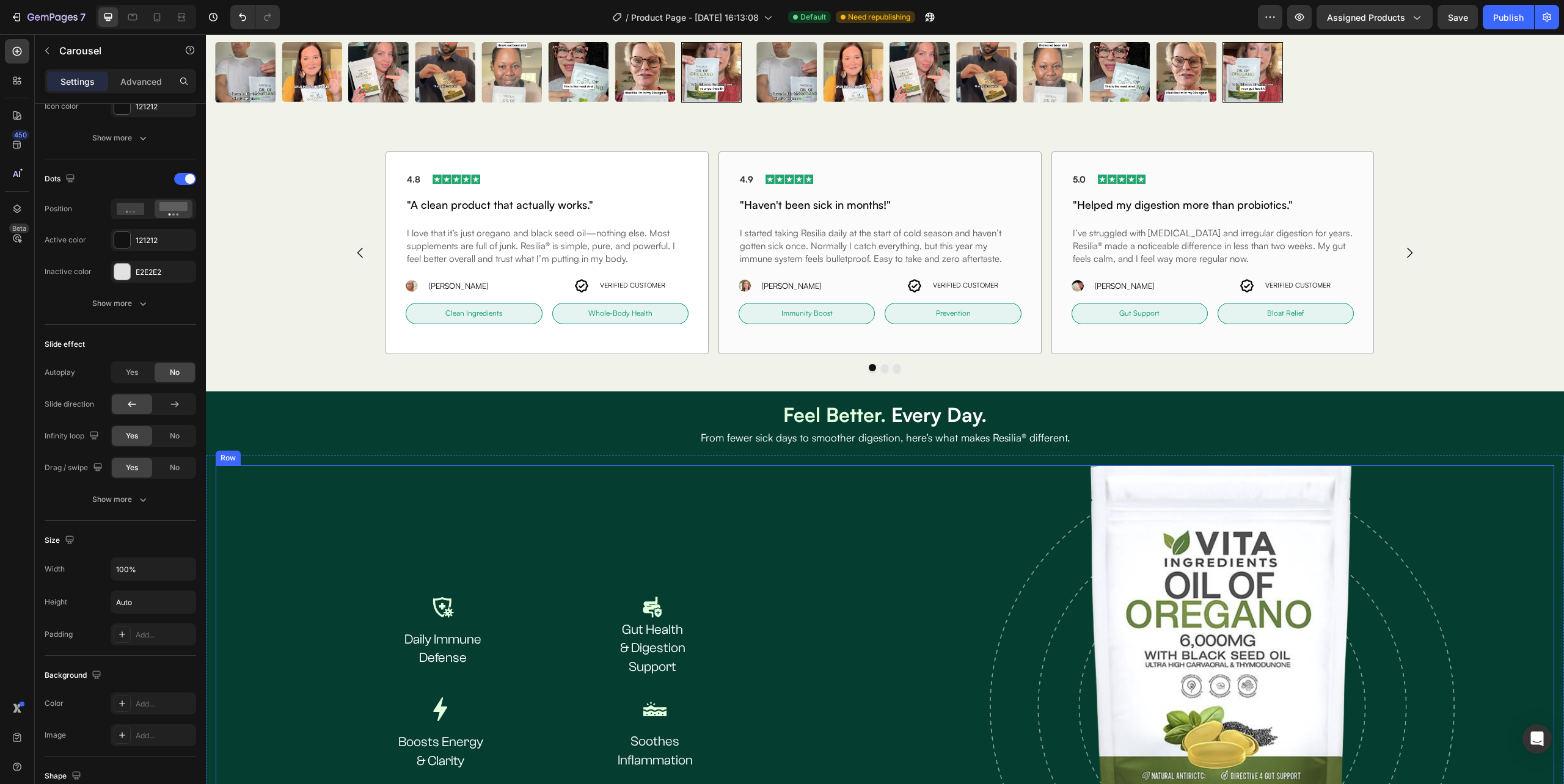
scroll to position [1466, 0]
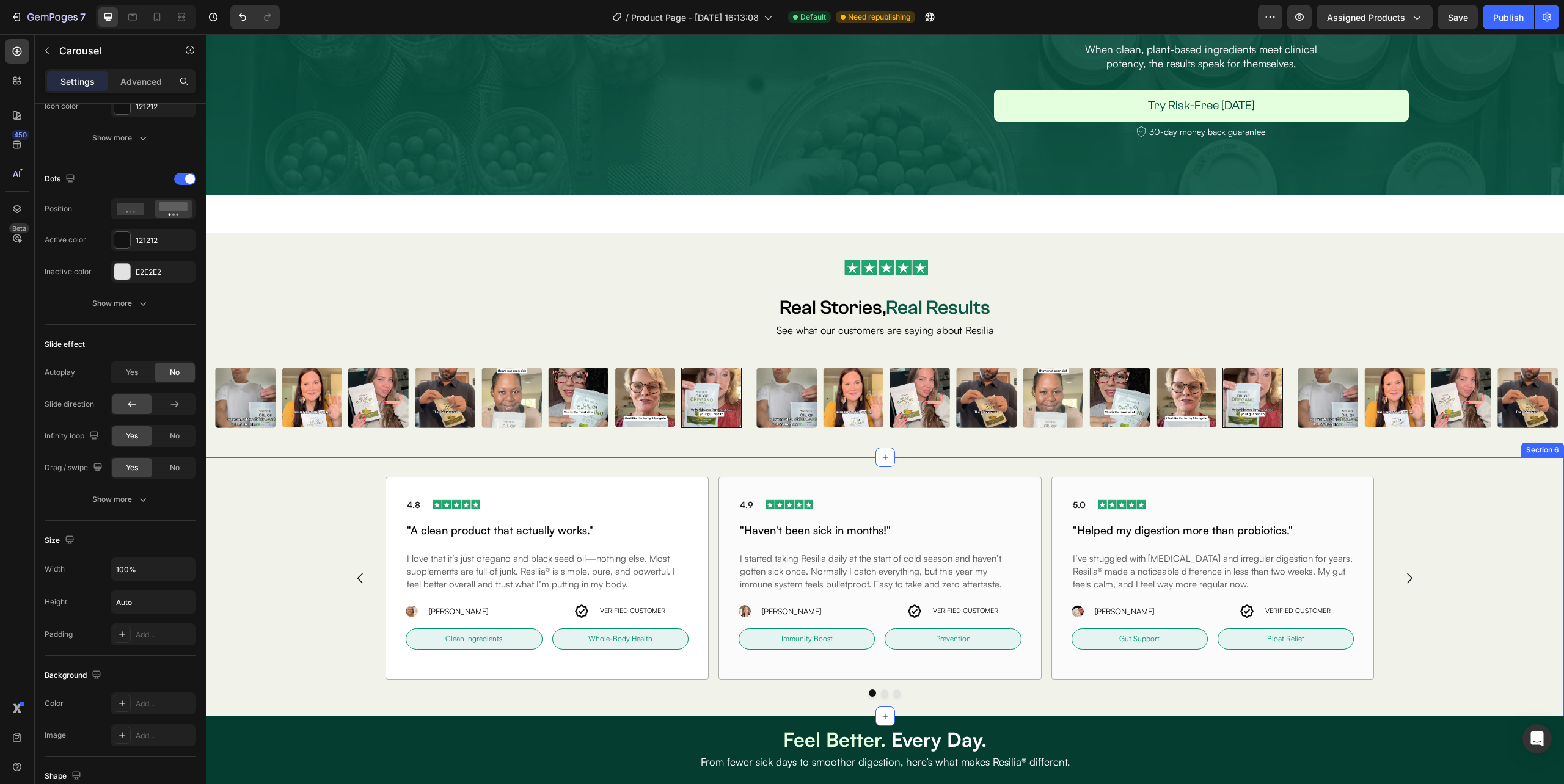
click at [293, 521] on div "4.8 Text block Image Row "A clean product that actually works." Heading I love …" at bounding box center [885, 587] width 1358 height 220
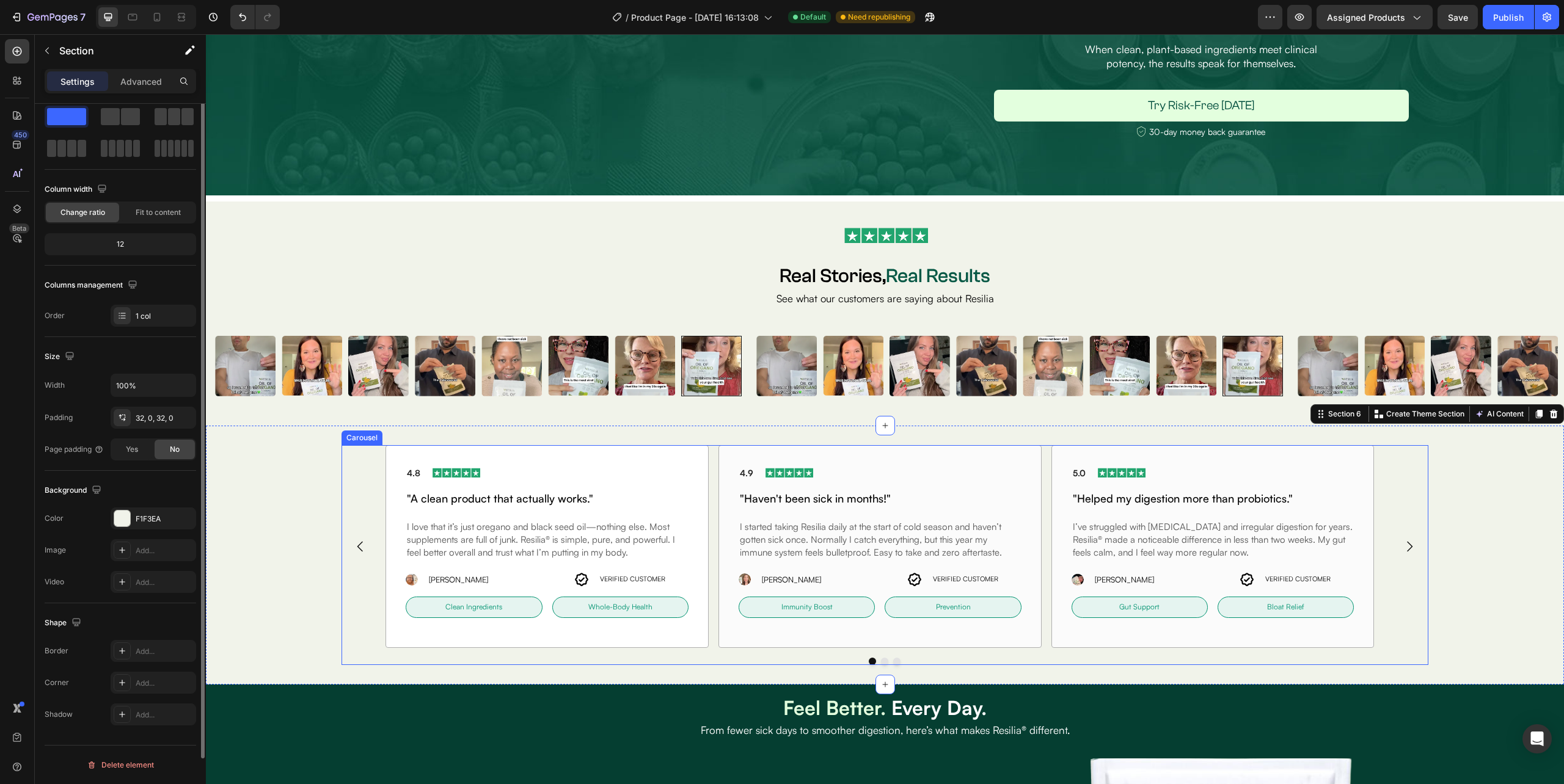
scroll to position [0, 0]
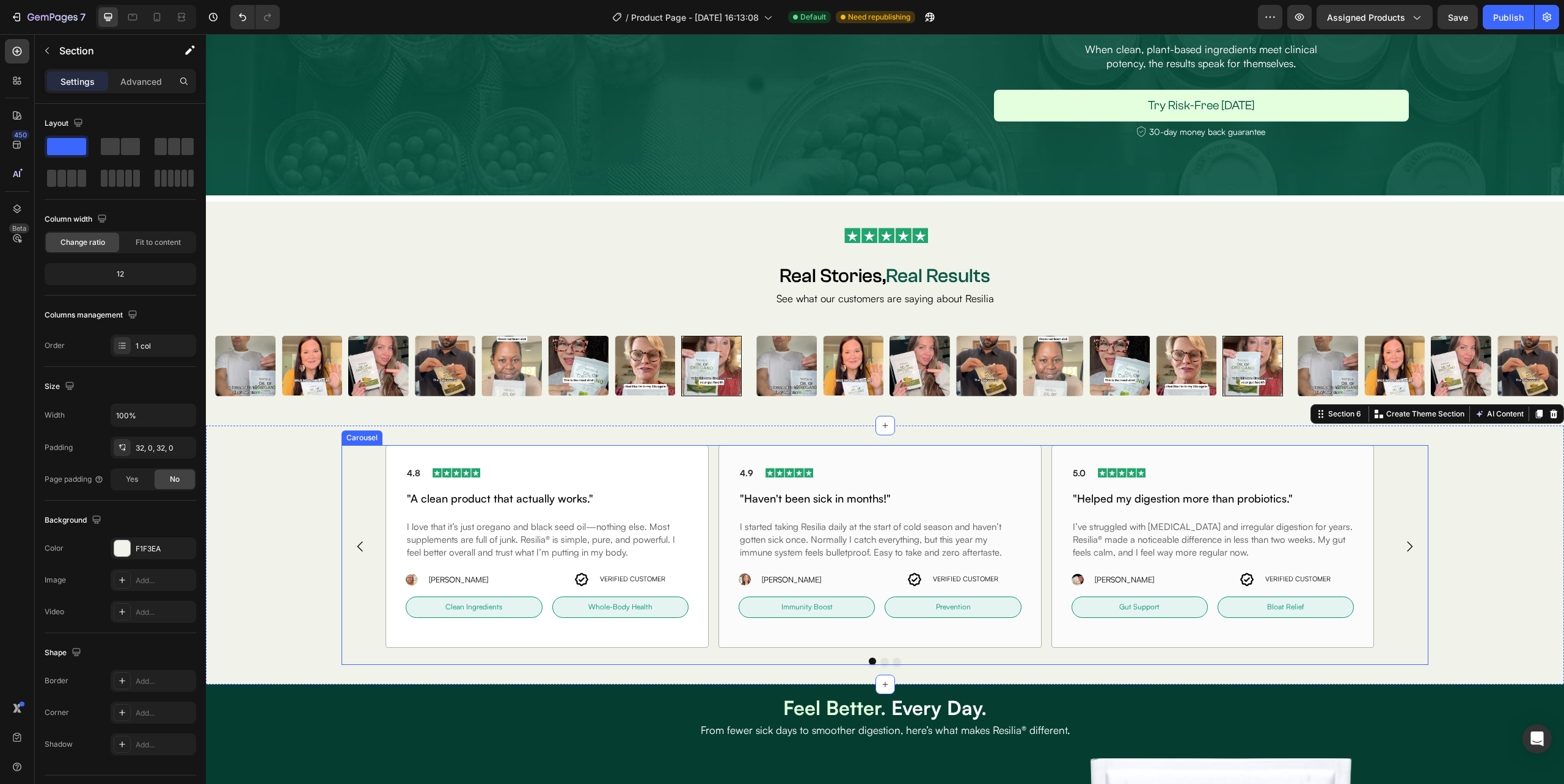
click at [352, 504] on div "4.8 Text block Image Row "A clean product that actually works." Heading I love …" at bounding box center [885, 547] width 1086 height 203
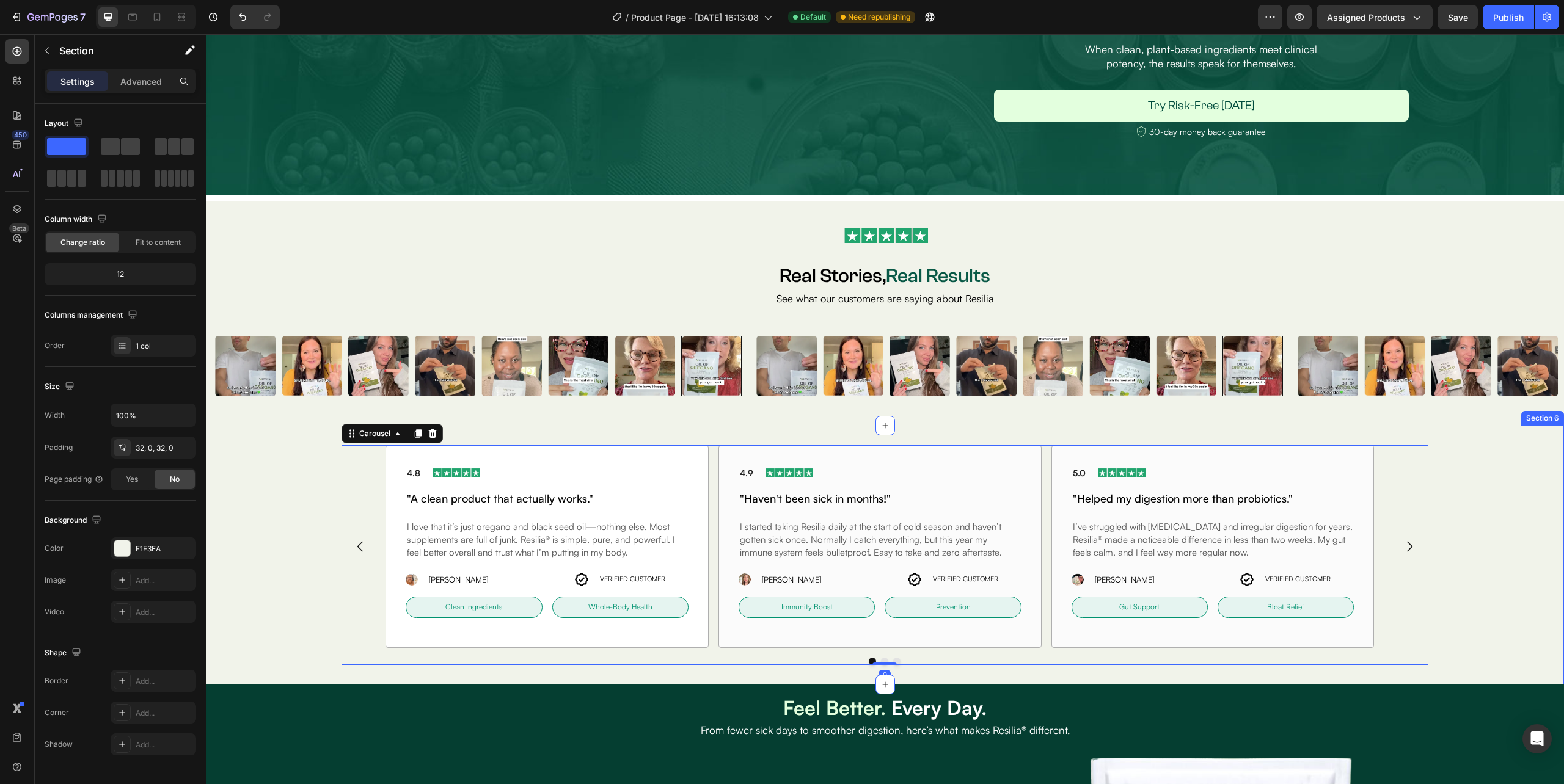
click at [276, 514] on div "4.8 Text block Image Row "A clean product that actually works." Heading I love …" at bounding box center [885, 555] width 1358 height 220
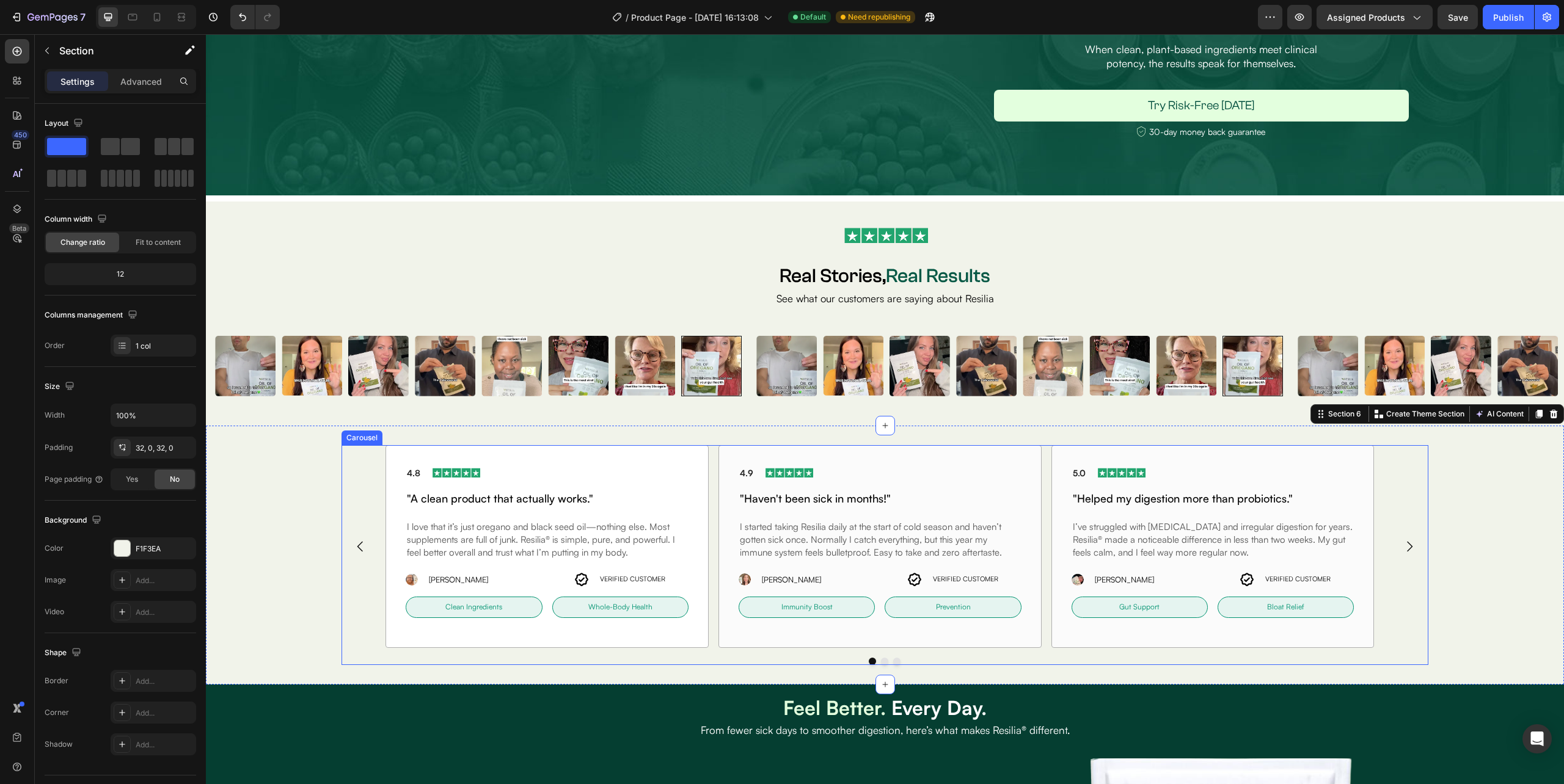
click at [355, 503] on div "4.8 Text block Image Row "A clean product that actually works." Heading I love …" at bounding box center [885, 547] width 1086 height 203
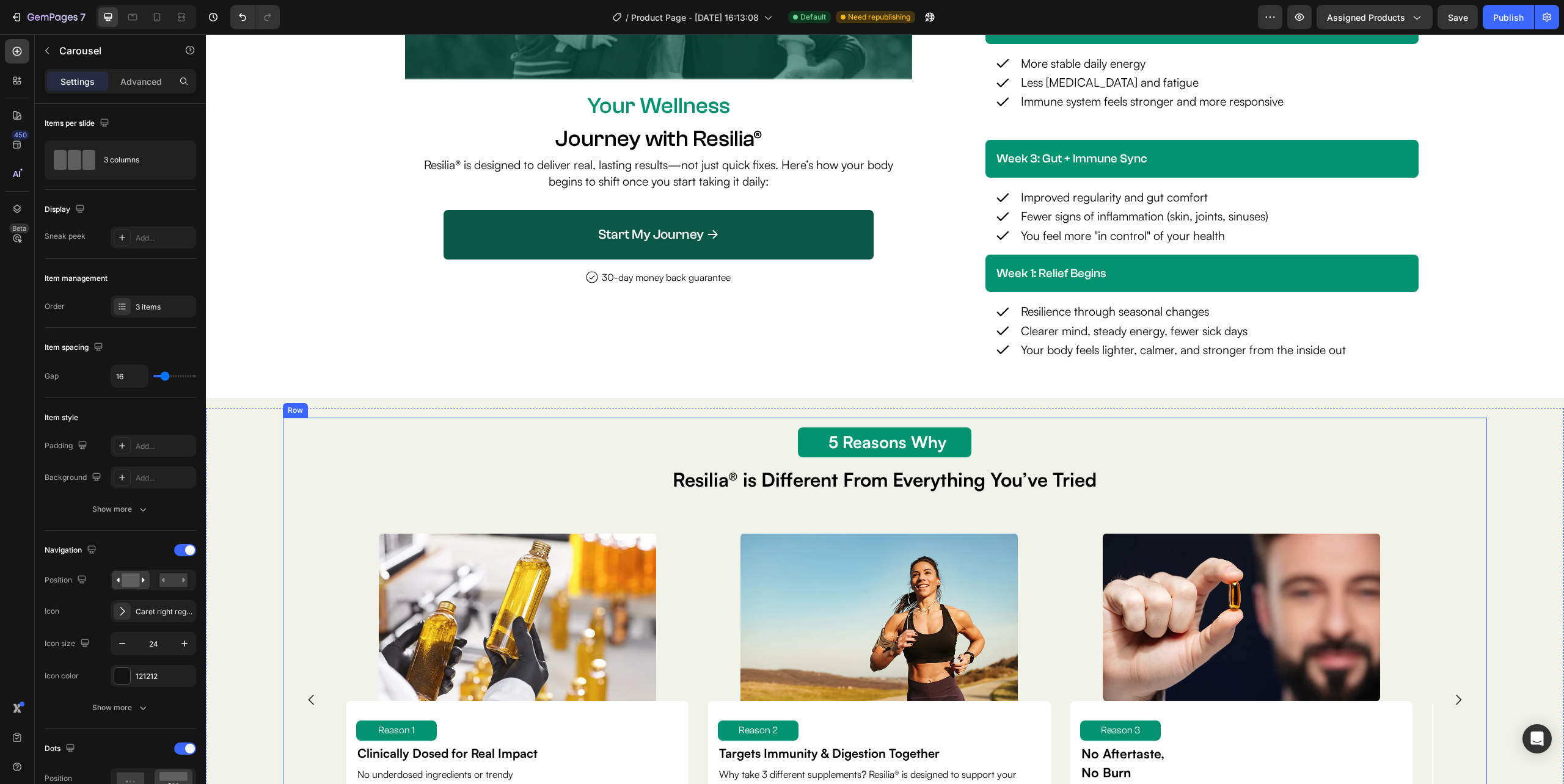
scroll to position [3177, 0]
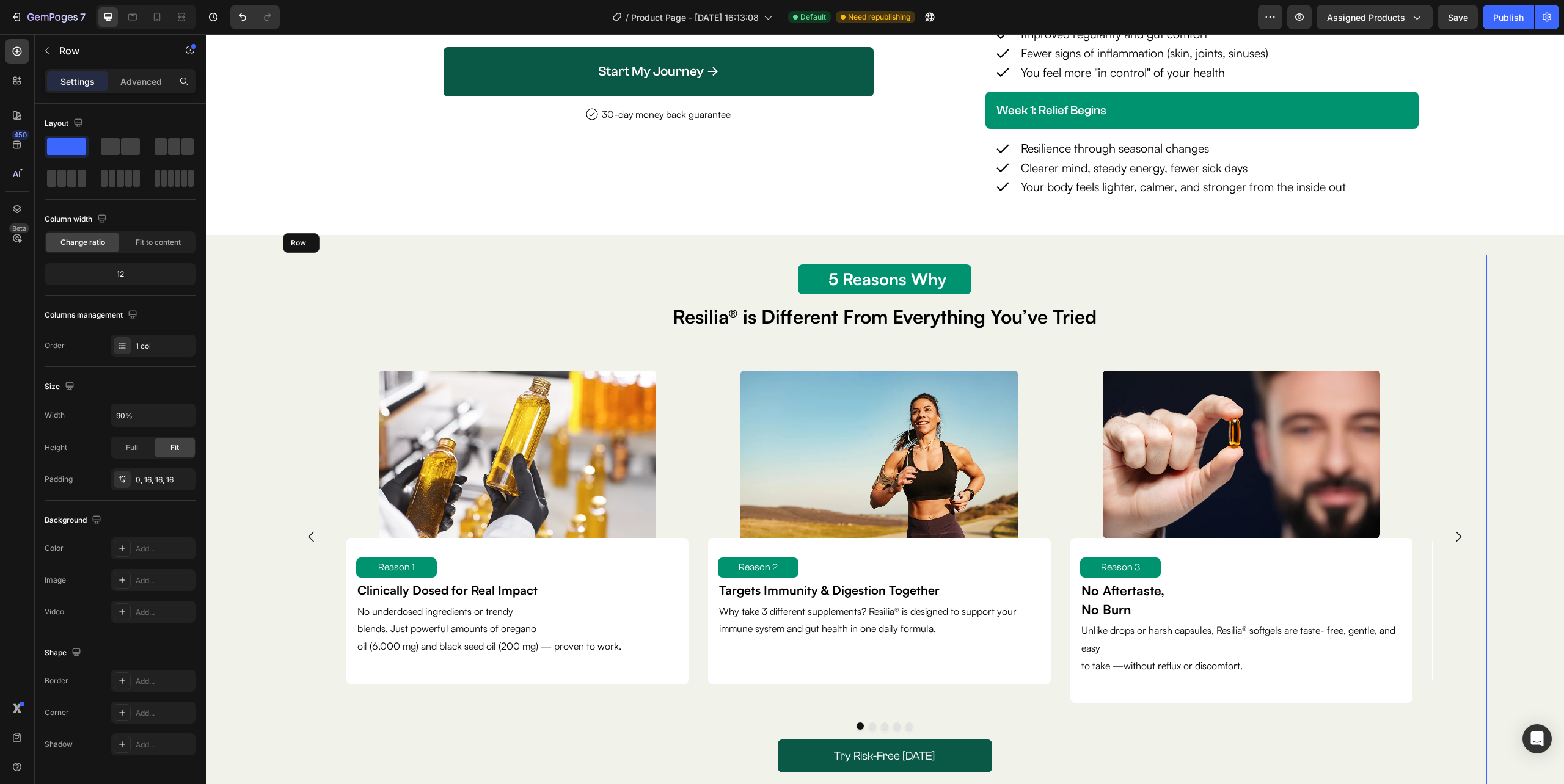
click at [289, 467] on div "5 Reason Why Text Block 5 Reasons Why Text Block Resilia® is Different From Eve…" at bounding box center [885, 536] width 1204 height 563
click at [139, 424] on input "90%" at bounding box center [154, 415] width 84 height 22
type input "%"
click at [235, 419] on div "5 Reason Why Text Block 5 Reasons Why Text Block Resilia® is Different From Eve…" at bounding box center [885, 536] width 1338 height 563
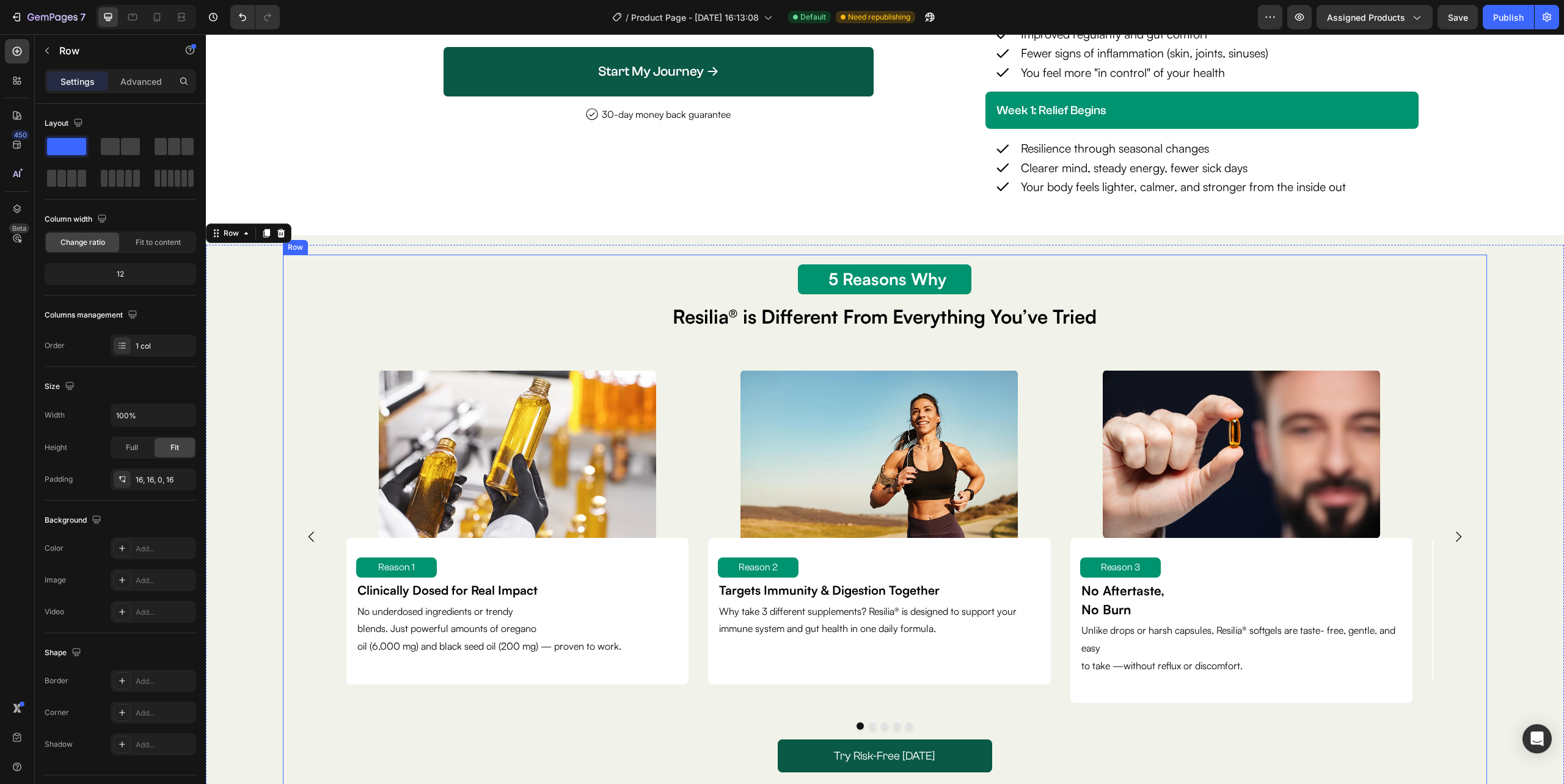
click at [291, 416] on div "5 Reason Why Text Block 5 Reasons Why Text Block Resilia® is Different From Eve…" at bounding box center [885, 536] width 1204 height 563
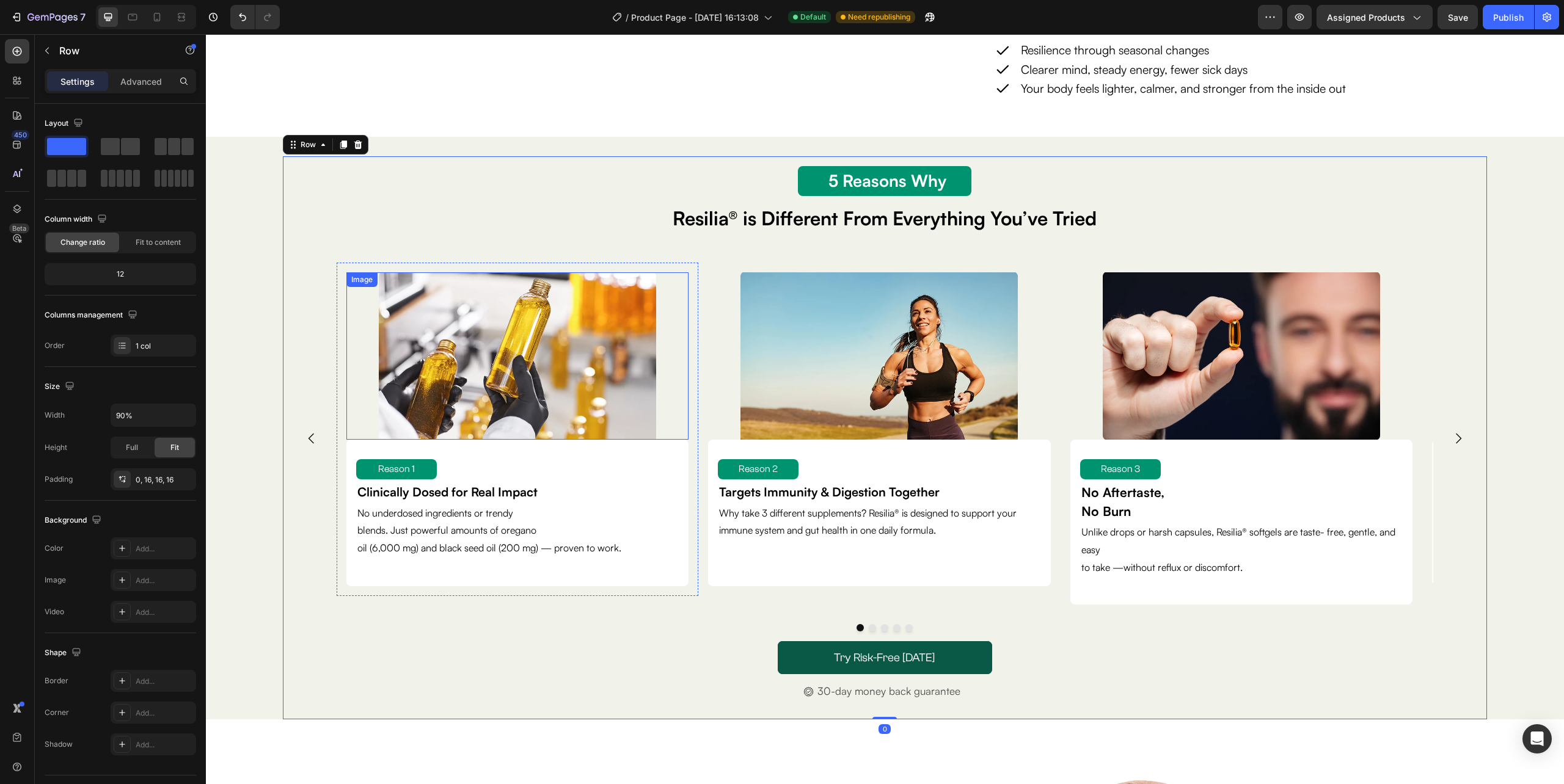
scroll to position [3340, 0]
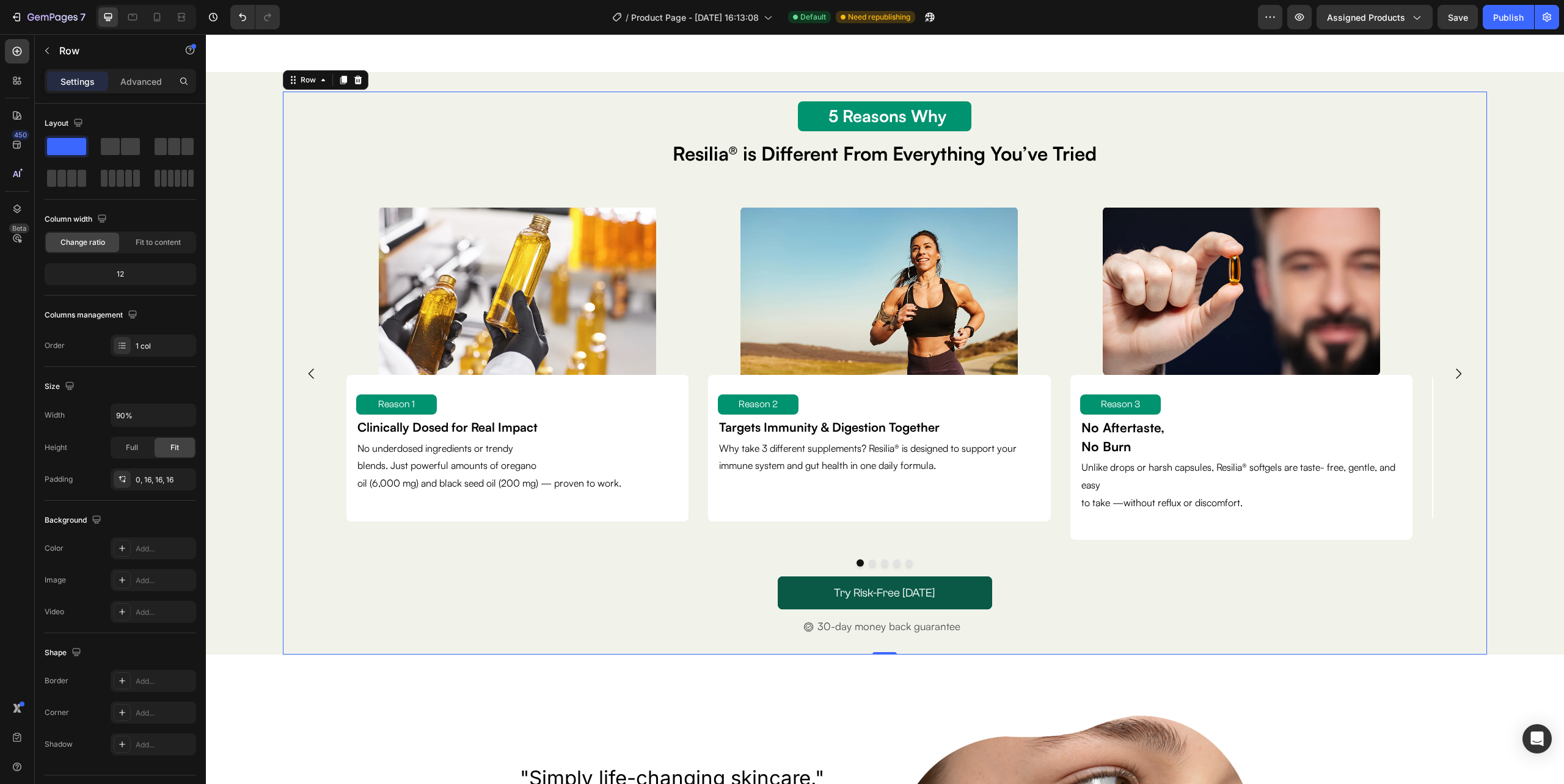
click at [296, 579] on div "5 Reason Why Text Block 5 Reasons Why Text Block Resilia® is Different From Eve…" at bounding box center [885, 368] width 1185 height 553
click at [138, 411] on input "90%" at bounding box center [154, 415] width 84 height 22
type input "%"
click at [221, 448] on div "5 Reason Why Text Block 5 Reasons Why Text Block Resilia® is Different From Eve…" at bounding box center [885, 373] width 1338 height 563
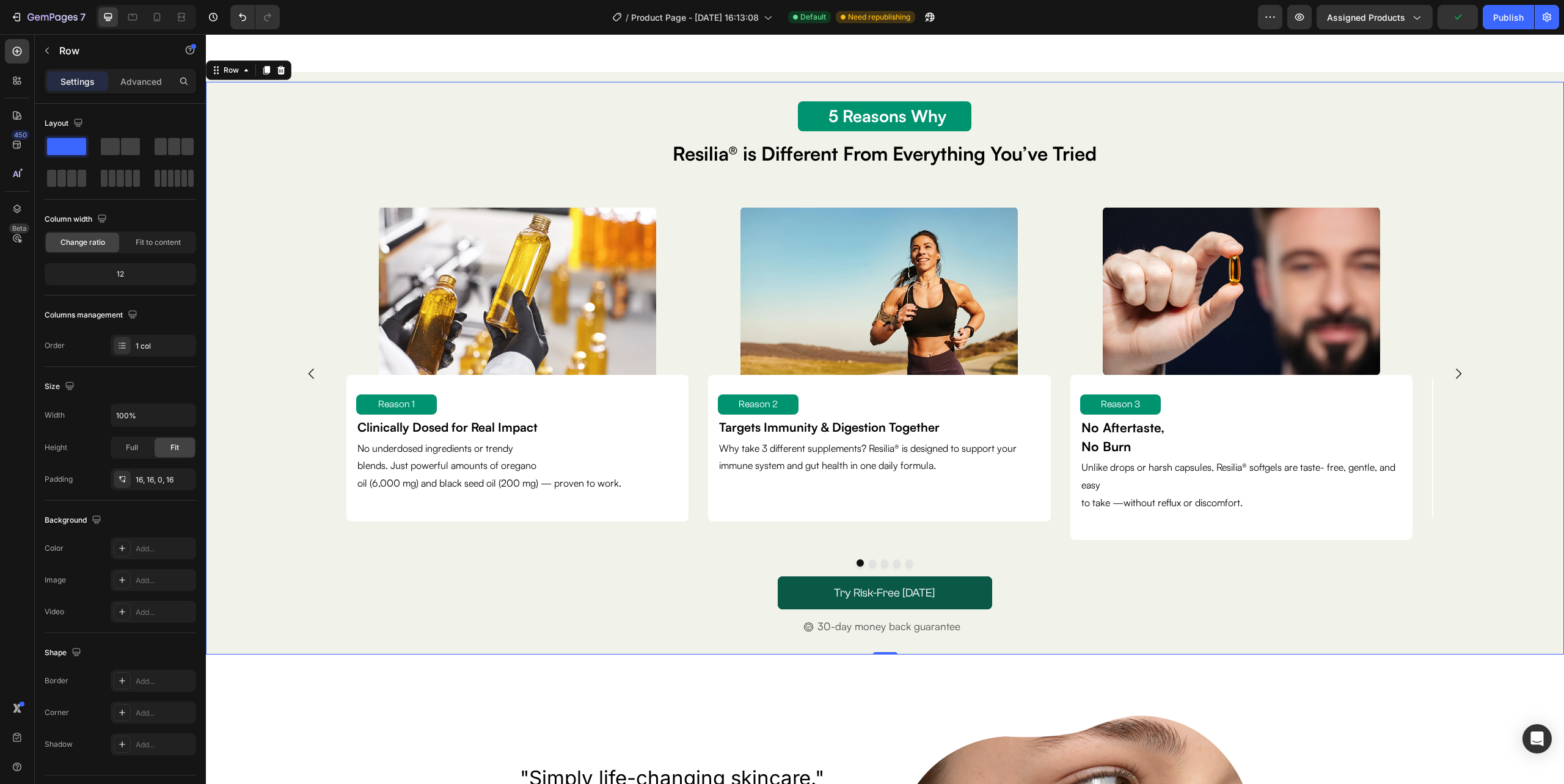
click at [276, 429] on div "5 Reason Why Text Block 5 Reasons Why Text Block Resilia® is Different From Eve…" at bounding box center [885, 373] width 1338 height 563
click at [283, 430] on div "5 Reason Why Text Block 5 Reasons Why Text Block Resilia® is Different From Eve…" at bounding box center [885, 373] width 1204 height 563
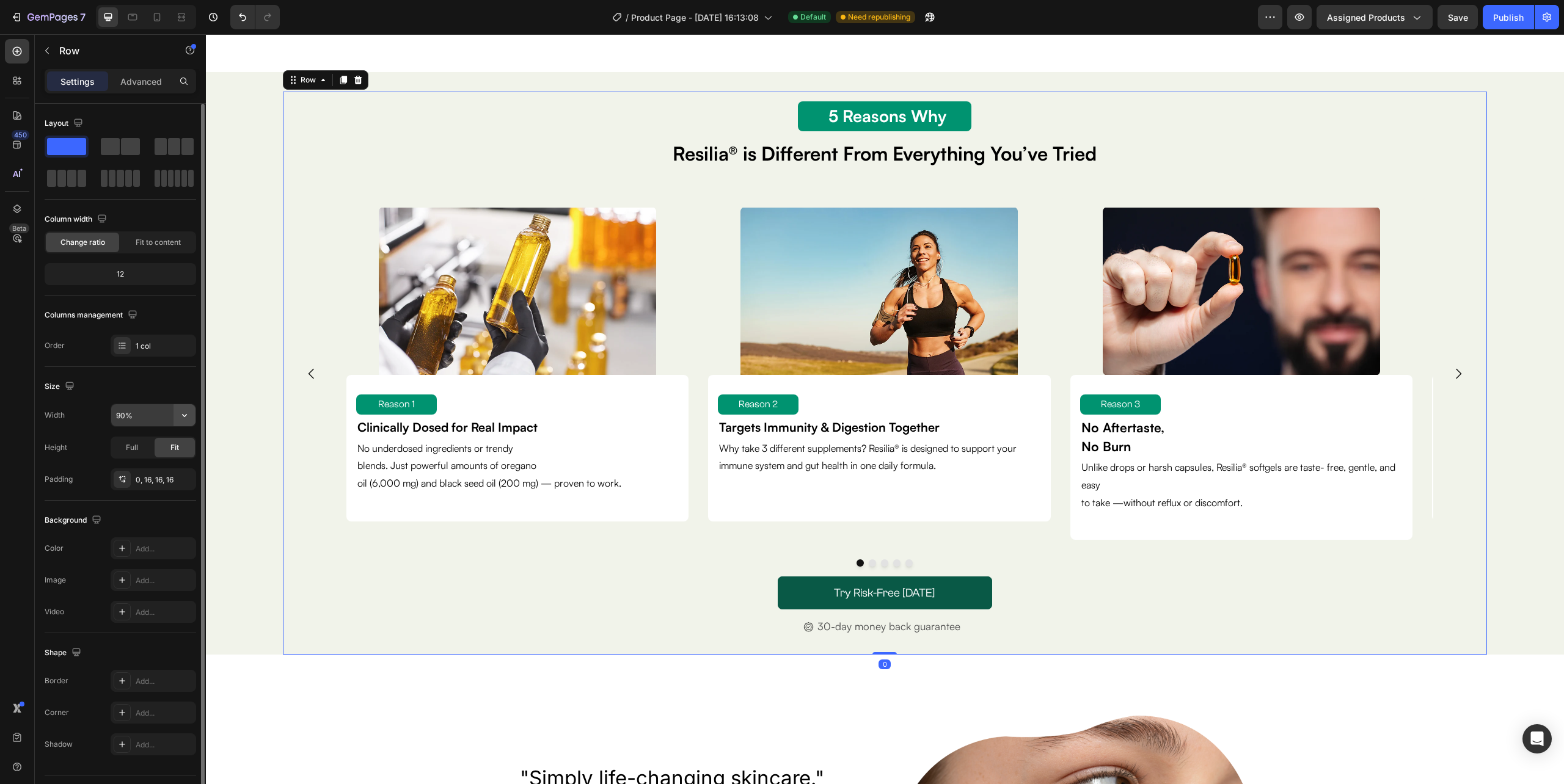
click at [186, 416] on icon "button" at bounding box center [184, 415] width 12 height 12
click at [147, 463] on div "Full 100%" at bounding box center [141, 471] width 100 height 23
type input "100%"
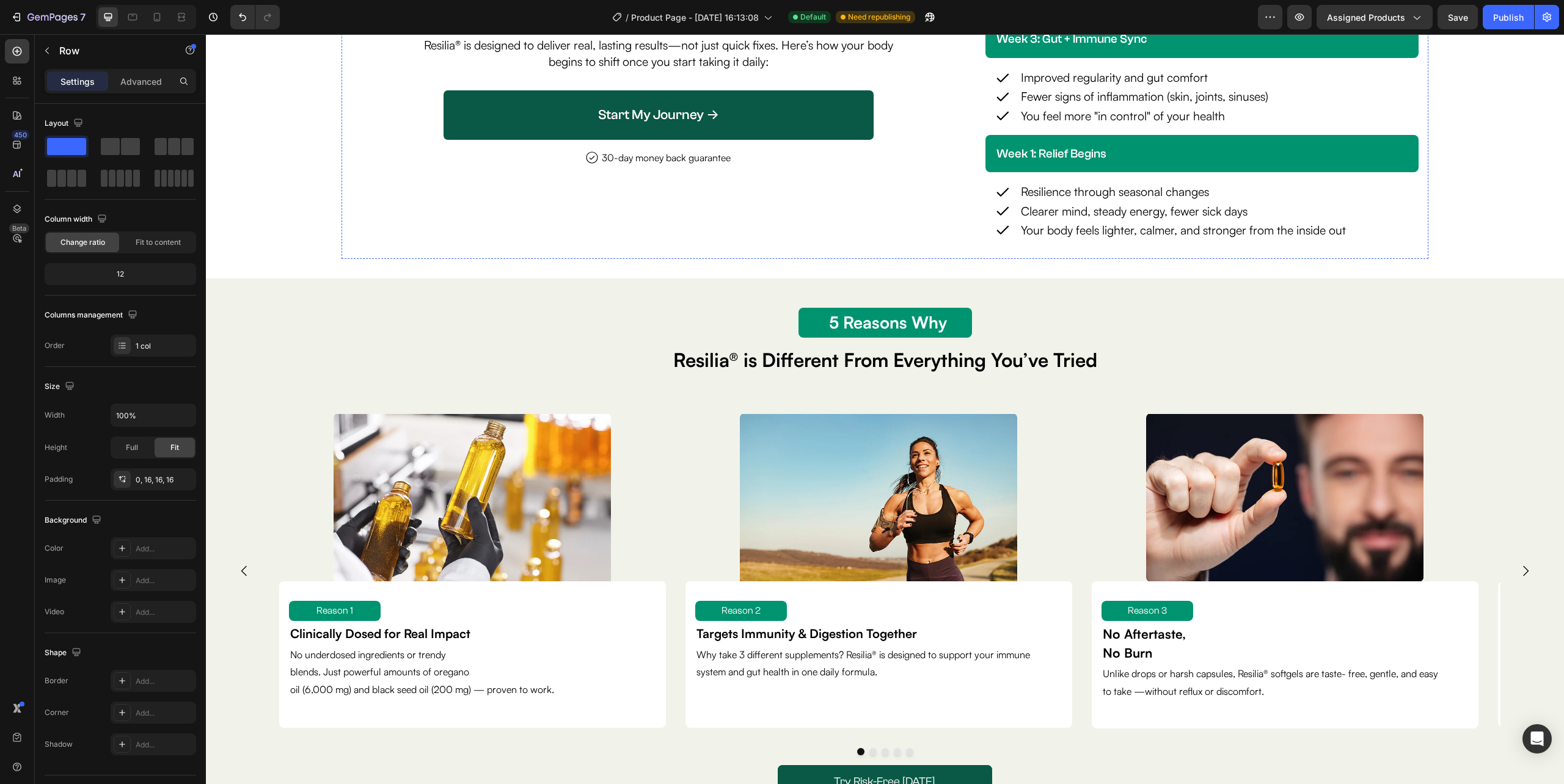
scroll to position [3177, 0]
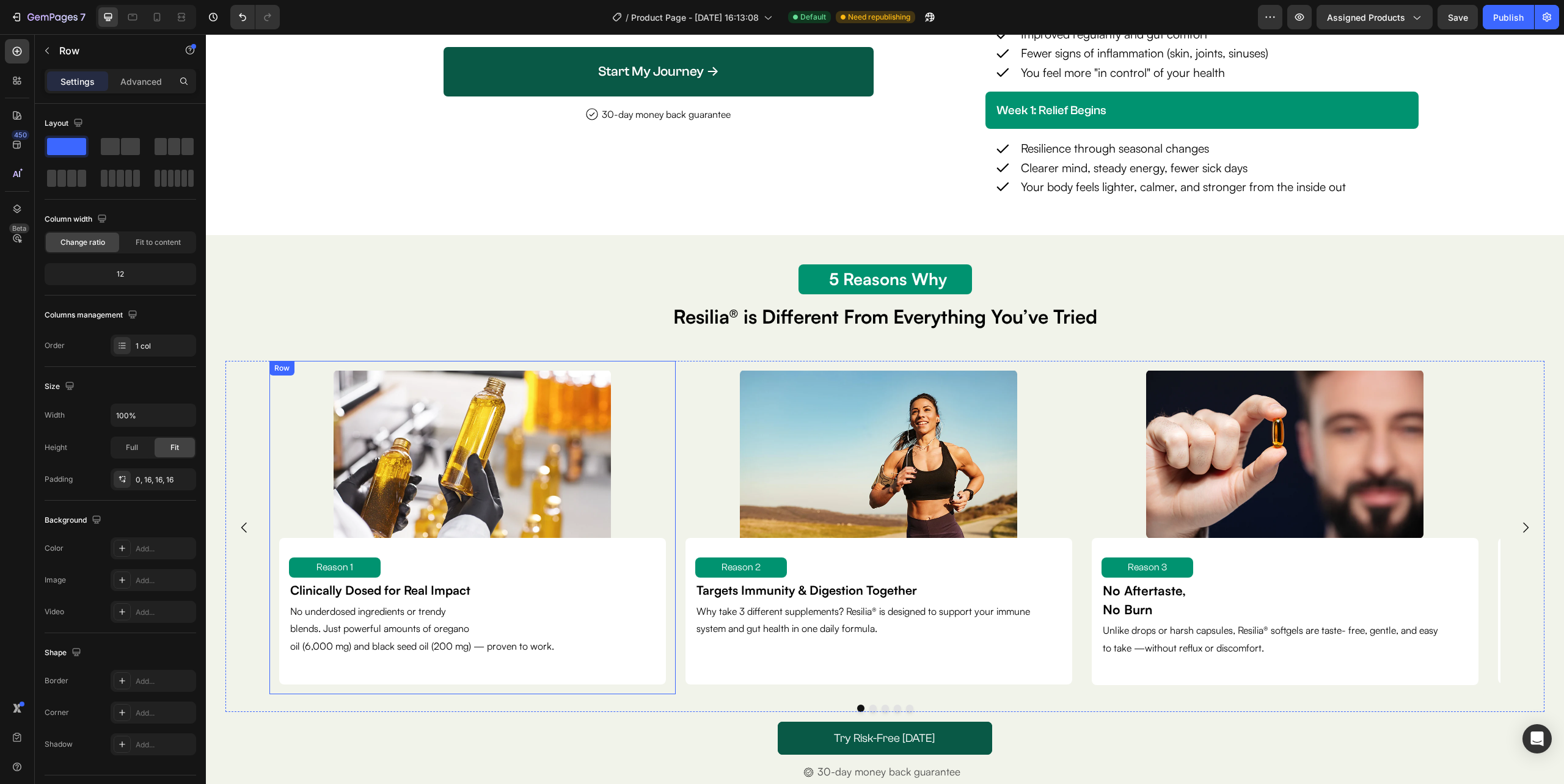
click at [277, 482] on div "Image Reason 1 Text Block Clinically Dosed for Real Impact Text Block No underd…" at bounding box center [473, 528] width 406 height 333
click at [358, 474] on img at bounding box center [472, 454] width 277 height 167
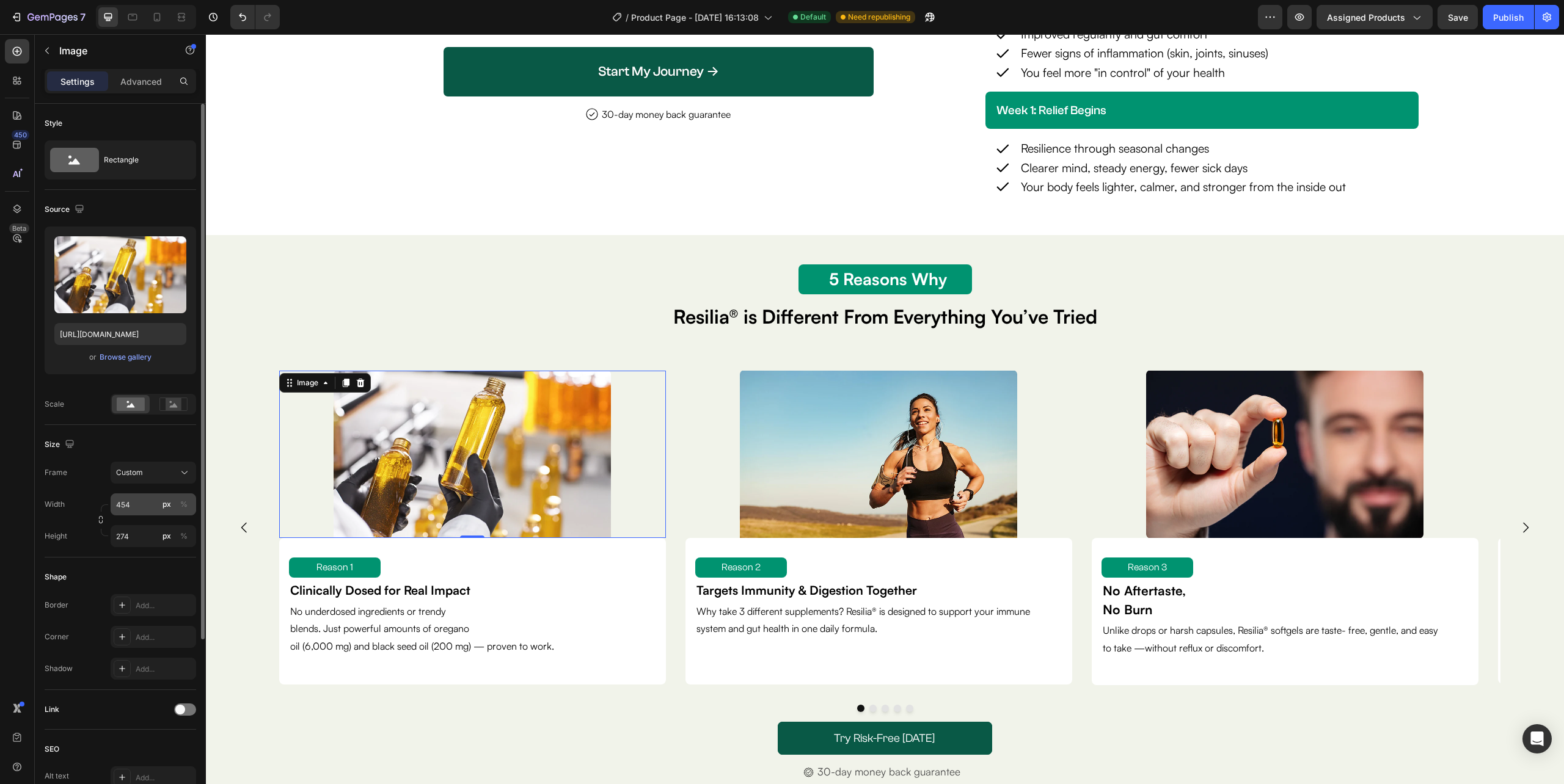
click at [165, 506] on div "px" at bounding box center [167, 504] width 9 height 11
click at [180, 508] on div "%" at bounding box center [183, 504] width 7 height 11
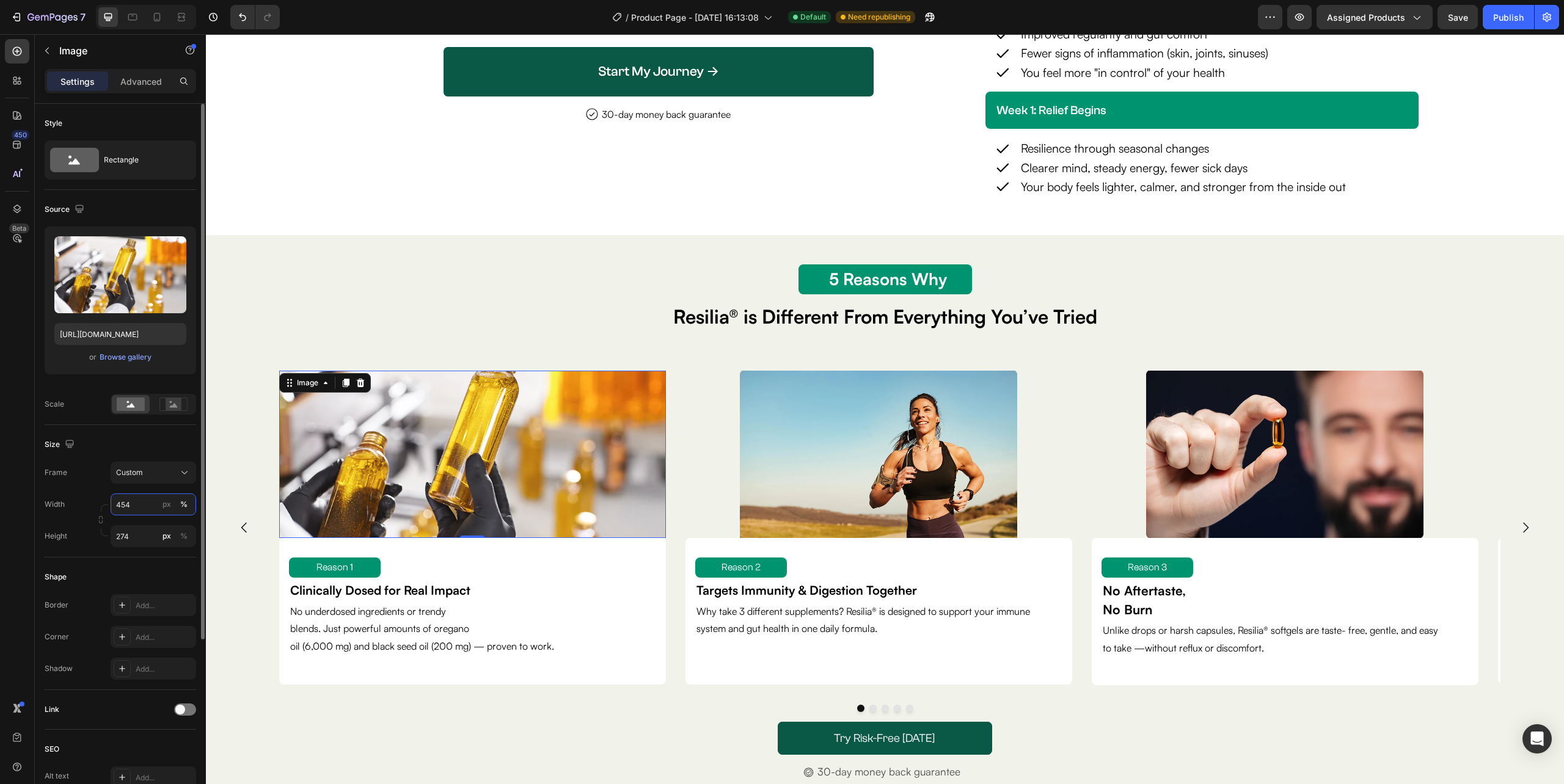
click at [138, 508] on input "454" at bounding box center [153, 504] width 85 height 22
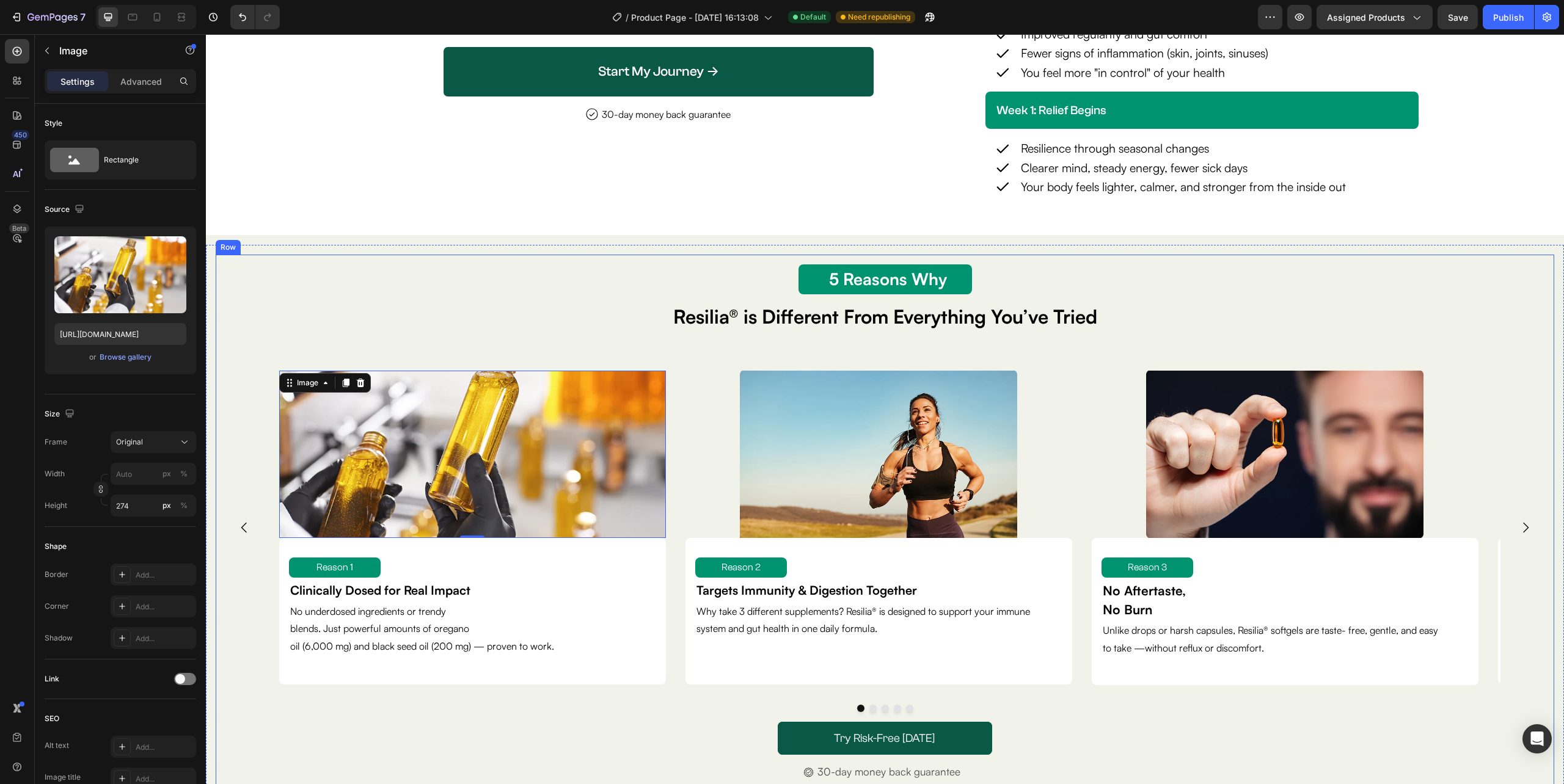
click at [222, 602] on div "5 Reason Why Text Block 5 Reasons Why Text Block Resilia® is Different From Eve…" at bounding box center [885, 527] width 1338 height 545
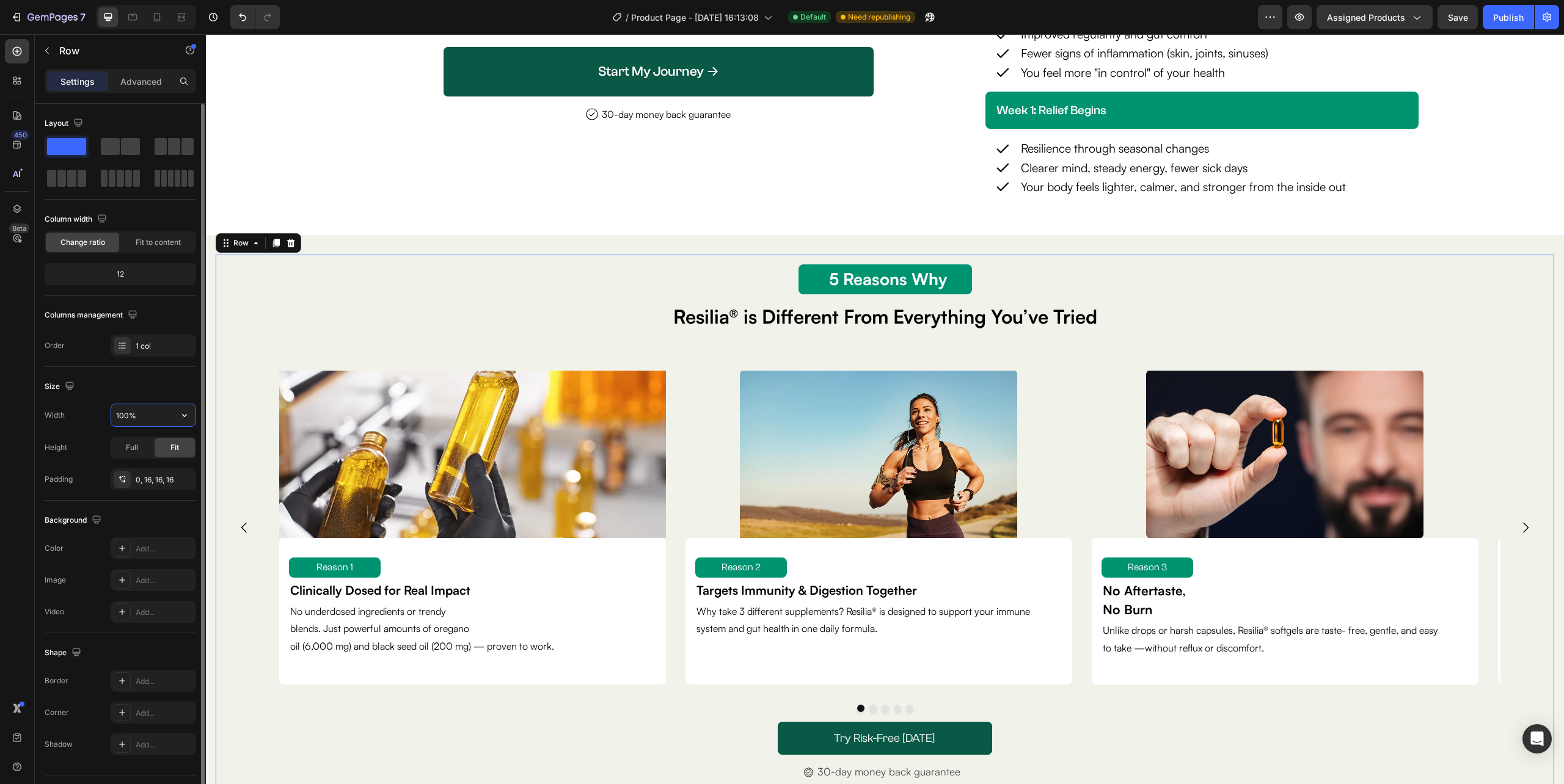
click at [139, 421] on input "100%" at bounding box center [154, 415] width 84 height 22
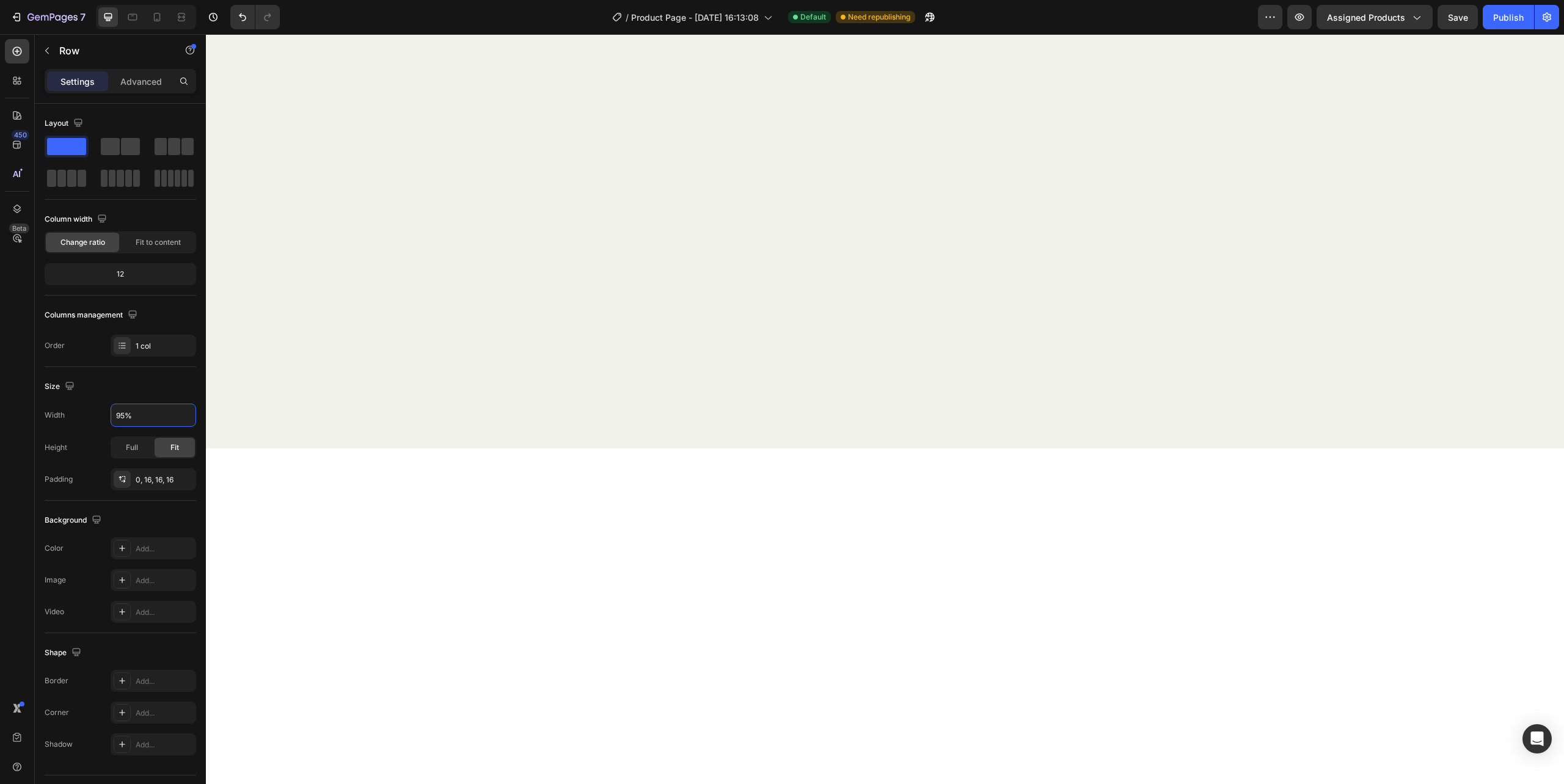
scroll to position [2762, 0]
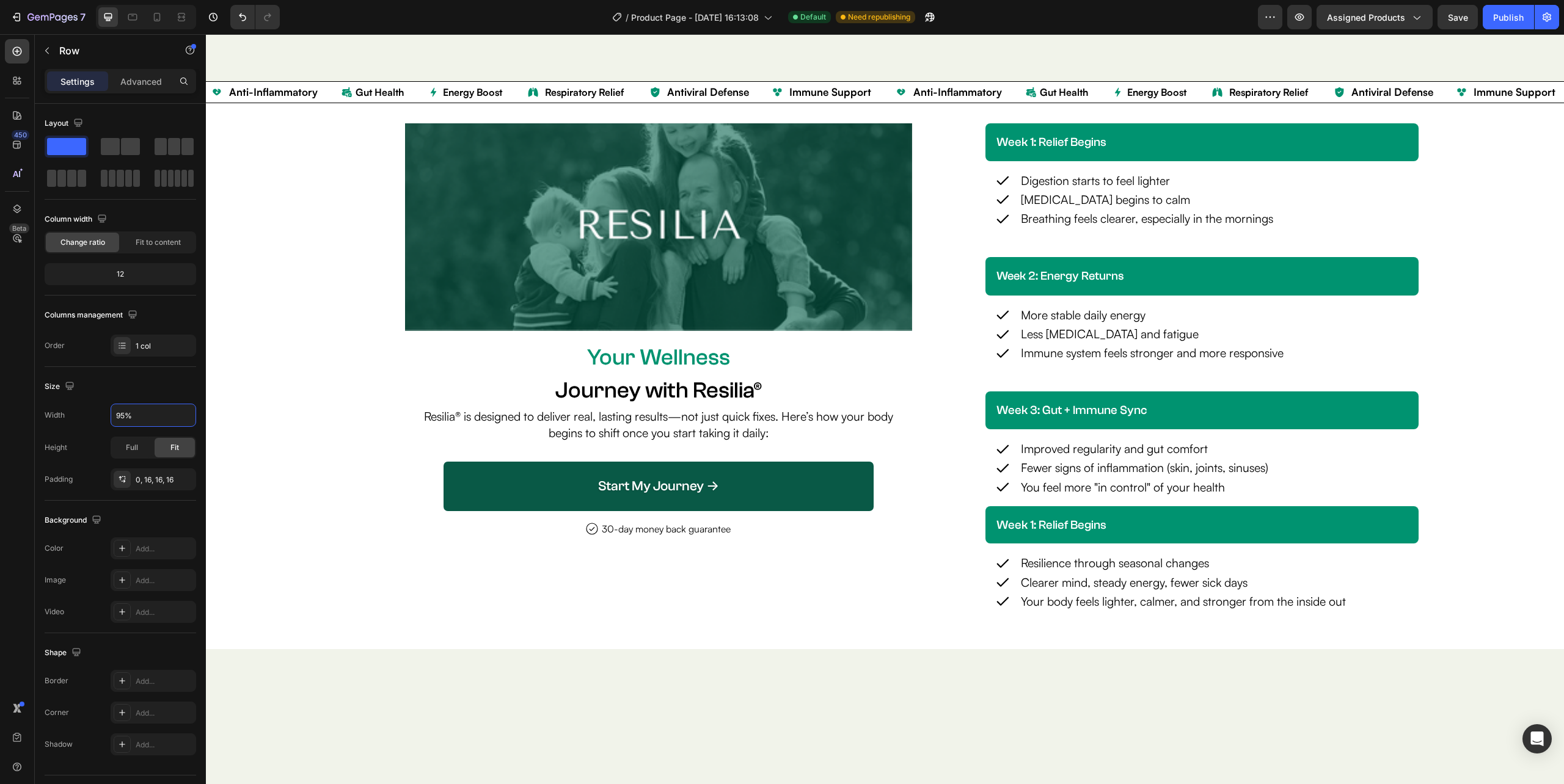
type input "95%"
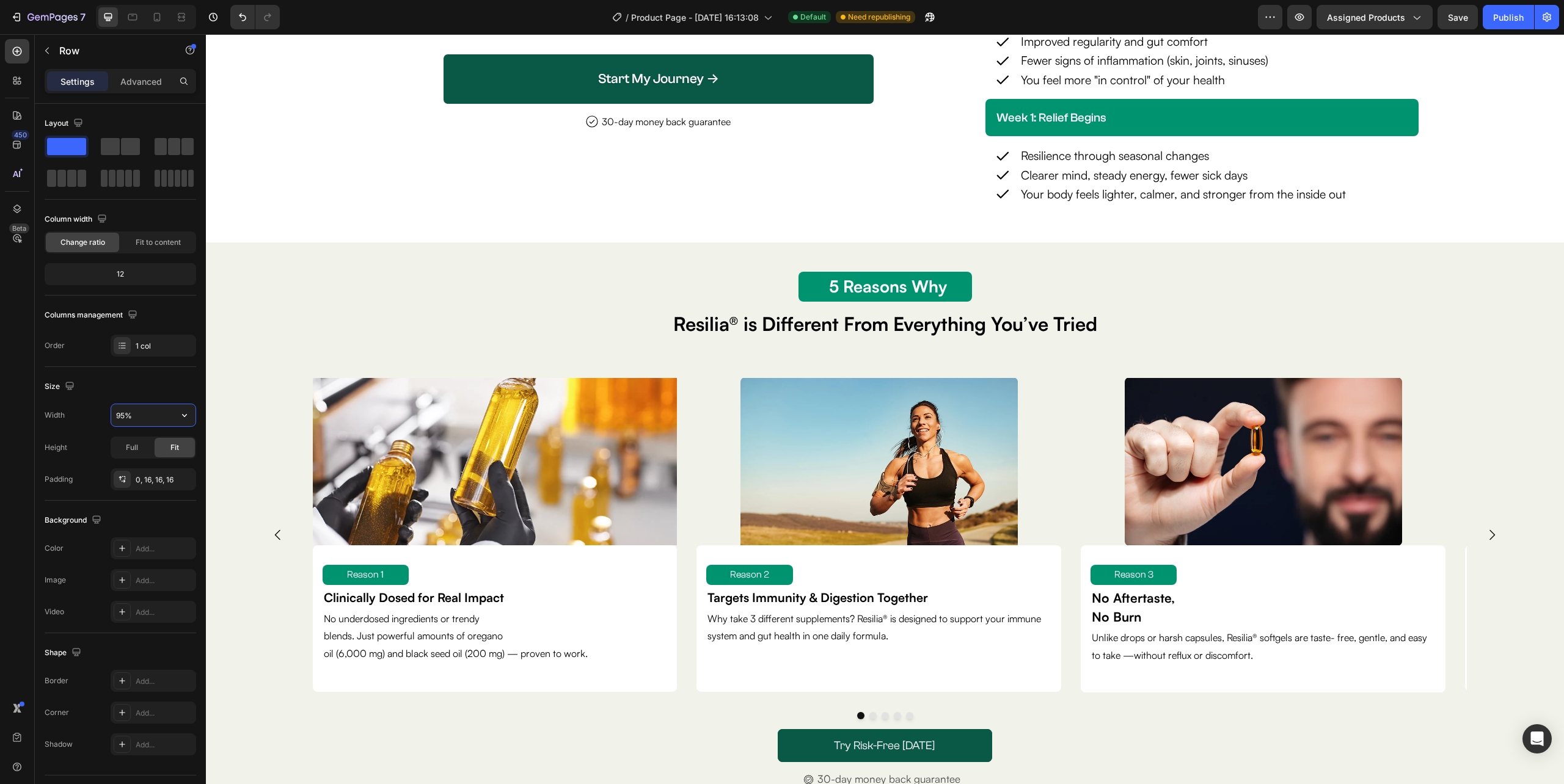
scroll to position [3495, 0]
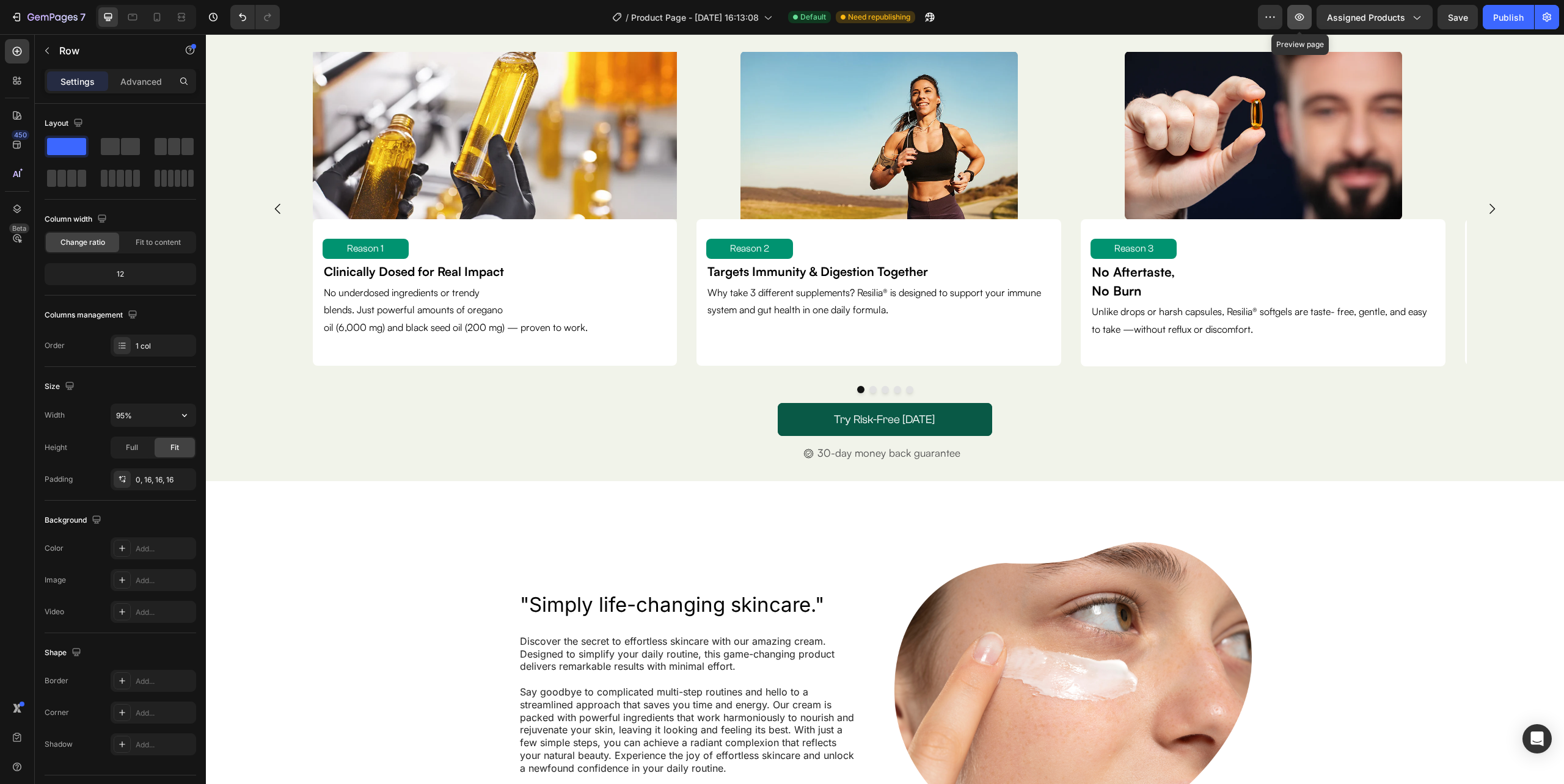
click at [1303, 20] on icon "button" at bounding box center [1299, 17] width 12 height 12
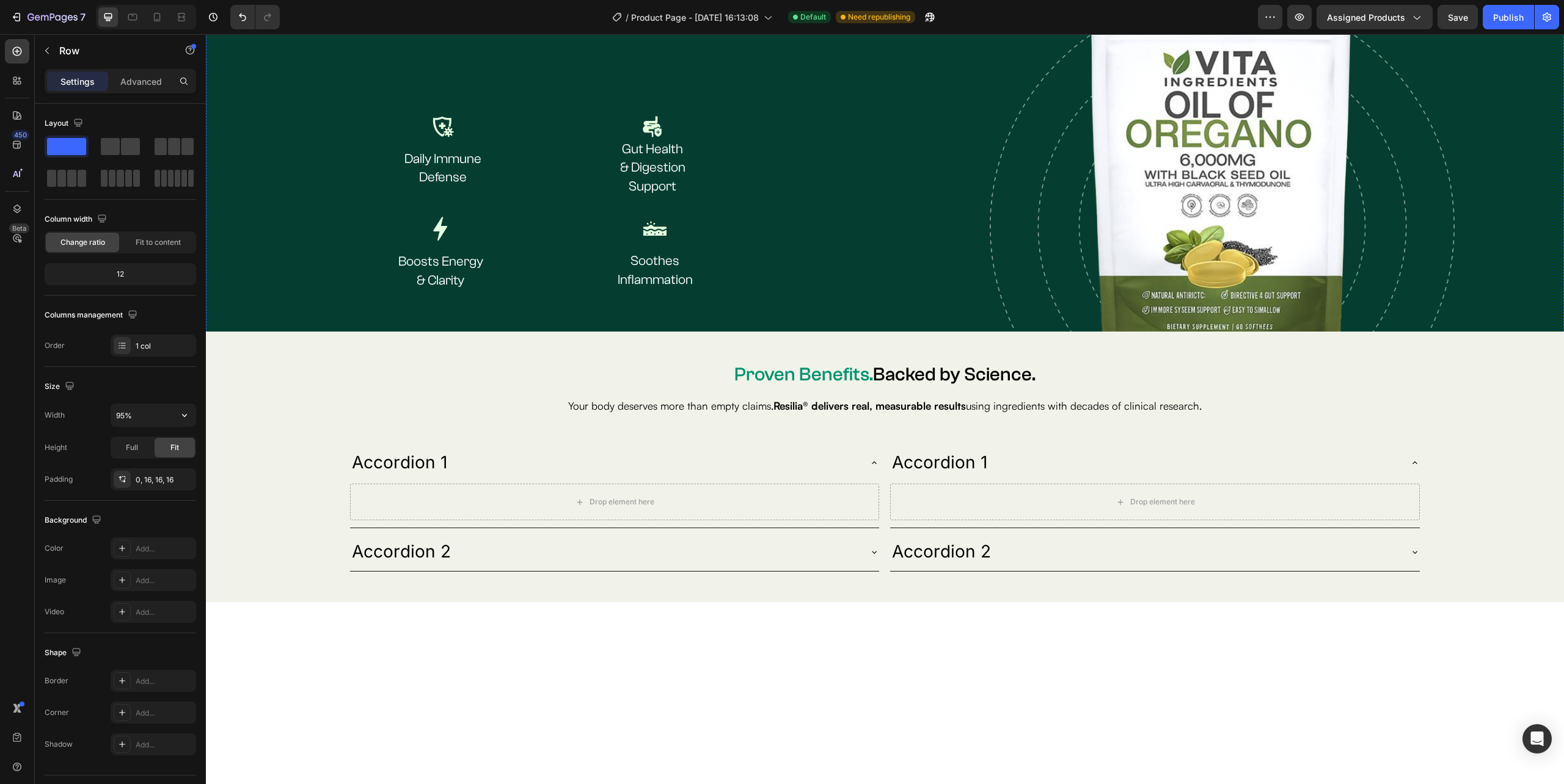
scroll to position [1508, 0]
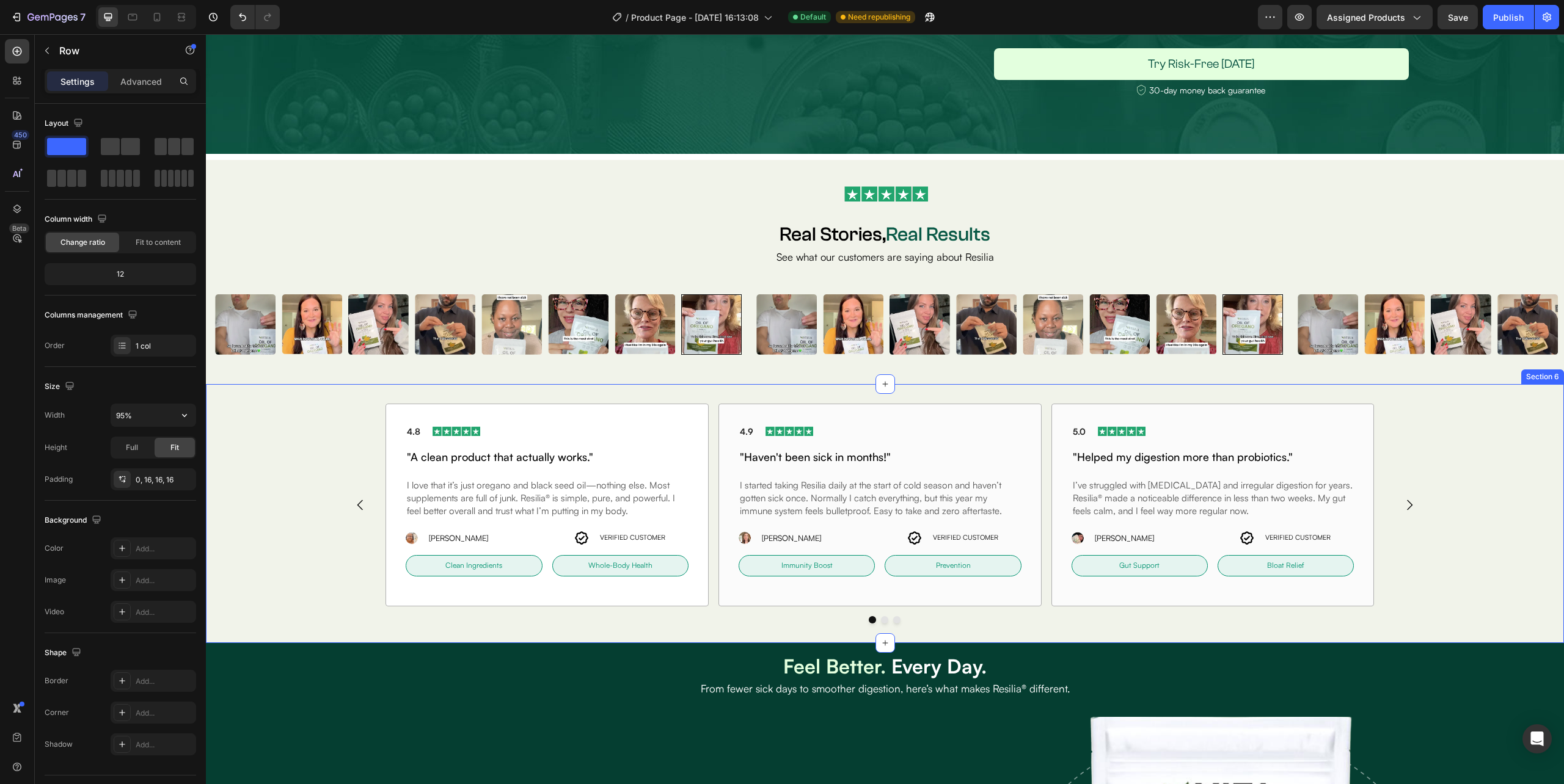
click at [308, 448] on div "4.8 Text block Image Row "A clean product that actually works." Heading I love …" at bounding box center [885, 514] width 1358 height 220
click at [376, 445] on div "4.8 Text block Image Row "A clean product that actually works." Heading I love …" at bounding box center [885, 505] width 1086 height 203
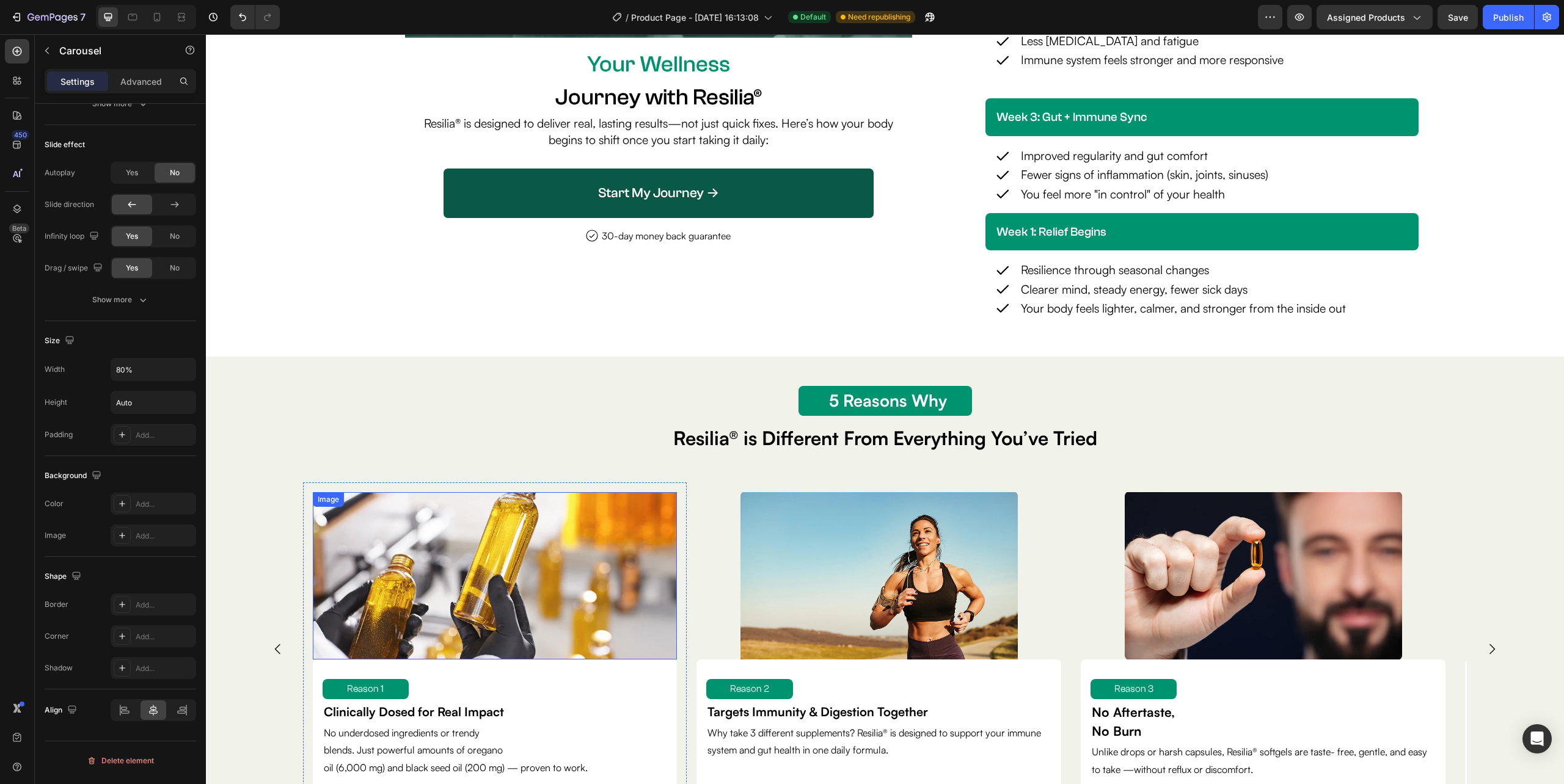
scroll to position [3218, 0]
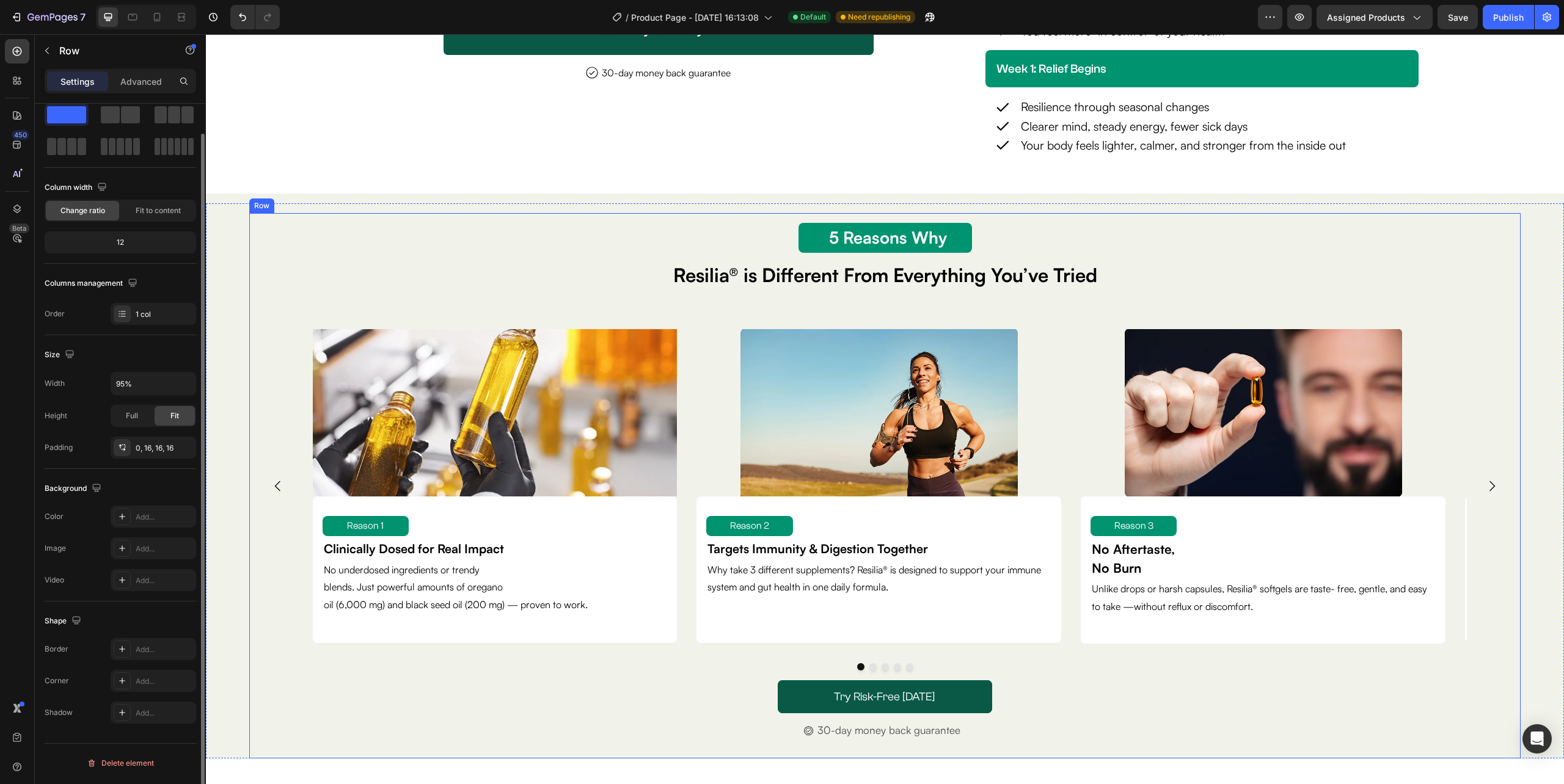
click at [252, 386] on div "5 Reason Why Text Block 5 Reasons Why Text Block Resilia® is Different From Eve…" at bounding box center [885, 486] width 1271 height 545
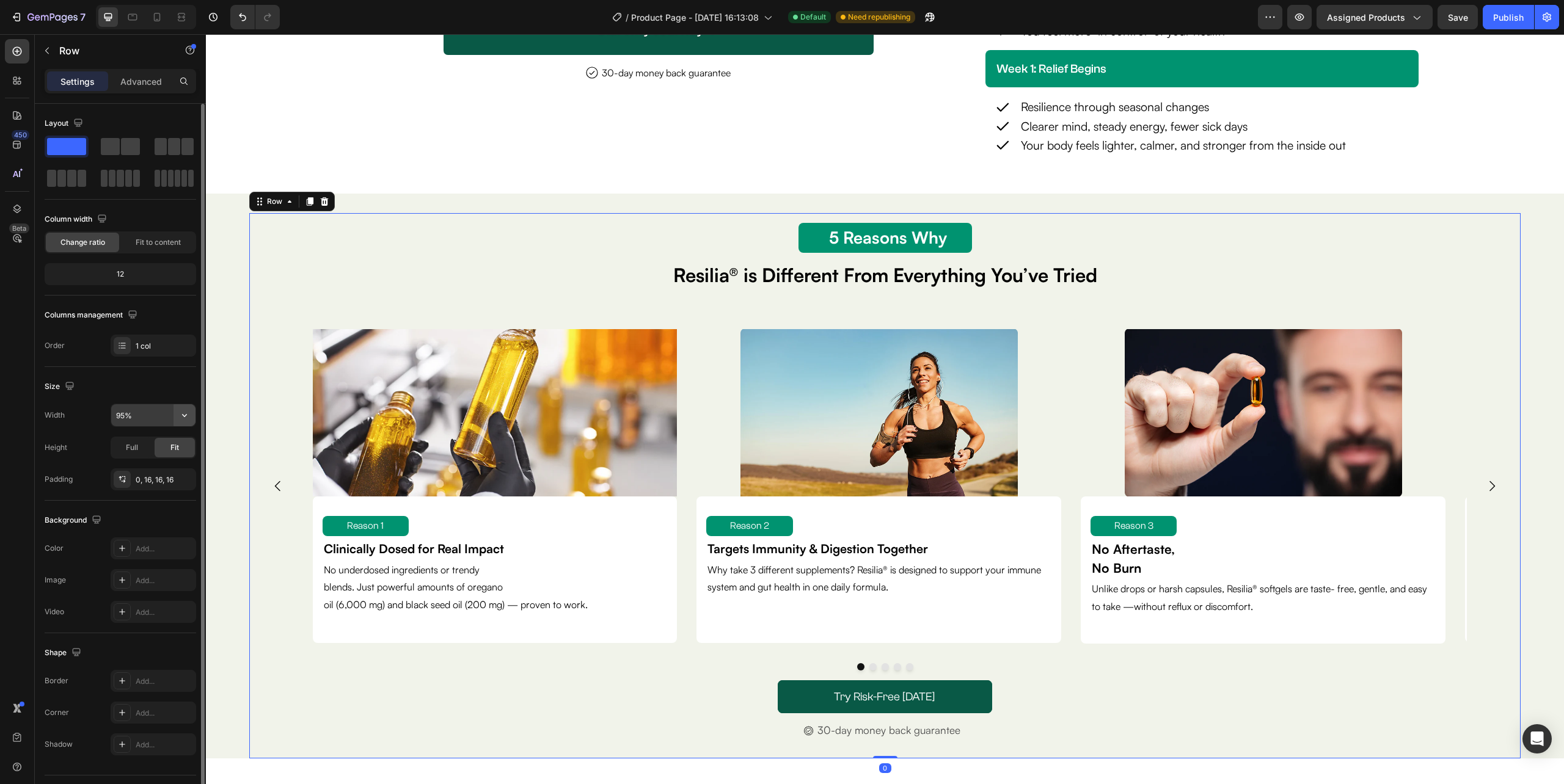
click at [183, 419] on icon "button" at bounding box center [184, 415] width 12 height 12
click at [176, 464] on div "Full 100%" at bounding box center [141, 471] width 100 height 23
type input "100%"
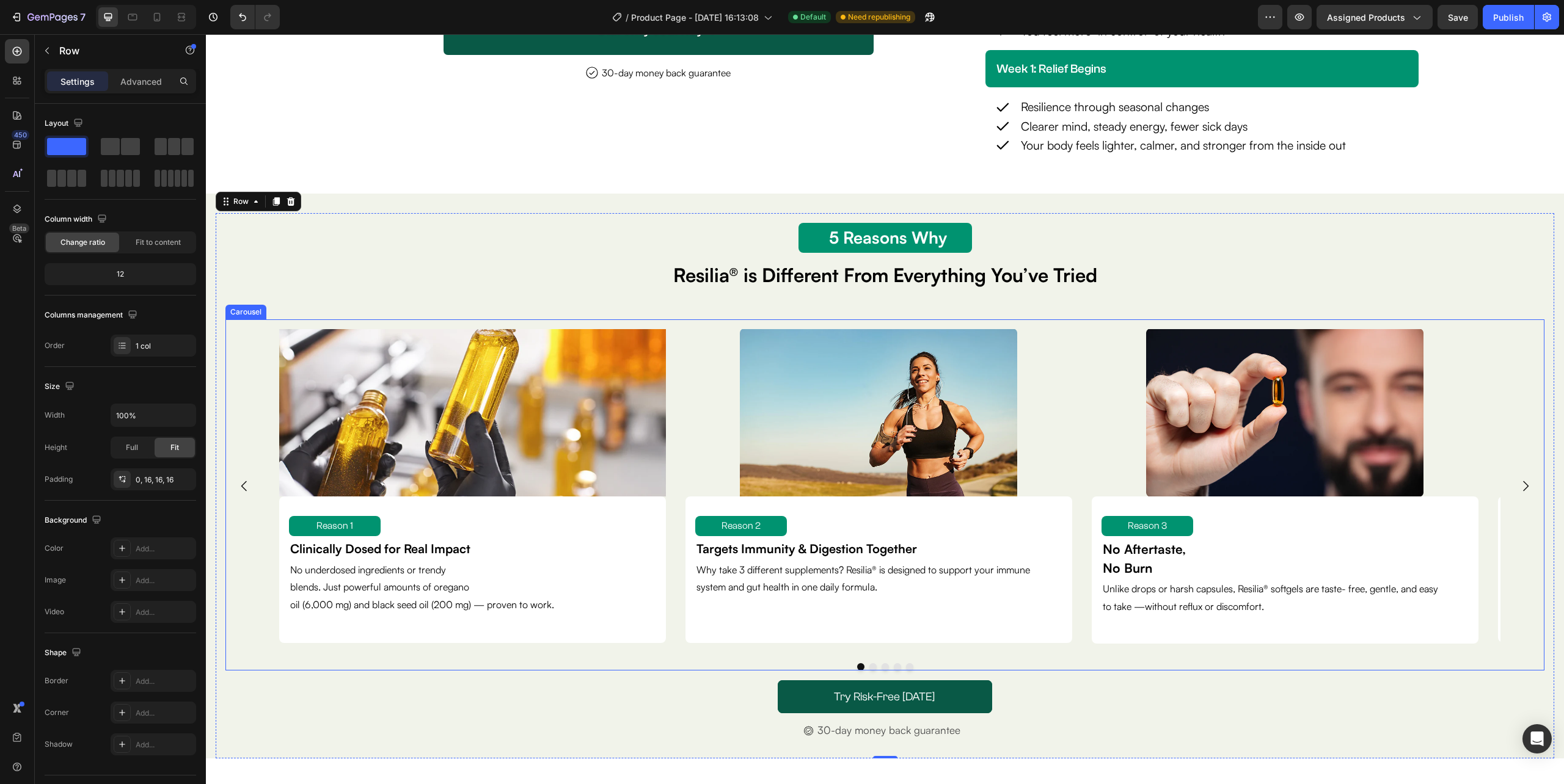
click at [245, 457] on div "Image Reason 1 Text Block Clinically Dosed for Real Impact Text Block No underd…" at bounding box center [885, 486] width 1319 height 334
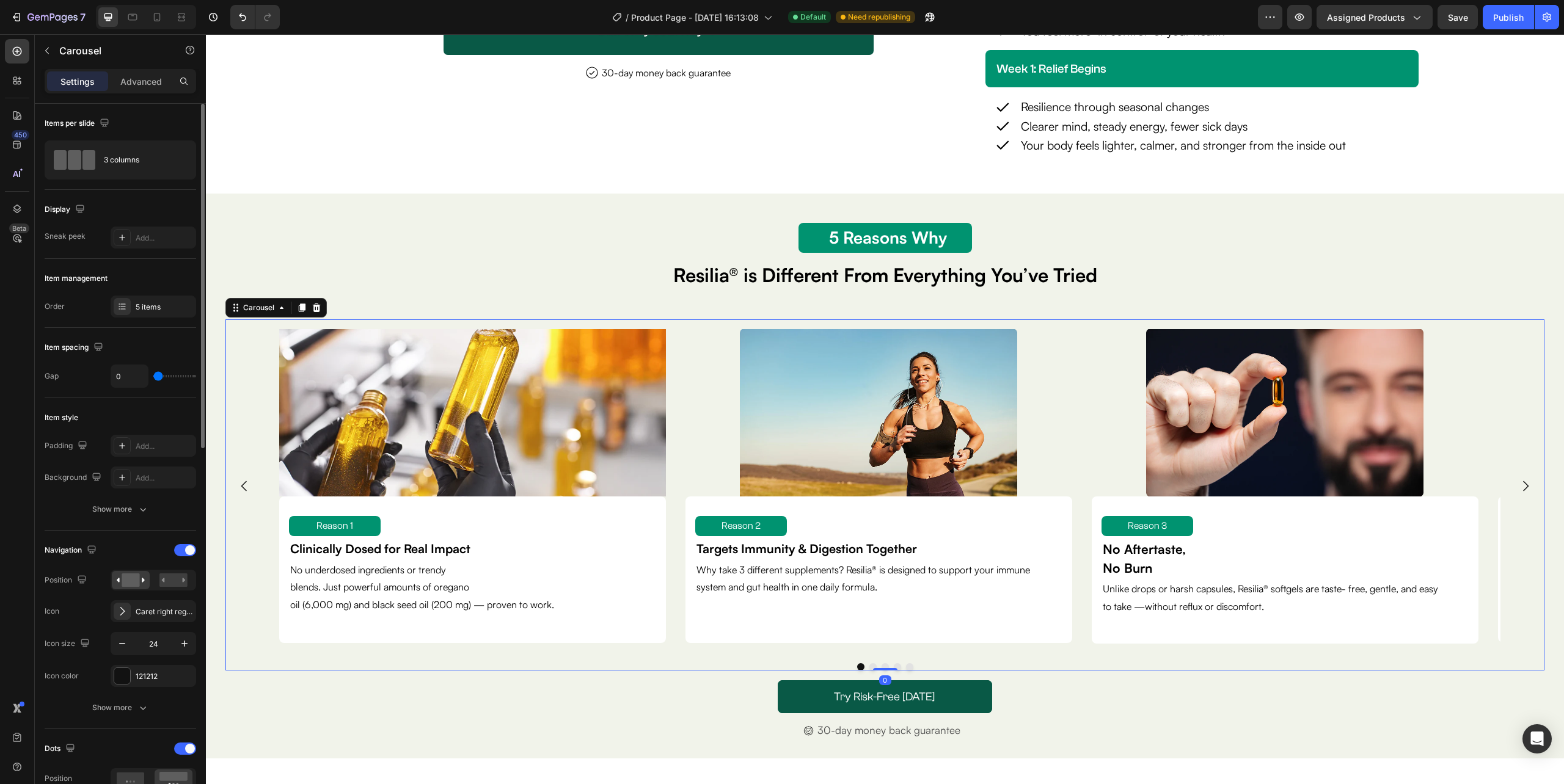
scroll to position [488, 0]
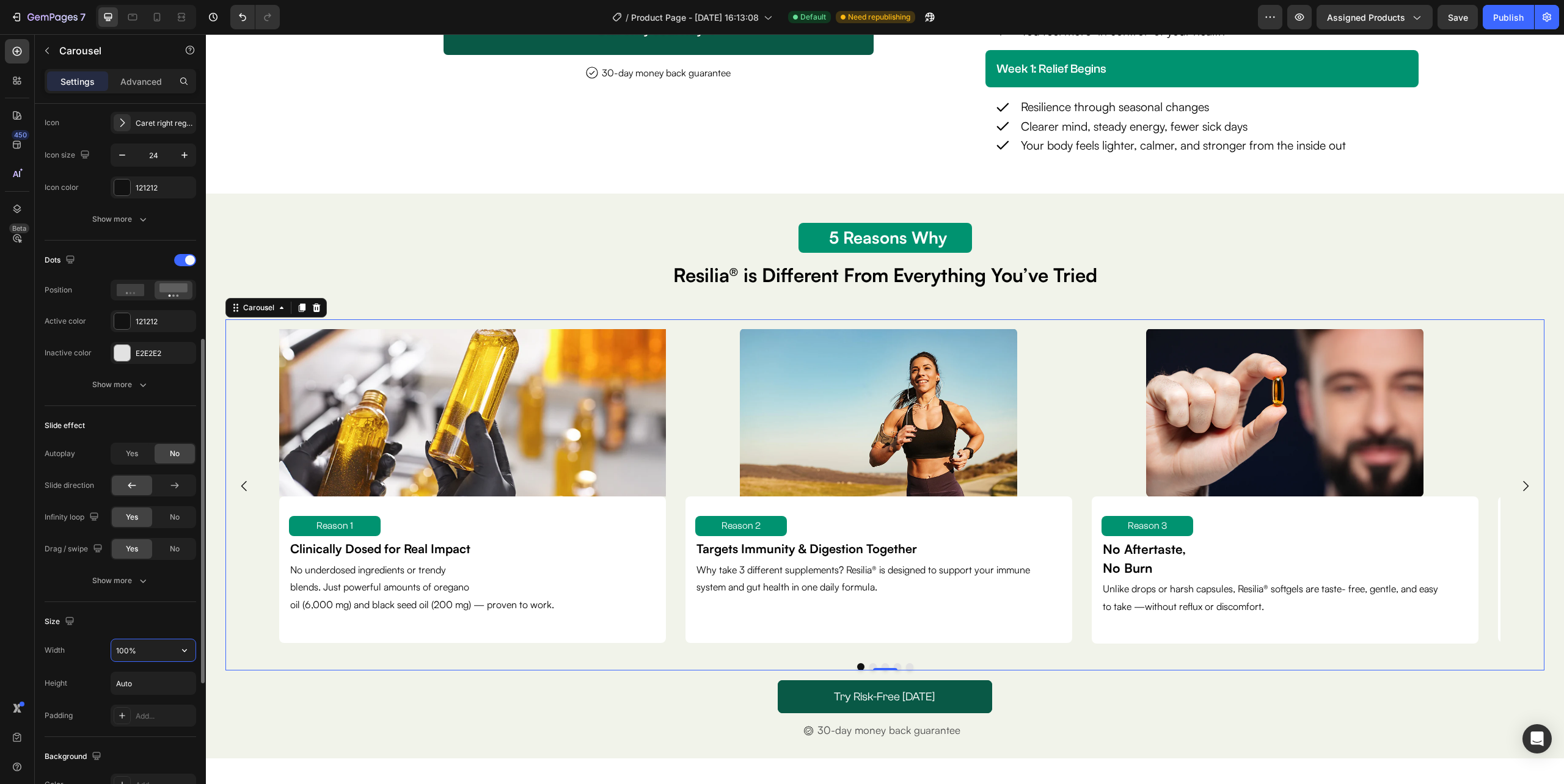
click at [139, 649] on input "100%" at bounding box center [154, 650] width 84 height 22
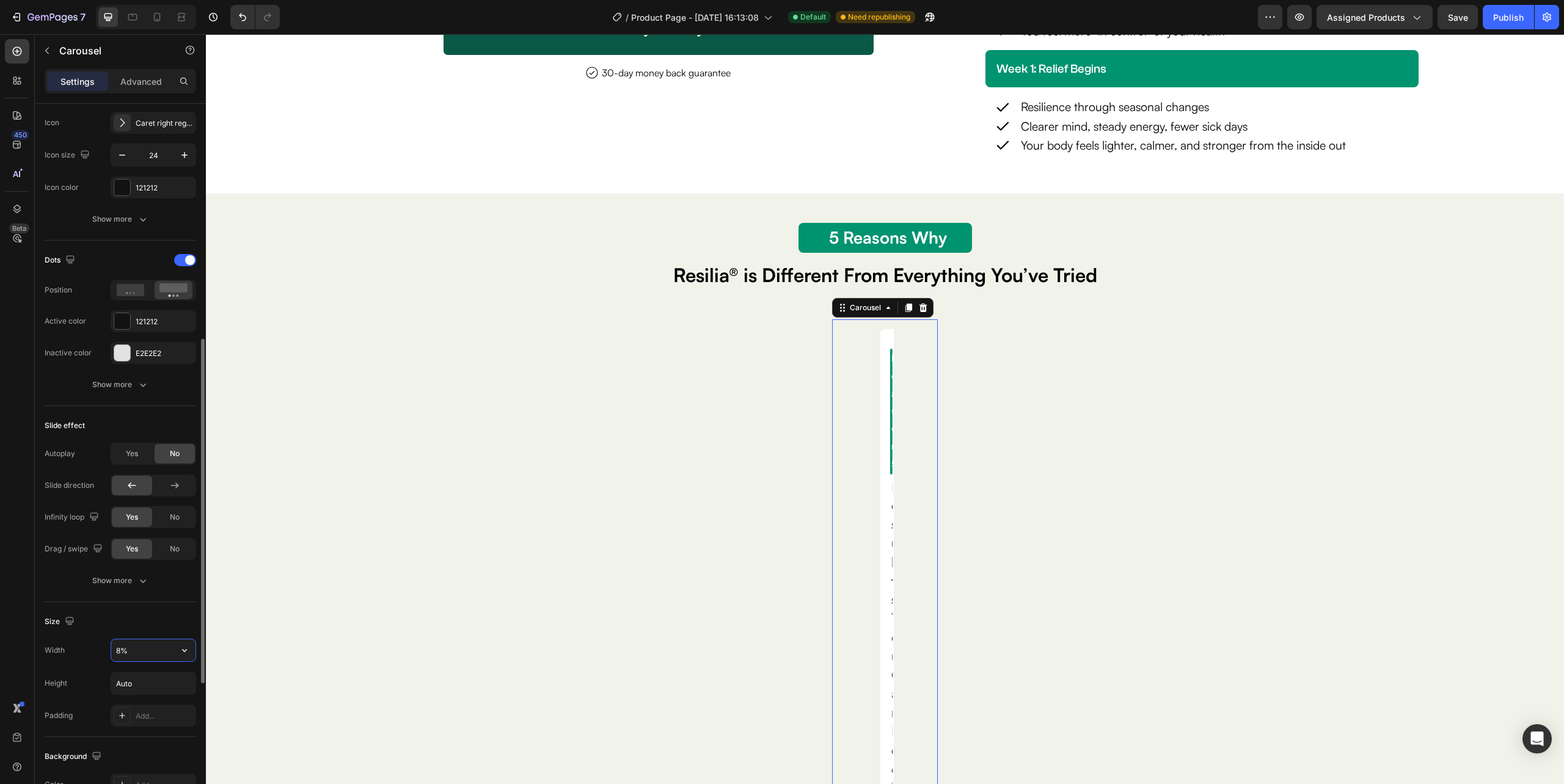
type input "80%"
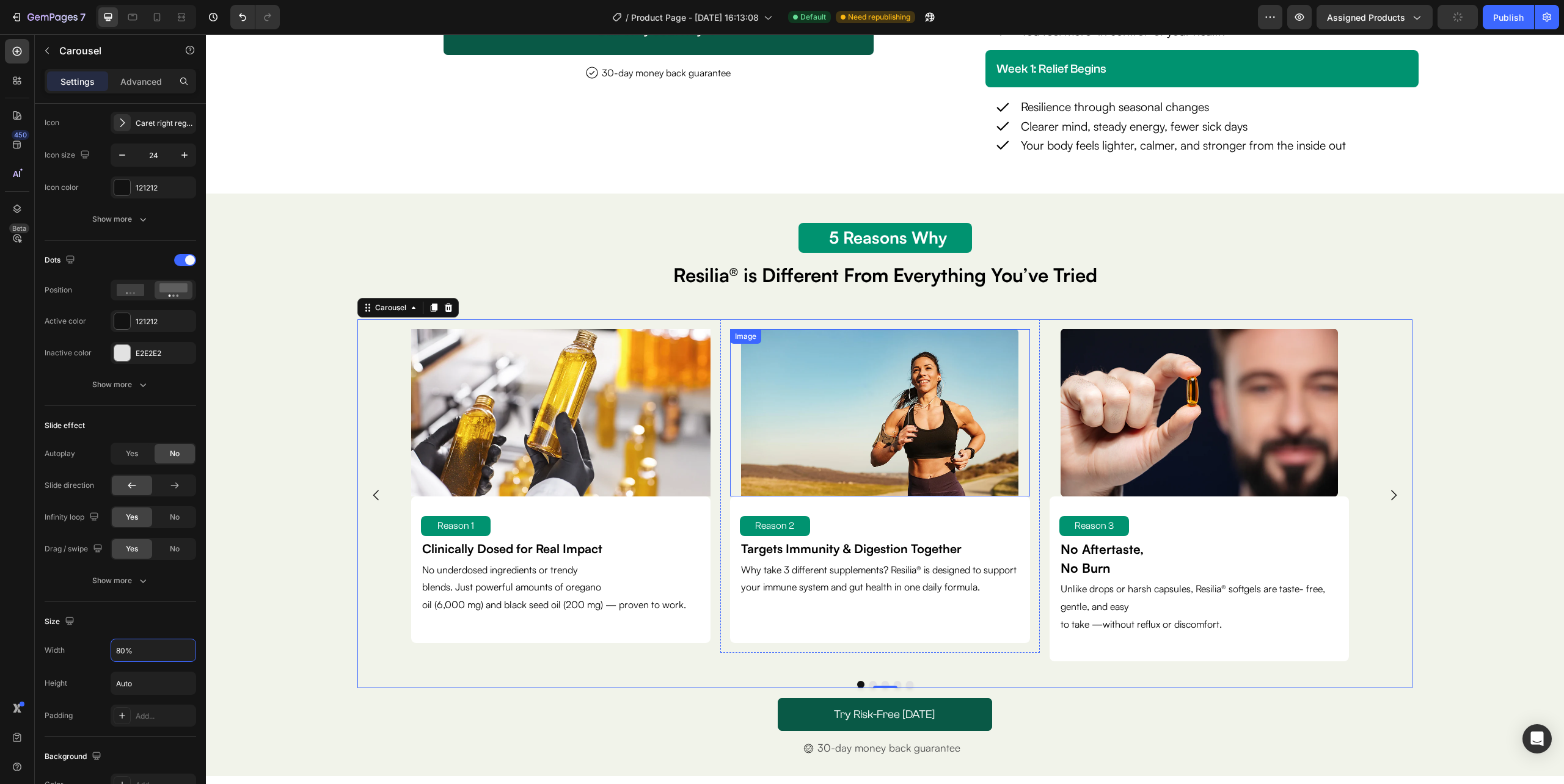
click at [899, 437] on img at bounding box center [880, 413] width 277 height 167
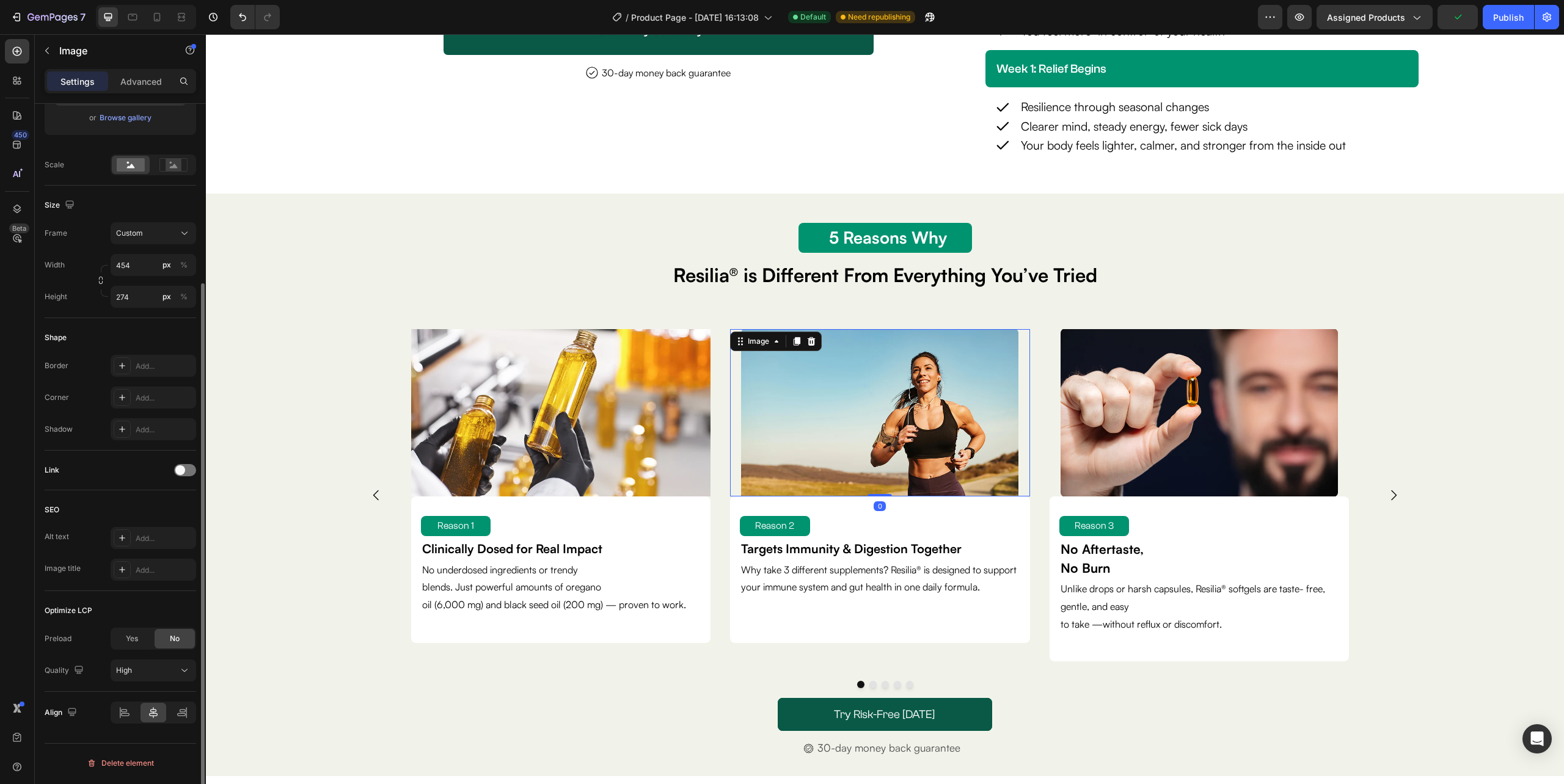
scroll to position [0, 0]
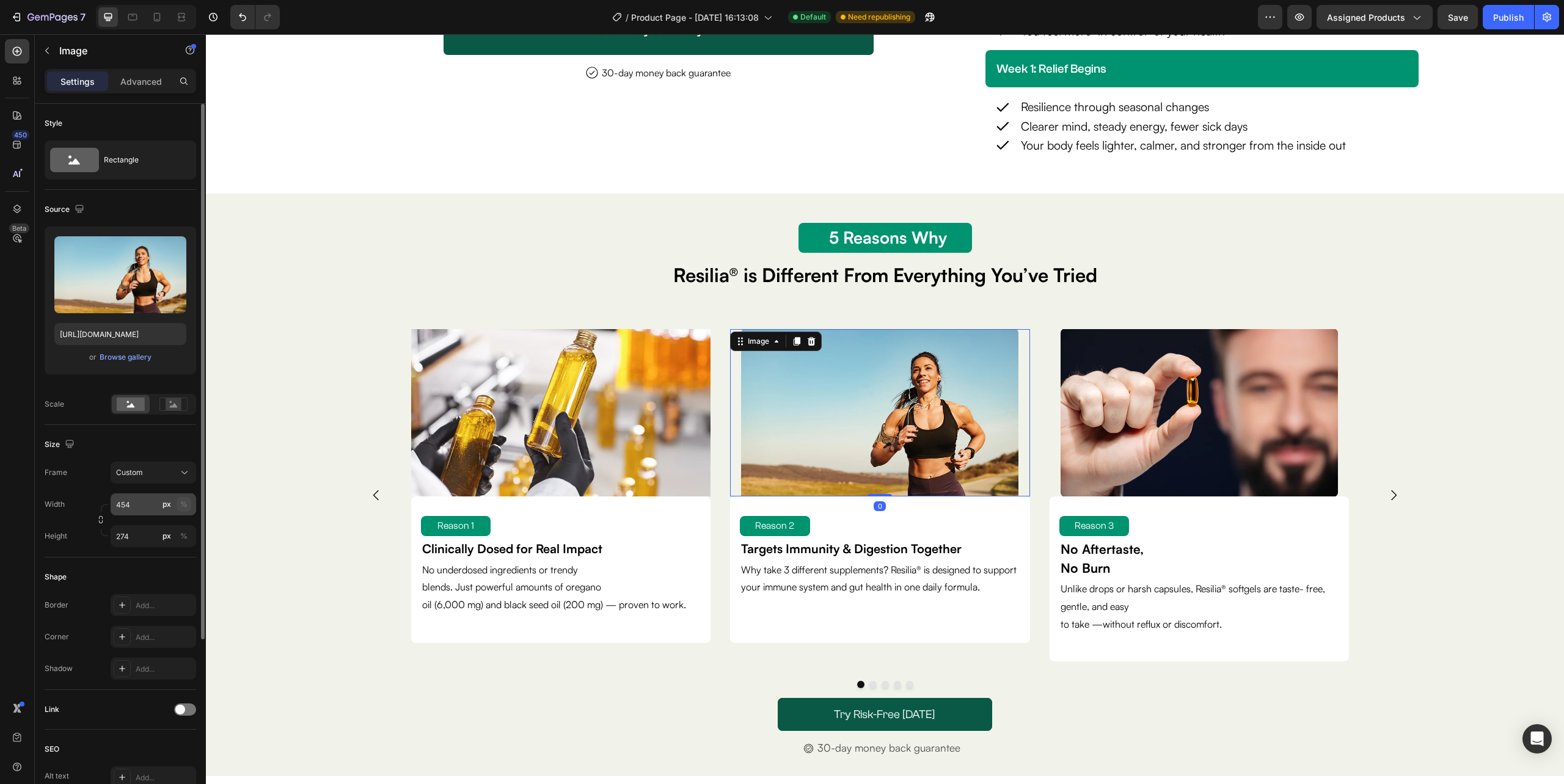
click at [180, 502] on div "%" at bounding box center [183, 504] width 7 height 11
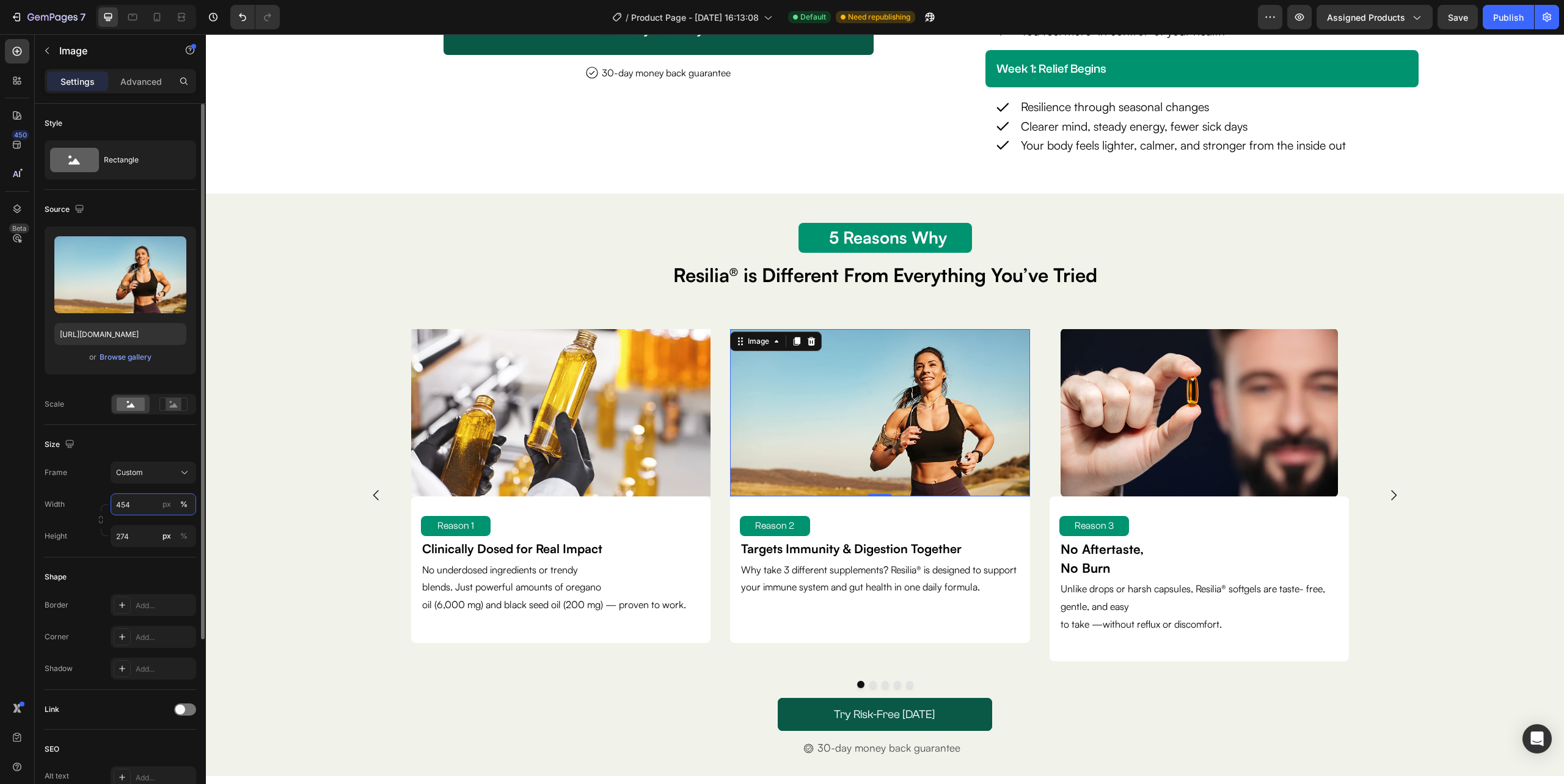
click at [140, 507] on input "454" at bounding box center [153, 504] width 85 height 22
click at [179, 503] on div "Width px % Height 274 px %" at bounding box center [120, 520] width 151 height 54
click at [180, 507] on div "%" at bounding box center [183, 505] width 7 height 11
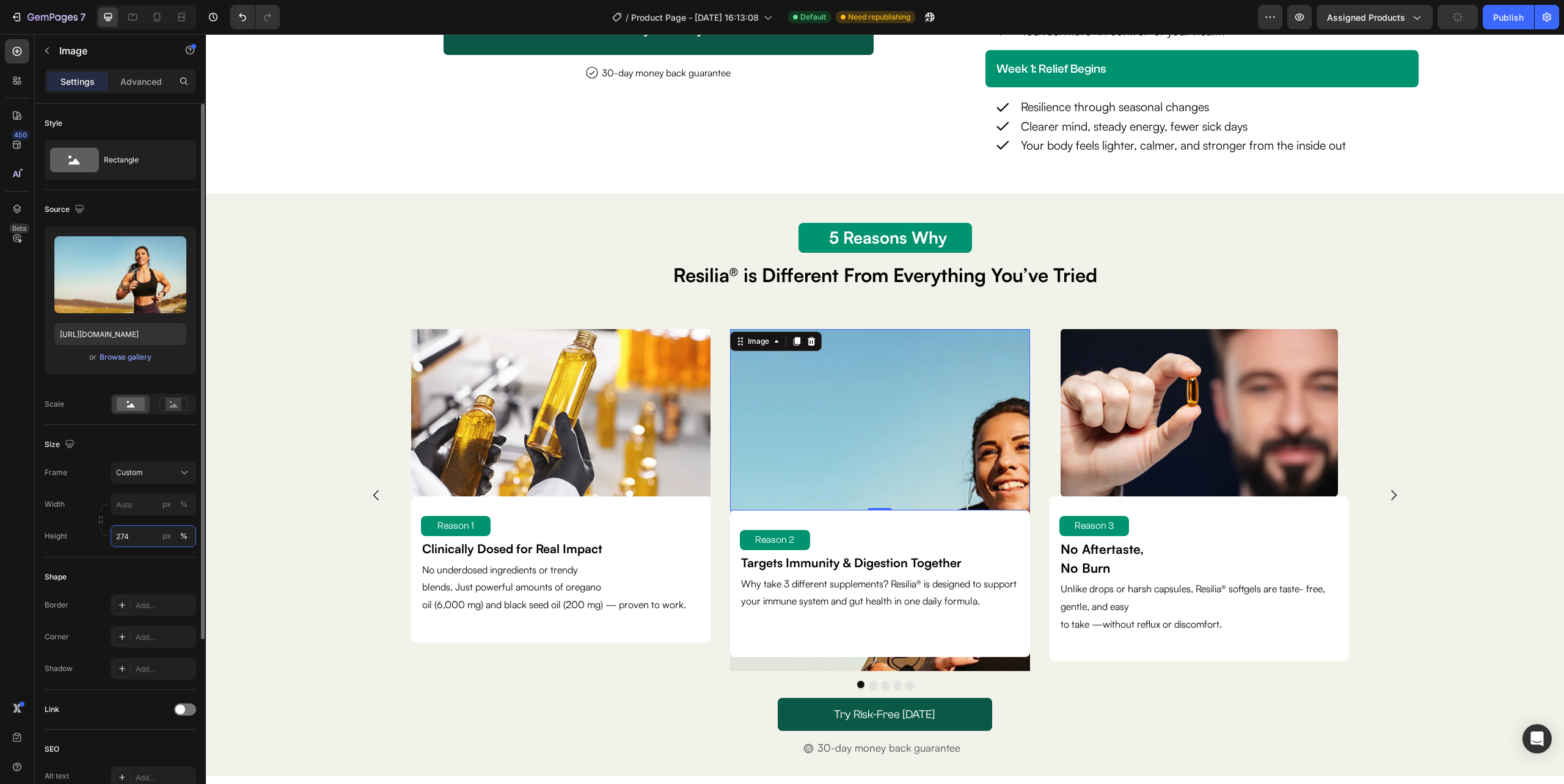
click at [150, 538] on input "274" at bounding box center [153, 536] width 85 height 22
click at [149, 562] on p "Full 100%" at bounding box center [151, 566] width 71 height 11
type input "100"
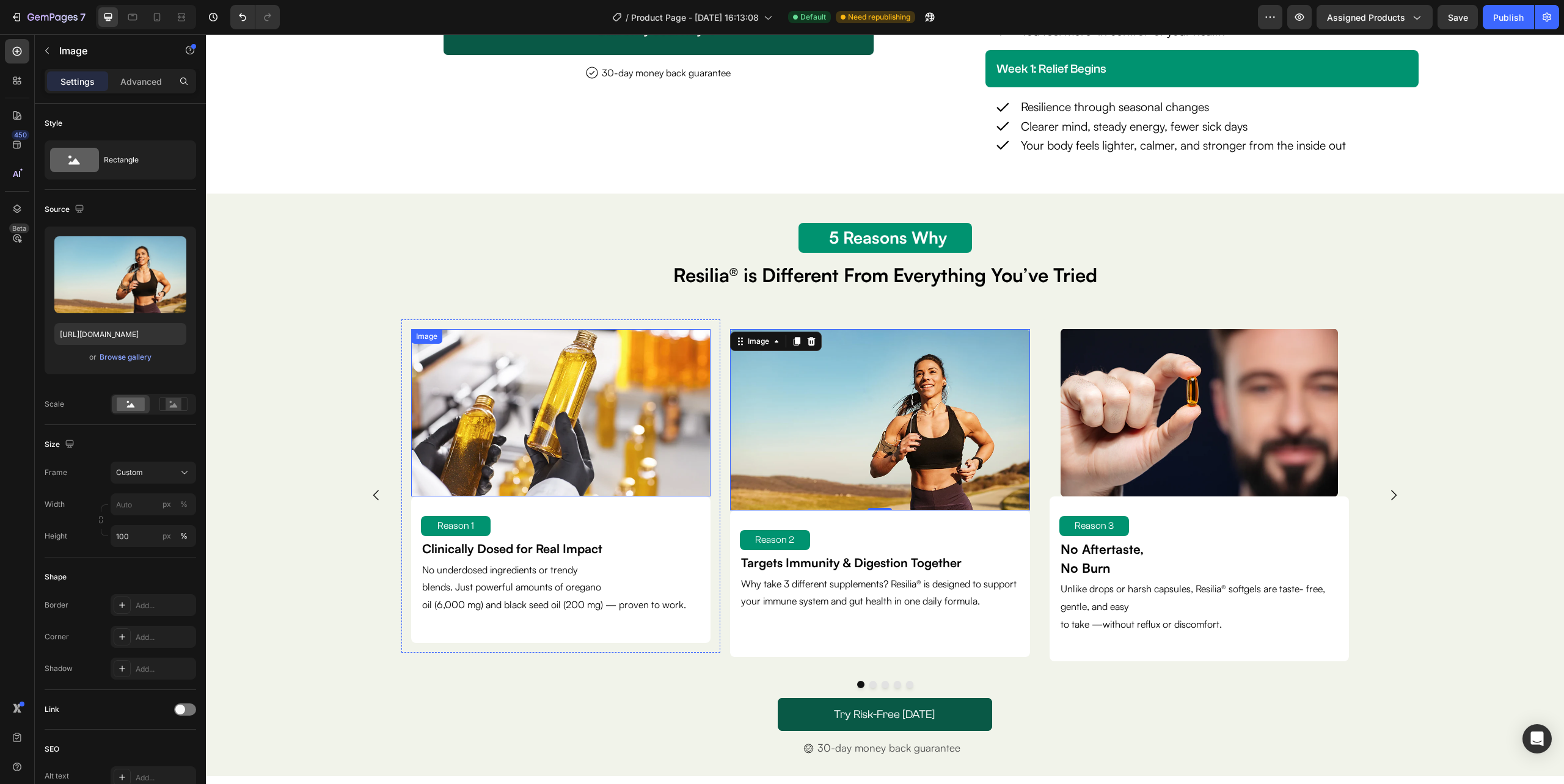
click at [671, 470] on img at bounding box center [561, 413] width 299 height 167
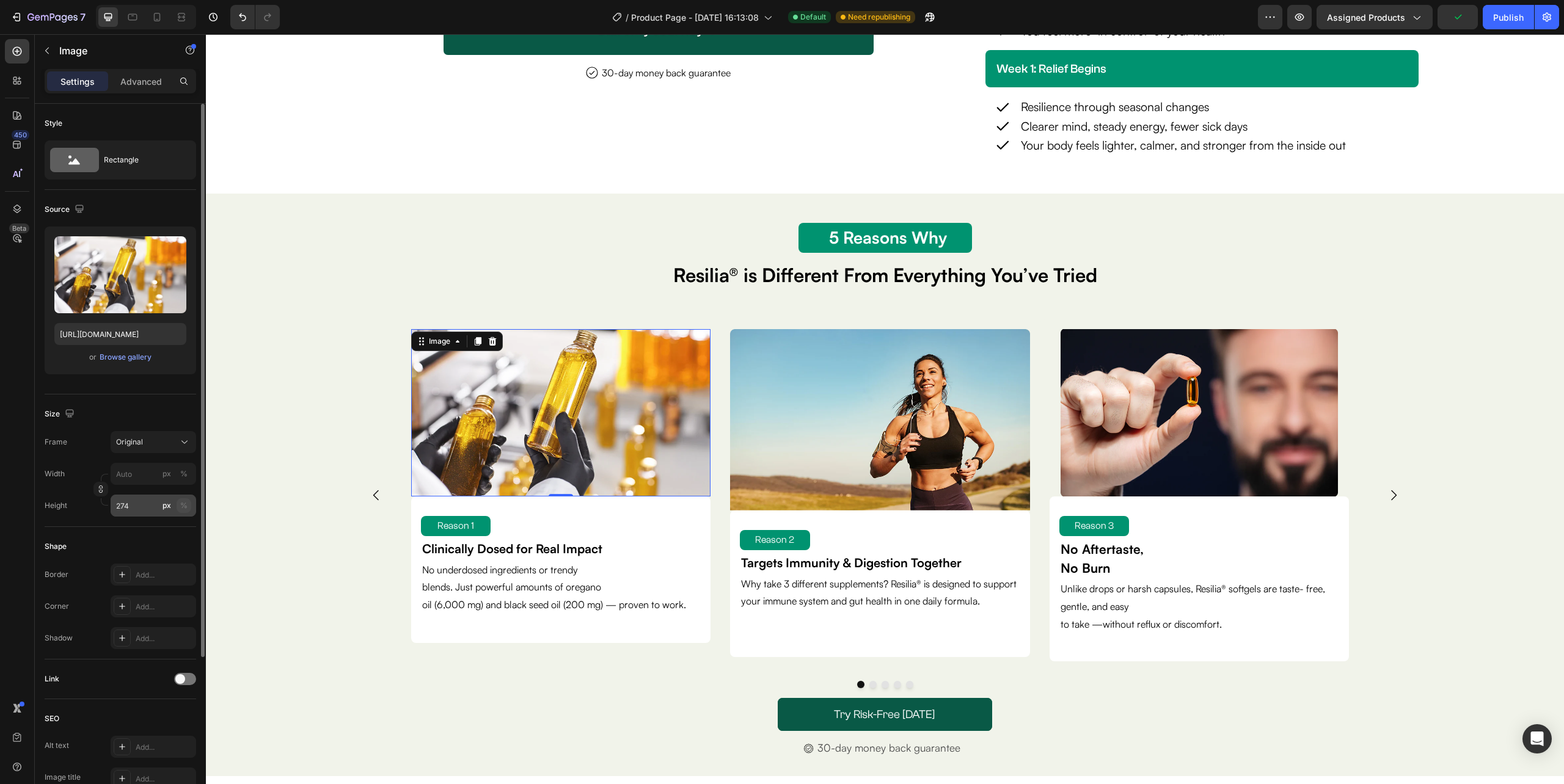
click at [182, 506] on div "%" at bounding box center [183, 505] width 7 height 11
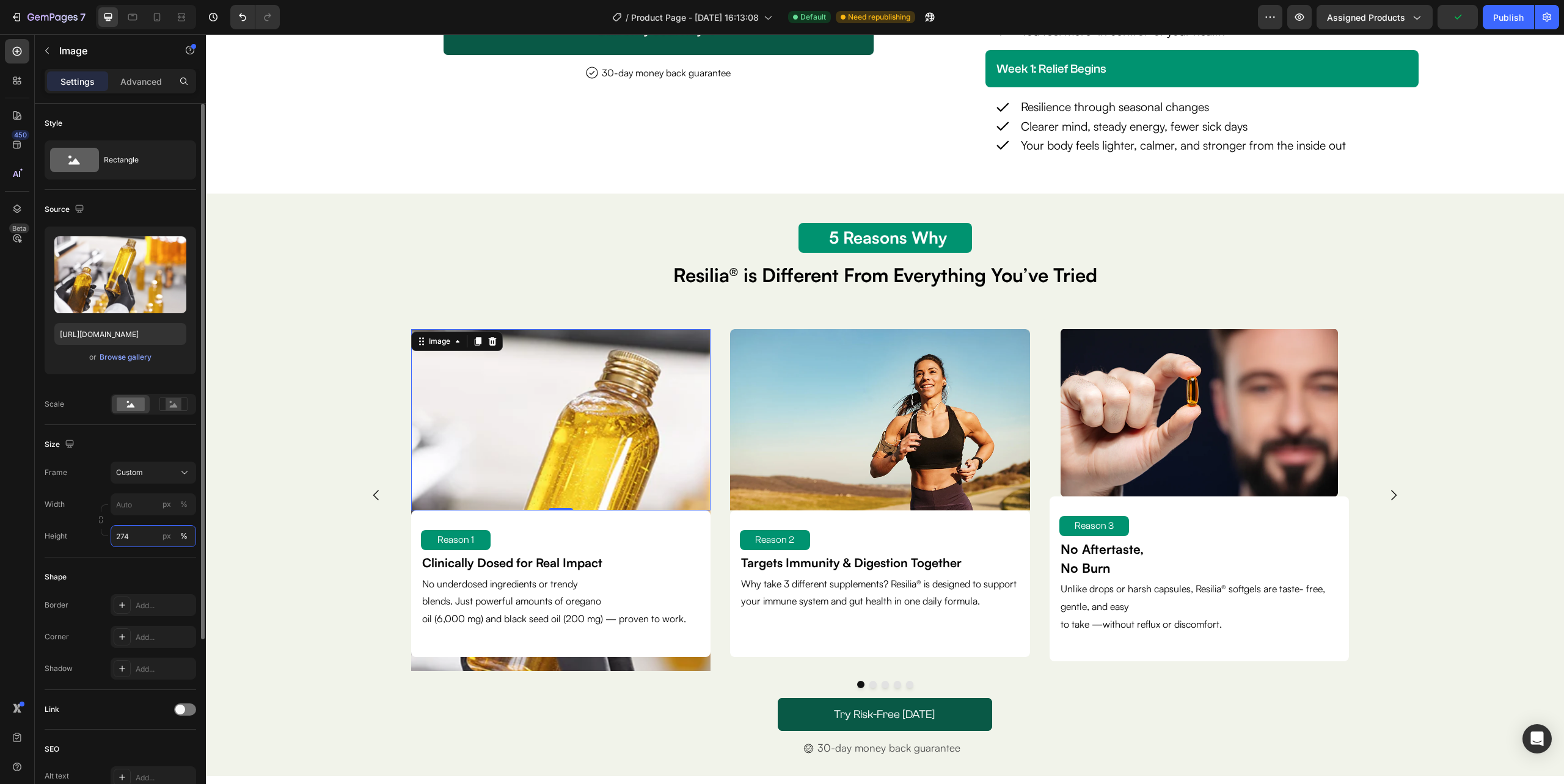
click at [137, 536] on input "274" at bounding box center [153, 536] width 85 height 22
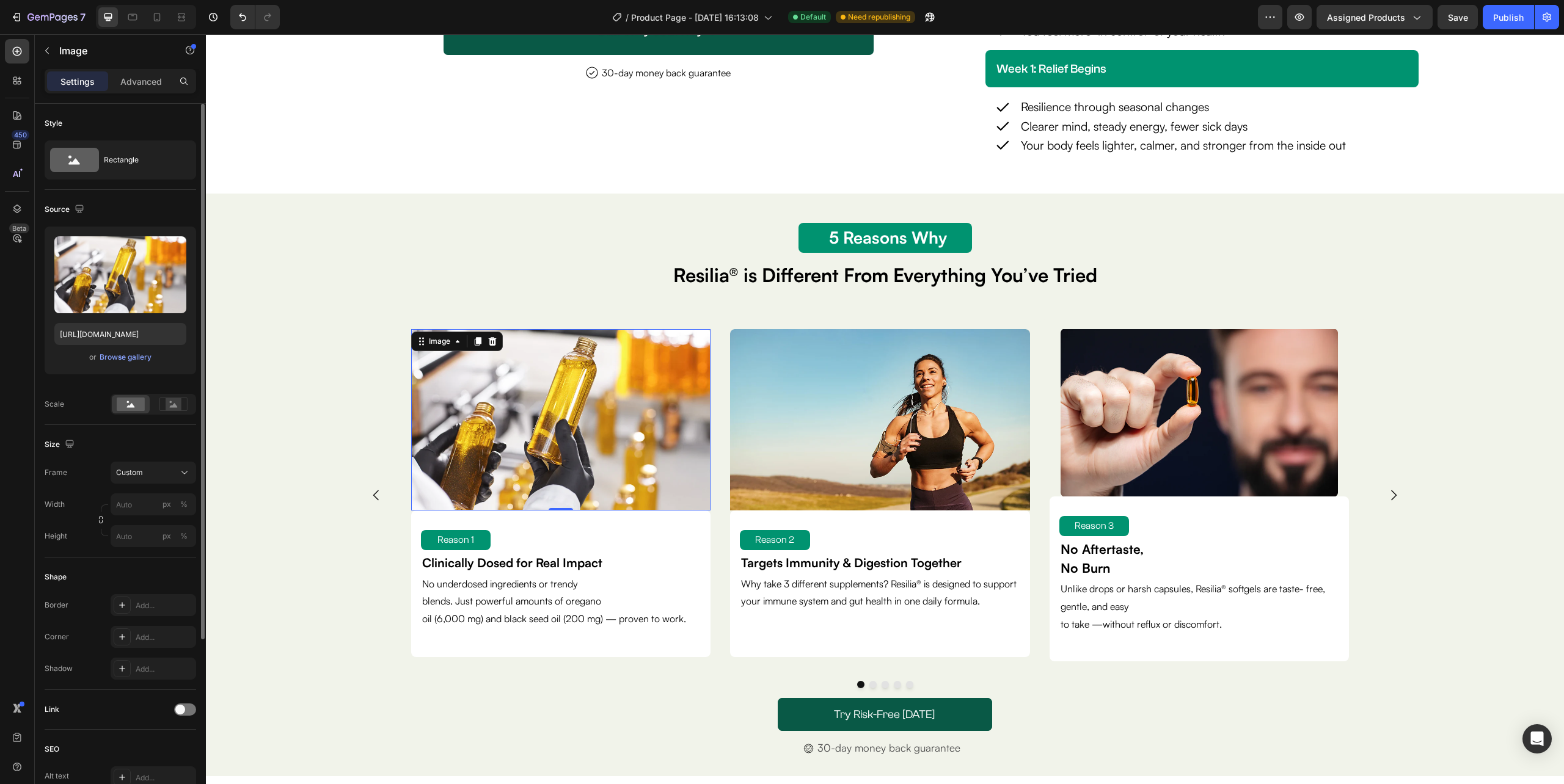
click at [153, 523] on div "Size Frame Custom Width px % Height px %" at bounding box center [120, 491] width 151 height 132
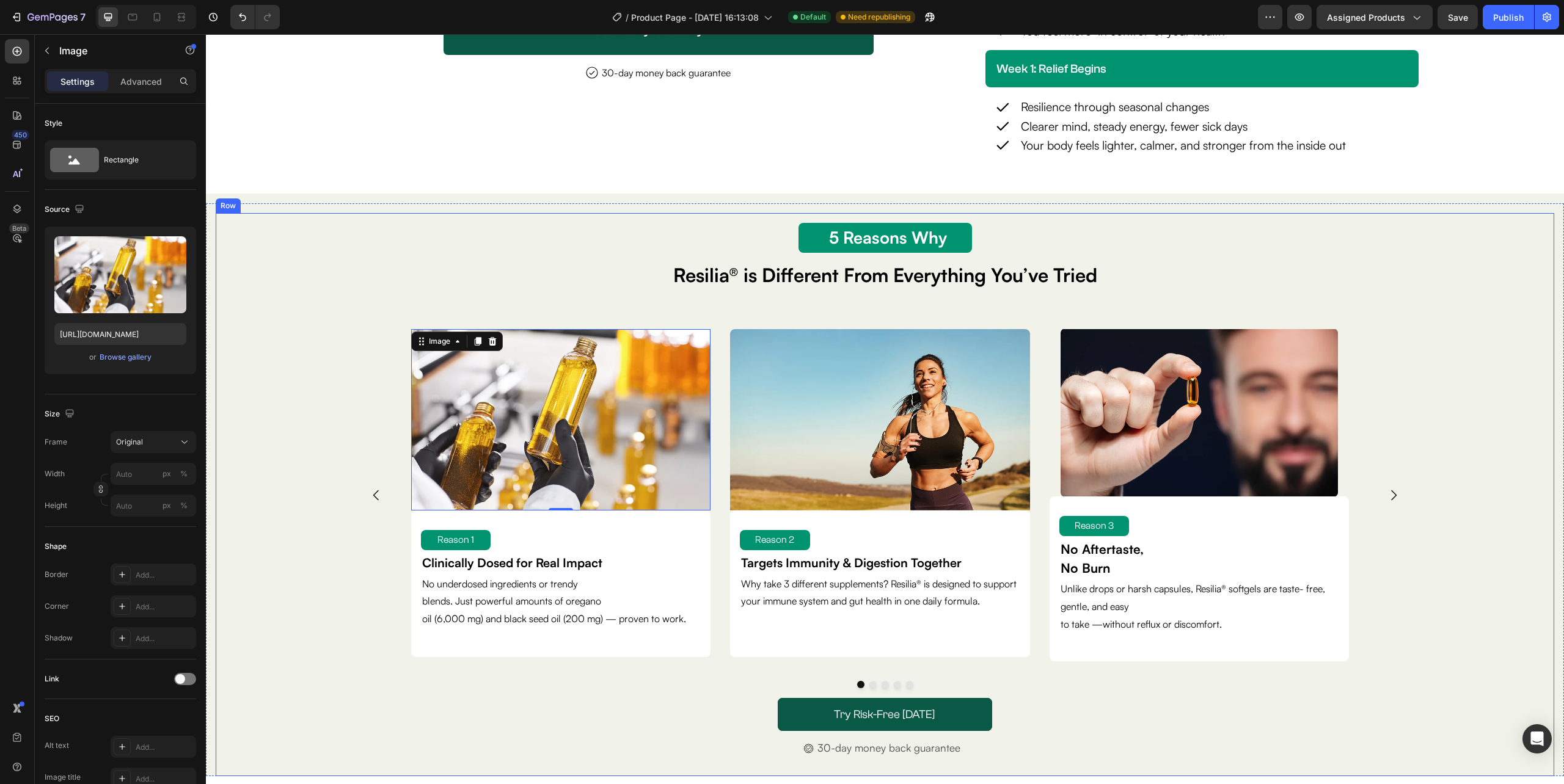
click at [313, 555] on div "Image 0 Reason 1 Text Block Clinically Dosed for Real Impact Text Block No unde…" at bounding box center [885, 504] width 1319 height 369
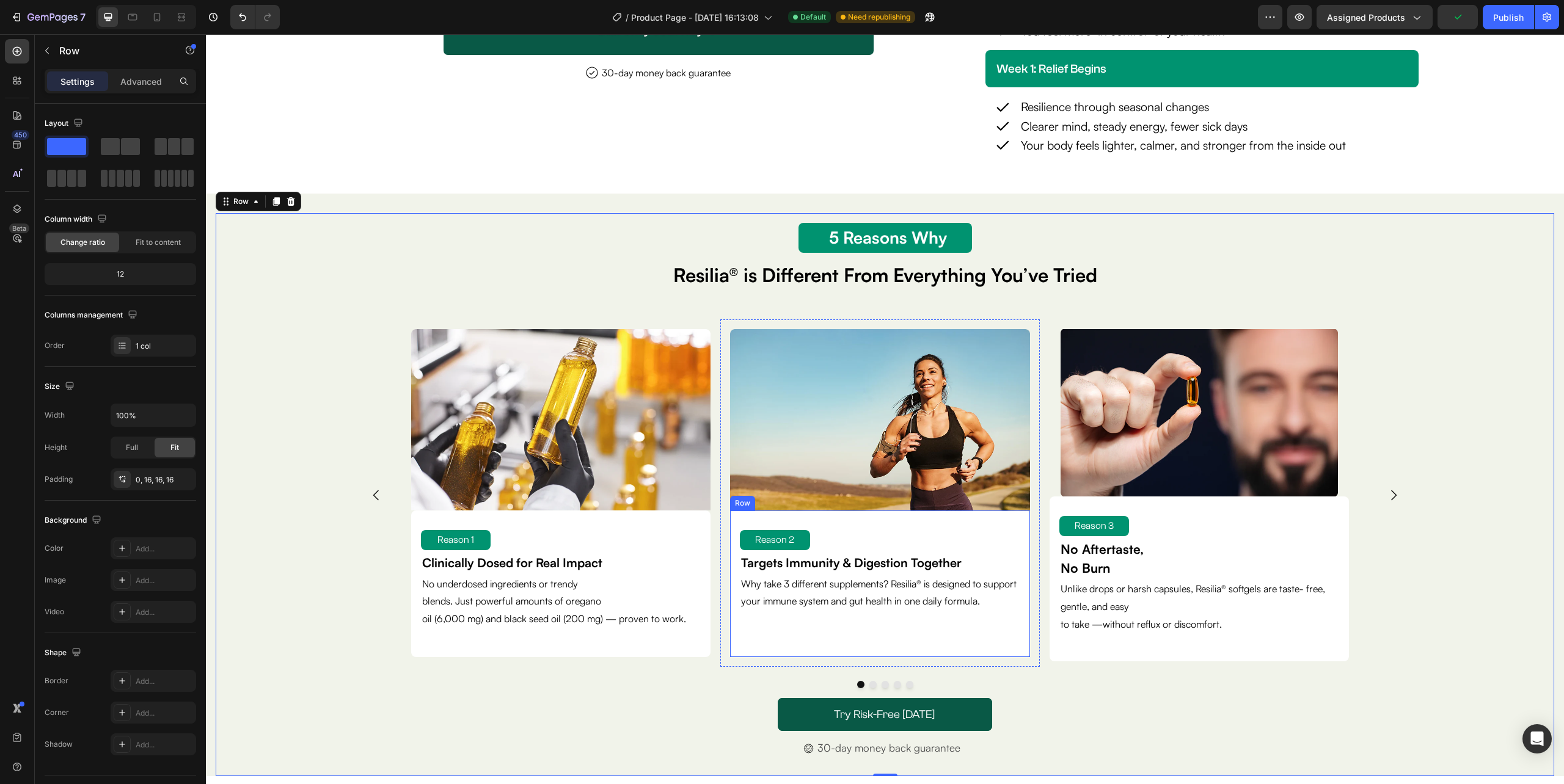
click at [903, 647] on div "Reason 2 Text Block Targets Immunity & Digestion Together Text Block Why take 3…" at bounding box center [880, 584] width 280 height 127
click at [856, 526] on div "Reason 2 Text Block Targets Immunity & Digestion Together Text Block Why take 3…" at bounding box center [880, 584] width 280 height 127
click at [788, 611] on p "Why take 3 different supplements? Resilia® is designed to support your immune s…" at bounding box center [880, 593] width 277 height 36
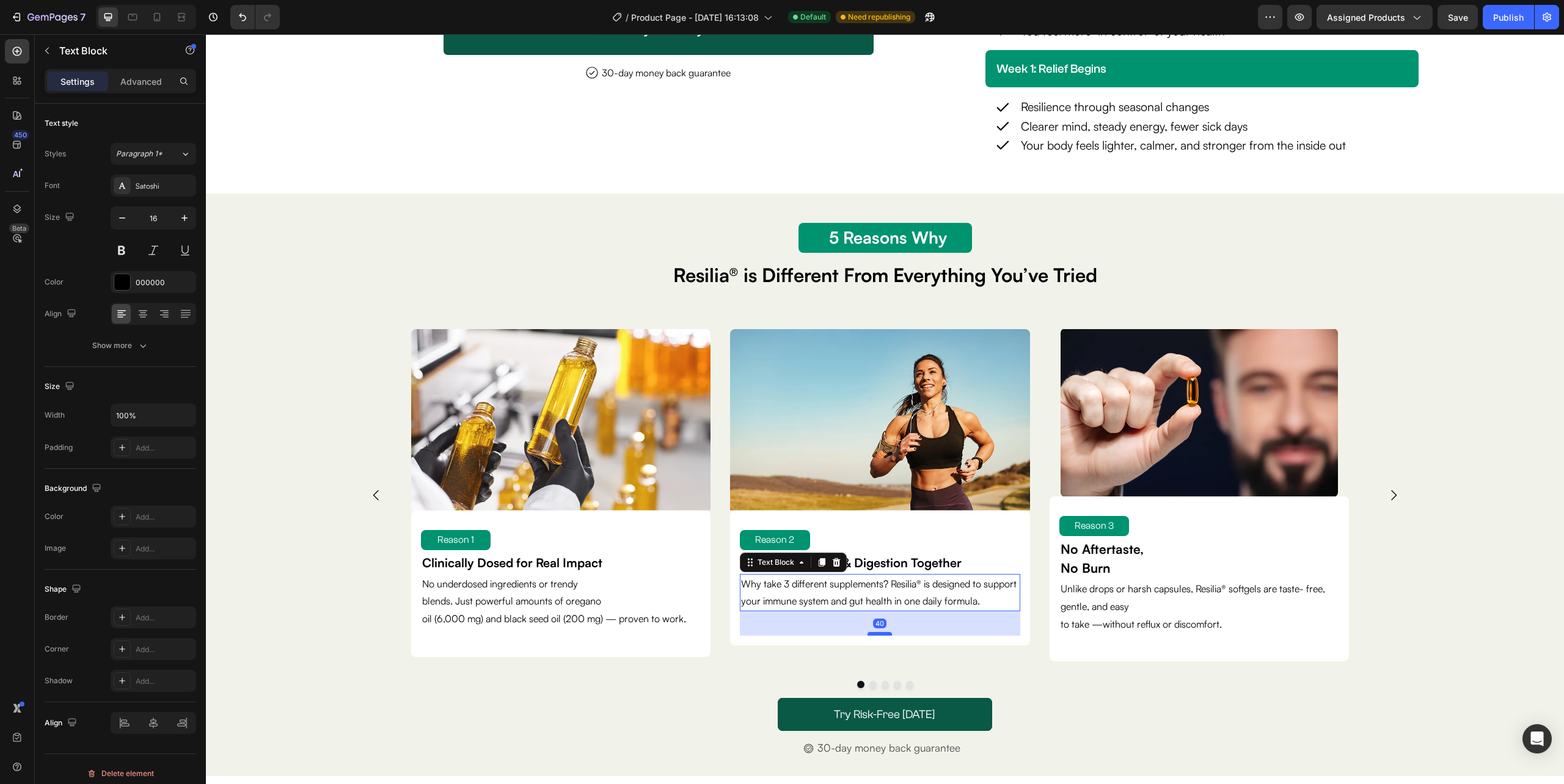
drag, startPoint x: 875, startPoint y: 662, endPoint x: 873, endPoint y: 651, distance: 11.2
click at [873, 635] on div at bounding box center [880, 633] width 25 height 4
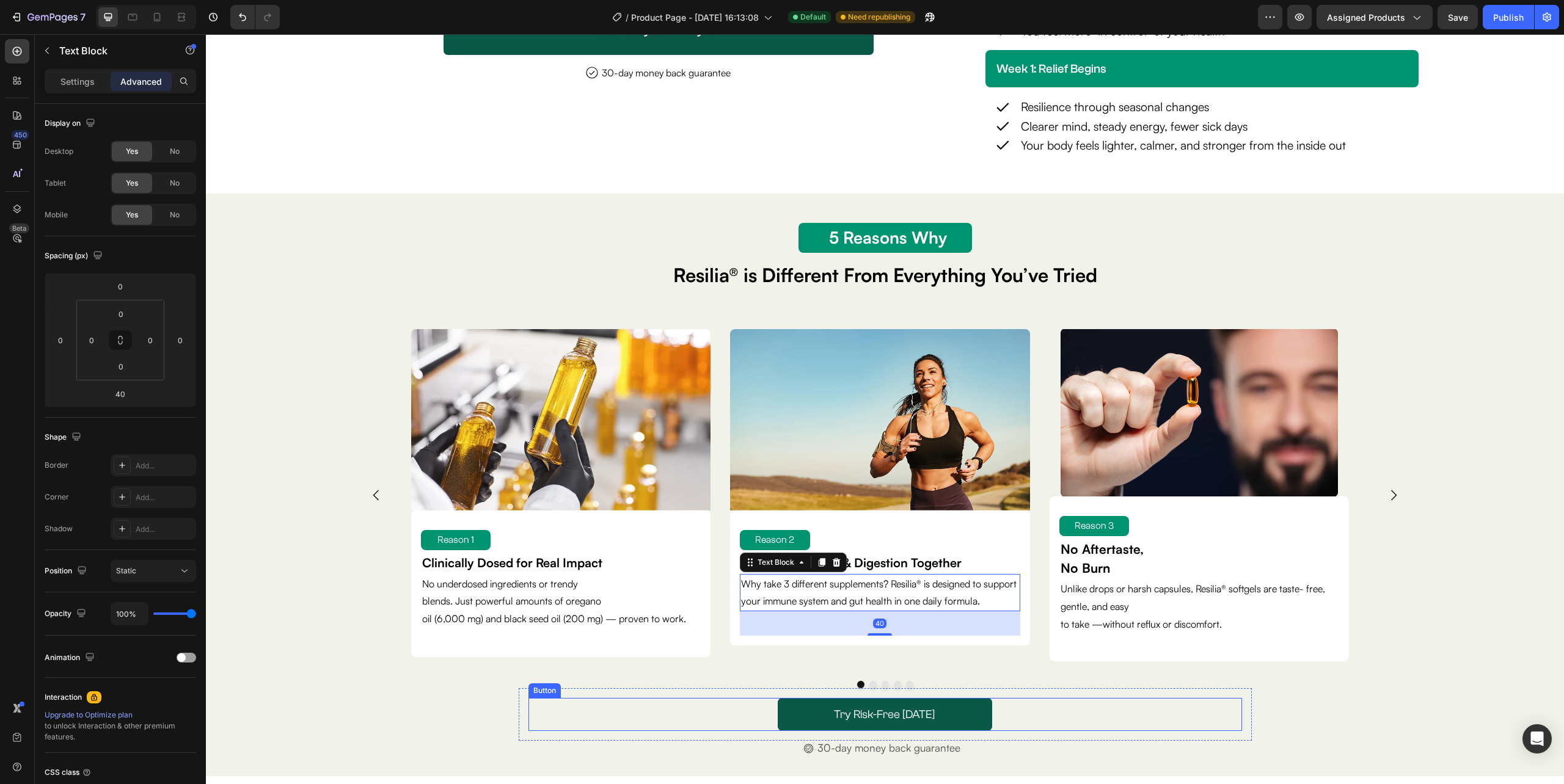
click at [679, 699] on div "Try Risk-Free [DATE] Button" at bounding box center [885, 714] width 714 height 33
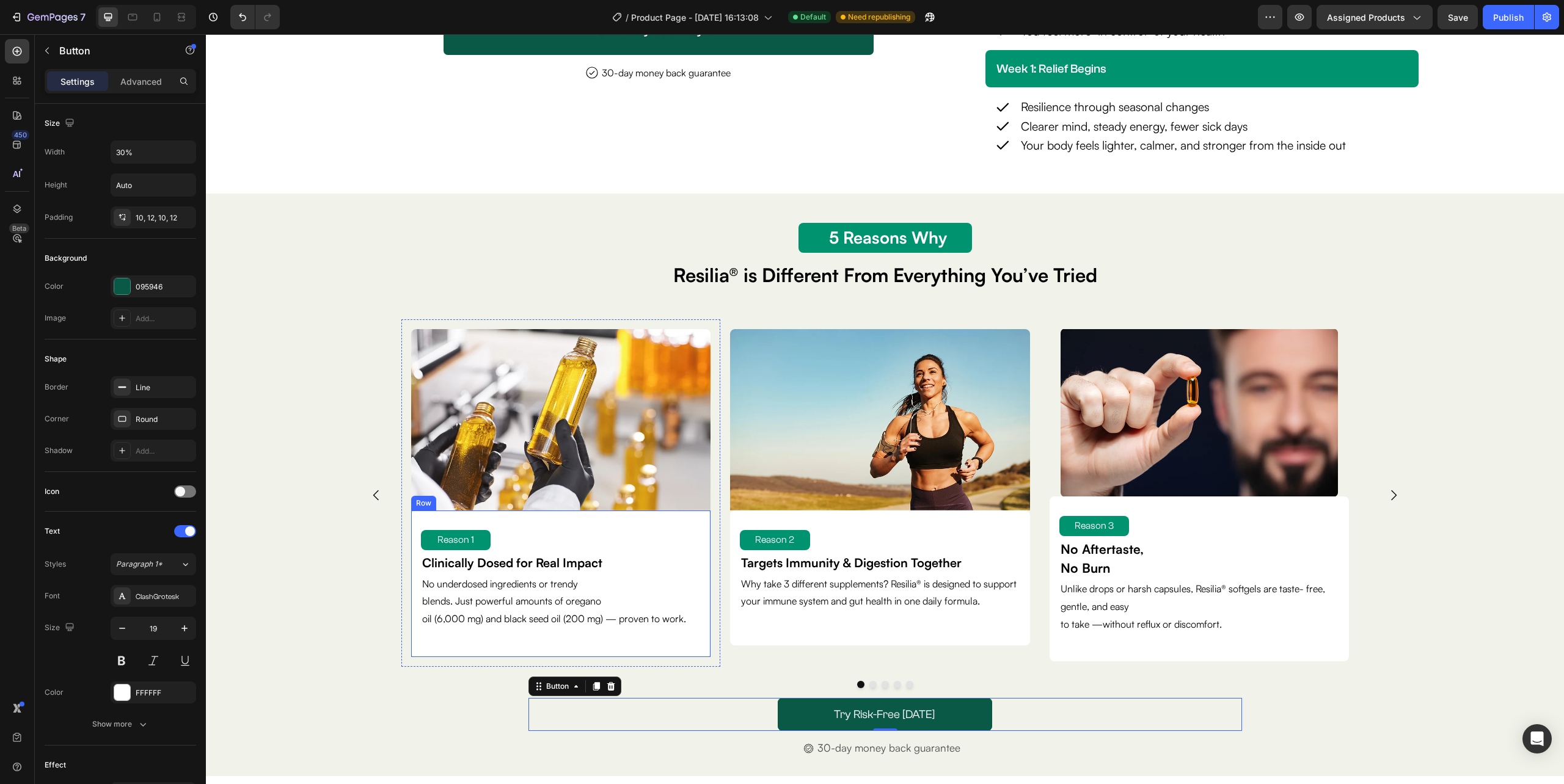
click at [706, 647] on div "Reason 1 Text Block Clinically Dosed for Real Impact Text Block No underdosed i…" at bounding box center [561, 583] width 299 height 146
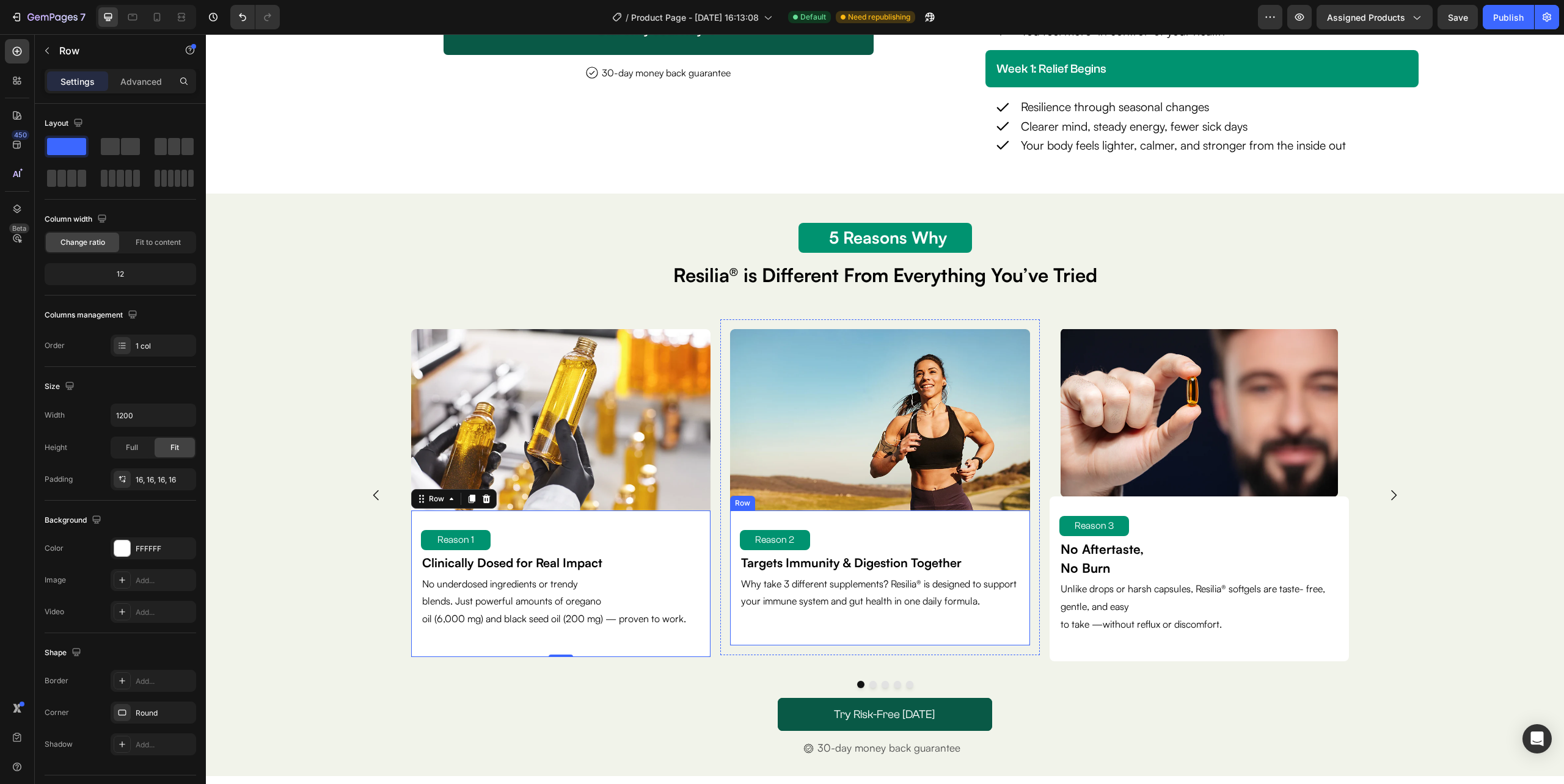
click at [770, 646] on div "Reason 2 Text Block Targets Immunity & Digestion Together Text Block Why take 3…" at bounding box center [880, 577] width 299 height 135
click at [135, 81] on p "Advanced" at bounding box center [141, 82] width 42 height 13
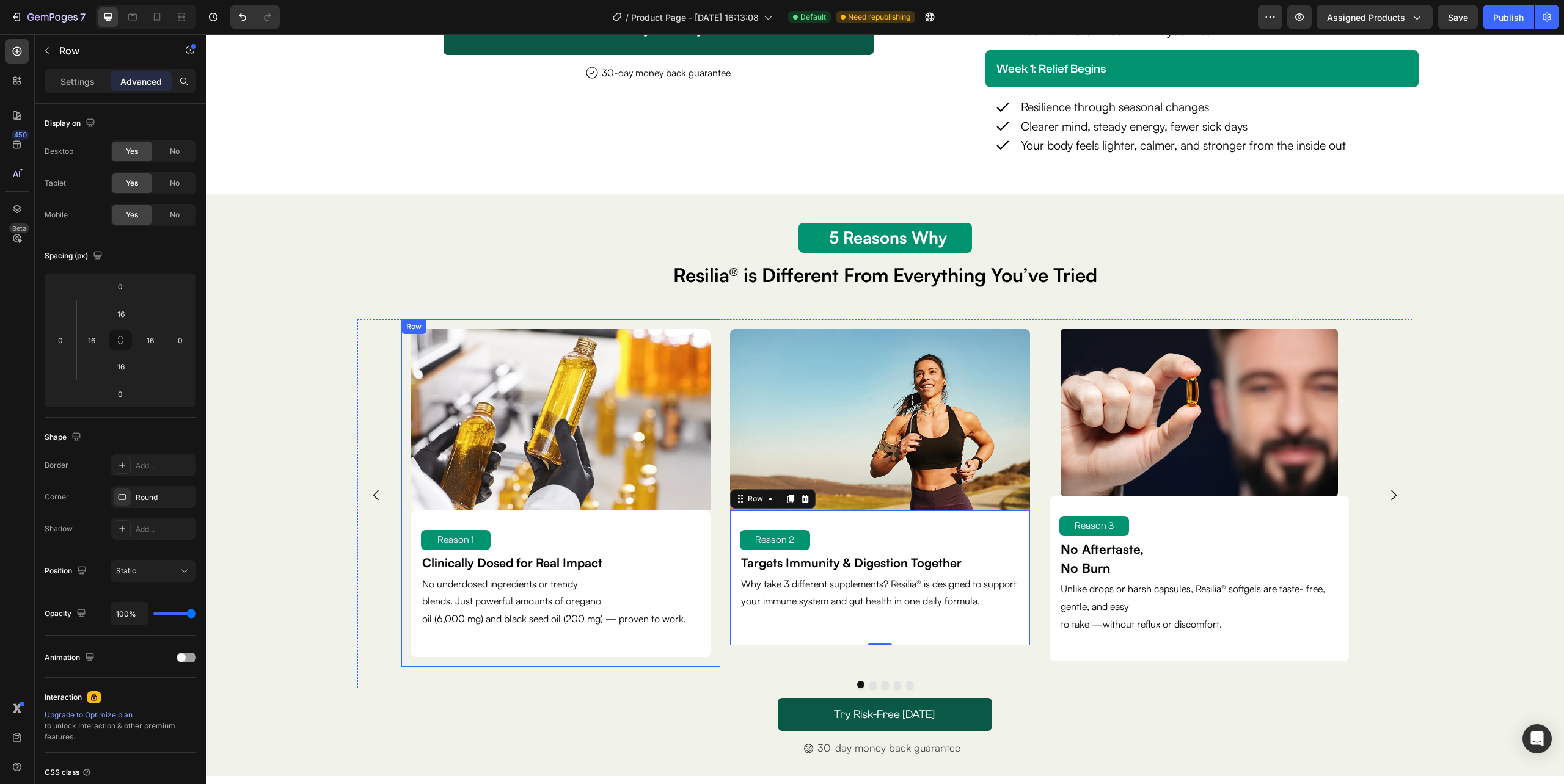
click at [555, 658] on div "Image Reason 1 Text Block Clinically Dosed for Real Impact Text Block No underd…" at bounding box center [561, 493] width 319 height 347
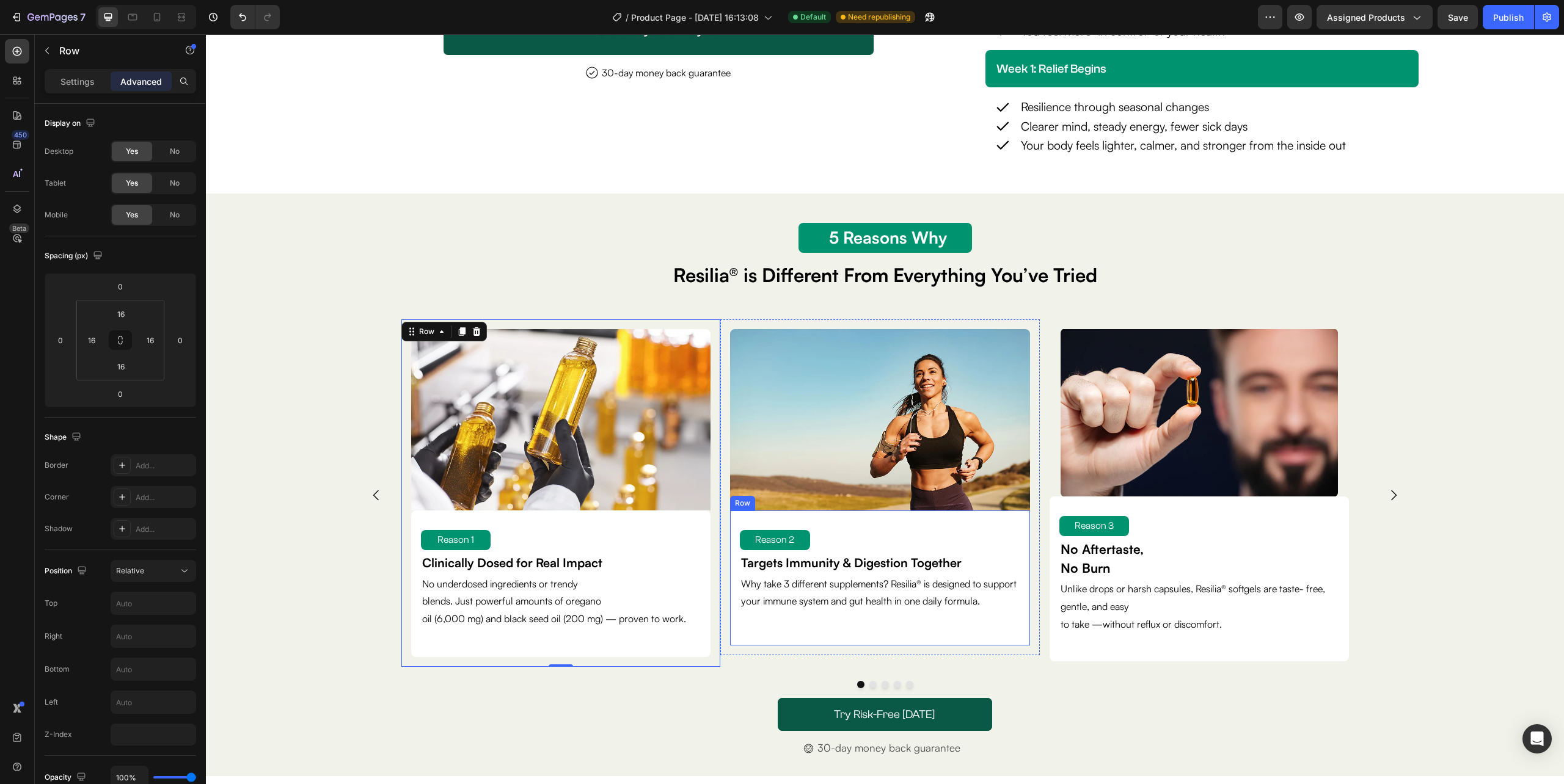
click at [732, 646] on div "Reason 2 Text Block Targets Immunity & Digestion Together Text Block Why take 3…" at bounding box center [880, 577] width 299 height 135
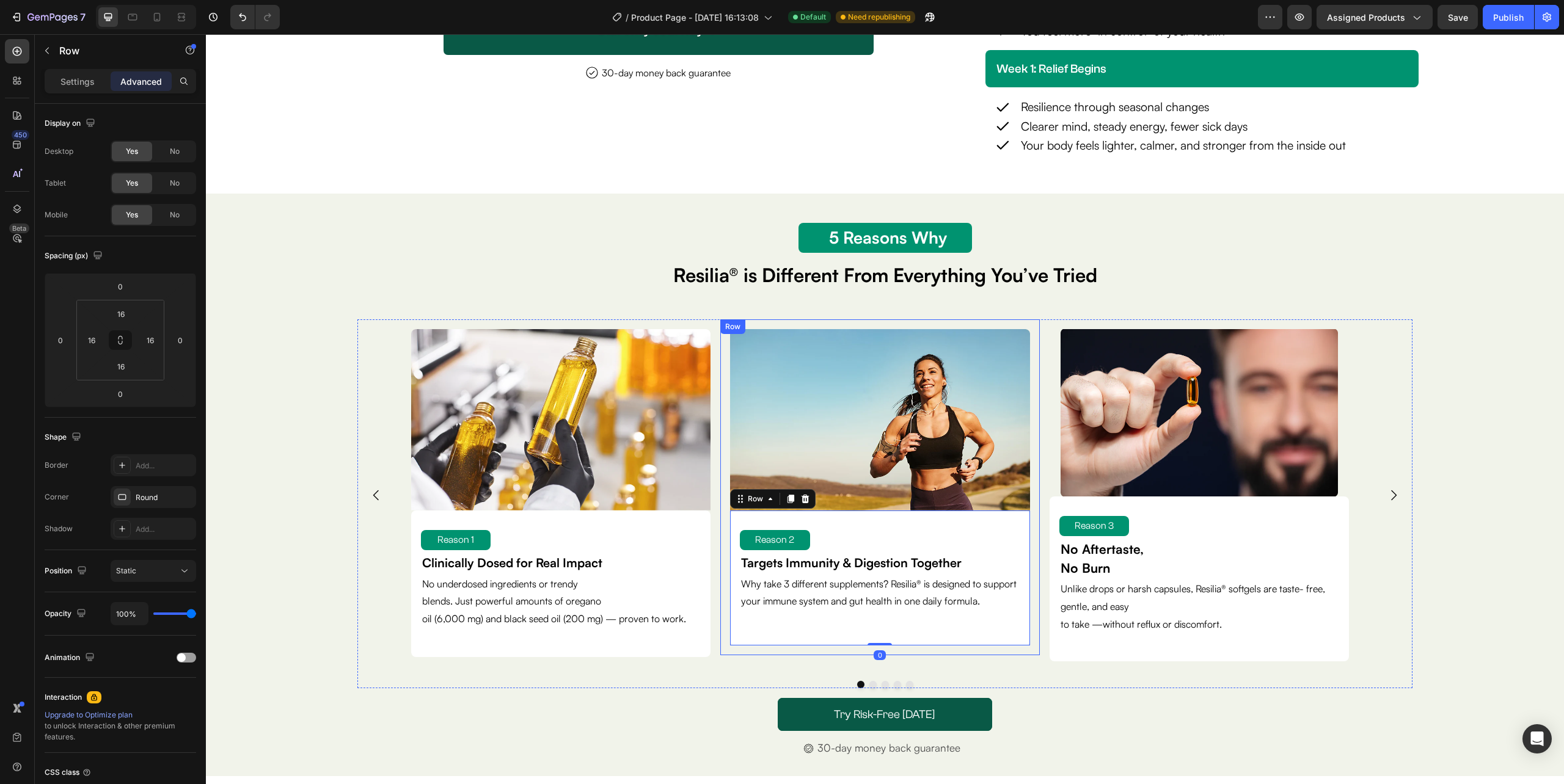
click at [733, 655] on div "Image Reason 2 Text Block Targets Immunity & Digestion Together Text Block Why …" at bounding box center [880, 487] width 319 height 336
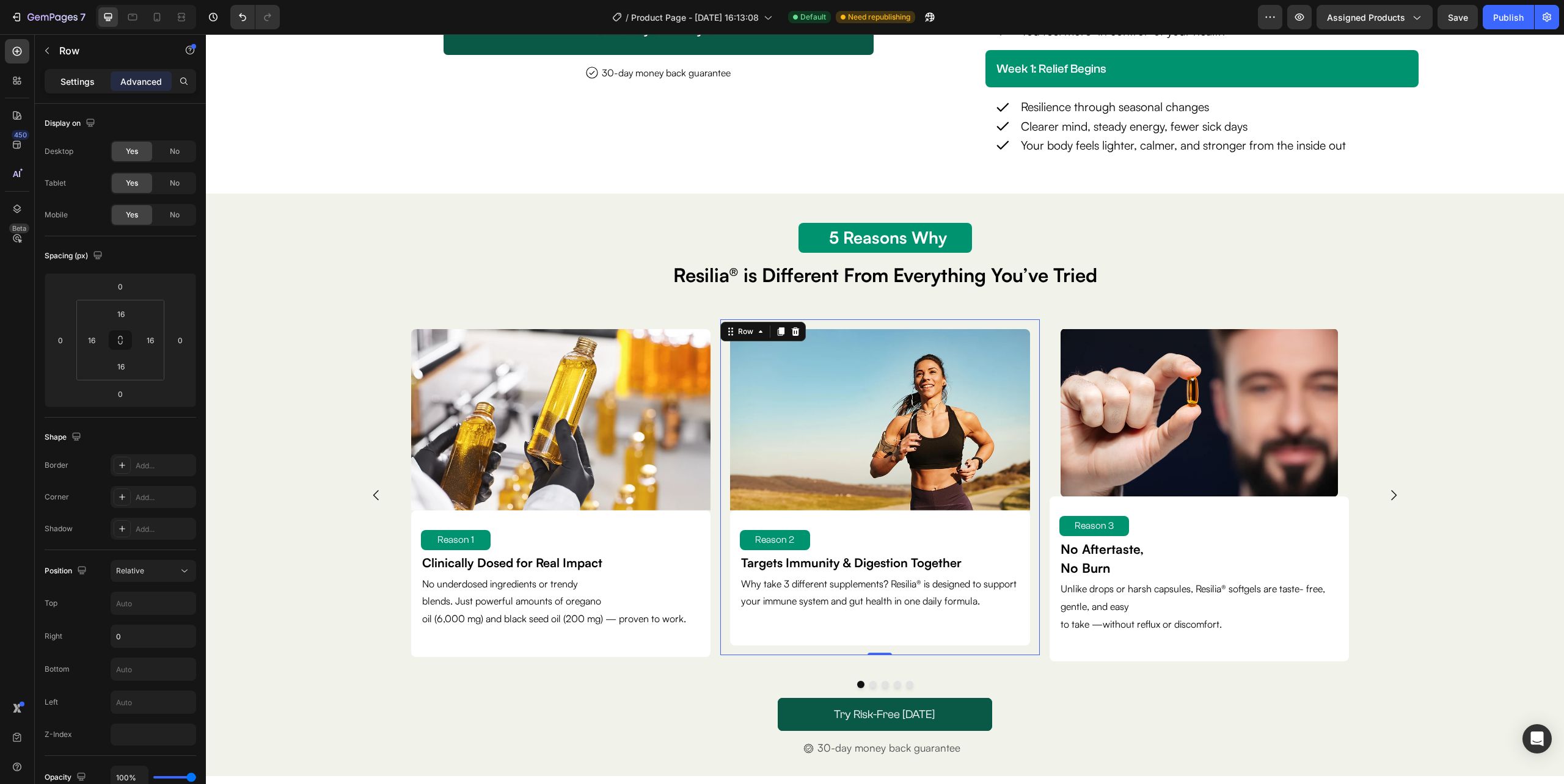
click at [82, 76] on p "Settings" at bounding box center [77, 82] width 34 height 13
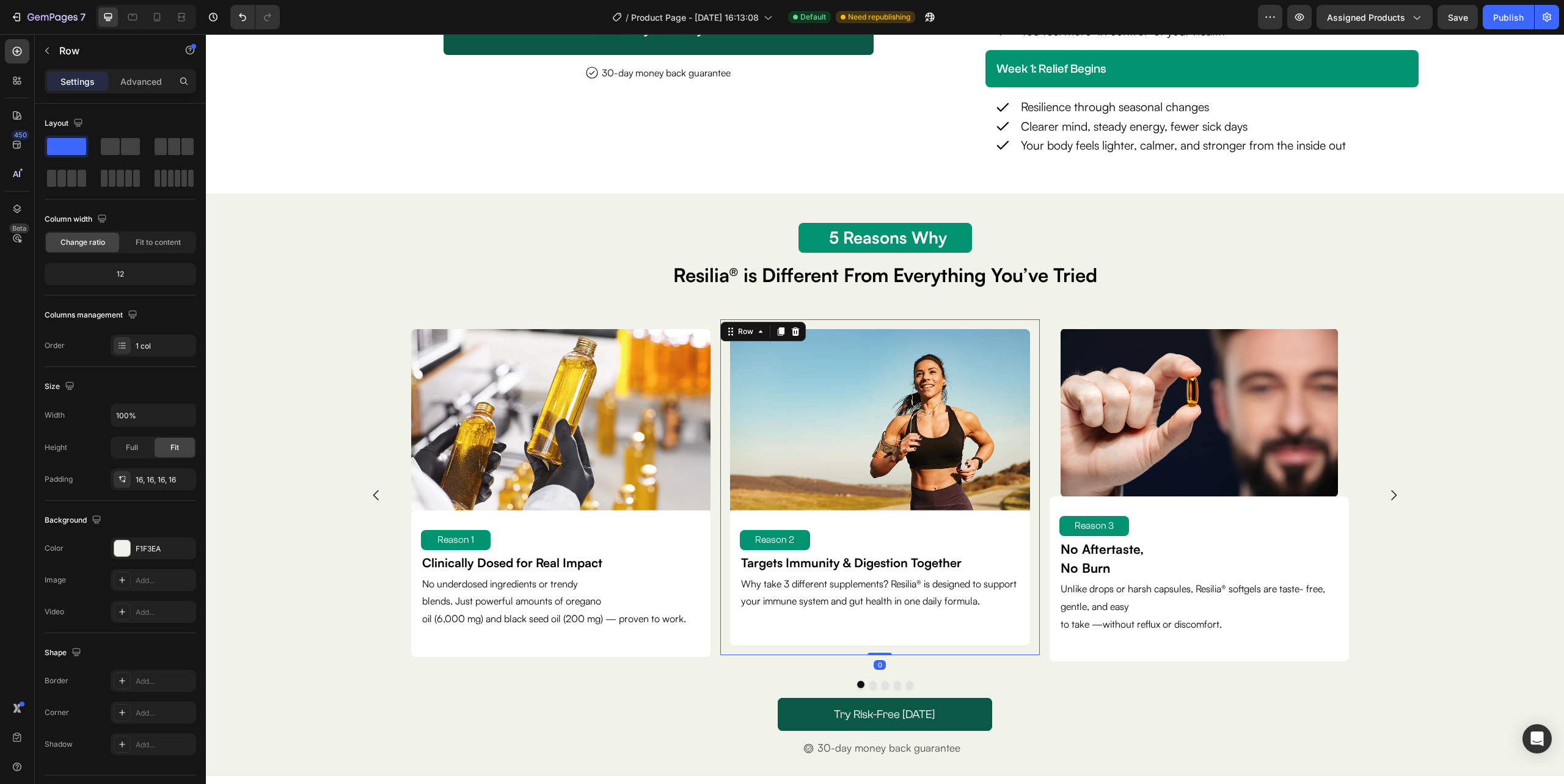
drag, startPoint x: 878, startPoint y: 670, endPoint x: 880, endPoint y: 660, distance: 10.2
click at [878, 655] on div "Image Reason 2 Text Block Targets Immunity & Digestion Together Text Block Why …" at bounding box center [880, 487] width 319 height 336
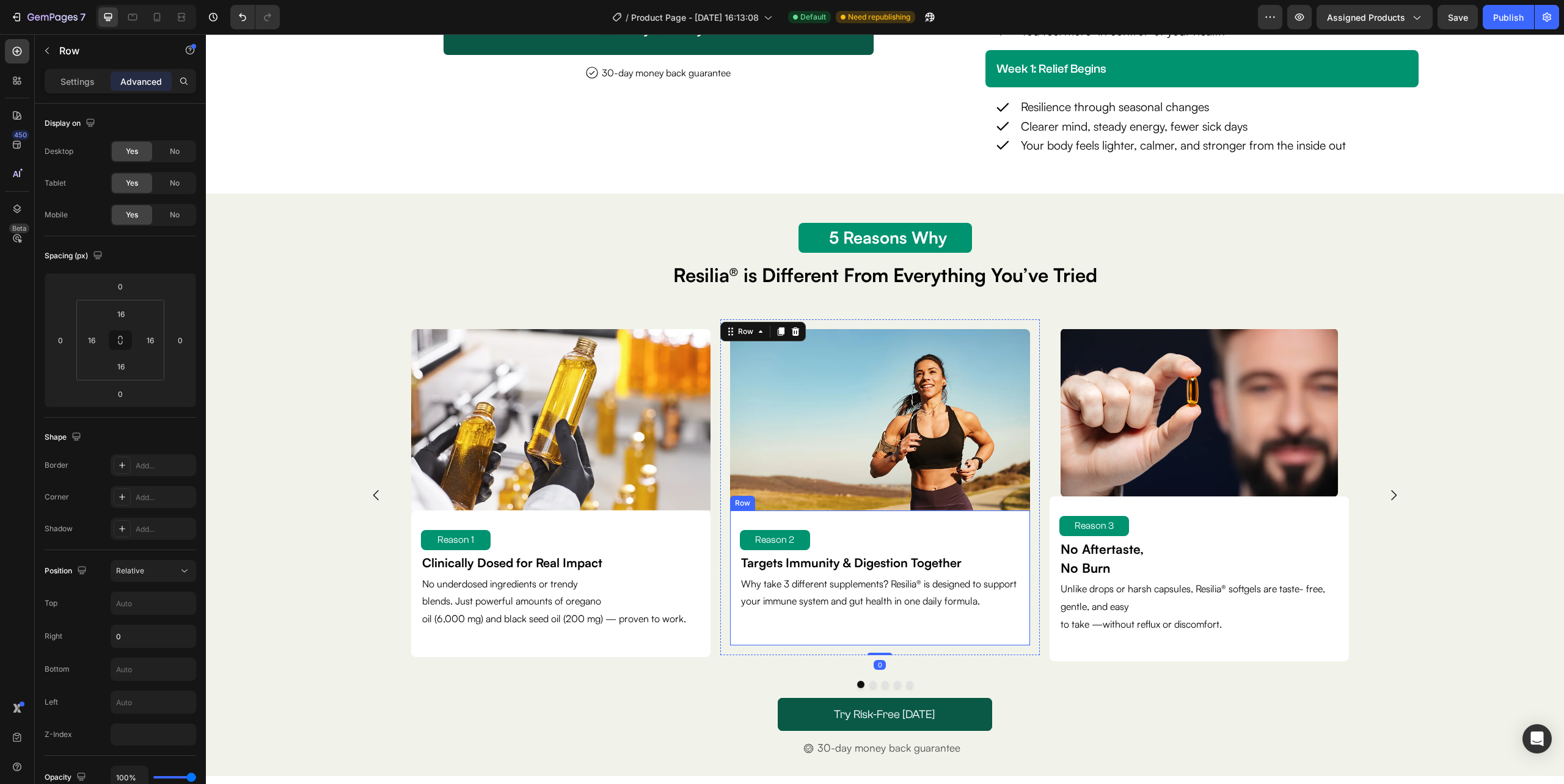
click at [880, 646] on div "Reason 2 Text Block Targets Immunity & Digestion Together Text Block Why take 3…" at bounding box center [880, 577] width 299 height 135
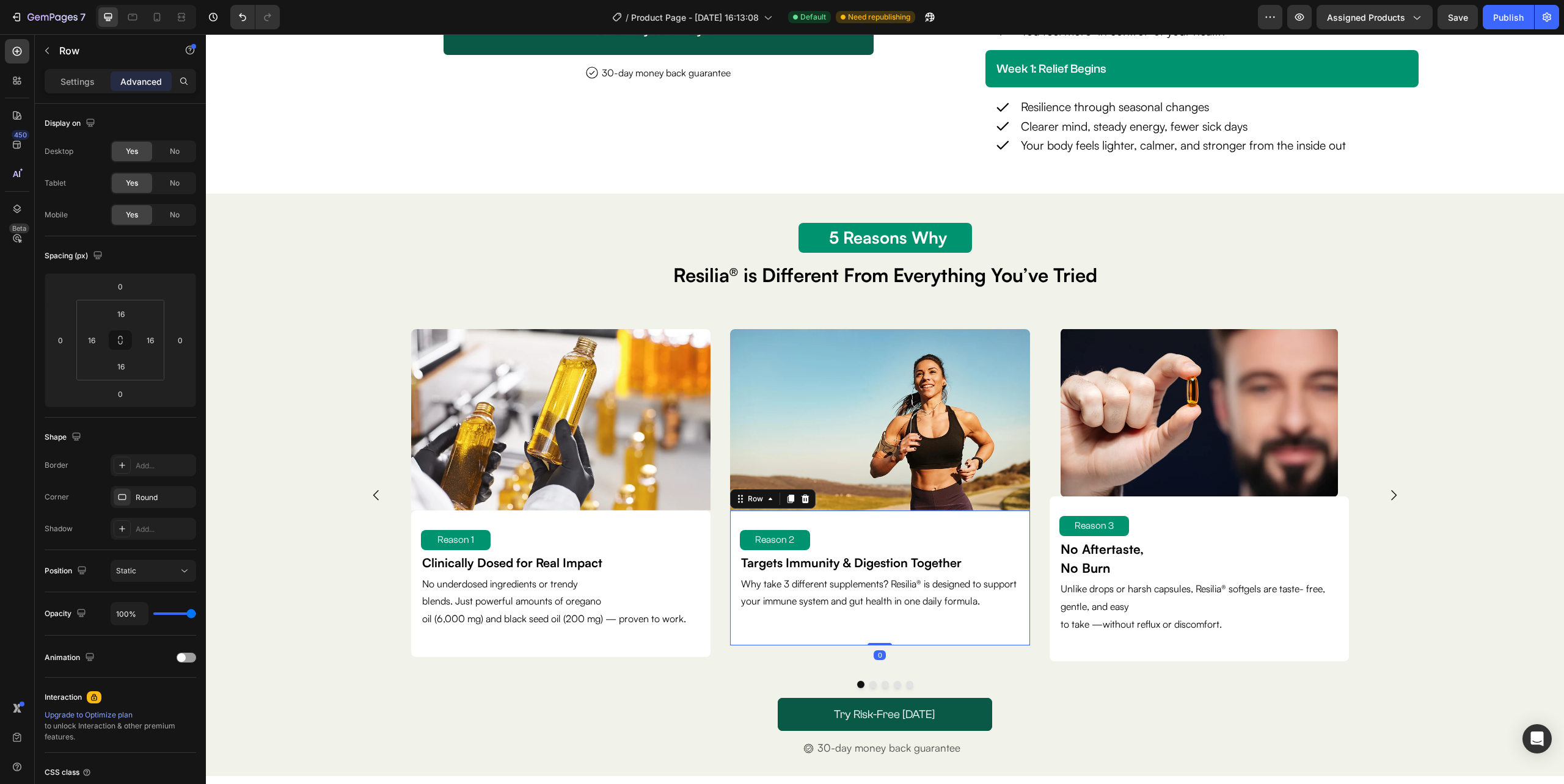
drag, startPoint x: 880, startPoint y: 660, endPoint x: 880, endPoint y: 652, distance: 8.0
click at [880, 646] on div "Reason 2 Text Block Targets Immunity & Digestion Together Text Block Why take 3…" at bounding box center [880, 577] width 299 height 135
click at [882, 635] on div "Reason 2 Text Block Targets Immunity & Digestion Together Text Block Why take 3…" at bounding box center [880, 578] width 280 height 116
click at [901, 655] on div "Image Reason 2 Text Block Targets Immunity & Digestion Together Text Block Why …" at bounding box center [880, 487] width 319 height 336
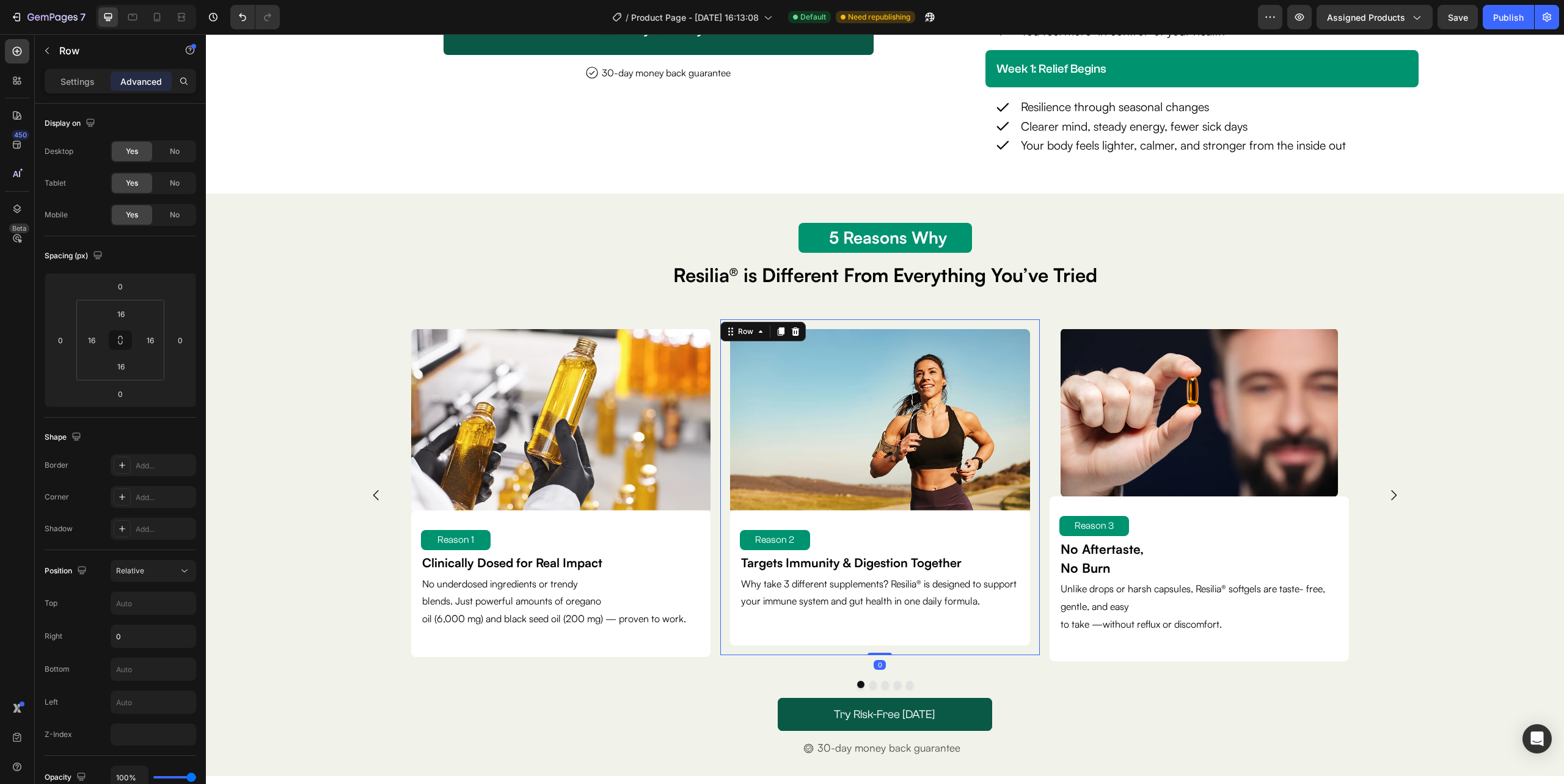
drag, startPoint x: 881, startPoint y: 670, endPoint x: 816, endPoint y: 658, distance: 66.1
click at [883, 655] on div "Image Reason 2 Text Block Targets Immunity & Digestion Together Text Block Why …" at bounding box center [880, 487] width 319 height 336
click at [722, 655] on div "Image Reason 2 Text Block Targets Immunity & Digestion Together Text Block Why …" at bounding box center [880, 487] width 319 height 336
click at [722, 655] on div "Image Reason 2 Text Block Targets Immunity & Digestion Together Text Block Why …" at bounding box center [880, 487] width 319 height 336
click at [130, 315] on input "16" at bounding box center [121, 314] width 25 height 18
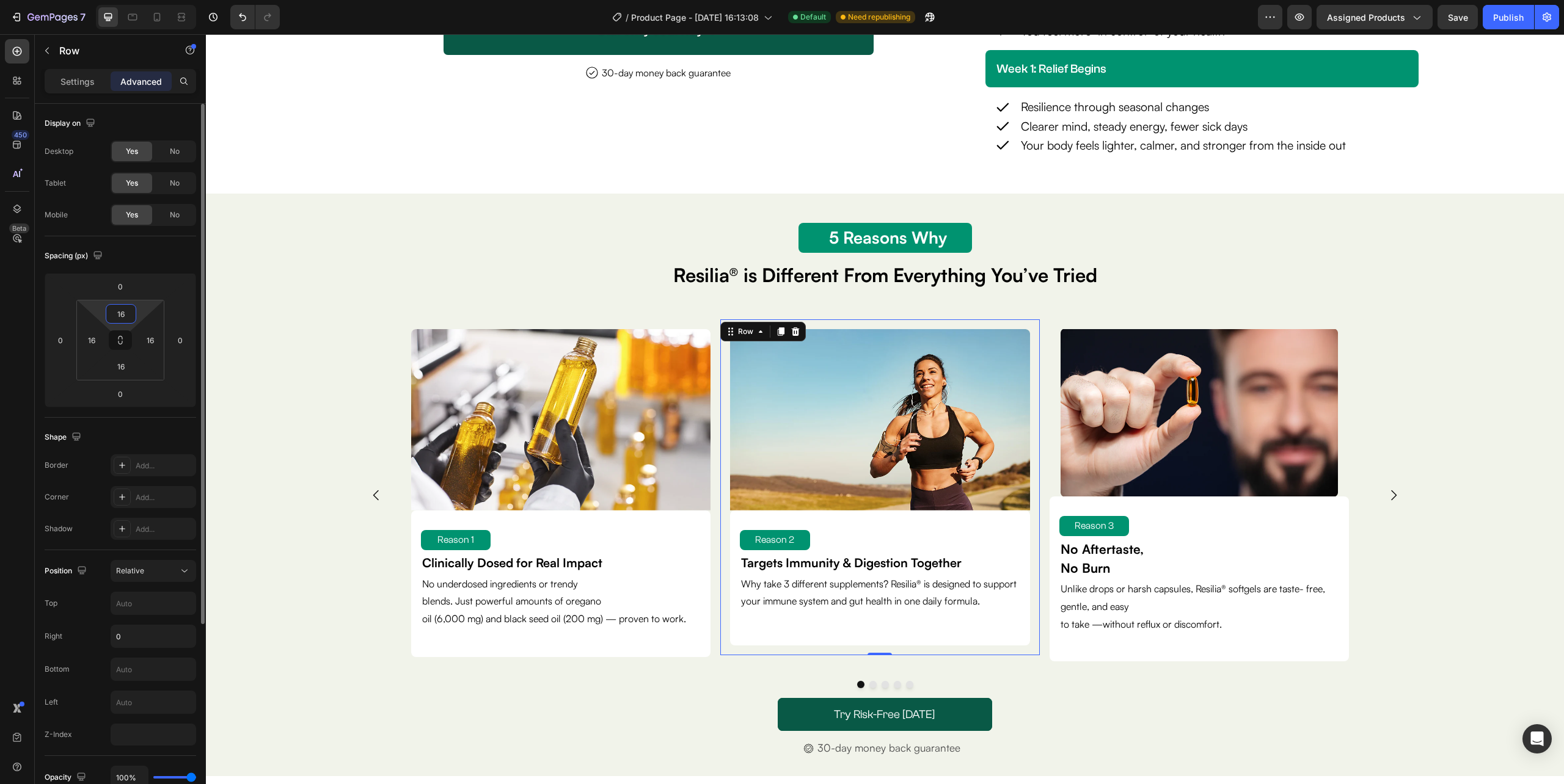
click at [130, 315] on input "16" at bounding box center [121, 314] width 25 height 18
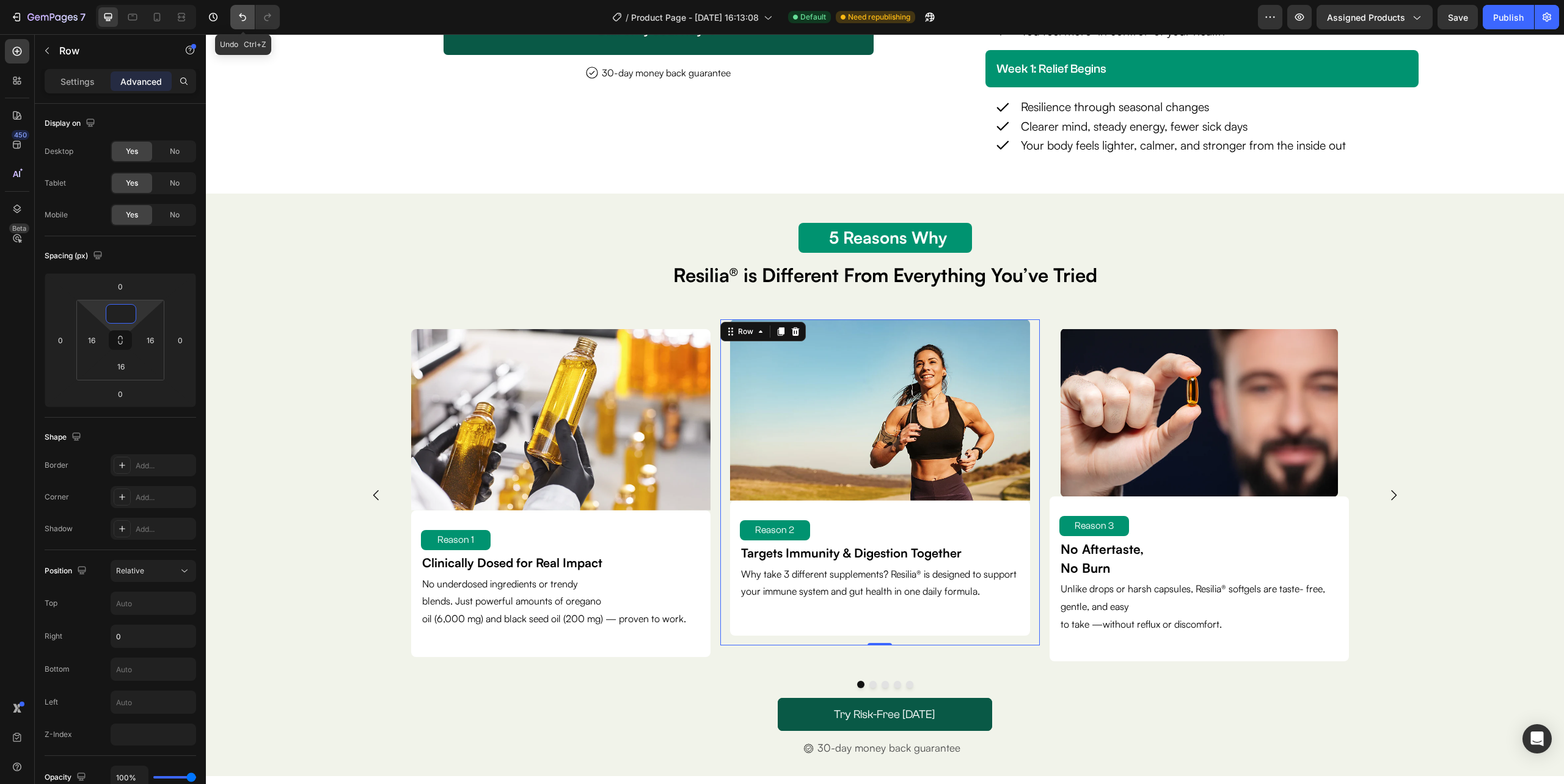
click at [245, 15] on icon "Undo/Redo" at bounding box center [242, 17] width 12 height 12
type input "16"
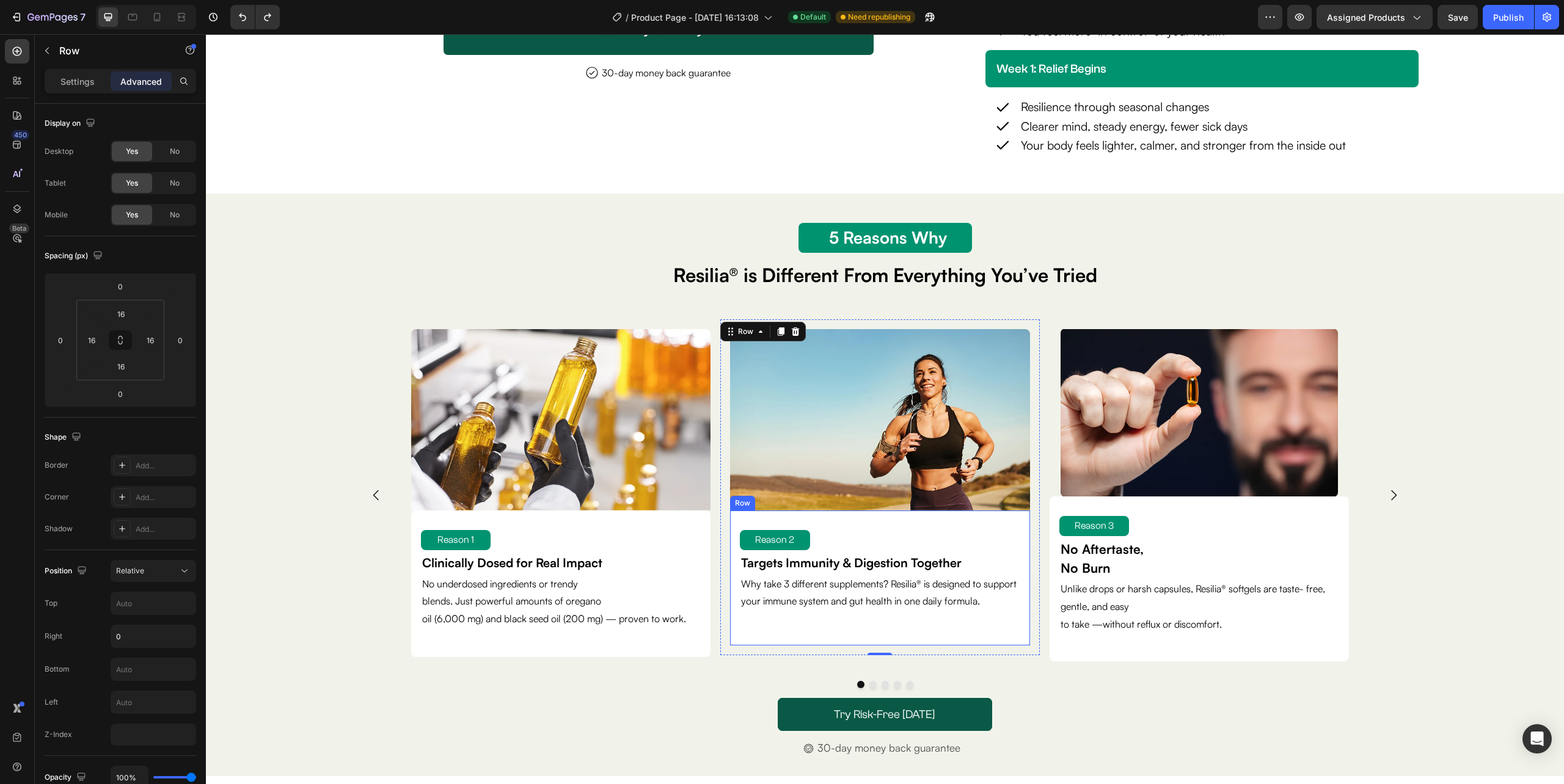
click at [1002, 635] on div "Reason 2 Text Block Targets Immunity & Digestion Together Text Block Why take 3…" at bounding box center [880, 578] width 280 height 116
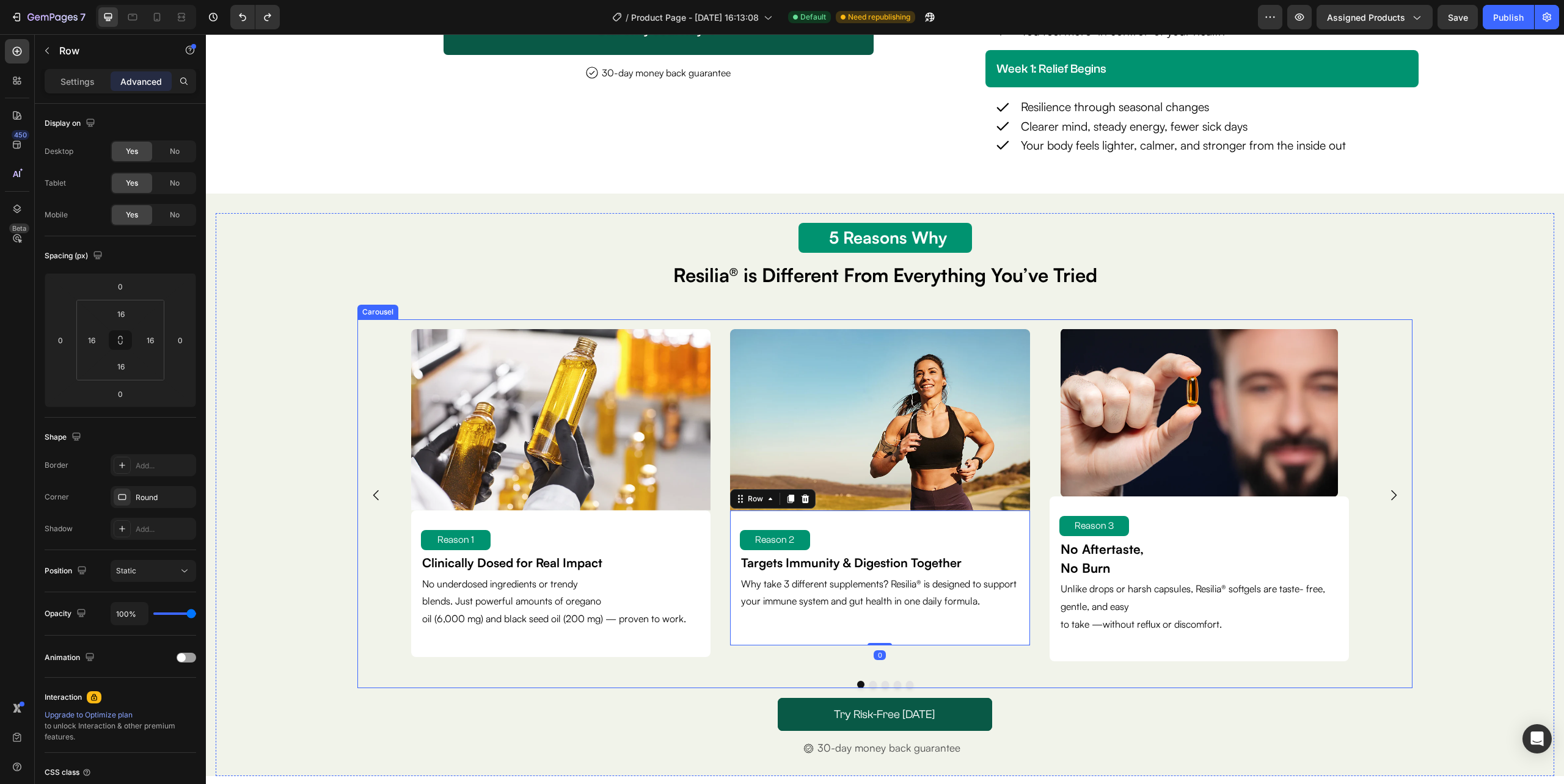
click at [1127, 688] on div at bounding box center [885, 684] width 1055 height 7
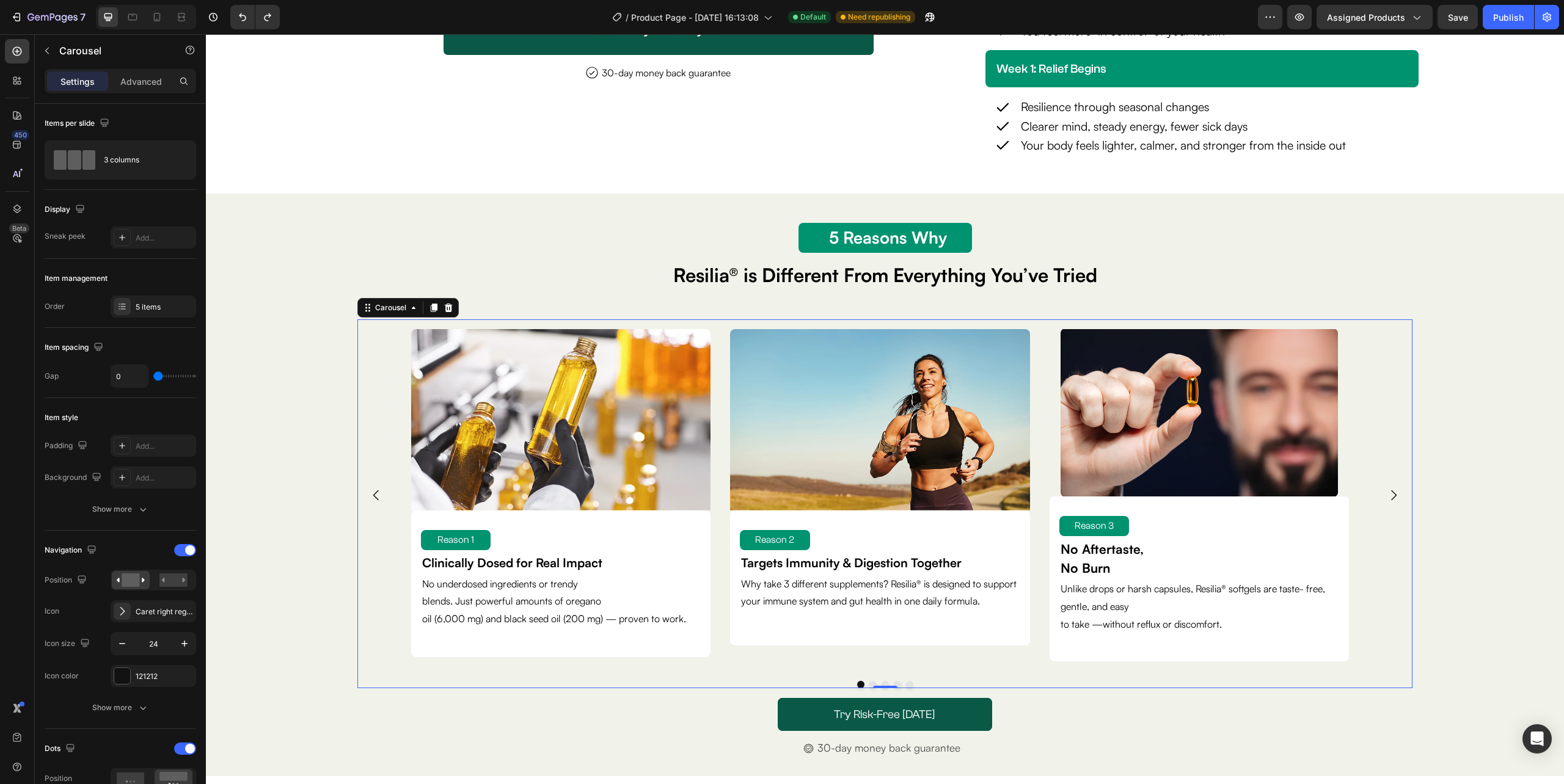
click at [1386, 497] on icon "Carousel Next Arrow" at bounding box center [1394, 495] width 15 height 15
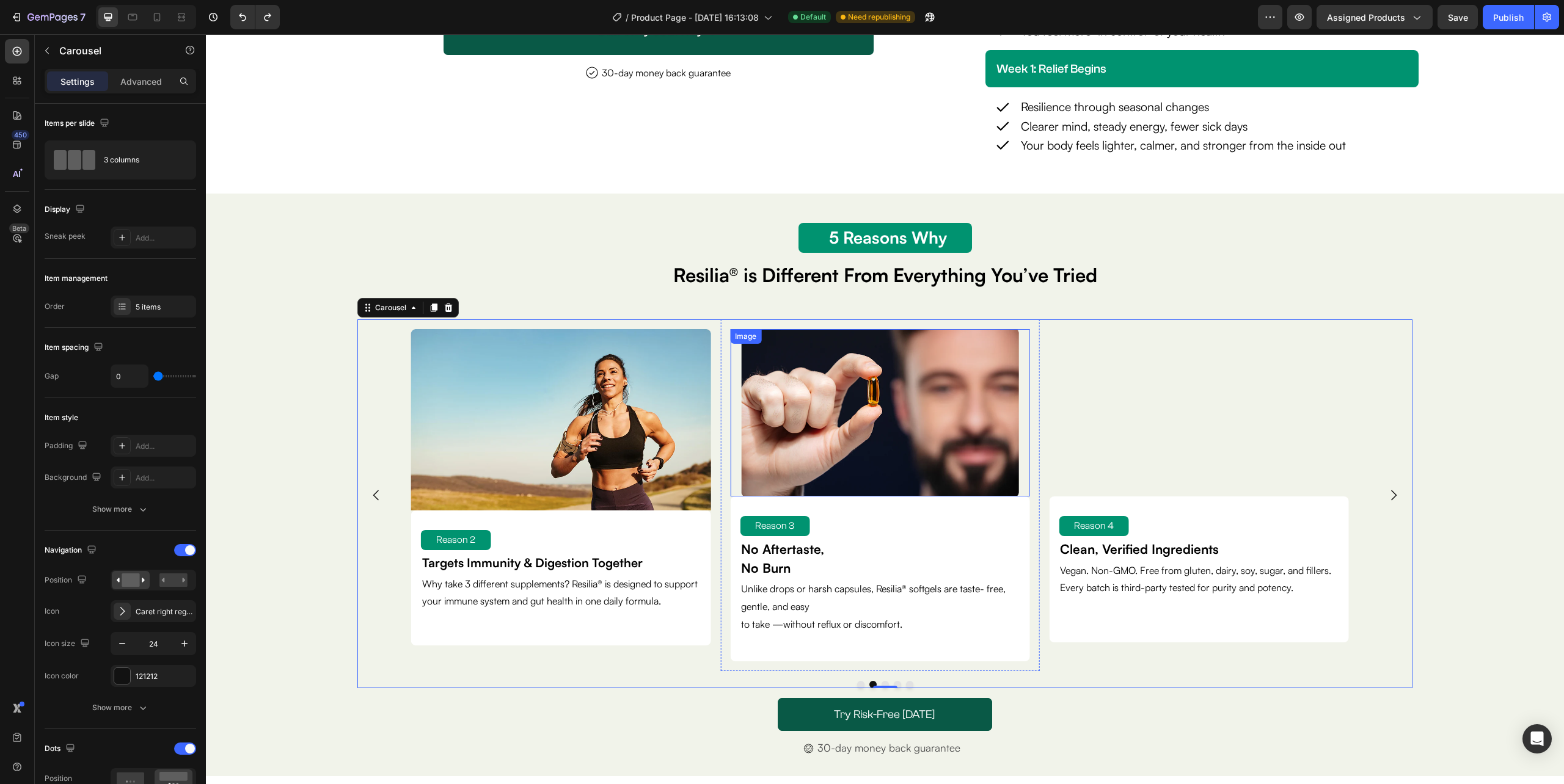
click at [733, 457] on div at bounding box center [880, 413] width 299 height 167
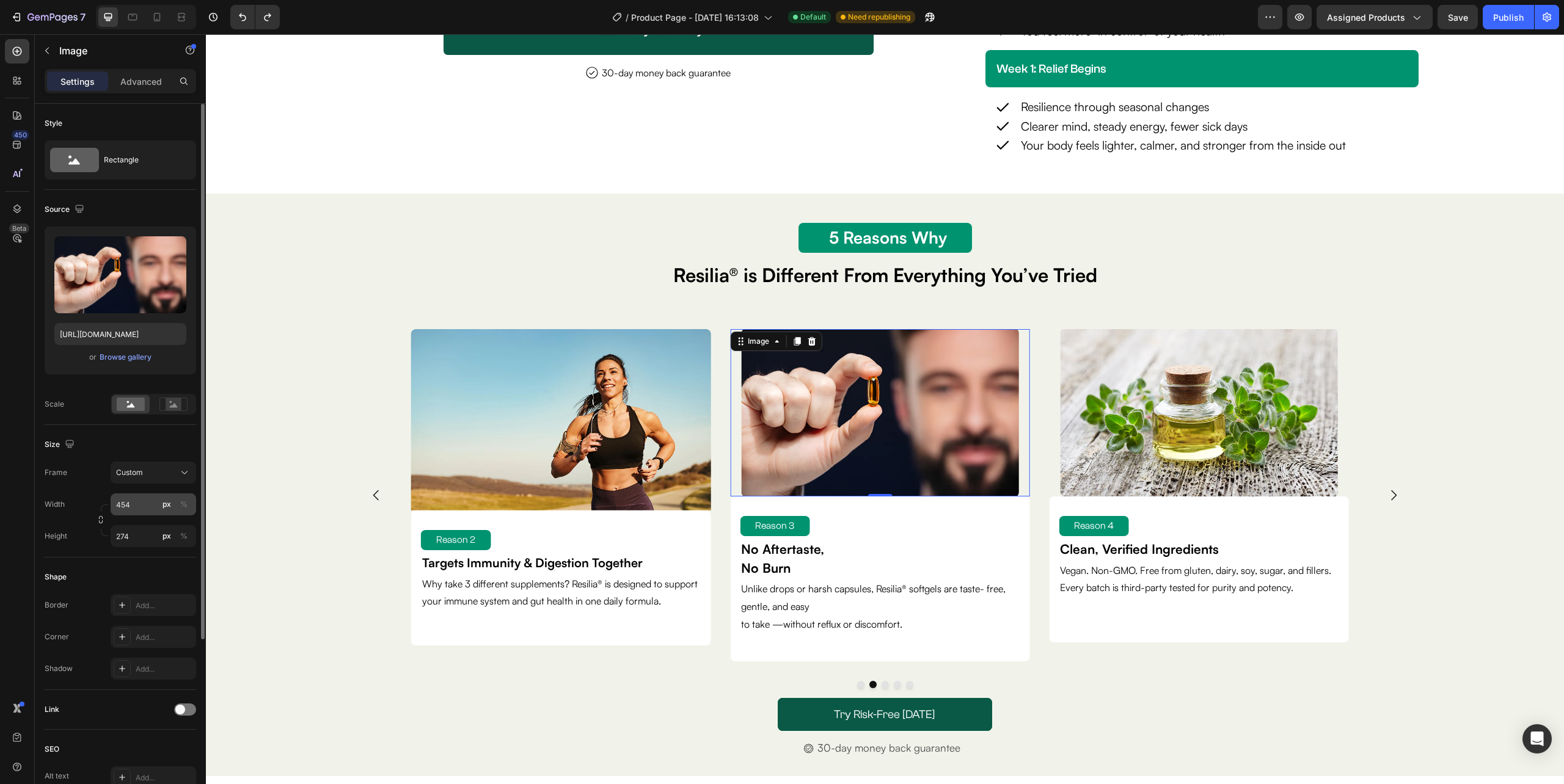
click at [165, 507] on div "px" at bounding box center [167, 504] width 9 height 11
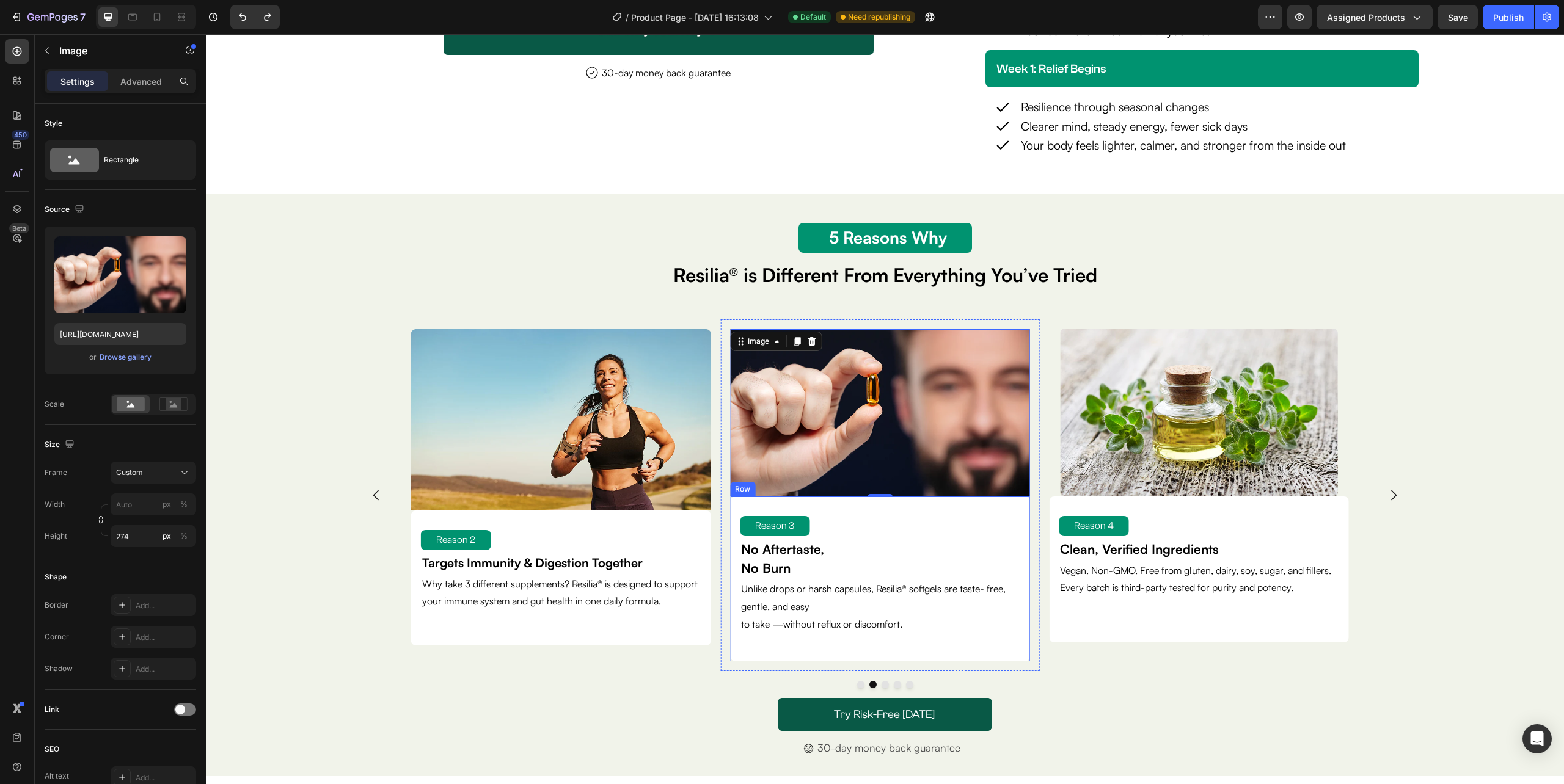
click at [1012, 646] on div "Reason 3 Text Block No Aftertaste, No Burn Text Block Unlike drops or harsh cap…" at bounding box center [880, 579] width 280 height 146
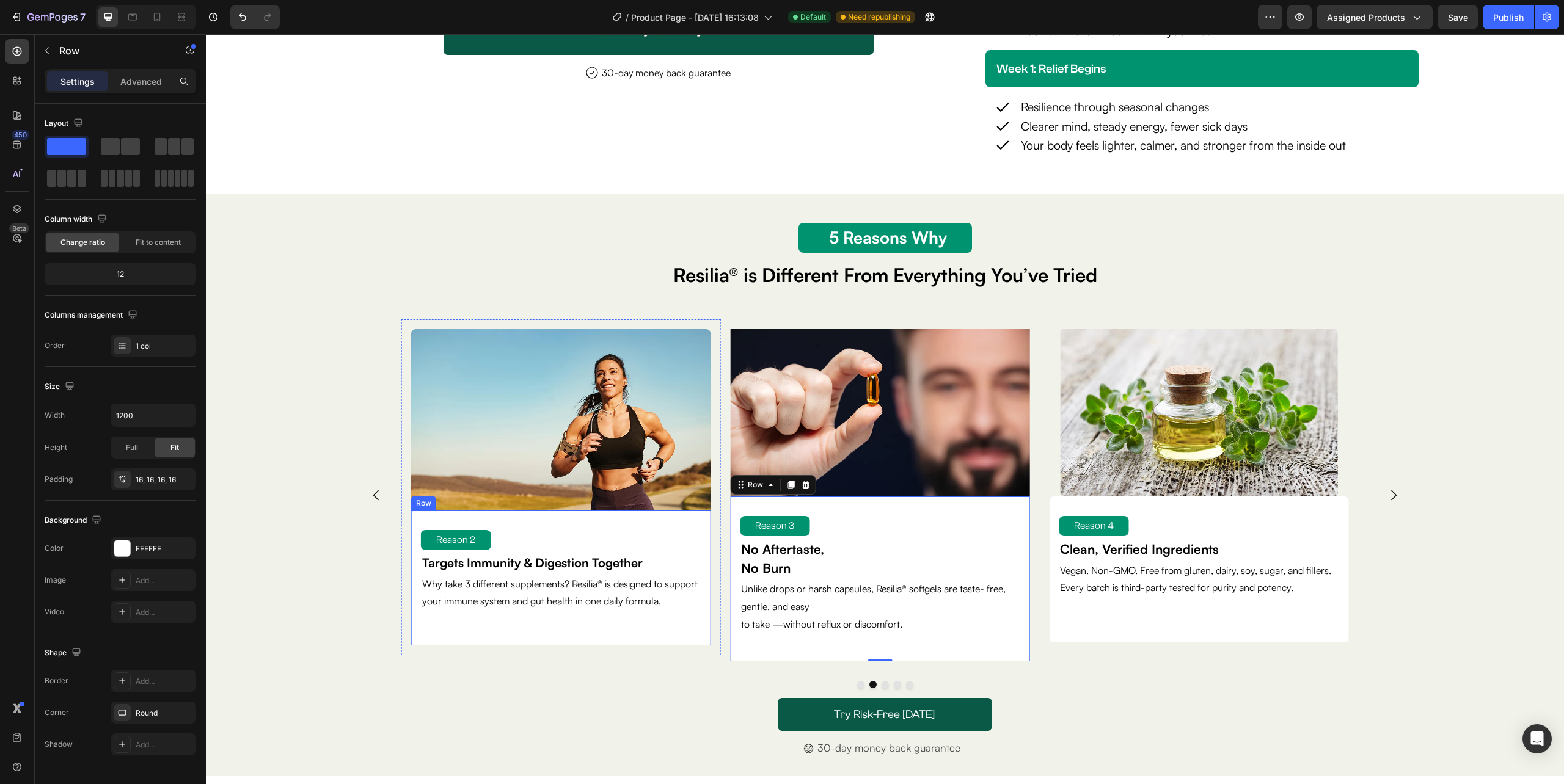
click at [556, 635] on div "Reason 2 Text Block Targets Immunity & Digestion Together Text Block Why take 3…" at bounding box center [561, 578] width 280 height 116
drag, startPoint x: 557, startPoint y: 660, endPoint x: 465, endPoint y: 653, distance: 92.3
click at [561, 636] on div "Reason 2 Text Block Targets Immunity & Digestion Together Text Block Why take 3…" at bounding box center [561, 577] width 299 height 135
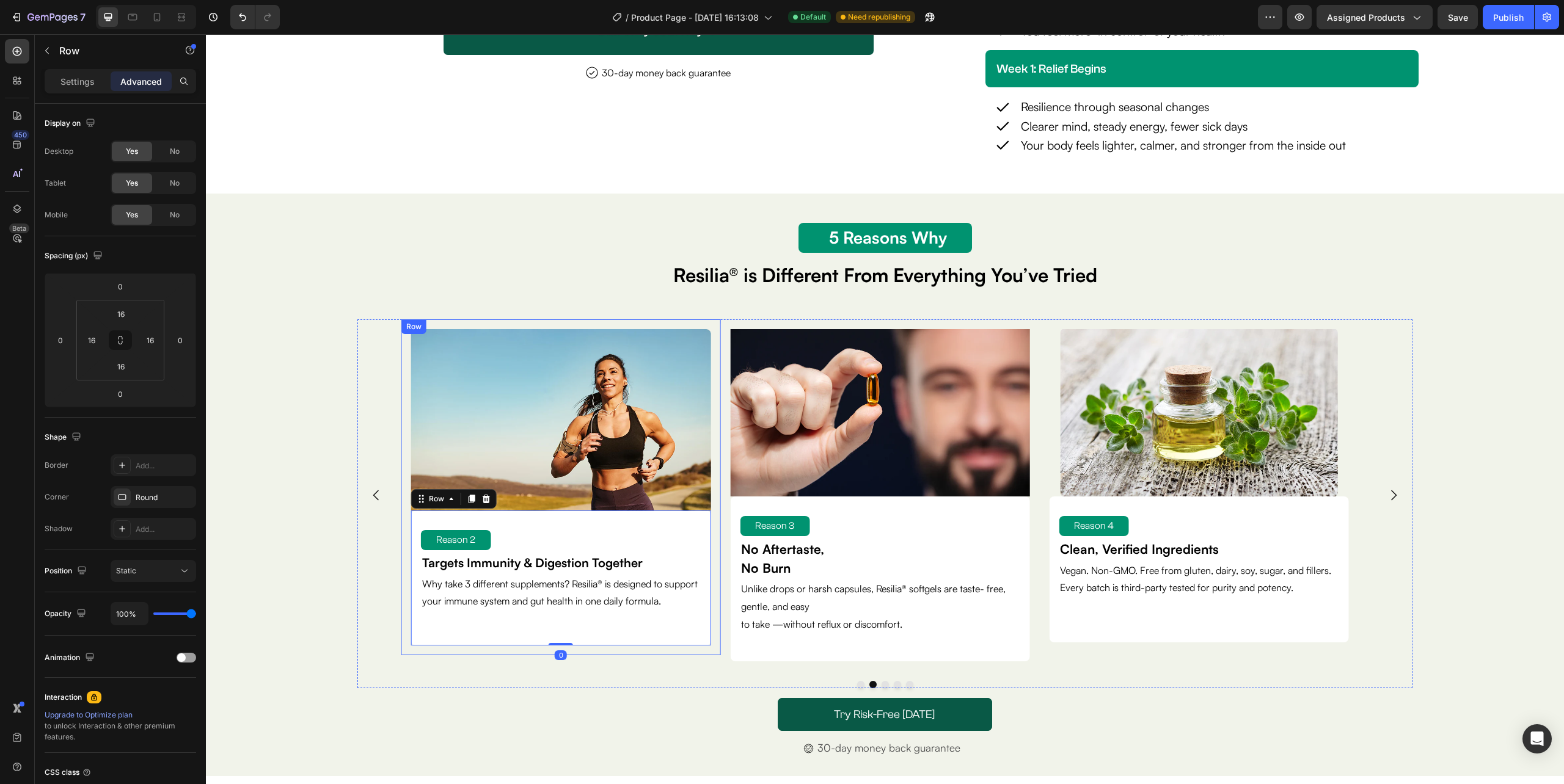
click at [449, 655] on div "Image Reason 2 Text Block Targets Immunity & Digestion Together Text Block Why …" at bounding box center [561, 487] width 319 height 336
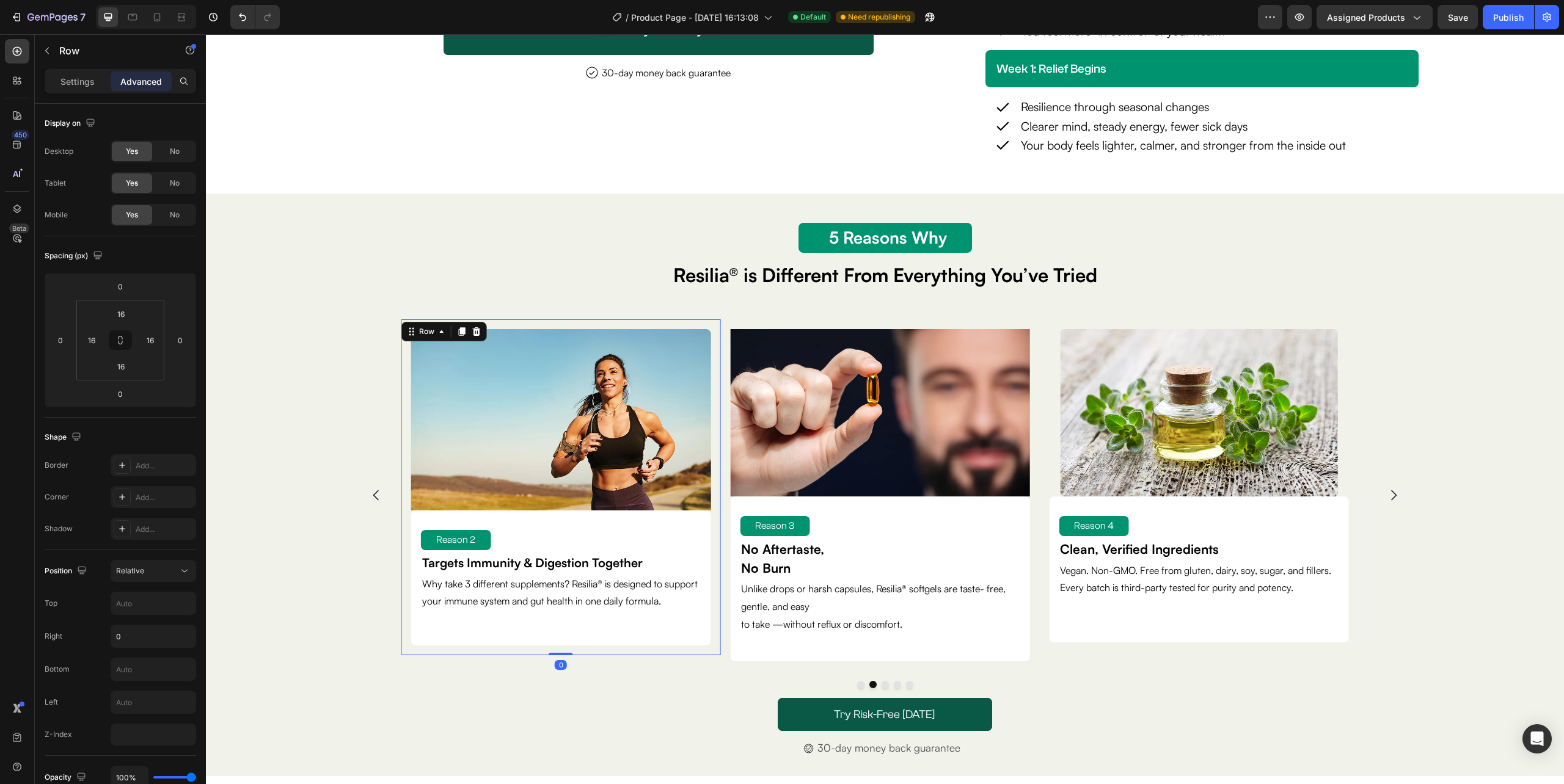
drag, startPoint x: 555, startPoint y: 670, endPoint x: 556, endPoint y: 655, distance: 15.0
click at [556, 655] on div "Image Reason 2 Text Block Targets Immunity & Digestion Together Text Block Why …" at bounding box center [561, 487] width 319 height 336
click at [403, 446] on div "Image Reason 2 Text Block Targets Immunity & Digestion Together Text Block Why …" at bounding box center [561, 487] width 319 height 336
click at [707, 337] on img at bounding box center [561, 419] width 299 height 181
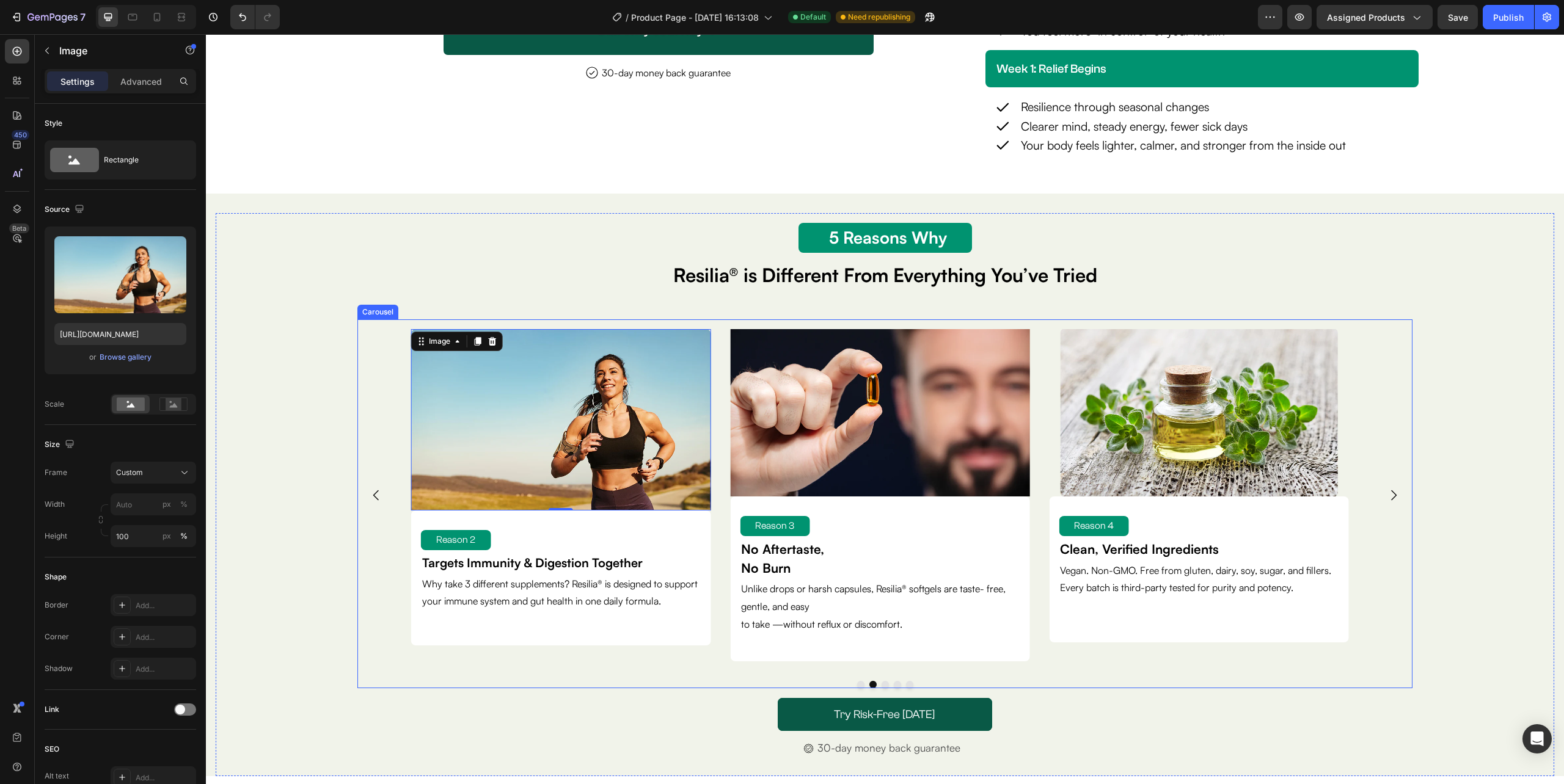
click at [700, 686] on div at bounding box center [885, 684] width 1055 height 7
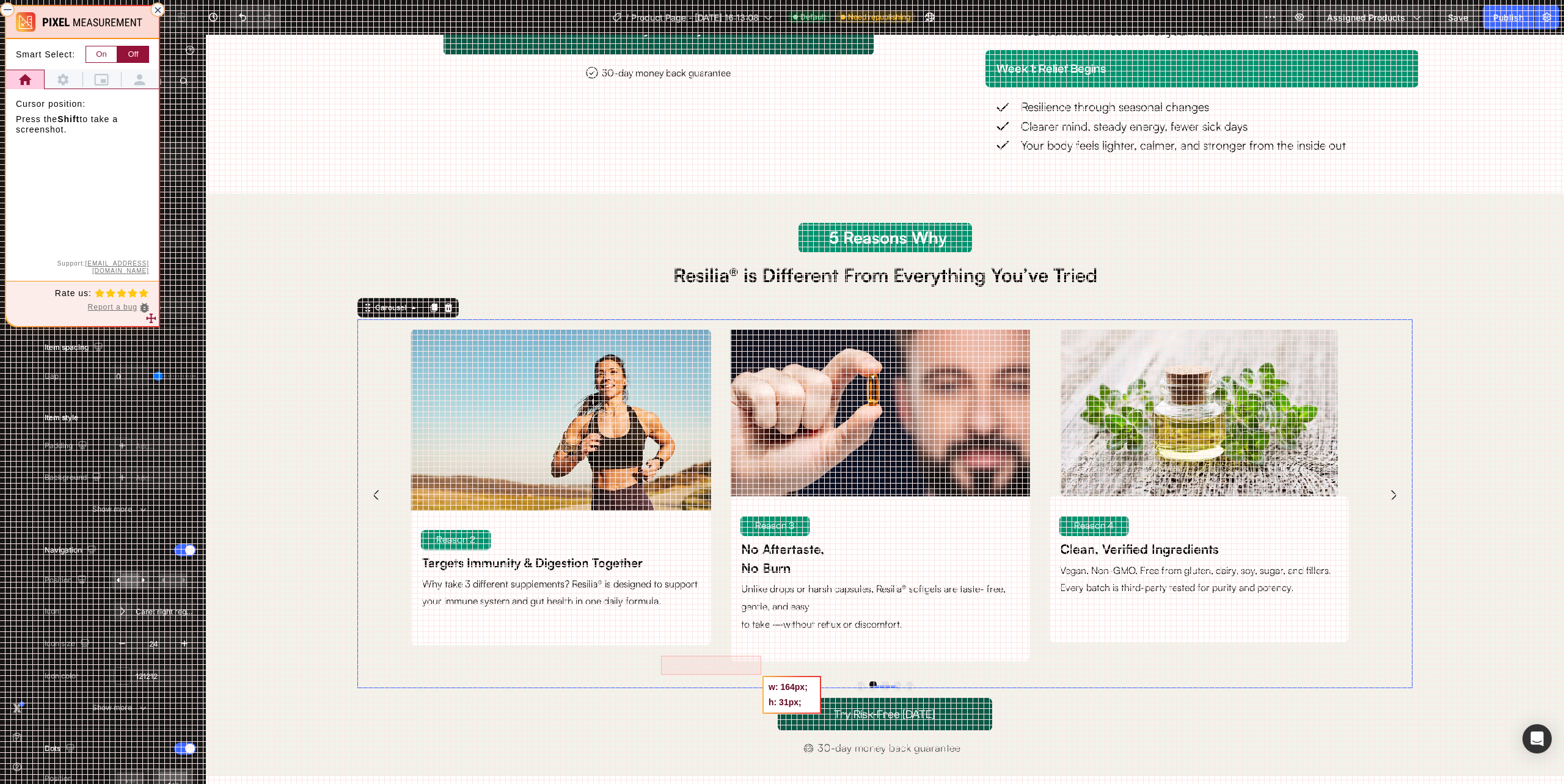
drag, startPoint x: 661, startPoint y: 656, endPoint x: 761, endPoint y: 674, distance: 101.6
click at [761, 675] on div at bounding box center [782, 392] width 1564 height 784
drag, startPoint x: 639, startPoint y: 665, endPoint x: 886, endPoint y: 643, distance: 248.0
click at [886, 643] on div at bounding box center [782, 392] width 1564 height 784
click at [159, 13] on icon at bounding box center [157, 9] width 7 height 7
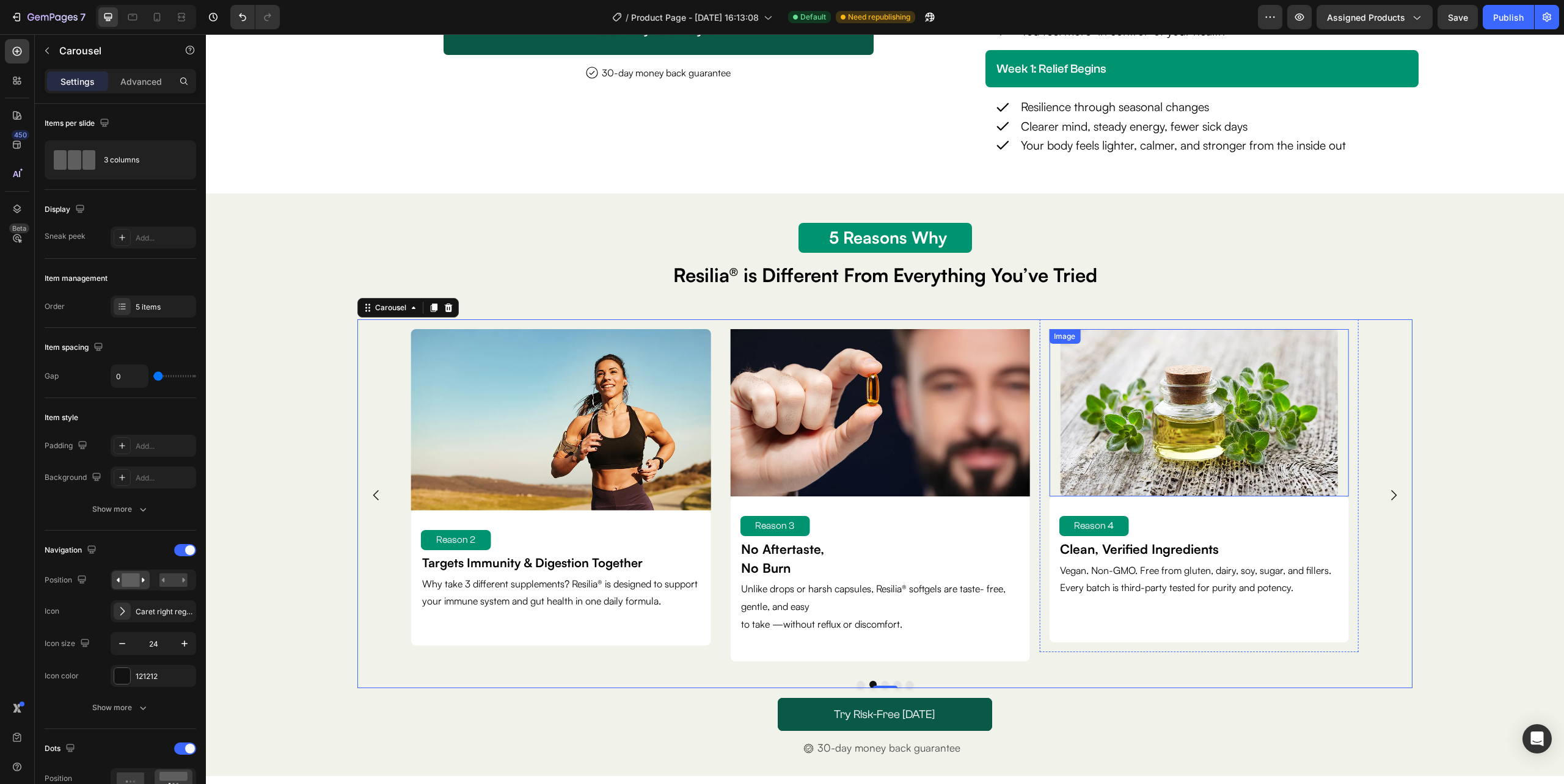
click at [1173, 452] on img at bounding box center [1198, 413] width 277 height 167
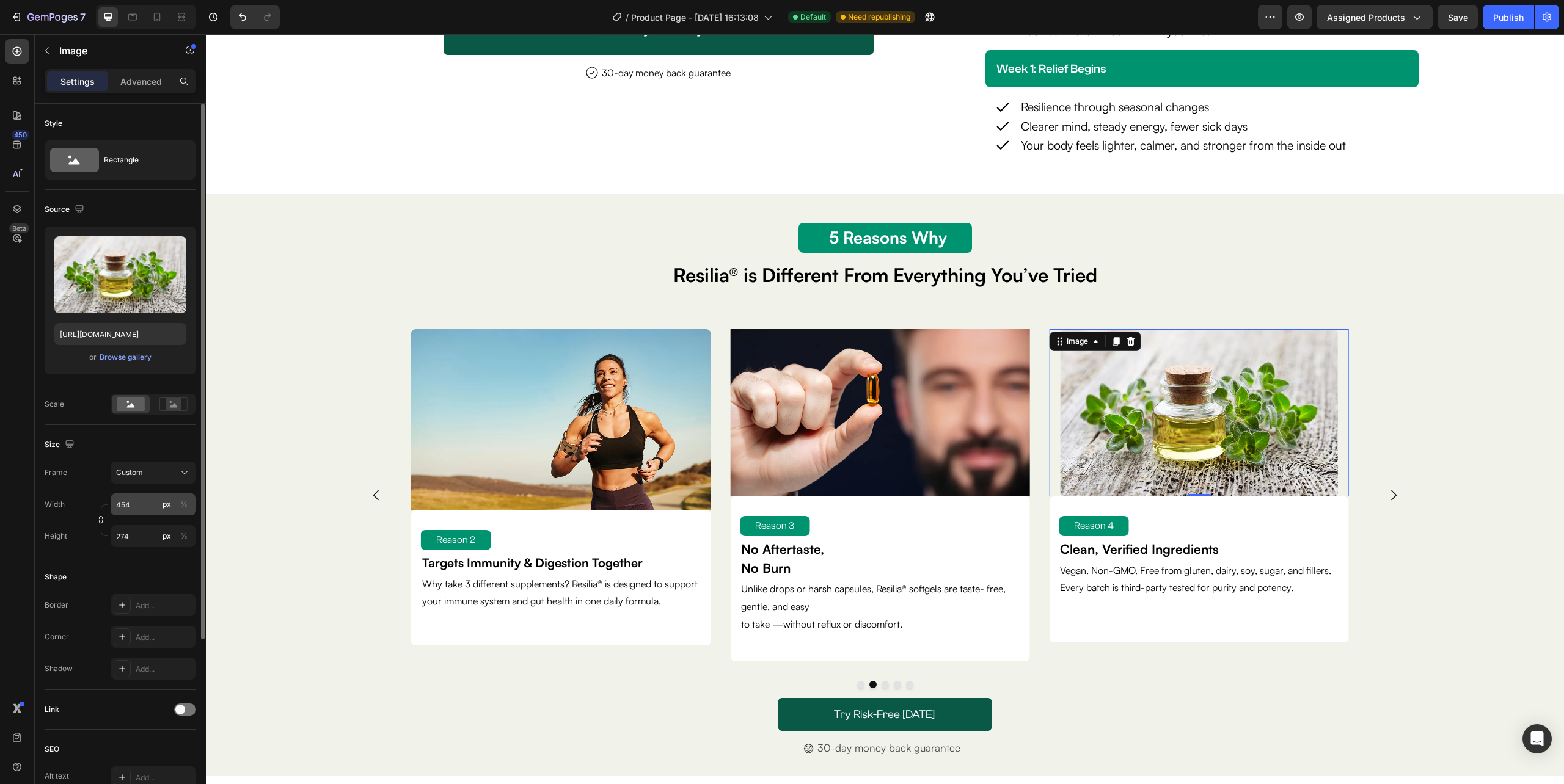
click at [166, 503] on div "px" at bounding box center [167, 504] width 9 height 11
click at [181, 504] on div "%" at bounding box center [183, 504] width 7 height 11
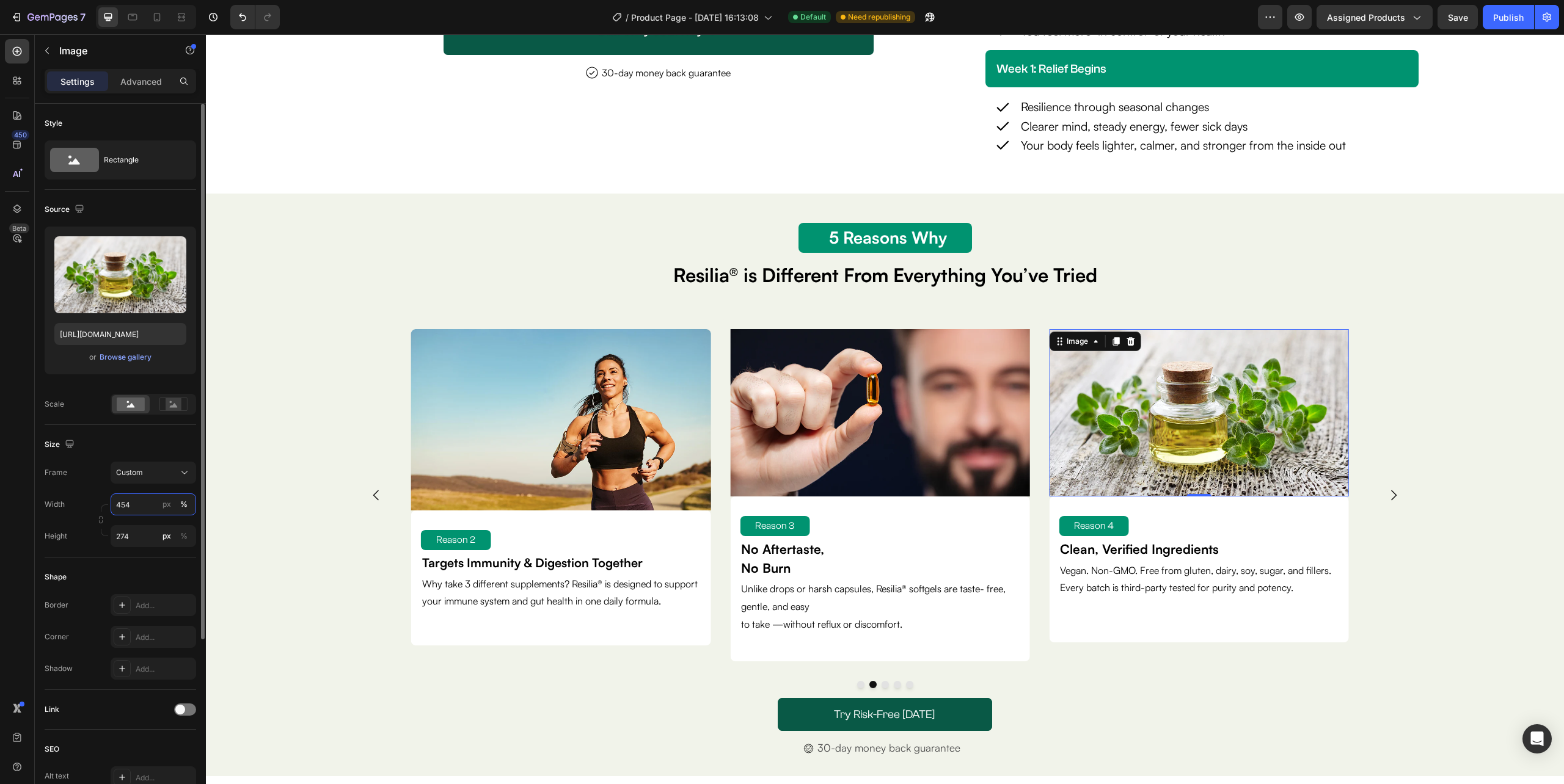
click at [149, 506] on input "454" at bounding box center [153, 504] width 85 height 22
click at [140, 544] on div "Style Rectangle Source Upload Image [URL][DOMAIN_NAME] or Browse gallery Scale …" at bounding box center [120, 539] width 151 height 869
click at [182, 509] on div "%" at bounding box center [183, 505] width 7 height 11
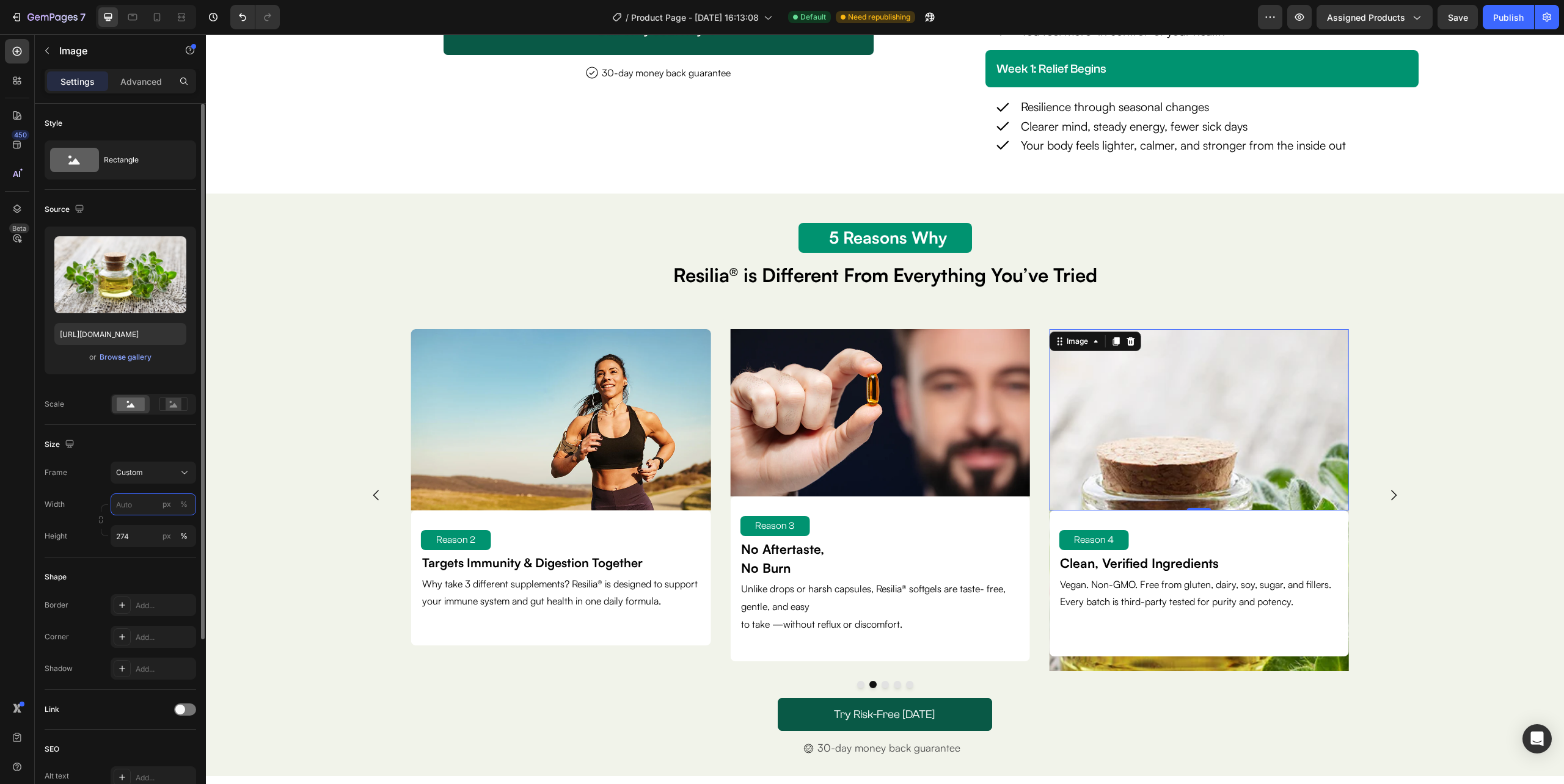
click at [139, 508] on input "px %" at bounding box center [153, 504] width 85 height 22
click at [152, 533] on p "Full 100%" at bounding box center [151, 534] width 71 height 11
type input "100"
click at [152, 533] on input "274" at bounding box center [153, 536] width 85 height 22
drag, startPoint x: 140, startPoint y: 563, endPoint x: 96, endPoint y: 528, distance: 56.2
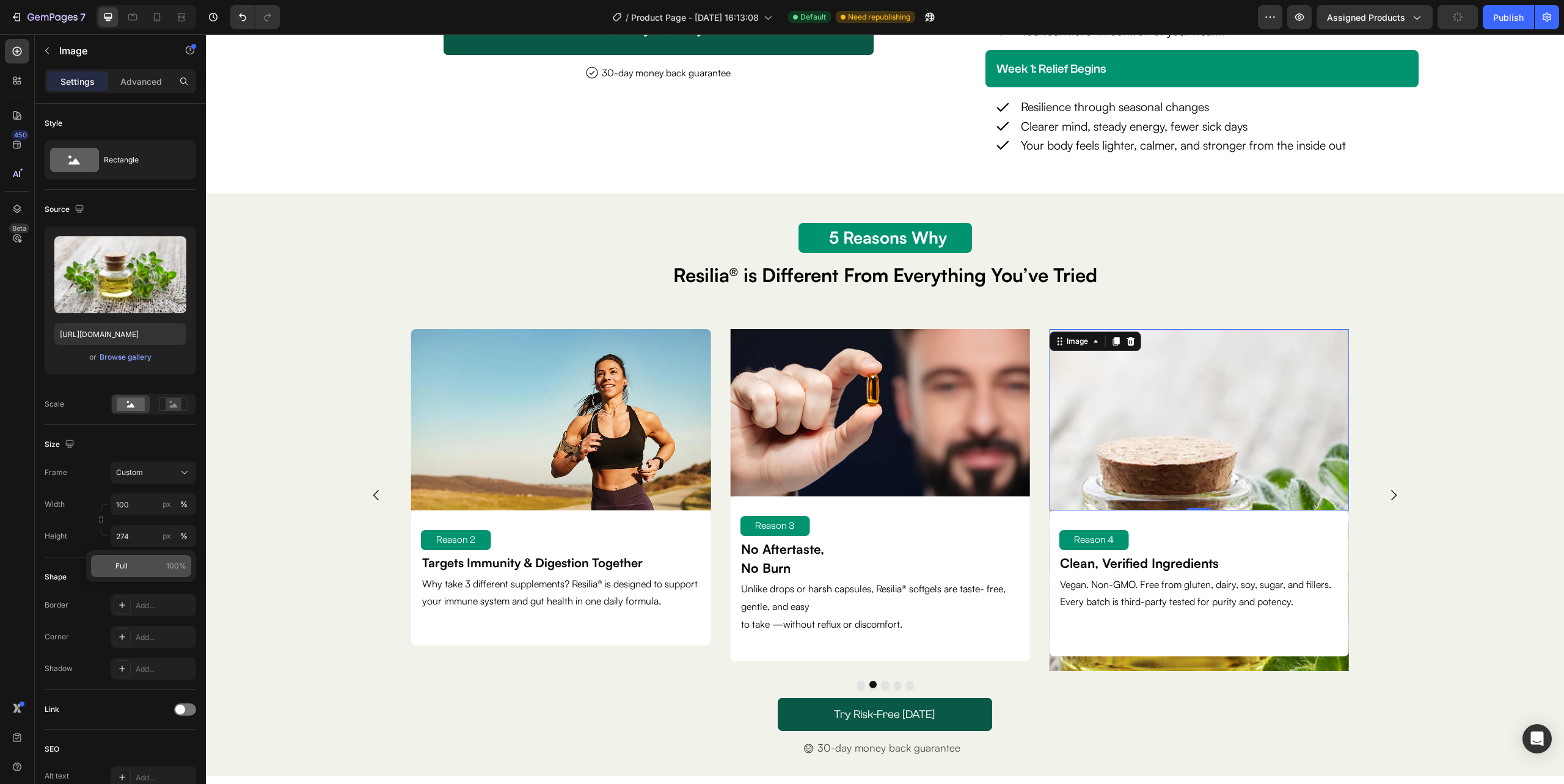
click at [140, 563] on p "Full 100%" at bounding box center [151, 566] width 71 height 11
type input "100"
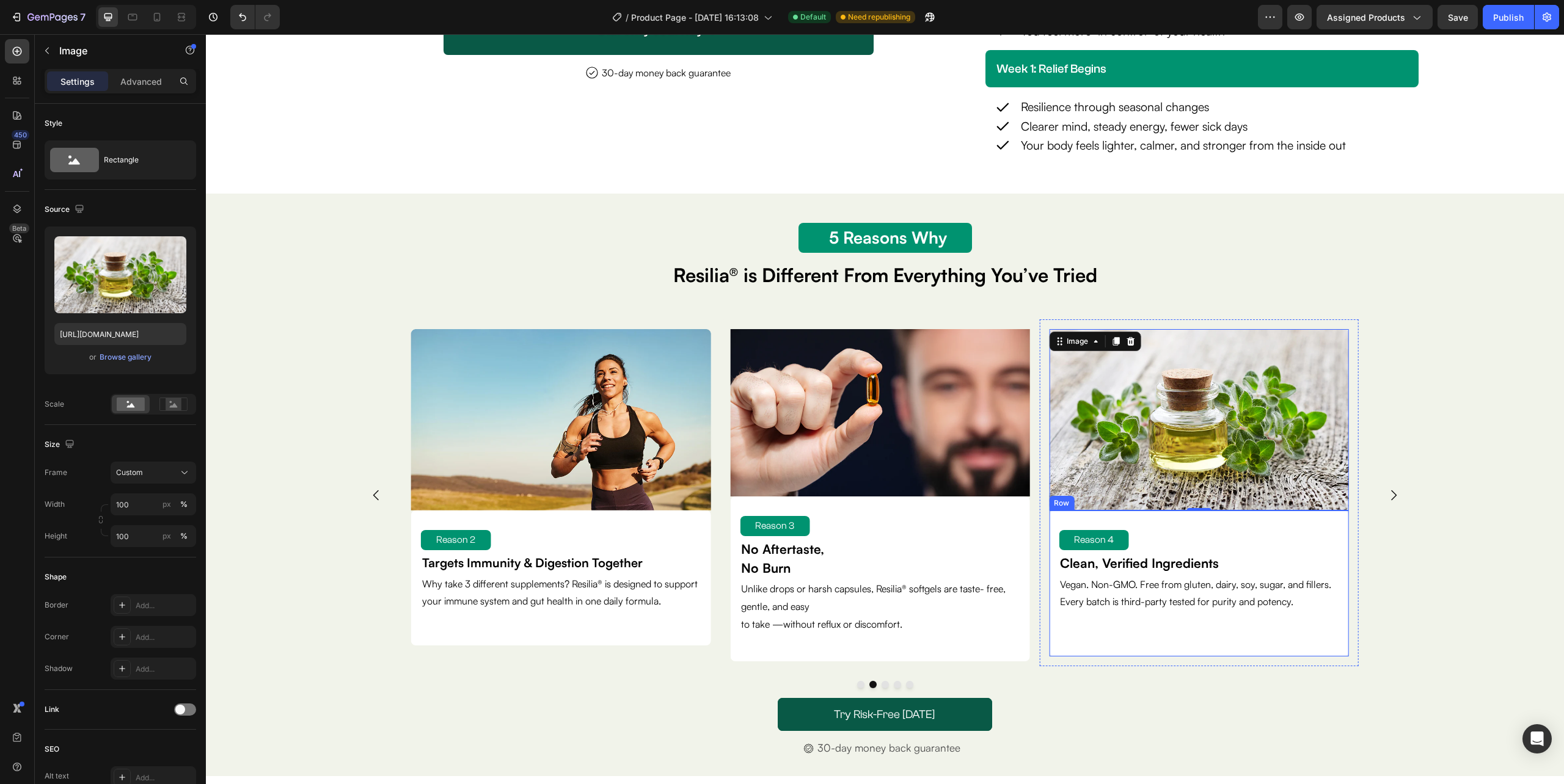
click at [1188, 635] on div "Reason 4 Text Block Clean, Verified Ingredients Text Block Vegan. Non-GMO. Free…" at bounding box center [1198, 584] width 280 height 127
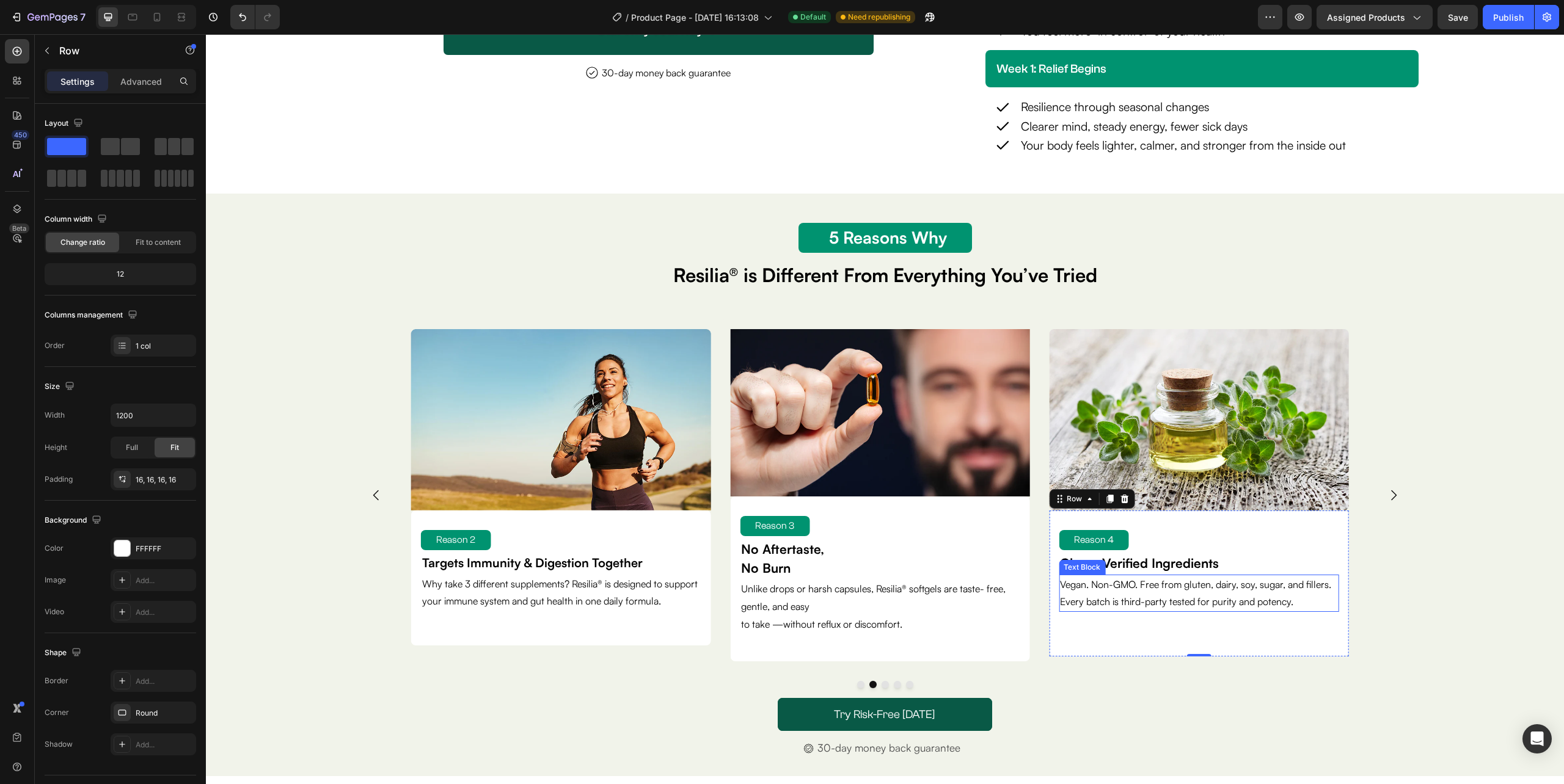
click at [1311, 603] on p "Vegan. Non-GMO. Free from gluten, dairy, soy, sugar, and fillers. Every batch i…" at bounding box center [1198, 593] width 277 height 36
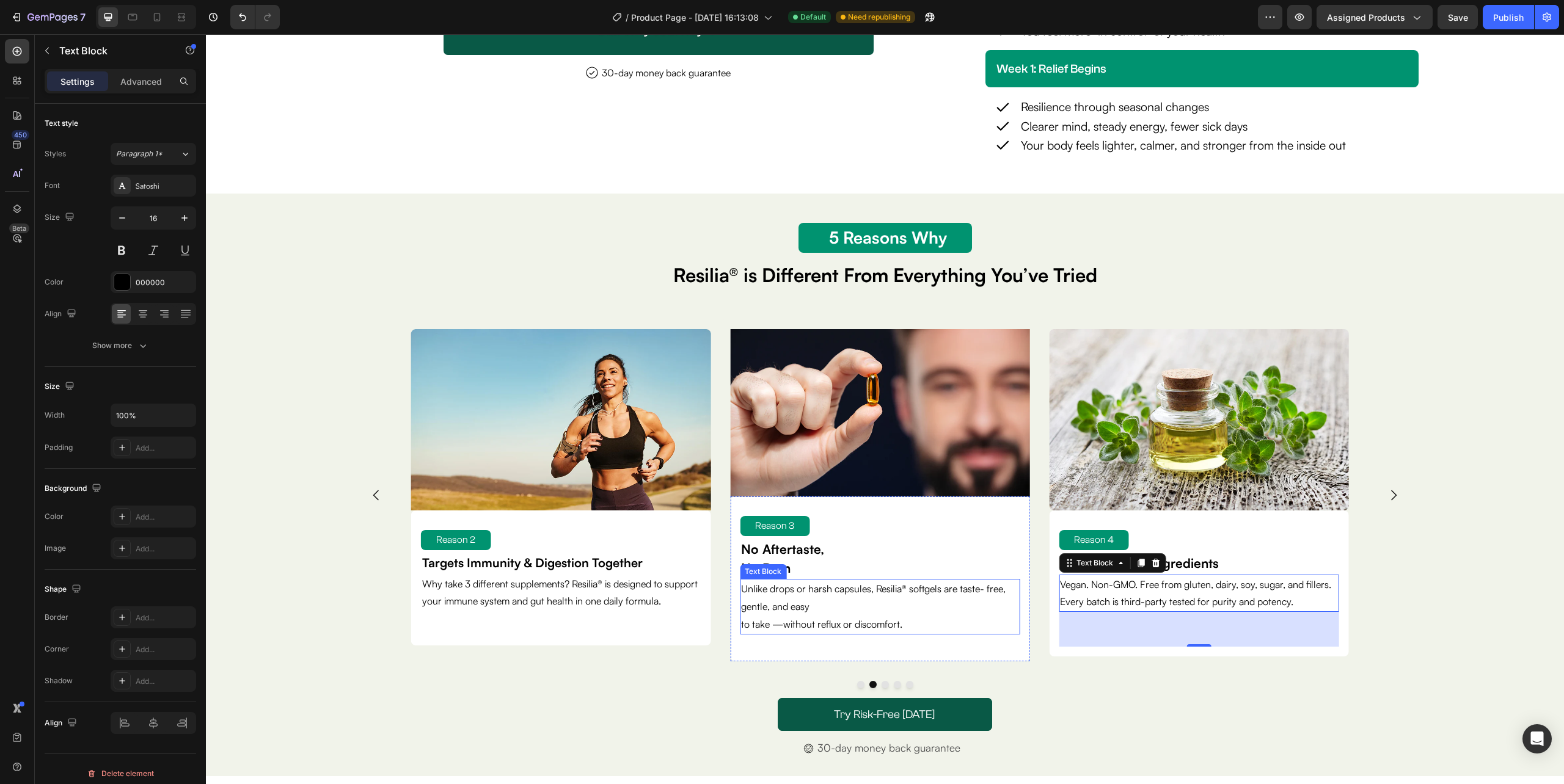
click at [926, 617] on p "to take —without reflux or discomfort." at bounding box center [880, 625] width 277 height 17
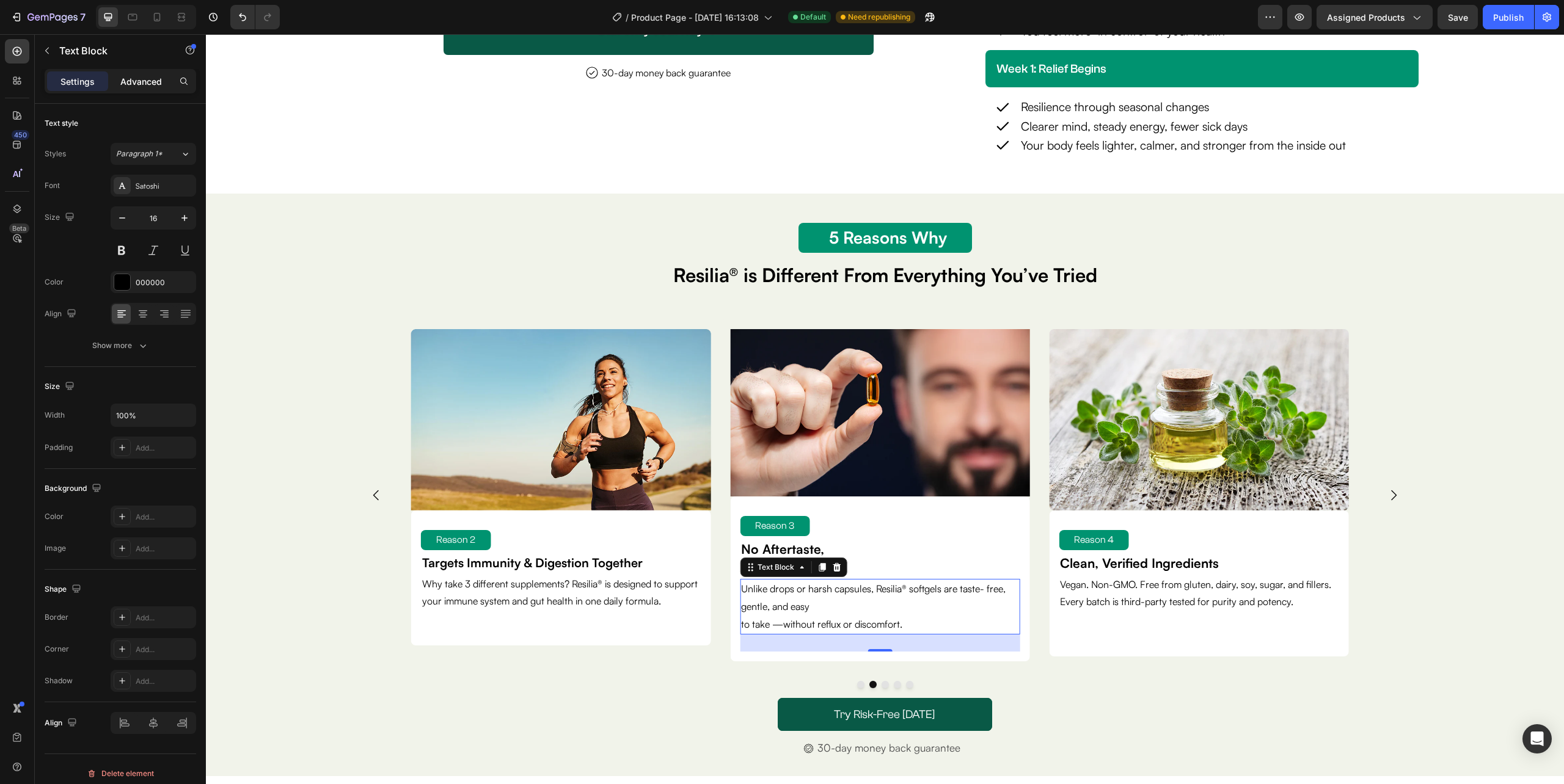
click at [130, 81] on p "Advanced" at bounding box center [141, 82] width 42 height 13
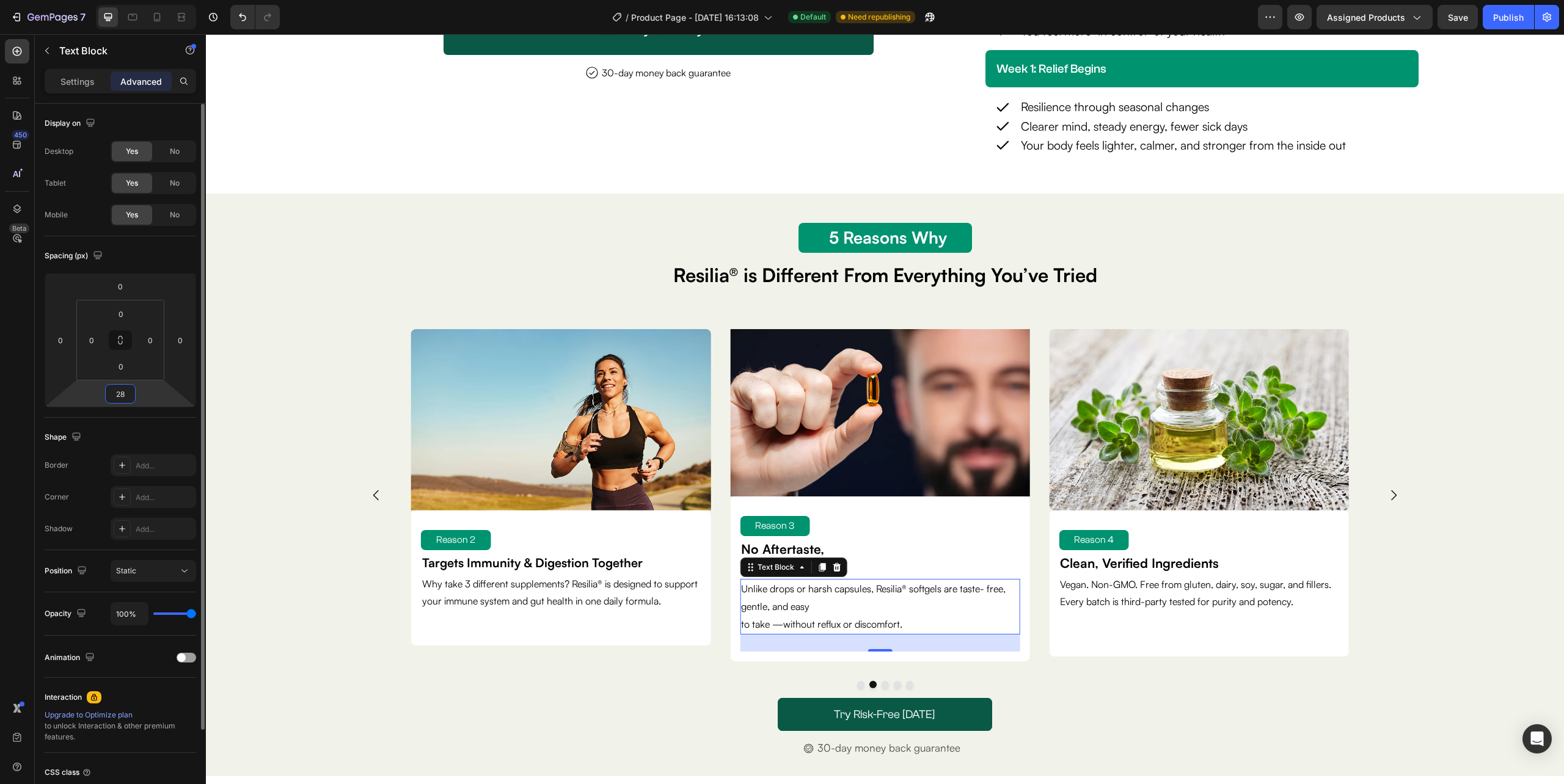
click at [127, 398] on input "28" at bounding box center [120, 394] width 25 height 18
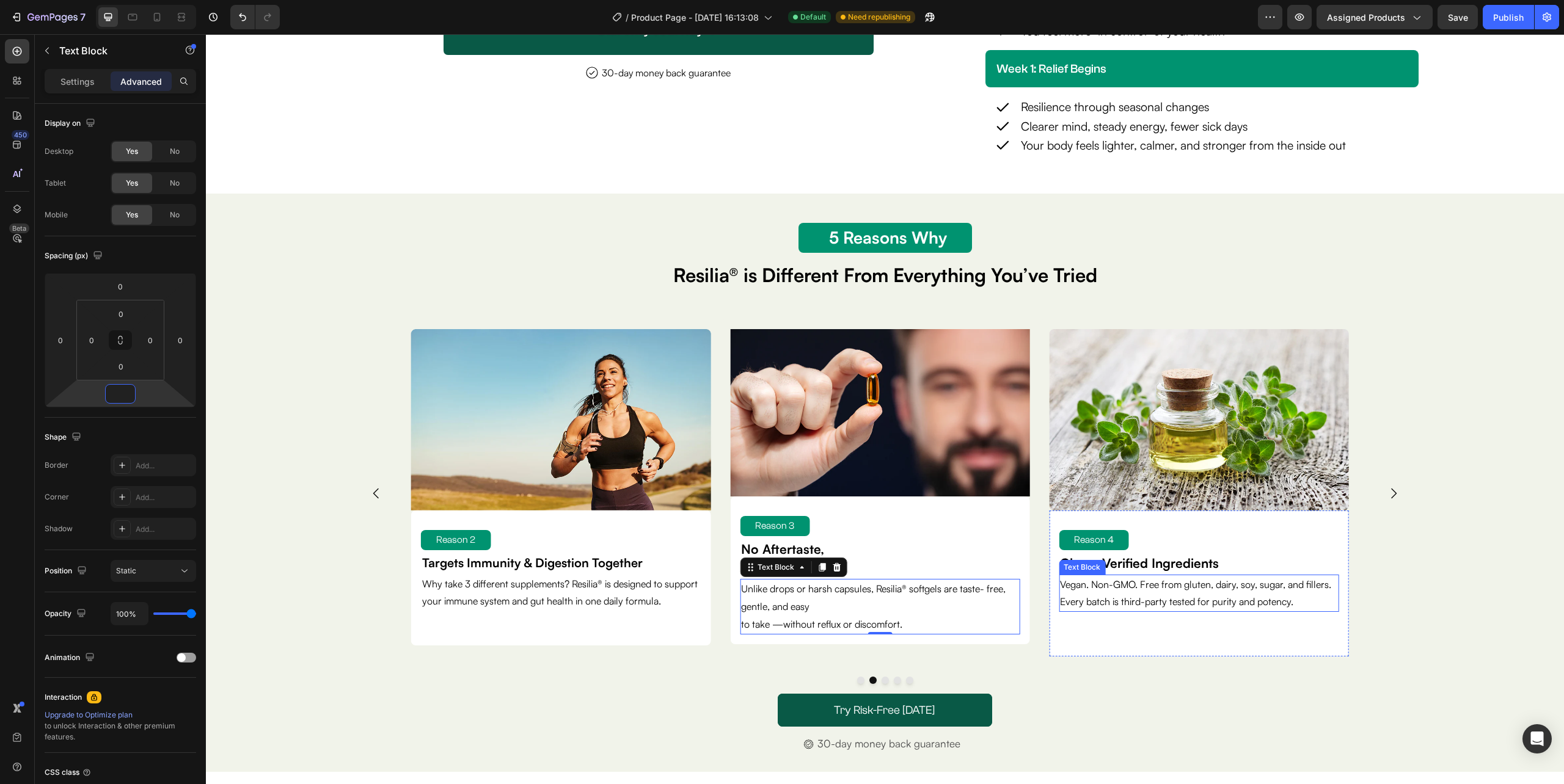
click at [1164, 606] on p "Vegan. Non-GMO. Free from gluten, dairy, soy, sugar, and fillers. Every batch i…" at bounding box center [1198, 593] width 277 height 36
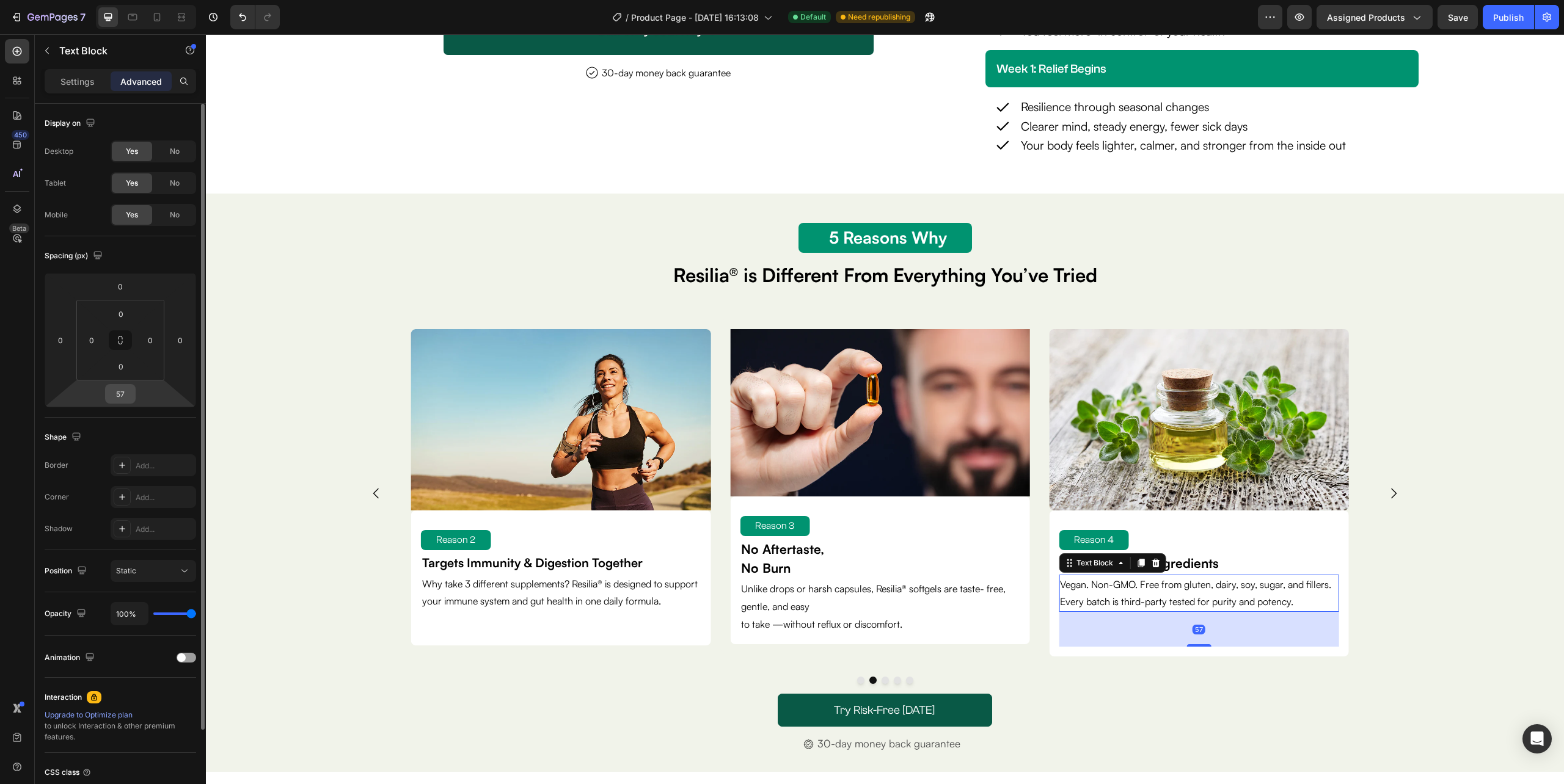
click at [133, 394] on div "57" at bounding box center [120, 394] width 31 height 20
click at [123, 391] on input "57" at bounding box center [120, 394] width 25 height 18
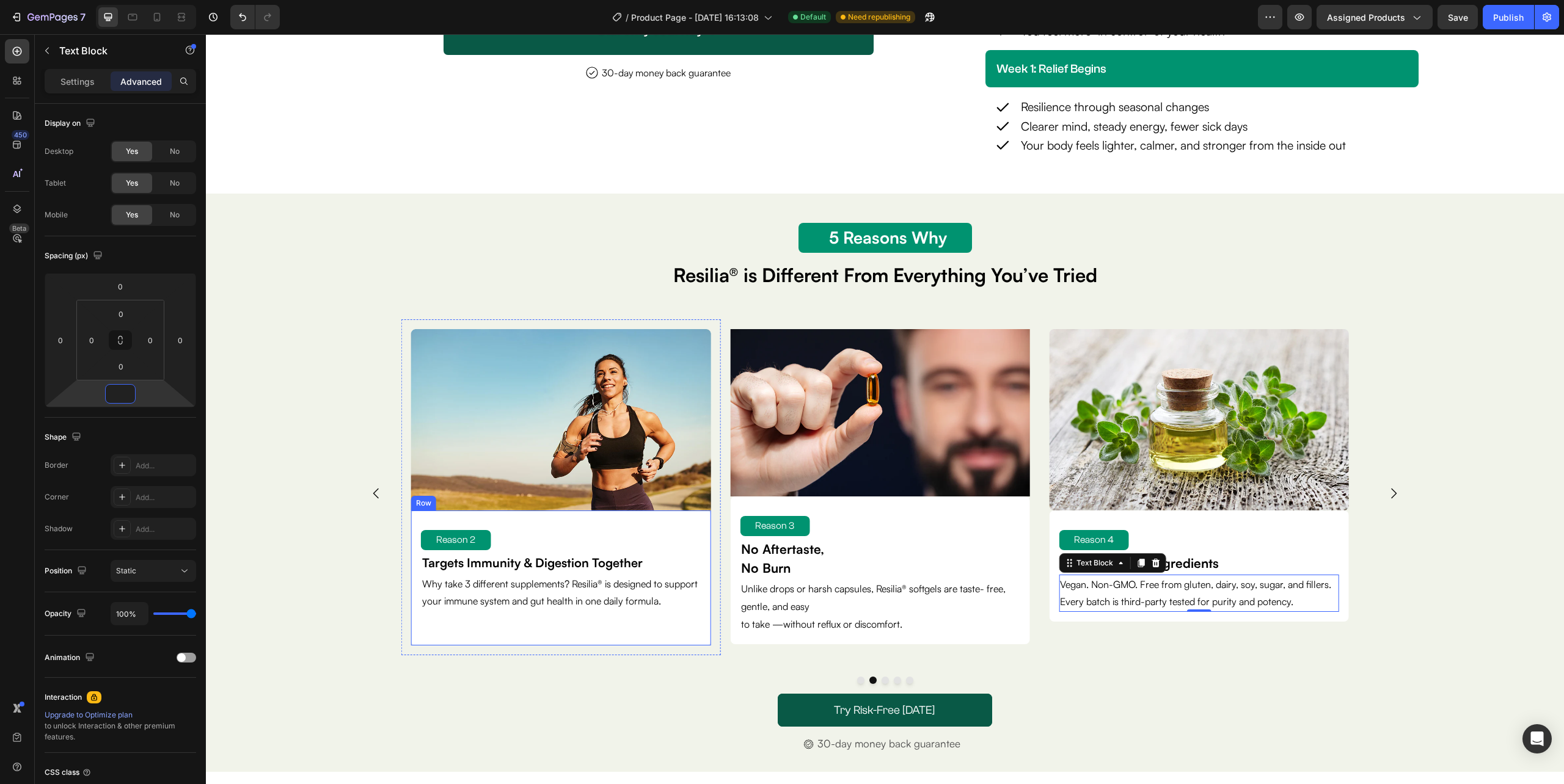
click at [537, 635] on div "Reason 2 Text Block Targets Immunity & Digestion Together Text Block Why take 3…" at bounding box center [561, 578] width 280 height 116
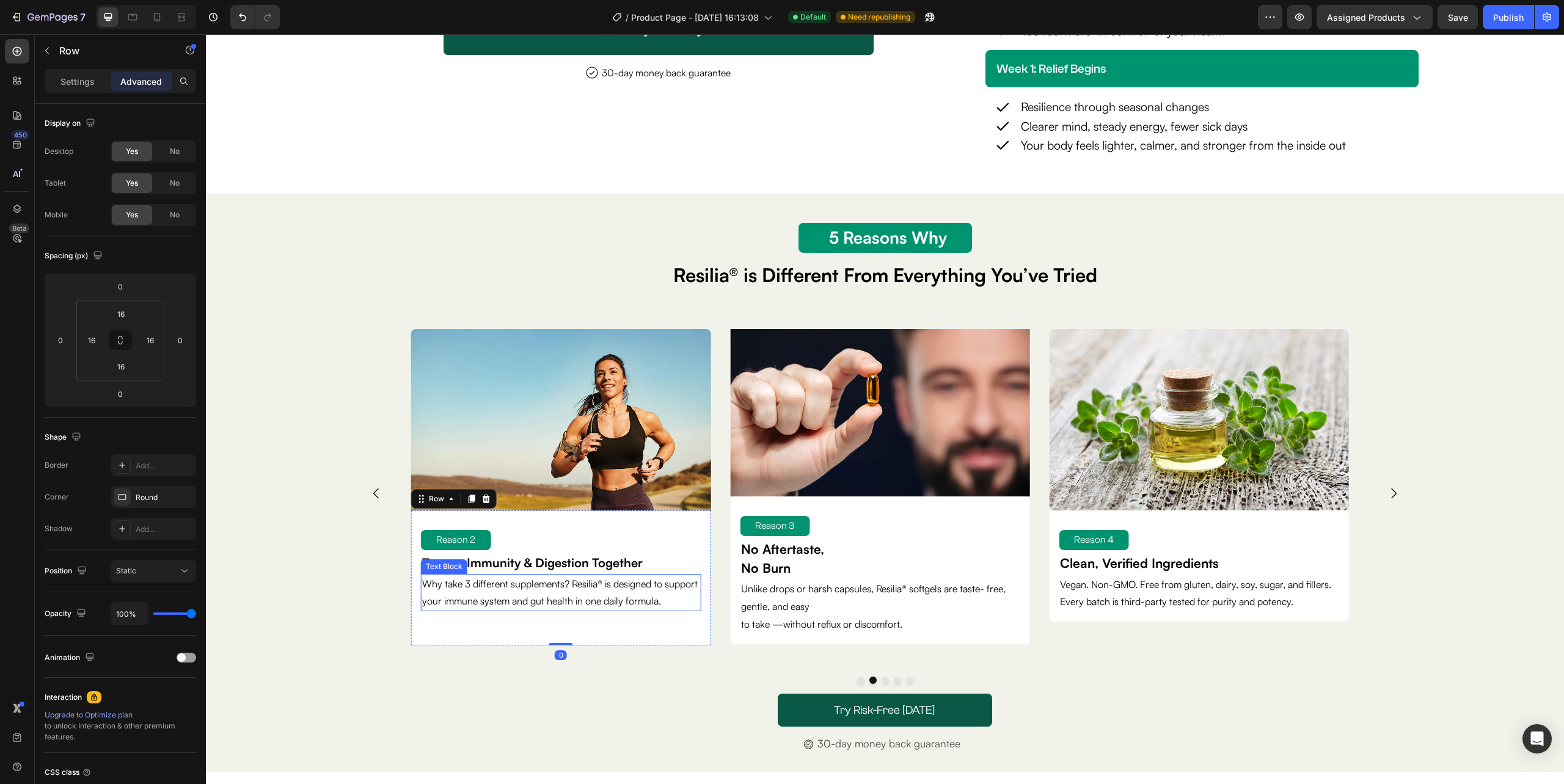
click at [537, 611] on p "Why take 3 different supplements? Resilia® is designed to support your immune s…" at bounding box center [561, 593] width 277 height 36
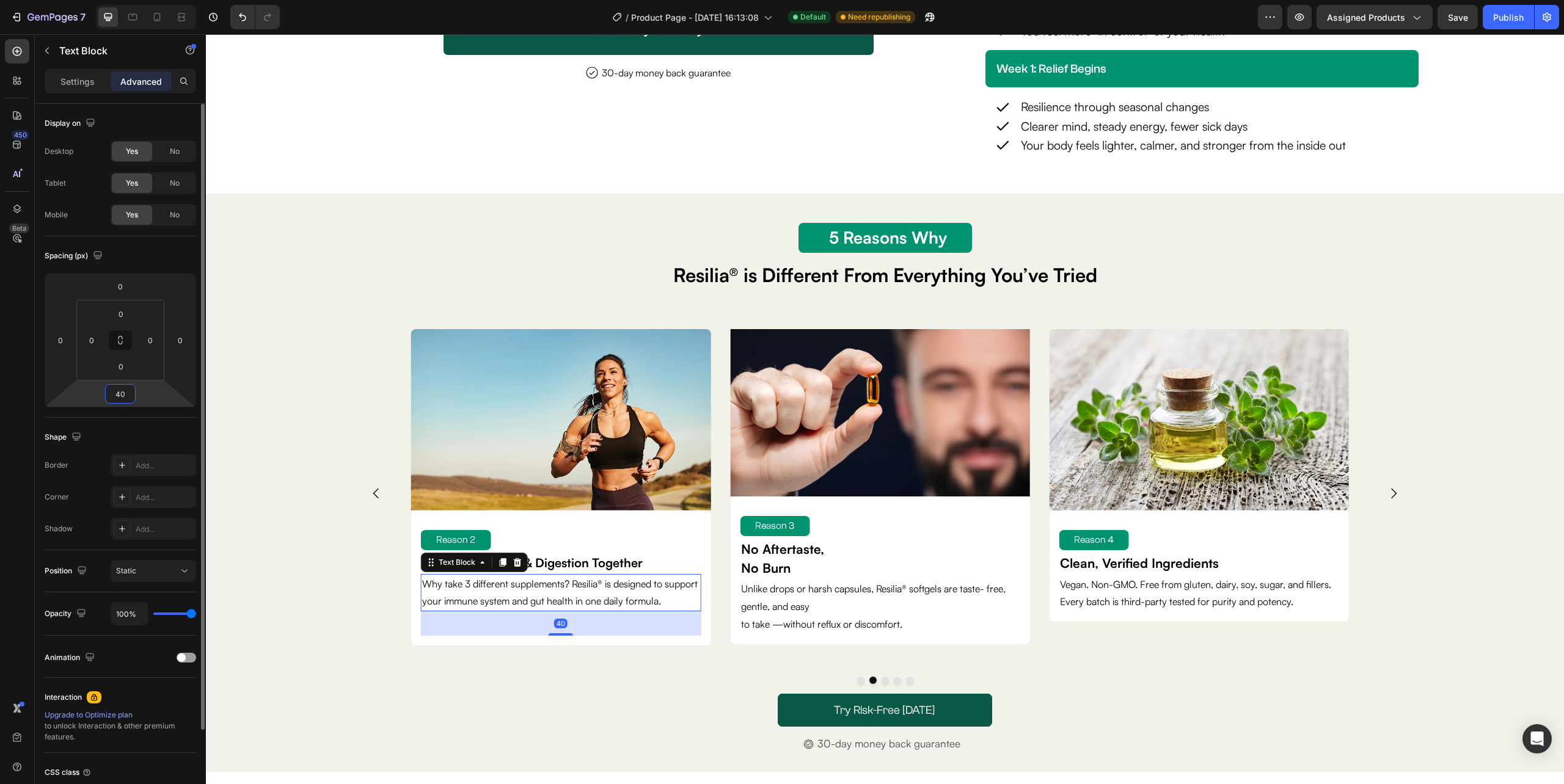
click at [118, 395] on input "40" at bounding box center [120, 394] width 25 height 18
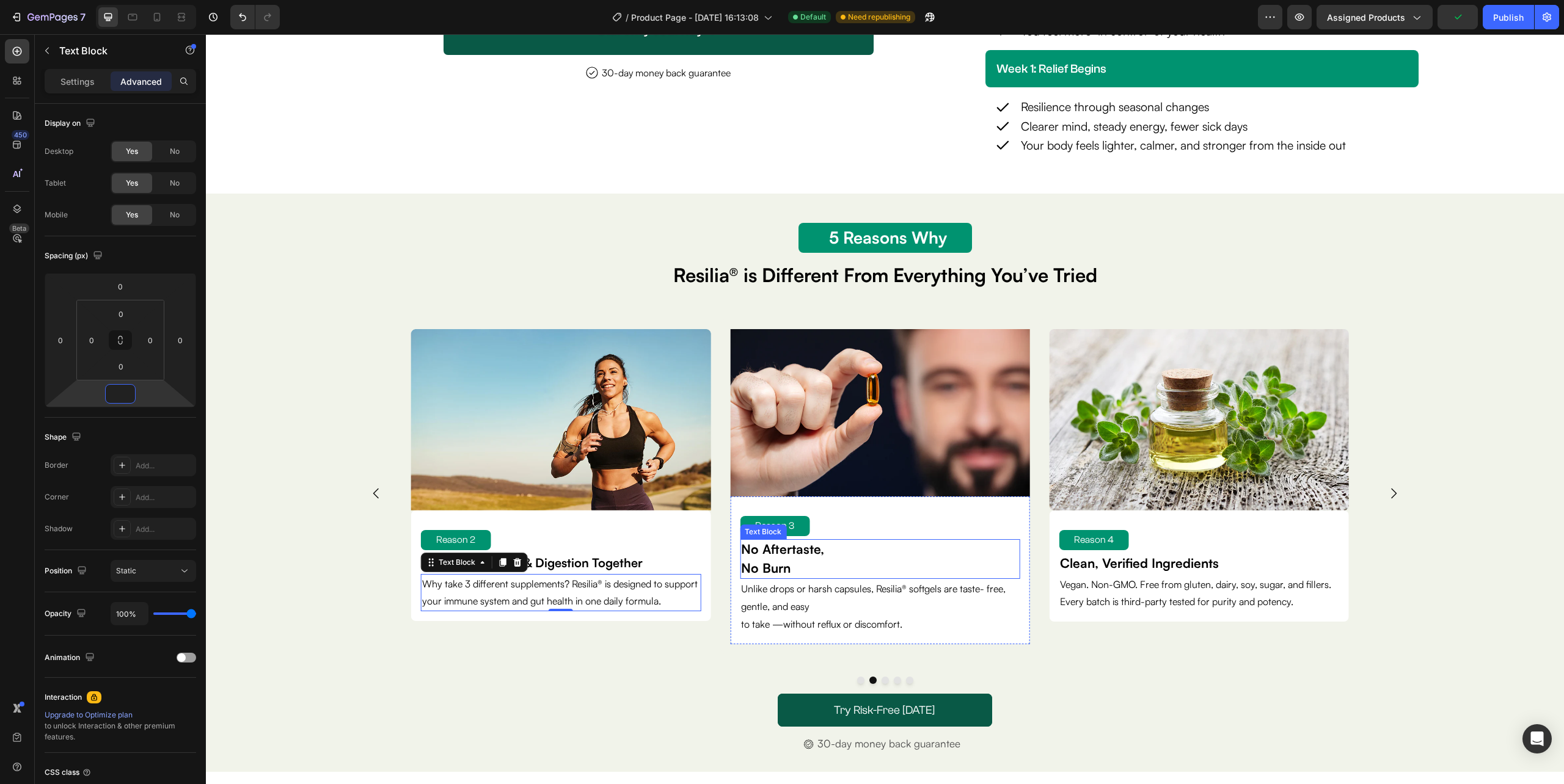
click at [807, 551] on strong "No Aftertaste," at bounding box center [783, 549] width 83 height 16
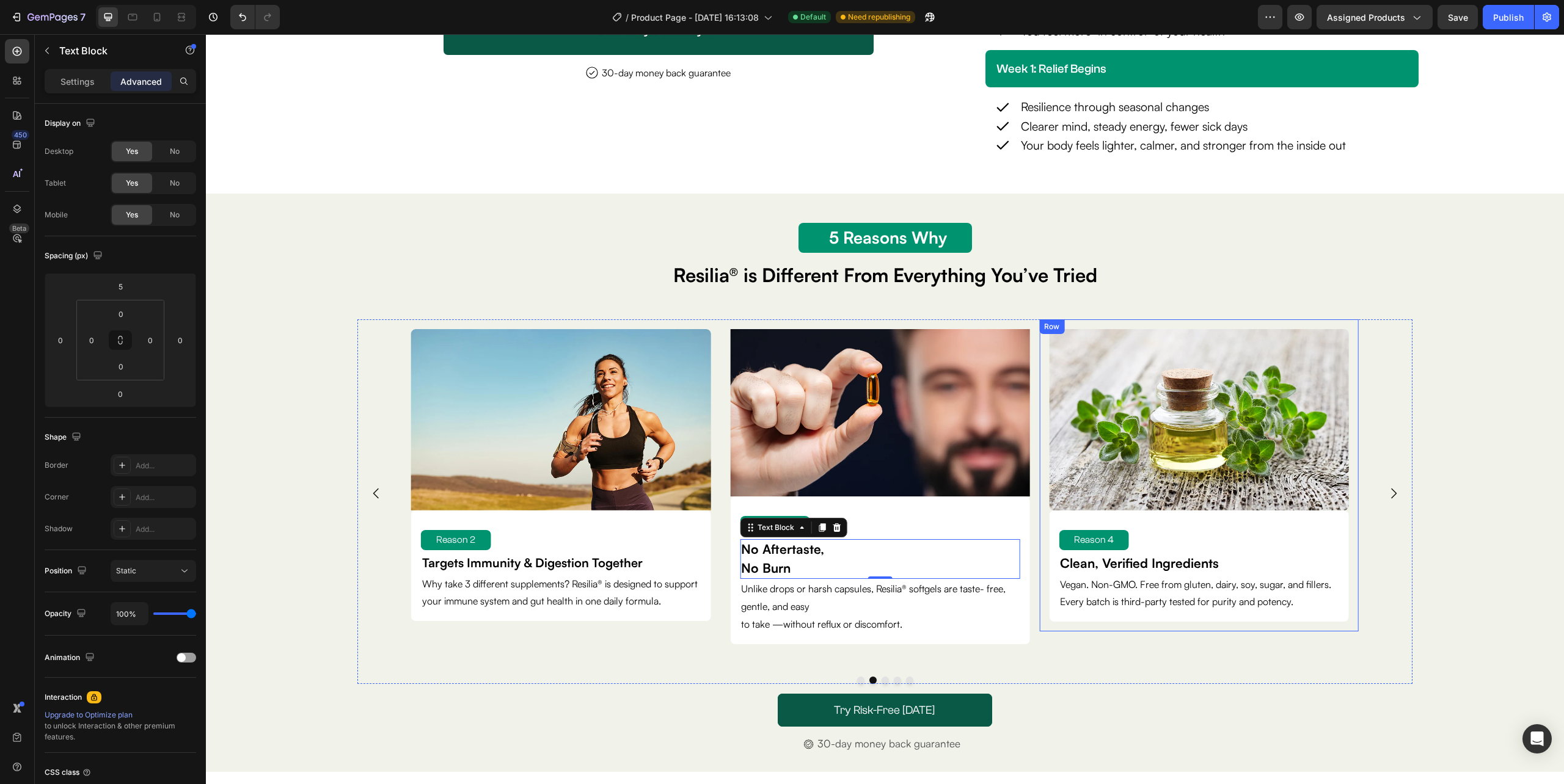
click at [1322, 627] on div "Image Reason 4 Text Block Clean, Verified Ingredients Text Block Vegan. Non-GMO…" at bounding box center [1198, 475] width 319 height 312
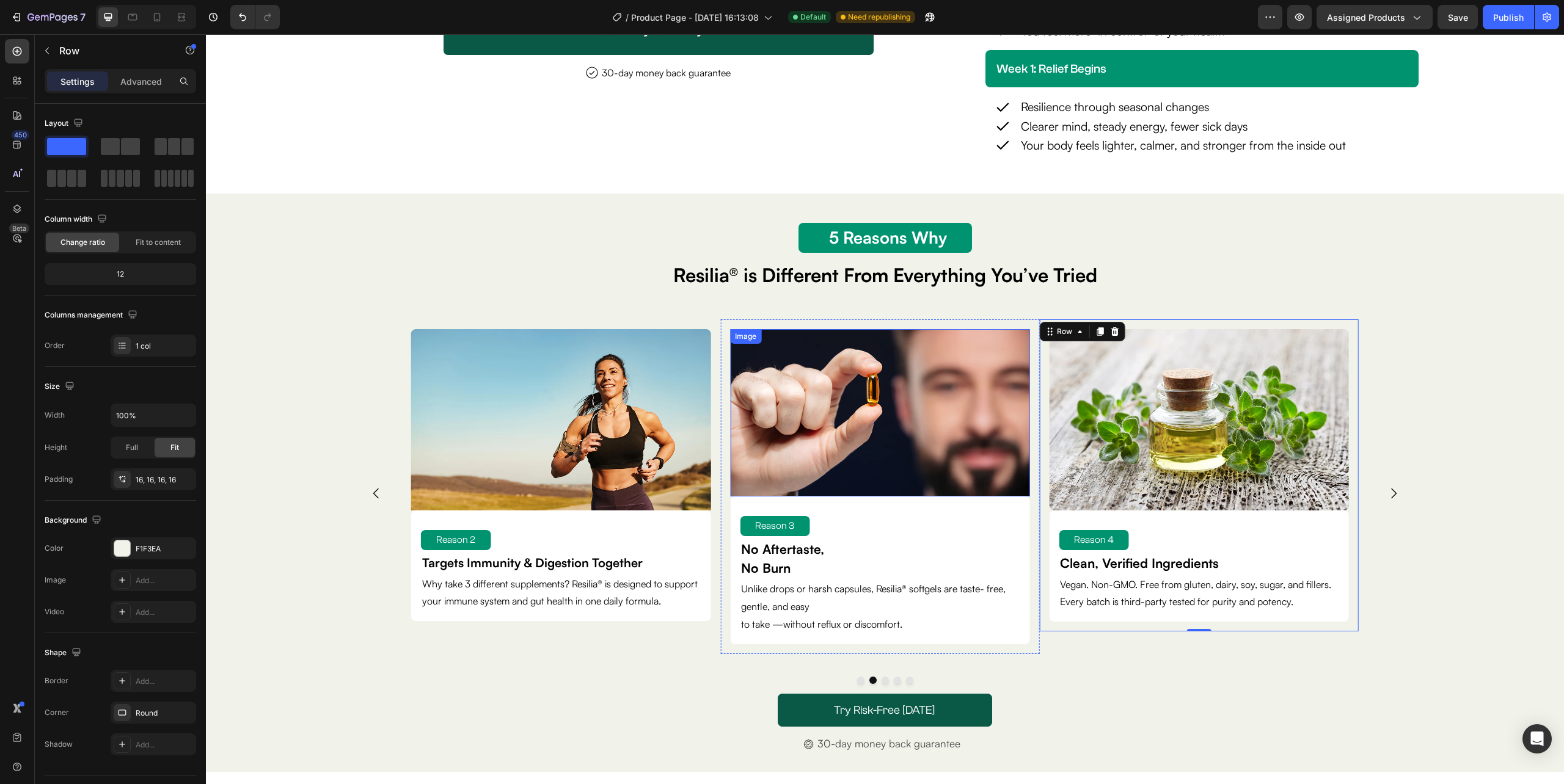
click at [829, 472] on img at bounding box center [880, 413] width 299 height 167
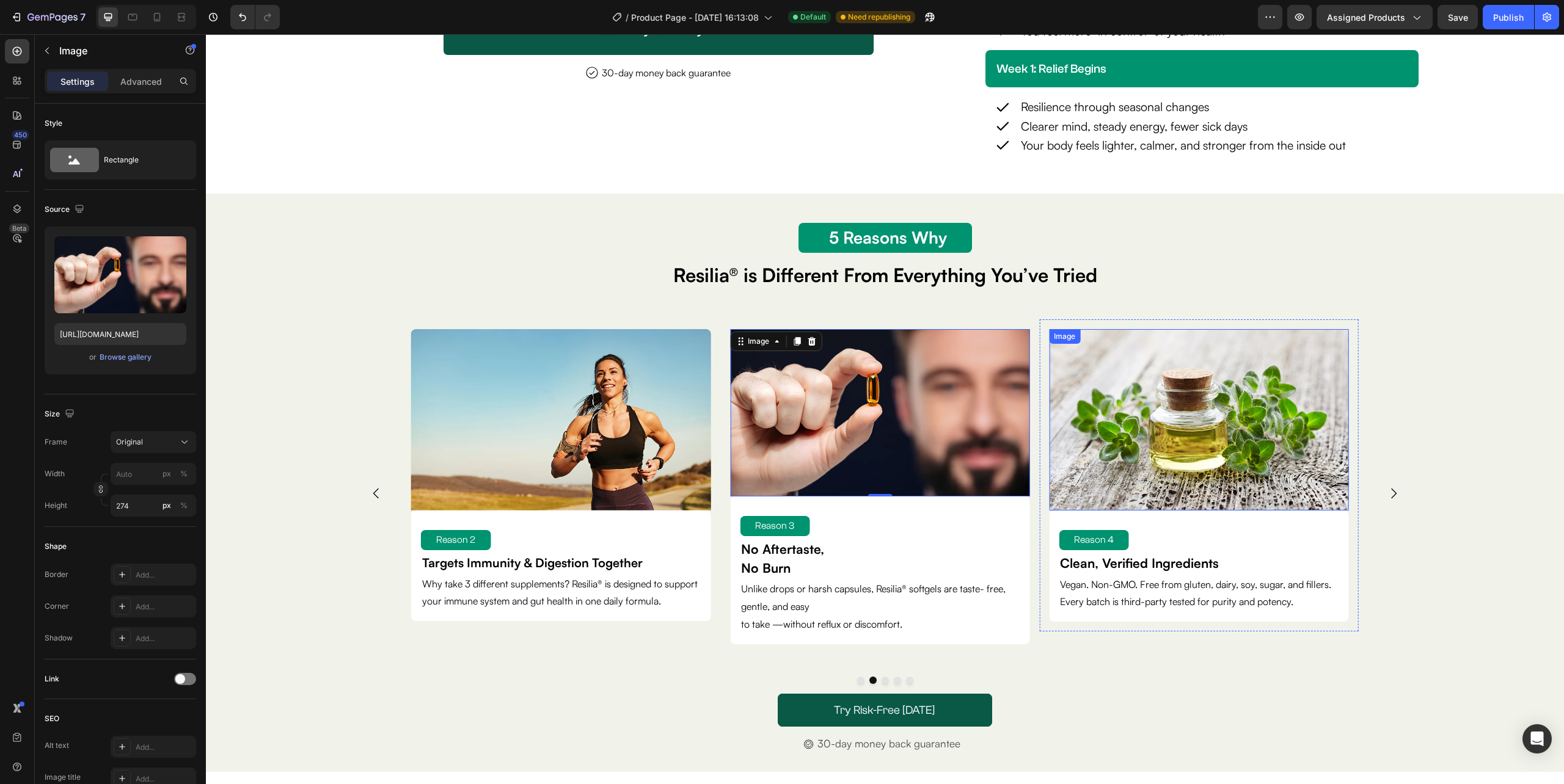
click at [1171, 457] on img at bounding box center [1198, 419] width 299 height 181
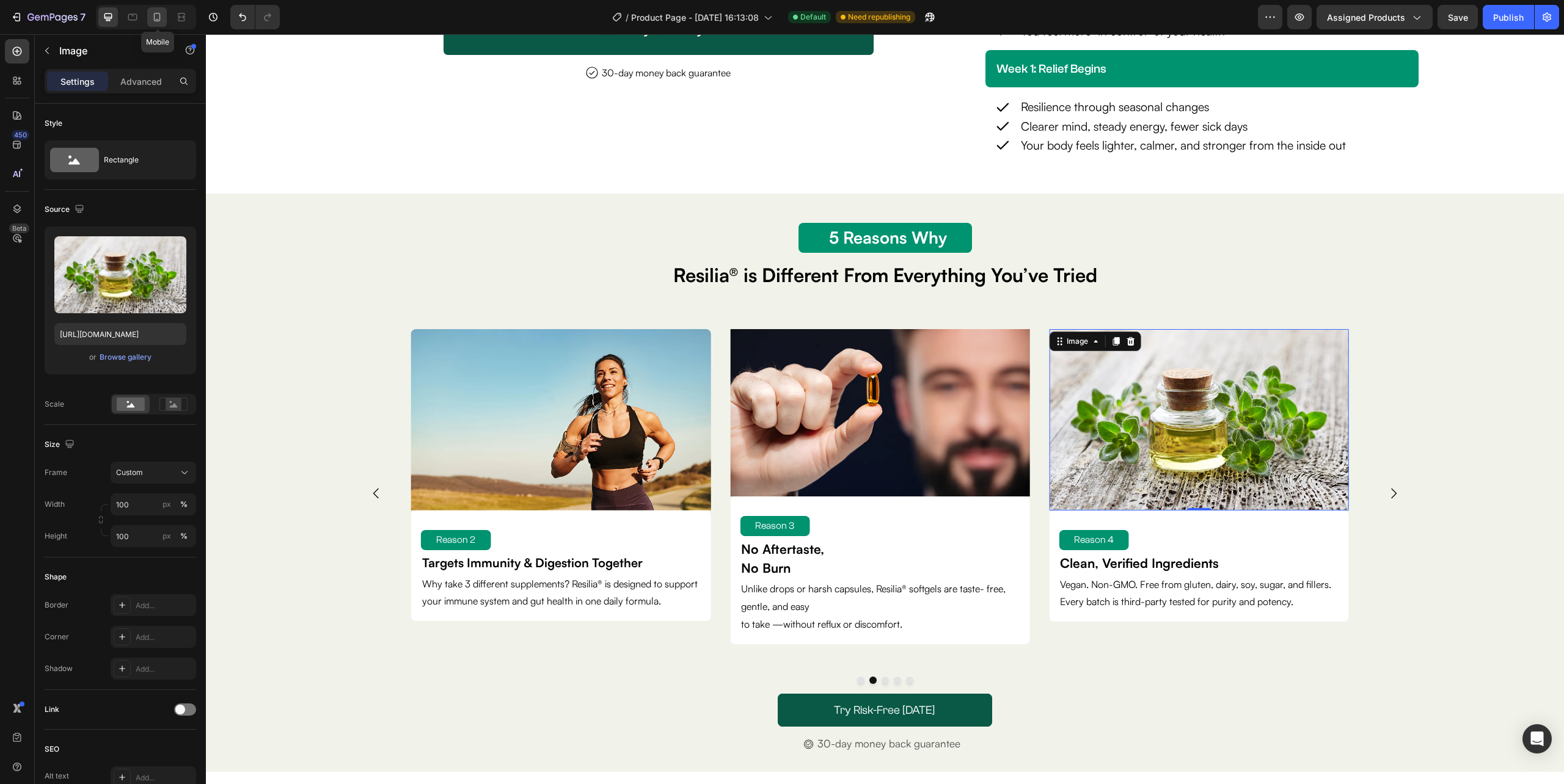
click at [157, 22] on icon at bounding box center [157, 17] width 12 height 12
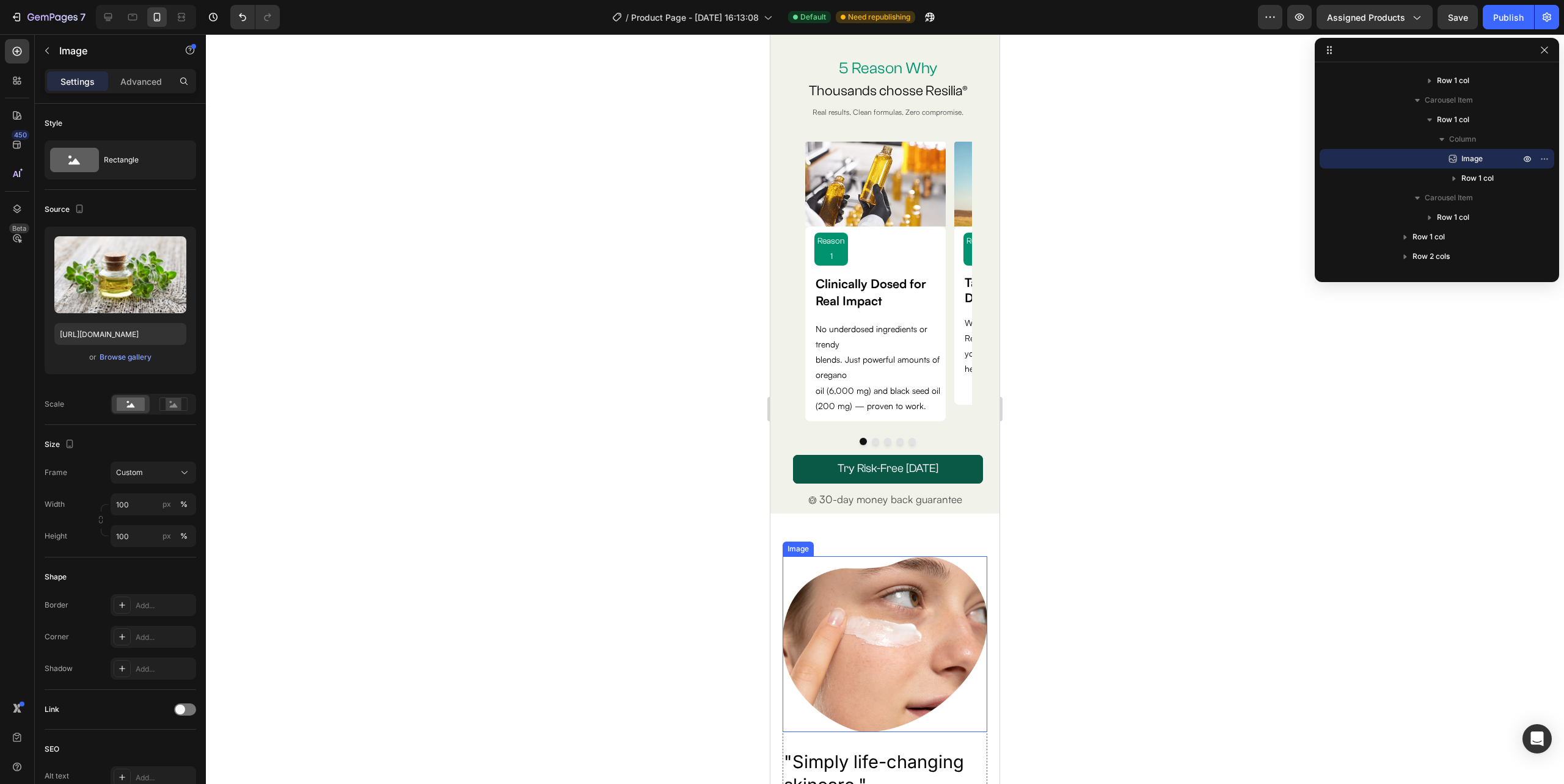
scroll to position [2592, 0]
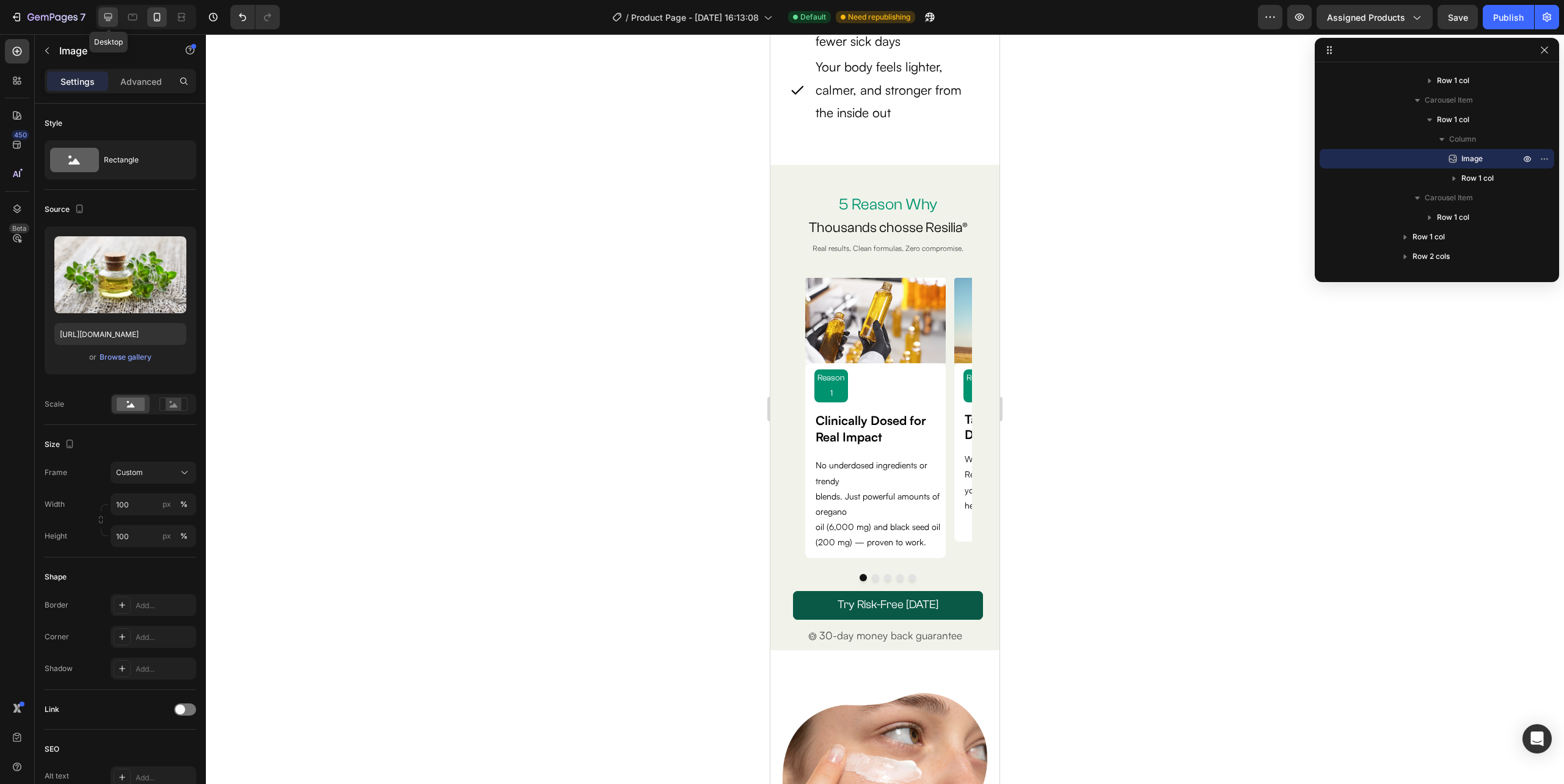
click at [108, 16] on icon at bounding box center [108, 17] width 12 height 12
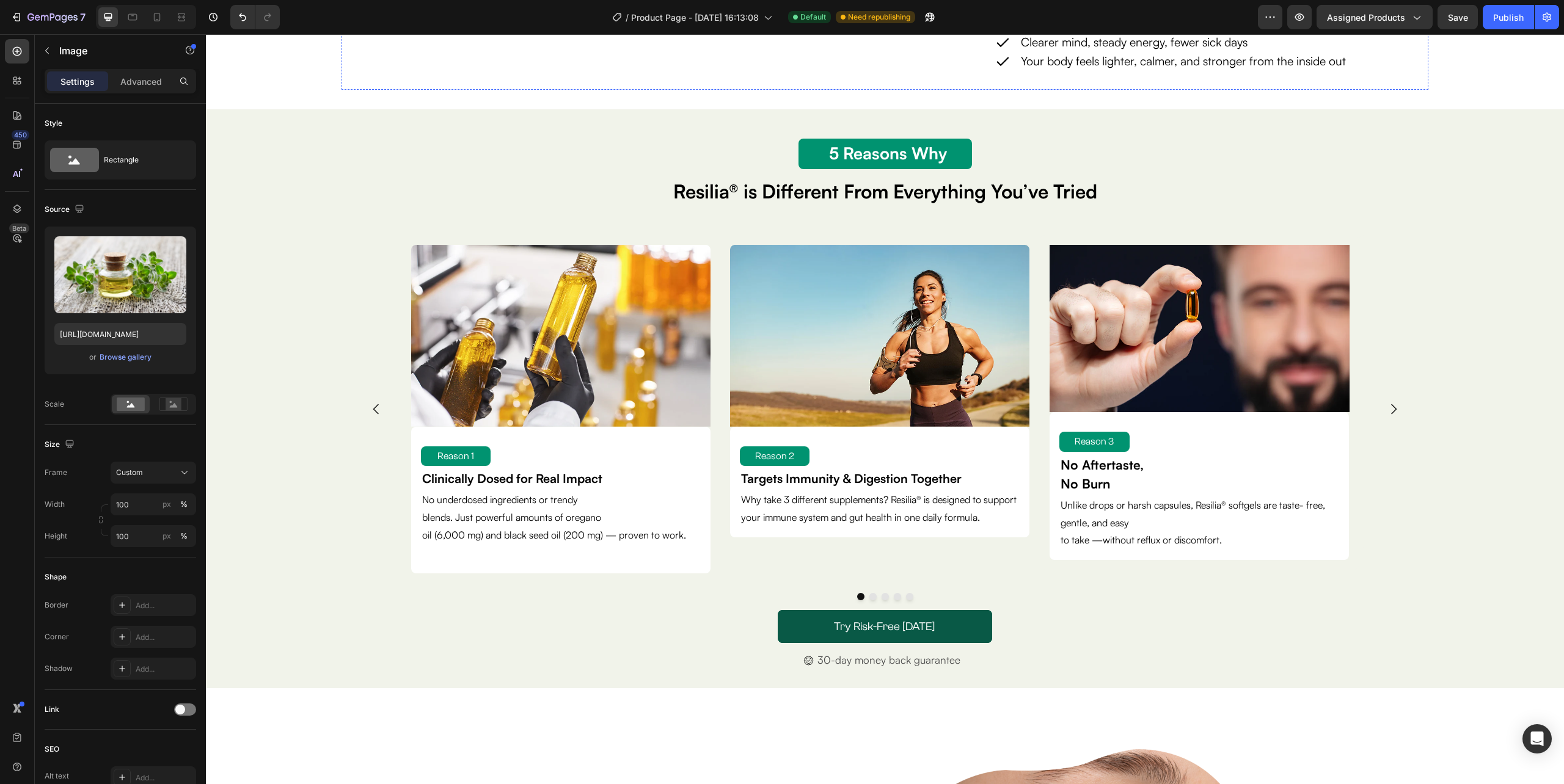
scroll to position [3325, 0]
click at [47, 50] on icon "button" at bounding box center [47, 50] width 9 height 9
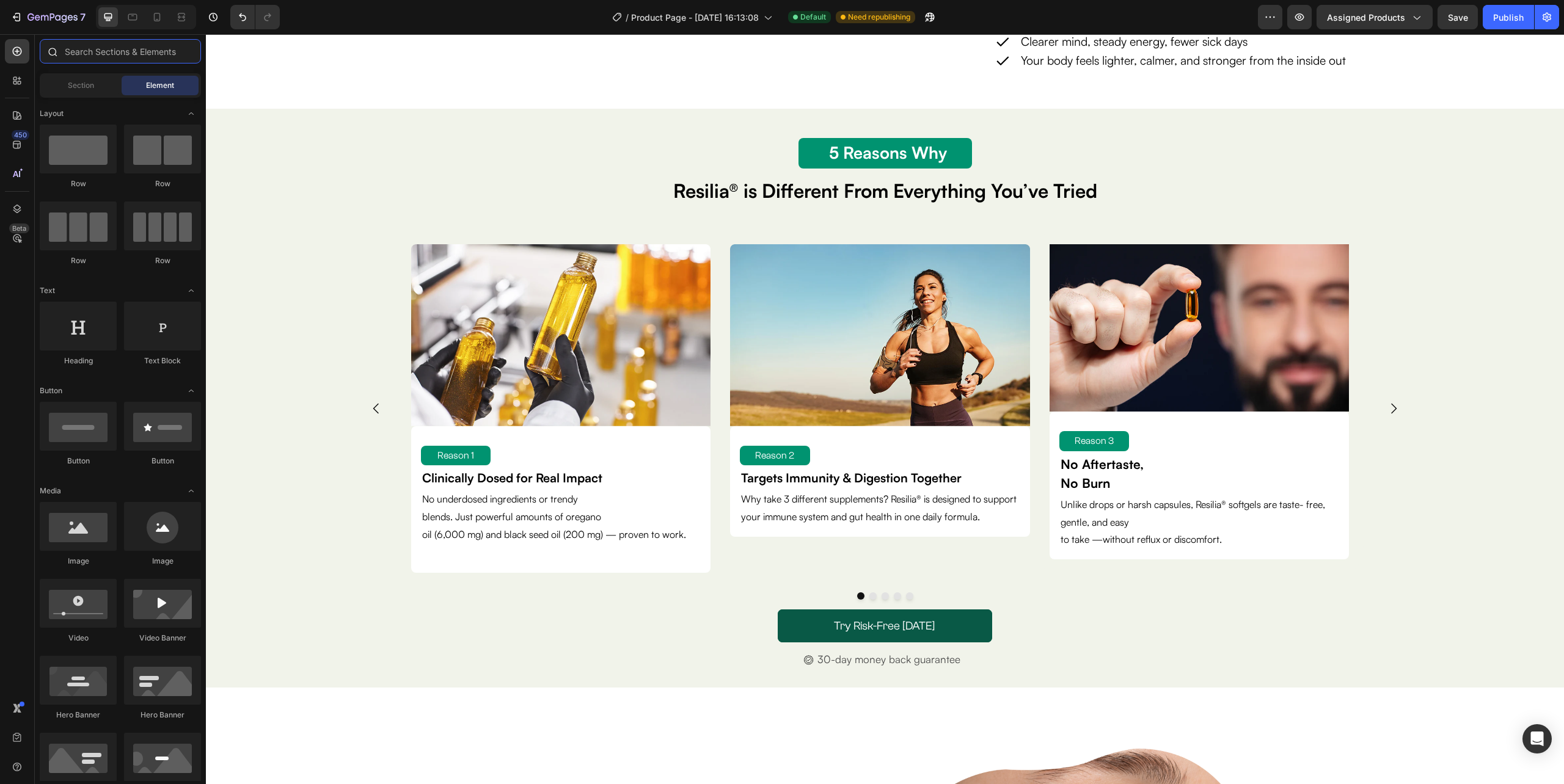
click at [108, 49] on input "text" at bounding box center [120, 52] width 161 height 25
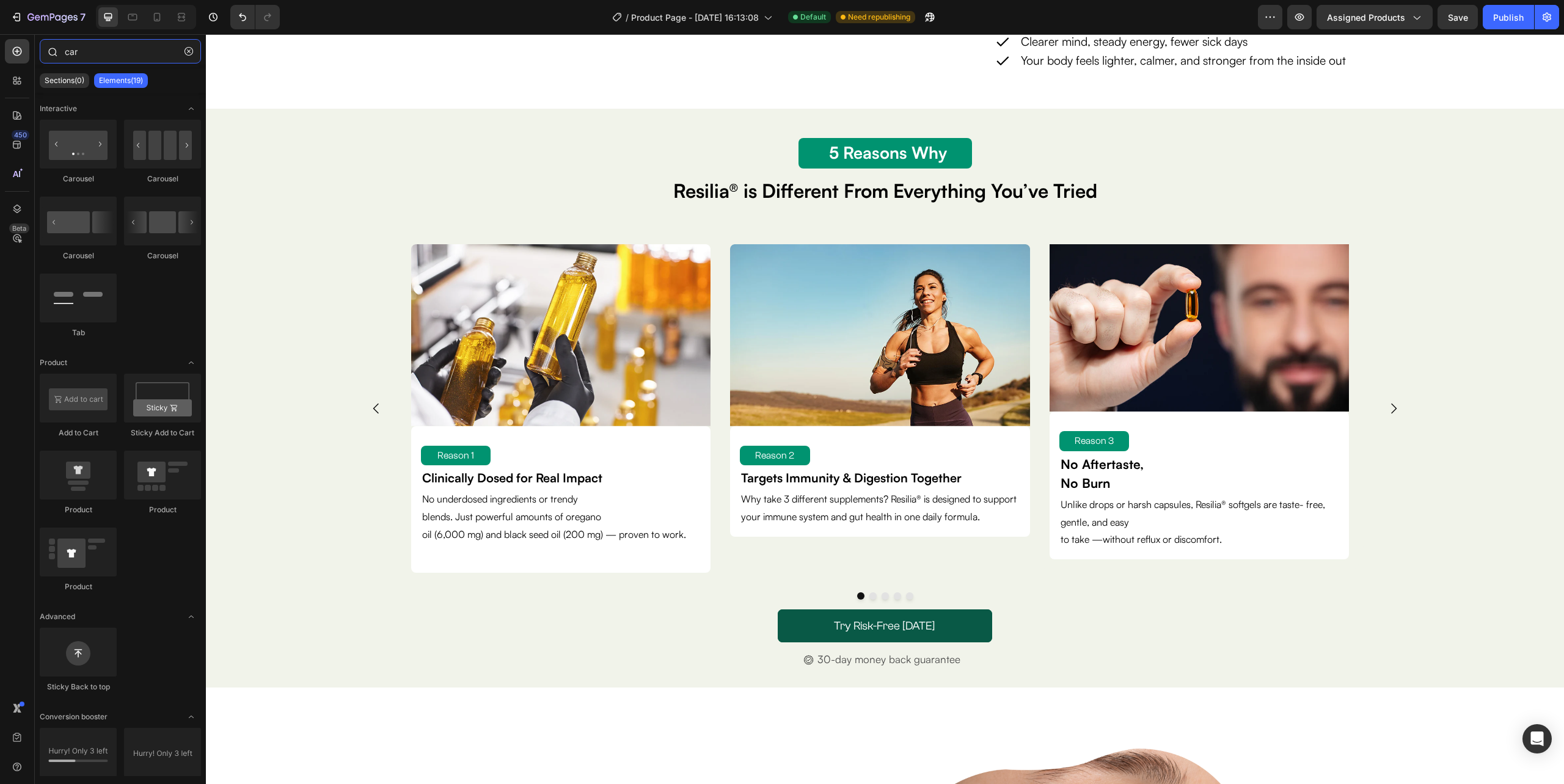
type input "caro"
